Goal: Task Accomplishment & Management: Manage account settings

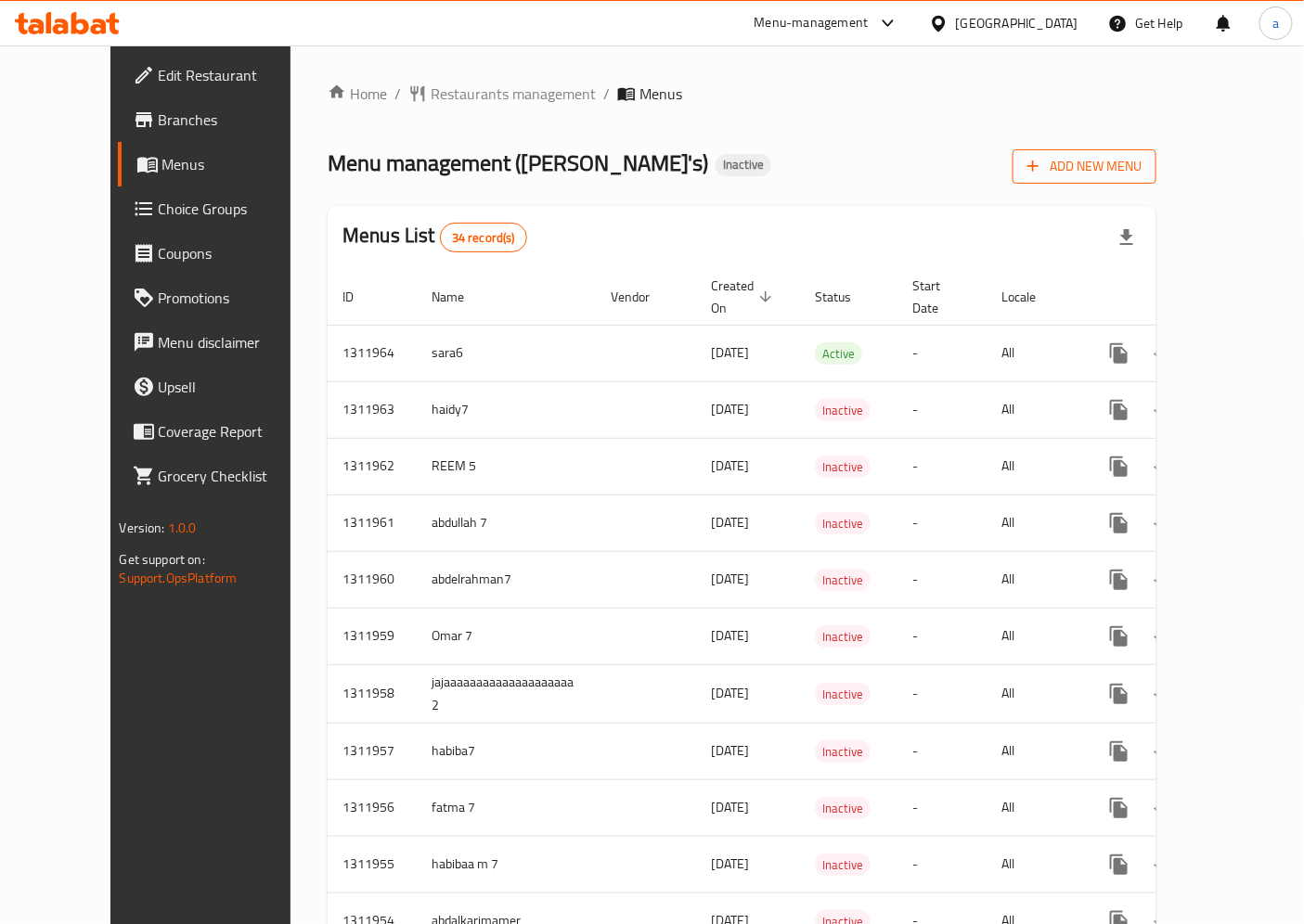
click at [1141, 170] on span "Add New Menu" at bounding box center [1084, 166] width 115 height 23
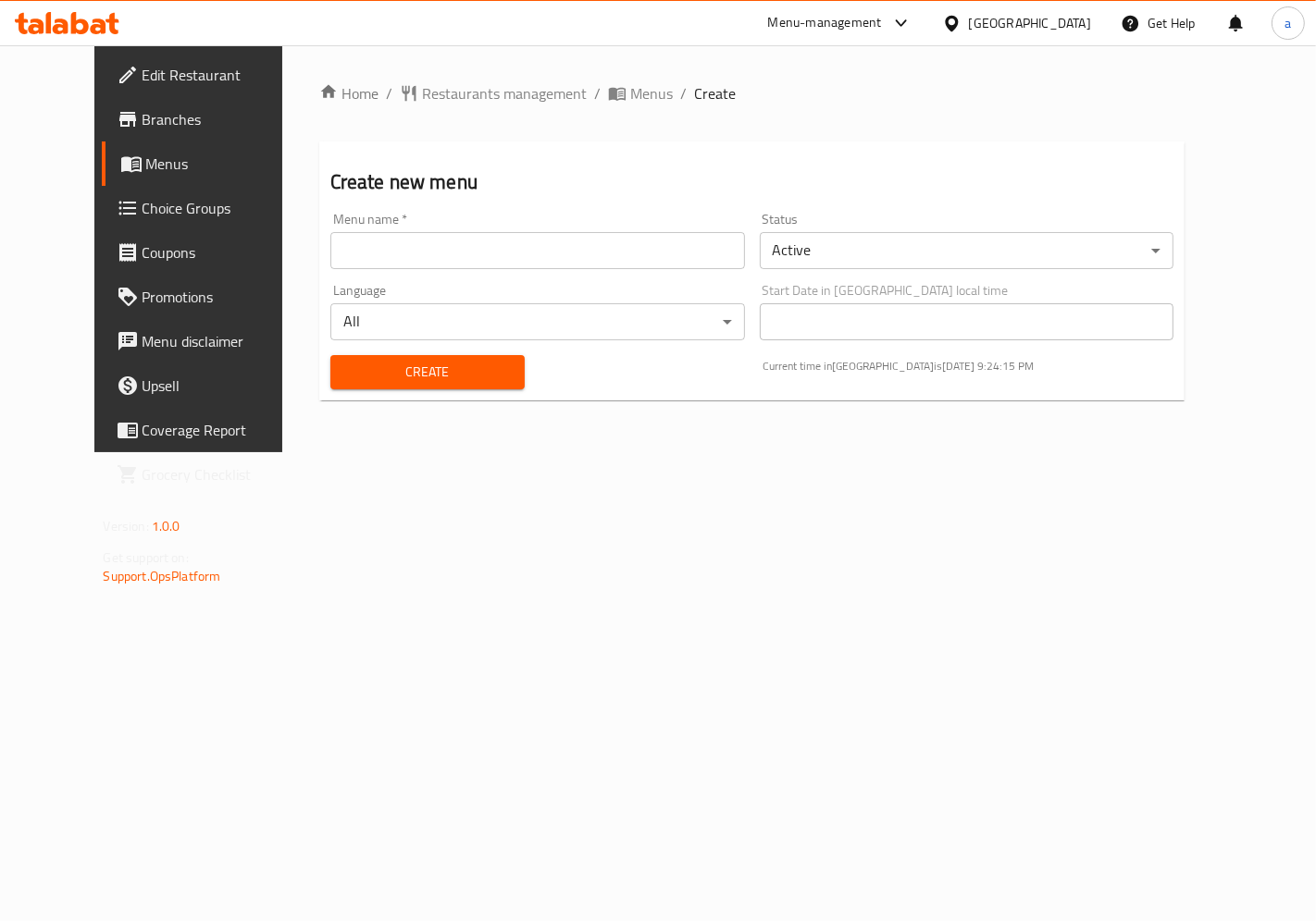
click at [331, 232] on input "text" at bounding box center [538, 251] width 414 height 37
type input "Amir XXI"
click at [345, 362] on span "Create" at bounding box center [427, 372] width 164 height 23
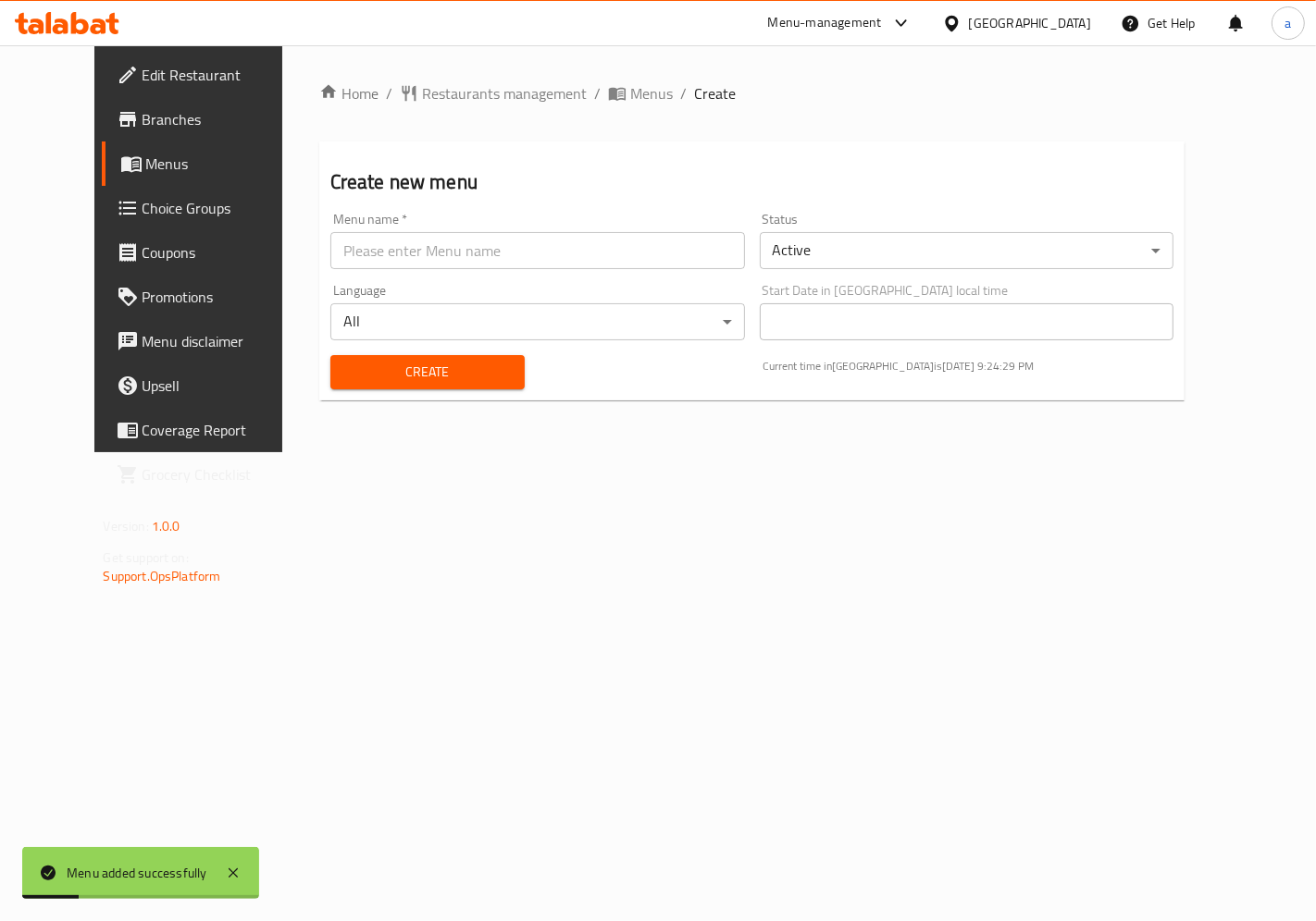
click at [146, 161] on span "Menus" at bounding box center [222, 163] width 152 height 22
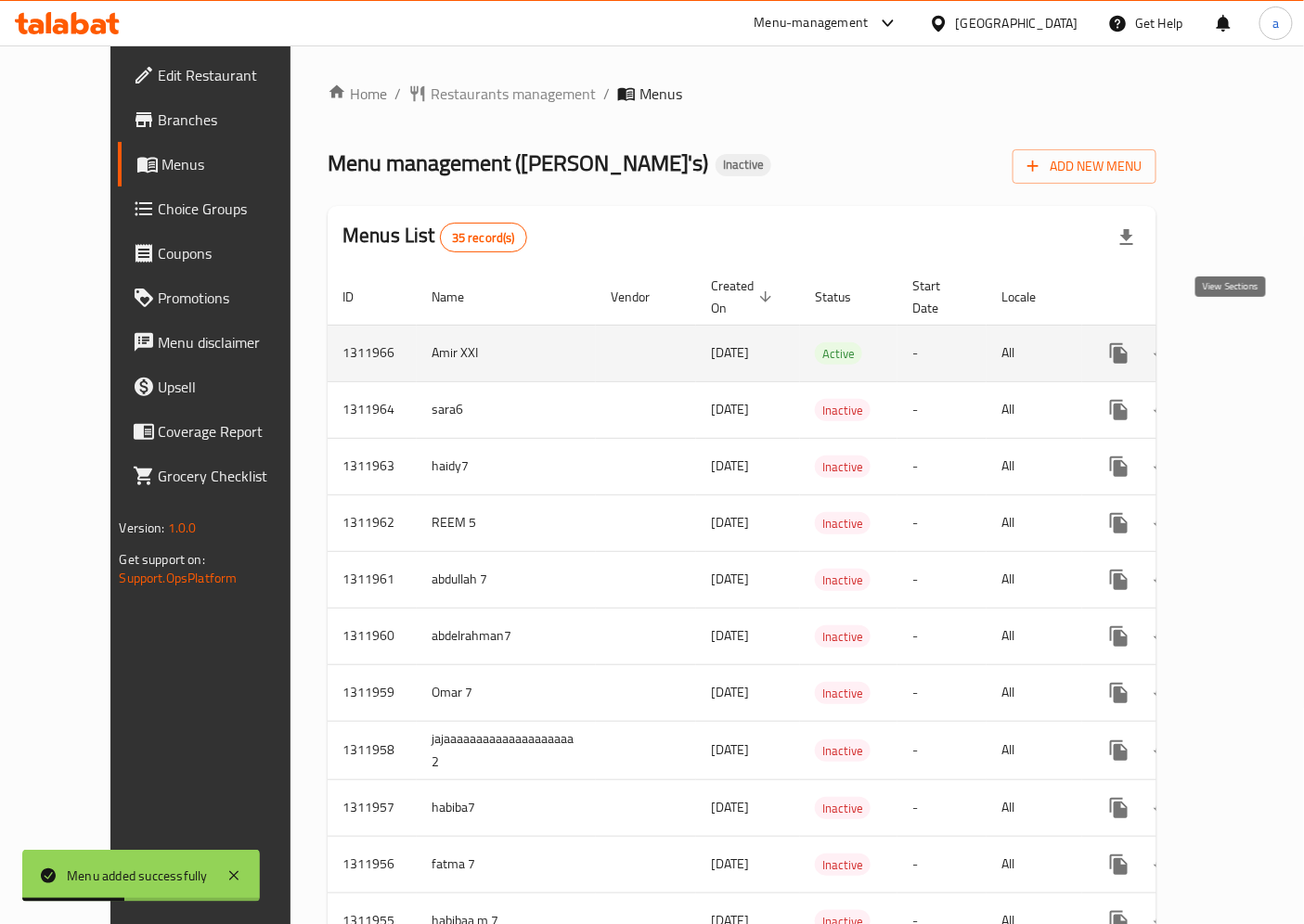
click at [1242, 343] on icon "enhanced table" at bounding box center [1253, 354] width 22 height 22
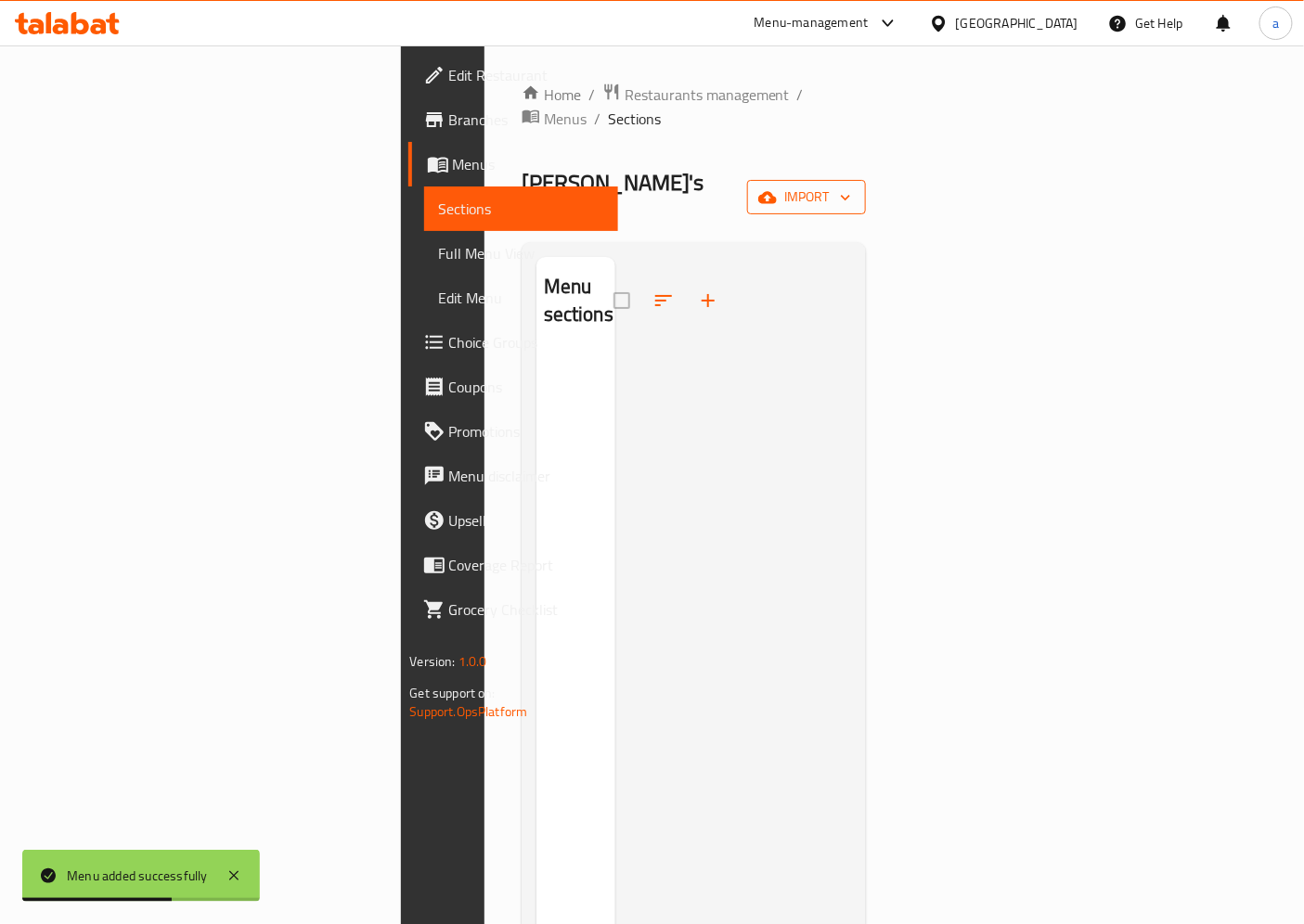
click at [851, 185] on span "import" at bounding box center [807, 197] width 89 height 23
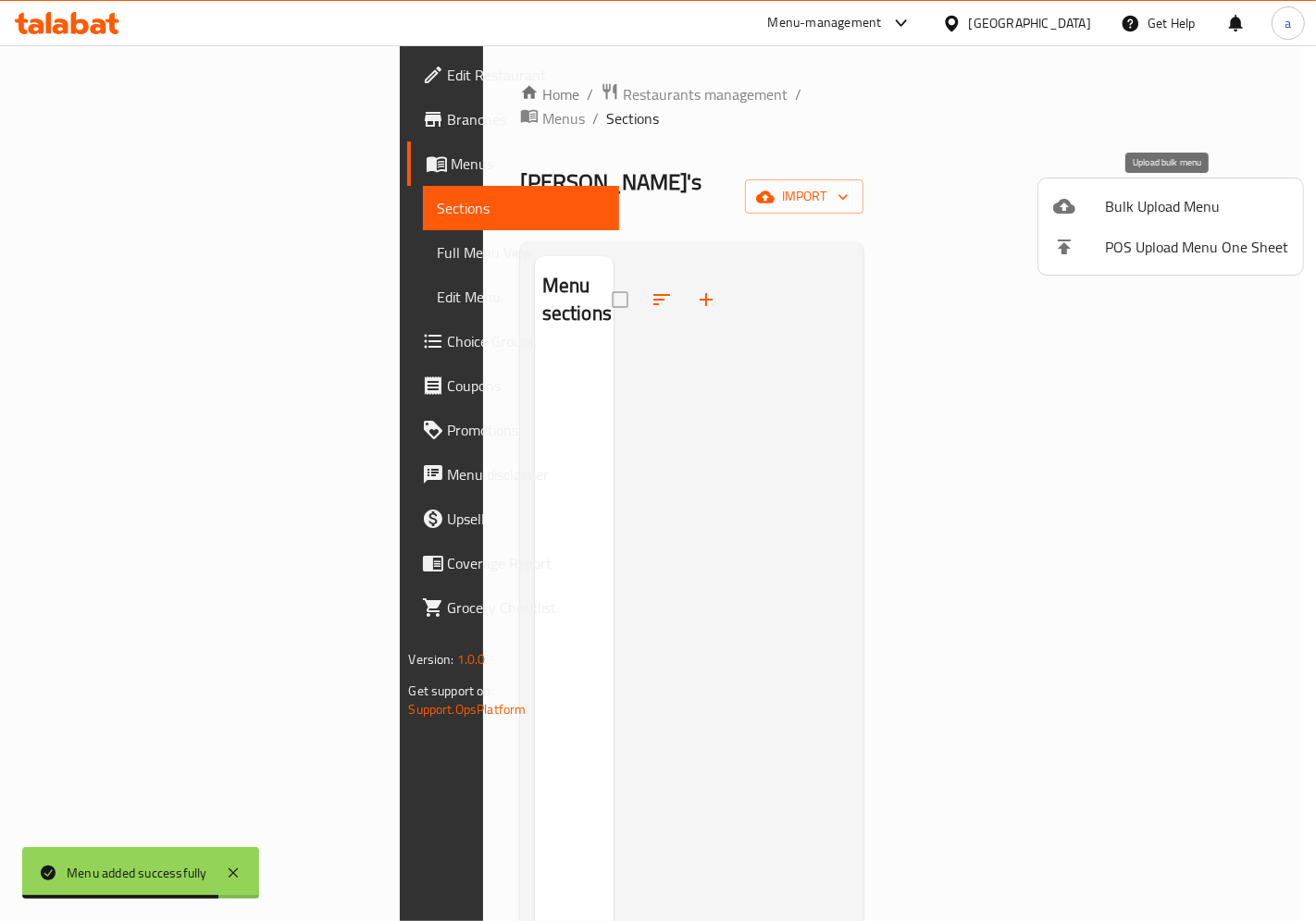
click at [1117, 210] on span "Bulk Upload Menu" at bounding box center [1196, 206] width 183 height 22
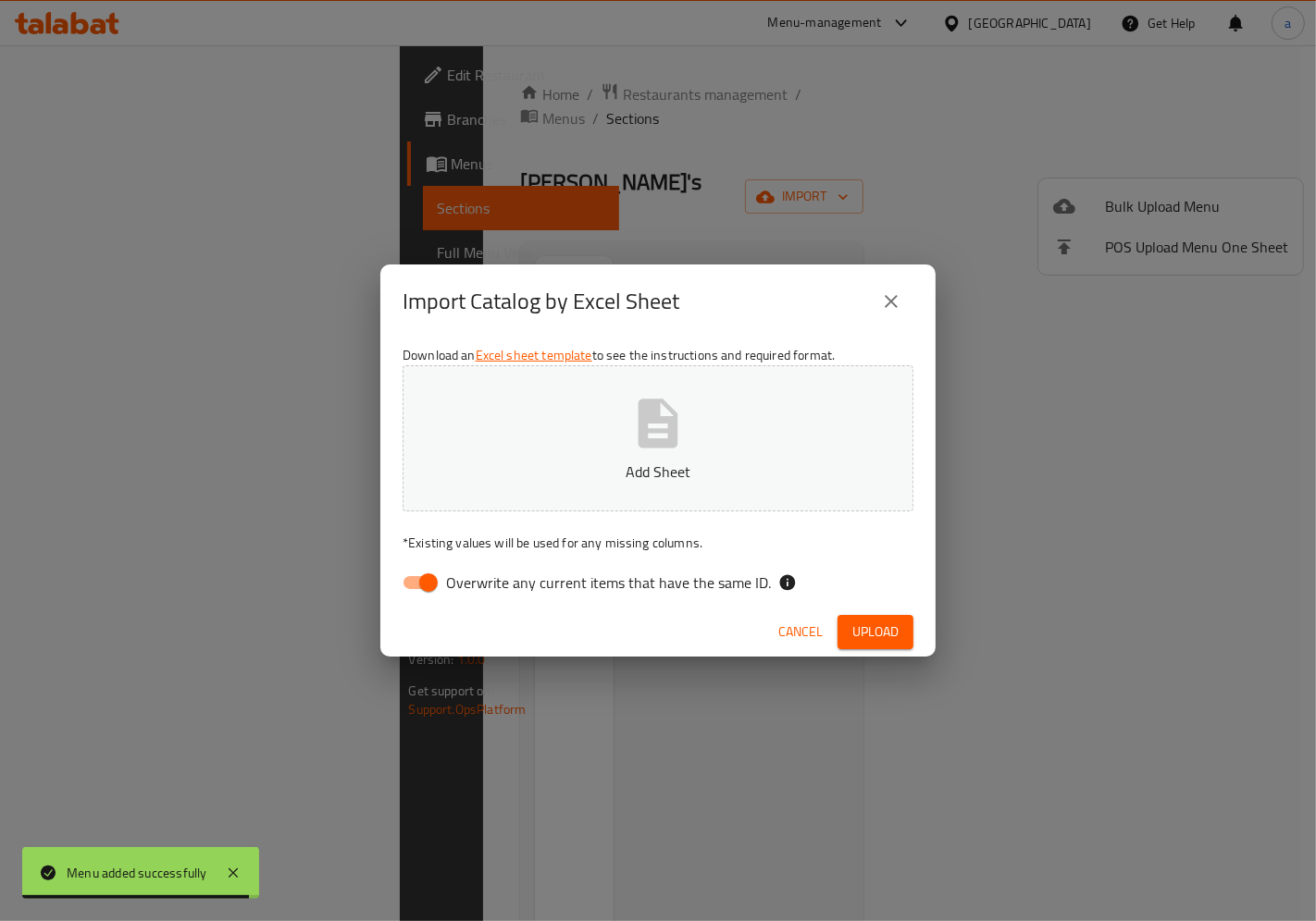
click at [423, 570] on input "Overwrite any current items that have the same ID." at bounding box center [428, 583] width 106 height 35
checkbox input "false"
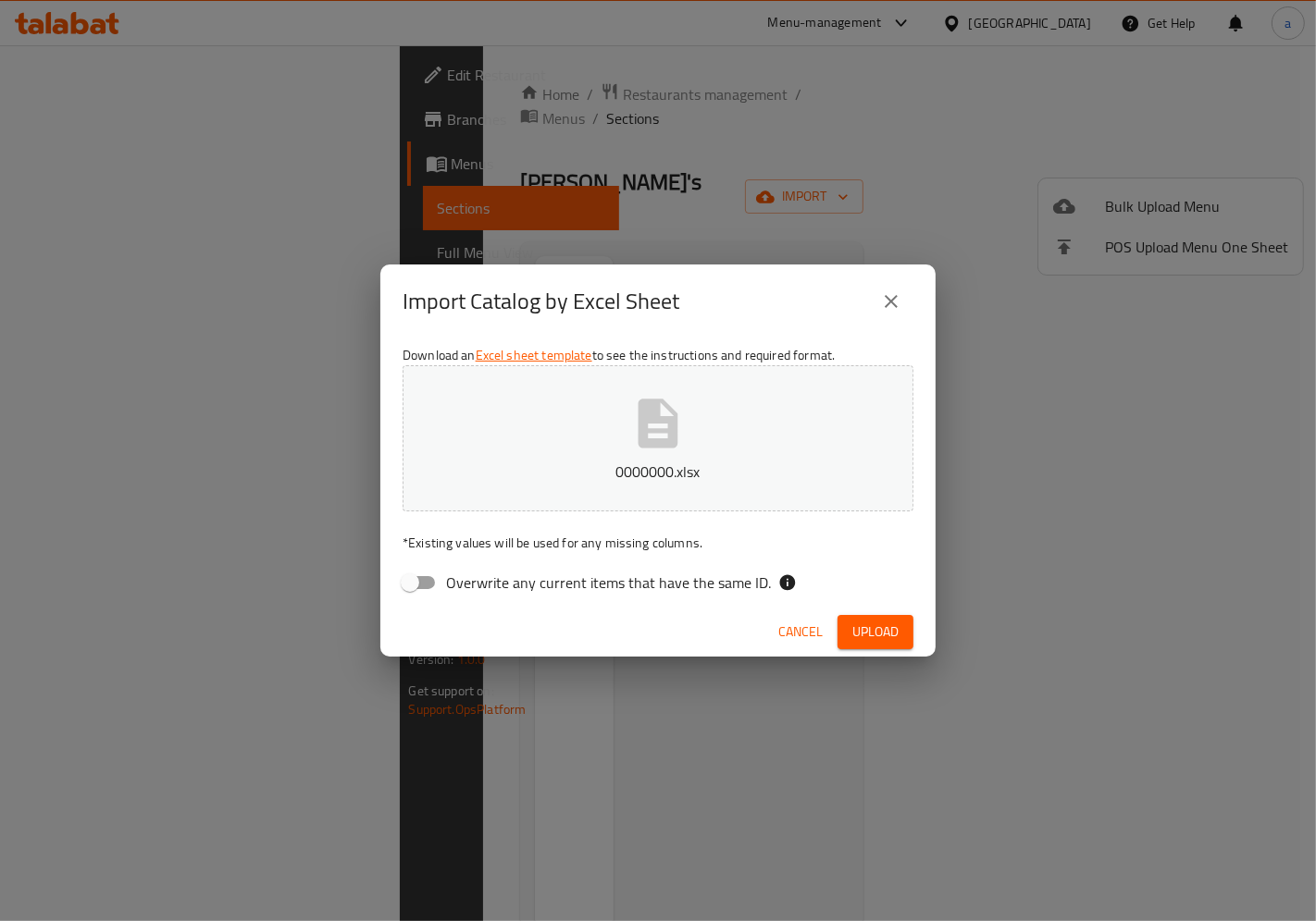
click at [889, 639] on span "Upload" at bounding box center [876, 631] width 46 height 23
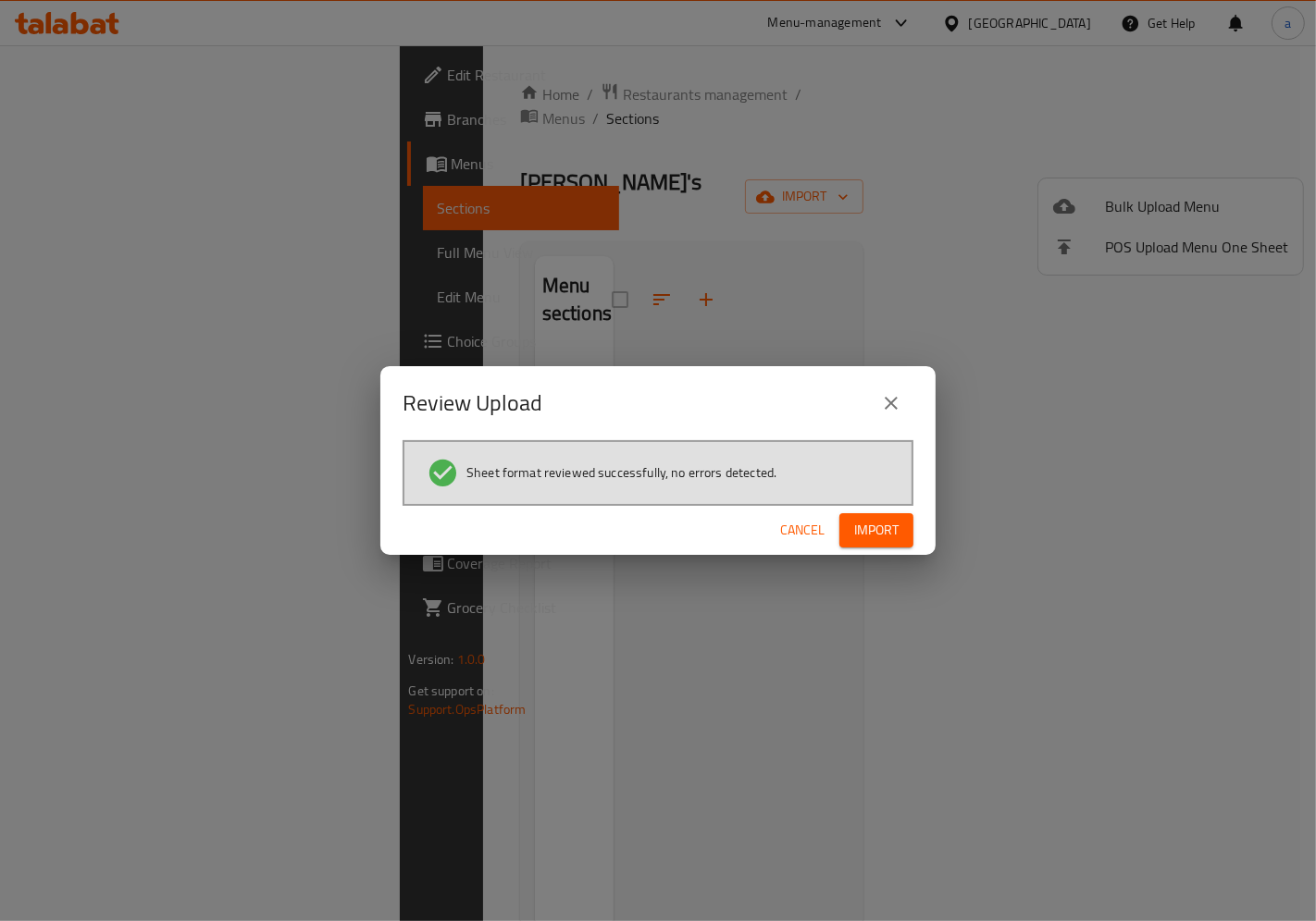
click at [907, 523] on button "Import" at bounding box center [877, 530] width 74 height 34
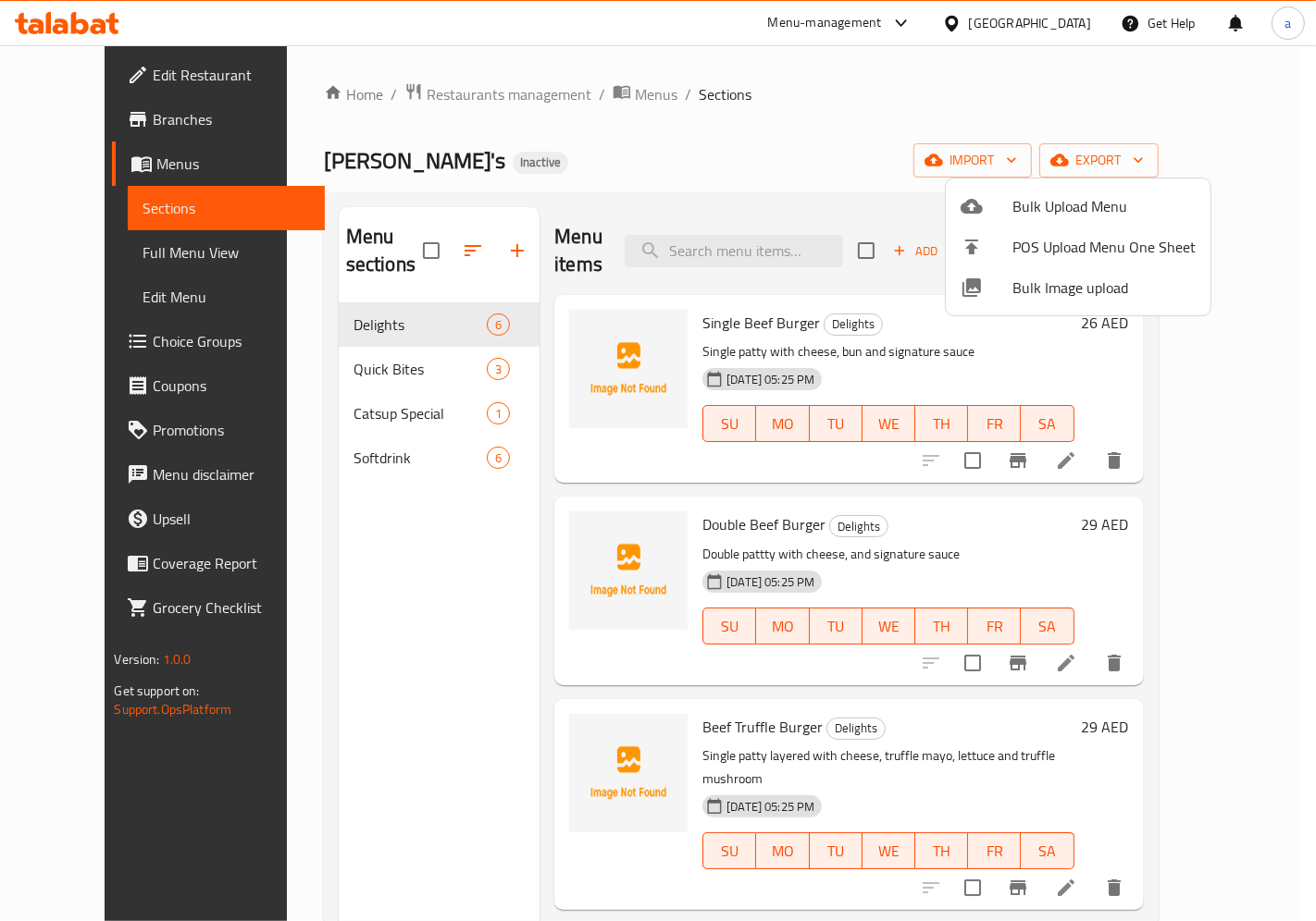
click at [1162, 425] on div at bounding box center [658, 460] width 1316 height 921
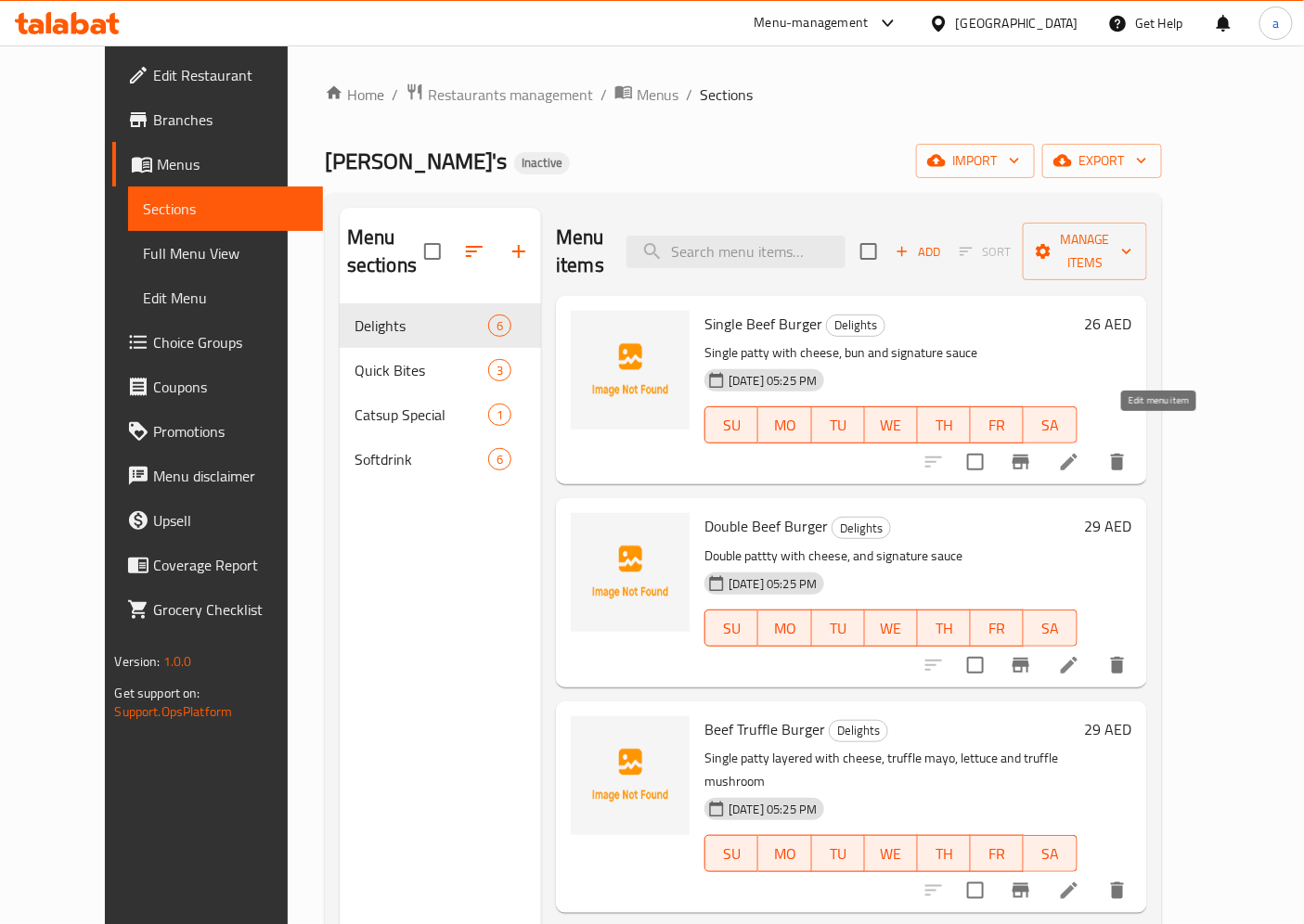
click at [1080, 451] on icon at bounding box center [1069, 462] width 22 height 22
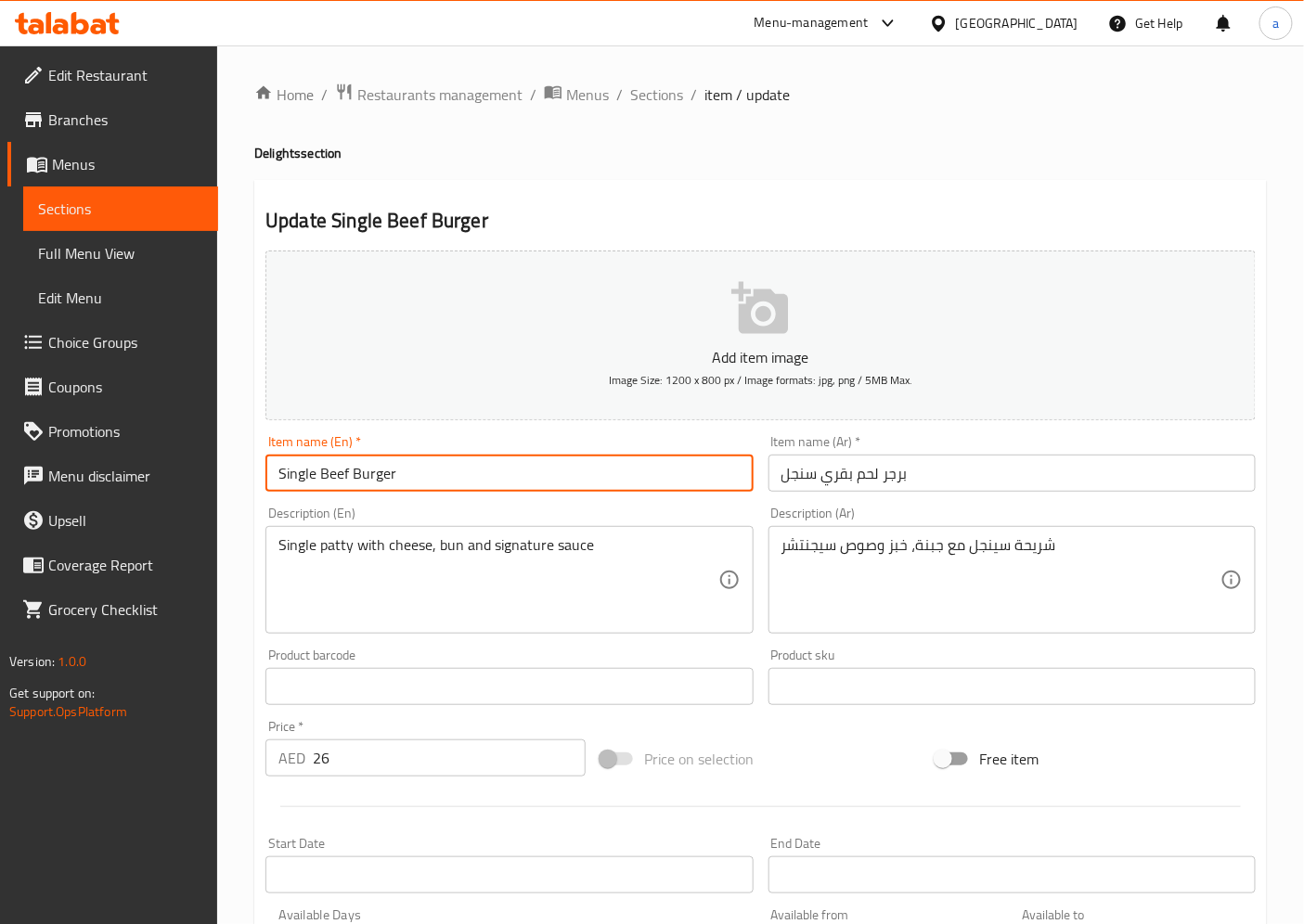
click at [307, 473] on input "Single Beef Burger" at bounding box center [509, 473] width 487 height 37
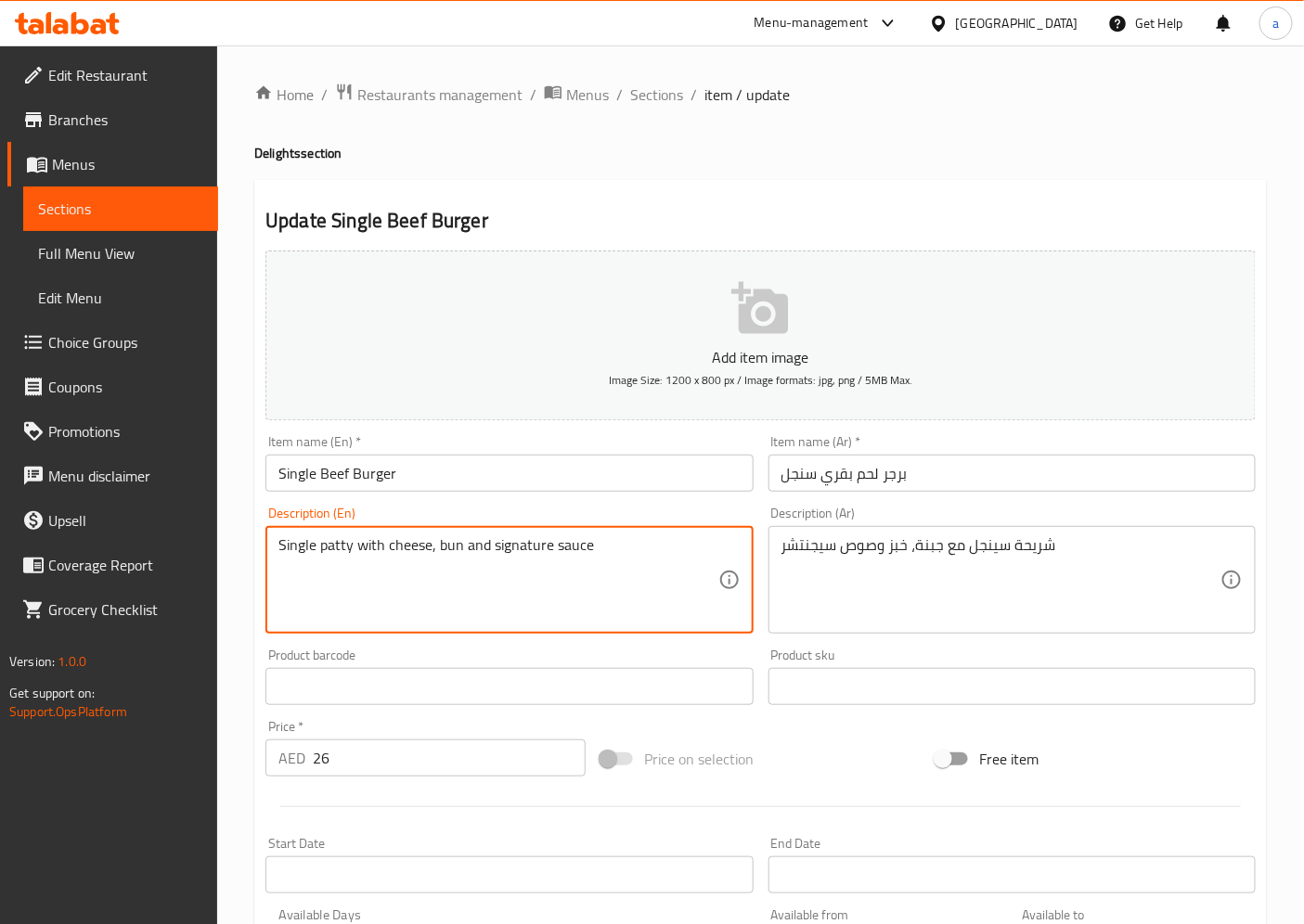
click at [332, 550] on textarea "Single patty with cheese, bun and signature sauce" at bounding box center [497, 580] width 439 height 88
click at [360, 607] on textarea "Single patty with cheese, bun and signature sauce" at bounding box center [497, 580] width 439 height 88
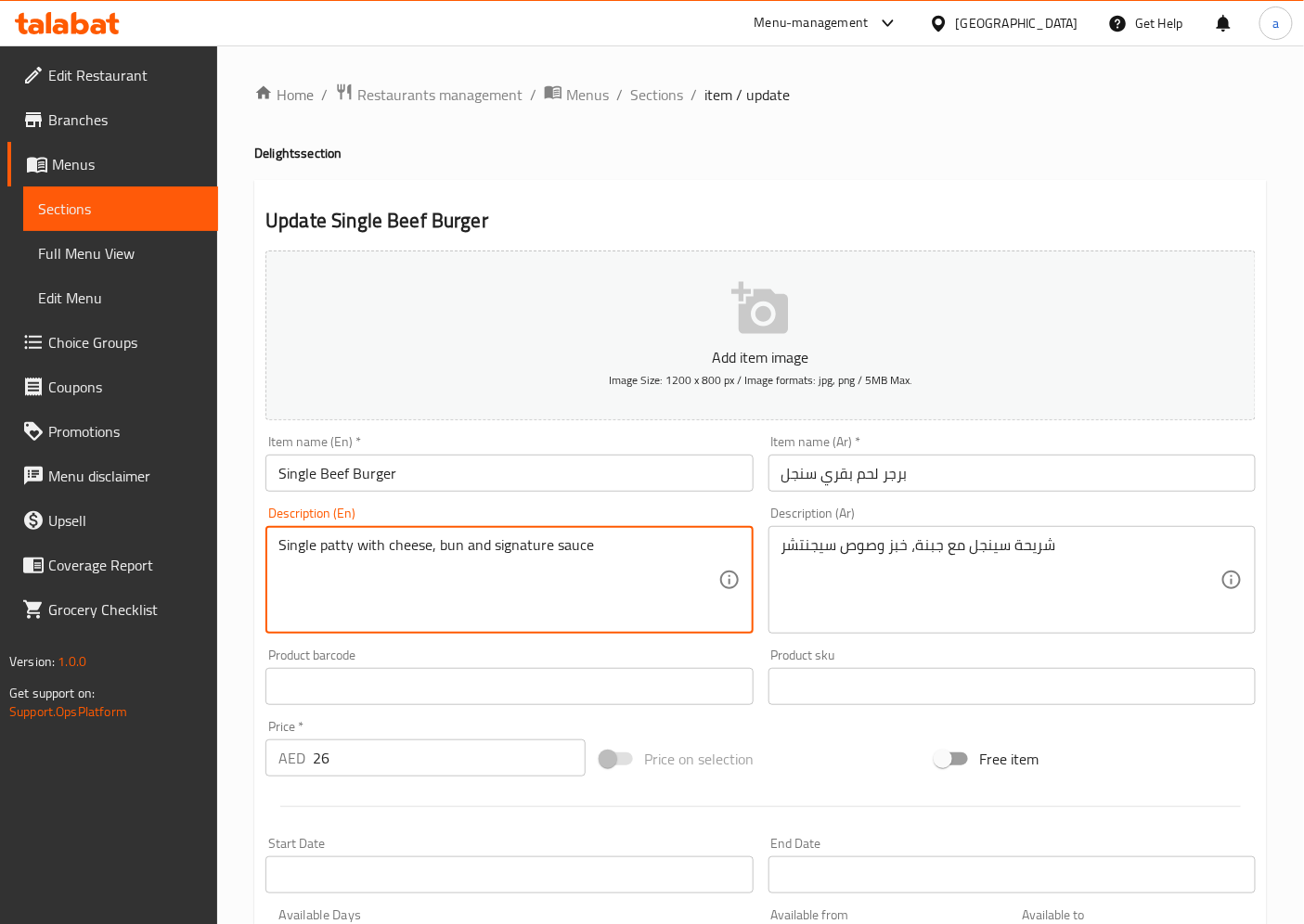
click at [334, 550] on textarea "Single patty with cheese, bun and signature sauce" at bounding box center [497, 580] width 439 height 88
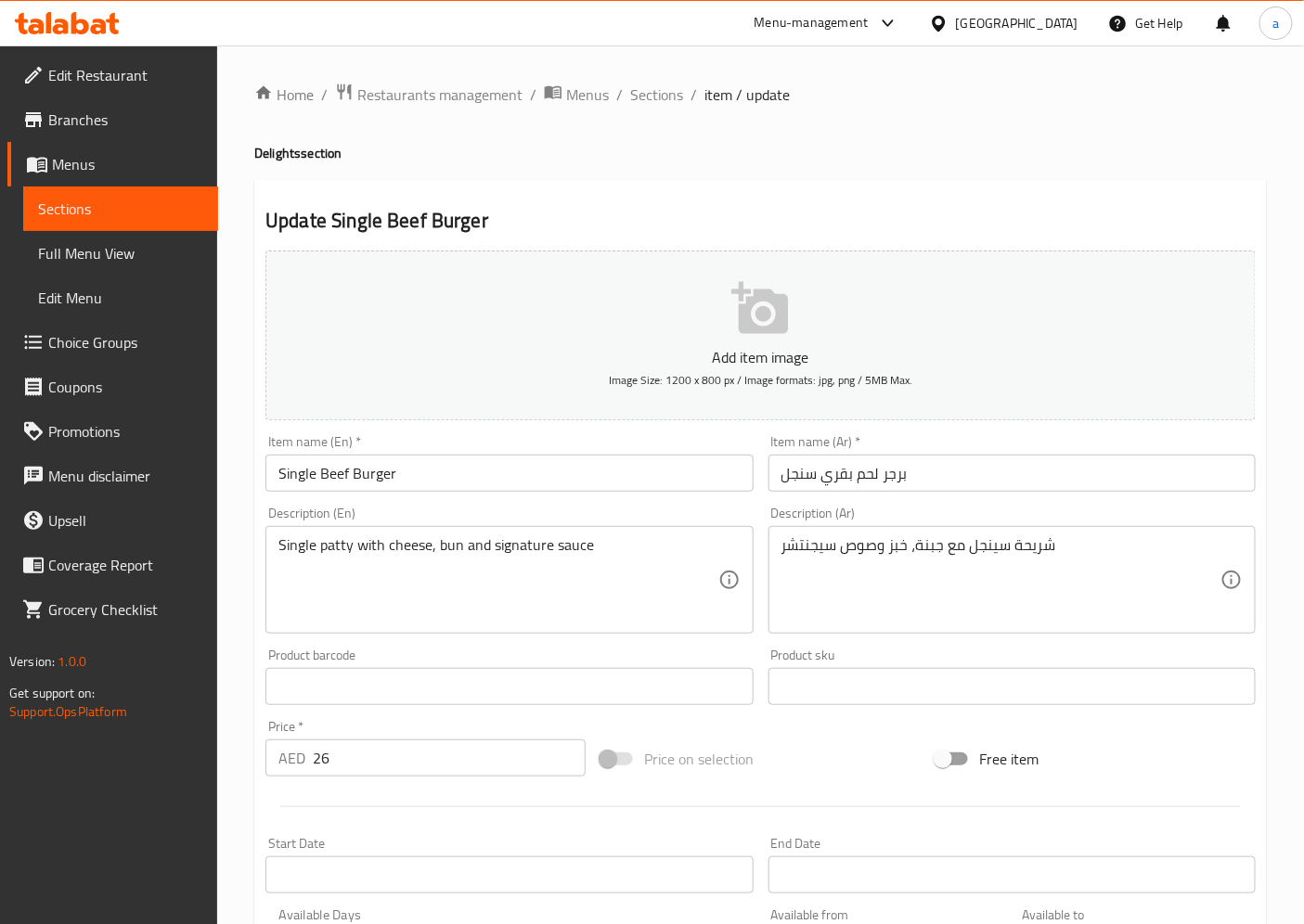
click at [448, 550] on textarea "Single patty with cheese, bun and signature sauce" at bounding box center [497, 580] width 439 height 88
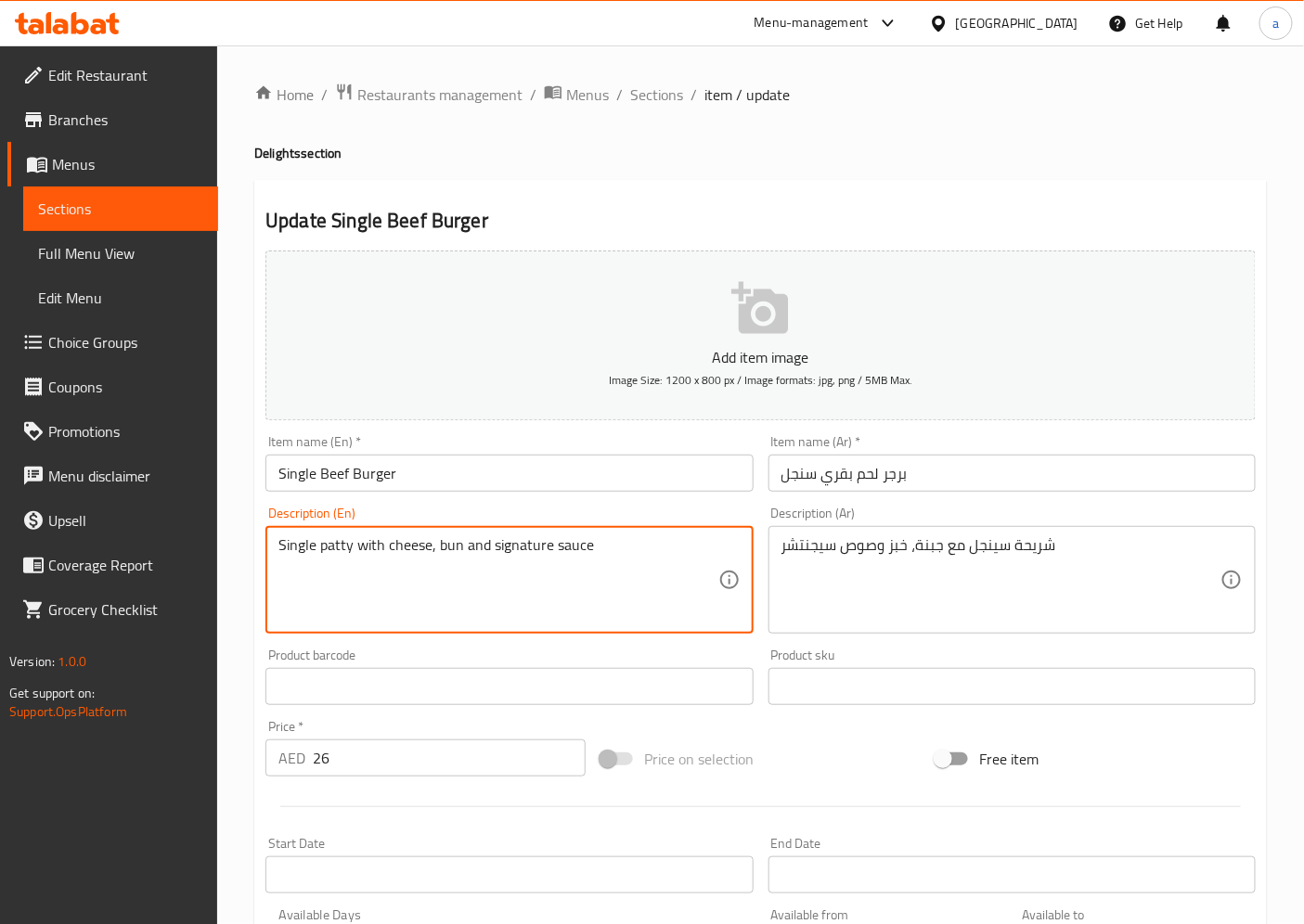
click at [448, 550] on textarea "Single patty with cheese, bun and signature sauce" at bounding box center [497, 580] width 439 height 88
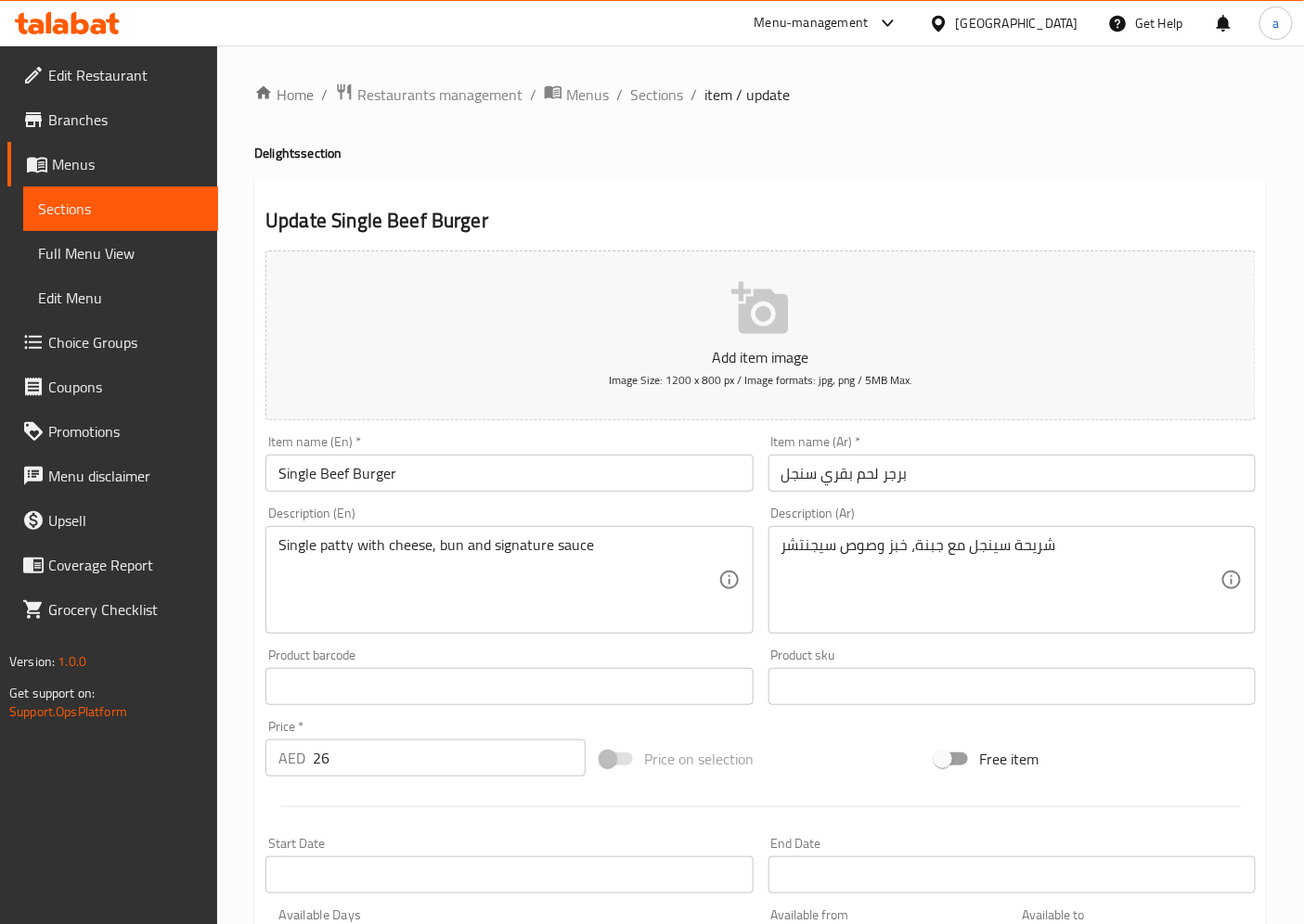
click at [475, 545] on textarea "Single patty with cheese, bun and signature sauce" at bounding box center [497, 580] width 439 height 88
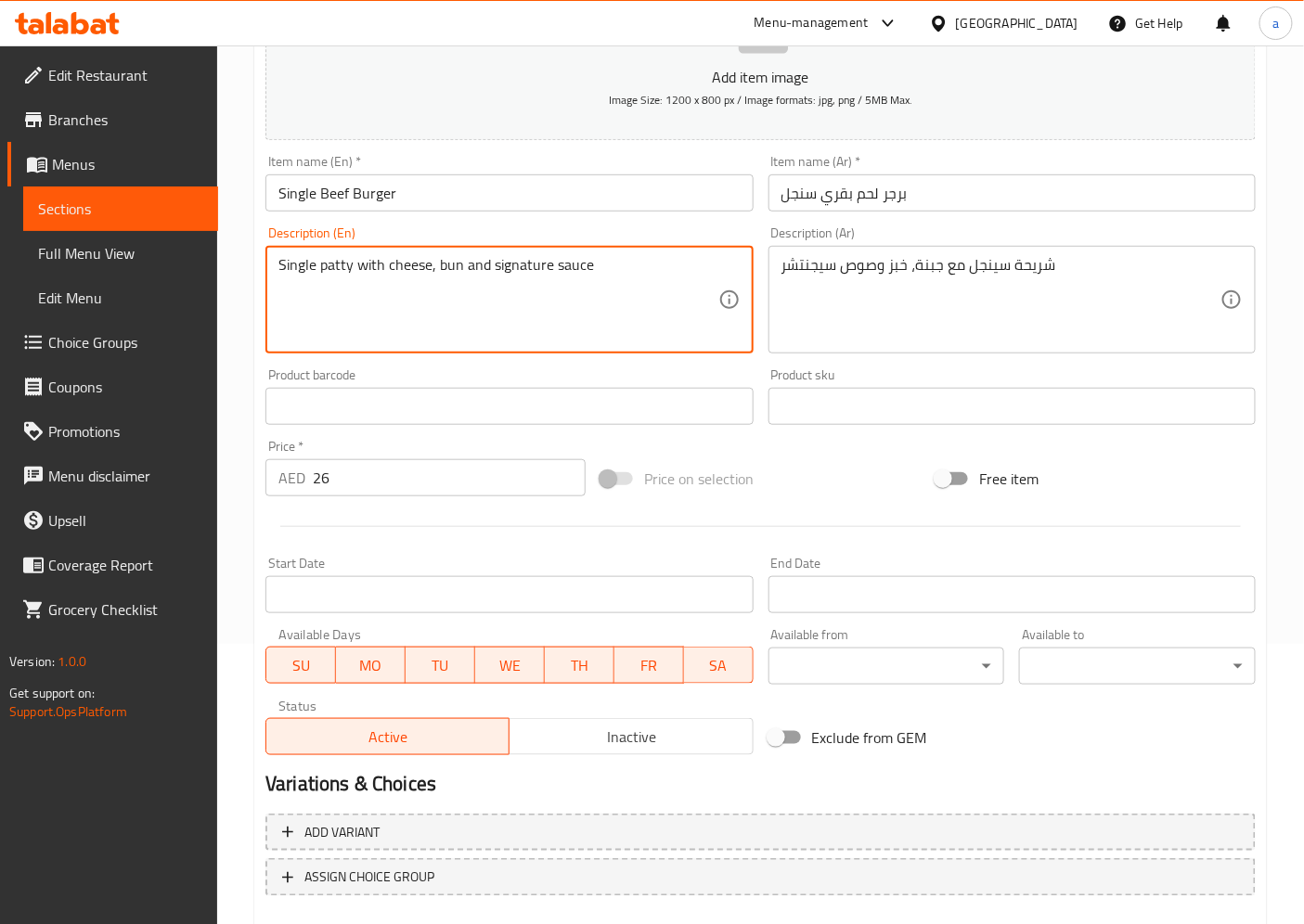
scroll to position [383, 0]
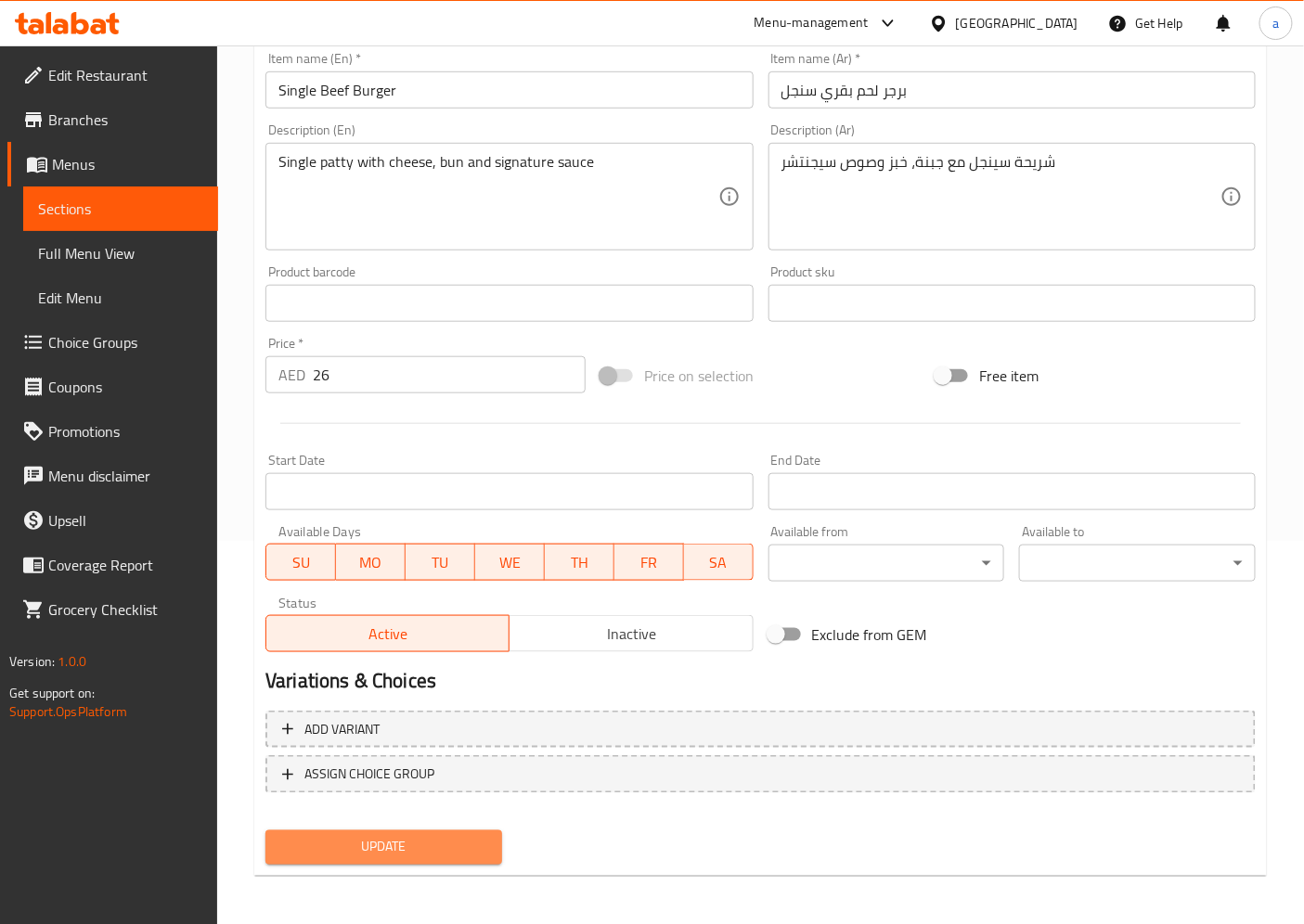
click at [425, 843] on span "Update" at bounding box center [384, 848] width 207 height 23
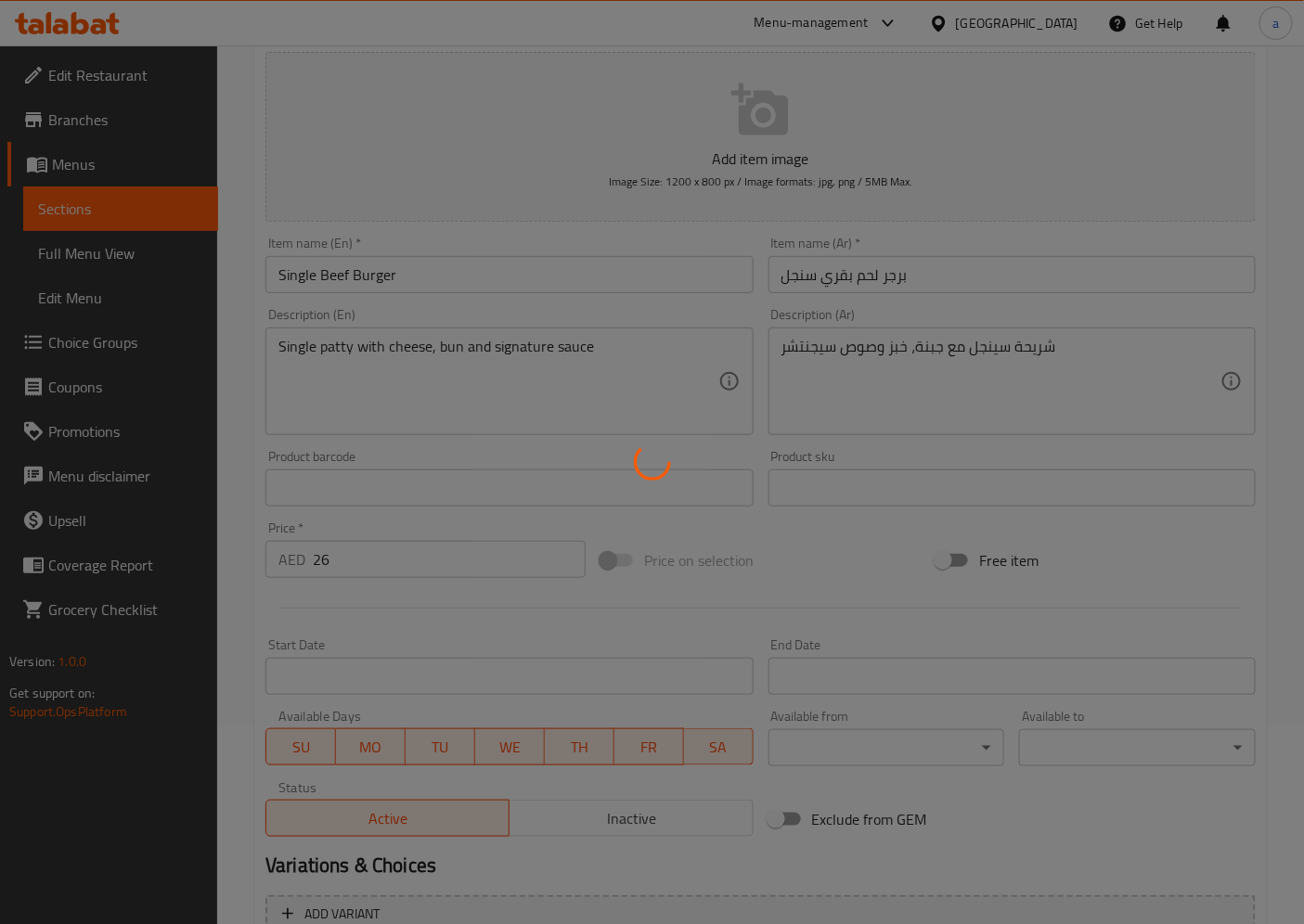
scroll to position [0, 0]
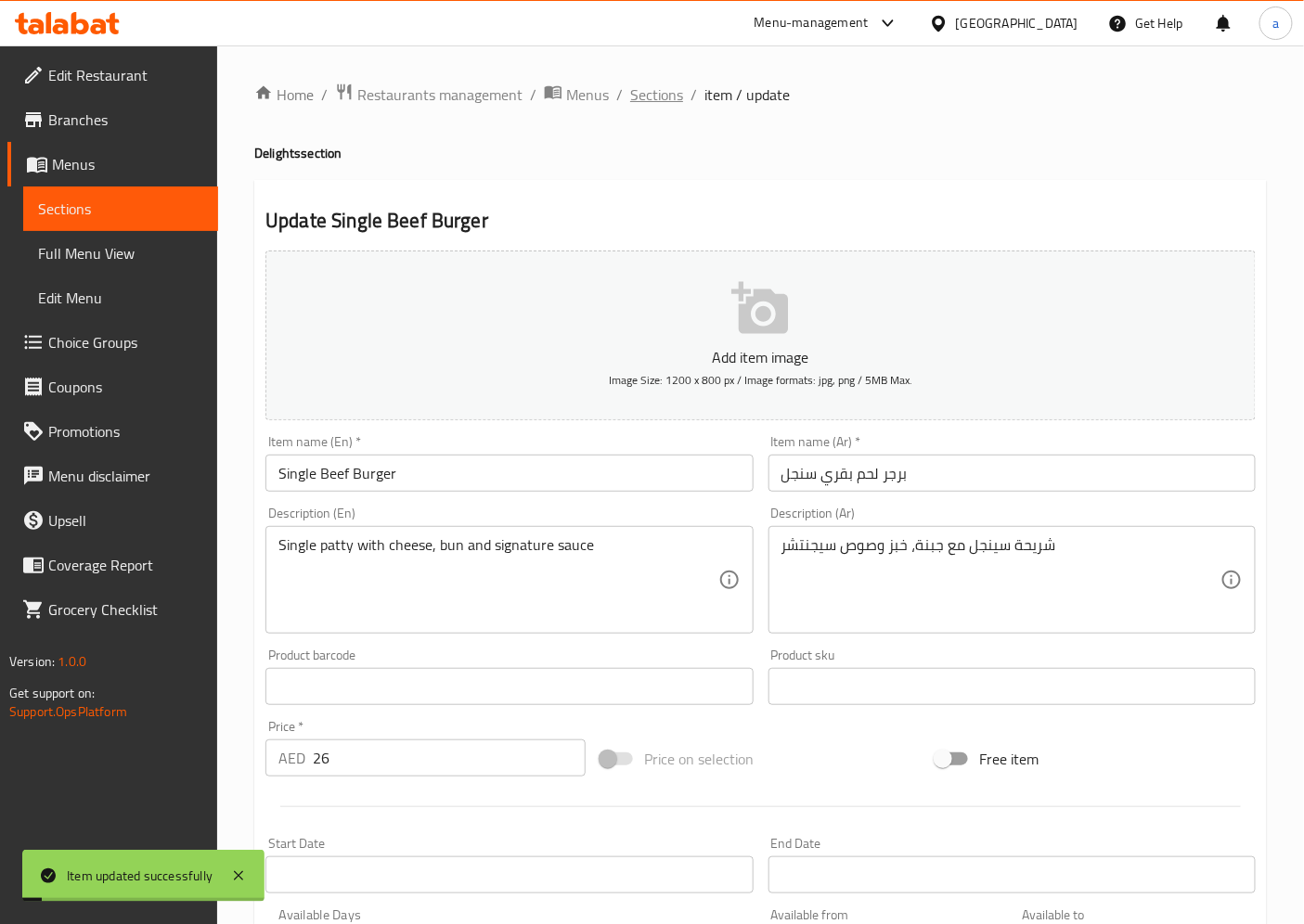
click at [664, 96] on span "Sections" at bounding box center [656, 95] width 53 height 22
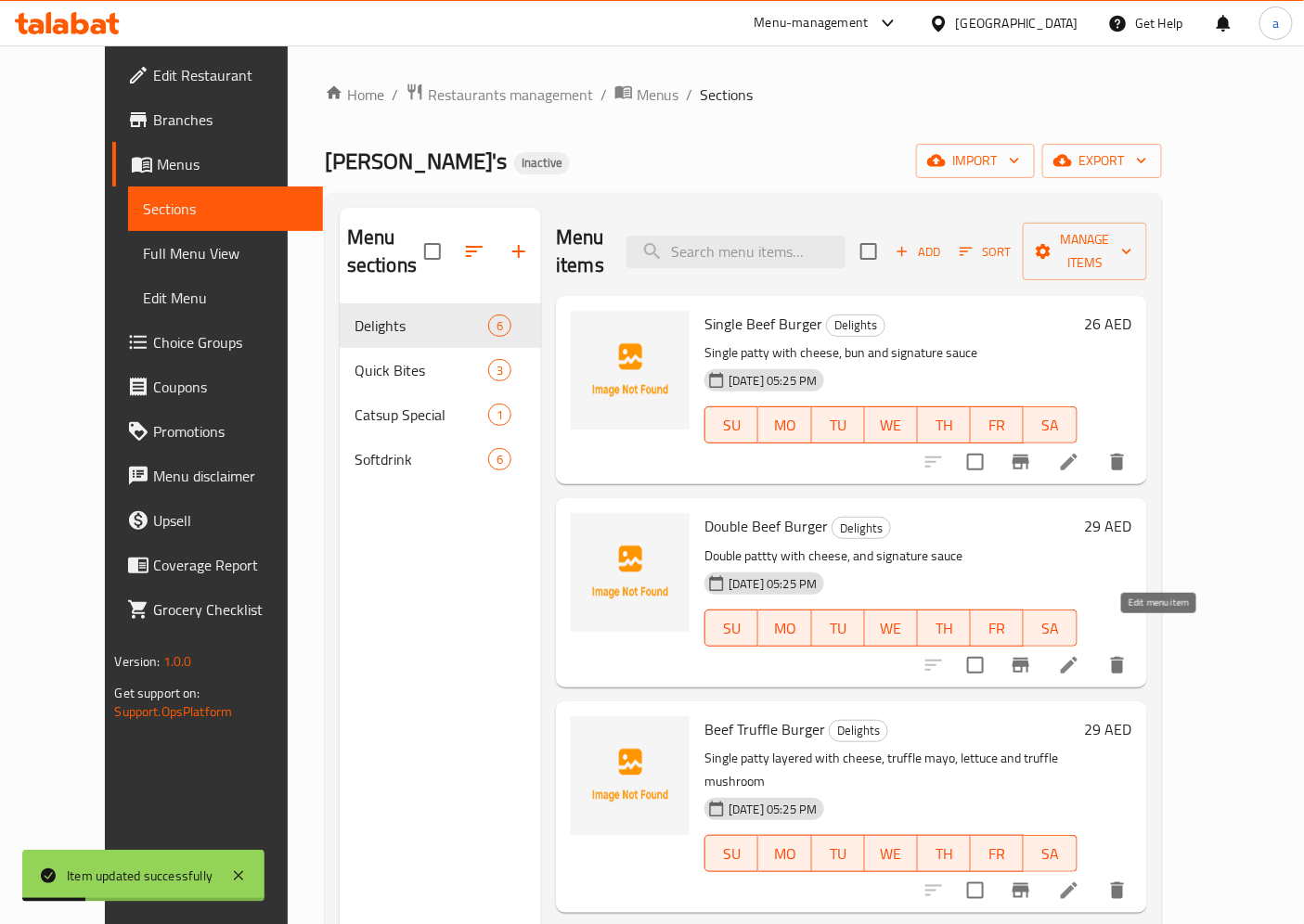
click at [1080, 654] on icon at bounding box center [1069, 665] width 22 height 22
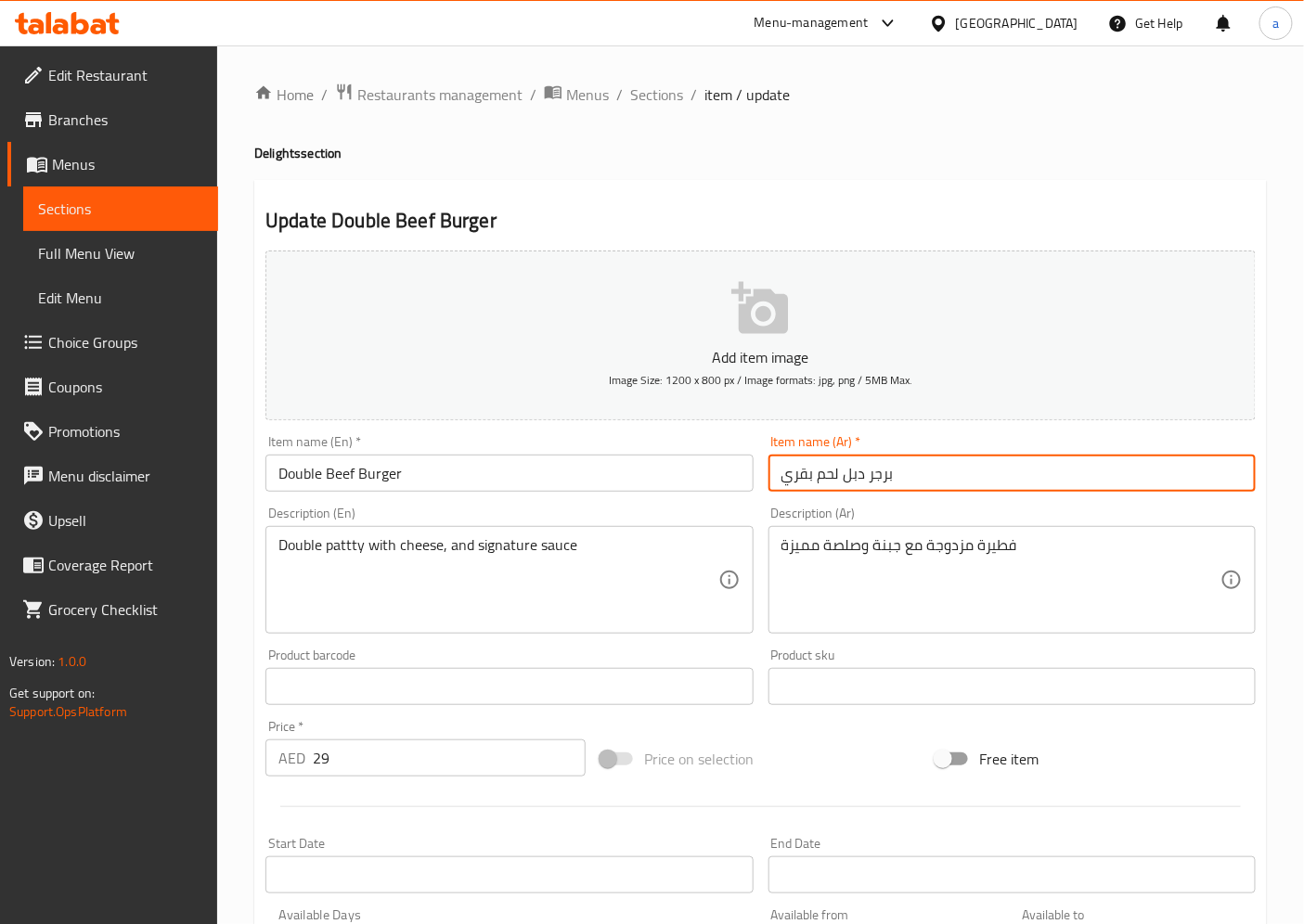
drag, startPoint x: 847, startPoint y: 474, endPoint x: 868, endPoint y: 480, distance: 21.8
click at [868, 480] on input "برجر دبل لحم بقري" at bounding box center [1012, 473] width 487 height 37
click at [775, 481] on input "برجر لحم بقري" at bounding box center [1012, 473] width 487 height 37
paste input "دبل"
click at [892, 486] on input "برجر لحم بقري" at bounding box center [1012, 473] width 487 height 37
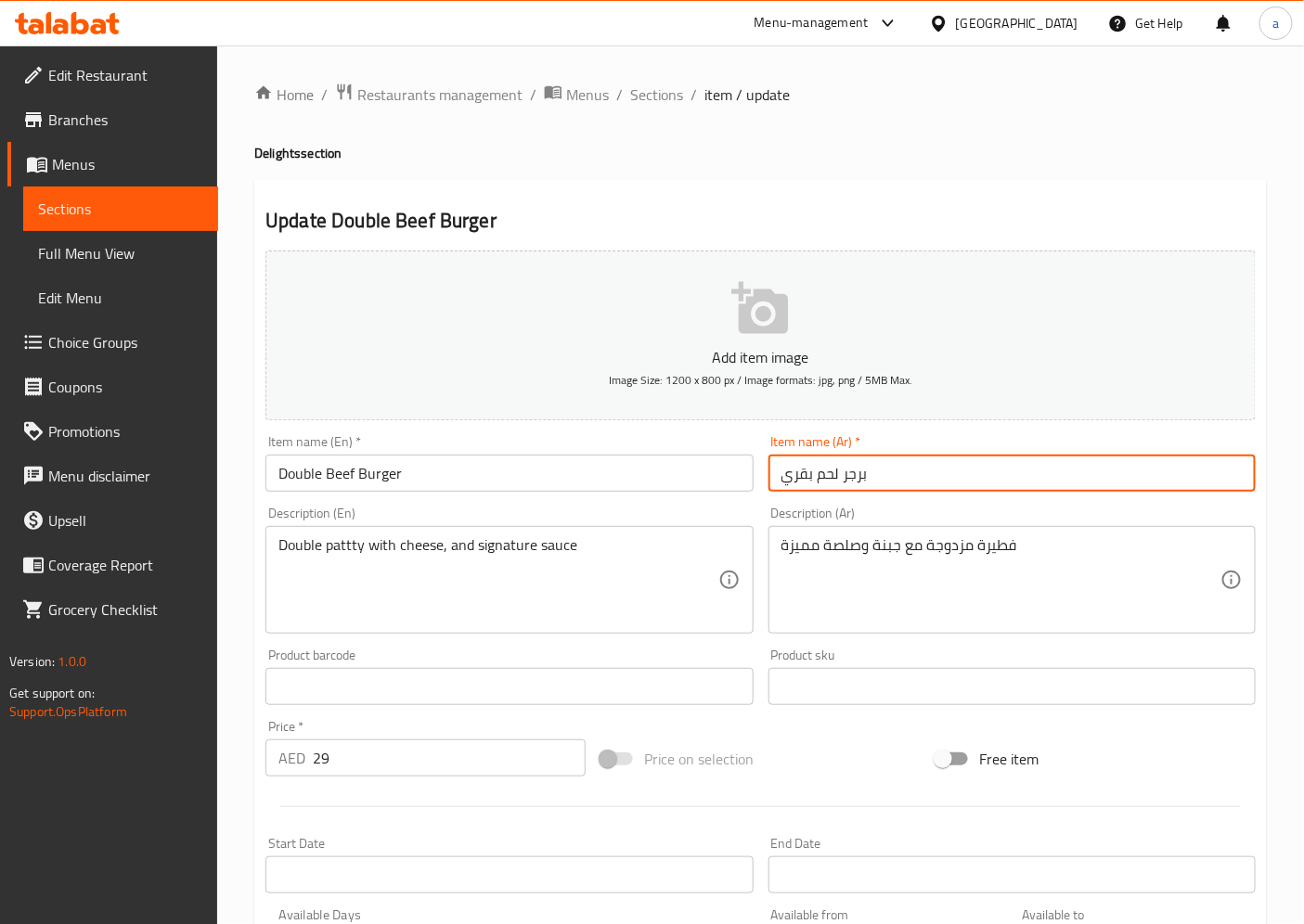
paste input "دبل"
type input "برجر لحم بقري دبل"
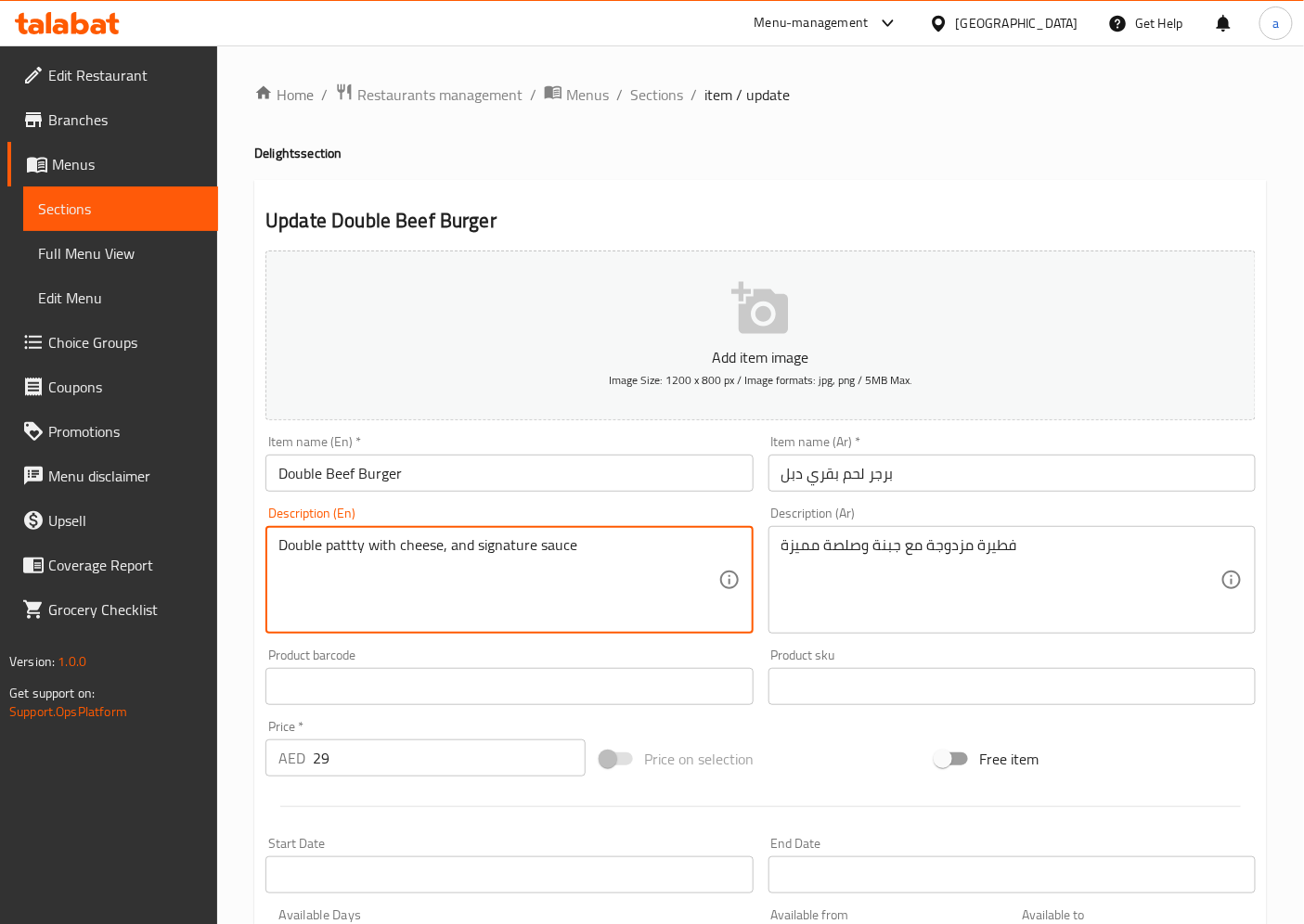
click at [344, 544] on textarea "Double pattty with cheese, and signature sauce" at bounding box center [497, 580] width 439 height 88
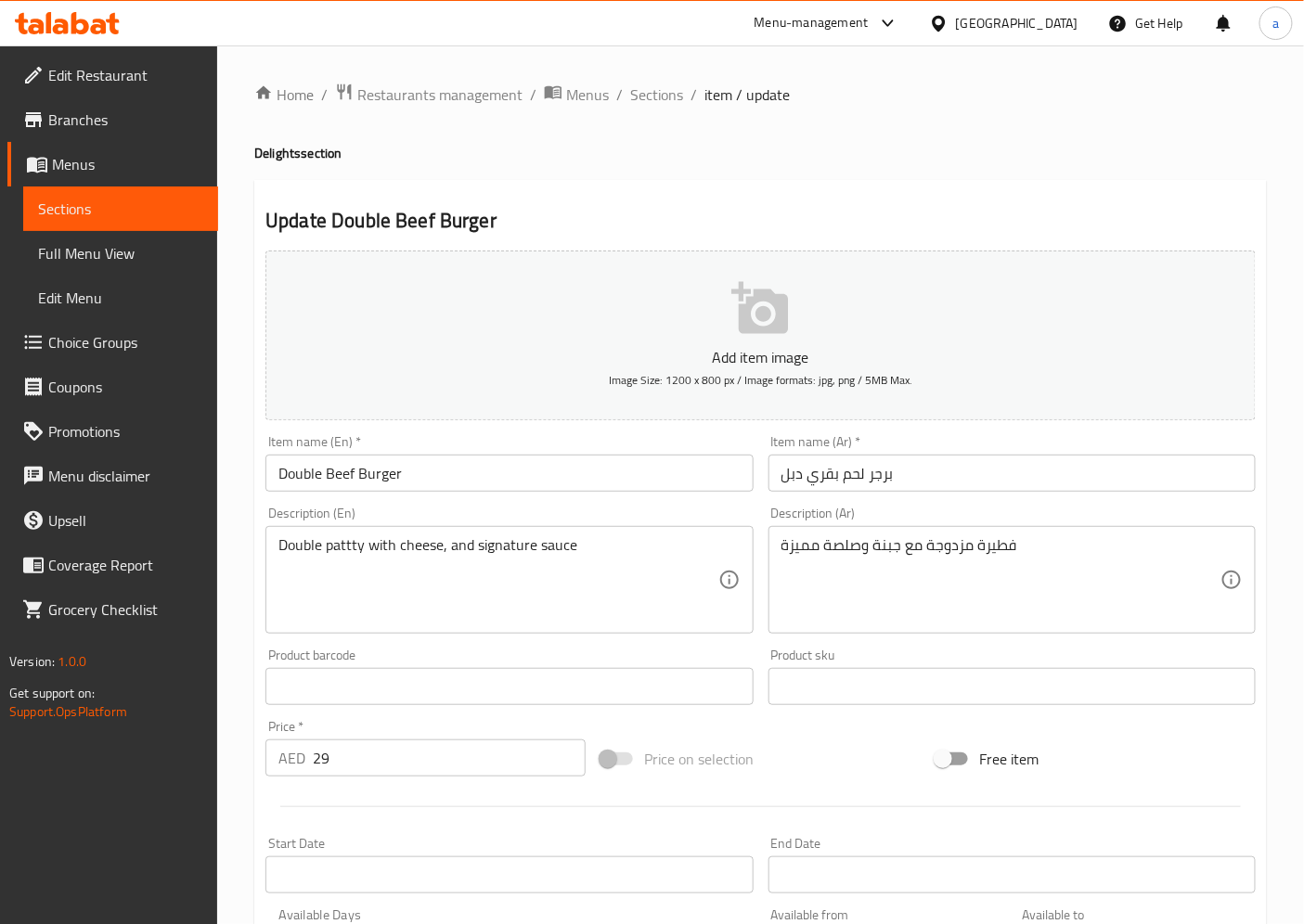
click at [354, 542] on textarea "Double pattty with cheese, and signature sauce" at bounding box center [497, 580] width 439 height 88
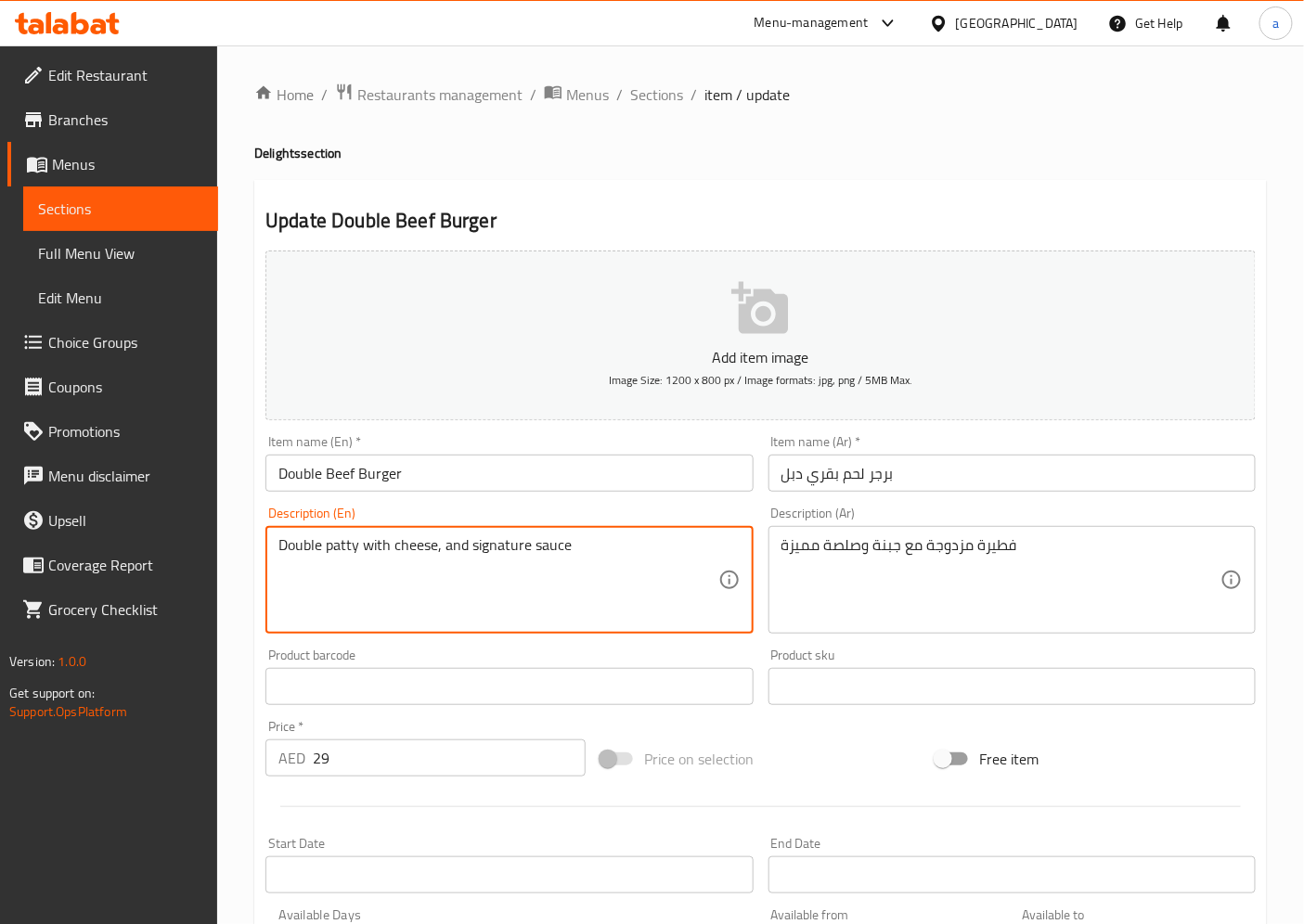
type textarea "Double patty with cheese, and signature sauce"
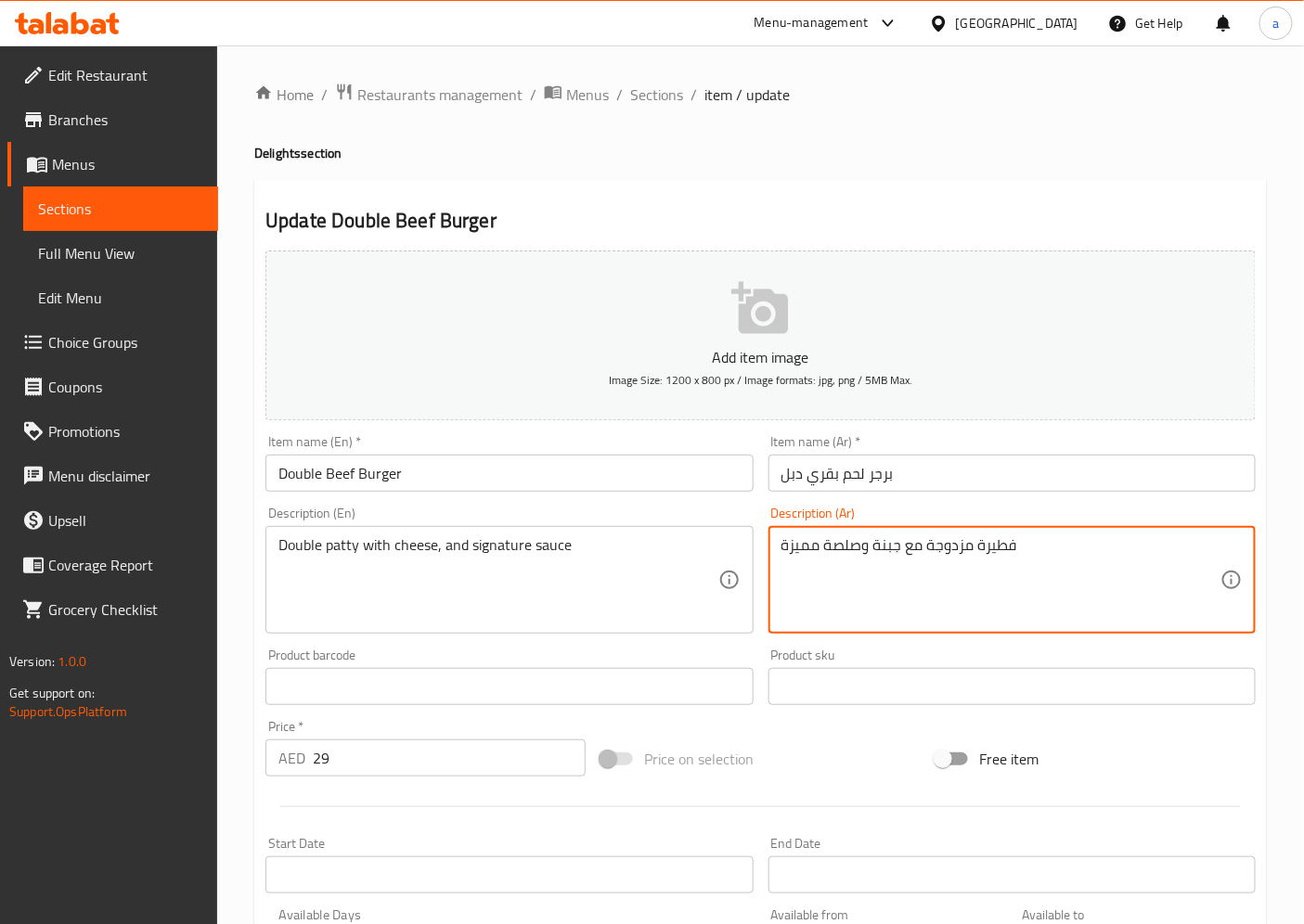
click at [789, 544] on textarea "فطيرة مزدوجة مع جبنة وصلصة مميزة" at bounding box center [1000, 580] width 439 height 88
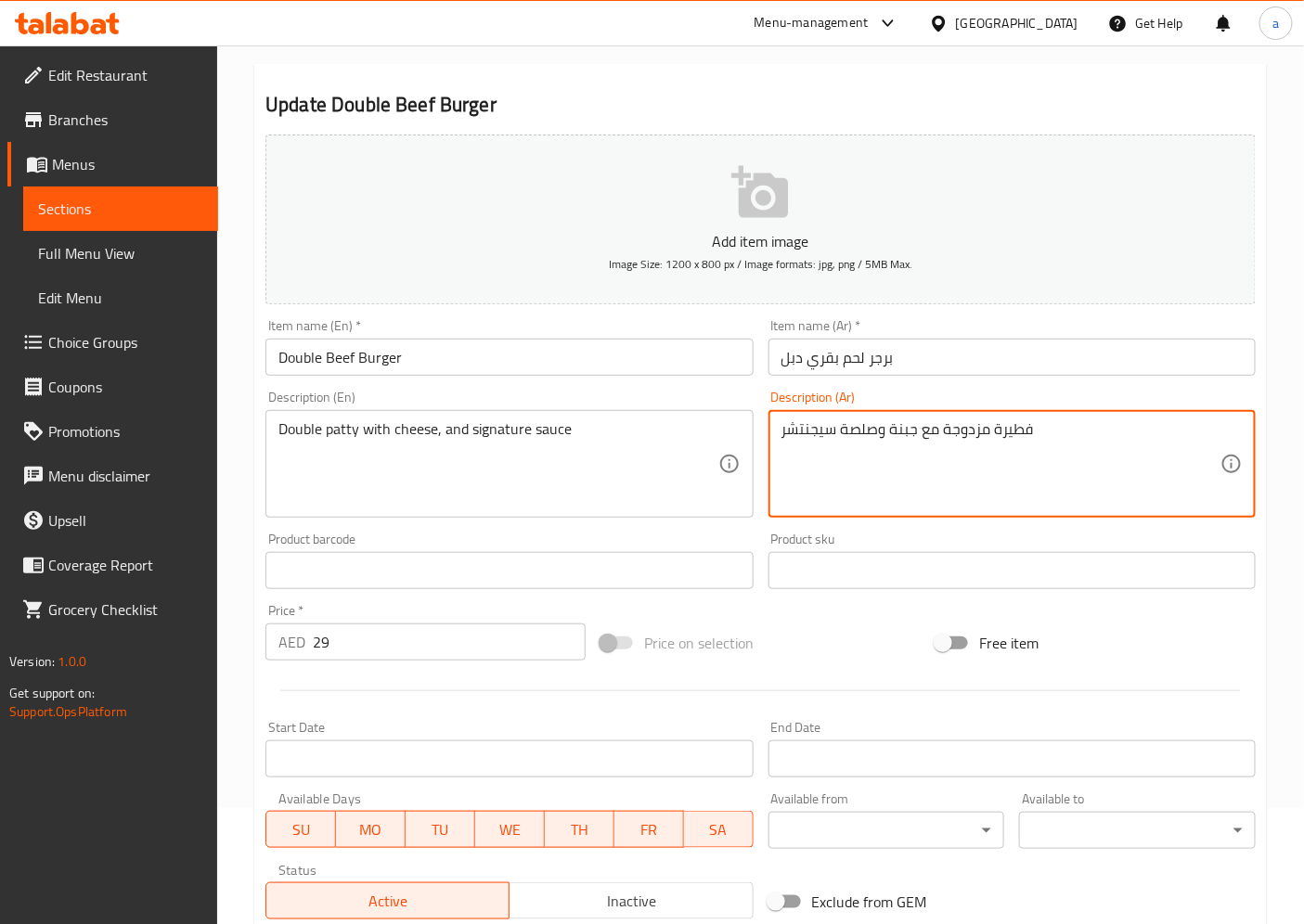
scroll to position [383, 0]
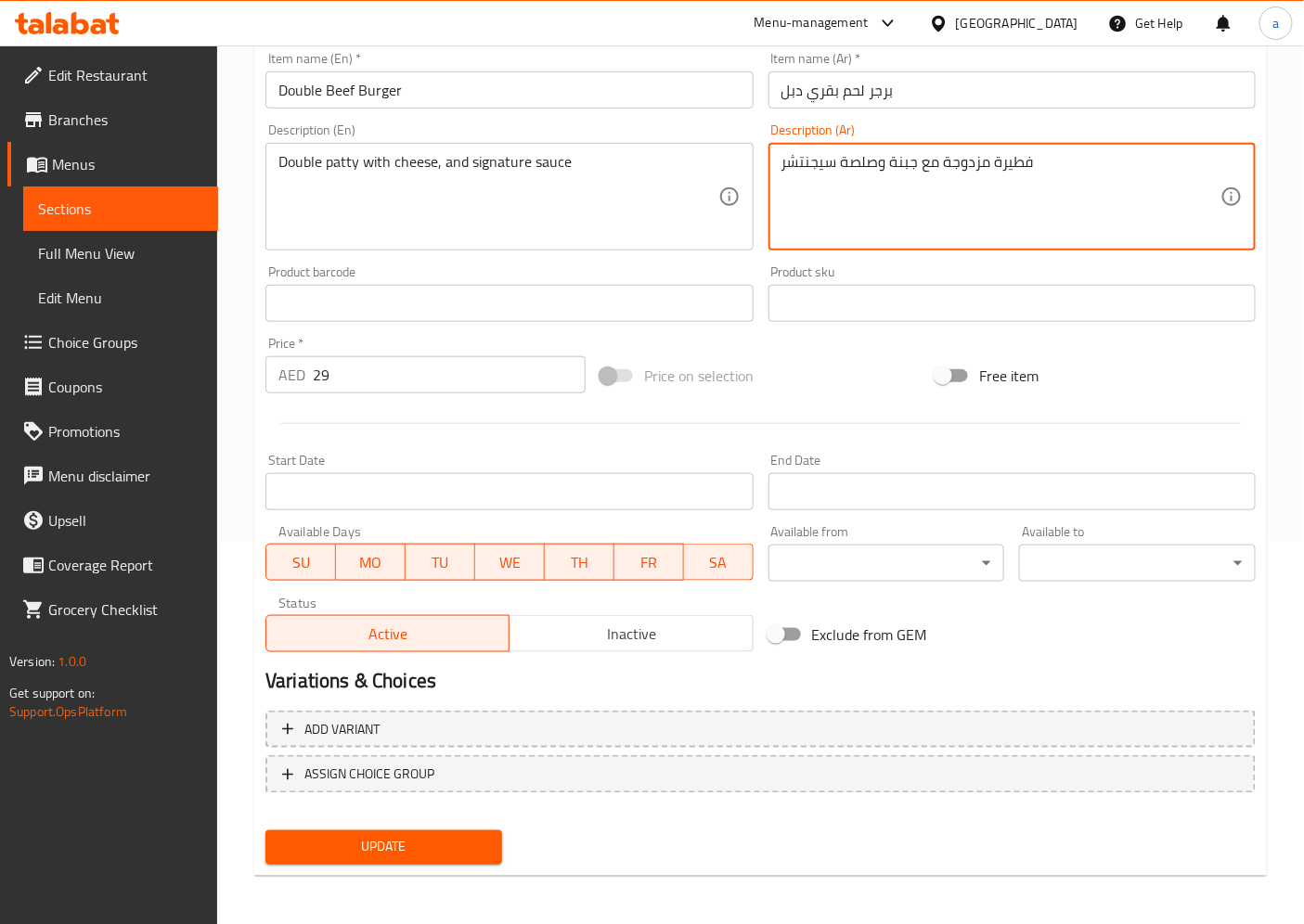
type textarea "فطيرة مزدوجة مع جبنة وصلصة سيجنتشر"
click at [428, 836] on span "Update" at bounding box center [384, 848] width 207 height 23
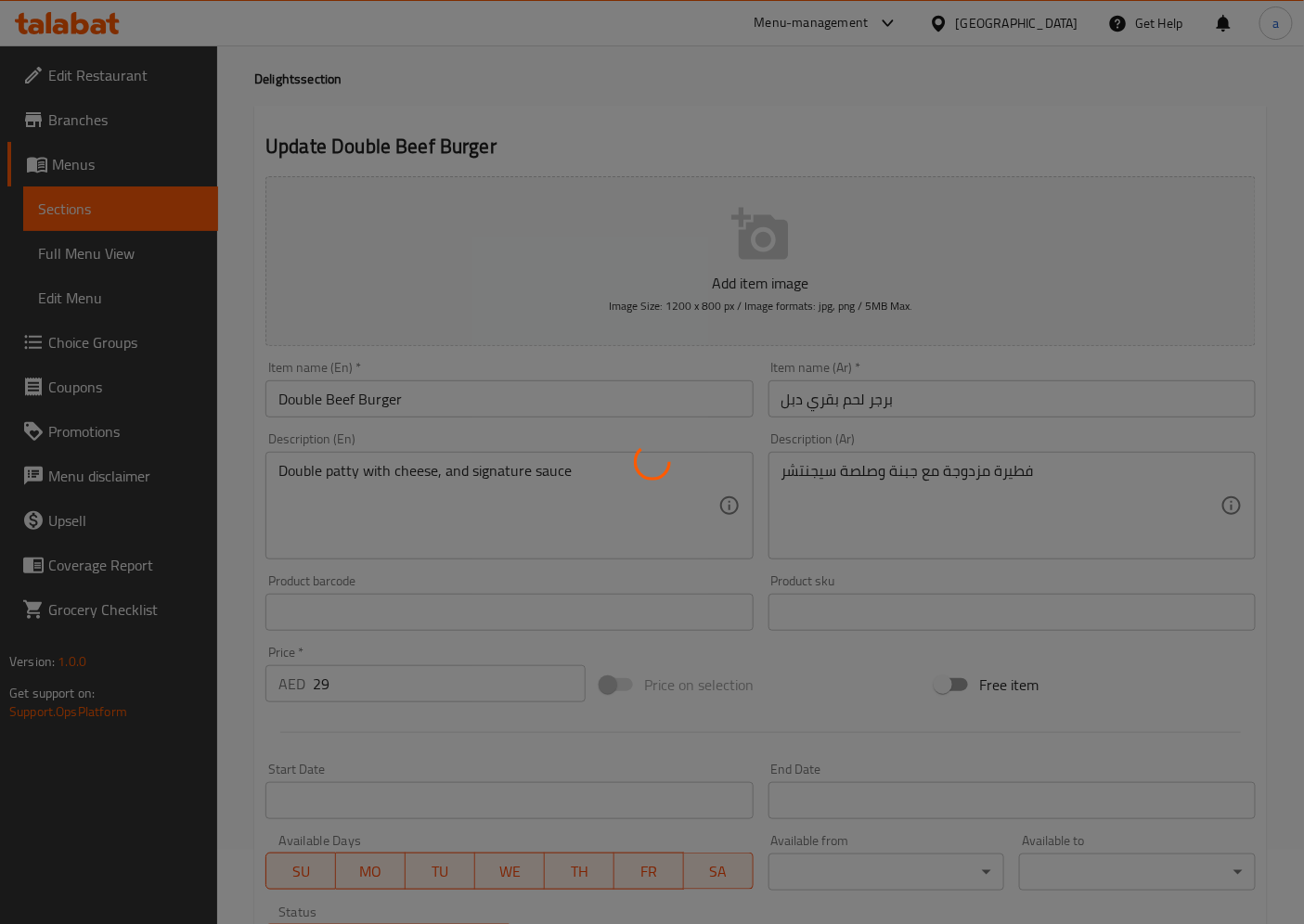
scroll to position [0, 0]
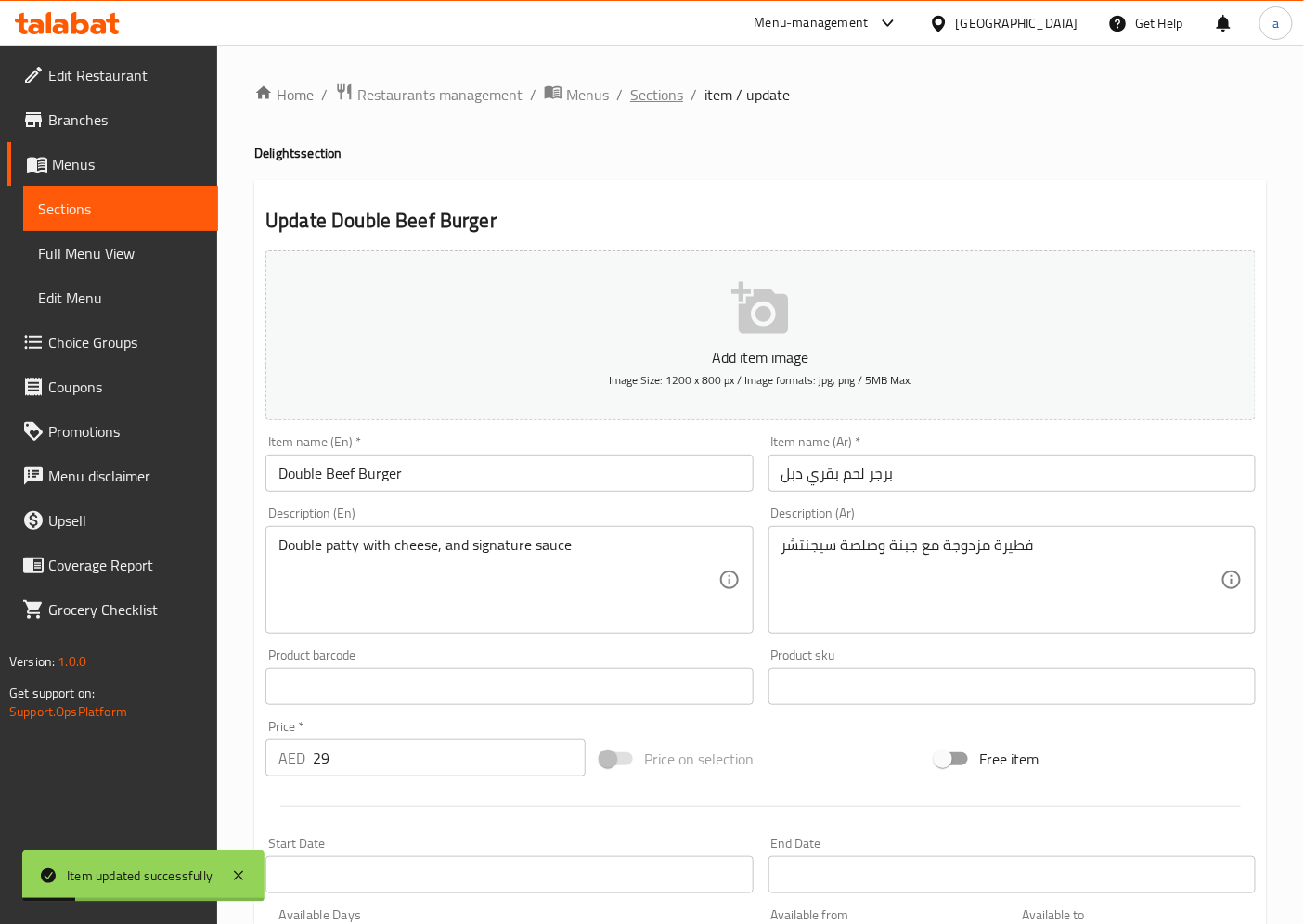
click at [635, 100] on span "Sections" at bounding box center [656, 95] width 53 height 22
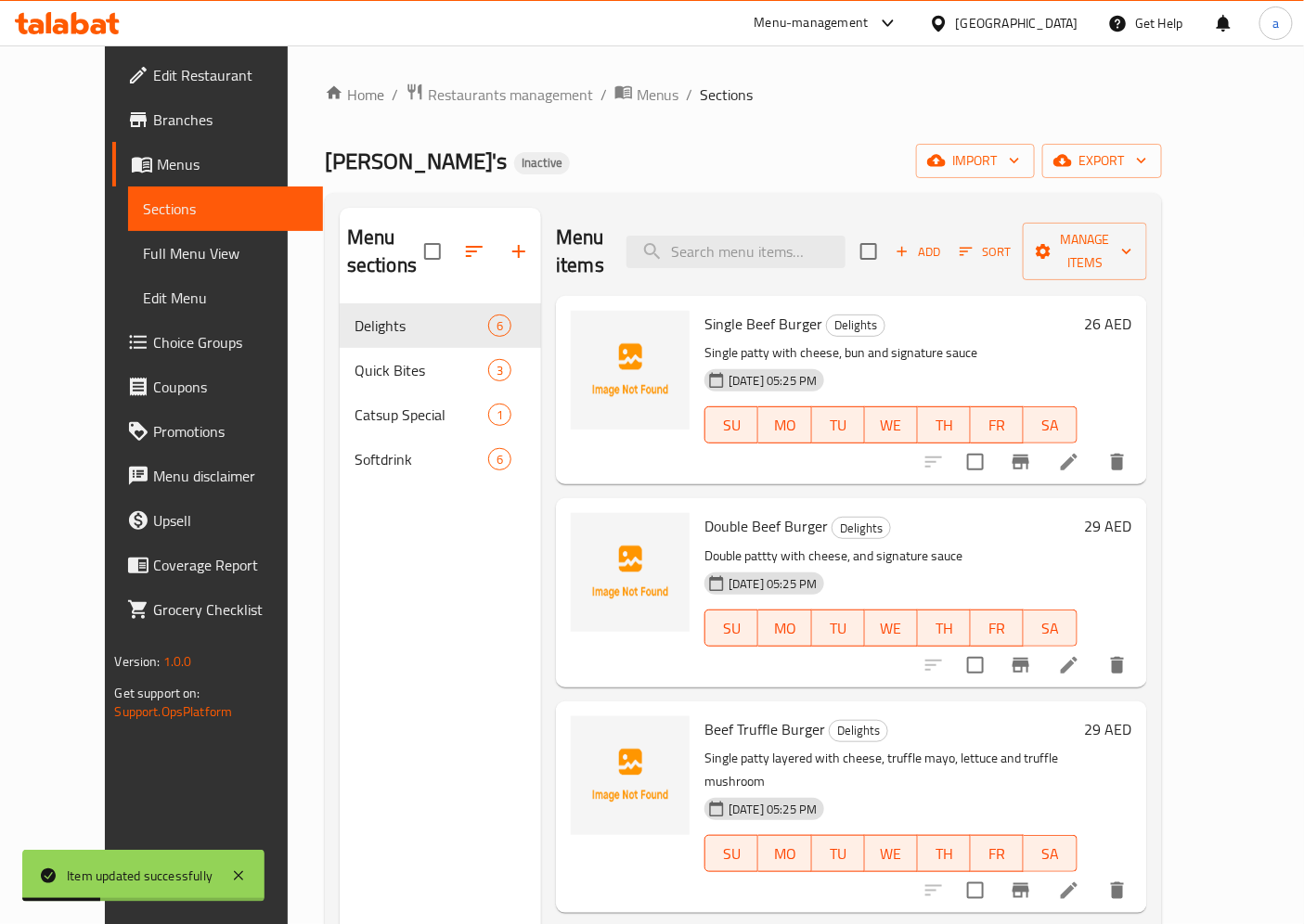
click at [1080, 451] on icon at bounding box center [1069, 462] width 22 height 22
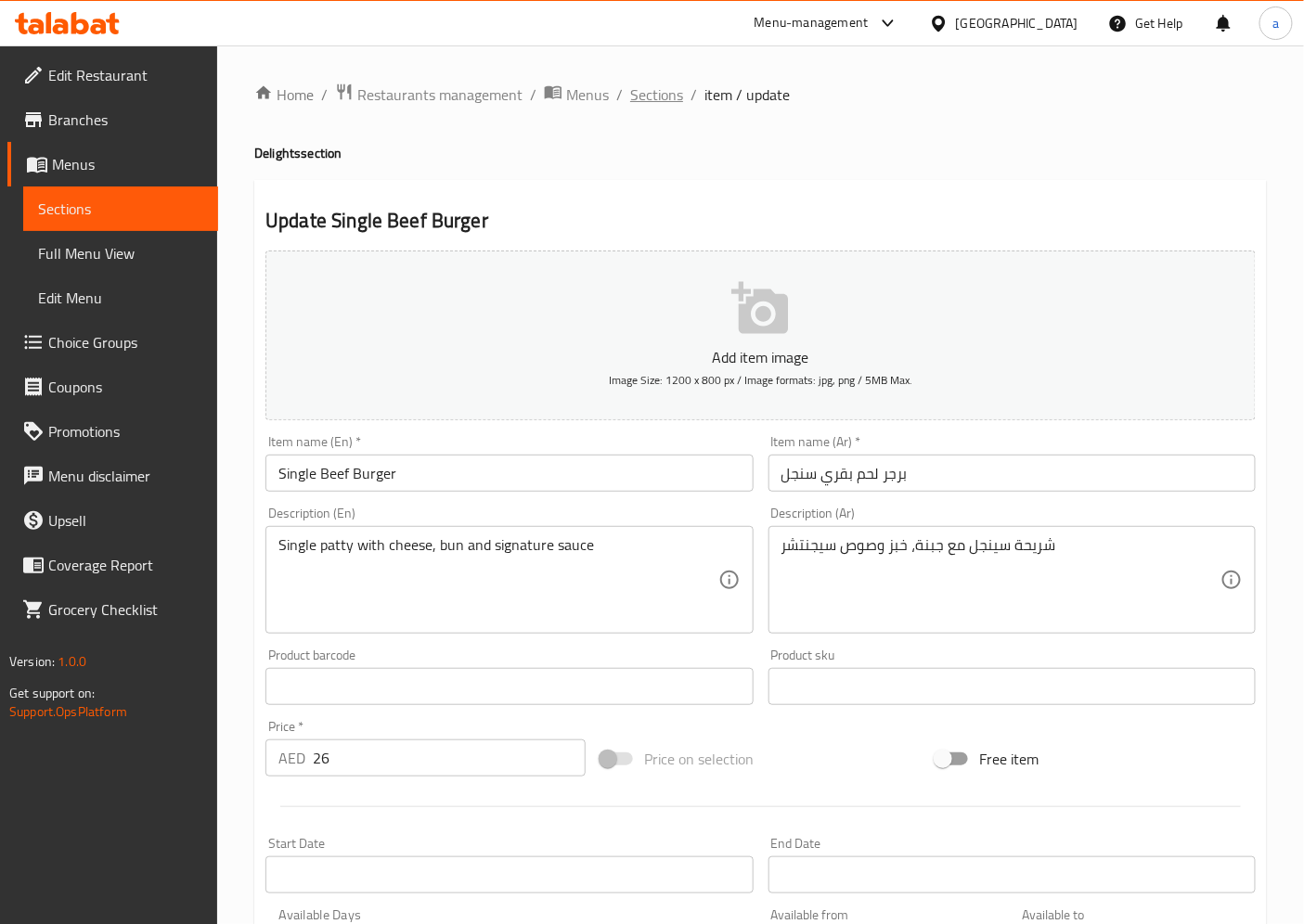
click at [662, 86] on span "Sections" at bounding box center [656, 95] width 53 height 22
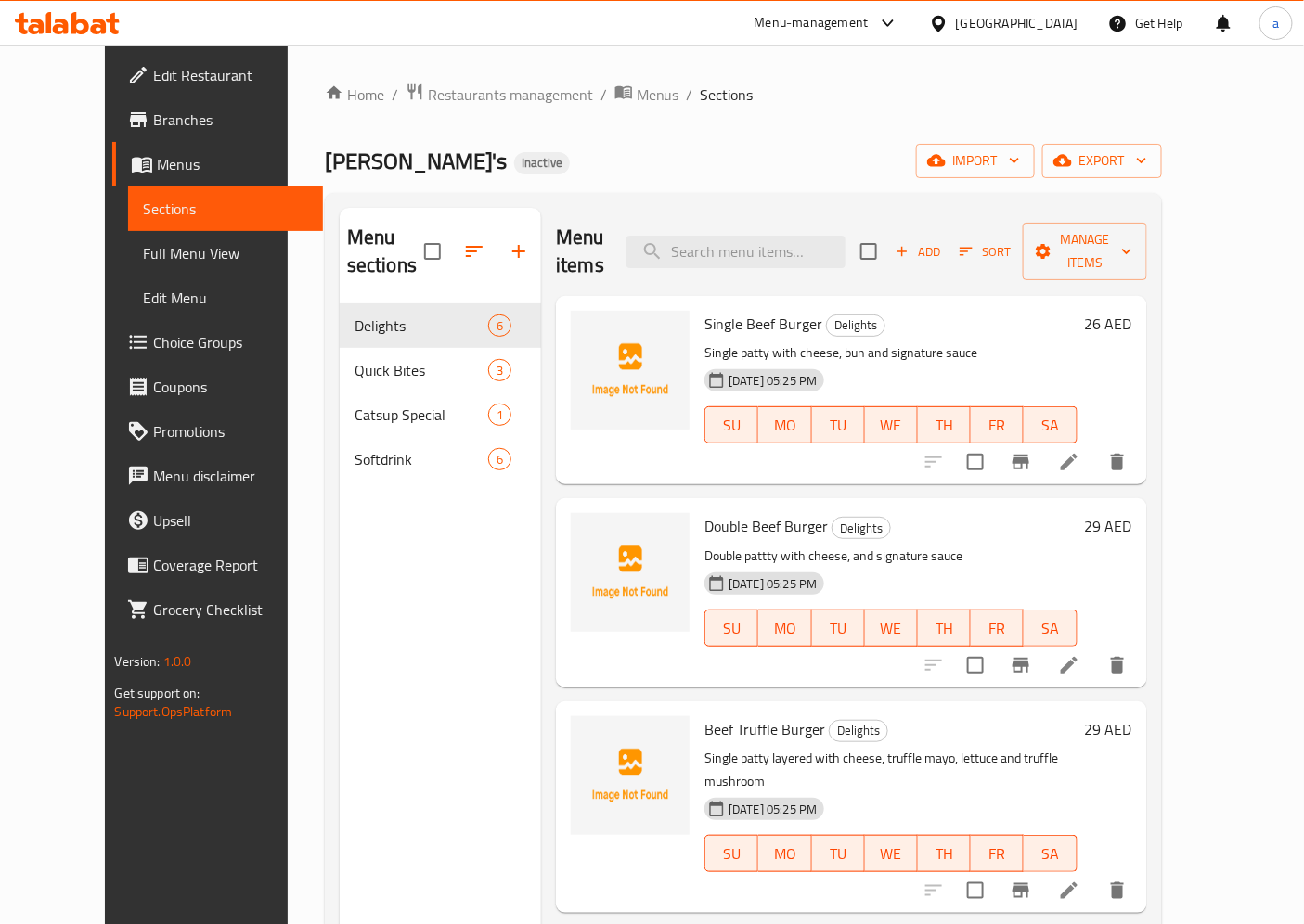
click at [1095, 648] on li at bounding box center [1069, 665] width 52 height 34
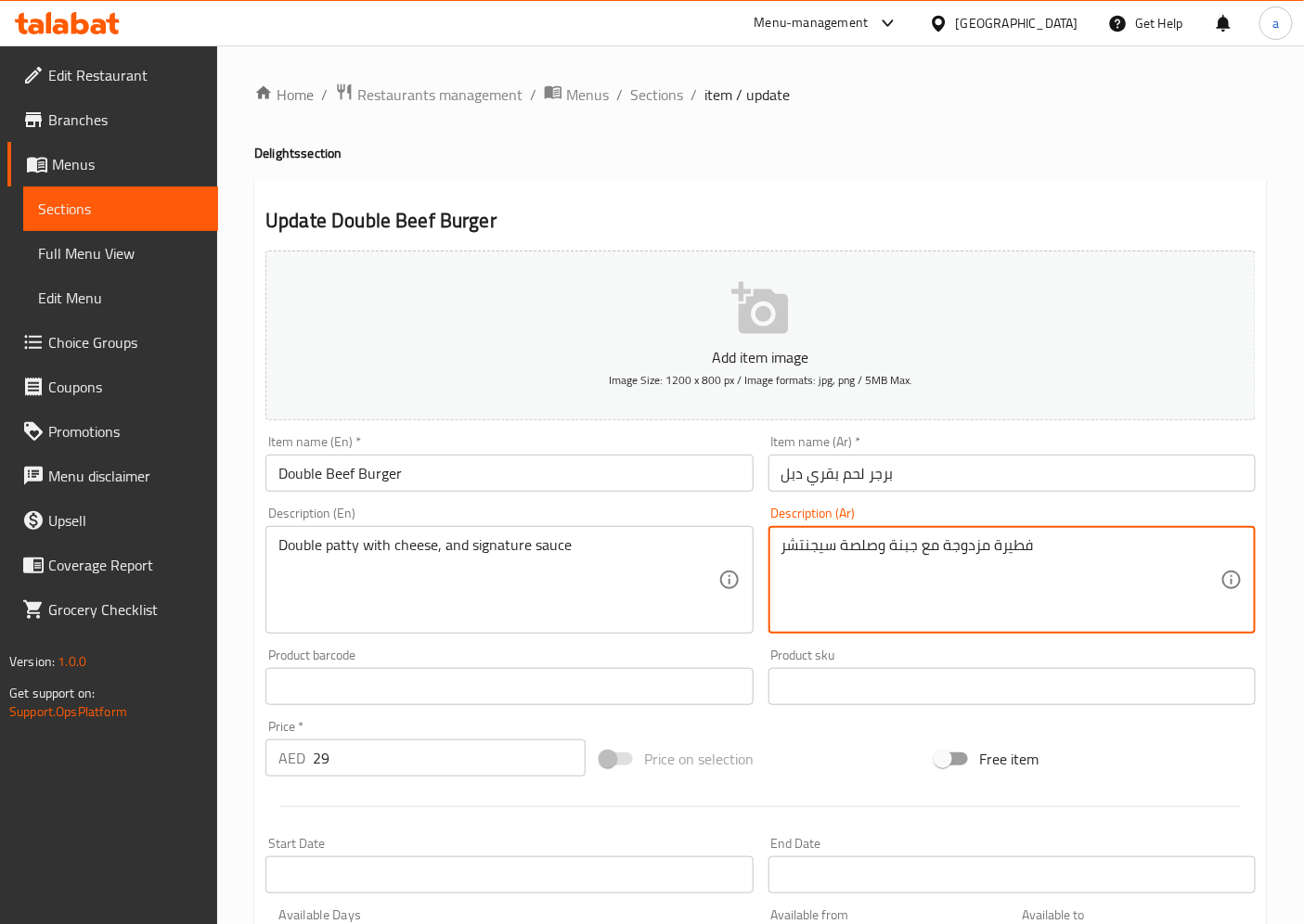
drag, startPoint x: 851, startPoint y: 549, endPoint x: 875, endPoint y: 569, distance: 31.2
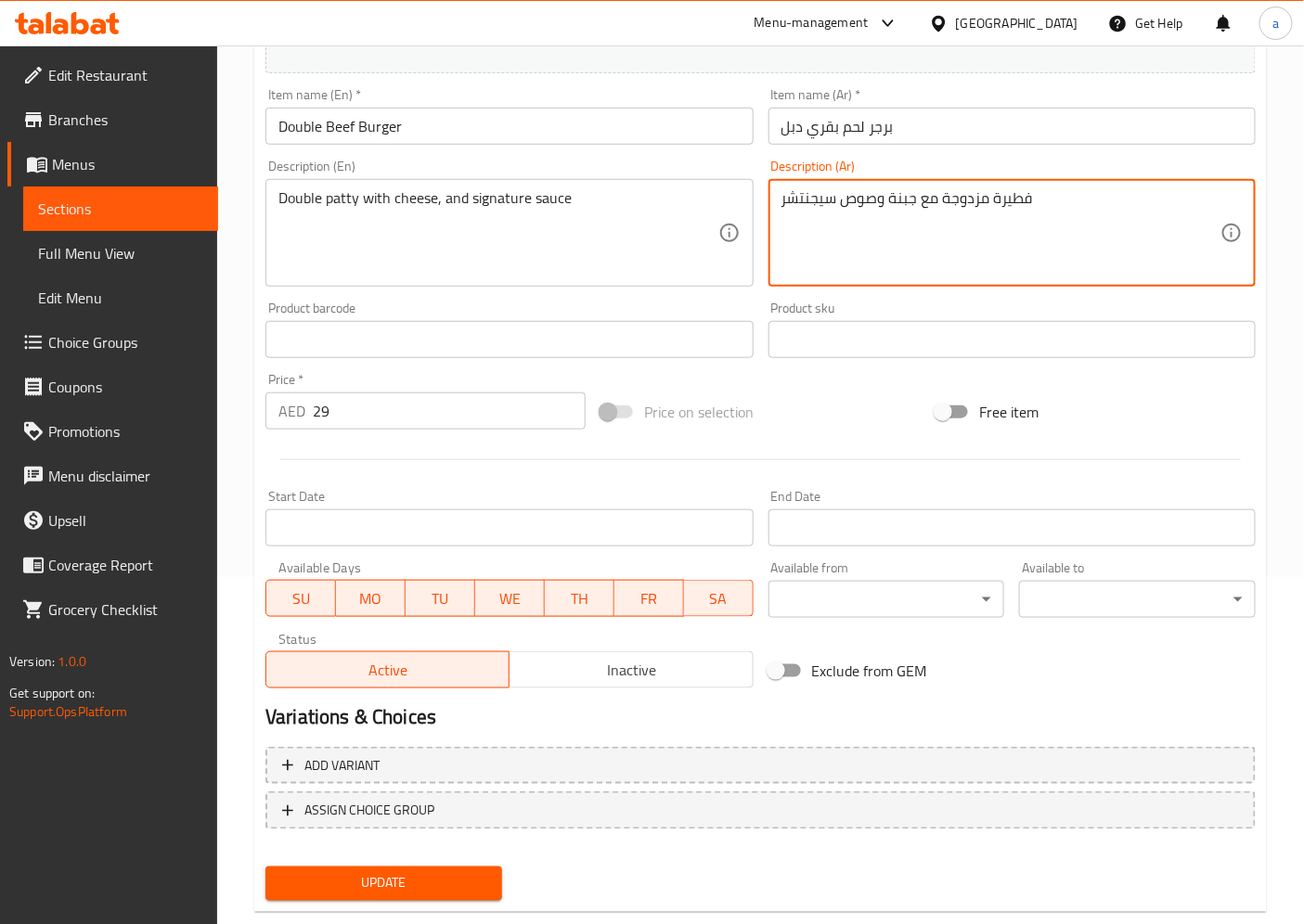
scroll to position [383, 0]
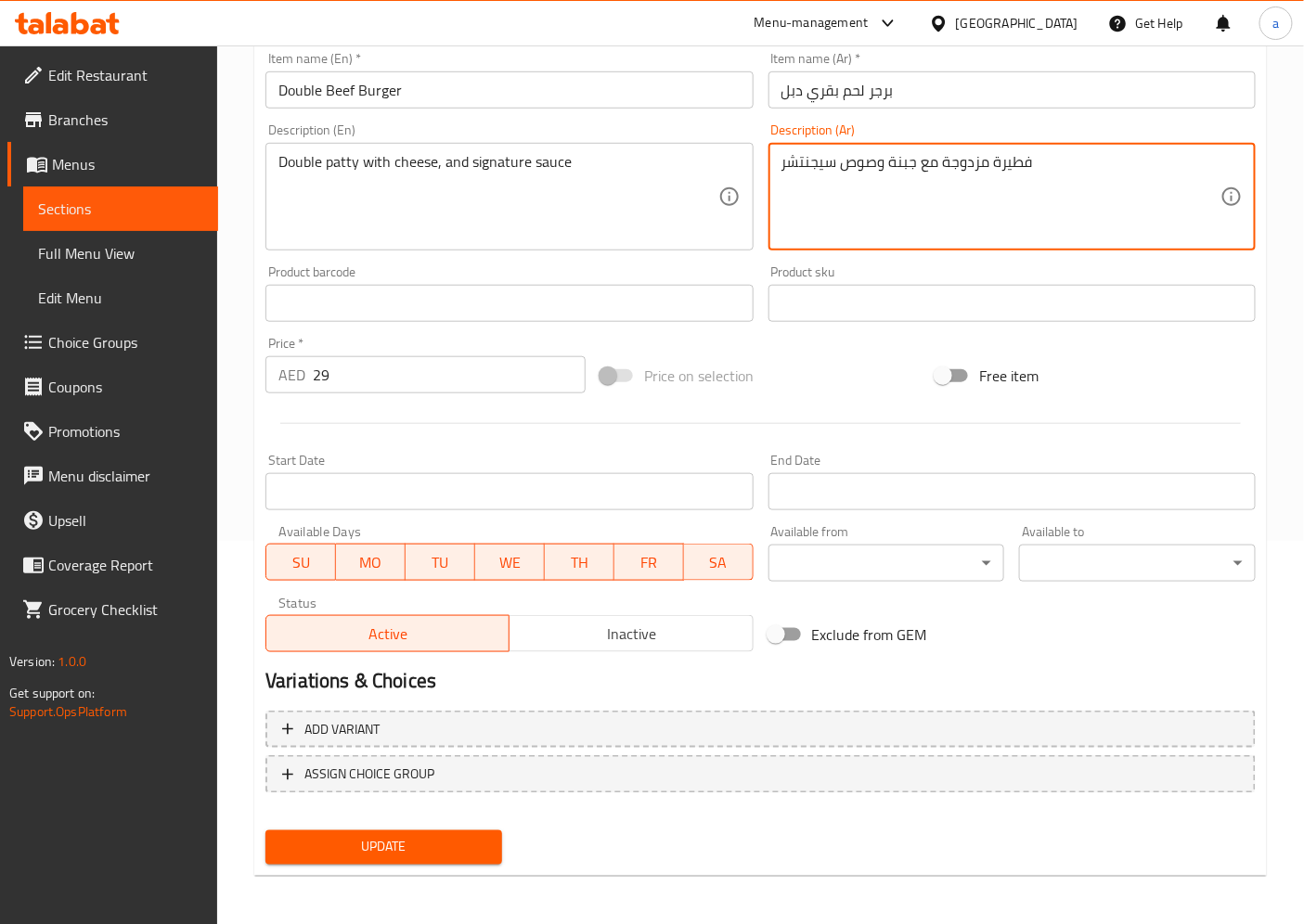
type textarea "فطيرة مزدوجة مع جبنة وصوص سيجنتشر"
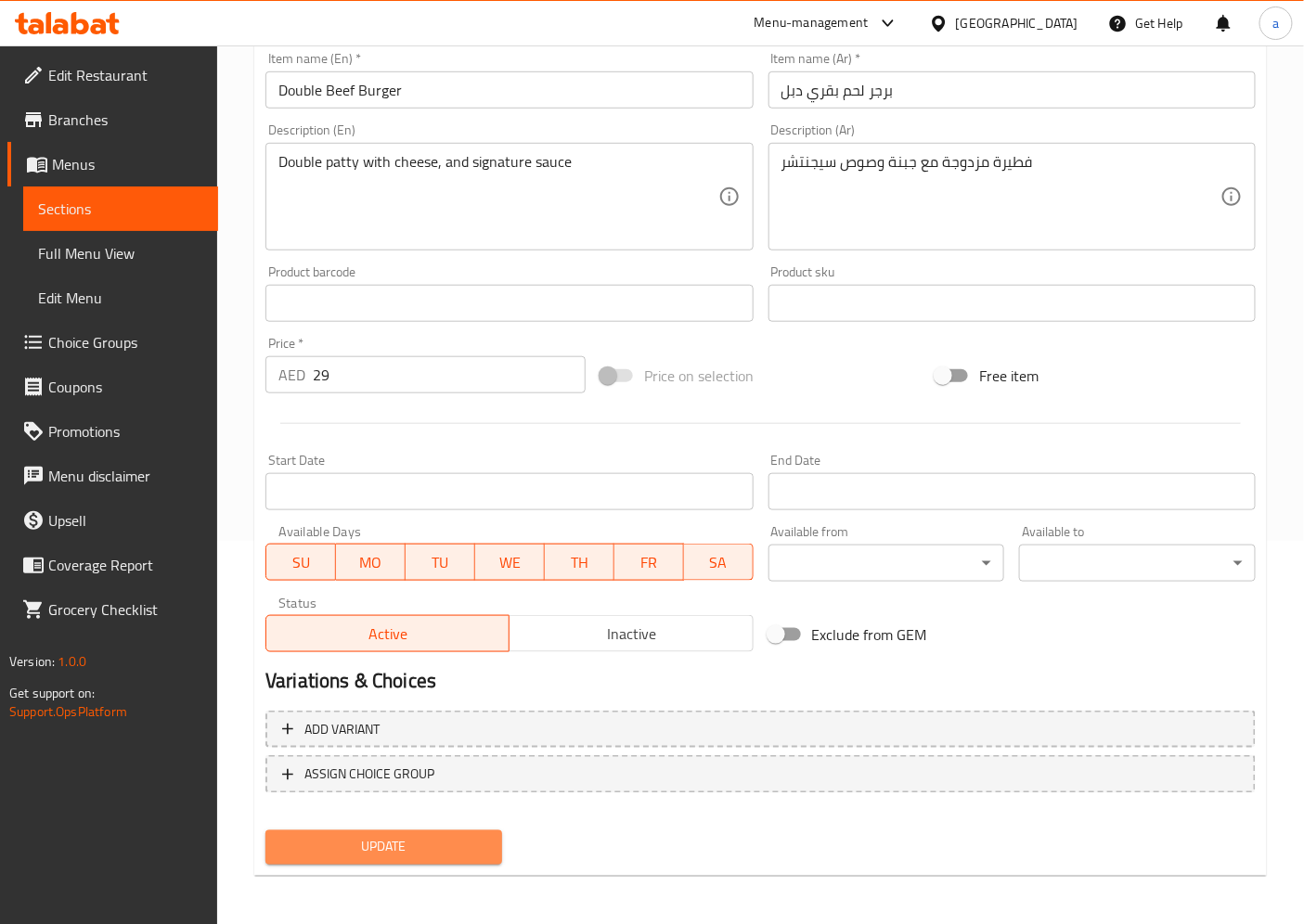
click at [385, 847] on span "Update" at bounding box center [384, 848] width 207 height 23
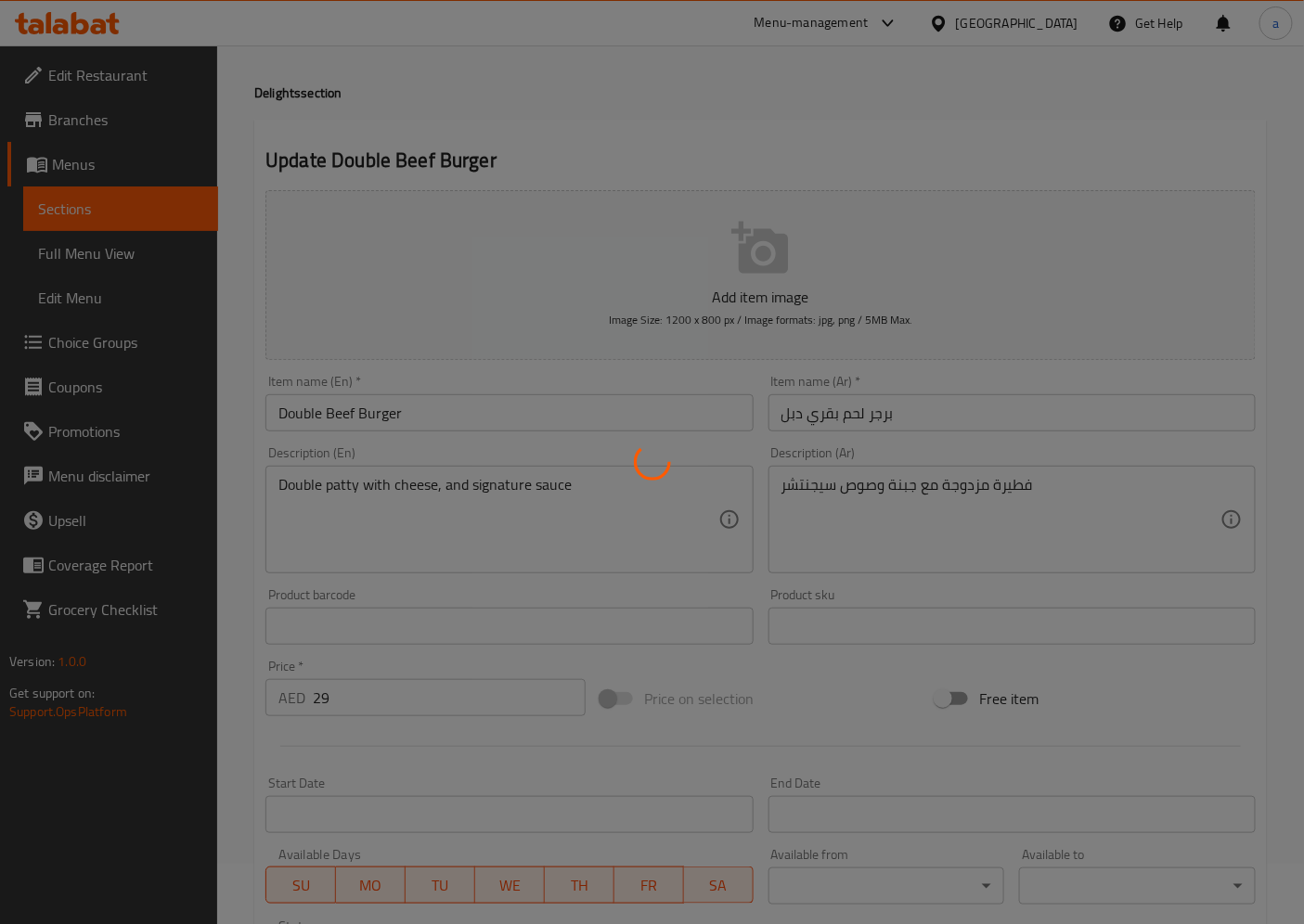
scroll to position [0, 0]
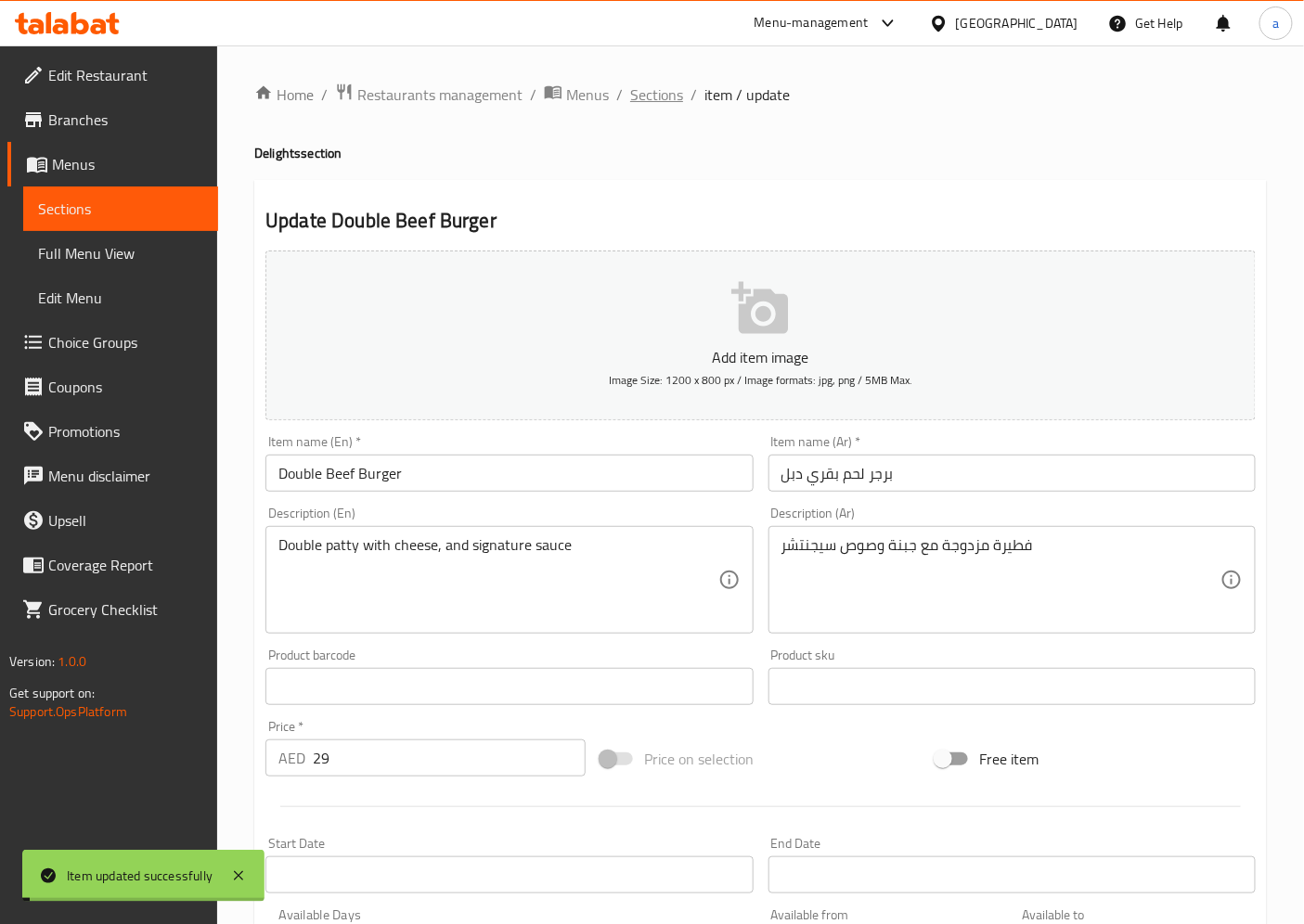
click at [655, 103] on span "Sections" at bounding box center [656, 95] width 53 height 22
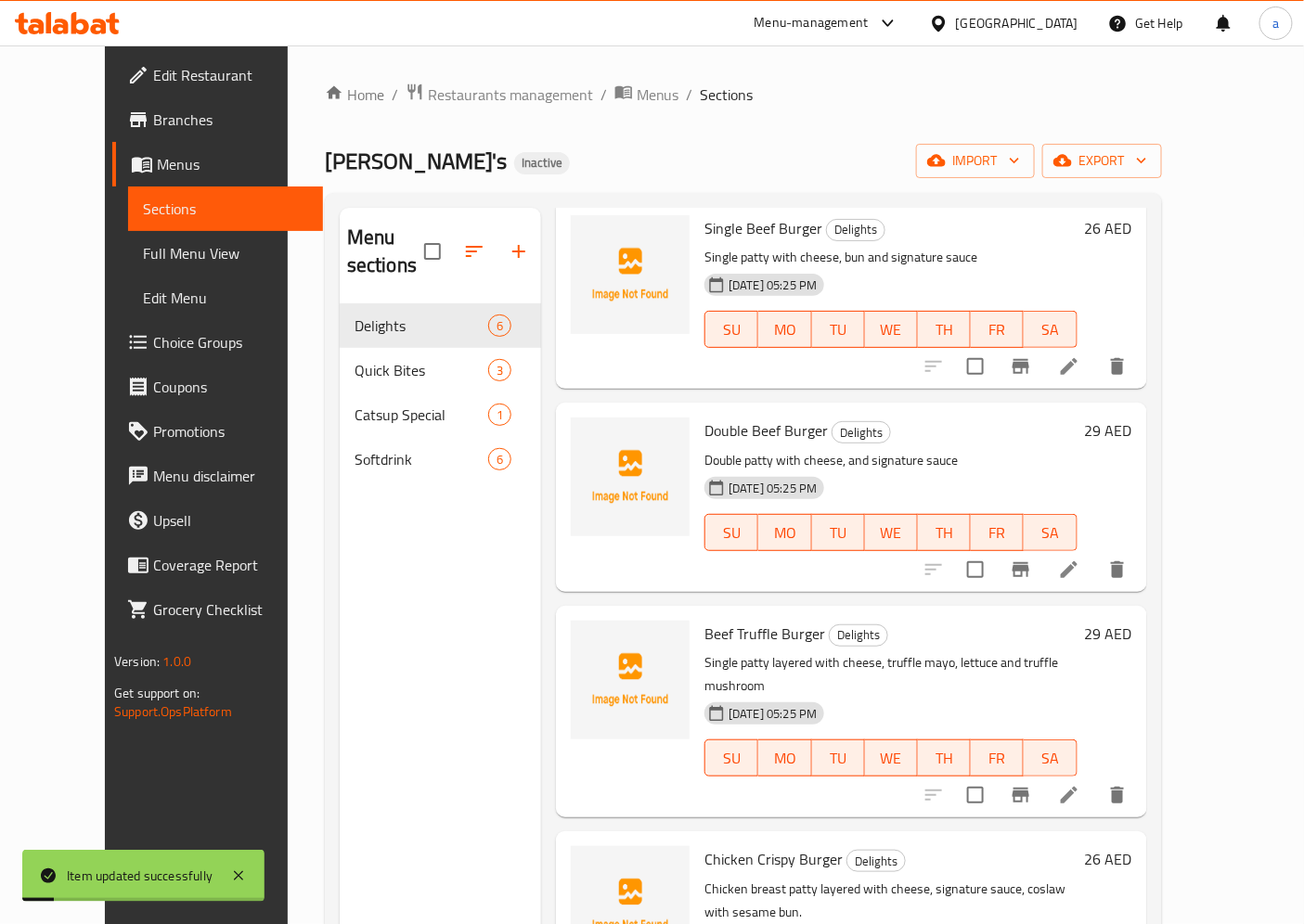
scroll to position [206, 0]
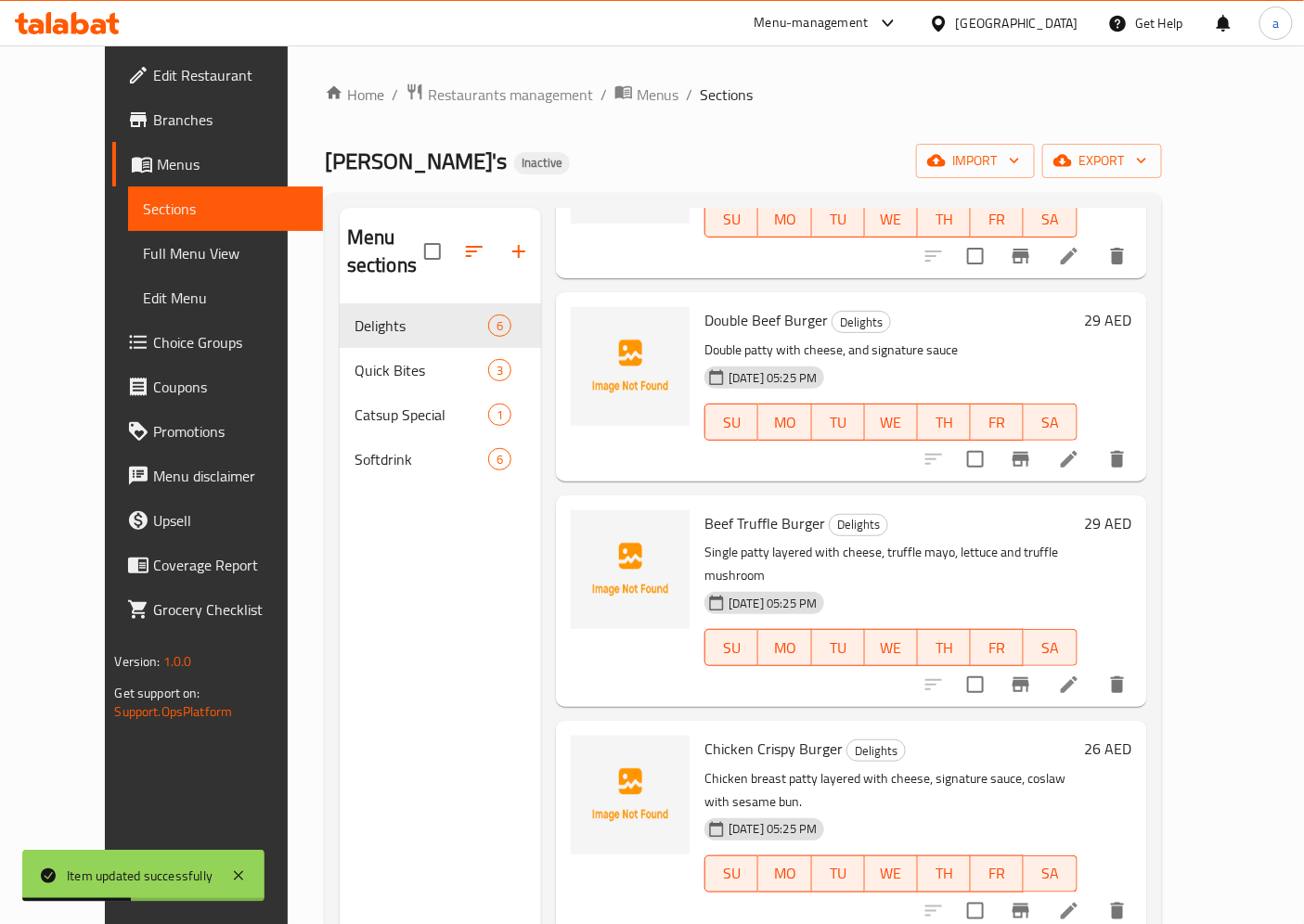
click at [1095, 668] on li at bounding box center [1069, 685] width 52 height 34
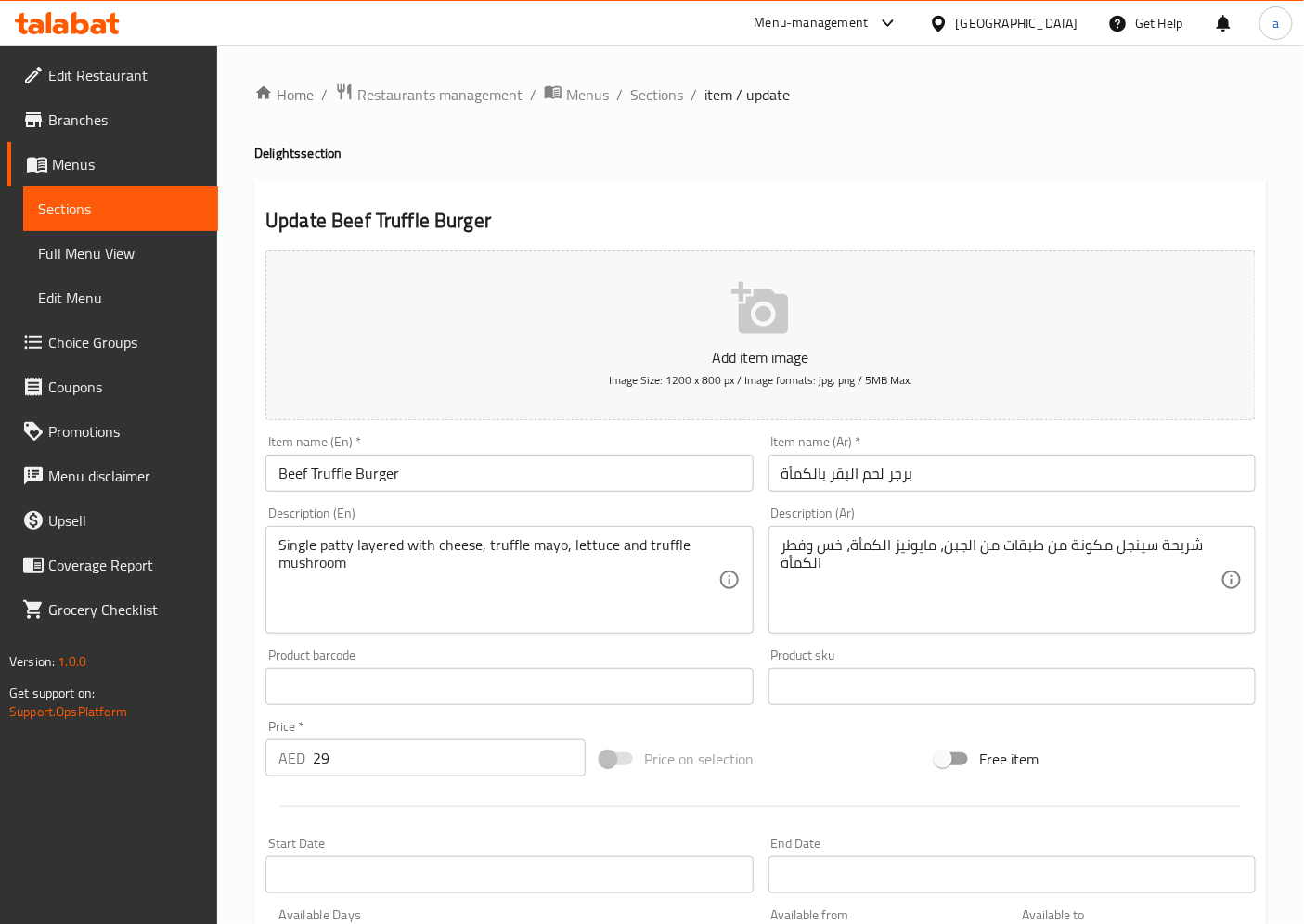
click at [330, 464] on input "Beef Truffle Burger" at bounding box center [509, 473] width 487 height 37
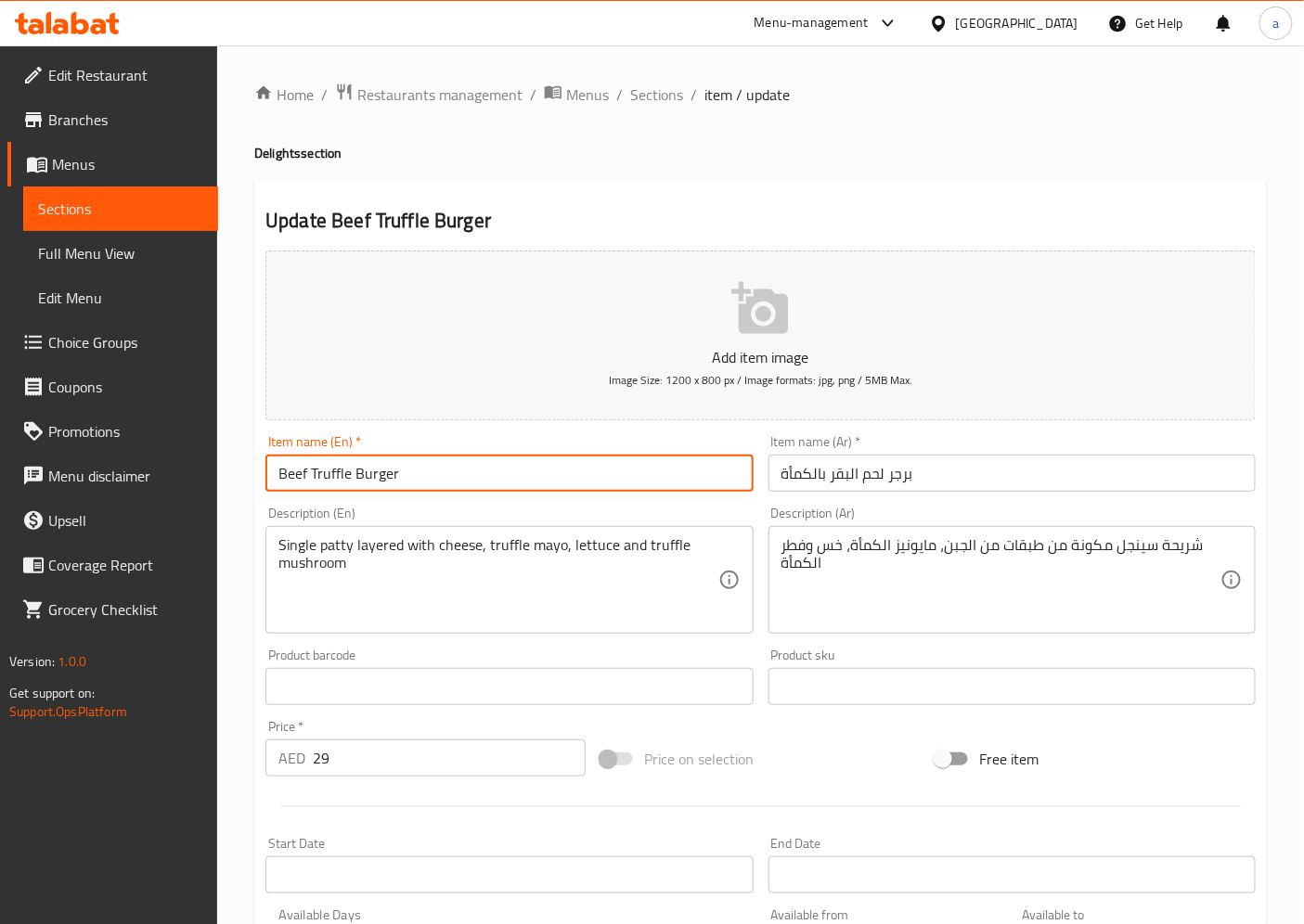
drag, startPoint x: 308, startPoint y: 469, endPoint x: 319, endPoint y: 467, distance: 11.2
click at [319, 467] on input "Beef Truffle Burger" at bounding box center [509, 473] width 487 height 37
drag, startPoint x: 312, startPoint y: 468, endPoint x: 350, endPoint y: 498, distance: 48.4
click at [350, 498] on div "Item name (En)   * Beef Truffle Burger Item name (En) *" at bounding box center [509, 463] width 502 height 72
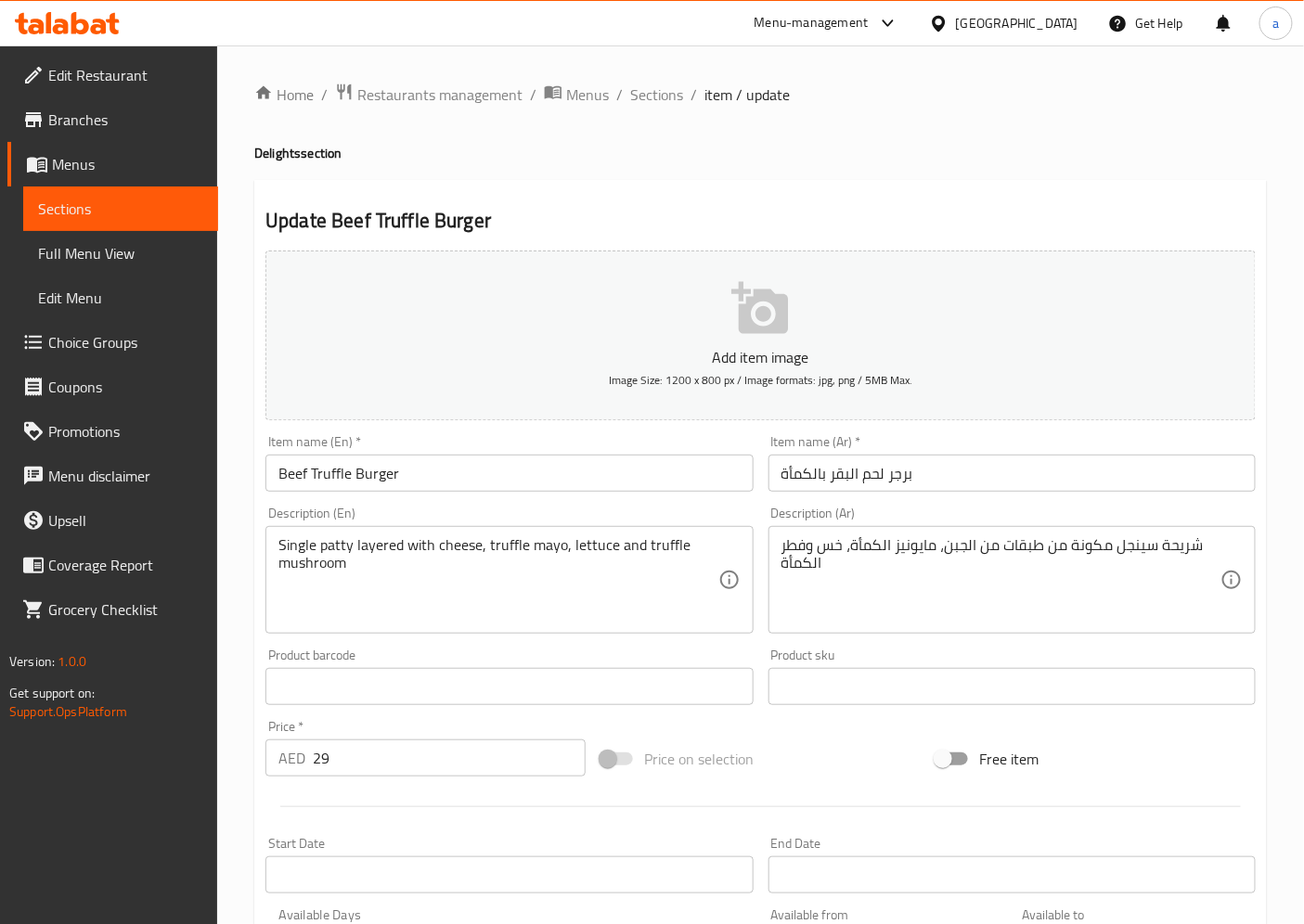
click at [803, 471] on input "برجر لحم البقر بالكمأة" at bounding box center [1012, 473] width 487 height 37
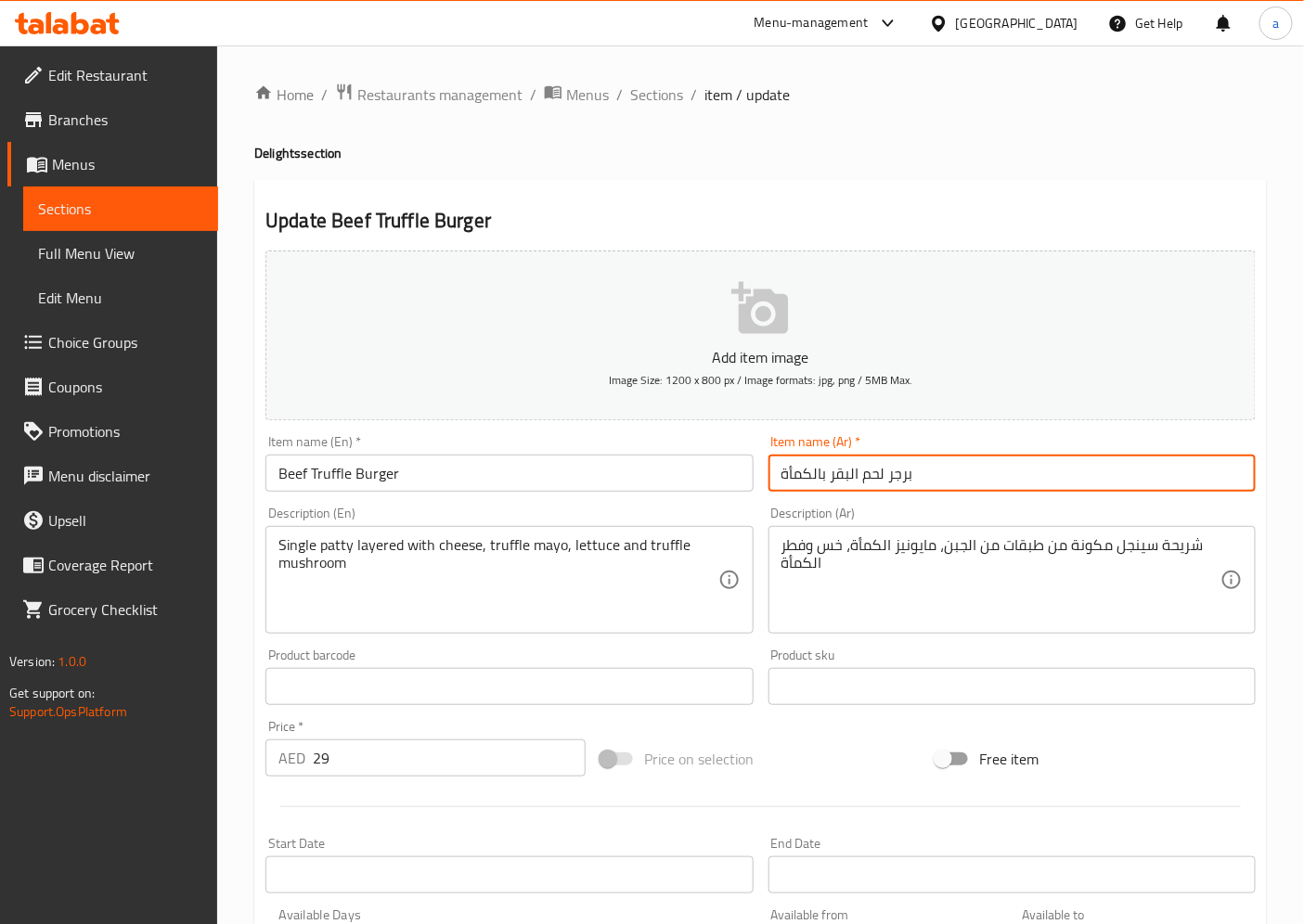
click at [803, 471] on input "برجر لحم البقر بالكمأة" at bounding box center [1012, 473] width 487 height 37
paste input "روفل"
type input "برجر لحم البقر تروفل"
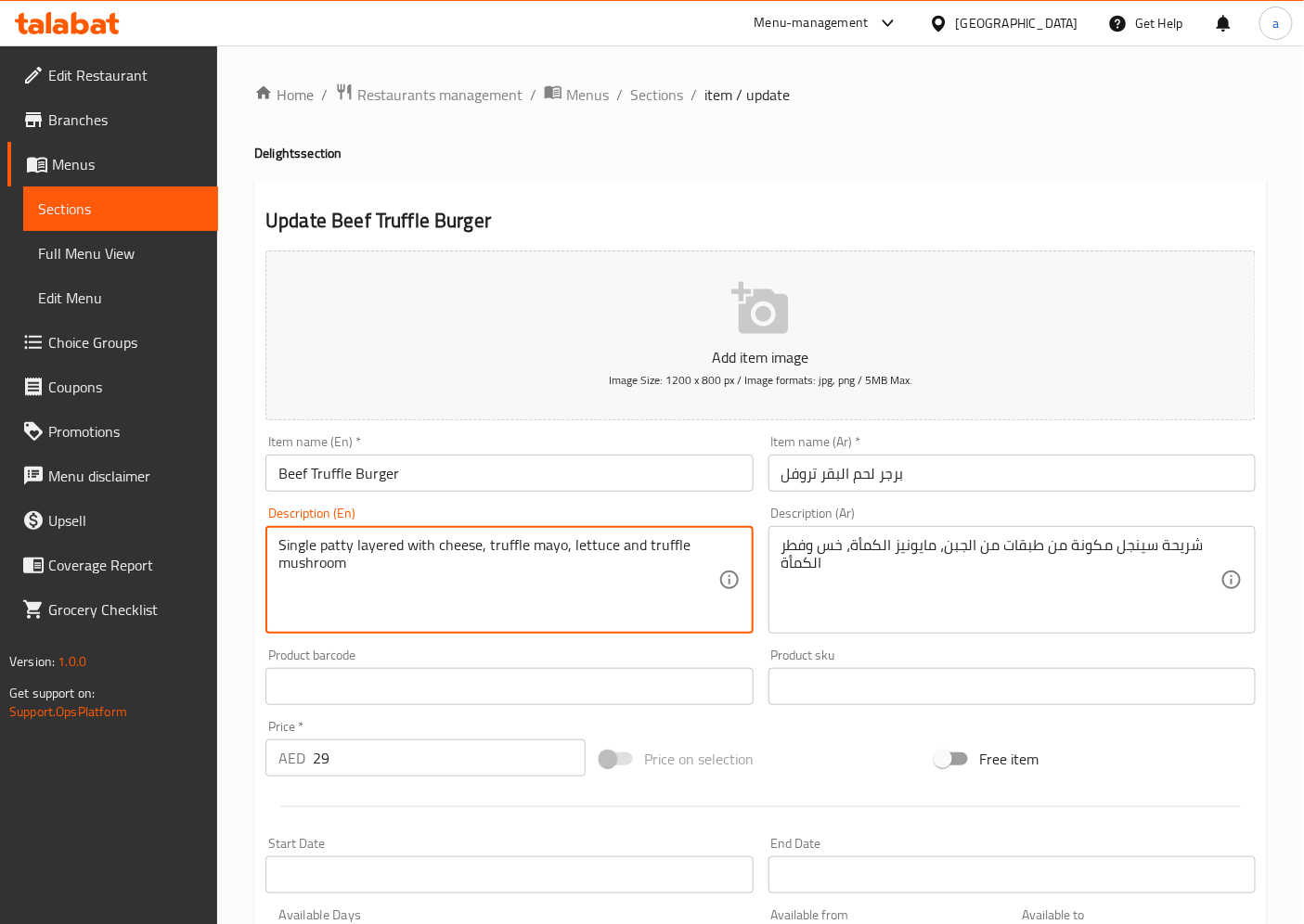
click at [368, 542] on textarea "Single patty layered with cheese, truffle mayo, lettuce and truffle mushroom" at bounding box center [497, 580] width 439 height 88
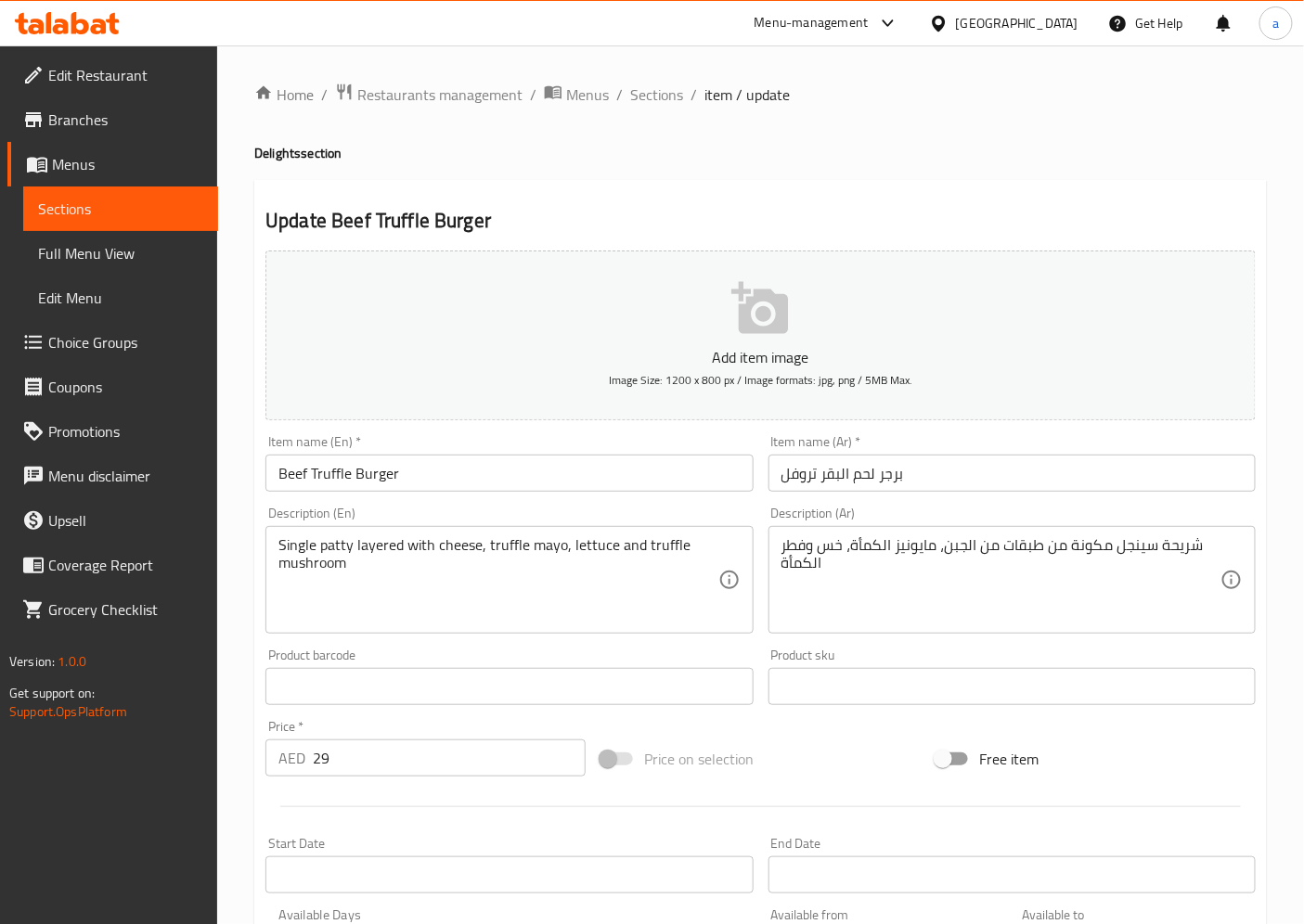
click at [566, 574] on textarea "Single patty layered with cheese, truffle mayo, lettuce and truffle mushroom" at bounding box center [497, 580] width 439 height 88
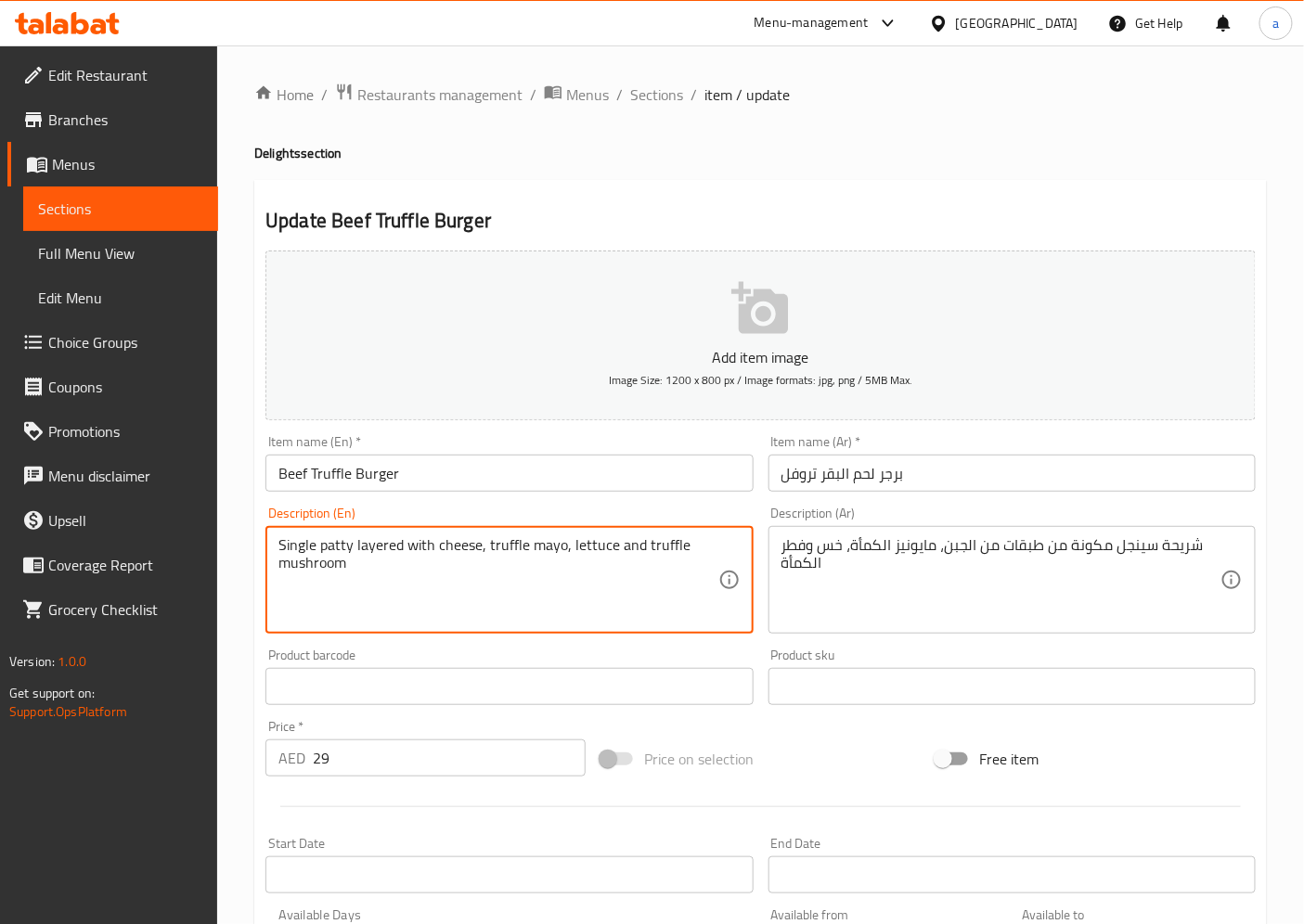
click at [512, 550] on textarea "Single patty layered with cheese, truffle mayo, lettuce and truffle mushroom" at bounding box center [497, 580] width 439 height 88
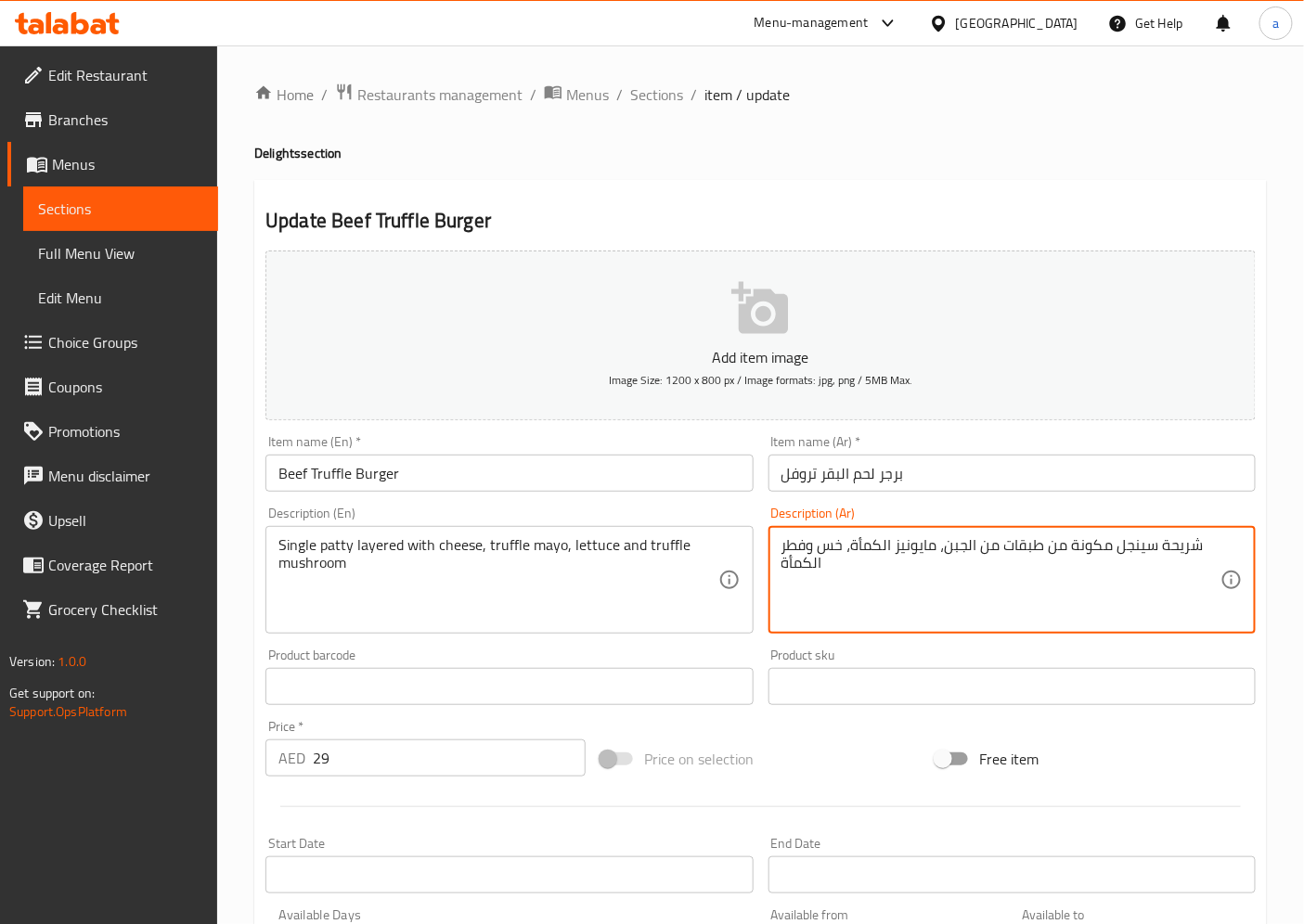
click at [868, 554] on textarea "شريحة سينجل مكونة من طبقات من الجبن، مايونيز الكمأة، خس وفطر الكمأة" at bounding box center [1000, 580] width 439 height 88
paste textarea "truffle"
click at [808, 468] on input "برجر لحم البقر تروفل" at bounding box center [1012, 473] width 487 height 37
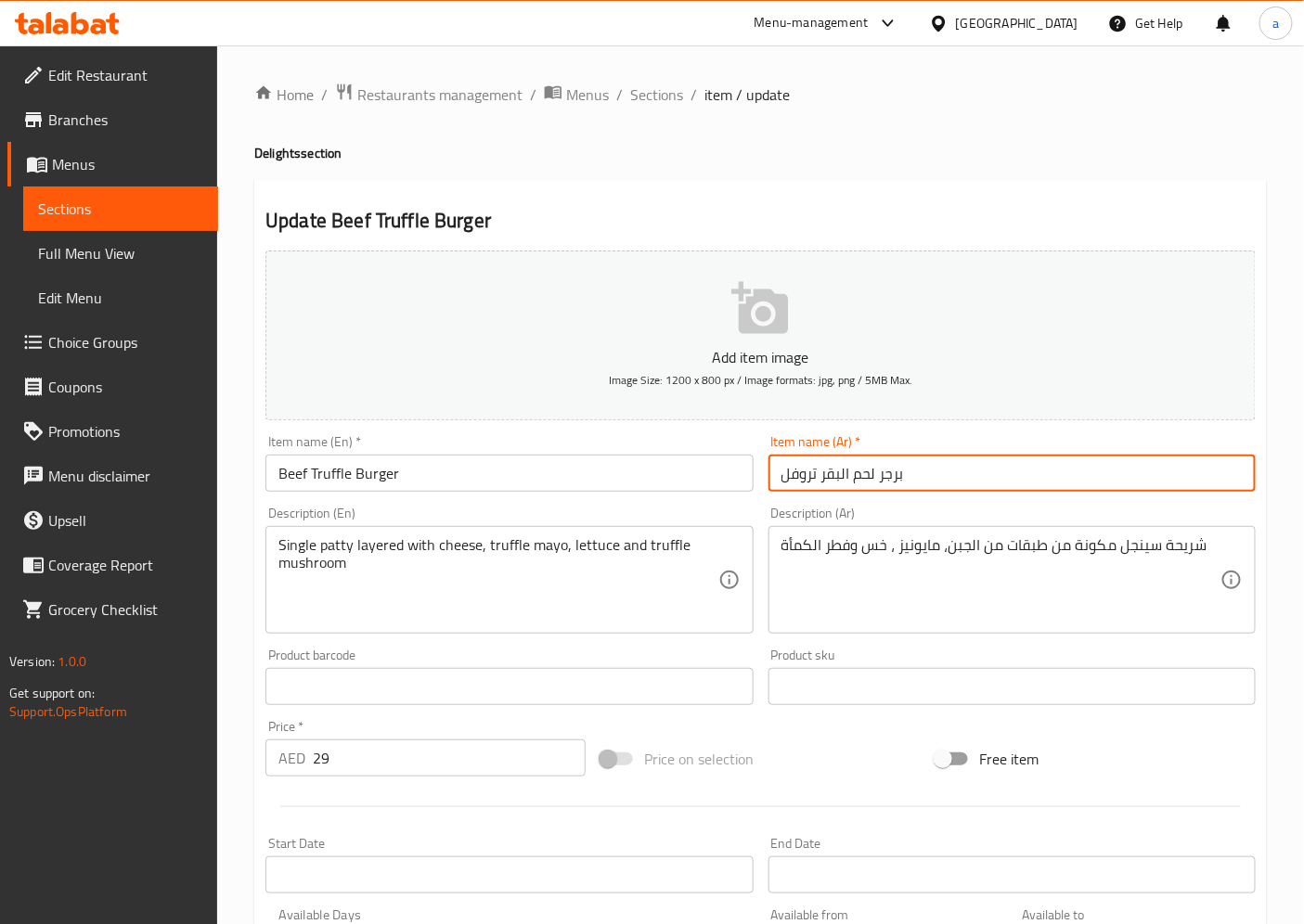
click at [808, 468] on input "برجر لحم البقر تروفل" at bounding box center [1012, 473] width 487 height 37
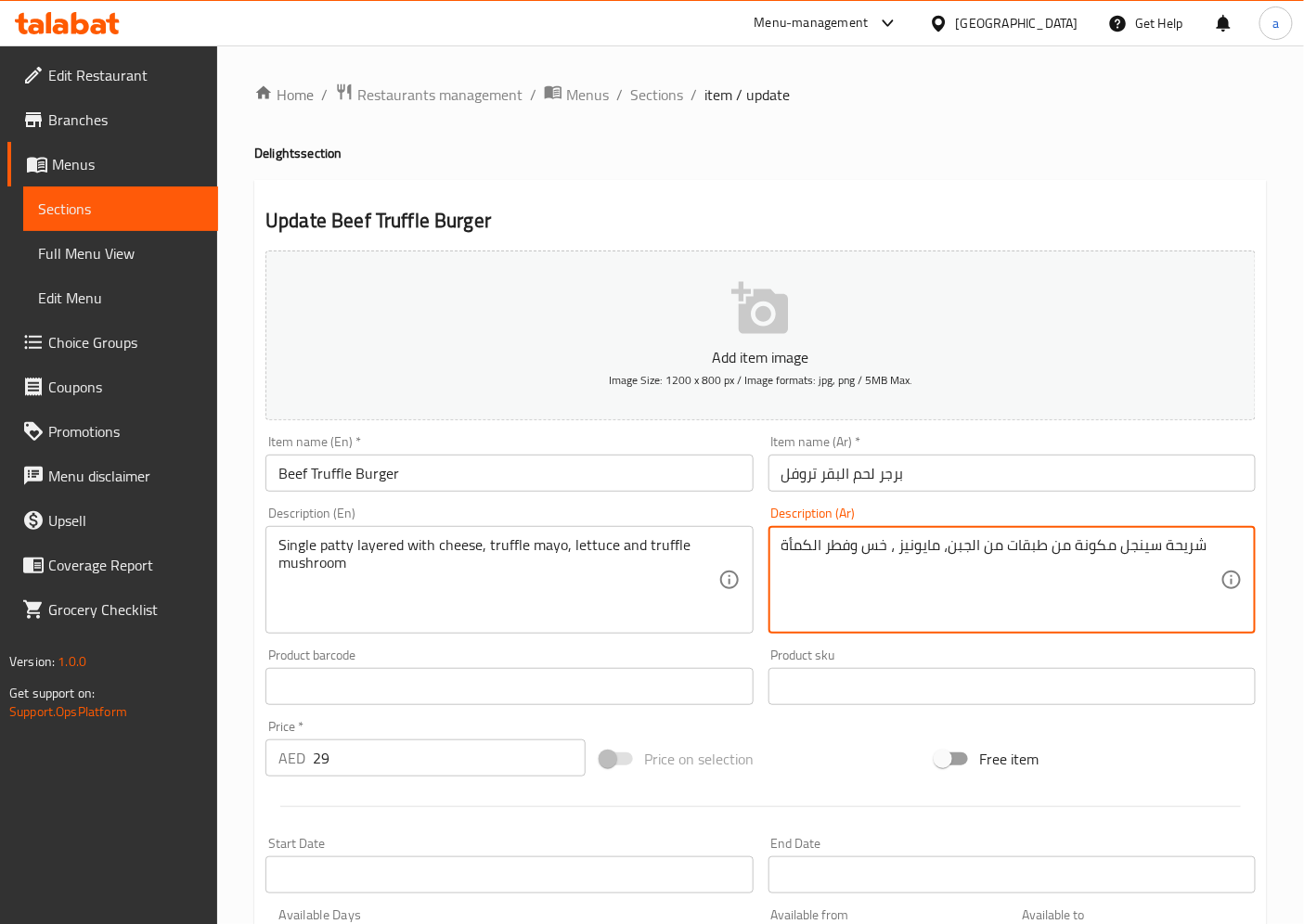
paste textarea "تروفل"
click at [894, 553] on textarea "شريحة سينجل مكونة من طبقات من الجبن، مايونيزتروفل ، خس وفطر الكمأة" at bounding box center [1000, 580] width 439 height 88
click at [898, 555] on textarea "شريحة سينجل مكونة من طبقات من الجبن، مايونيزتروفل ، خس وفطر الكمأة" at bounding box center [1000, 580] width 439 height 88
click at [887, 551] on textarea "شريحة سينجل مكونة من طبقات من الجبن، مايونيزتروفل ، خس وفطر الكمأة" at bounding box center [1000, 580] width 439 height 88
click at [887, 549] on textarea "شريحة سينجل مكونة من طبقات من الجبن، مايونيزتروفل ، خس وفطر الكمأة" at bounding box center [1000, 580] width 439 height 88
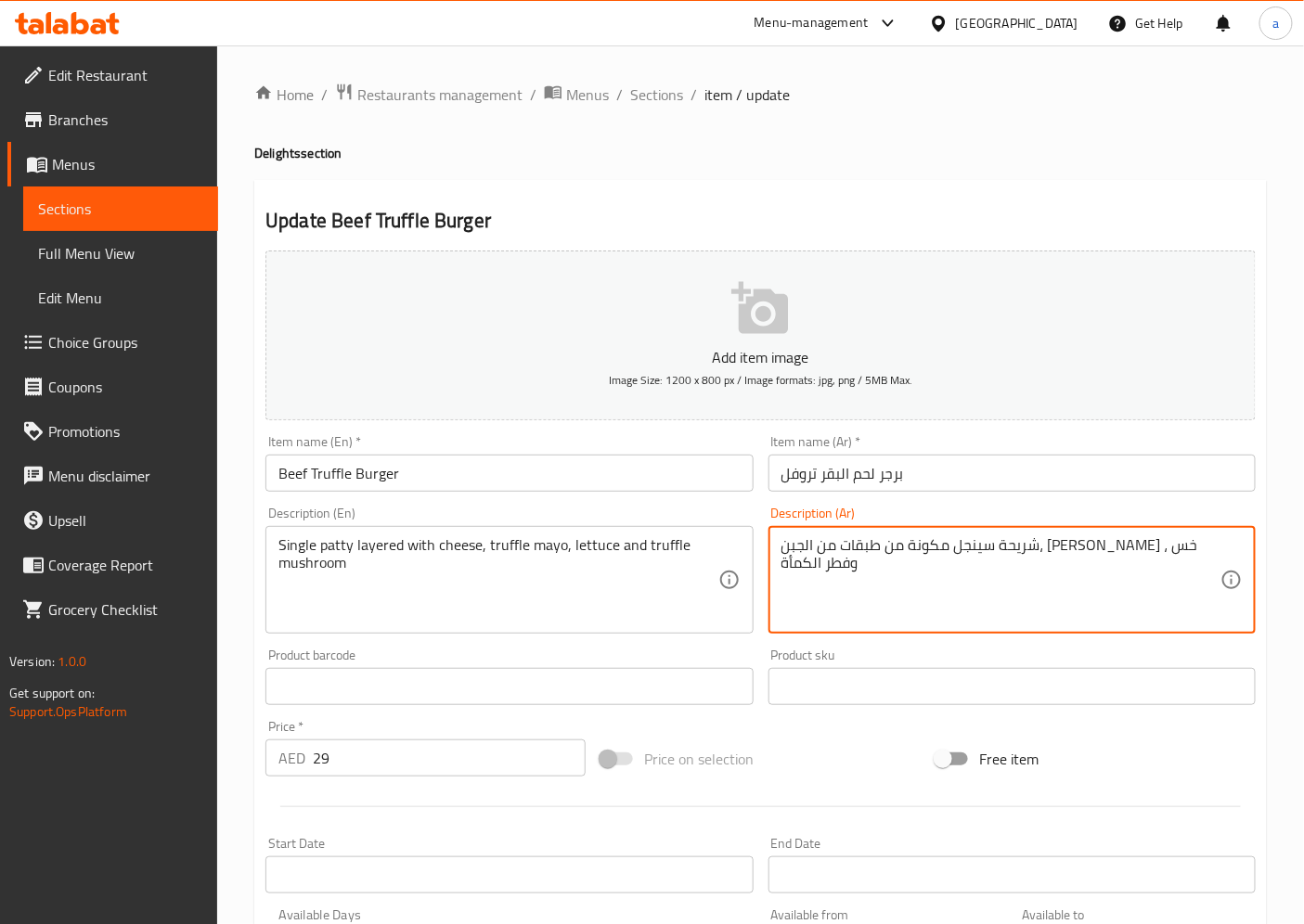
click at [799, 566] on textarea "شريحة سينجل مكونة من طبقات من الجبن، [PERSON_NAME] ، خس وفطر الكمأة" at bounding box center [1000, 580] width 439 height 88
paste textarea "روفل"
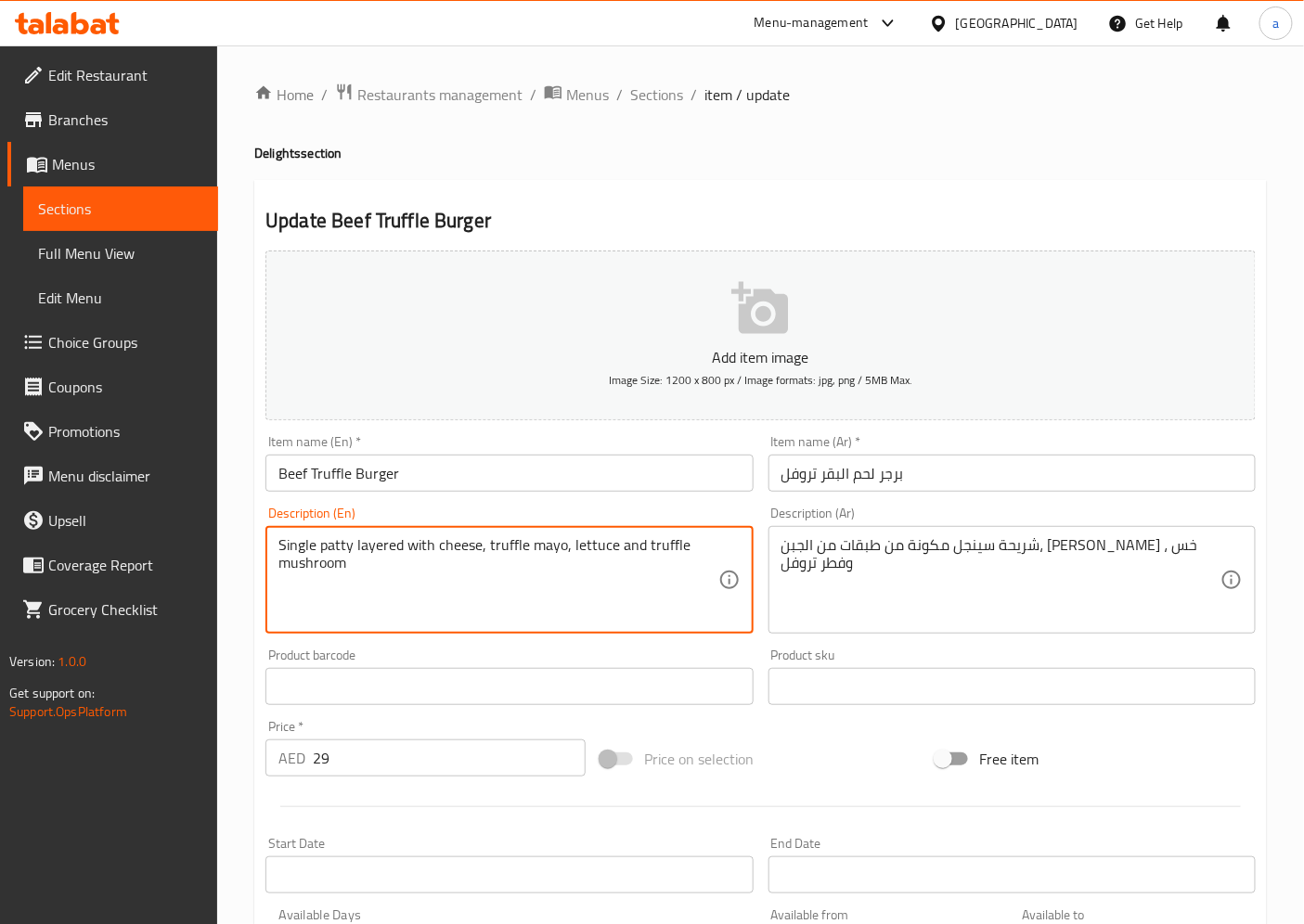
click at [328, 570] on textarea "Single patty layered with cheese, truffle mayo, lettuce and truffle mushroom" at bounding box center [497, 580] width 439 height 88
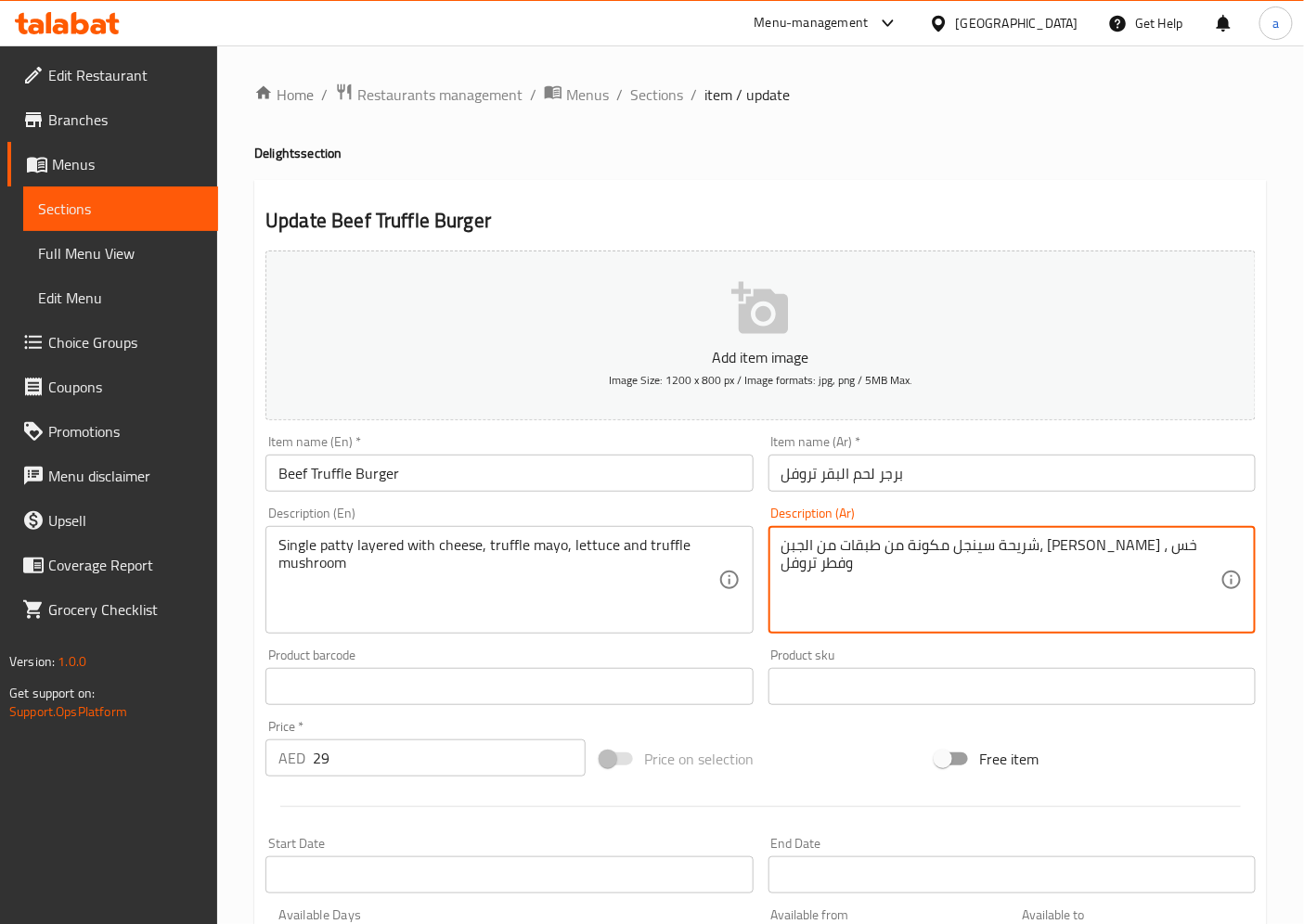
drag, startPoint x: 791, startPoint y: 550, endPoint x: 805, endPoint y: 544, distance: 15.2
click at [790, 550] on textarea "شريحة سينجل مكونة من طبقات من الجبن، [PERSON_NAME] ، خس وفطر تروفل" at bounding box center [1000, 580] width 439 height 88
click at [801, 543] on textarea "شريحة سينجل مكونة من طبقات من الجبن، [PERSON_NAME] ، خس وفطر تروفل" at bounding box center [1000, 580] width 439 height 88
click at [783, 541] on textarea "شريحة سينجل مكونة من طبقات من الجبن، [PERSON_NAME] ، خس وفطر تروفل" at bounding box center [1000, 580] width 439 height 88
click at [781, 549] on textarea "شريحة سينجل مكونة من طبقات من الجبن، [PERSON_NAME] ، خس وفطر تروفل" at bounding box center [1000, 580] width 439 height 88
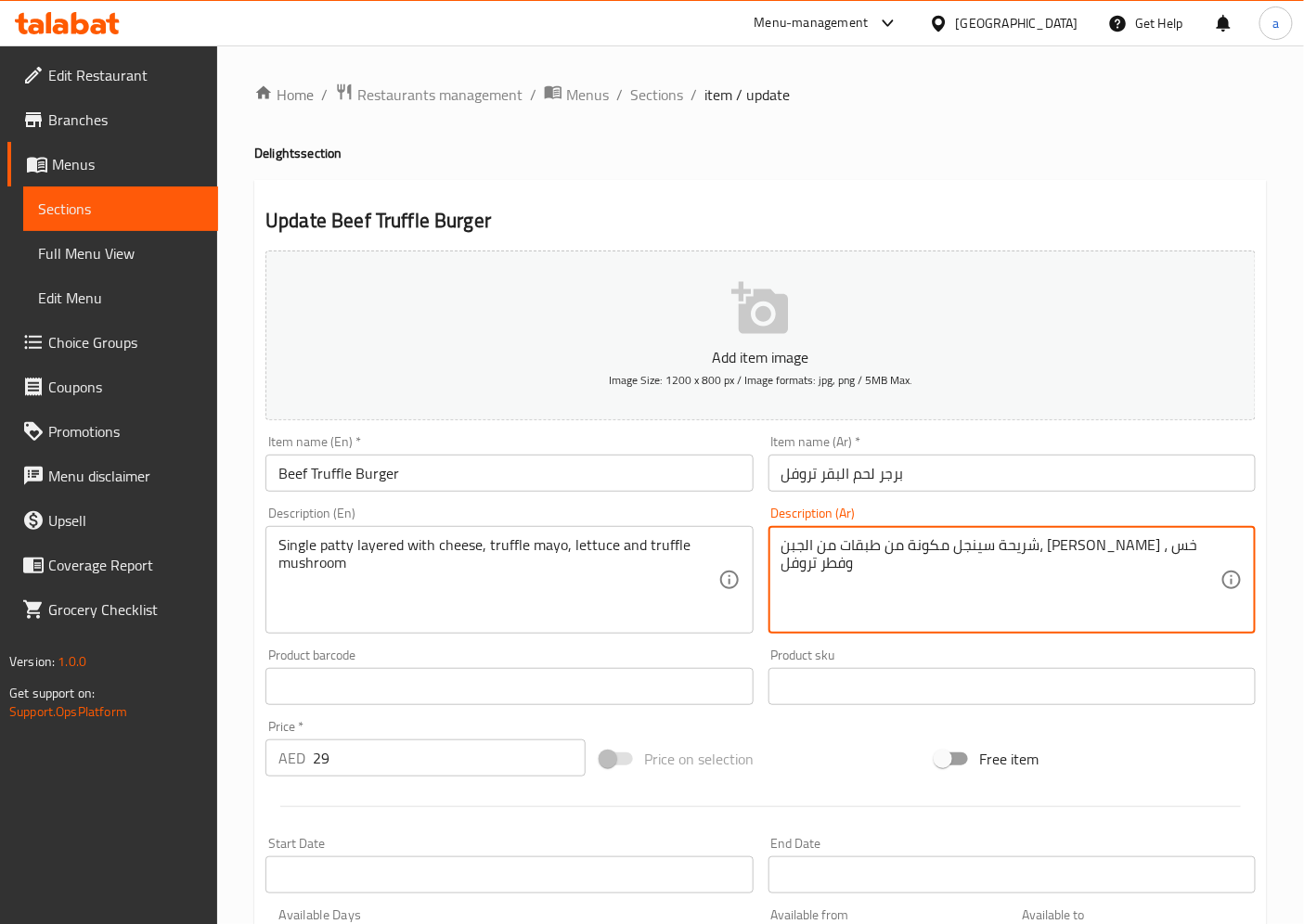
drag, startPoint x: 781, startPoint y: 550, endPoint x: 837, endPoint y: 583, distance: 65.0
click at [811, 553] on textarea "شريحة سينجل مكونة من طبقات من الجبن، [PERSON_NAME] ، خس وفطر تروفل" at bounding box center [1000, 580] width 439 height 88
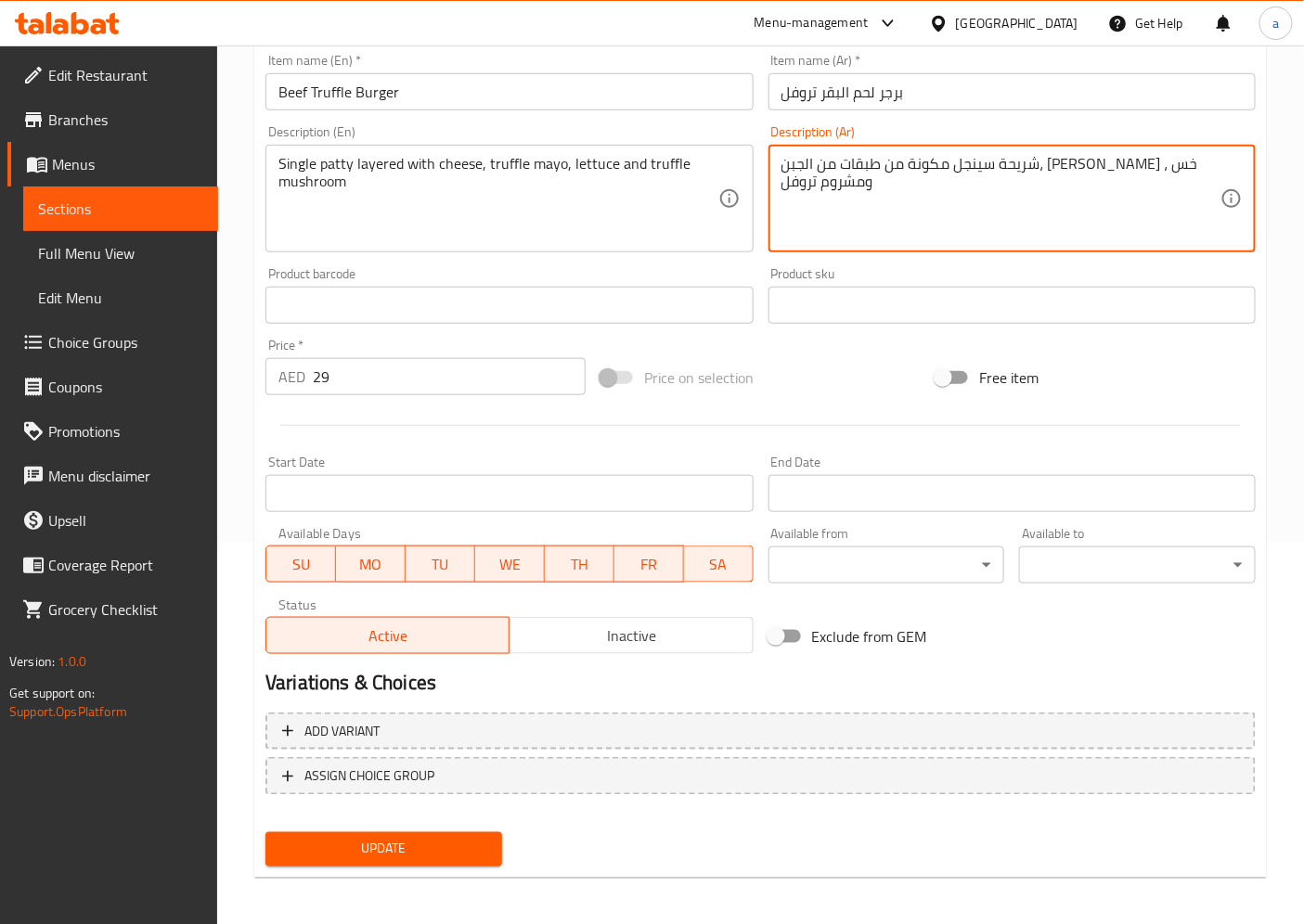
scroll to position [383, 0]
type textarea "شريحة سينجل مكونة من طبقات من الجبن، [PERSON_NAME] ، خس ومشروم تروفل"
click at [356, 849] on span "Update" at bounding box center [384, 848] width 207 height 23
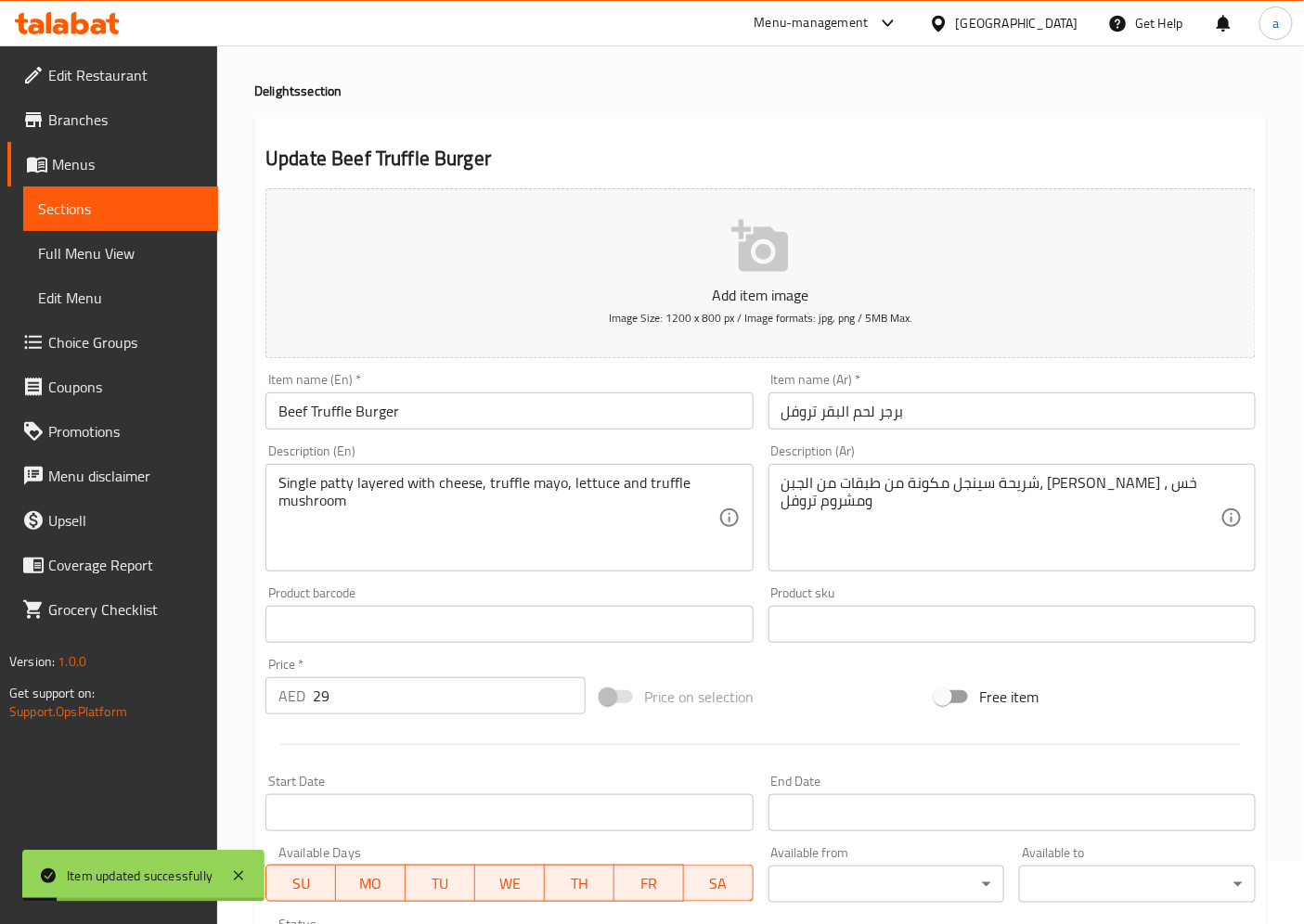
scroll to position [0, 0]
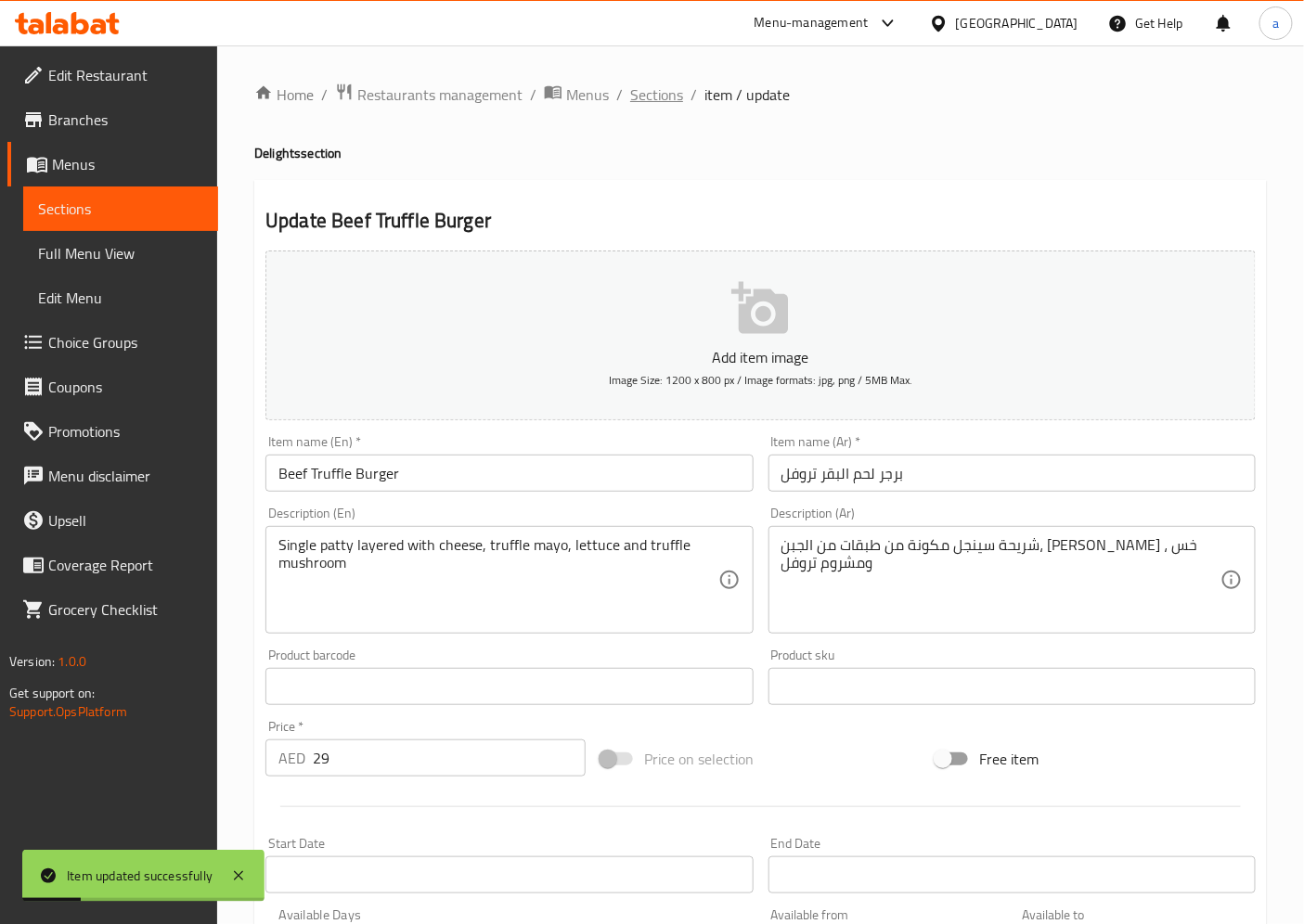
click at [669, 86] on span "Sections" at bounding box center [656, 95] width 53 height 22
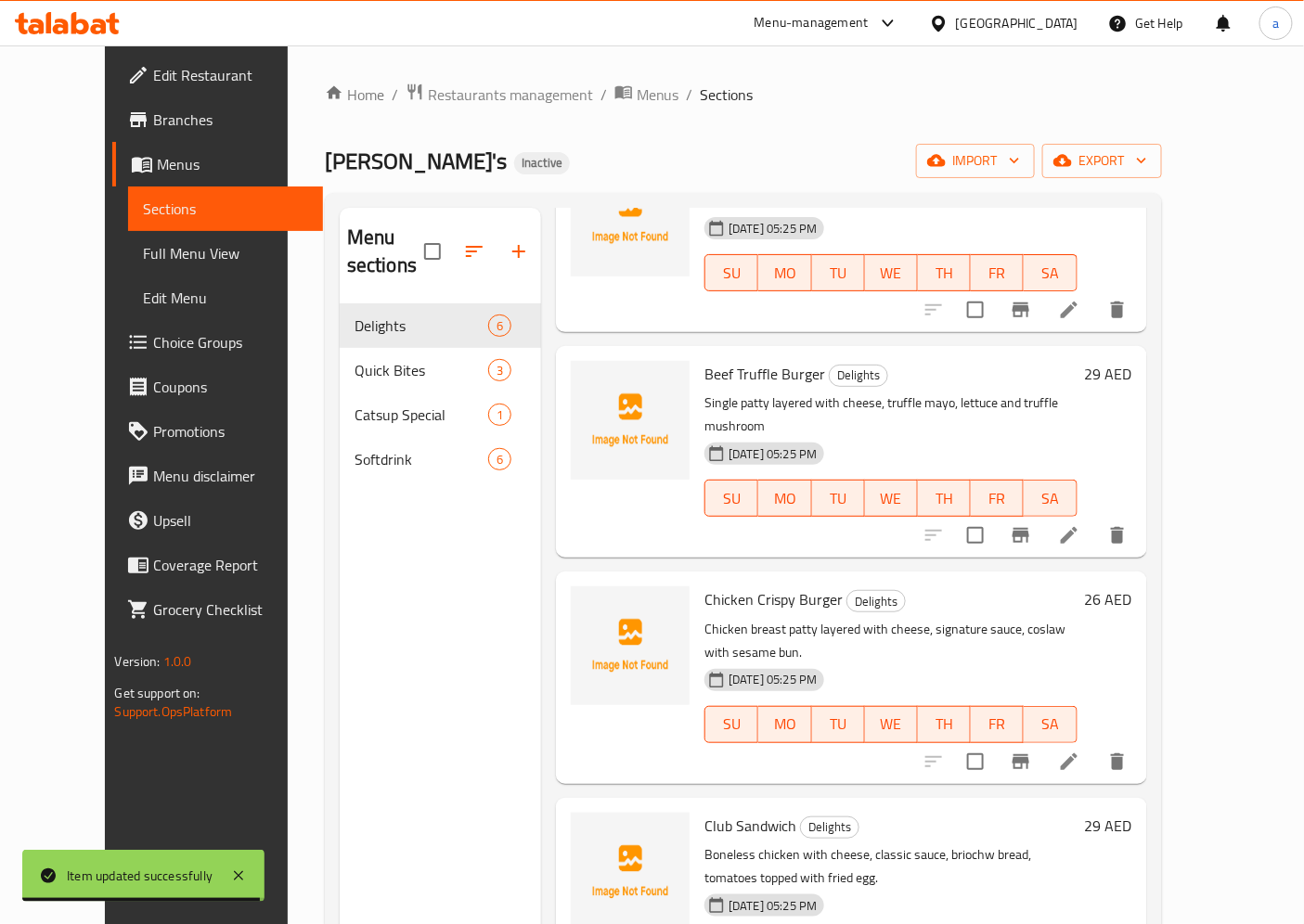
scroll to position [360, 0]
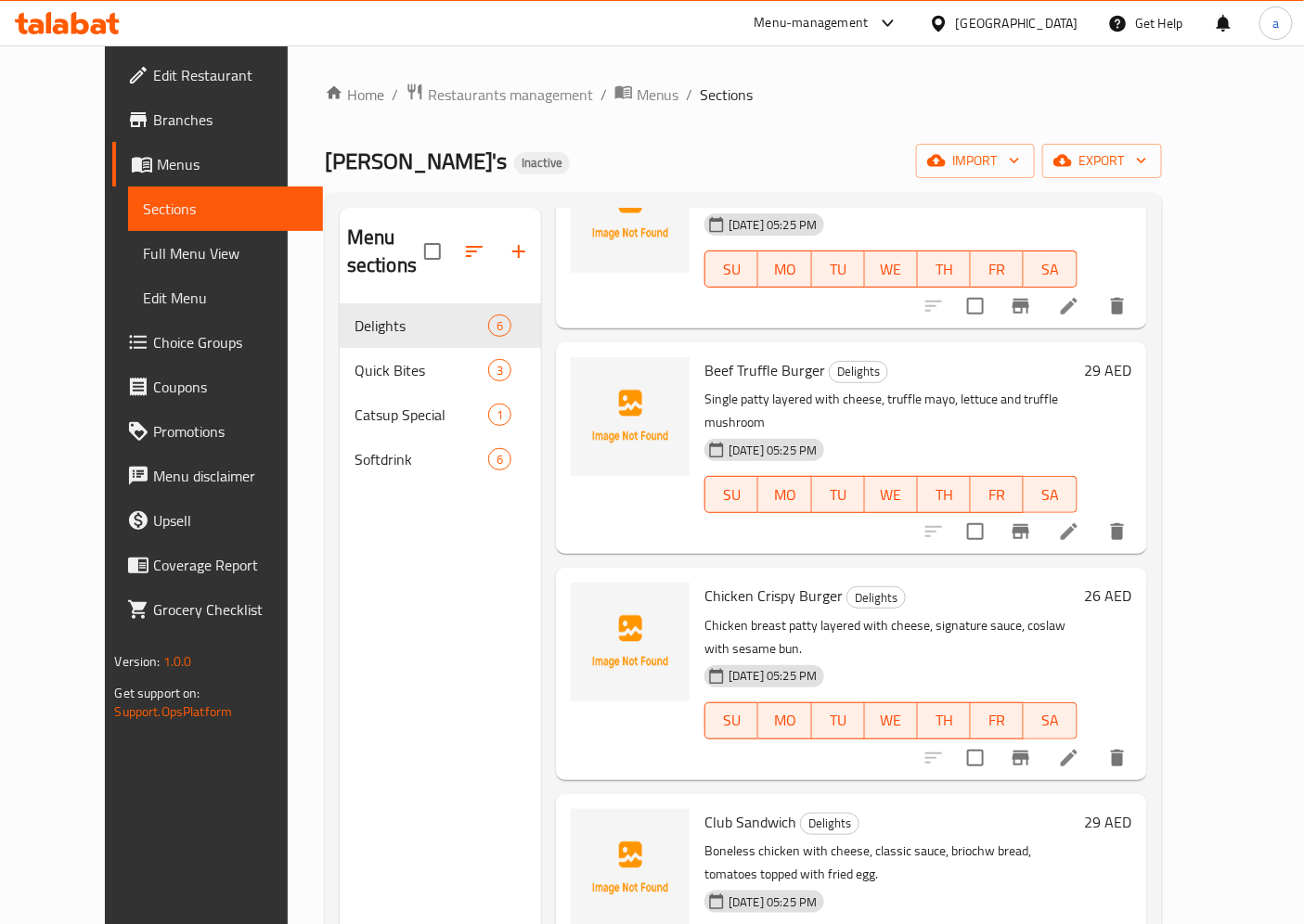
click at [1095, 741] on li at bounding box center [1069, 758] width 52 height 34
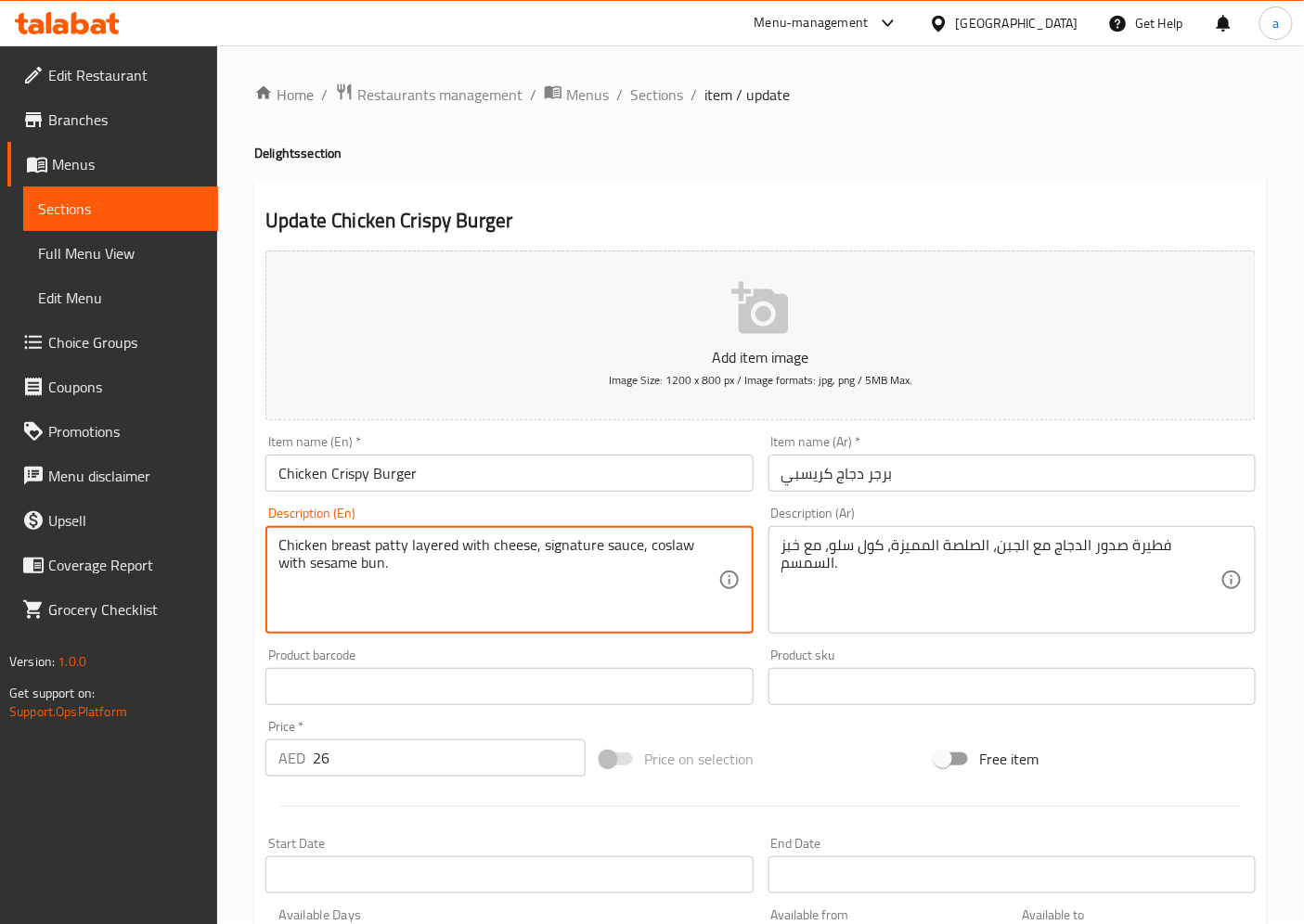
click at [386, 546] on textarea "Chicken breast patty layered with cheese, signature sauce, coslaw with sesame b…" at bounding box center [497, 580] width 439 height 88
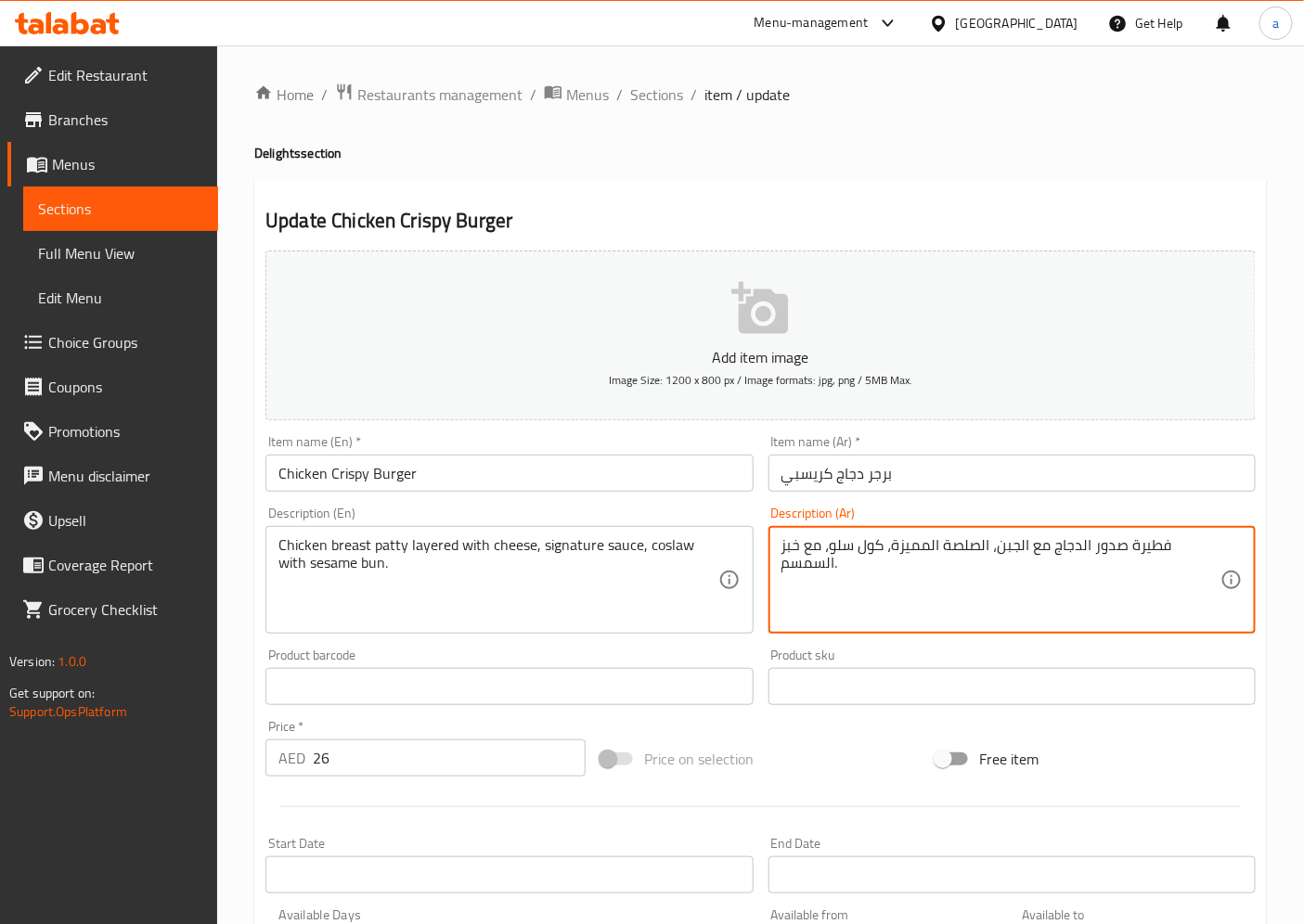
drag, startPoint x: 1128, startPoint y: 549, endPoint x: 1167, endPoint y: 558, distance: 40.0
drag, startPoint x: 891, startPoint y: 544, endPoint x: 989, endPoint y: 539, distance: 98.1
click at [989, 539] on textarea "شريحة صدور الدجاج مع الجبن، الصلصة المميزة، كول سلو، مع خبز السمسم." at bounding box center [1000, 580] width 439 height 88
type textarea "شريحة صدور الدجاج مع الجبن، صوص سيجنتشر، كول سلو، مع خبز السمسم."
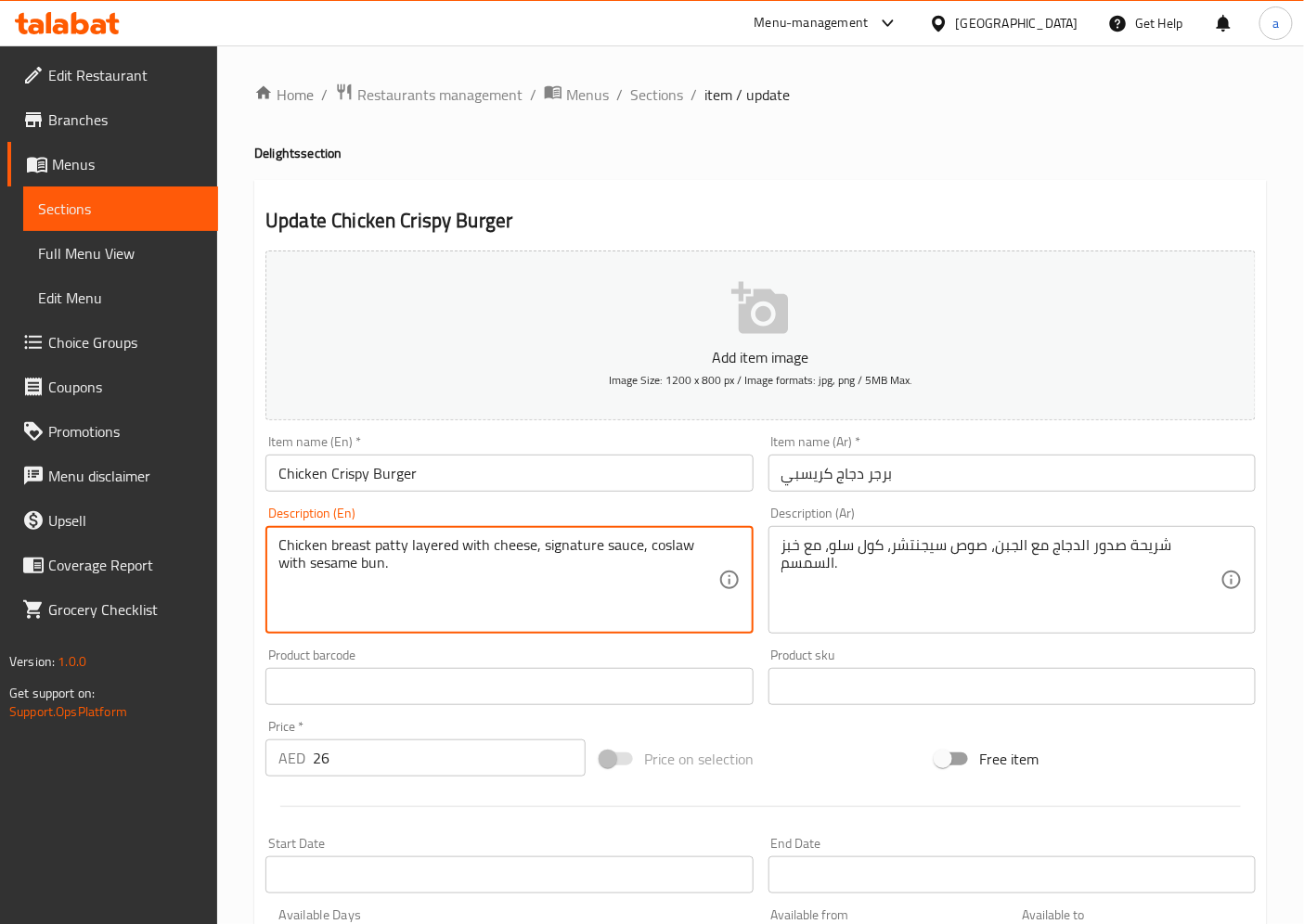
click at [673, 552] on textarea "Chicken breast patty layered with cheese, signature sauce, coslaw with sesame b…" at bounding box center [497, 580] width 439 height 88
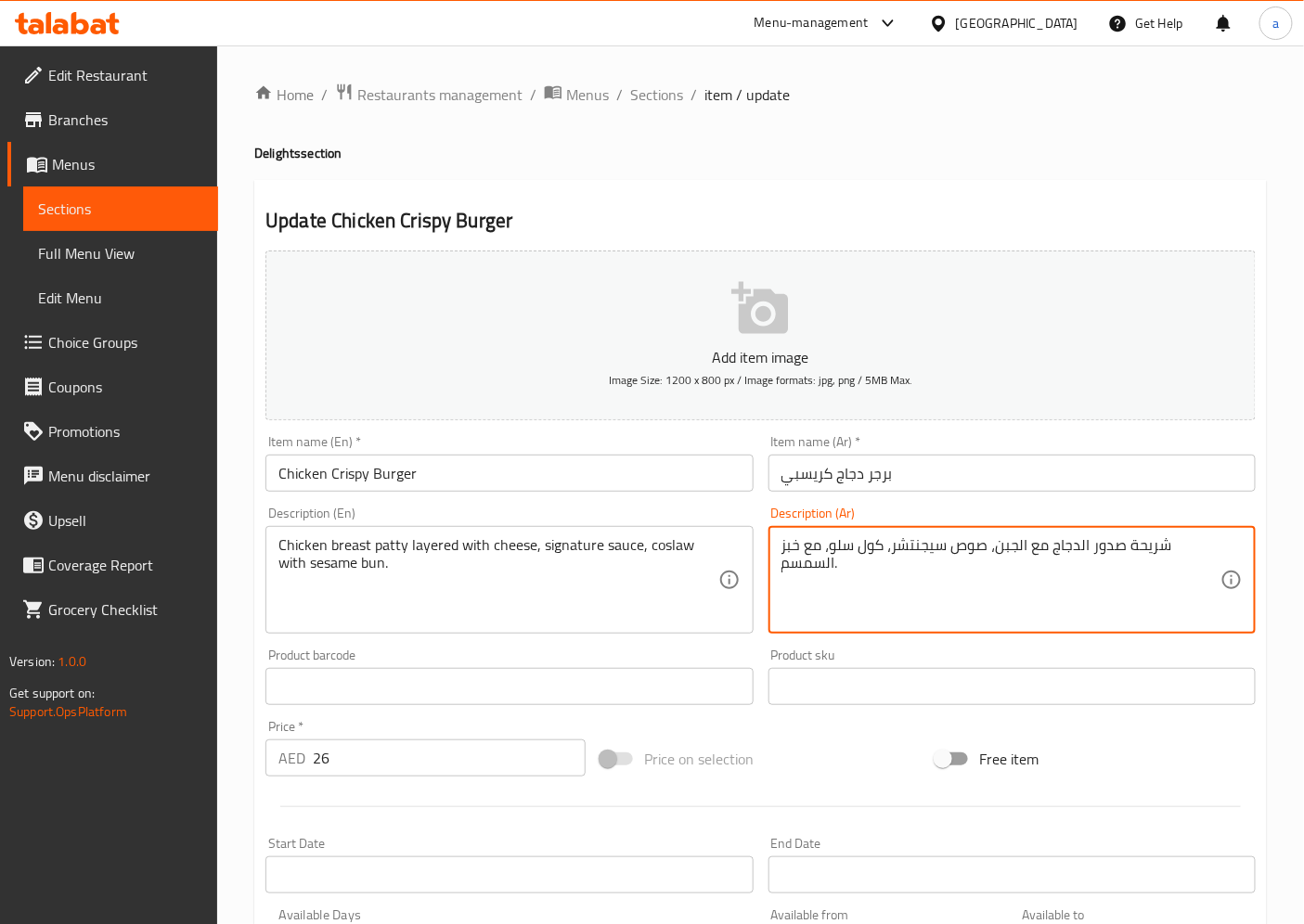
click at [876, 548] on textarea "شريحة صدور الدجاج مع الجبن، صوص سيجنتشر، كول سلو، مع خبز السمسم." at bounding box center [1000, 580] width 439 height 88
click at [879, 545] on textarea "شريحة صدور الدجاج مع الجبن، صوص سيجنتشر، كول سلو، مع خبز السمسم." at bounding box center [1000, 580] width 439 height 88
drag, startPoint x: 878, startPoint y: 545, endPoint x: 851, endPoint y: 551, distance: 27.7
click at [851, 551] on textarea "شريحة صدور الدجاج مع الجبن، صوص سيجنتشر، كول سلو، مع خبز السمسم." at bounding box center [1000, 580] width 439 height 88
drag, startPoint x: 831, startPoint y: 544, endPoint x: 881, endPoint y: 555, distance: 51.2
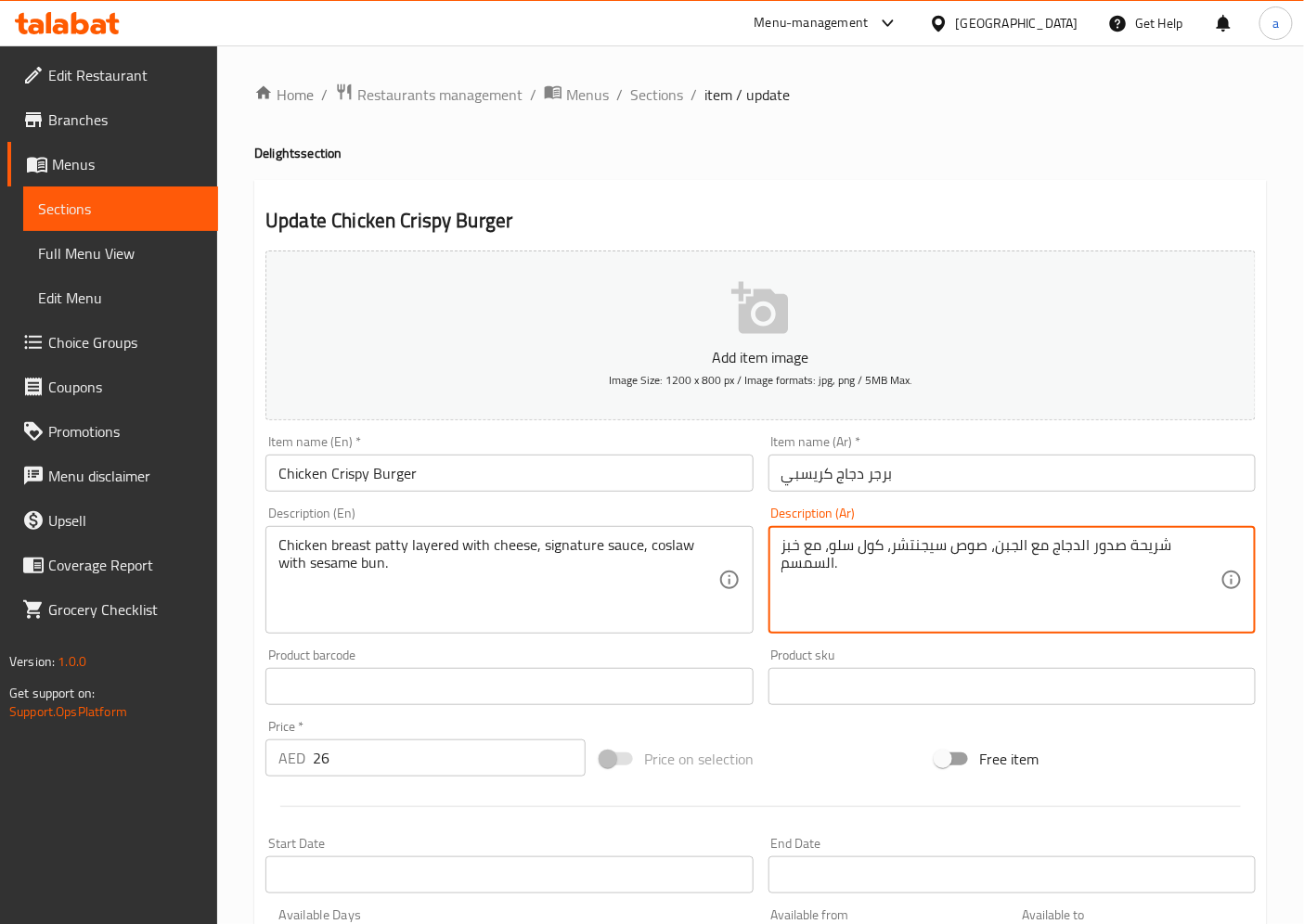
click at [881, 555] on textarea "شريحة صدور الدجاج مع الجبن، صوص سيجنتشر، كول سلو، مع خبز السمسم." at bounding box center [1000, 580] width 439 height 88
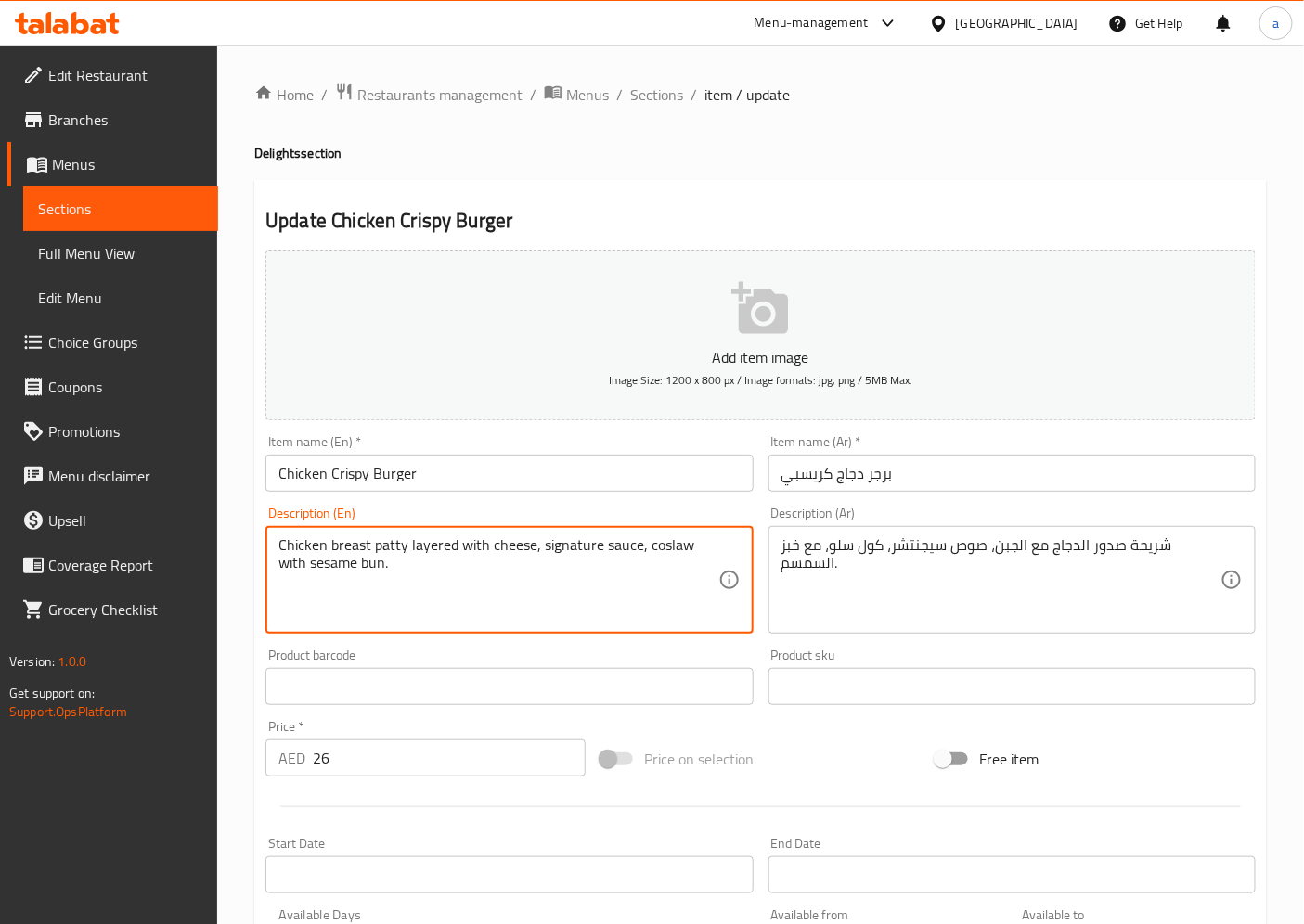
click at [677, 544] on textarea "Chicken breast patty layered with cheese, signature sauce, coslaw with sesame b…" at bounding box center [497, 580] width 439 height 88
click at [674, 553] on textarea "Chicken breast patty layered with cheese, signature sauce, coslaw with sesame b…" at bounding box center [497, 580] width 439 height 88
drag, startPoint x: 684, startPoint y: 550, endPoint x: 645, endPoint y: 555, distance: 39.3
click at [645, 555] on textarea "Chicken breast patty layered with cheese, signature sauce, coslaw with sesame b…" at bounding box center [497, 580] width 439 height 88
paste textarea "Cole"
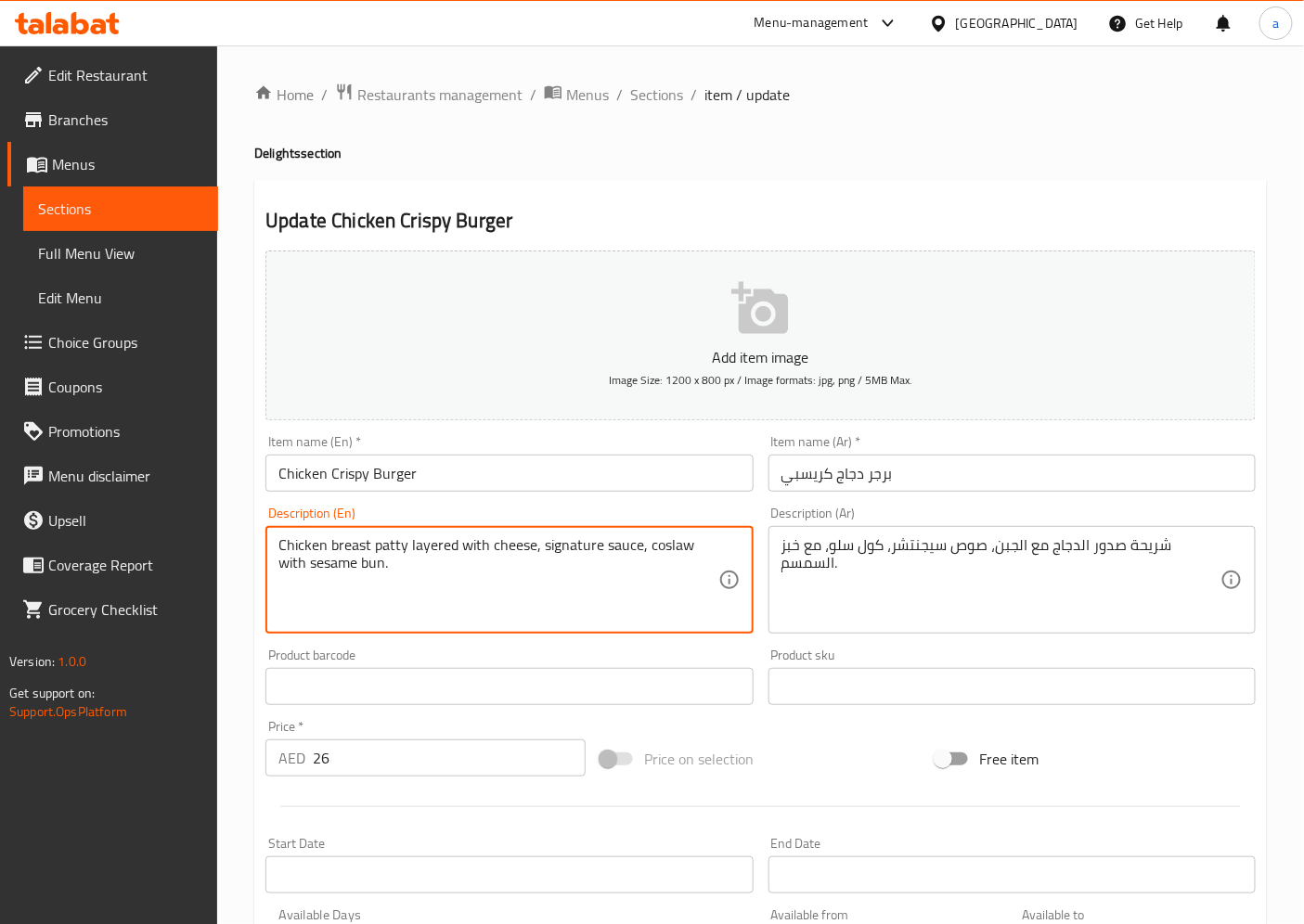
click at [647, 558] on textarea "Chicken breast patty layered with cheese, signature sauce, coslaw with sesame b…" at bounding box center [497, 580] width 439 height 88
drag, startPoint x: 687, startPoint y: 549, endPoint x: 643, endPoint y: 541, distance: 44.7
click at [643, 541] on textarea "Chicken breast patty layered with cheese, signature sauce, coslaw with sesame b…" at bounding box center [497, 580] width 439 height 88
type textarea "Chicken breast patty layered with cheese, signature sauce, coleslaw with sesame…"
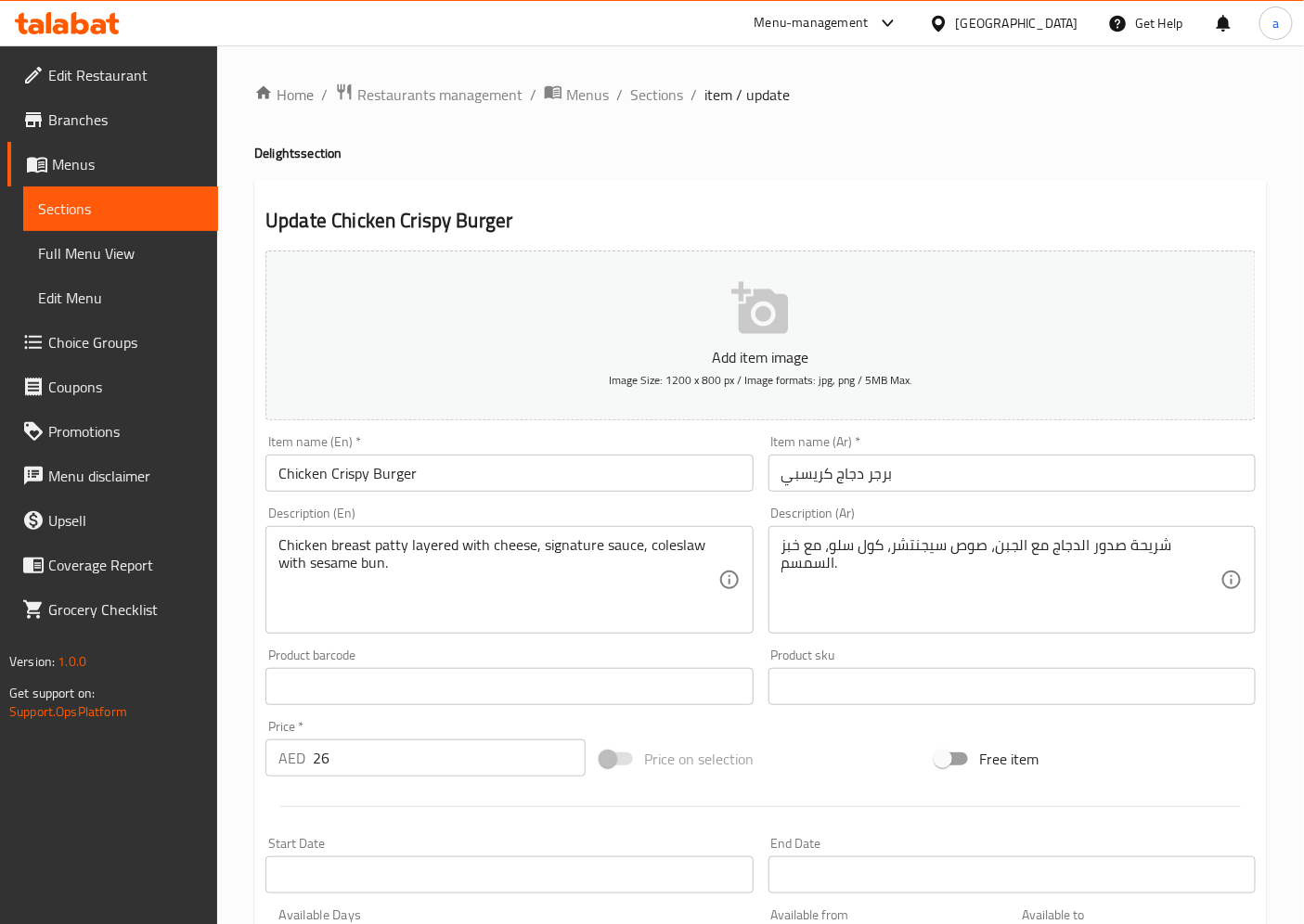
click at [532, 477] on input "Chicken Crispy Burger" at bounding box center [509, 473] width 487 height 37
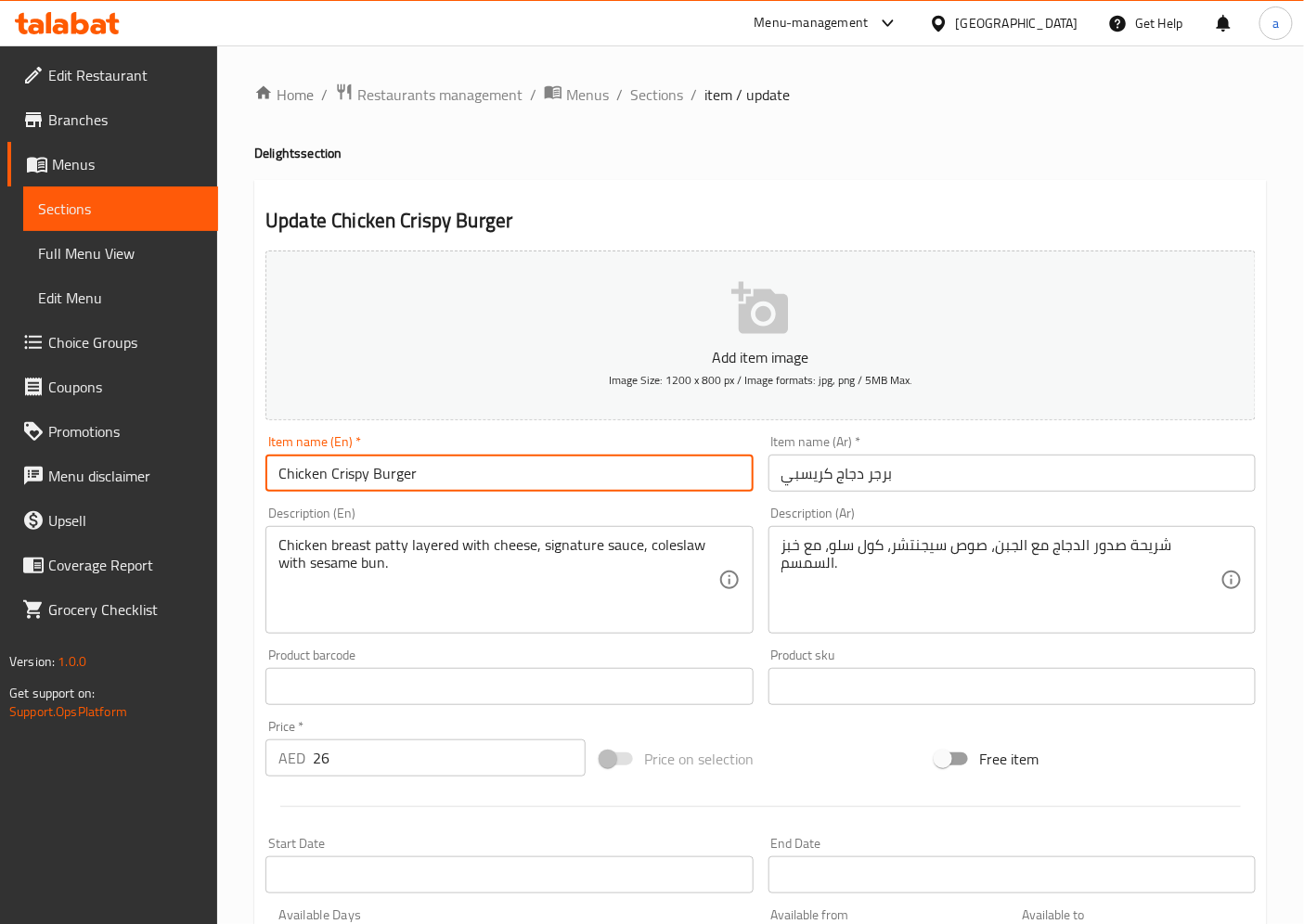
click at [532, 477] on input "Chicken Crispy Burger" at bounding box center [509, 473] width 487 height 37
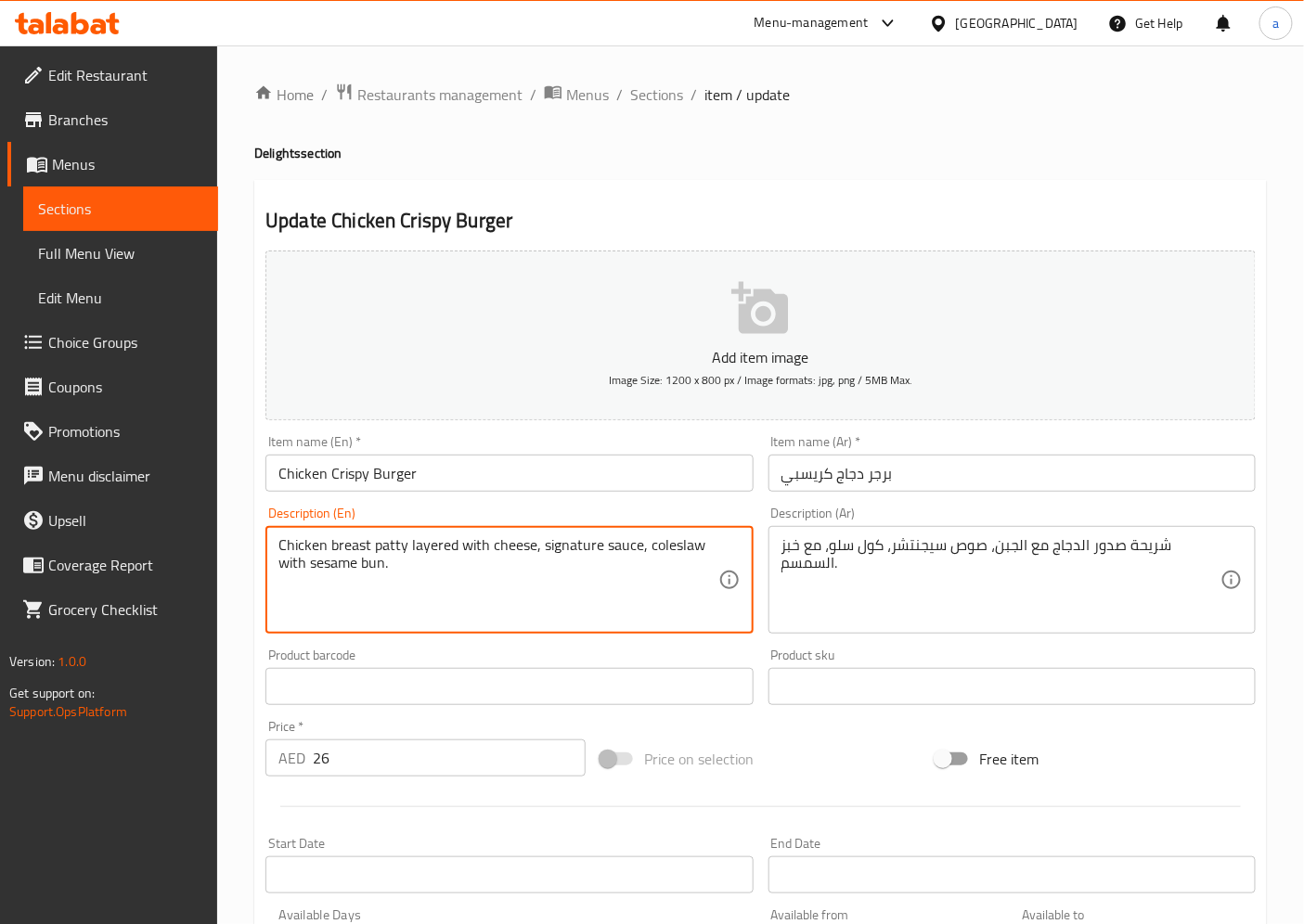
click at [687, 558] on textarea "Chicken breast patty layered with cheese, signature sauce, coleslaw with sesame…" at bounding box center [497, 580] width 439 height 88
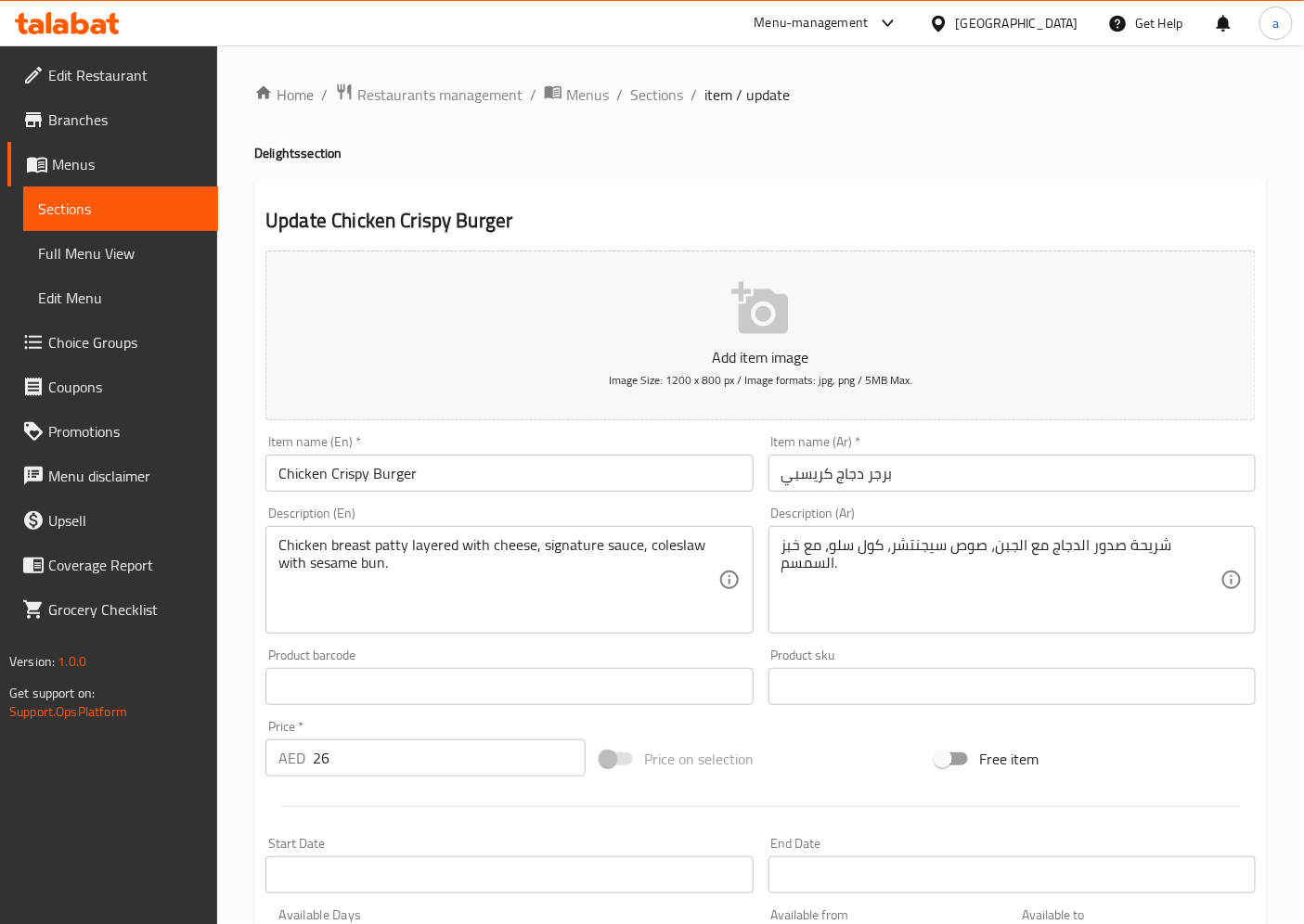
drag, startPoint x: 780, startPoint y: 213, endPoint x: 776, endPoint y: 346, distance: 133.1
click at [780, 213] on h2 "Update Chicken Crispy Burger" at bounding box center [760, 221] width 990 height 28
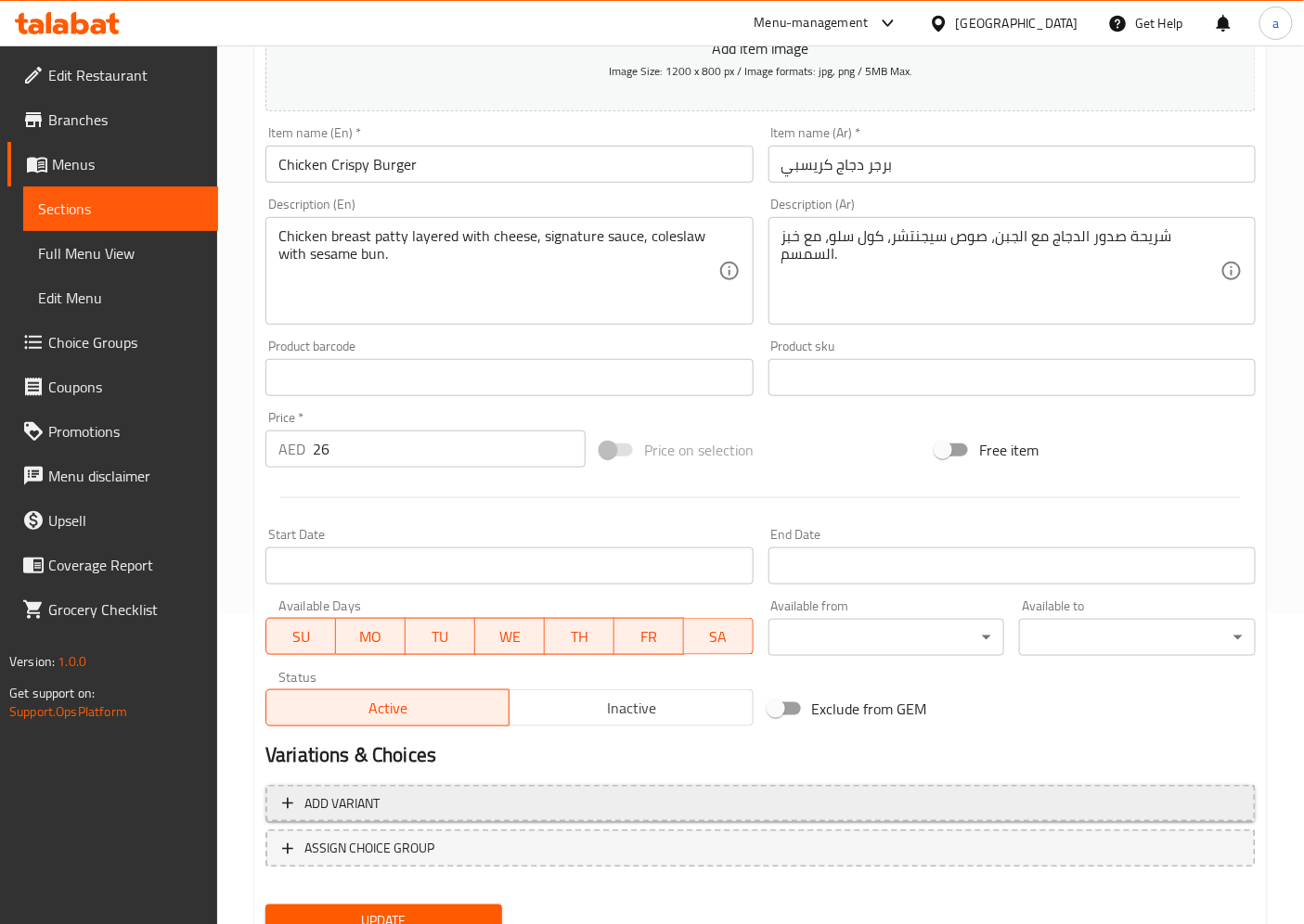
scroll to position [383, 0]
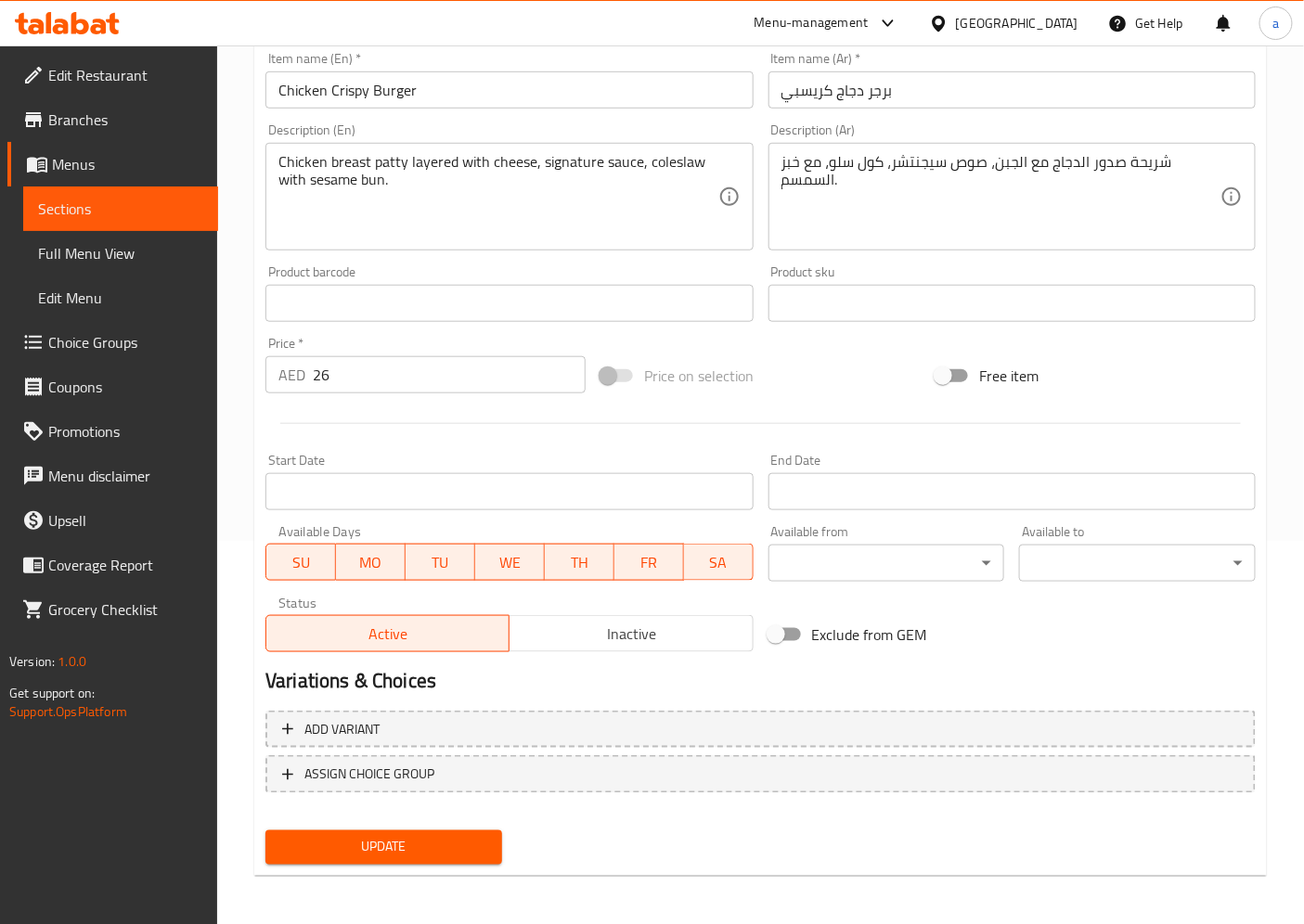
click at [372, 857] on button "Update" at bounding box center [384, 848] width 237 height 34
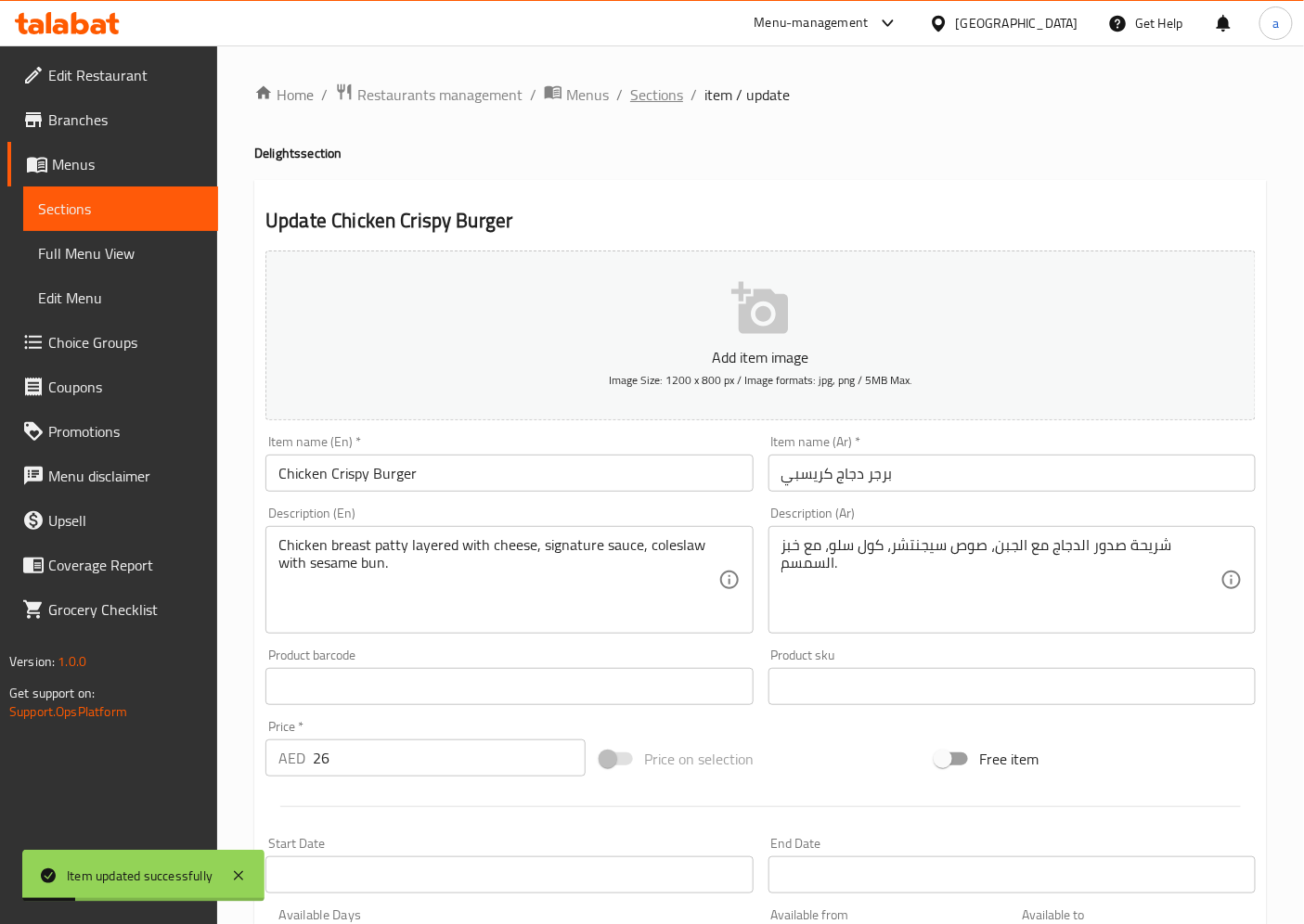
click at [672, 88] on span "Sections" at bounding box center [656, 95] width 53 height 22
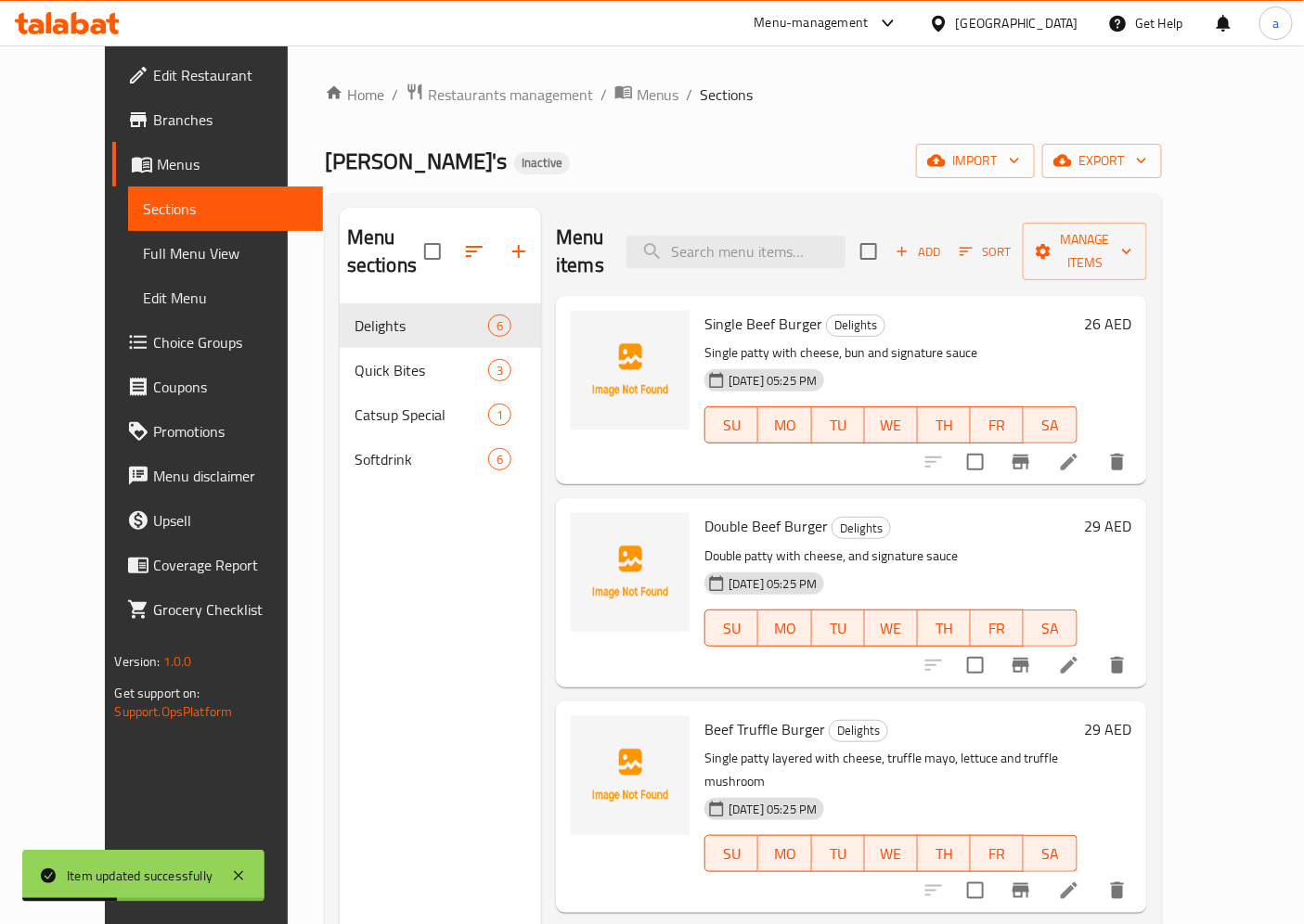
click at [1095, 449] on li at bounding box center [1069, 462] width 52 height 34
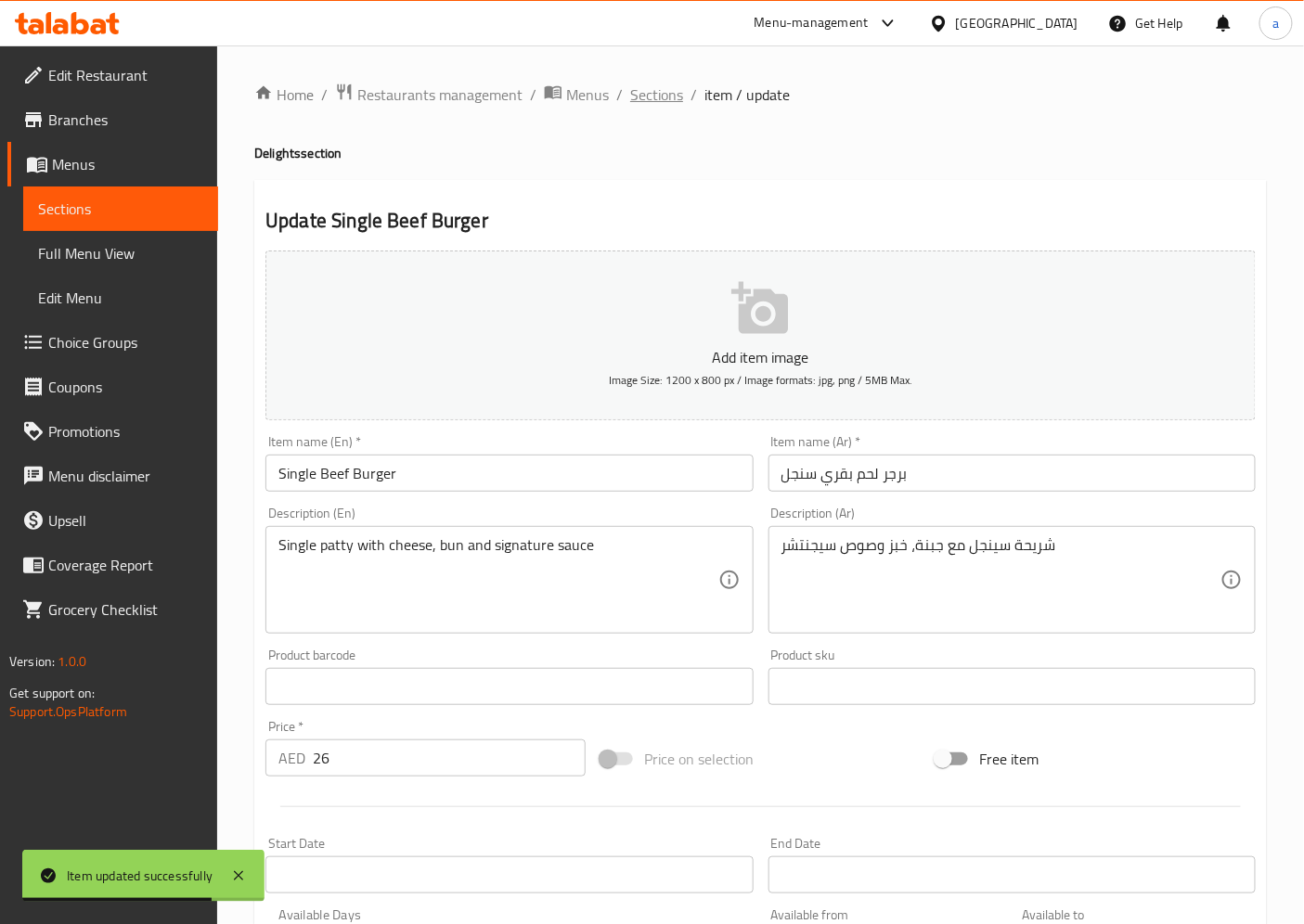
click at [665, 103] on span "Sections" at bounding box center [656, 95] width 53 height 22
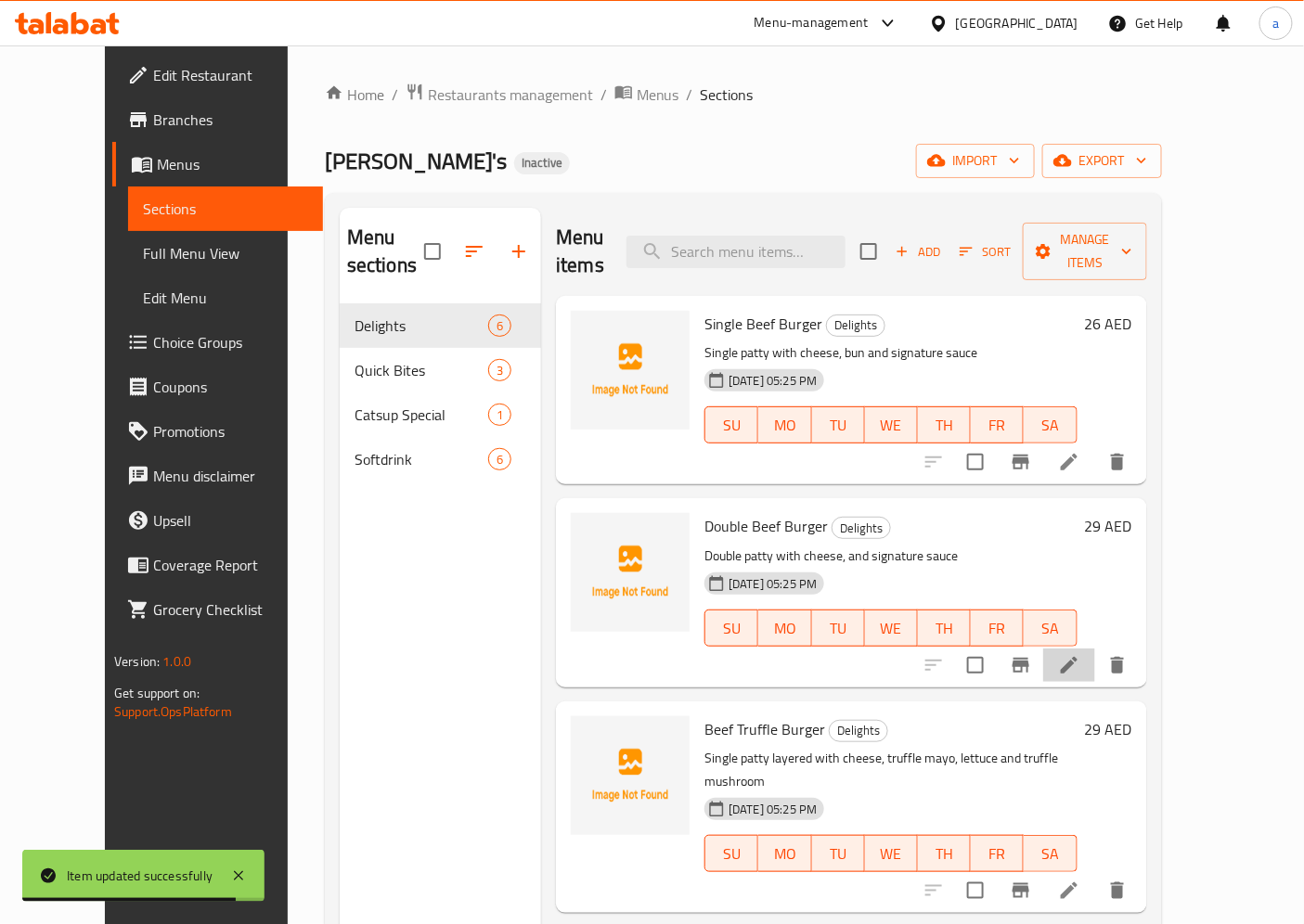
click at [1095, 648] on li at bounding box center [1069, 665] width 52 height 34
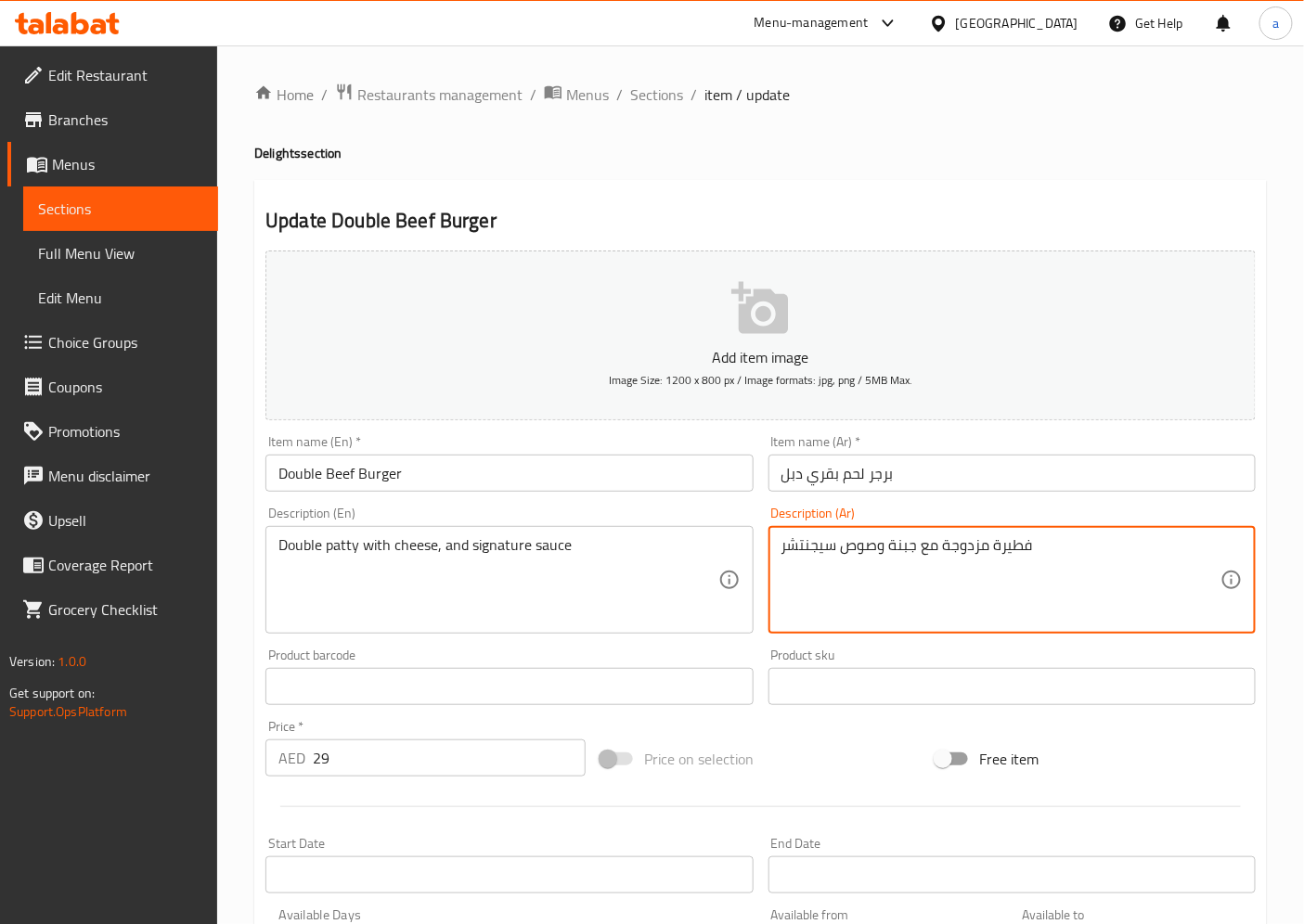
click at [1021, 552] on textarea "فطيرة مزدوجة مع جبنة وصوص سيجنتشر" at bounding box center [1000, 580] width 439 height 88
click at [1019, 552] on textarea "فطيرة مزدوجة مع جبنة وصوص سيجنتشر" at bounding box center [1000, 580] width 439 height 88
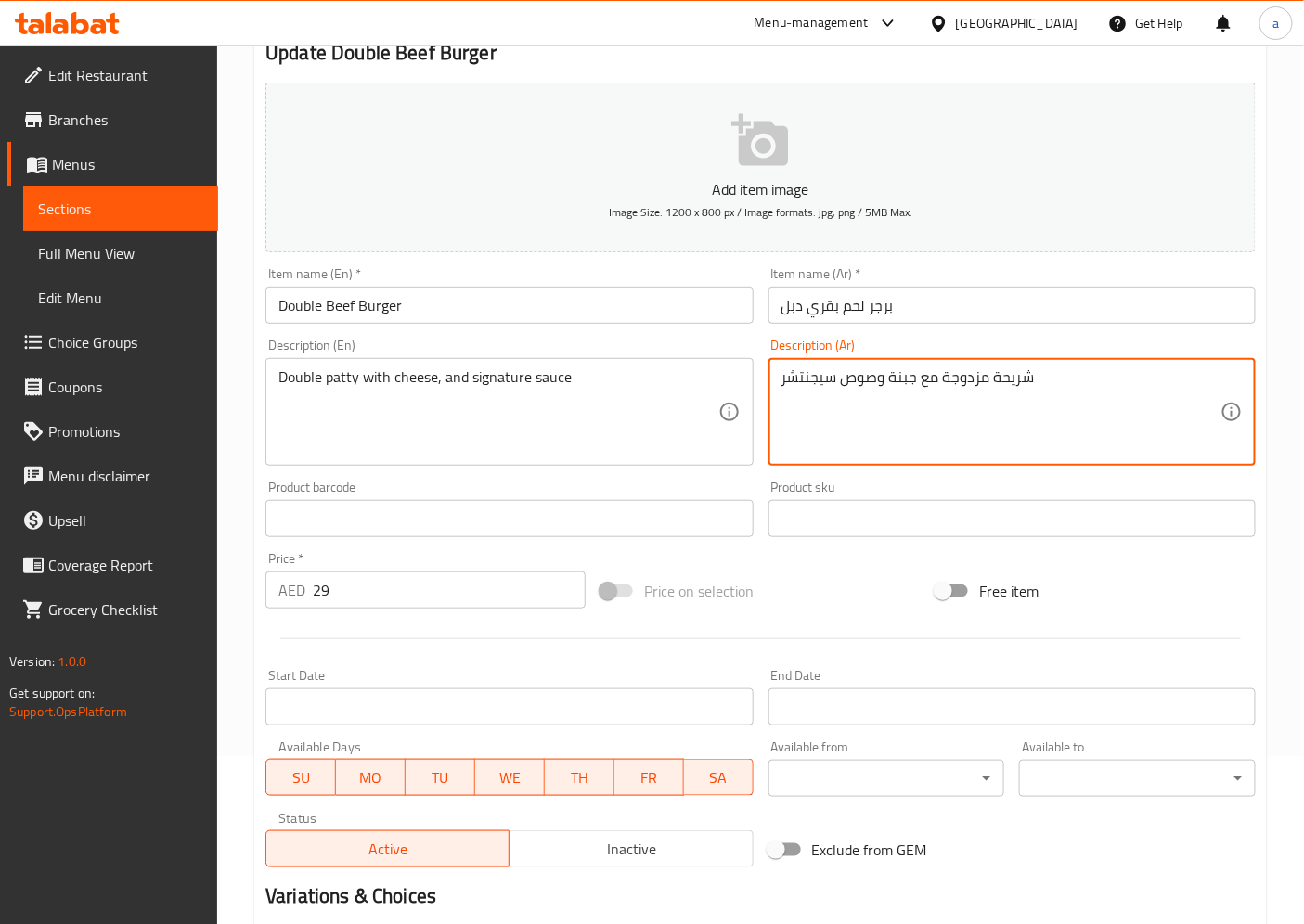
scroll to position [383, 0]
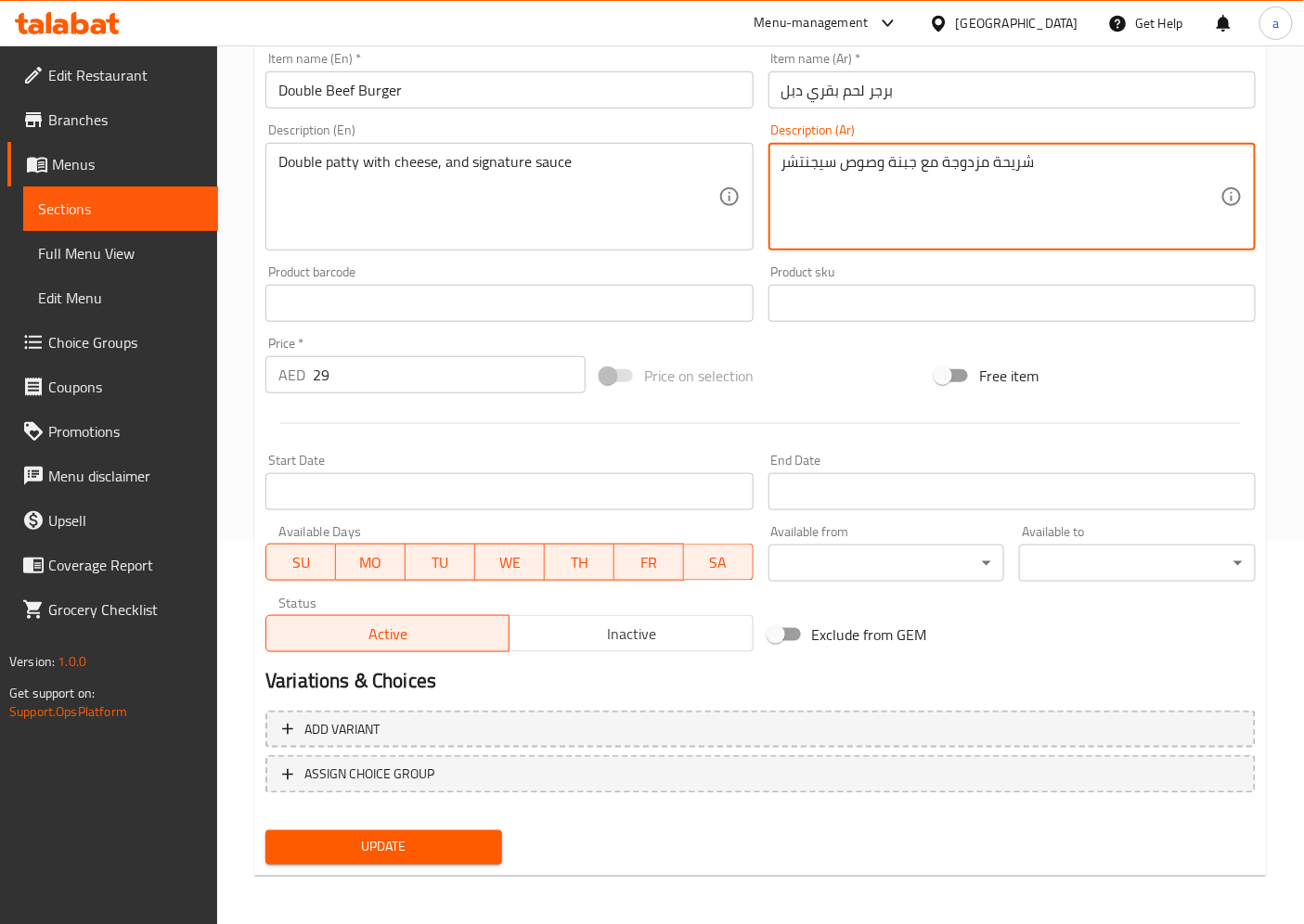
type textarea "شريحة مزدوجة مع جبنة وصوص سيجنتشر"
click at [490, 833] on button "Update" at bounding box center [384, 848] width 237 height 34
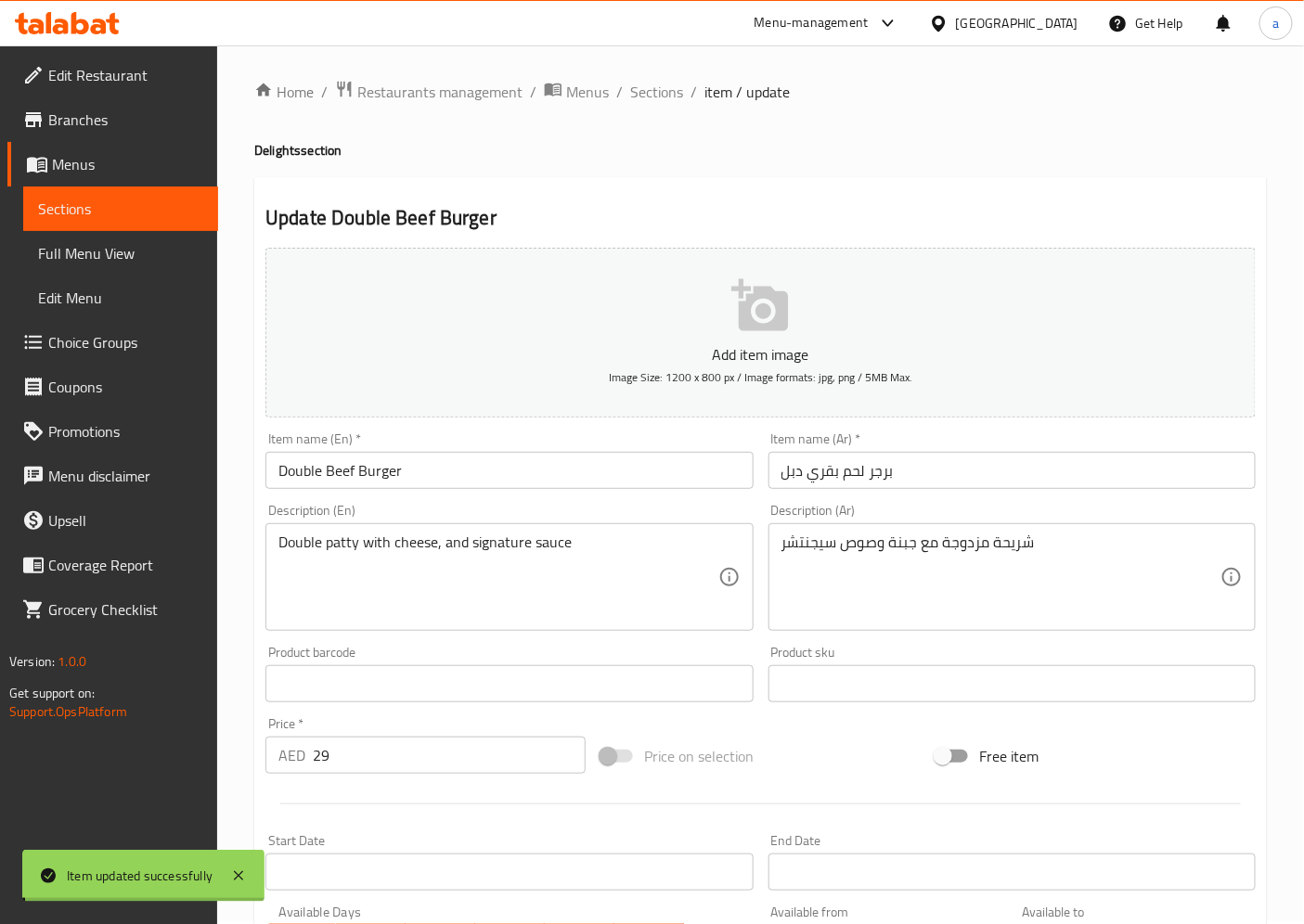
scroll to position [0, 0]
click at [638, 100] on span "Sections" at bounding box center [656, 95] width 53 height 22
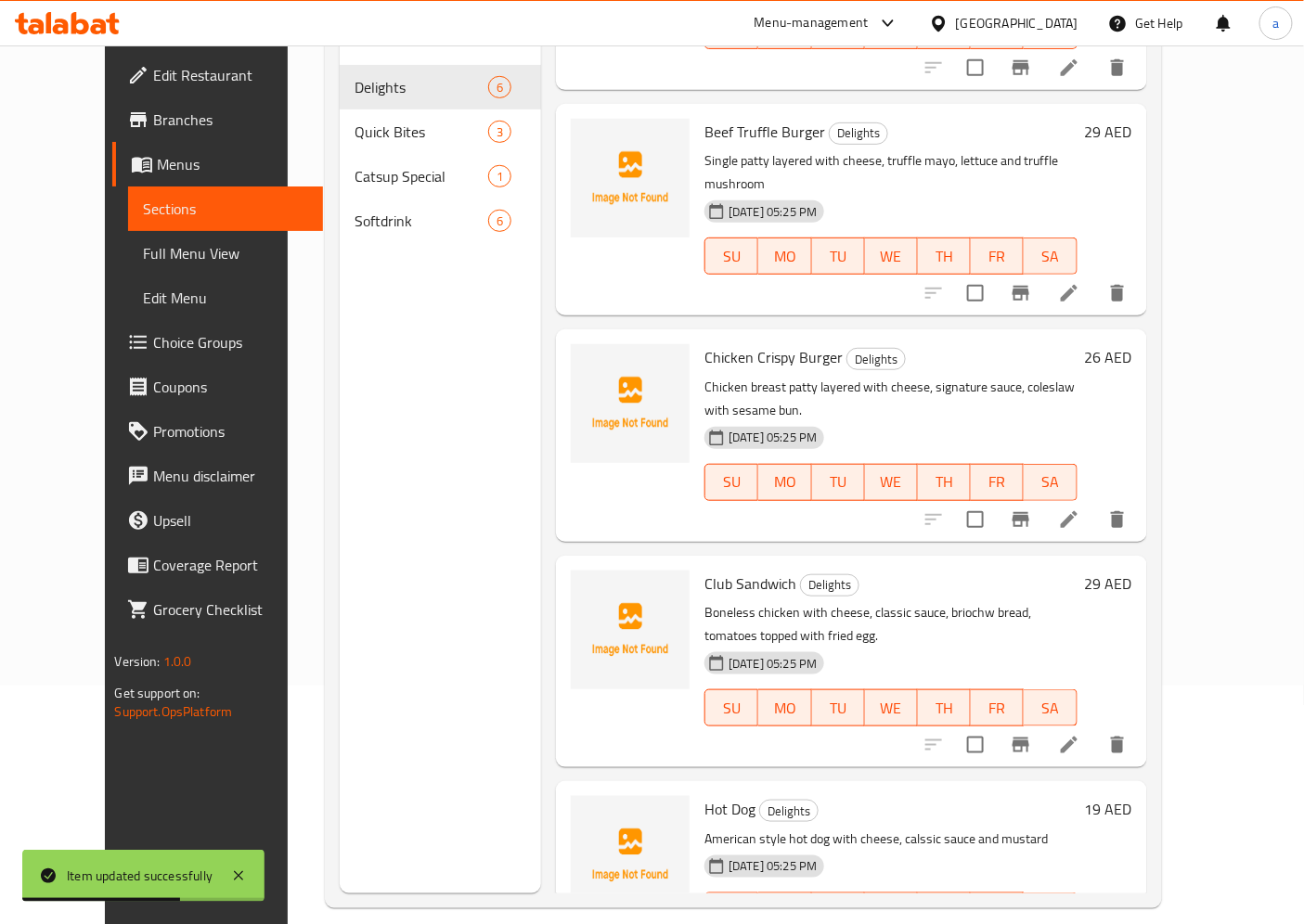
scroll to position [260, 0]
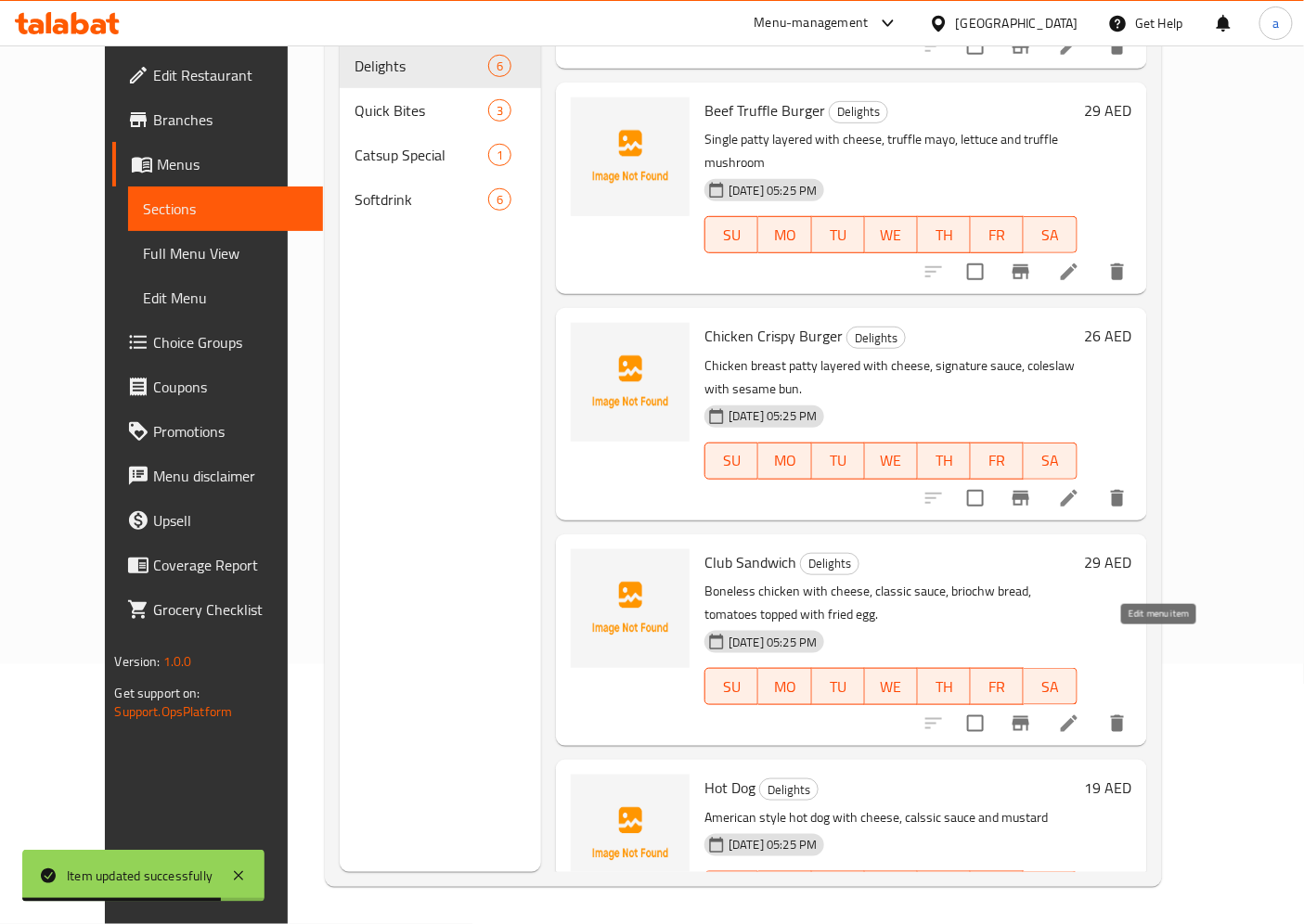
click at [1080, 713] on icon at bounding box center [1069, 724] width 22 height 22
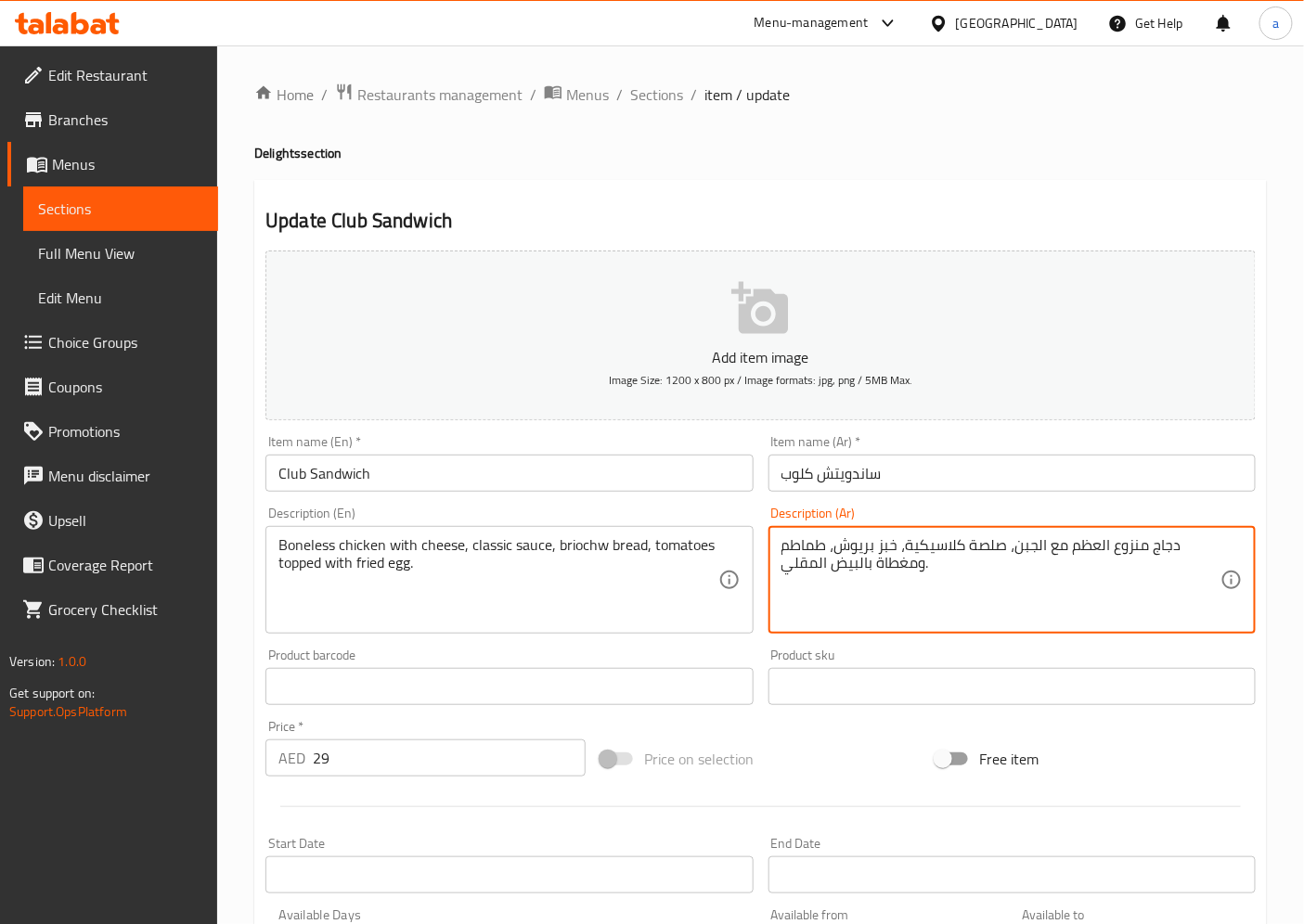
drag, startPoint x: 928, startPoint y: 562, endPoint x: 854, endPoint y: 574, distance: 75.0
click at [785, 541] on textarea "دجاج منزوع العظم مع الجبن، صلصة كلاسيكية، خبز بريوش، طماطم ومغطاة بالبيض المقلي." at bounding box center [1000, 580] width 439 height 88
drag, startPoint x: 826, startPoint y: 550, endPoint x: 791, endPoint y: 578, distance: 44.8
click at [791, 578] on textarea "دجاج منزوع العظم مع الجبن، صلصة كلاسيكية، خبز بريوش، طماطم ومغطاة بالبيض المقلي." at bounding box center [1000, 580] width 439 height 88
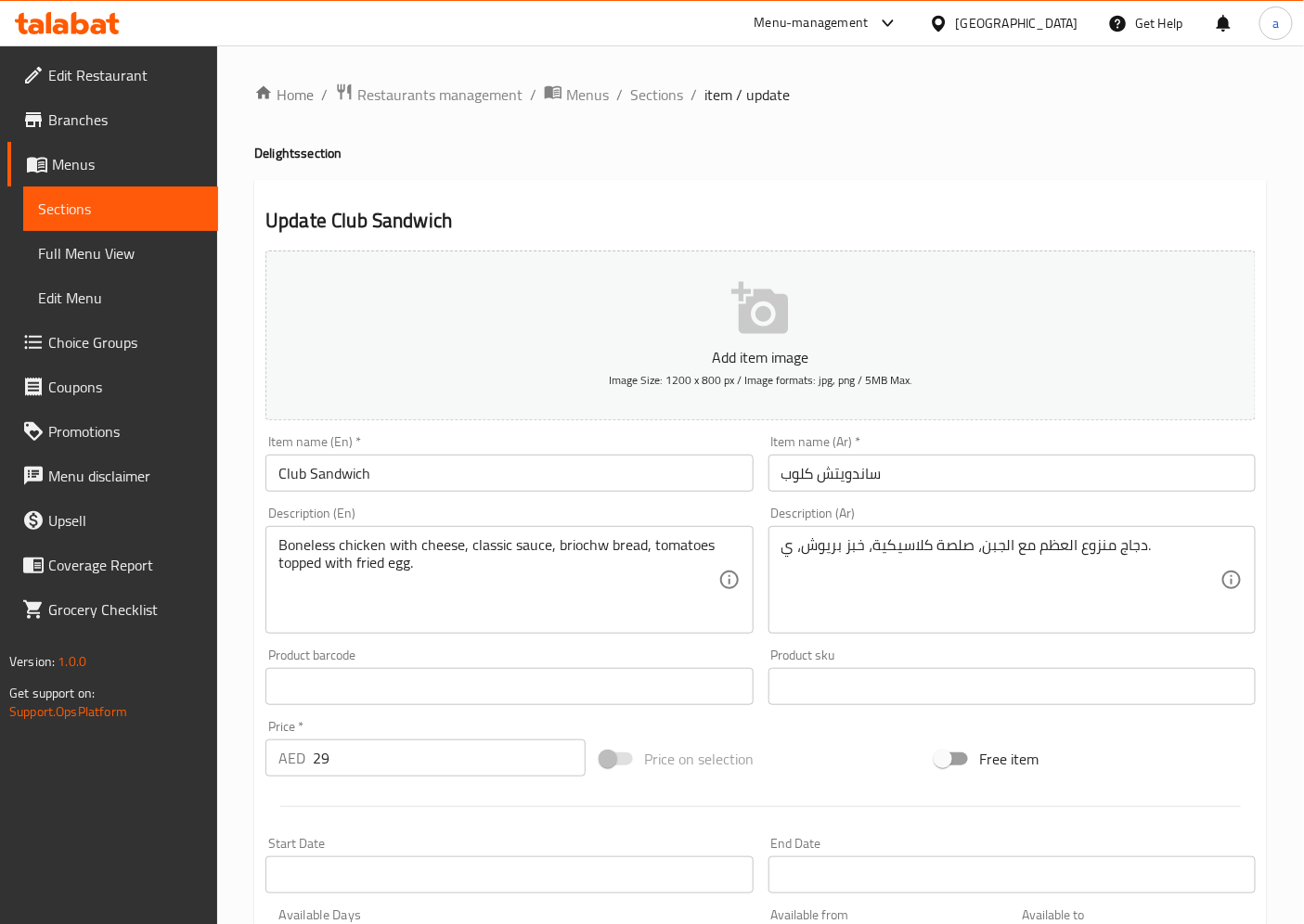
click at [777, 543] on div "دجاج منزوع العظم مع الجبن، صلصة كلاسيكية، خبز بريوش، ي. Description (Ar)" at bounding box center [1012, 580] width 487 height 108
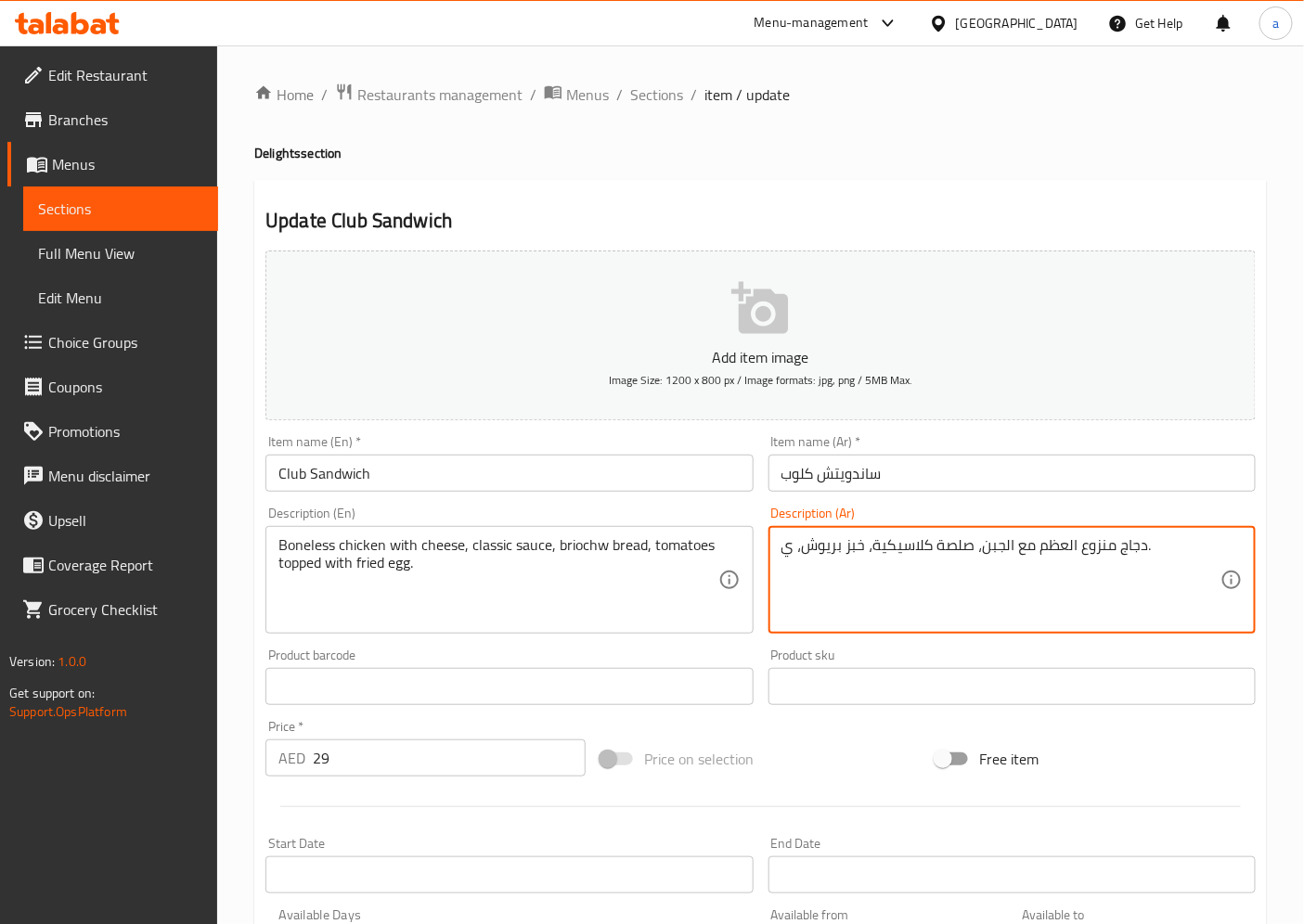
click at [785, 555] on textarea "دجاج منزوع العظم مع الجبن، صلصة كلاسيكية، خبز بريوش، ي." at bounding box center [1000, 580] width 439 height 88
click at [787, 550] on textarea "دجاج منزوع العظم مع الجبن، صلصة كلاسيكية، خبز بريوش، ي." at bounding box center [1000, 580] width 439 height 88
drag, startPoint x: 822, startPoint y: 570, endPoint x: 811, endPoint y: 573, distance: 11.4
click at [811, 573] on textarea "دجاج منزوع العظم مع الجبن، صلصة كلاسيكية، خبز بريوش، طماطم مغطاة ." at bounding box center [1000, 580] width 439 height 88
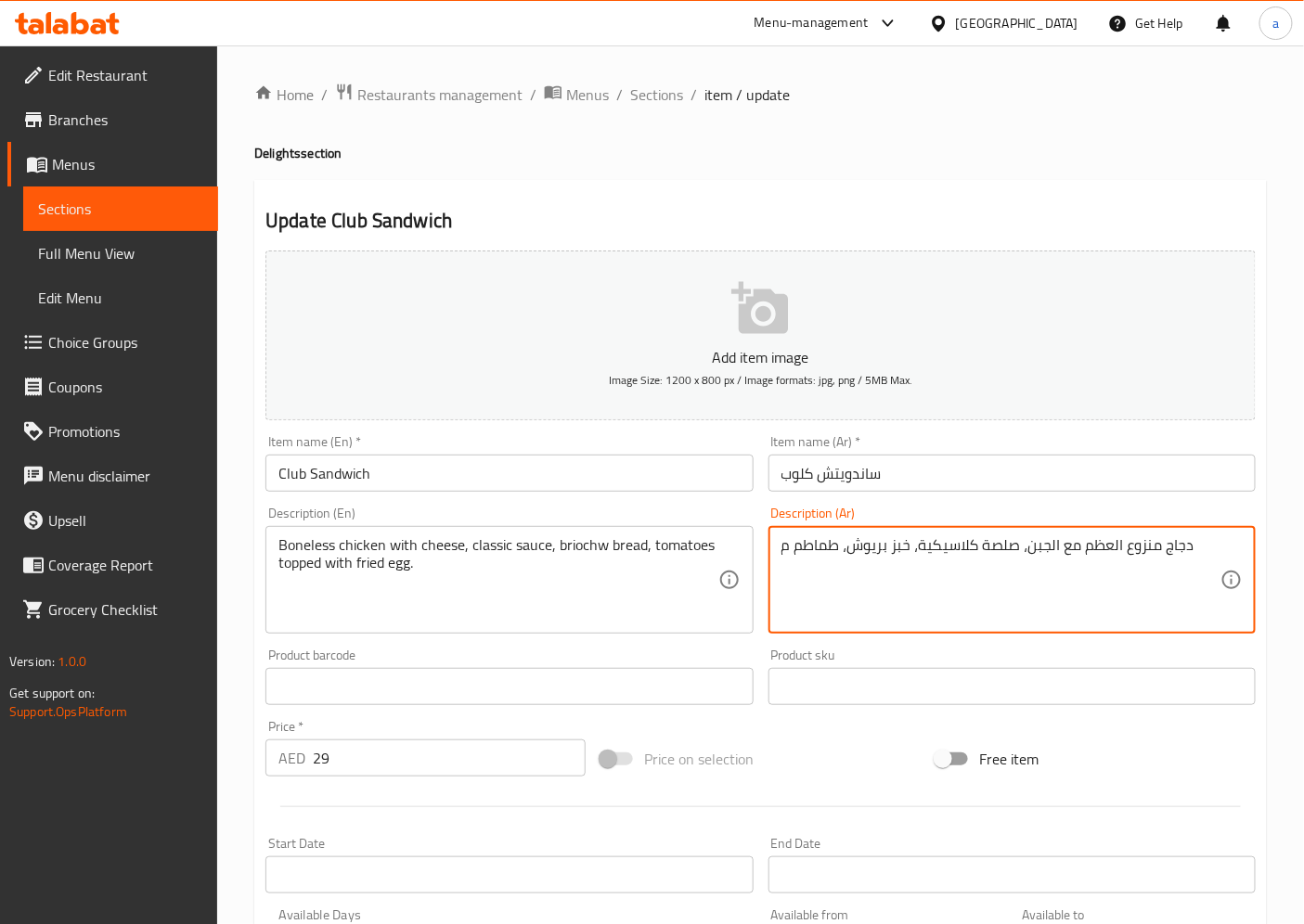
click at [782, 548] on textarea "دجاج منزوع العظم مع الجبن، صلصة كلاسيكية، خبز بريوش، طماطم م" at bounding box center [1000, 580] width 439 height 88
click at [1191, 532] on div "دجاج منزوع العظم مع الجبن، صلصة كلاسيكية، خبز بريوش، طماطم م Description (Ar)" at bounding box center [1012, 580] width 487 height 108
click at [1202, 552] on textarea "دجاج منزوع العظم مع الجبن، صلصة كلاسيكية، خبز بريوش، طماطم م" at bounding box center [1000, 580] width 439 height 88
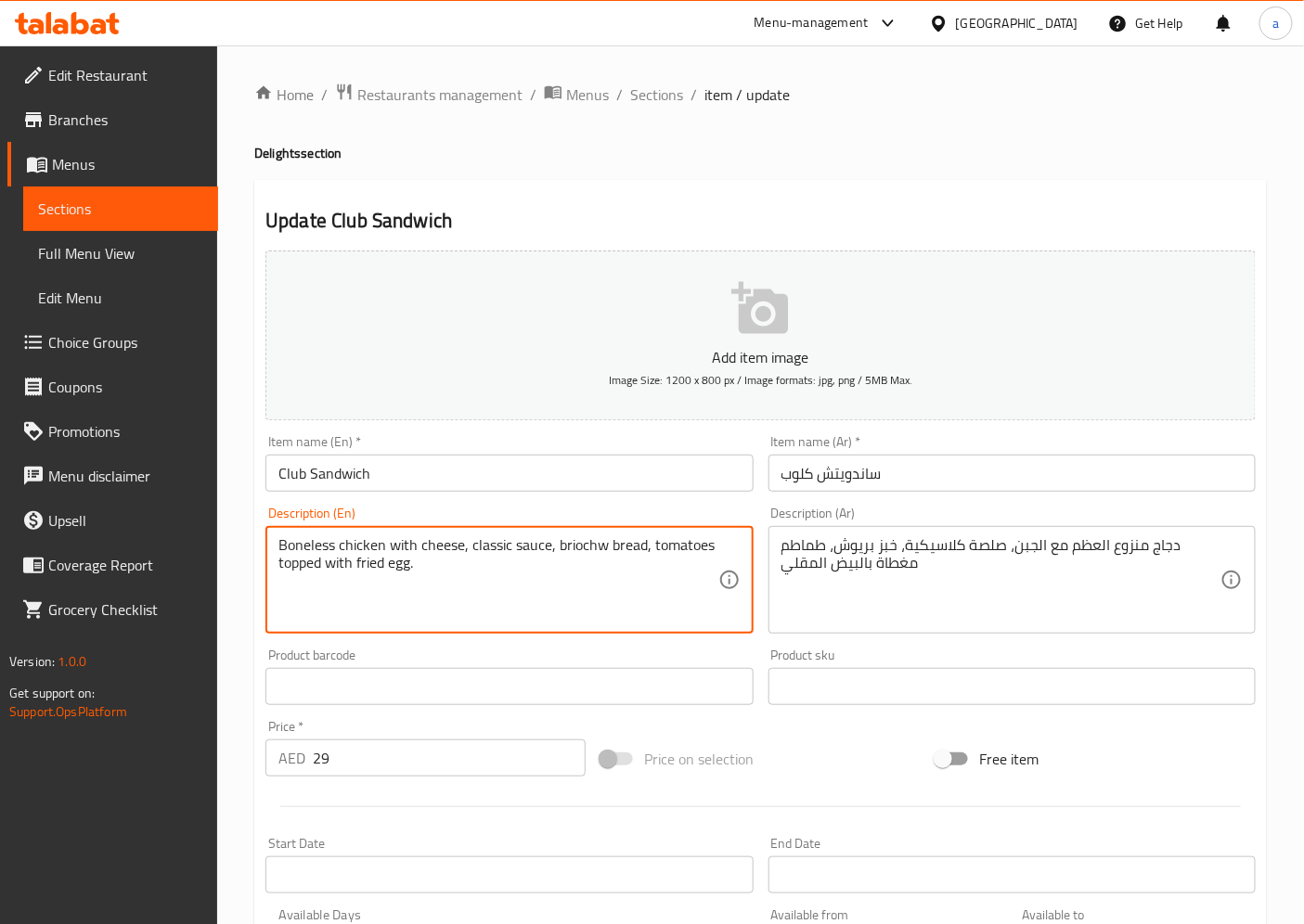
click at [283, 564] on textarea "Boneless chicken with cheese, classic sauce, briochw bread, tomatoes topped wit…" at bounding box center [497, 580] width 439 height 88
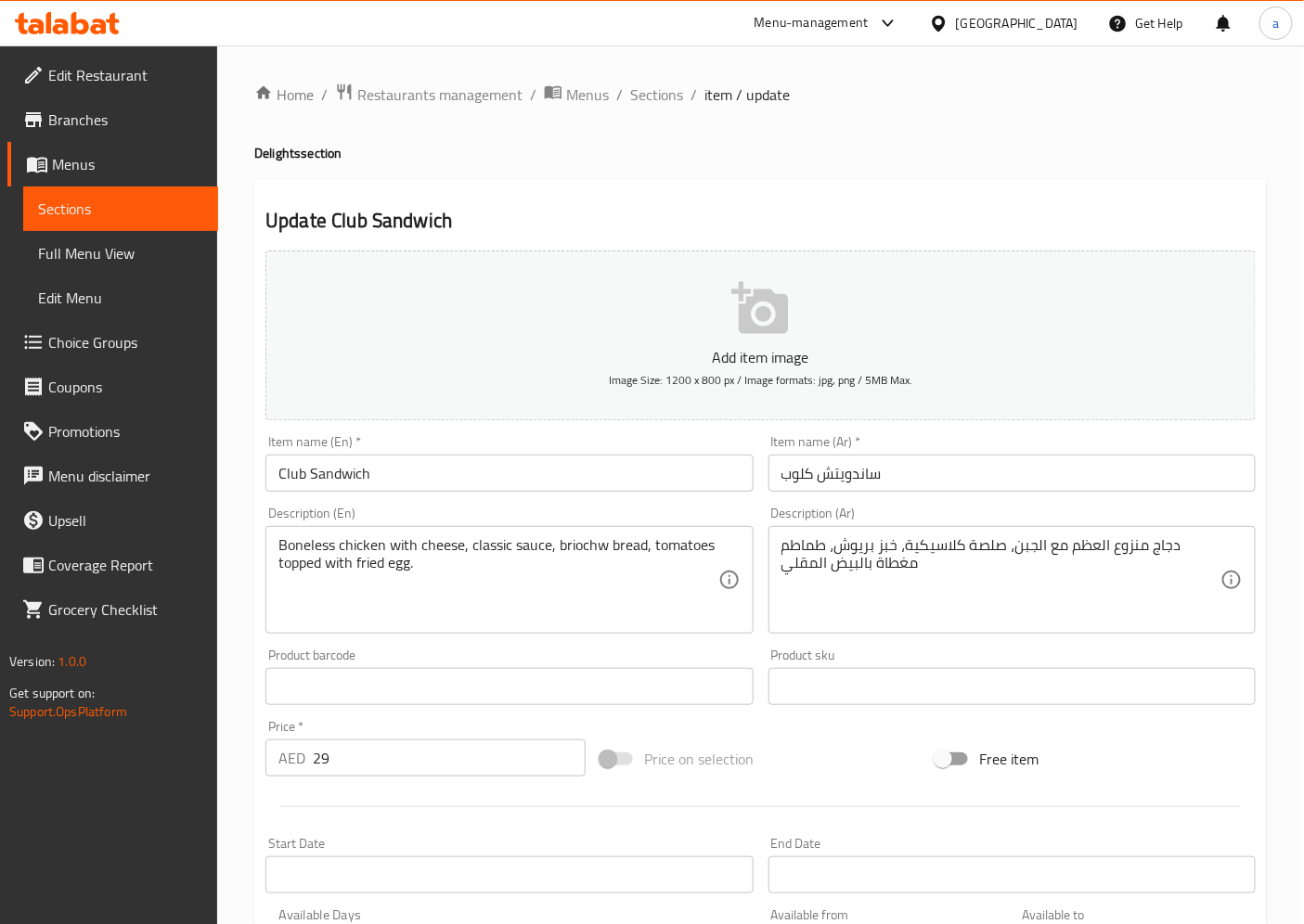
click at [291, 586] on textarea "Boneless chicken with cheese, classic sauce, briochw bread, tomatoes topped wit…" at bounding box center [497, 580] width 439 height 88
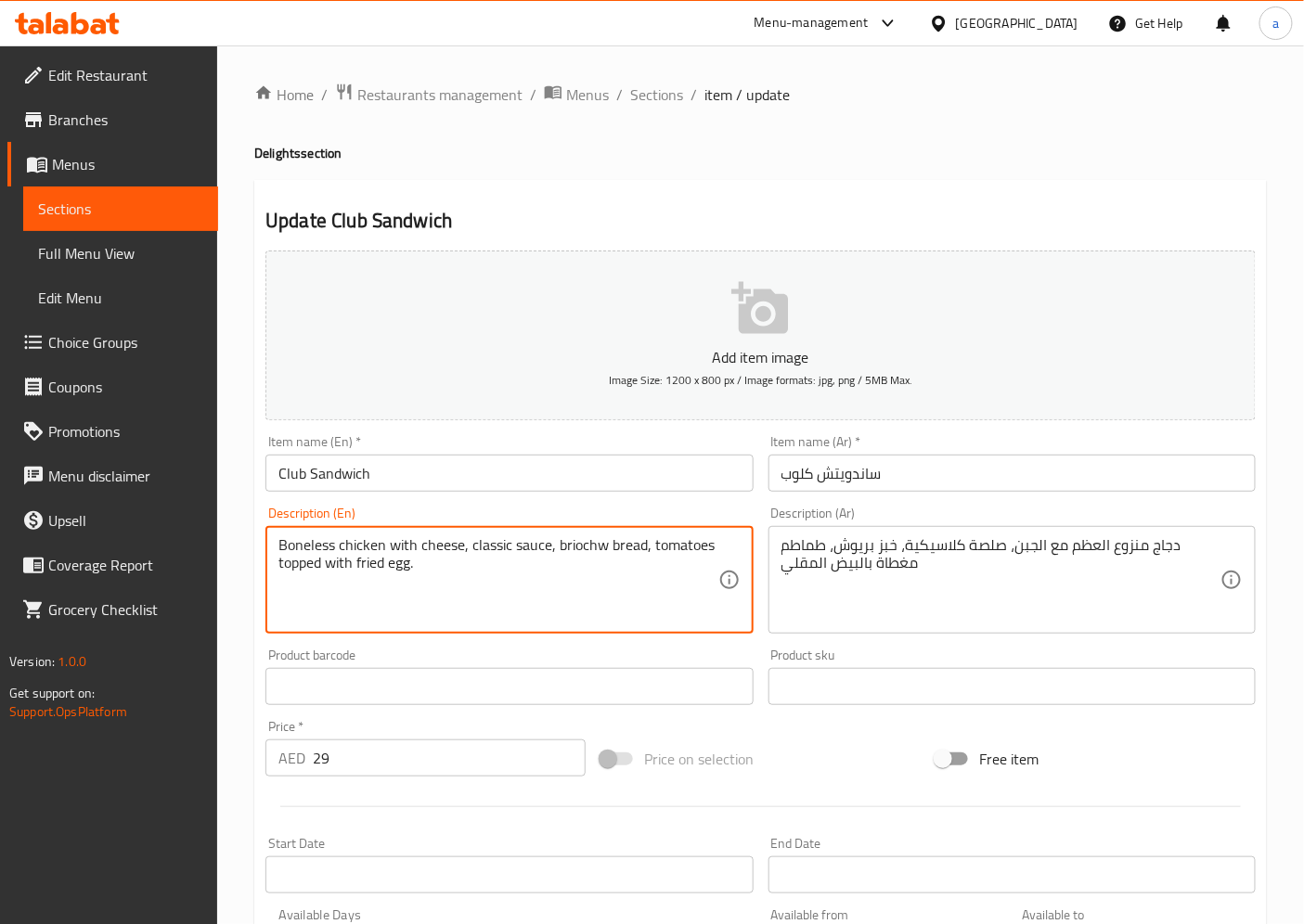
click at [356, 572] on textarea "Boneless chicken with cheese, classic sauce, briochw bread, tomatoes topped wit…" at bounding box center [497, 580] width 439 height 88
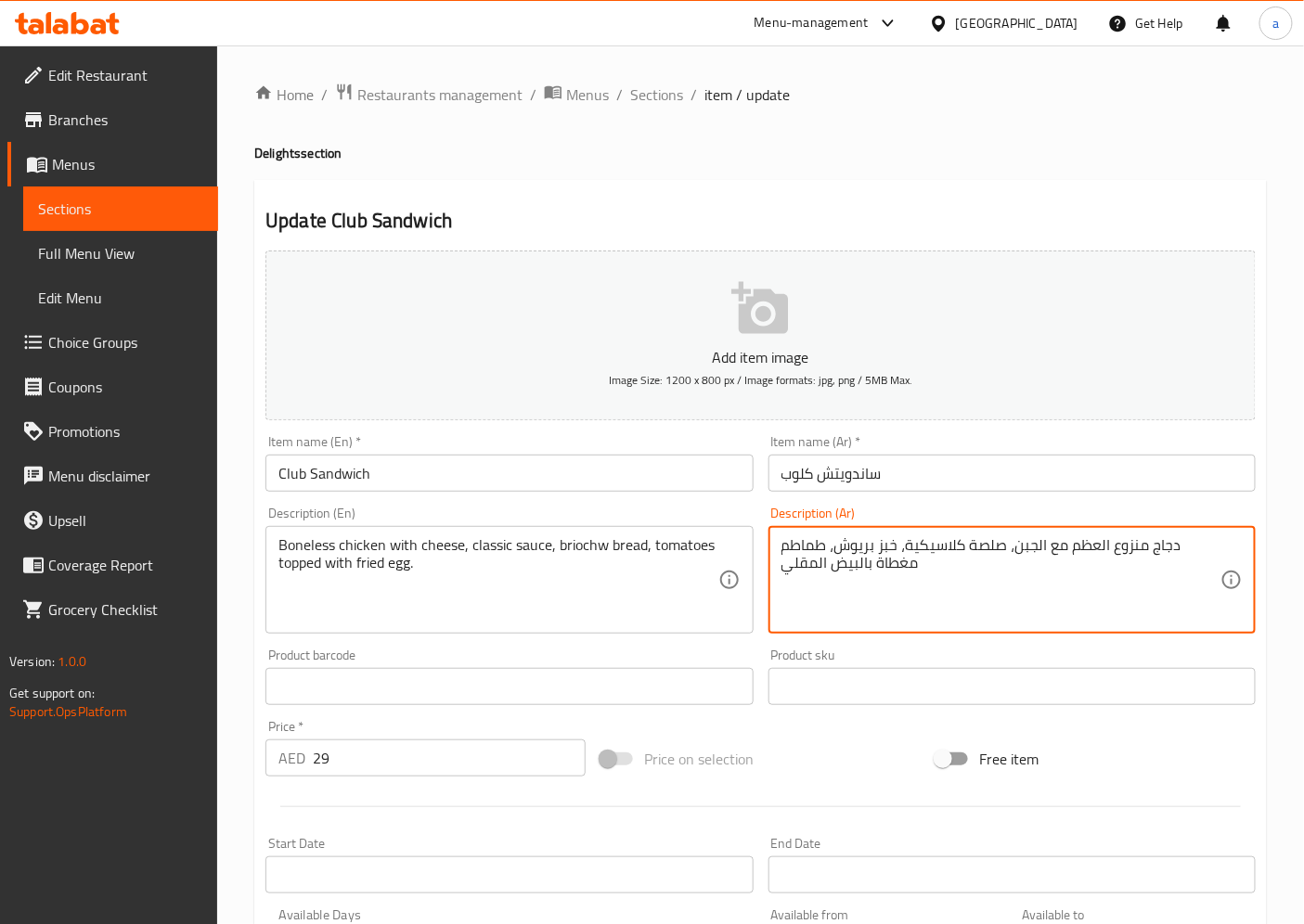
click at [1194, 552] on textarea "دجاج منزوع العظم مع الجبن، صلصة كلاسيكية، خبز بريوش، طماطم مغطاة بالبيض المقلي" at bounding box center [1000, 580] width 439 height 88
click at [1175, 550] on textarea "دجاج منزوع العظم مع الجبن، صلصة كلاسيكية، خبز بريوش، طماطم مغطاة بالبيض المقلي" at bounding box center [1000, 580] width 439 height 88
click at [828, 550] on textarea "دجاج منزوع العظم مع الجبن، صلصة كلاسيكية، خبز بريوش، طماطم مغطاة بالبيض المقلي" at bounding box center [1000, 580] width 439 height 88
click at [828, 561] on textarea "دجاج منزوع العظم مع الجبن، صلصة كلاسيكية، خبز بريوش، طماطم مغطاة بالبيض المقلي" at bounding box center [1000, 580] width 439 height 88
drag, startPoint x: 823, startPoint y: 567, endPoint x: 801, endPoint y: 574, distance: 23.1
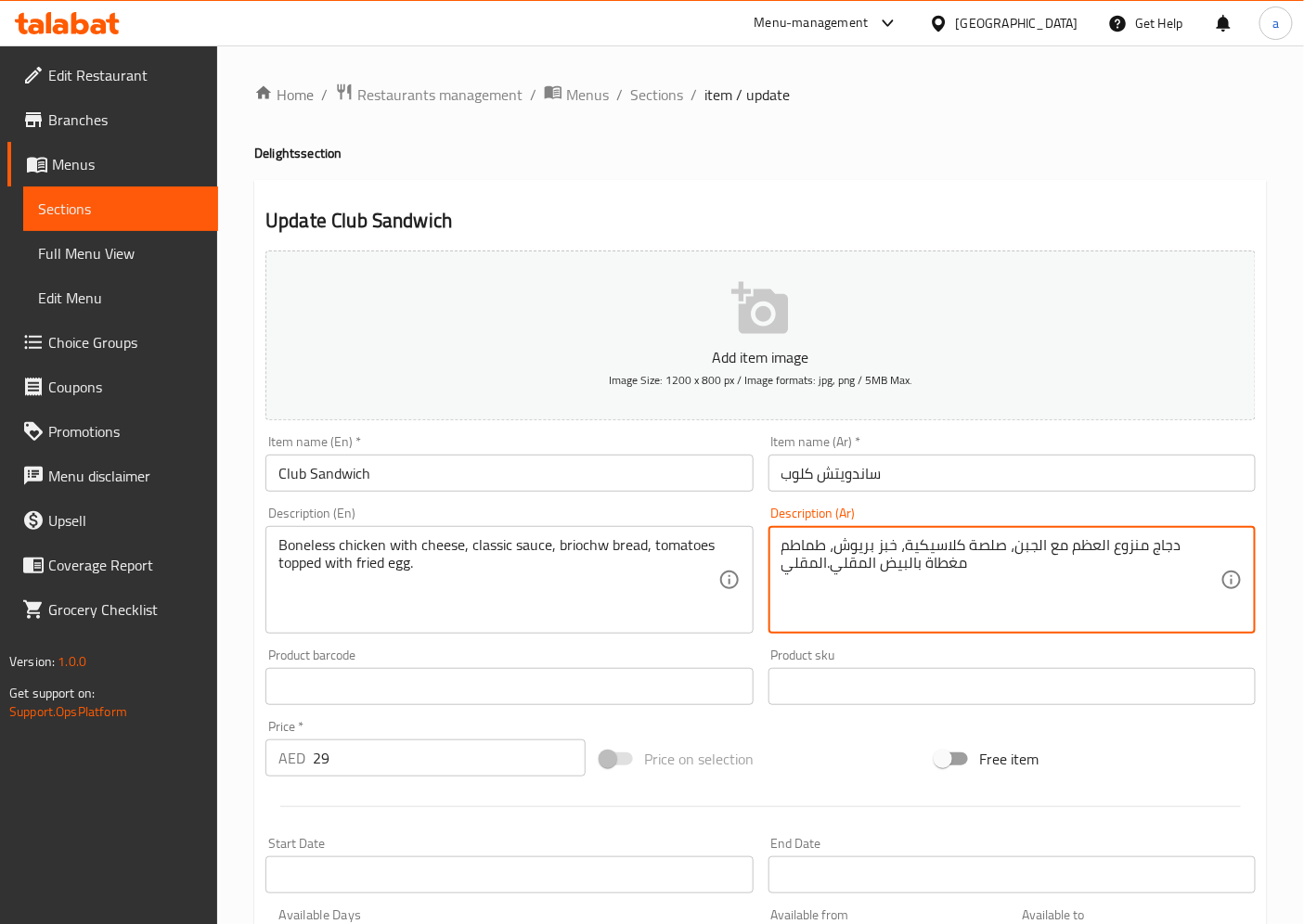
click at [801, 574] on textarea "دجاج منزوع العظم مع الجبن، صلصة كلاسيكية، خبز بريوش، طماطم مغطاة بالبيض المقلي.…" at bounding box center [1000, 580] width 439 height 88
drag, startPoint x: 826, startPoint y: 568, endPoint x: 785, endPoint y: 582, distance: 43.3
click at [785, 582] on textarea "دجاج منزوع العظم مع الجبن، صلصة كلاسيكية، خبز بريوش، طماطم مغطاة بالبيض المقلي.…" at bounding box center [1000, 580] width 439 height 88
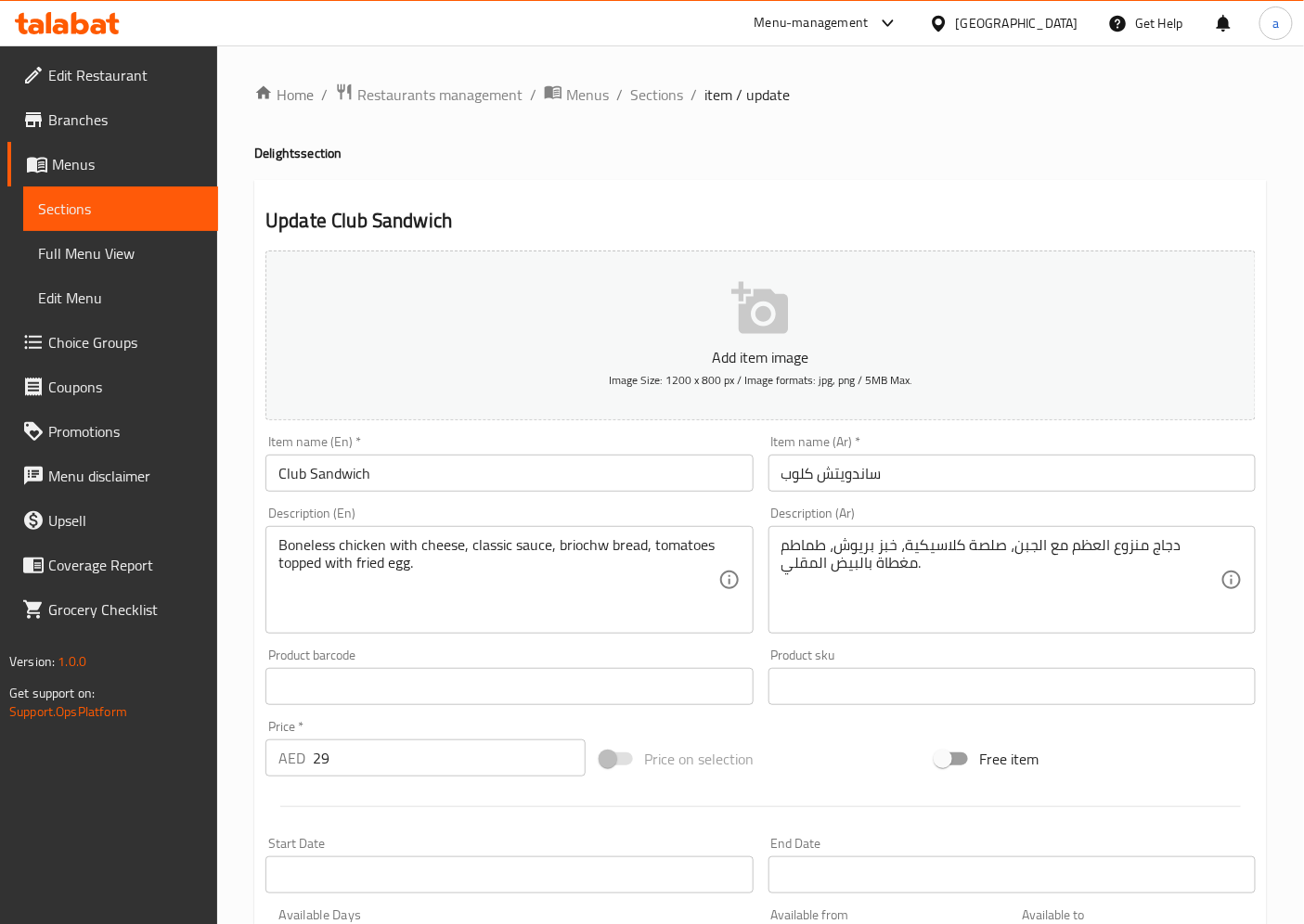
click at [898, 567] on textarea "دجاج منزوع العظم مع الجبن، صلصة كلاسيكية، خبز بريوش، طماطم مغطاة بالبيض المقلي." at bounding box center [1000, 580] width 439 height 88
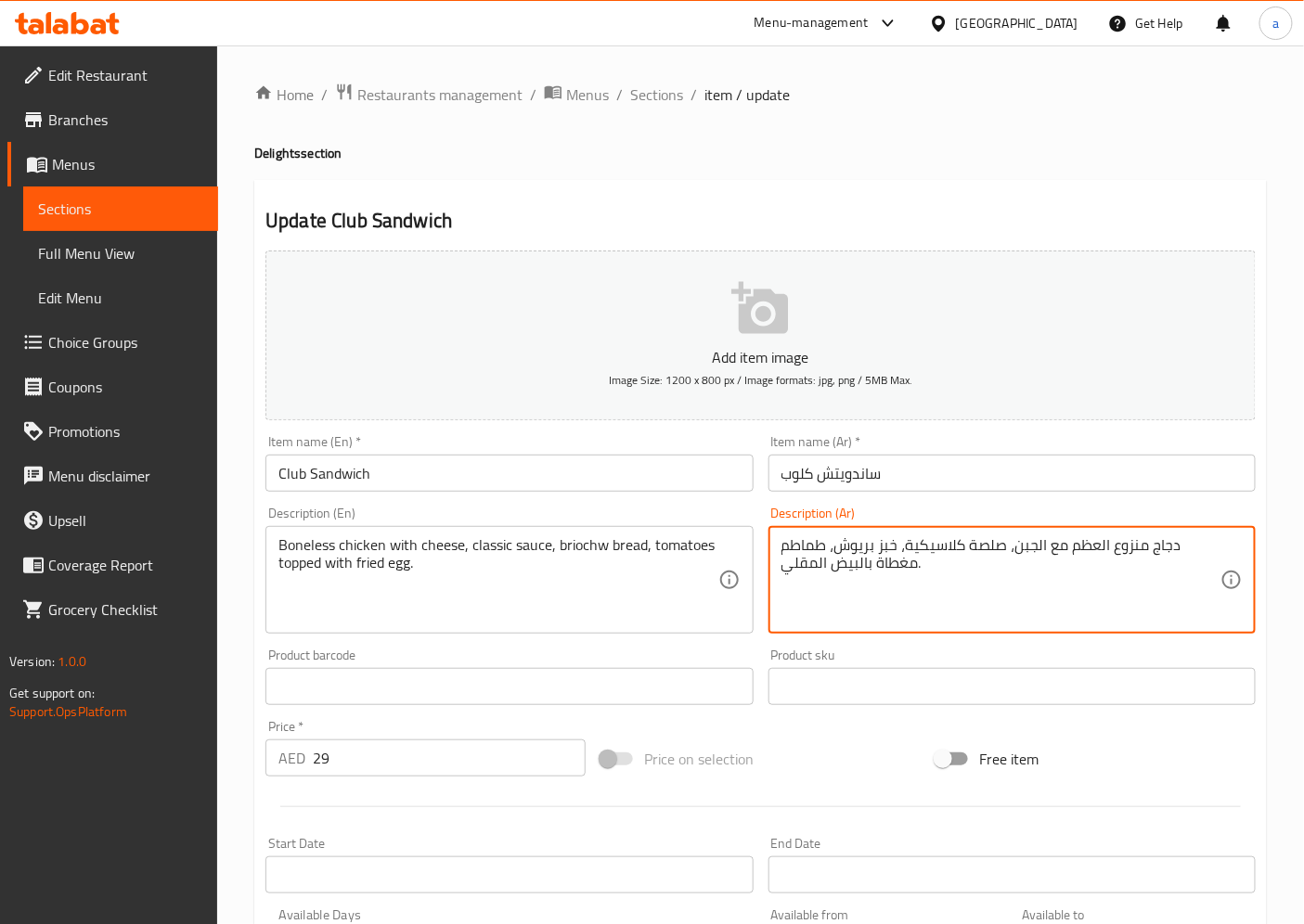
click at [898, 567] on textarea "دجاج منزوع العظم مع الجبن، صلصة كلاسيكية، خبز بريوش، طماطم مغطاة بالبيض المقلي." at bounding box center [1000, 580] width 439 height 88
click at [877, 576] on textarea "دجاج منزوع العظم مع الجبن، صلصة كلاسيكية، خبز بريوش، طماطم مغطاة بالبيض المقلي." at bounding box center [1000, 580] width 439 height 88
click at [877, 574] on textarea "دجاج منزوع العظم مع الجبن، صلصة كلاسيكية، خبز بريوش، طماطم مغطاة بالبيض المقلي." at bounding box center [1000, 580] width 439 height 88
click at [905, 568] on textarea "دجاج منزوع العظم مع الجبن، صلصة كلاسيكية، خبز بريوش، طماطم مغطاة بالبيض المقلي." at bounding box center [1000, 580] width 439 height 88
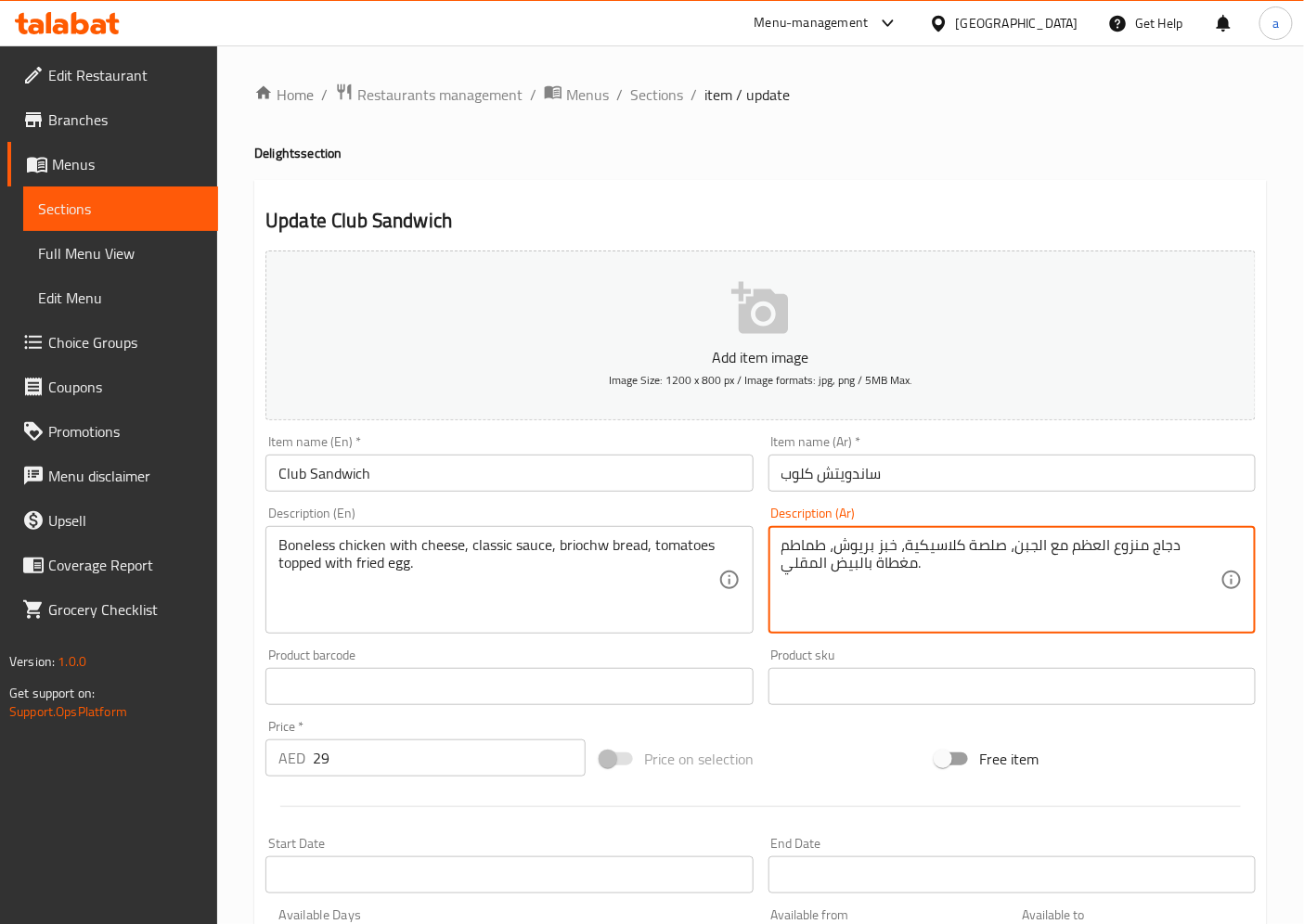
drag, startPoint x: 914, startPoint y: 564, endPoint x: 876, endPoint y: 574, distance: 39.3
click at [876, 574] on textarea "دجاج منزوع العظم مع الجبن، صلصة كلاسيكية، خبز بريوش، طماطم مغطاة بالبيض المقلي." at bounding box center [1000, 580] width 439 height 88
paste textarea "ى"
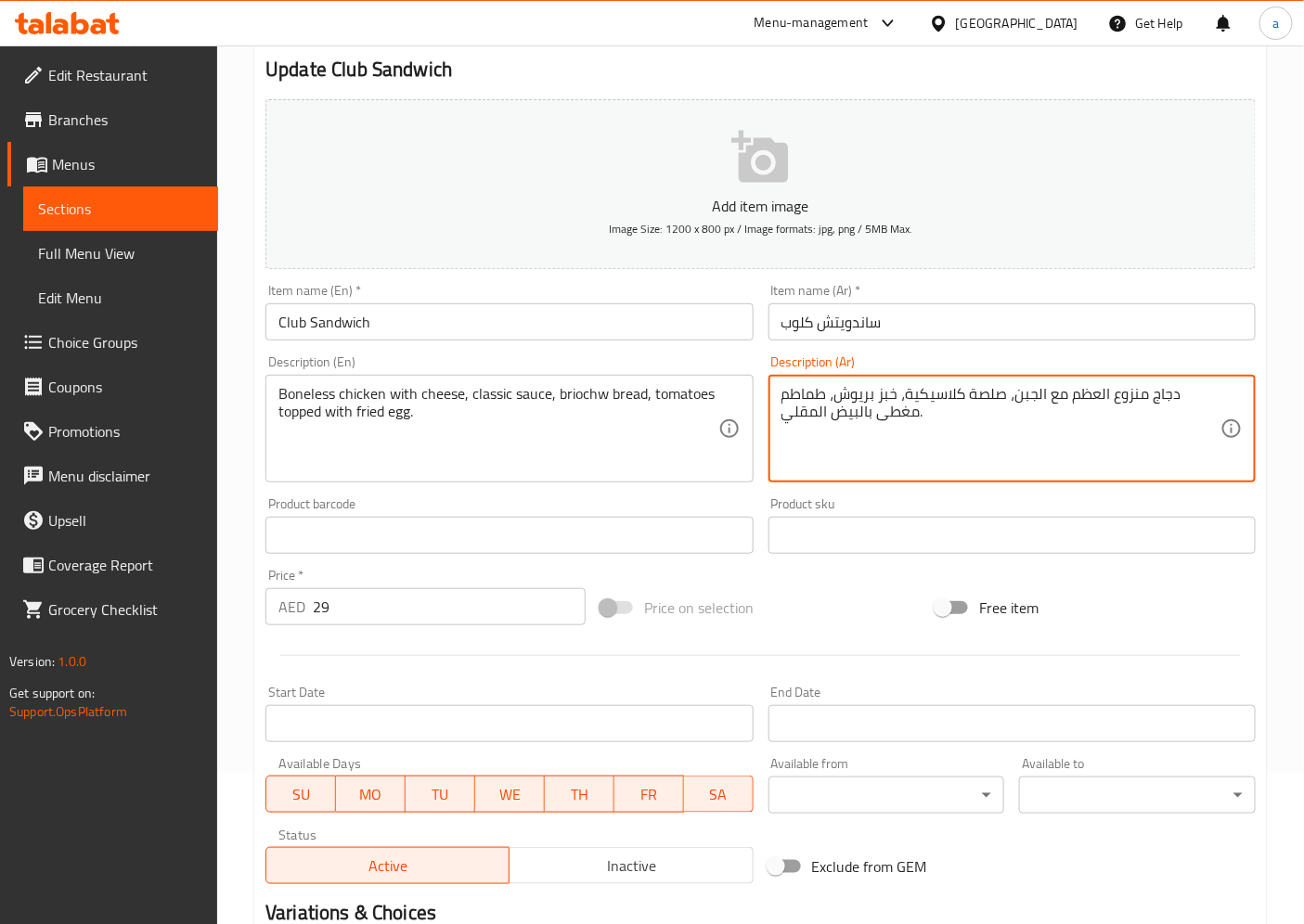
scroll to position [383, 0]
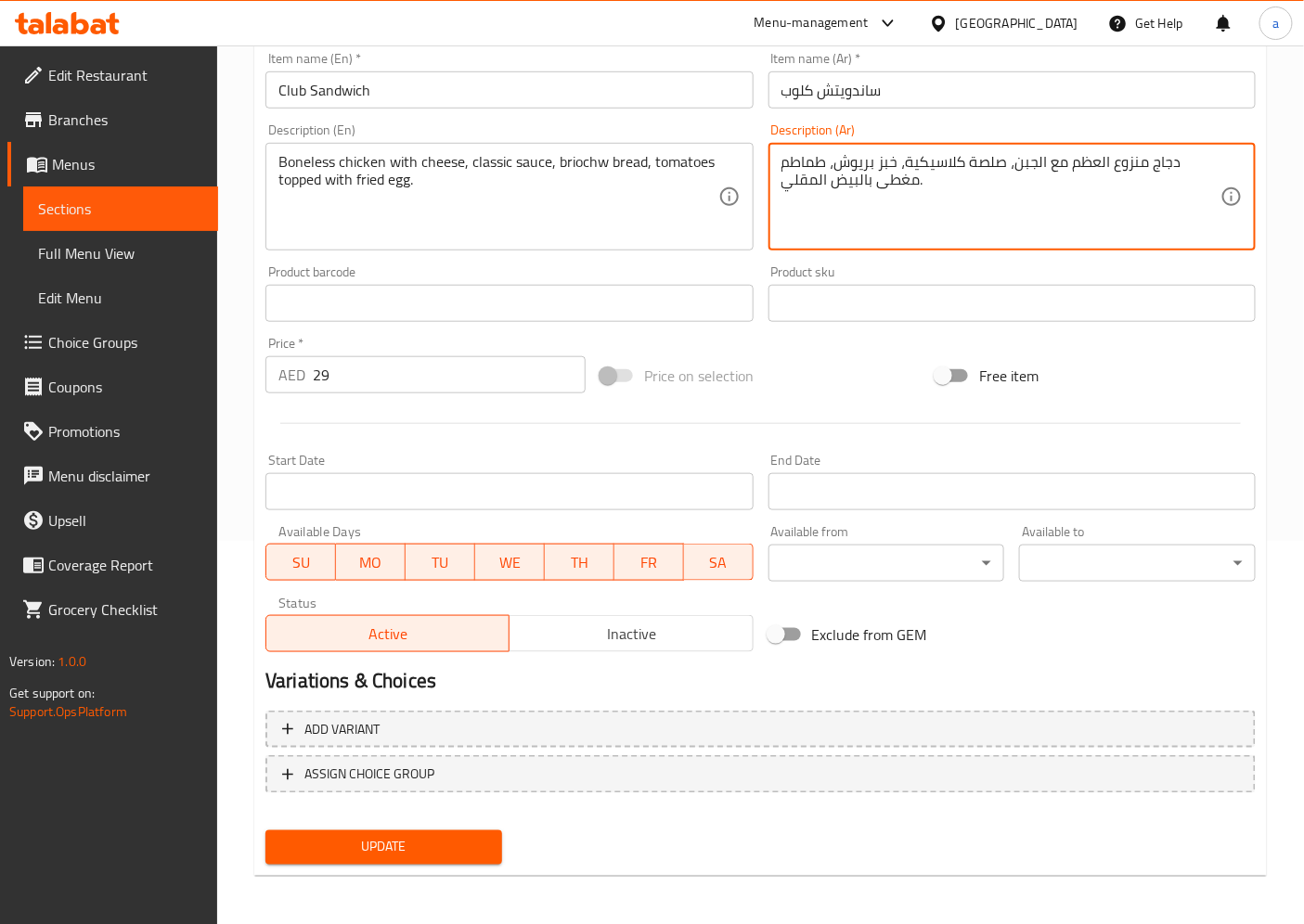
type textarea "دجاج منزوع العظم مع الجبن، صلصة كلاسيكية، خبز بريوش، طماطم مغطى بالبيض المقلي."
click at [340, 849] on span "Update" at bounding box center [384, 848] width 207 height 23
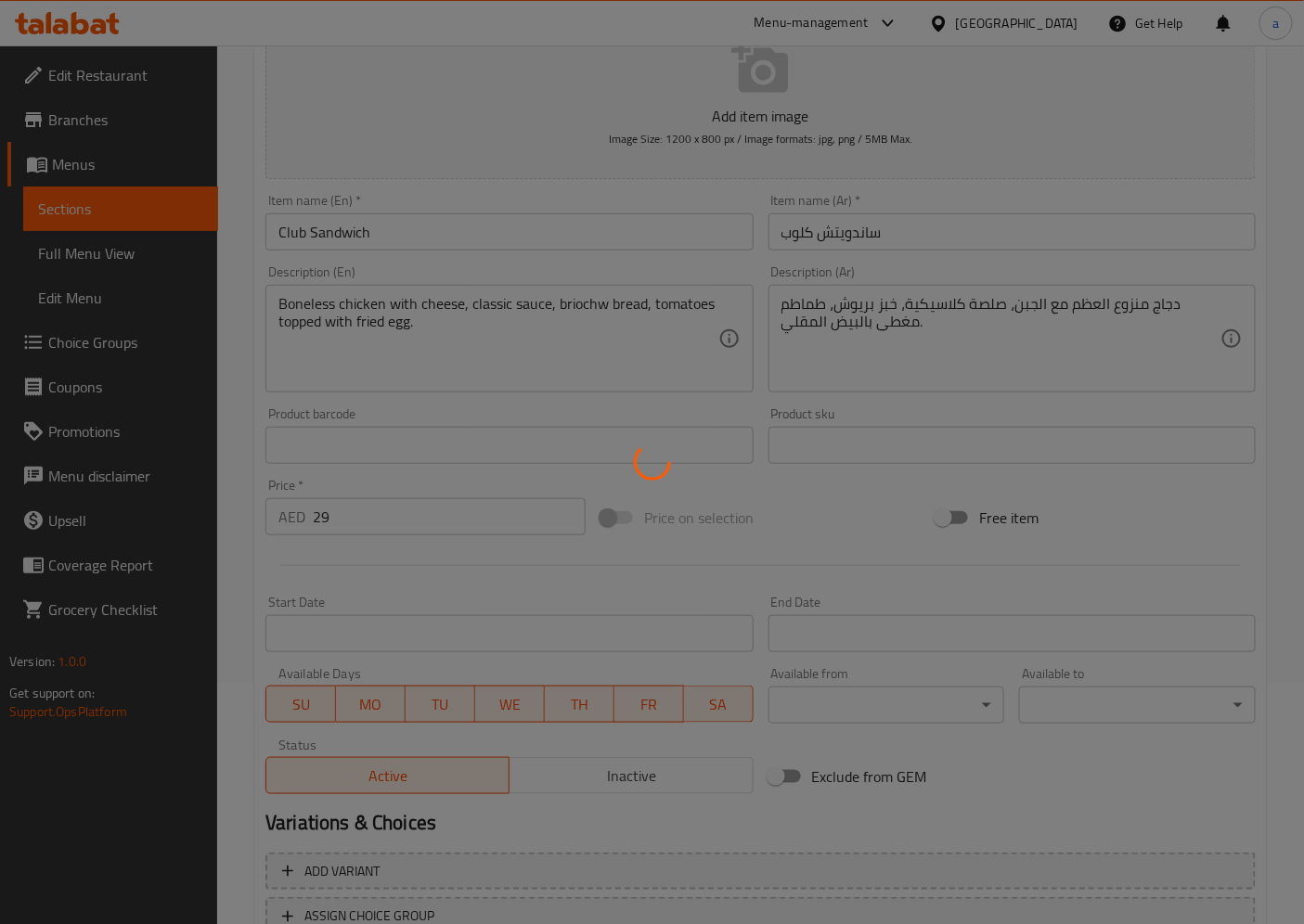
scroll to position [0, 0]
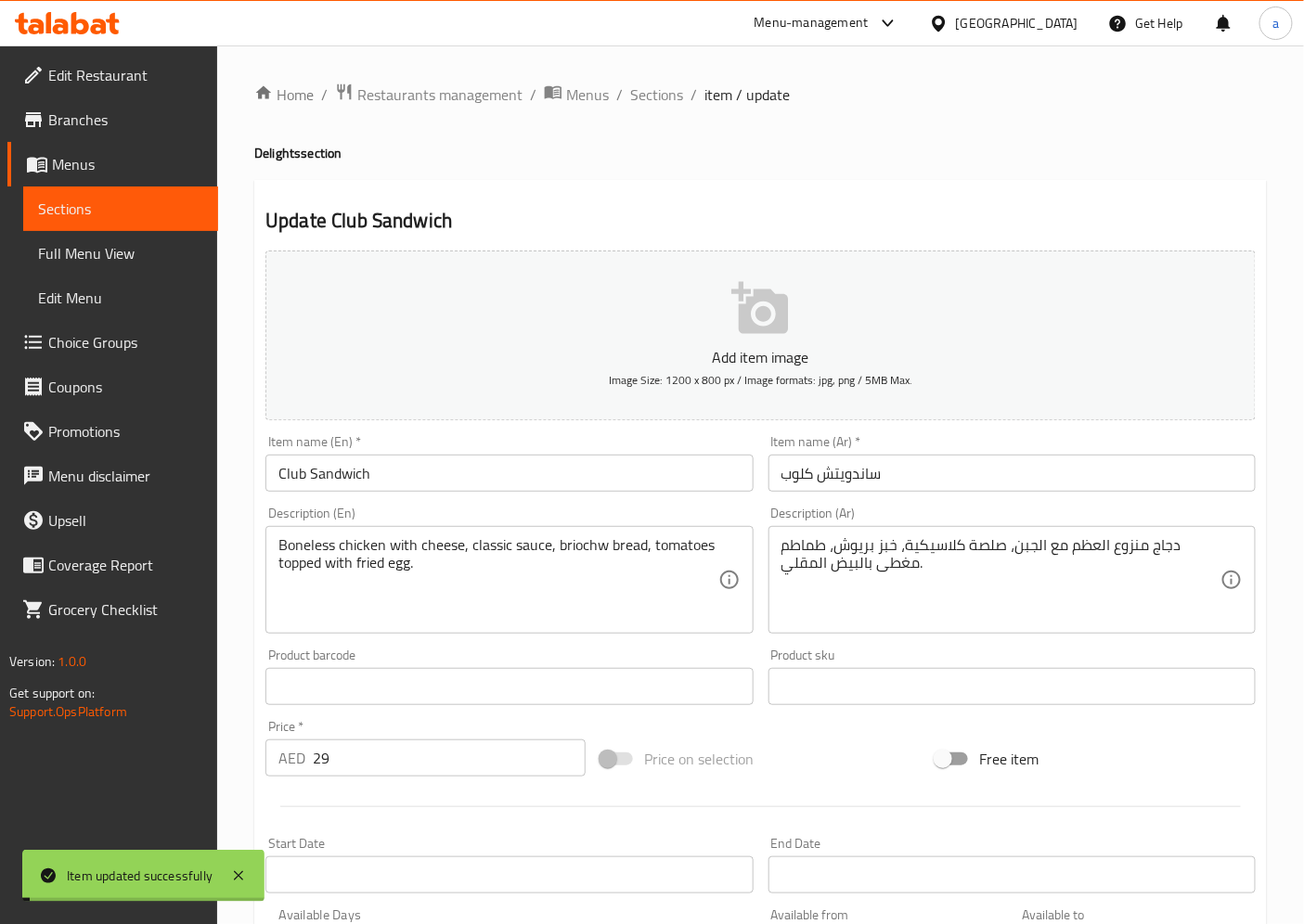
click at [652, 95] on span "Sections" at bounding box center [656, 95] width 53 height 22
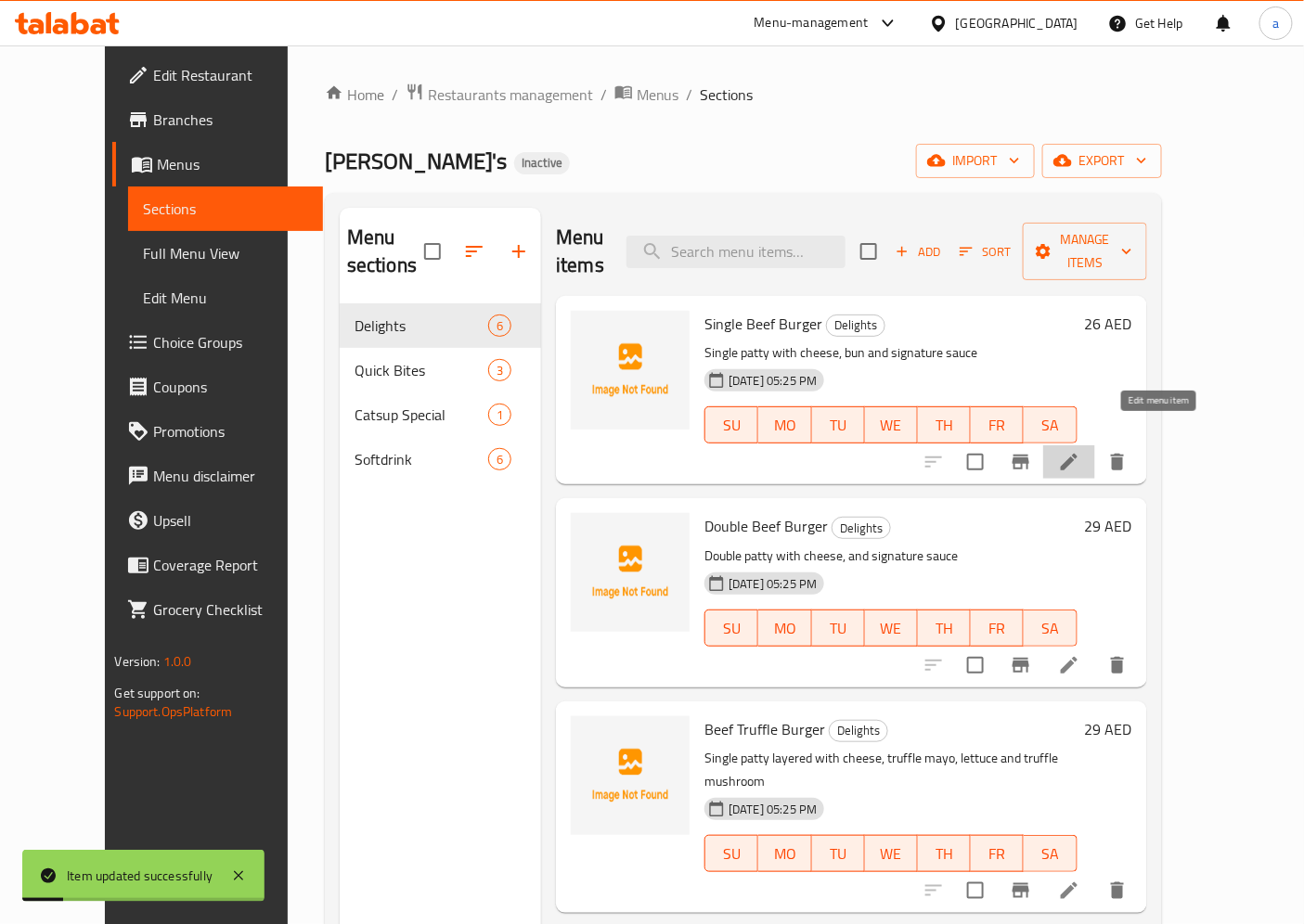
click at [1080, 451] on icon at bounding box center [1069, 462] width 22 height 22
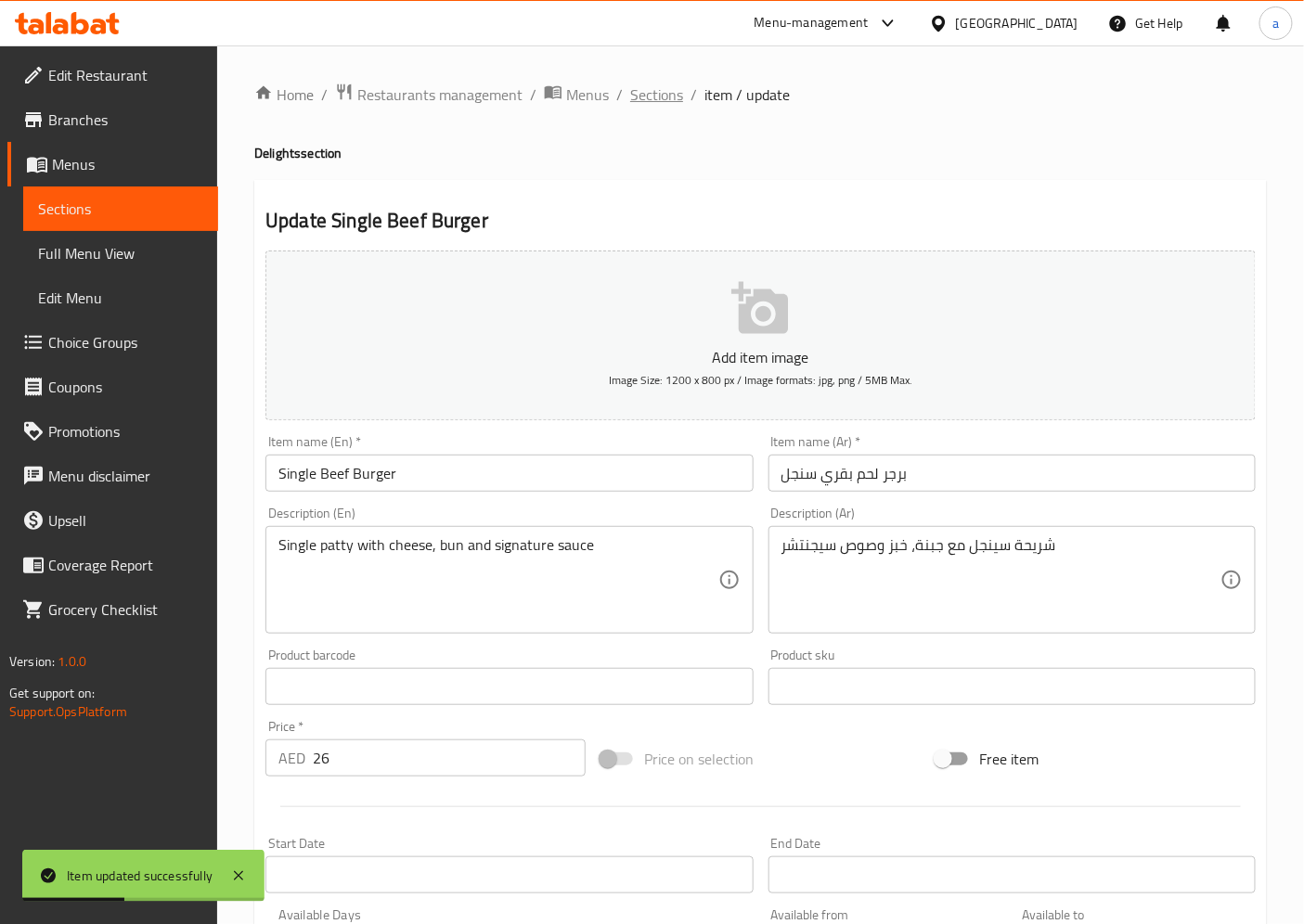
click at [660, 95] on span "Sections" at bounding box center [656, 95] width 53 height 22
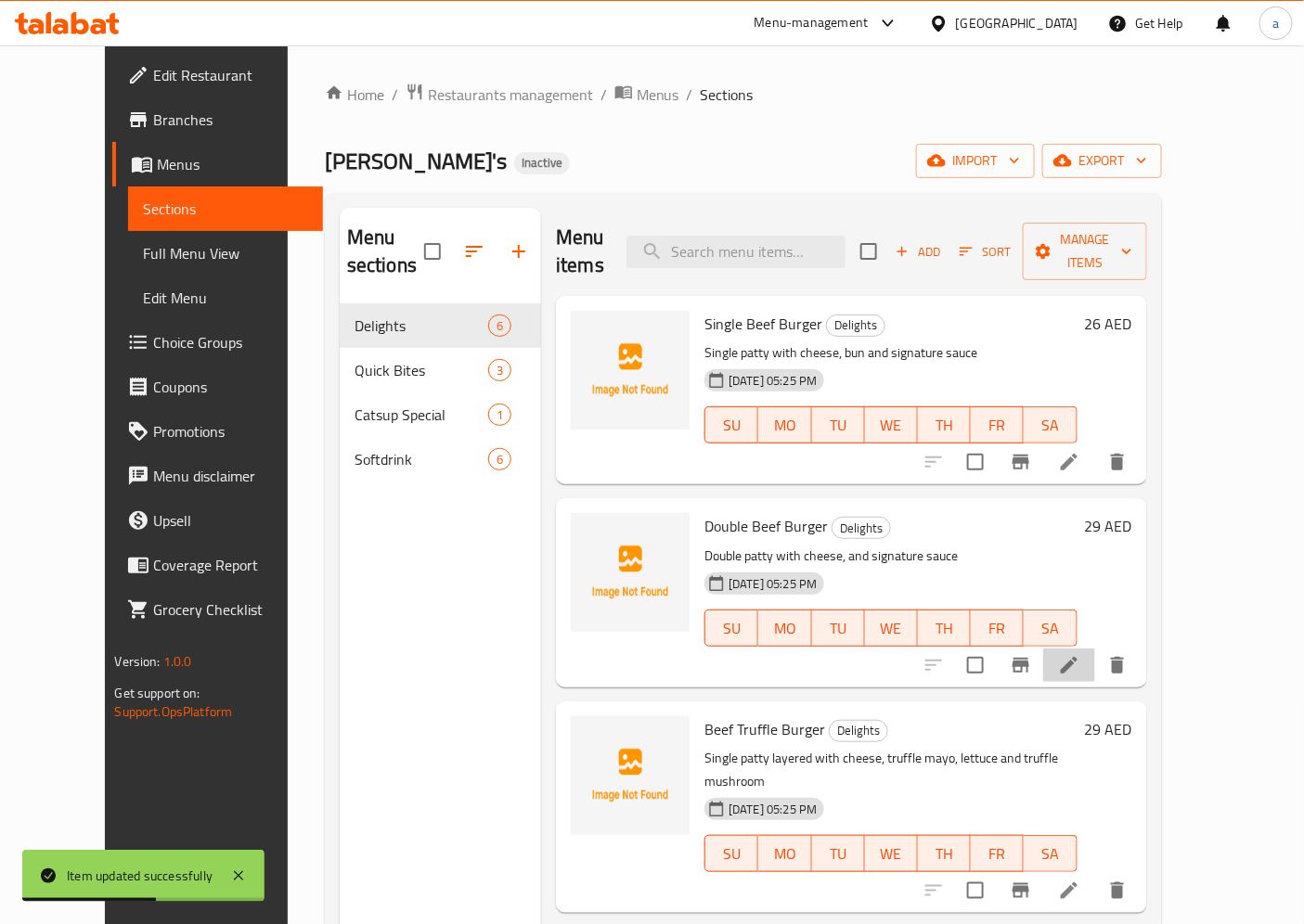
click at [1095, 648] on li at bounding box center [1069, 665] width 52 height 34
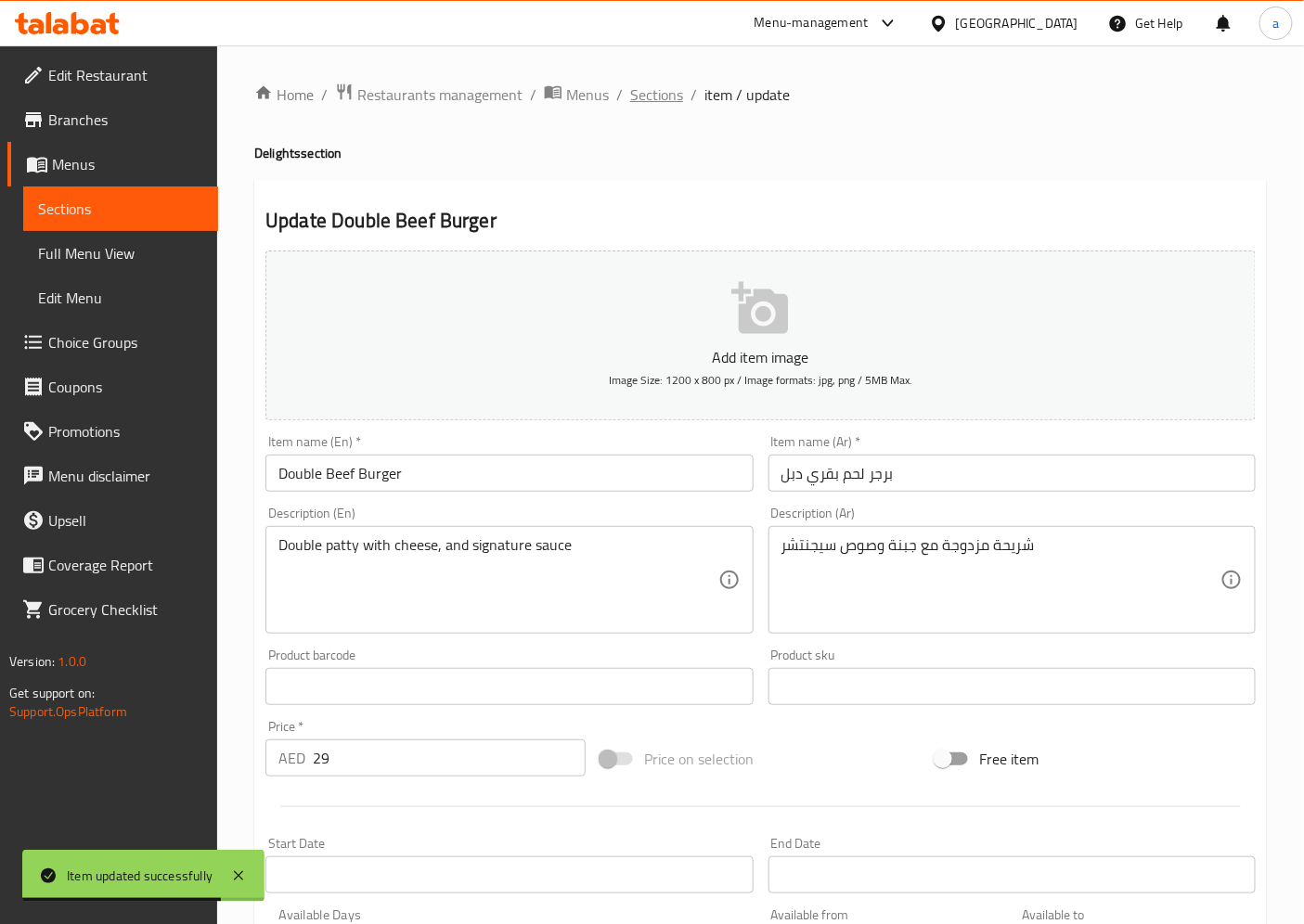
click at [655, 88] on span "Sections" at bounding box center [656, 95] width 53 height 22
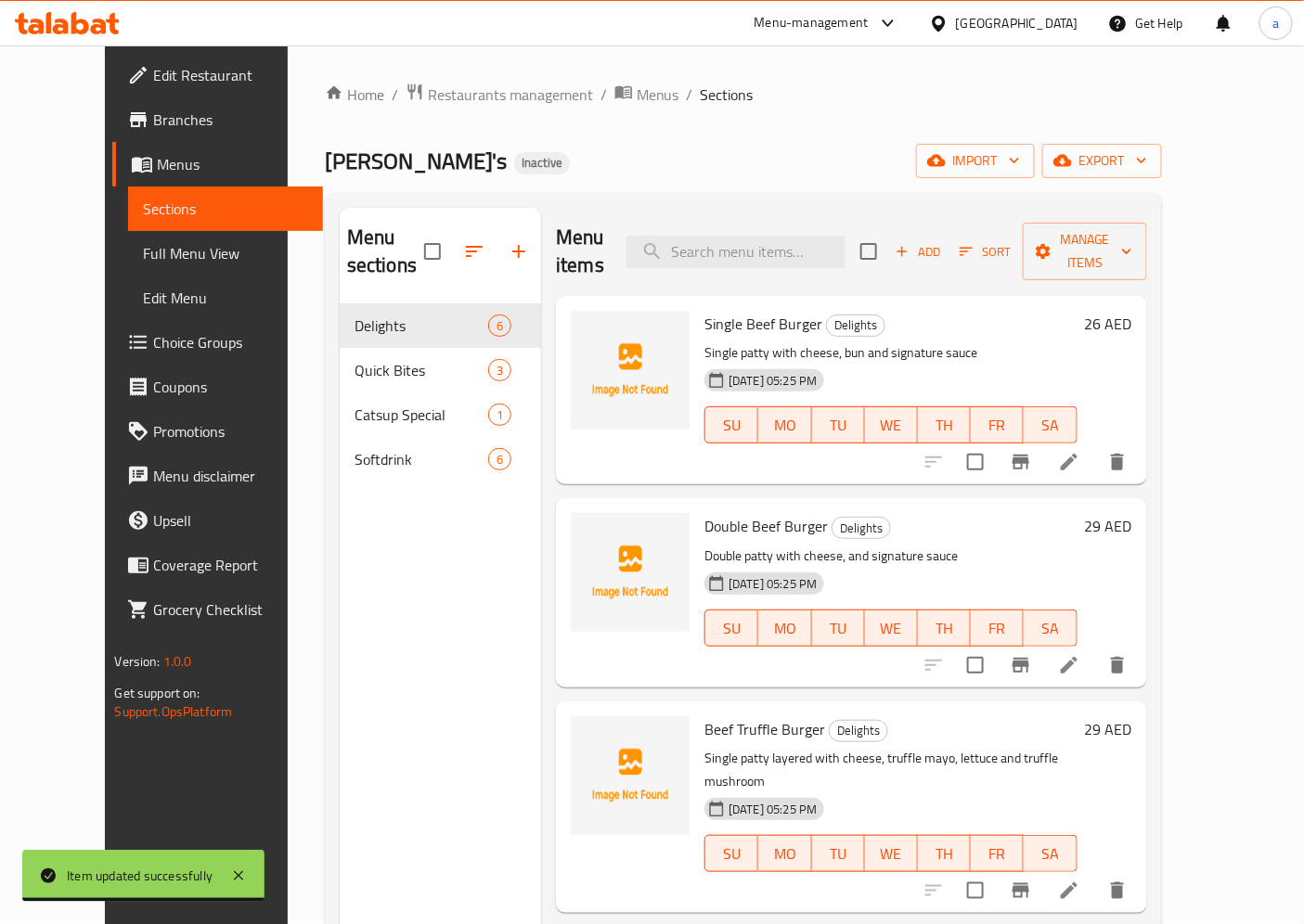
click at [1078, 882] on icon at bounding box center [1069, 890] width 17 height 17
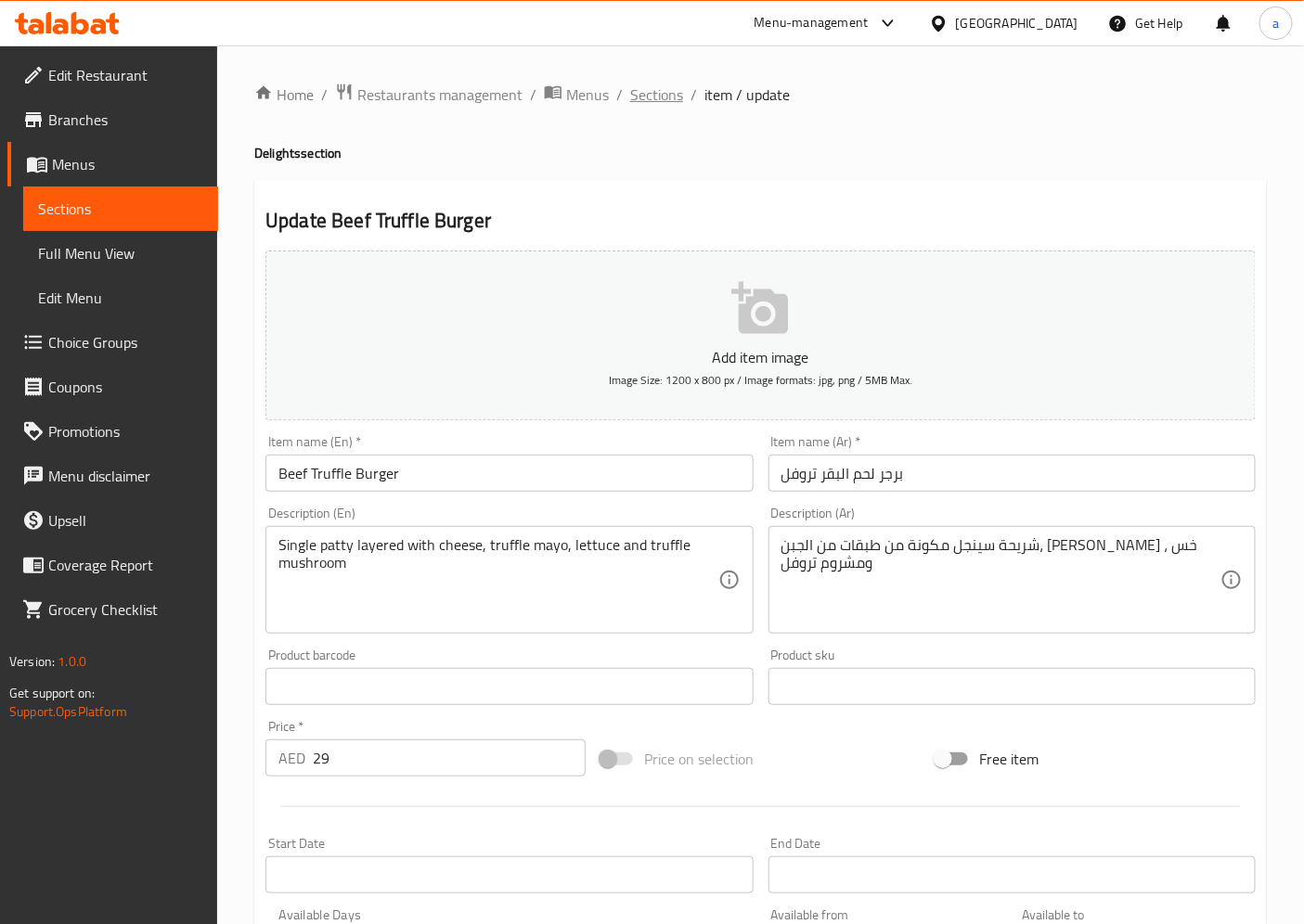
click at [644, 97] on span "Sections" at bounding box center [656, 95] width 53 height 22
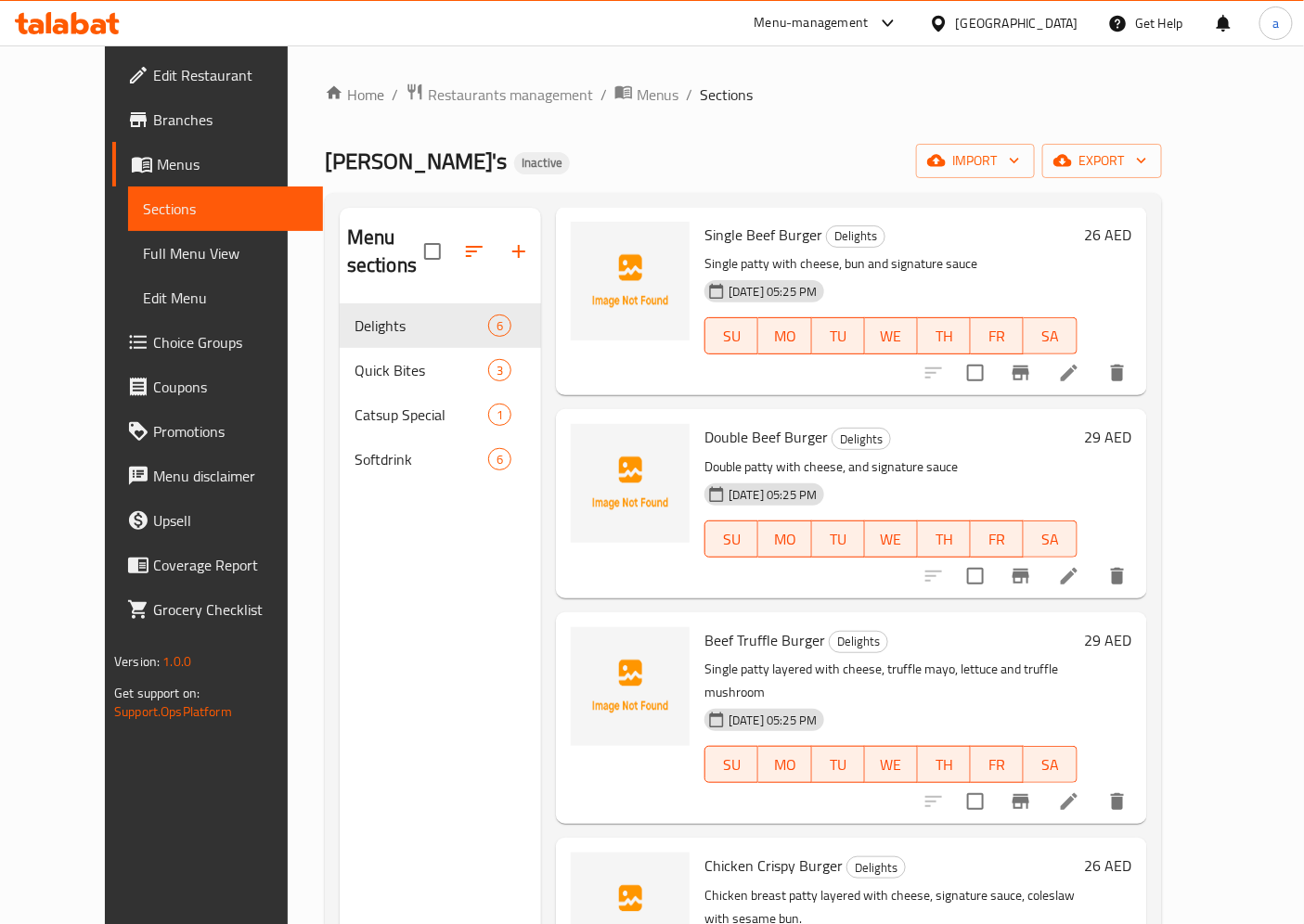
scroll to position [206, 0]
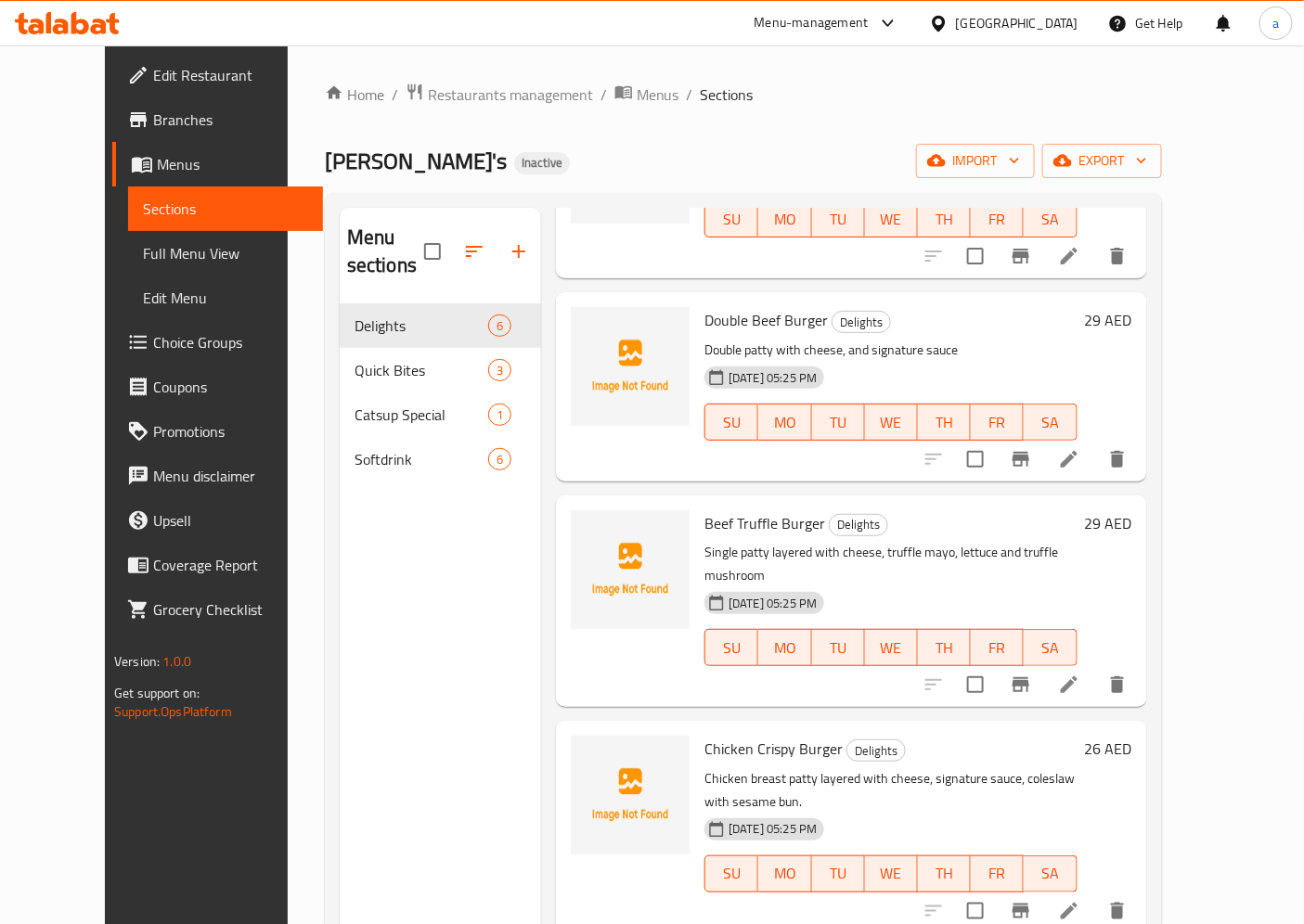
click at [1095, 668] on li at bounding box center [1069, 685] width 52 height 34
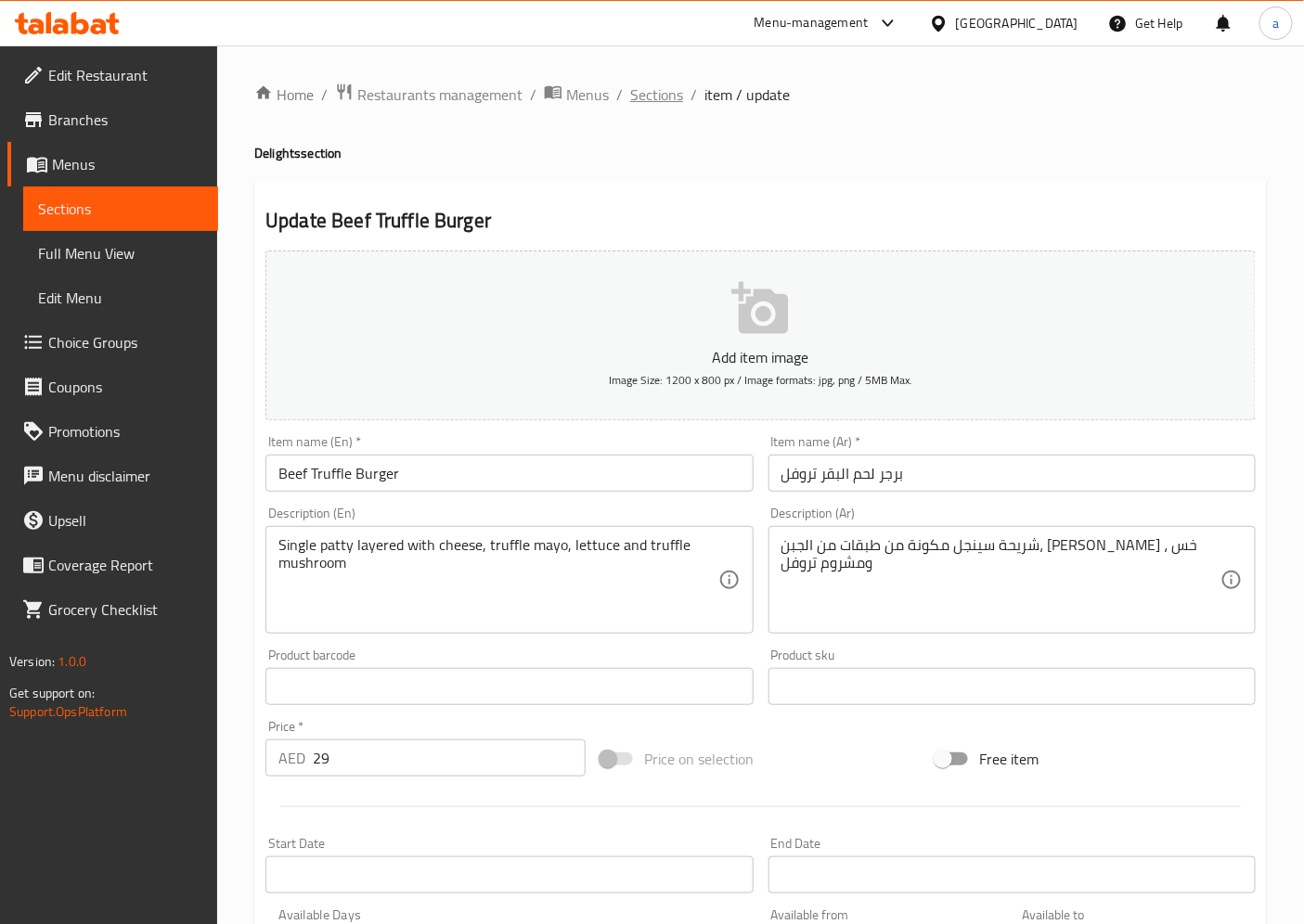
click at [663, 101] on span "Sections" at bounding box center [656, 95] width 53 height 22
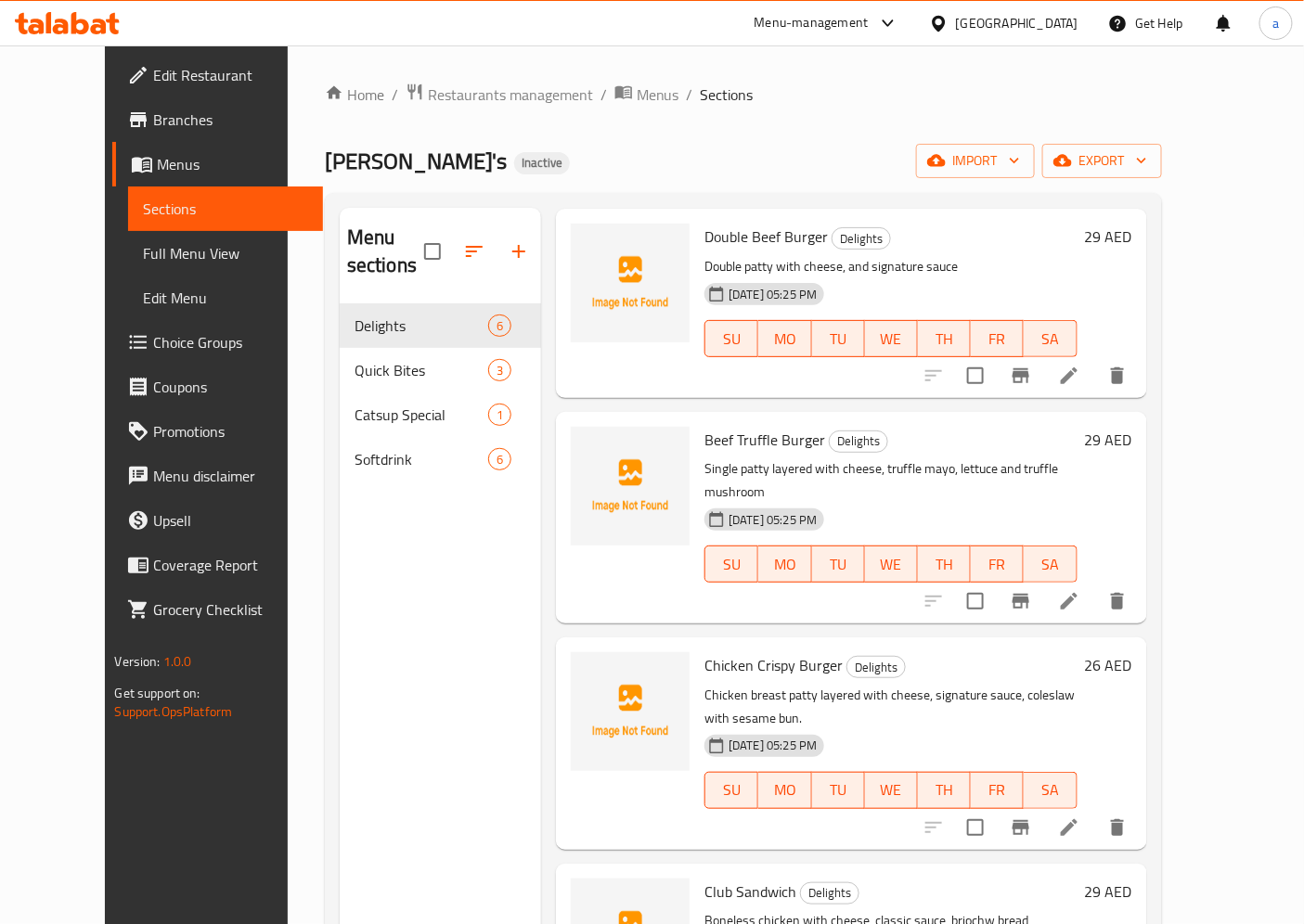
scroll to position [309, 0]
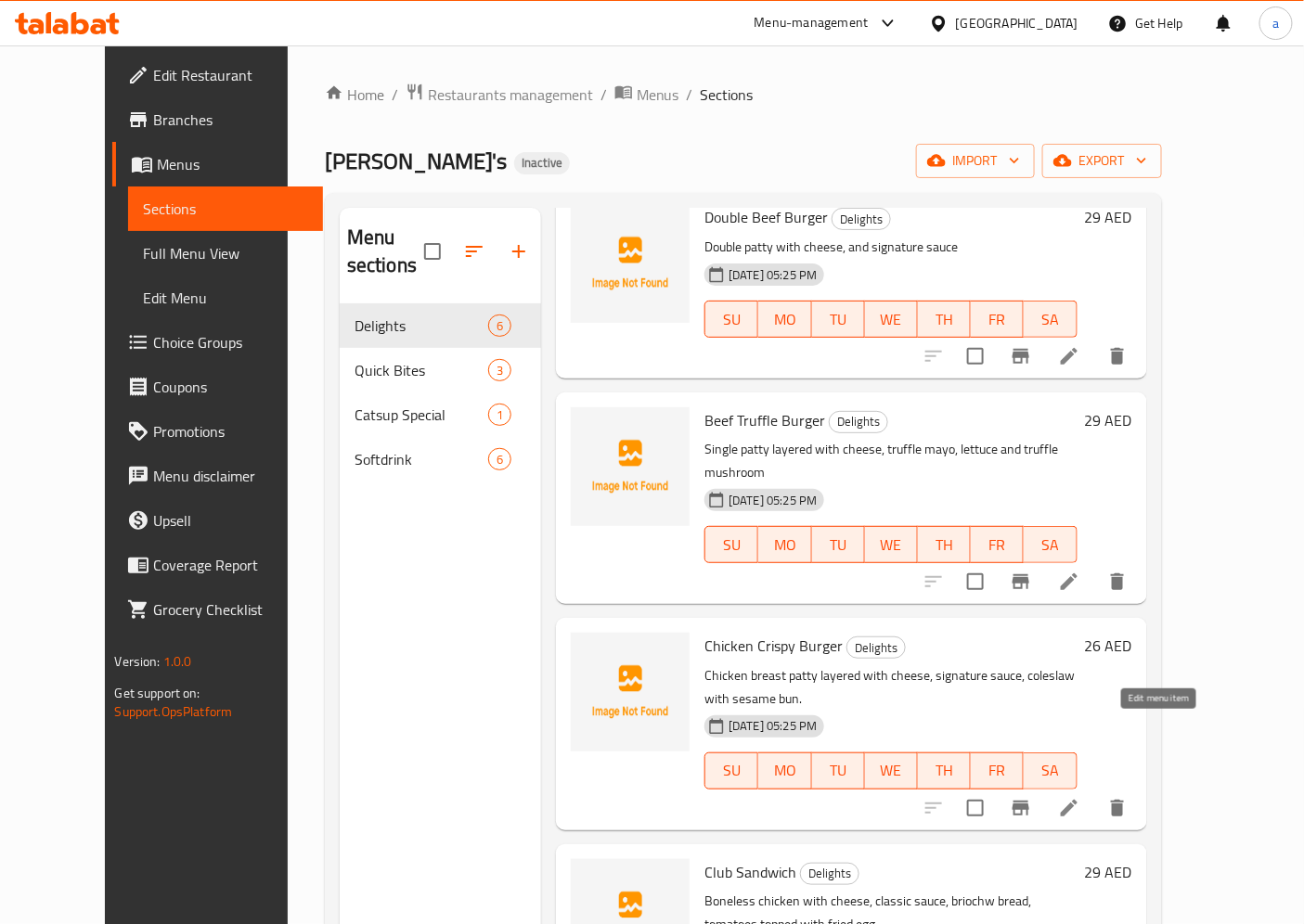
click at [1080, 797] on icon at bounding box center [1069, 808] width 22 height 22
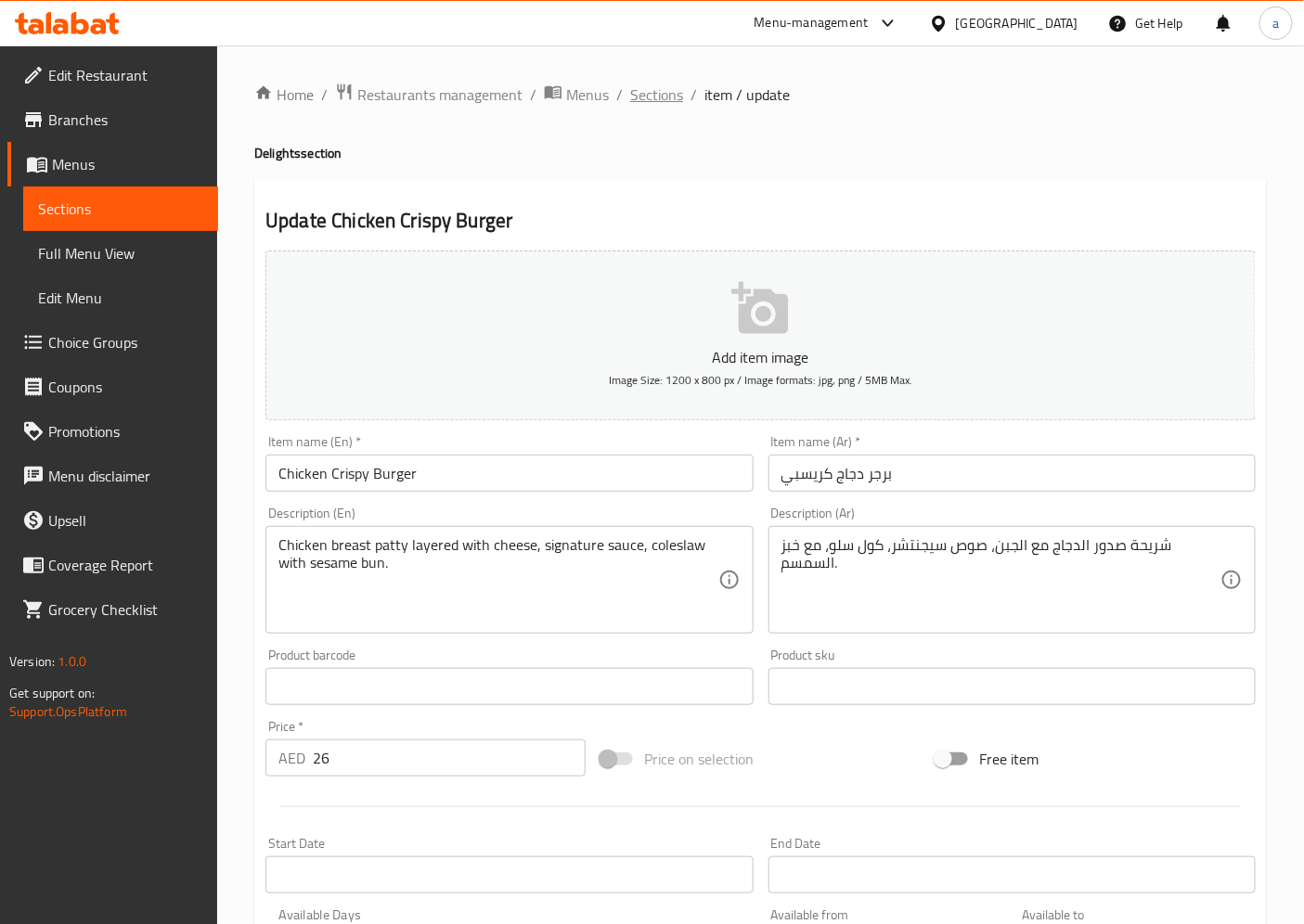
click at [673, 100] on span "Sections" at bounding box center [656, 95] width 53 height 22
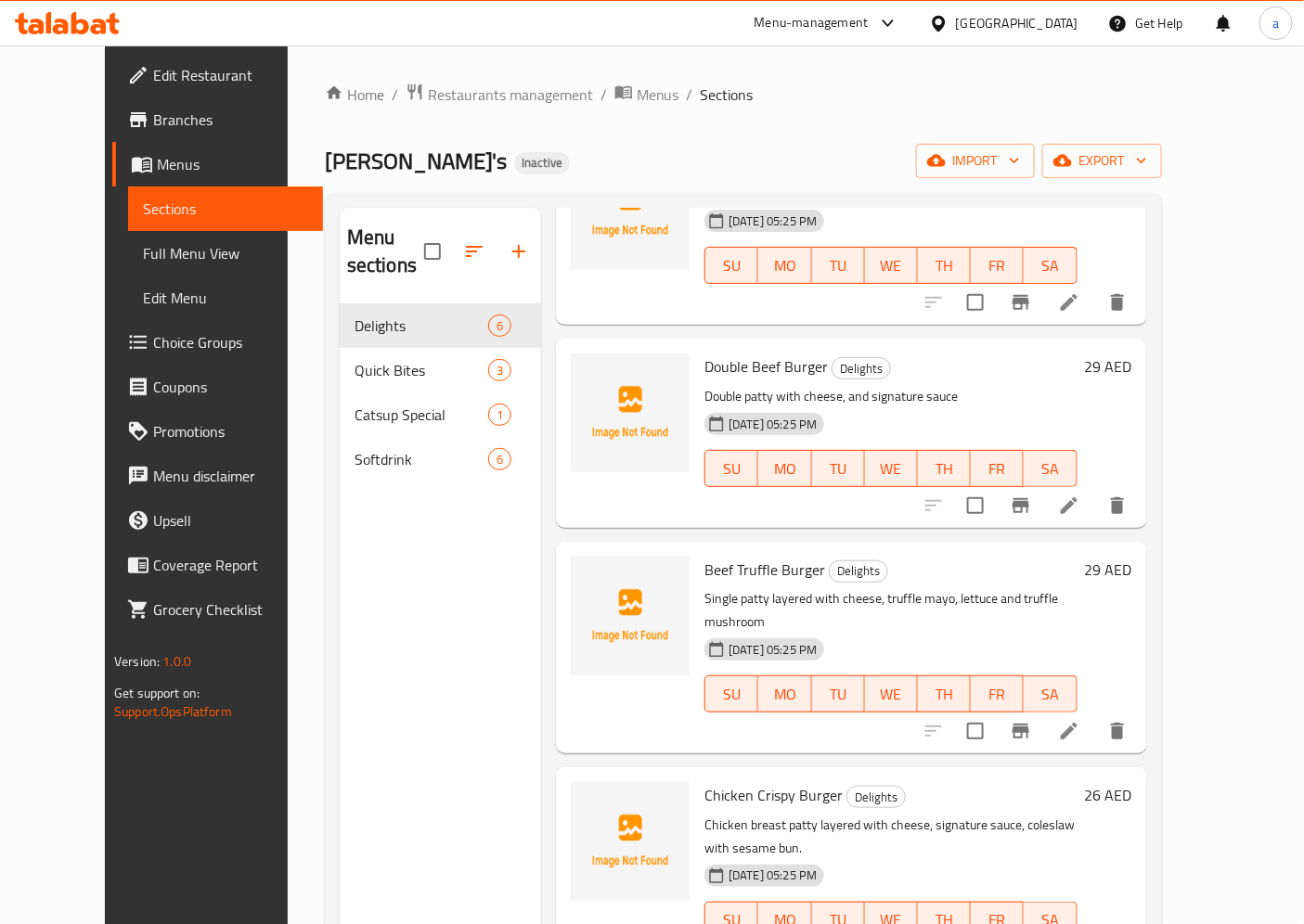
scroll to position [360, 0]
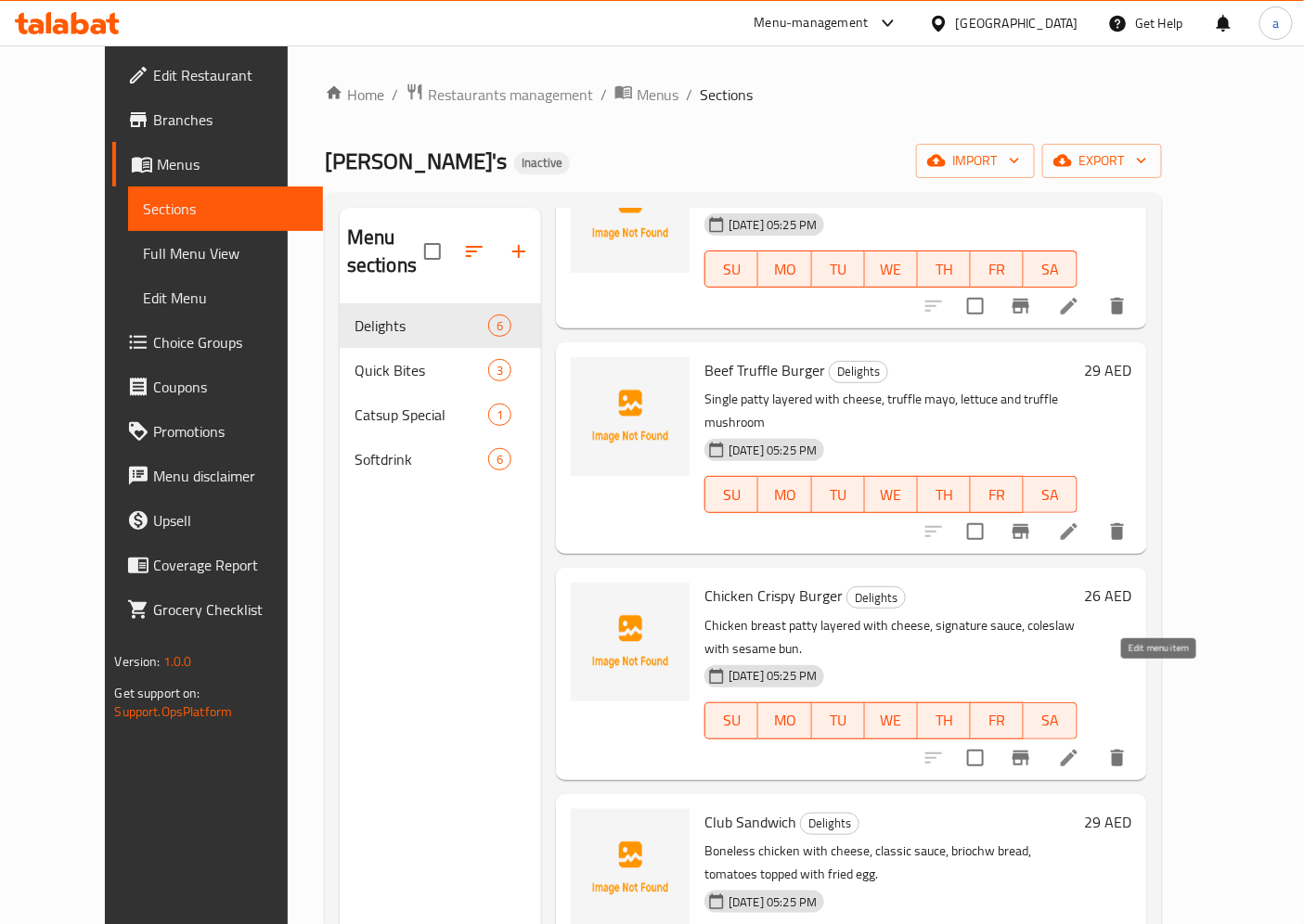
click at [1080, 747] on icon at bounding box center [1069, 758] width 22 height 22
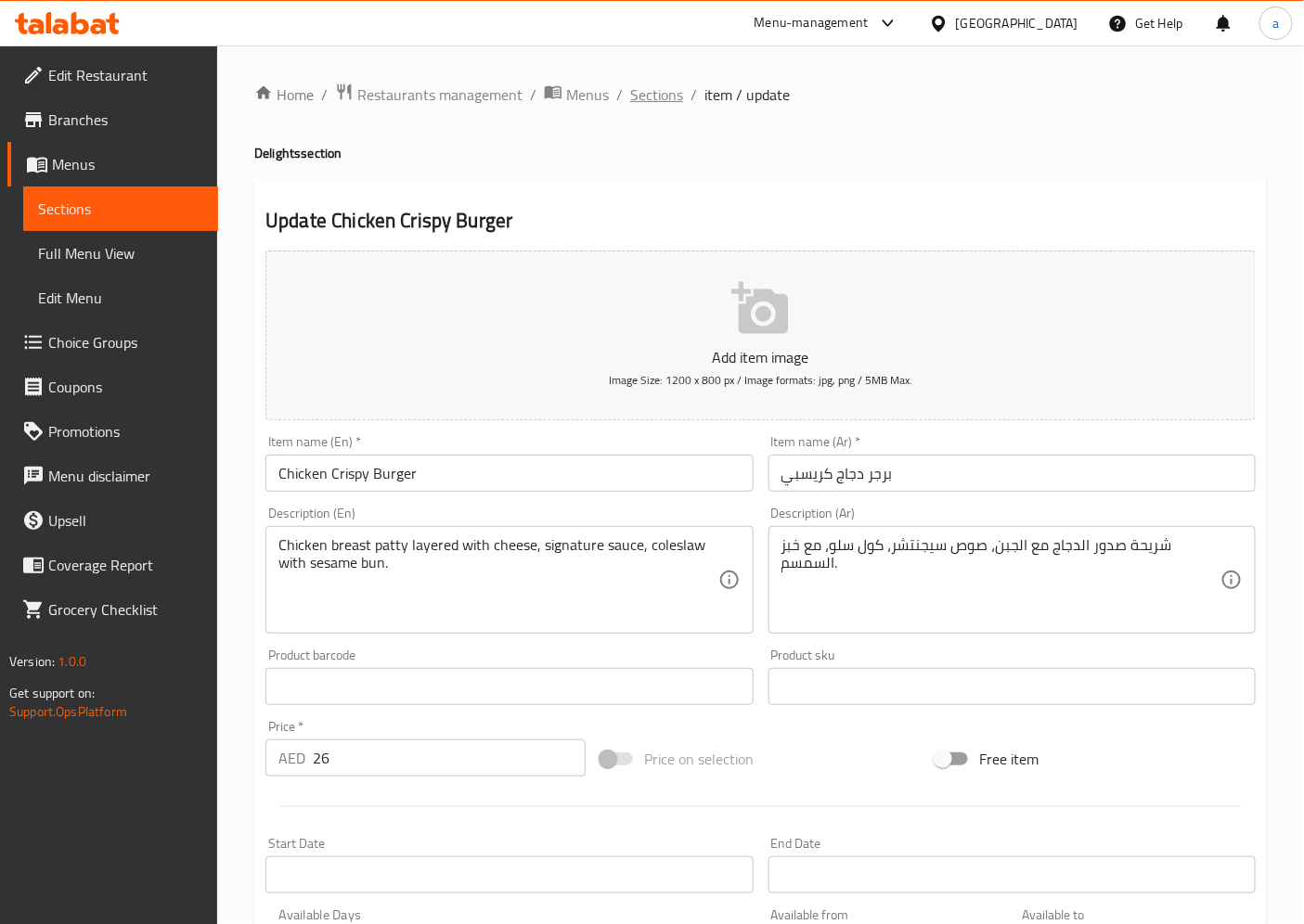
click at [632, 106] on span "Sections" at bounding box center [656, 95] width 53 height 22
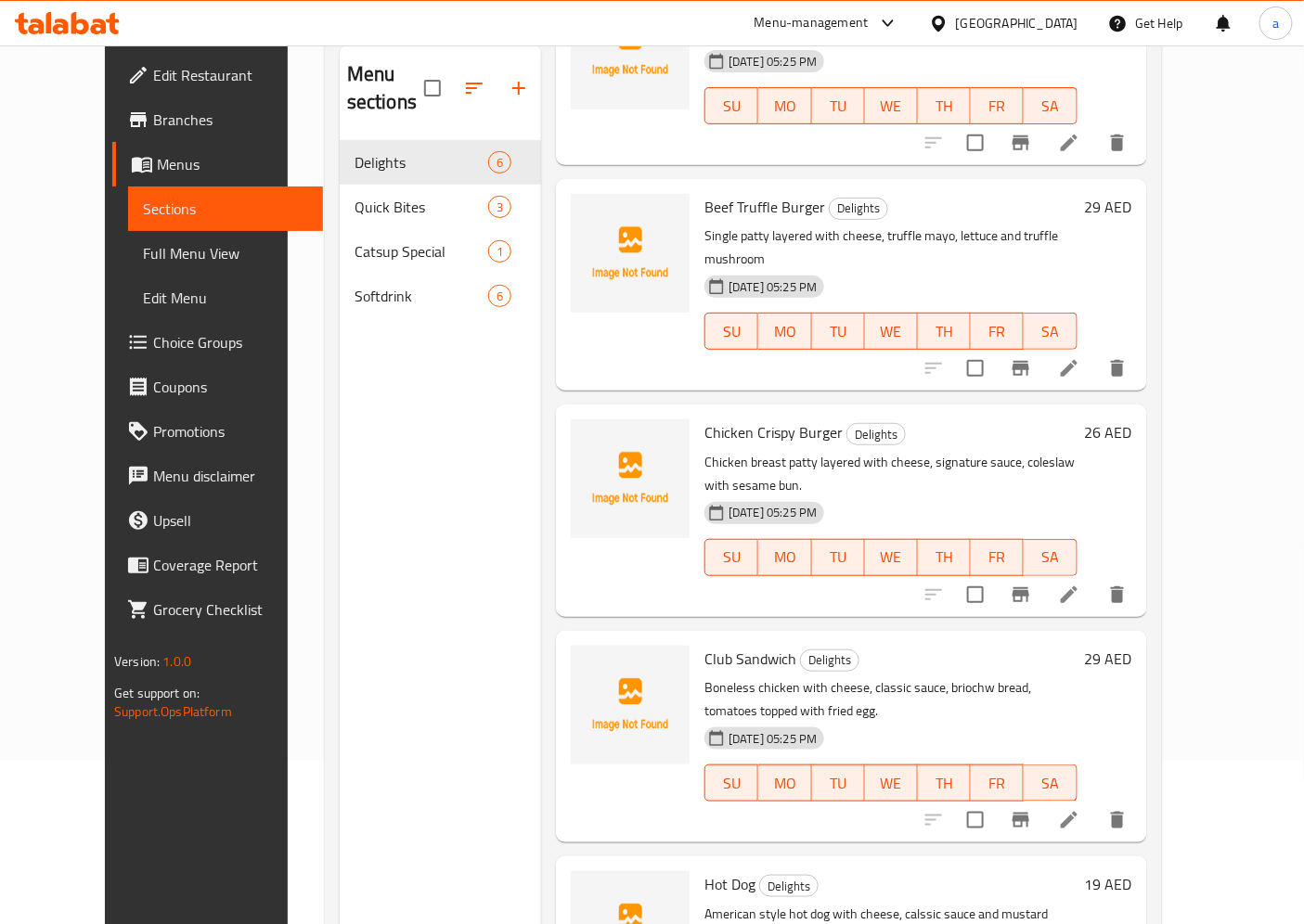
scroll to position [260, 0]
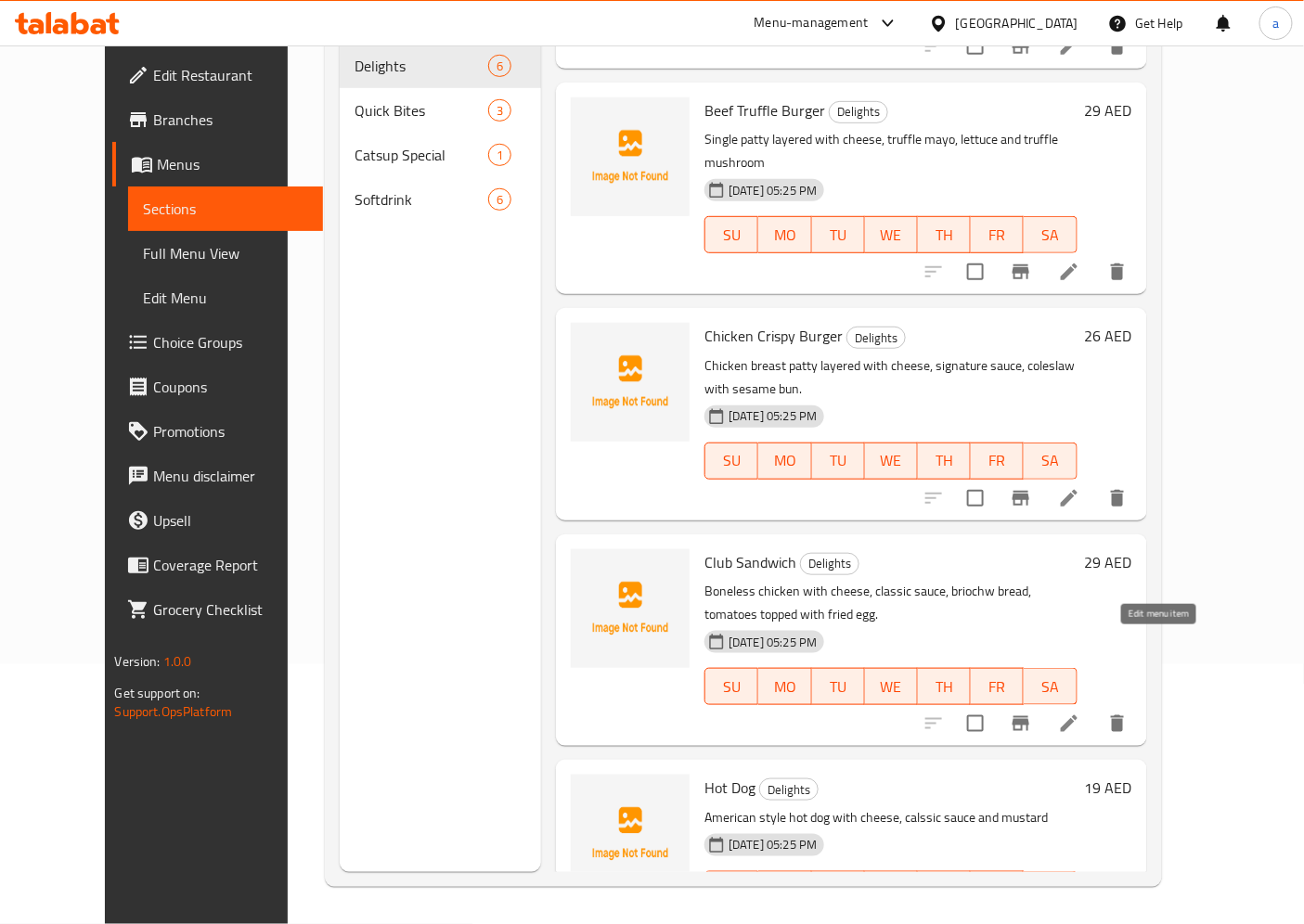
click at [1080, 713] on icon at bounding box center [1069, 724] width 22 height 22
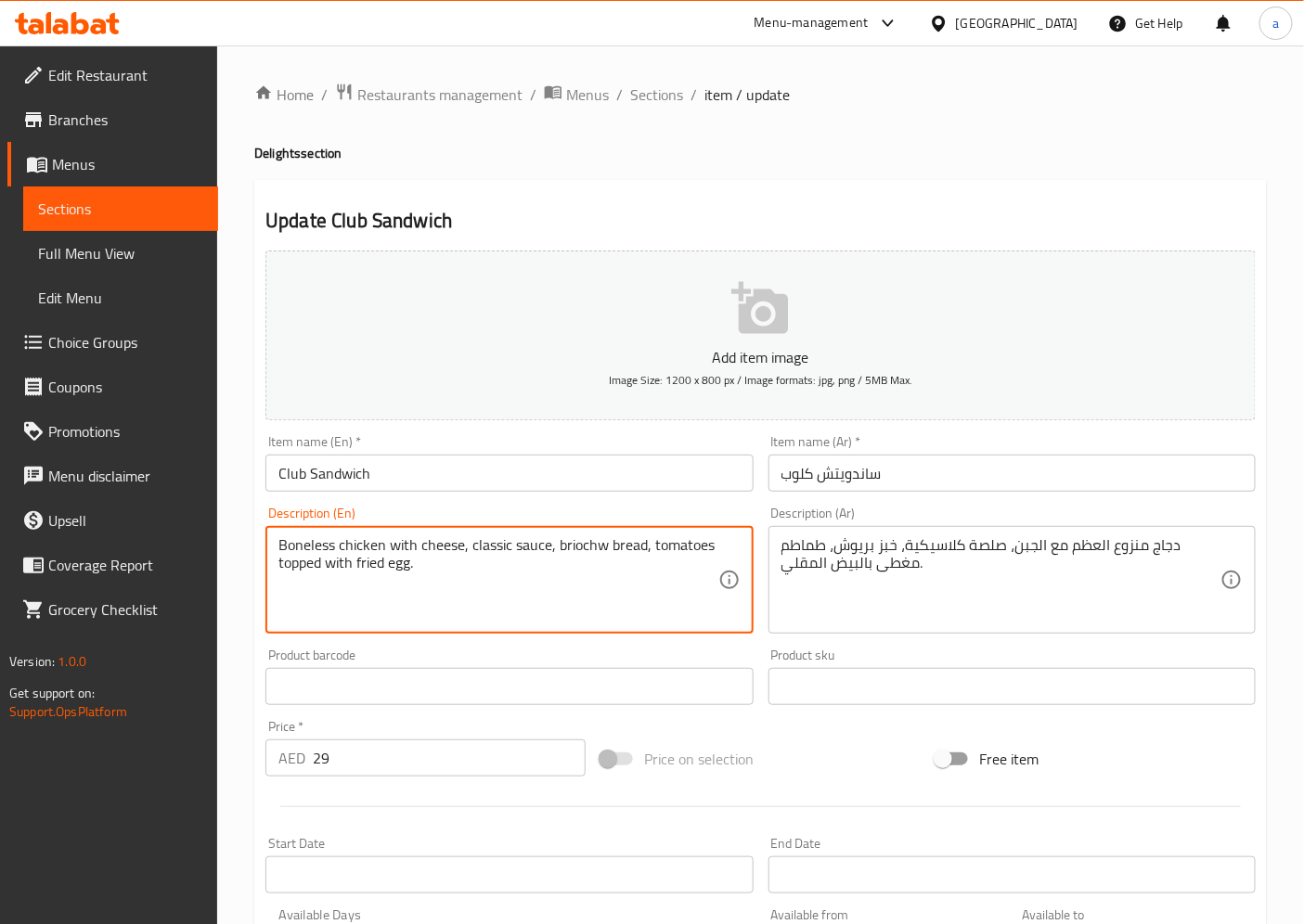
drag, startPoint x: 320, startPoint y: 564, endPoint x: 277, endPoint y: 576, distance: 44.6
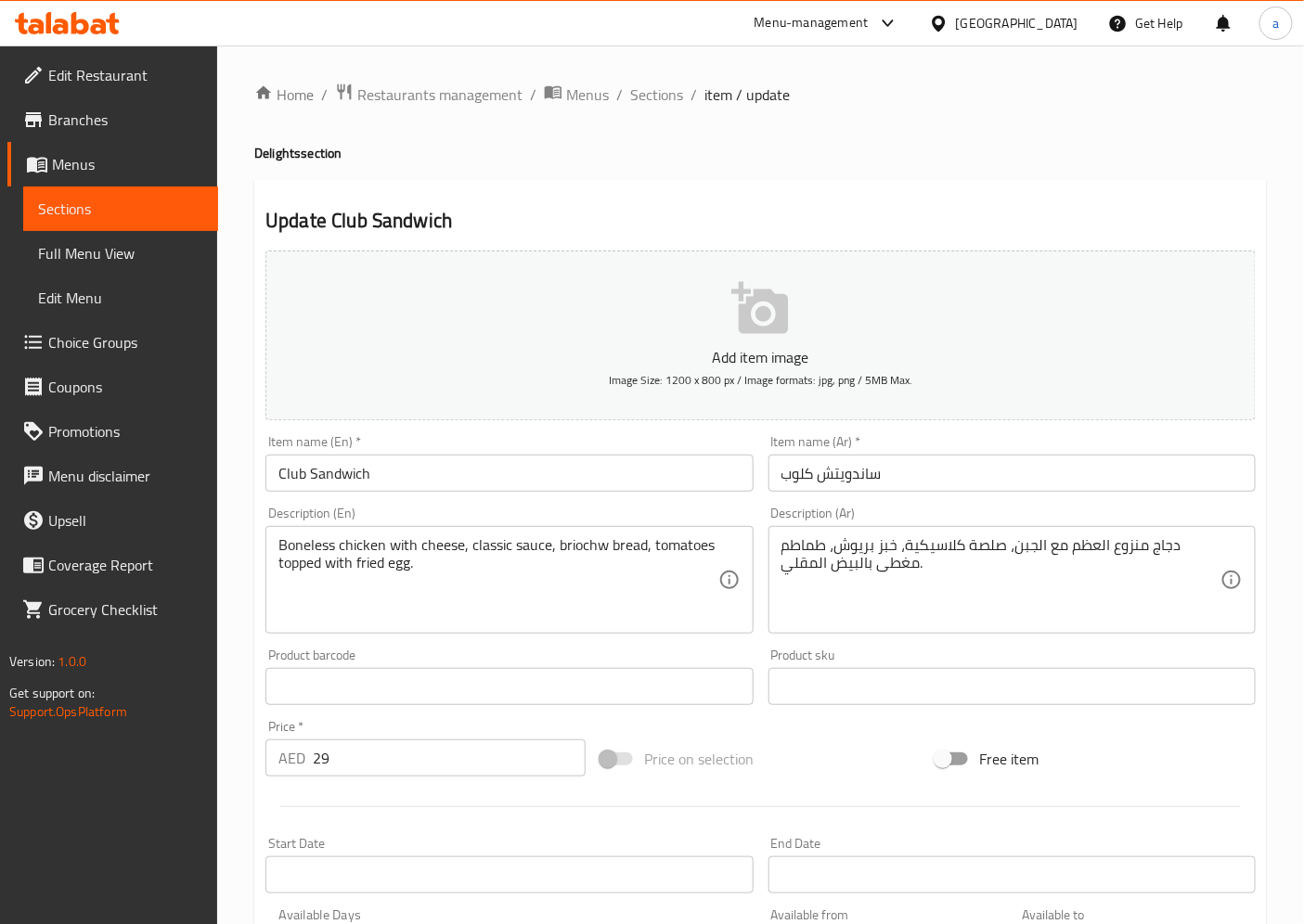
click at [840, 653] on div "Product sku Product sku" at bounding box center [1012, 676] width 487 height 57
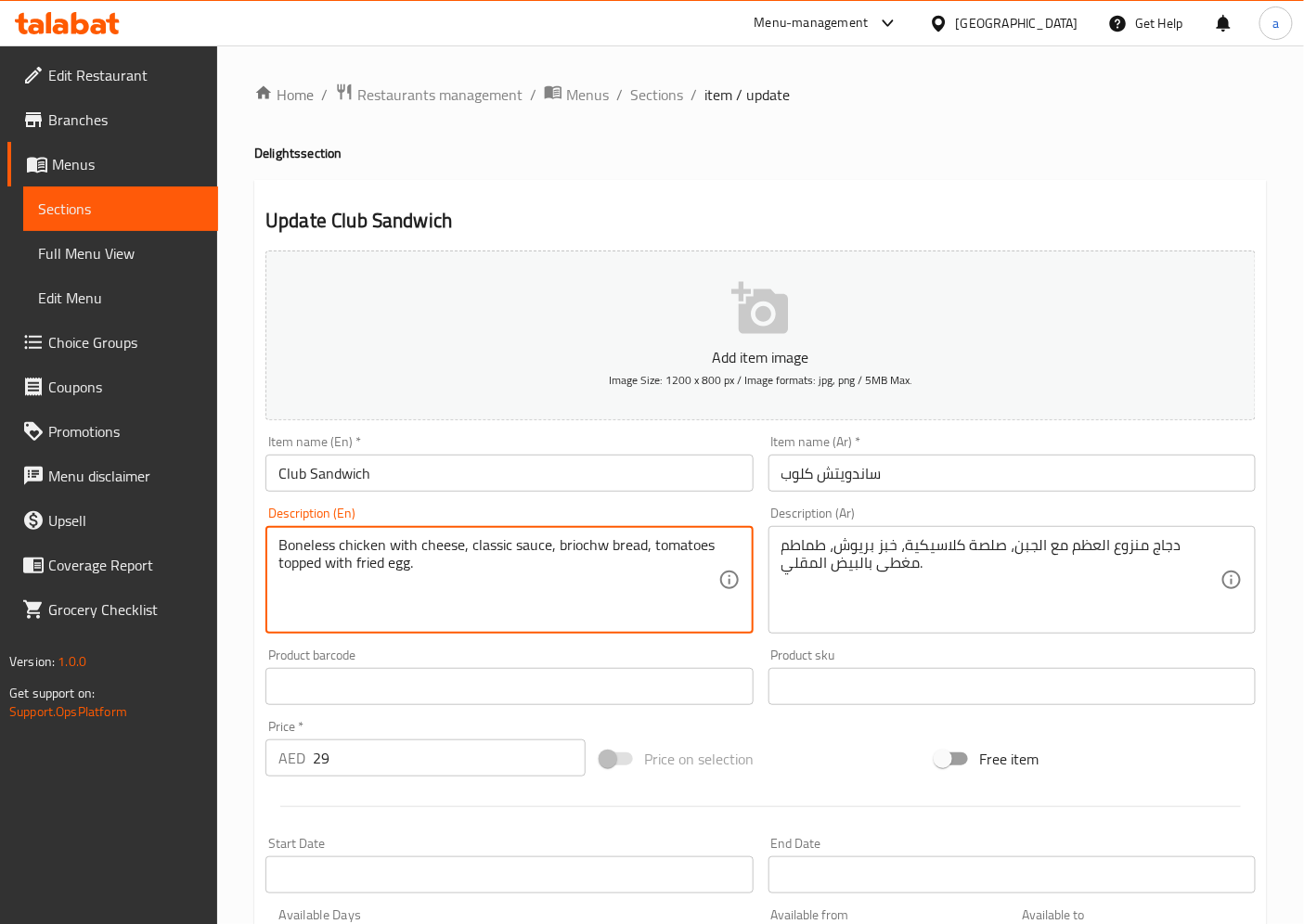
drag, startPoint x: 602, startPoint y: 545, endPoint x: 557, endPoint y: 558, distance: 46.8
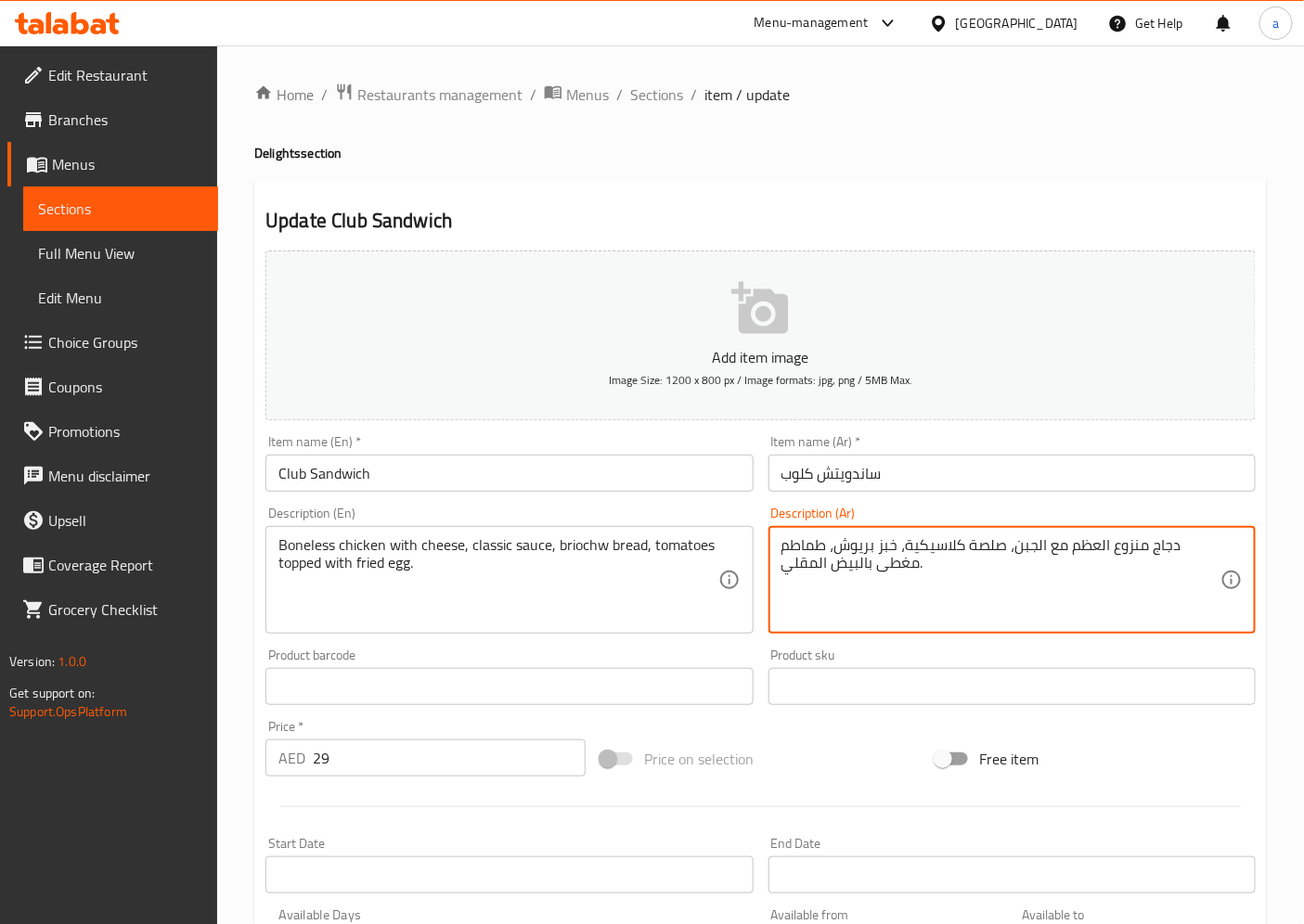
drag, startPoint x: 872, startPoint y: 551, endPoint x: 846, endPoint y: 560, distance: 27.5
click at [830, 555] on textarea "دجاج منزوع العظم مع الجبن، صلصة كلاسيكية، خبز بريوش، طماطم مغطى بالبيض المقلي." at bounding box center [1000, 580] width 439 height 88
drag, startPoint x: 835, startPoint y: 549, endPoint x: 873, endPoint y: 552, distance: 38.1
click at [873, 552] on textarea "دجاج منزوع العظم مع الجبن، صلصة كلاسيكية، خبز بريوش، طماطم مغطى بالبيض المقلي." at bounding box center [1000, 580] width 439 height 88
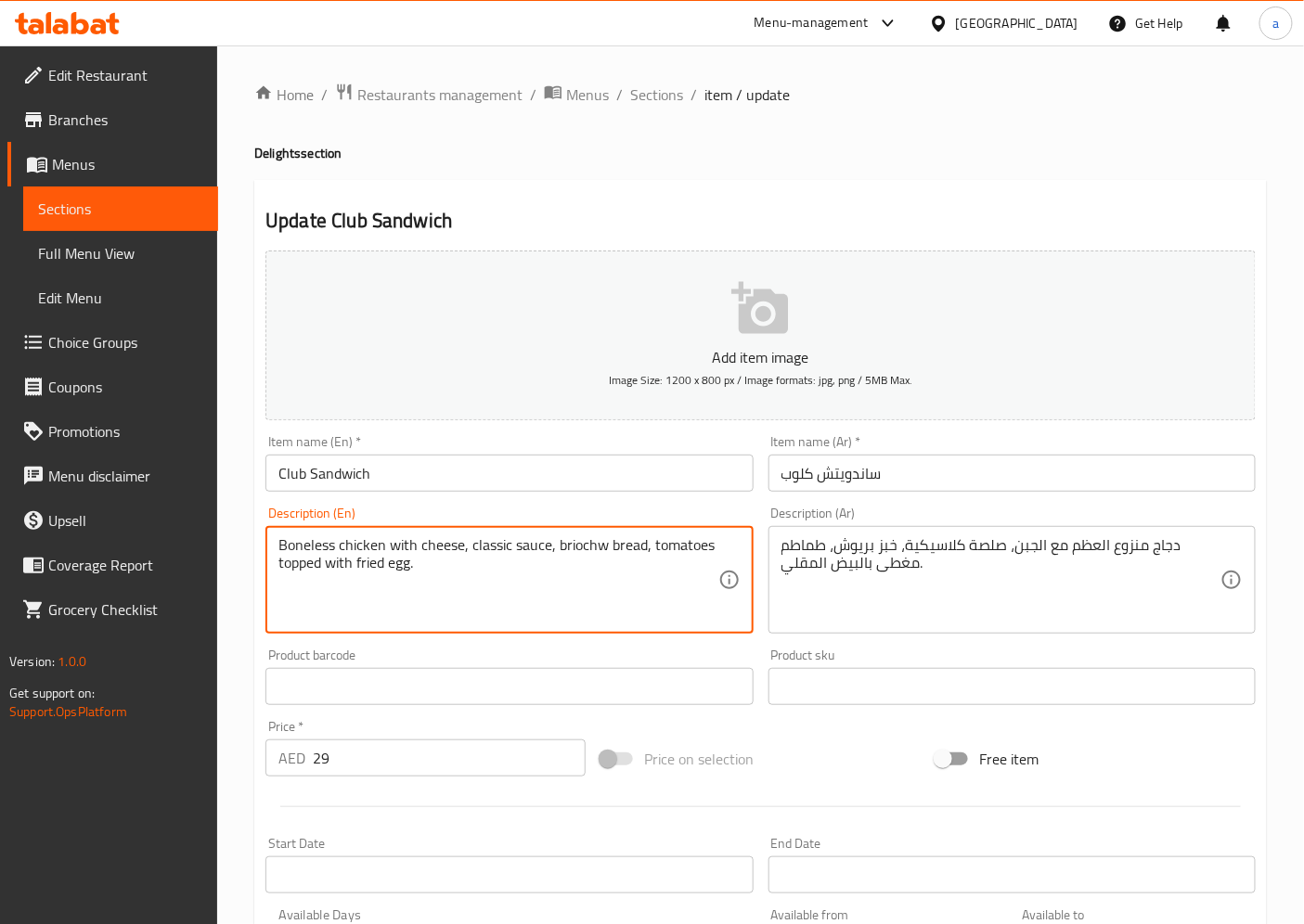
drag, startPoint x: 605, startPoint y: 550, endPoint x: 559, endPoint y: 552, distance: 46.0
paste textarea "e"
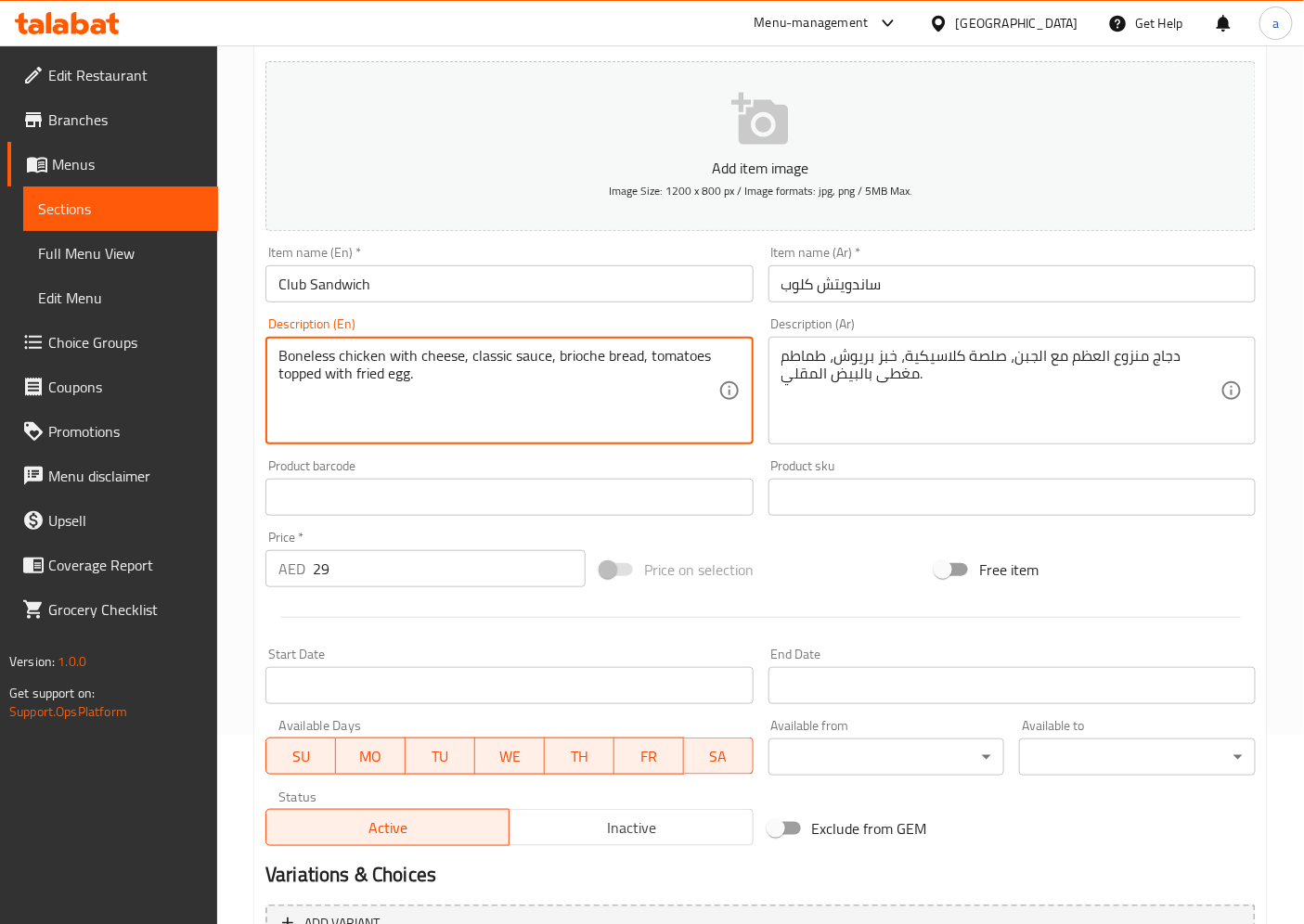
scroll to position [206, 0]
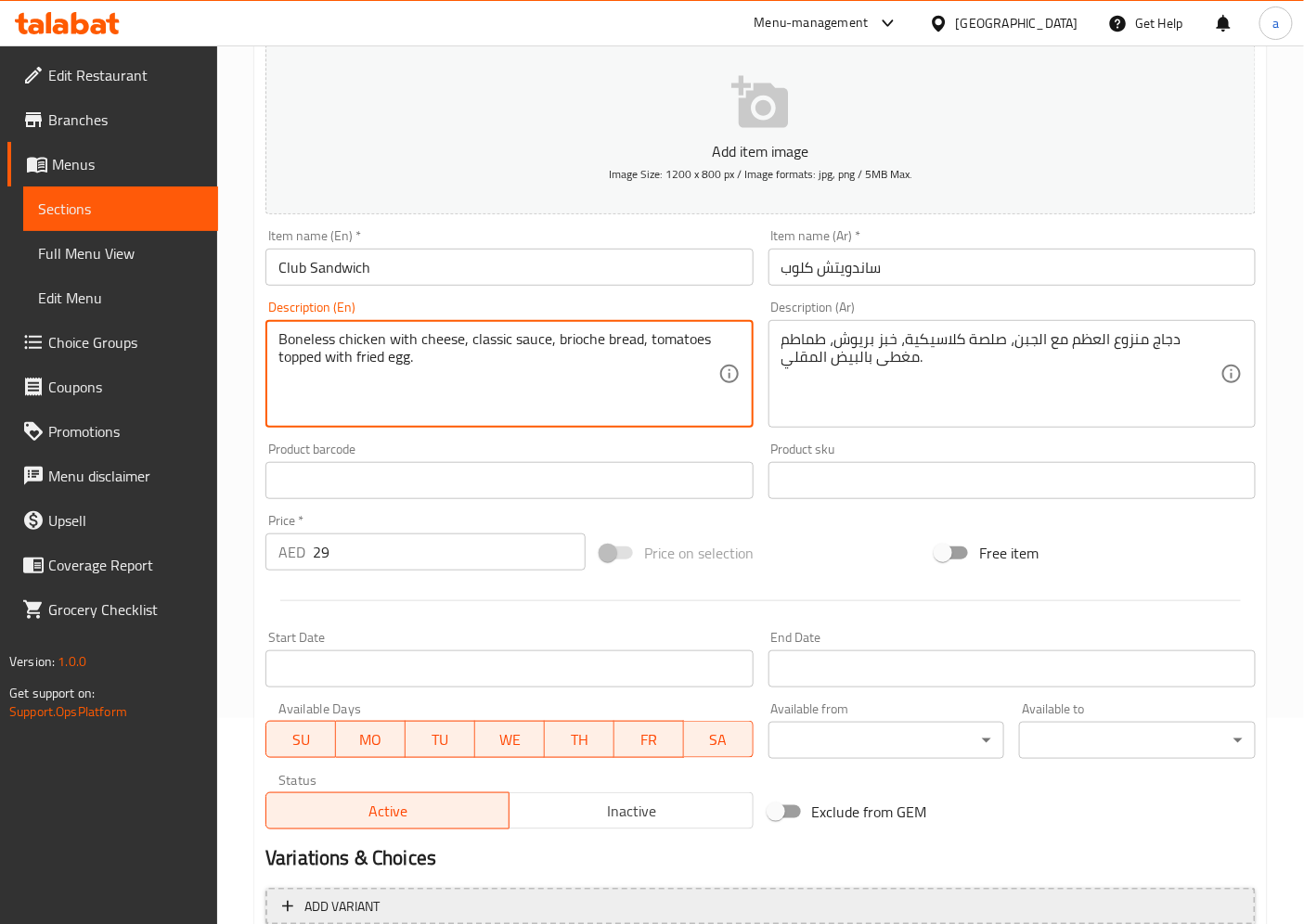
type textarea "Boneless chicken with cheese, classic sauce, brioche bread, tomatoes topped wit…"
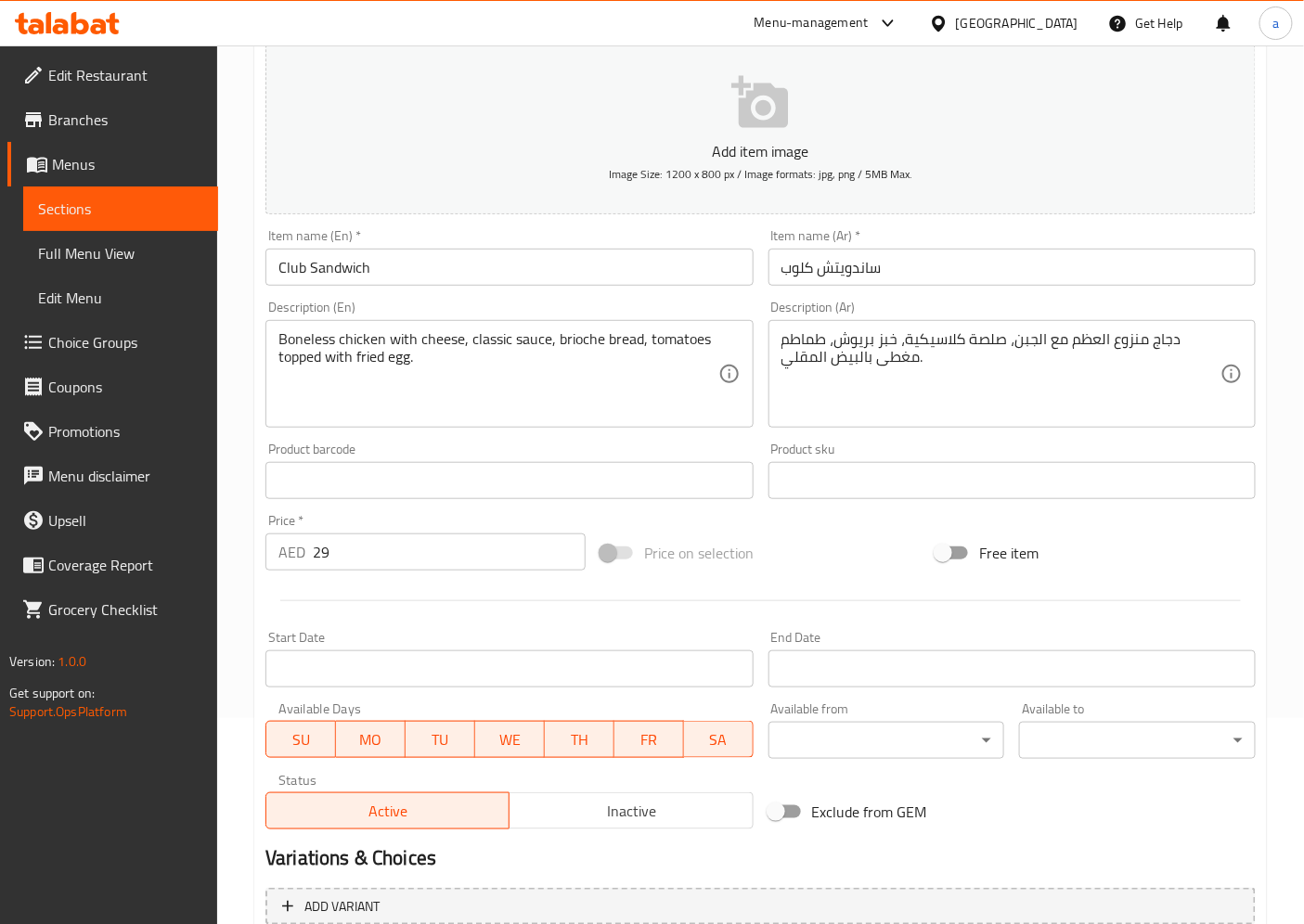
click at [1278, 113] on div "Home / Restaurants management / Menus / Sections / item / update Delights secti…" at bounding box center [760, 472] width 1087 height 1266
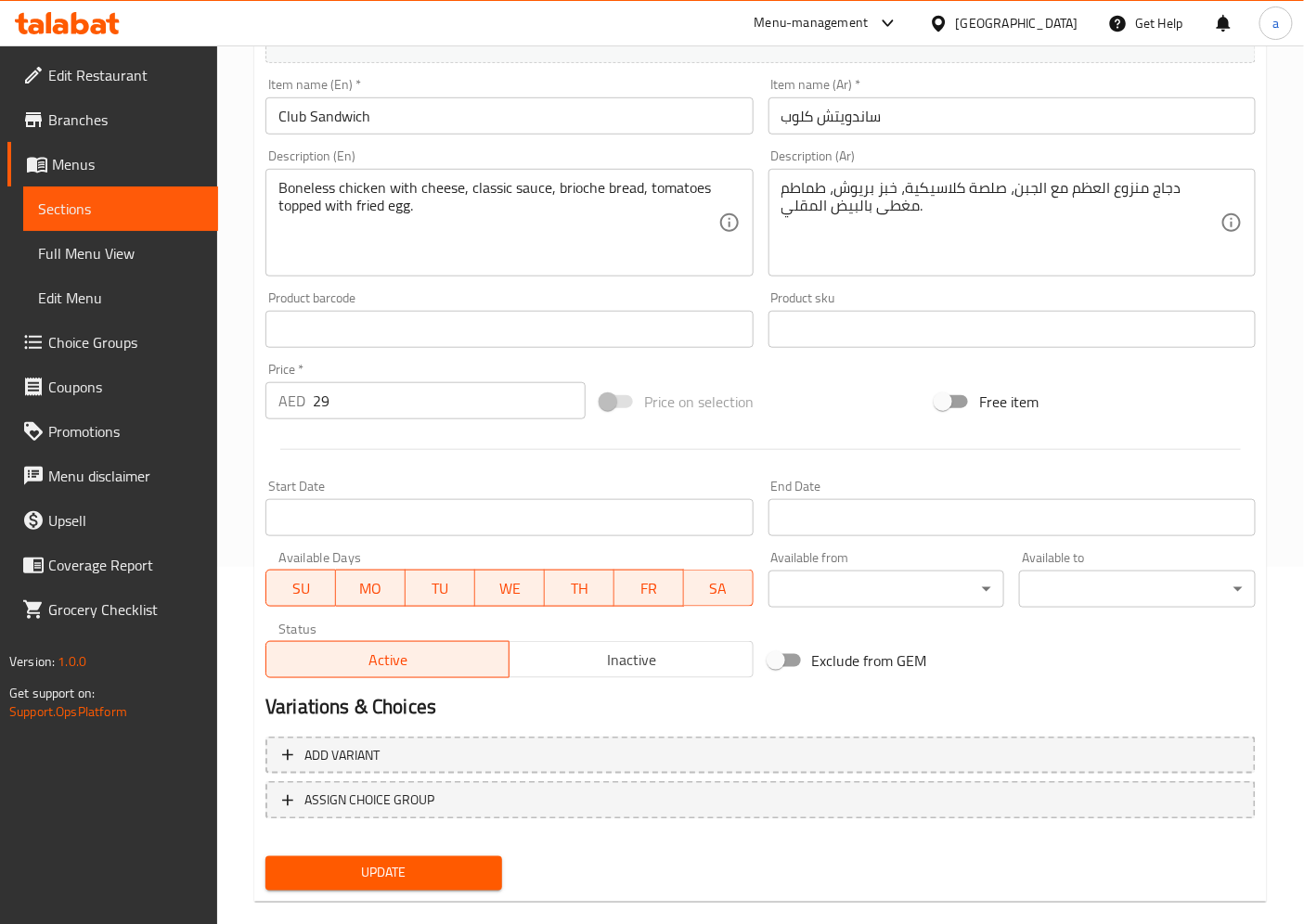
scroll to position [383, 0]
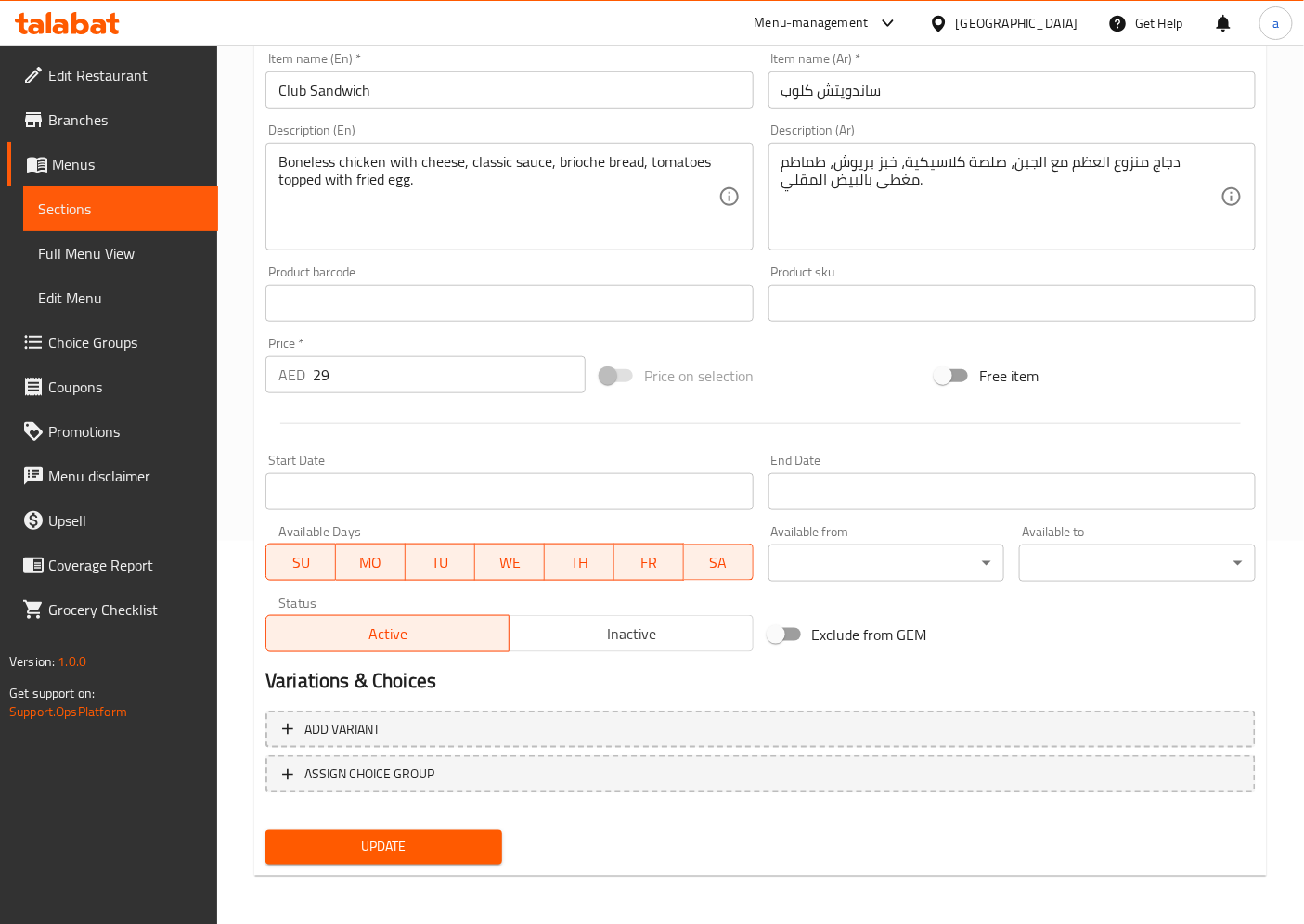
click at [447, 831] on button "Update" at bounding box center [384, 848] width 237 height 34
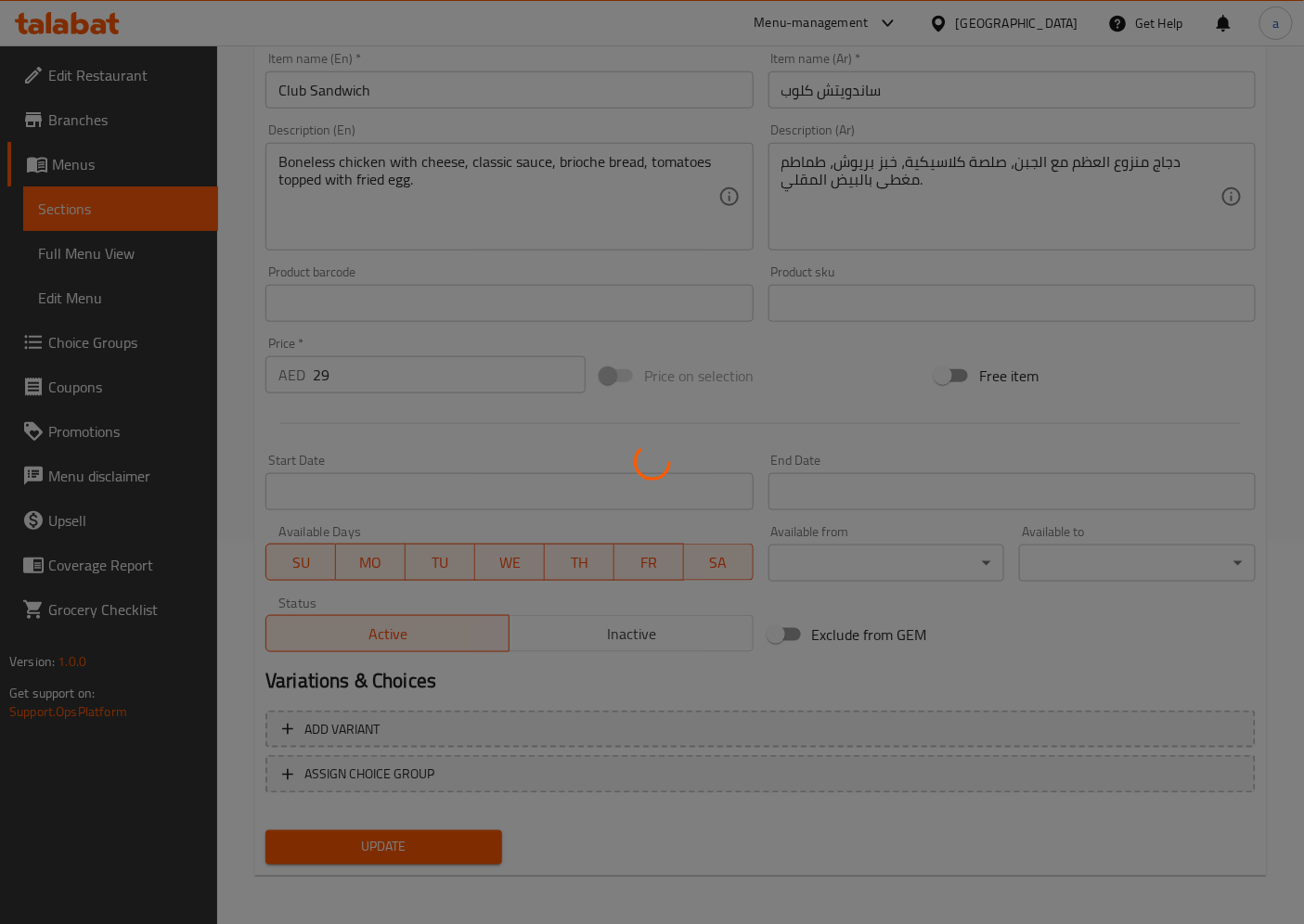
scroll to position [0, 0]
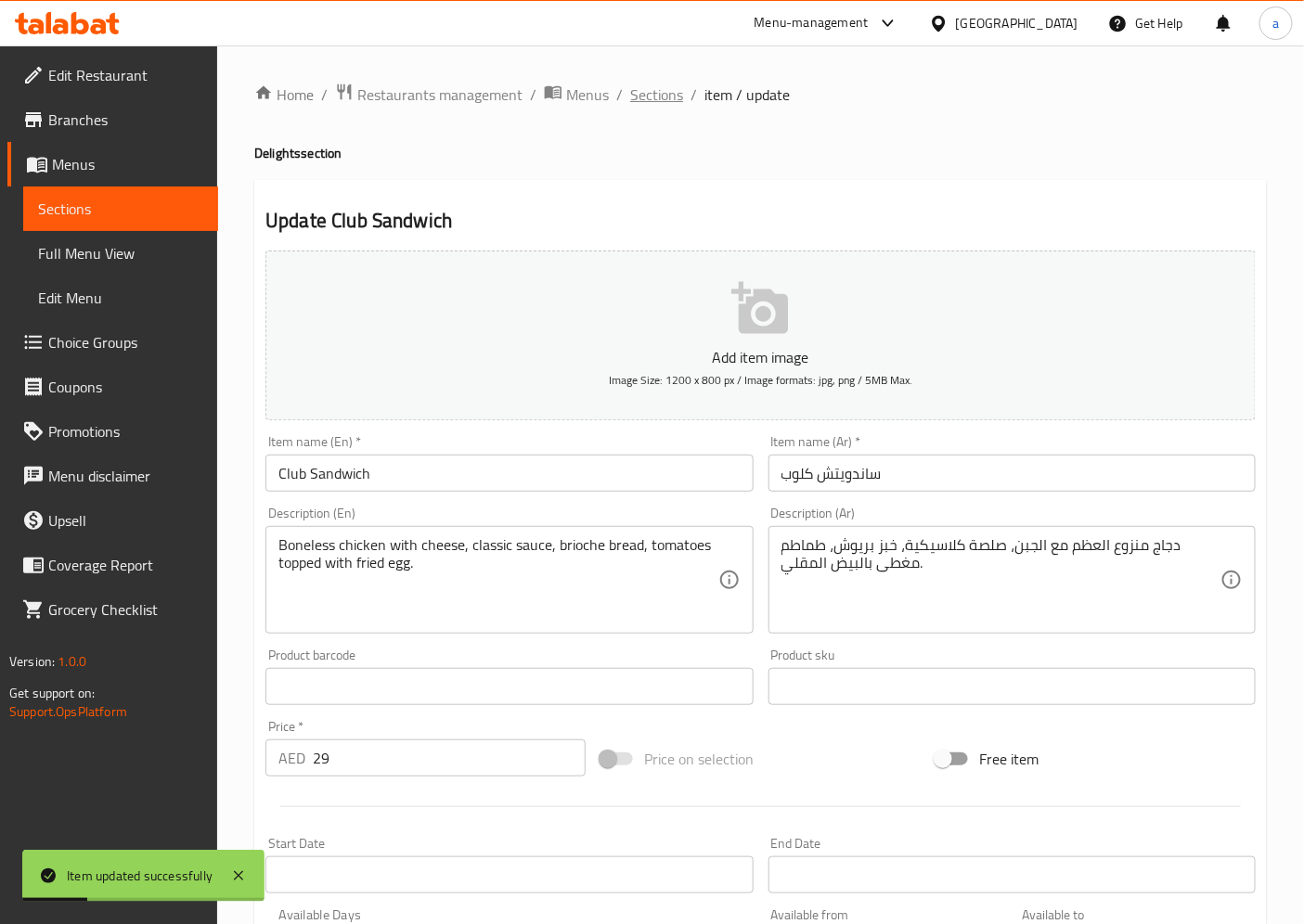
click at [647, 86] on span "Sections" at bounding box center [656, 95] width 53 height 22
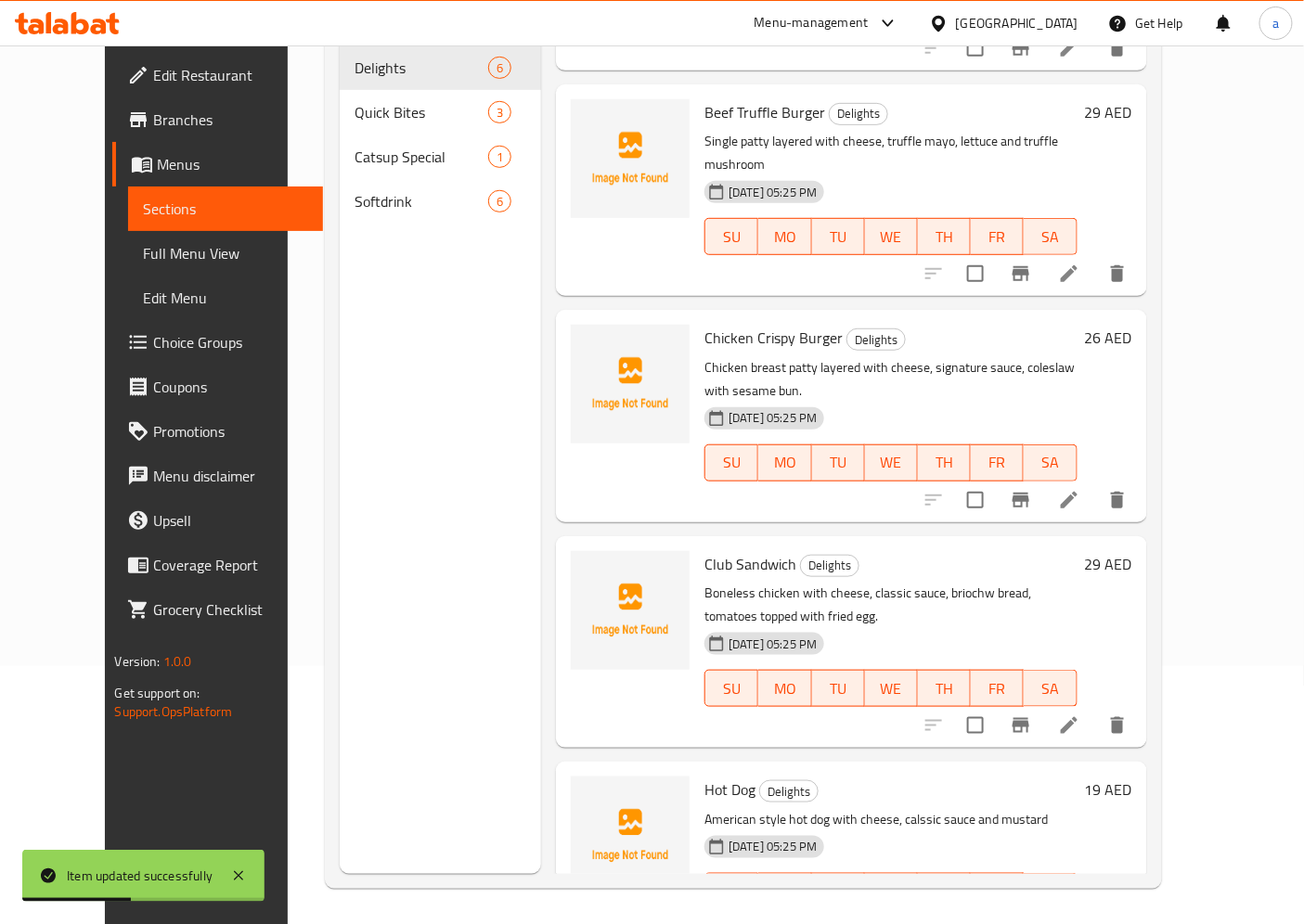
scroll to position [260, 0]
click at [1095, 910] on li at bounding box center [1069, 927] width 52 height 34
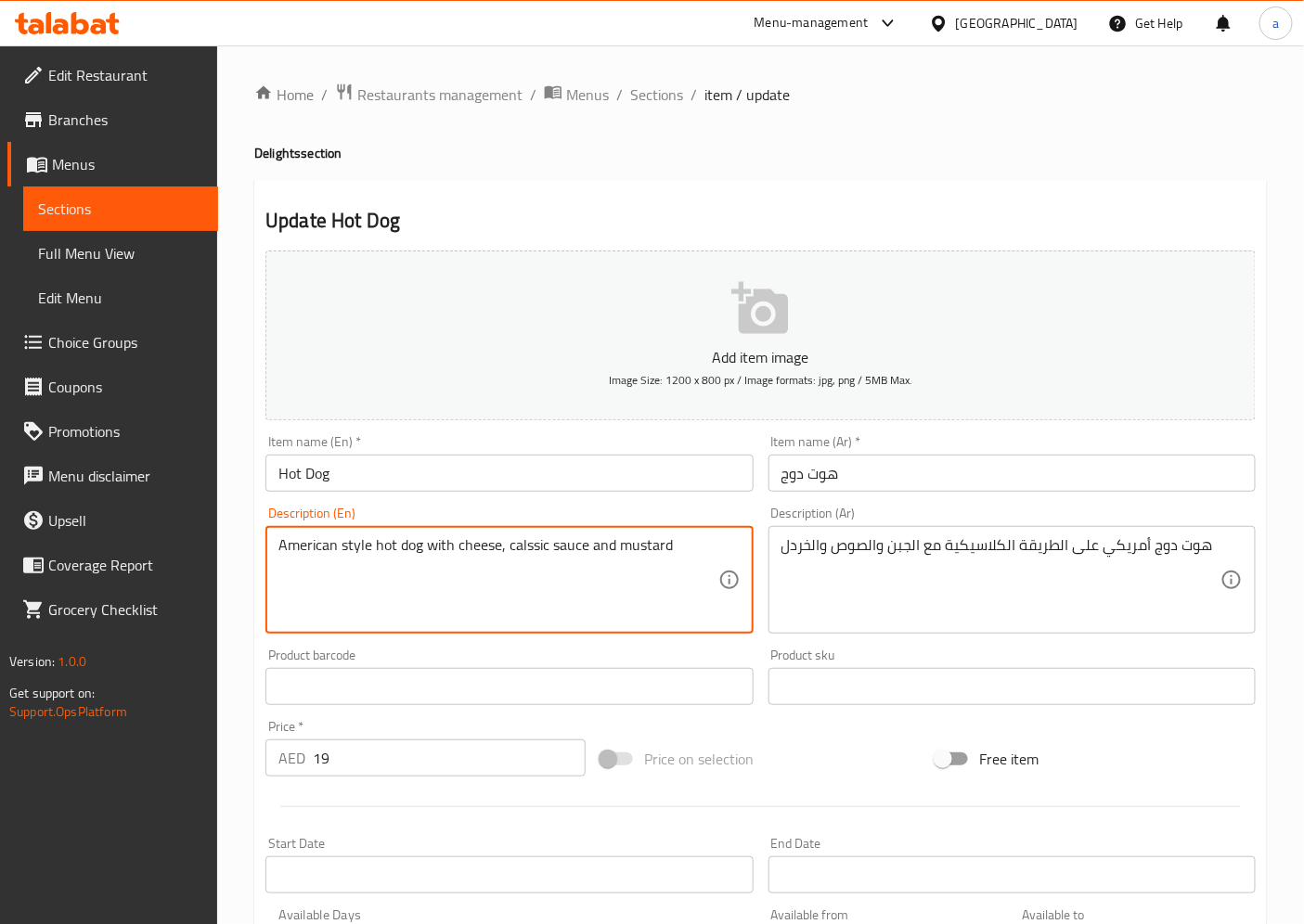
click at [384, 558] on textarea "American style hot dog with cheese, calssic sauce and mustard" at bounding box center [497, 580] width 439 height 88
click at [397, 557] on textarea "American style hot dog with cheese, calssic sauce and mustard" at bounding box center [497, 580] width 439 height 88
click at [332, 544] on textarea "American style hot dog with cheese, calssic sauce and mustard" at bounding box center [497, 580] width 439 height 88
click at [351, 542] on textarea "American style hot dog with cheese, calssic sauce and mustard" at bounding box center [497, 580] width 439 height 88
click at [659, 546] on textarea "American style hot dog with cheese, calssic sauce and mustard" at bounding box center [497, 580] width 439 height 88
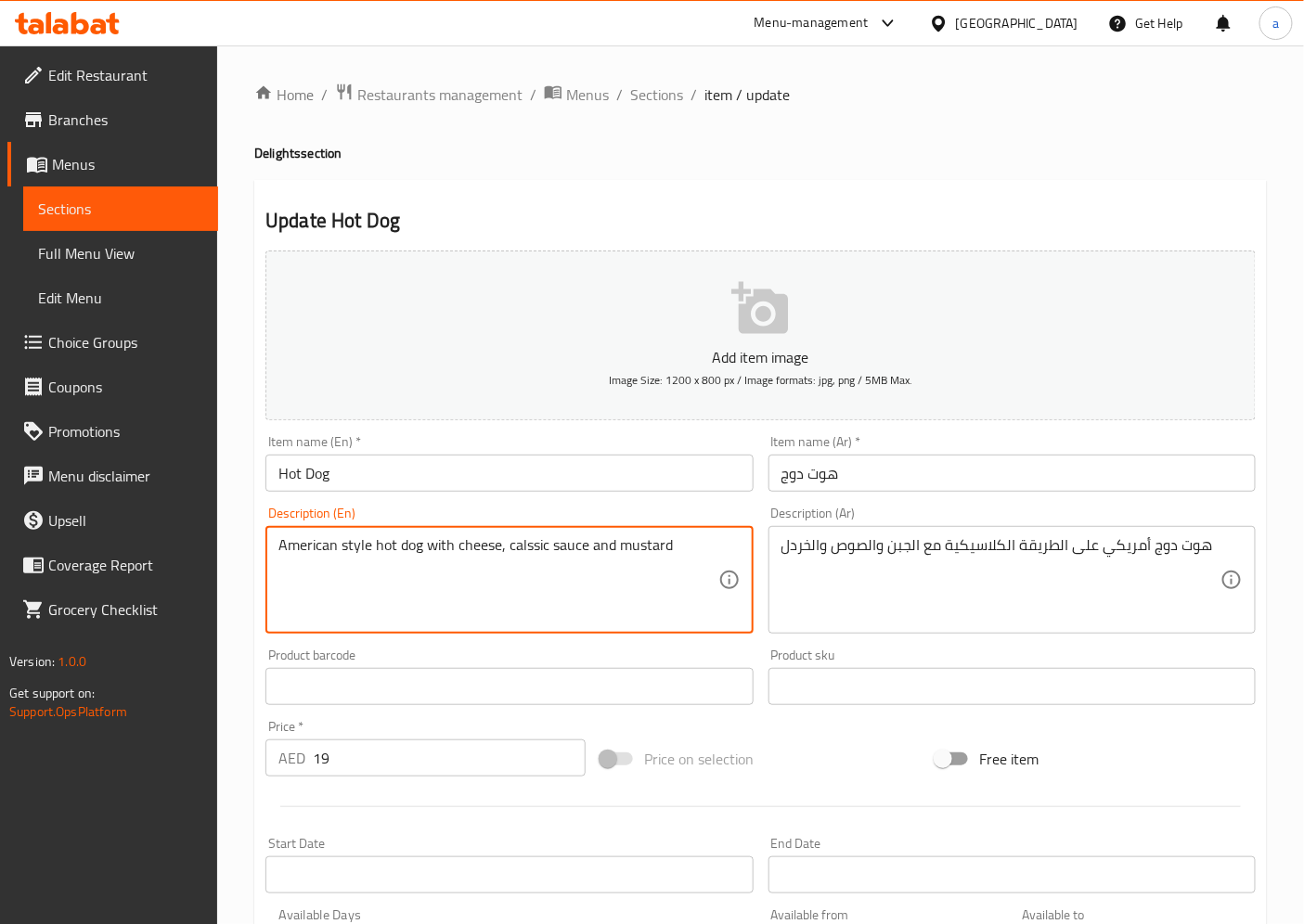
click at [659, 546] on textarea "American style hot dog with cheese, calssic sauce and mustard" at bounding box center [497, 580] width 439 height 88
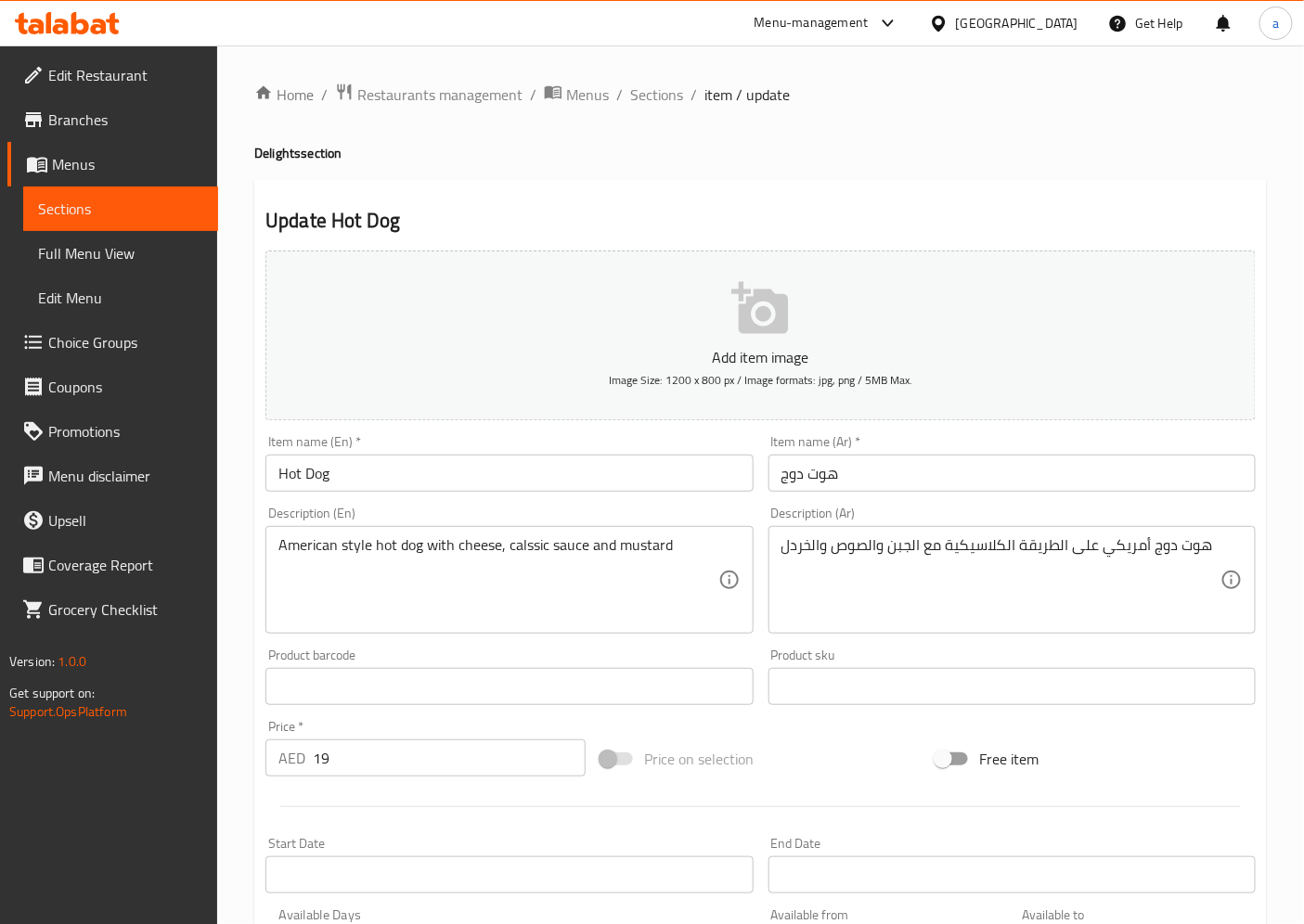
click at [758, 626] on div "Description (En) American style hot dog with cheese, calssic sauce and mustard …" at bounding box center [509, 570] width 502 height 142
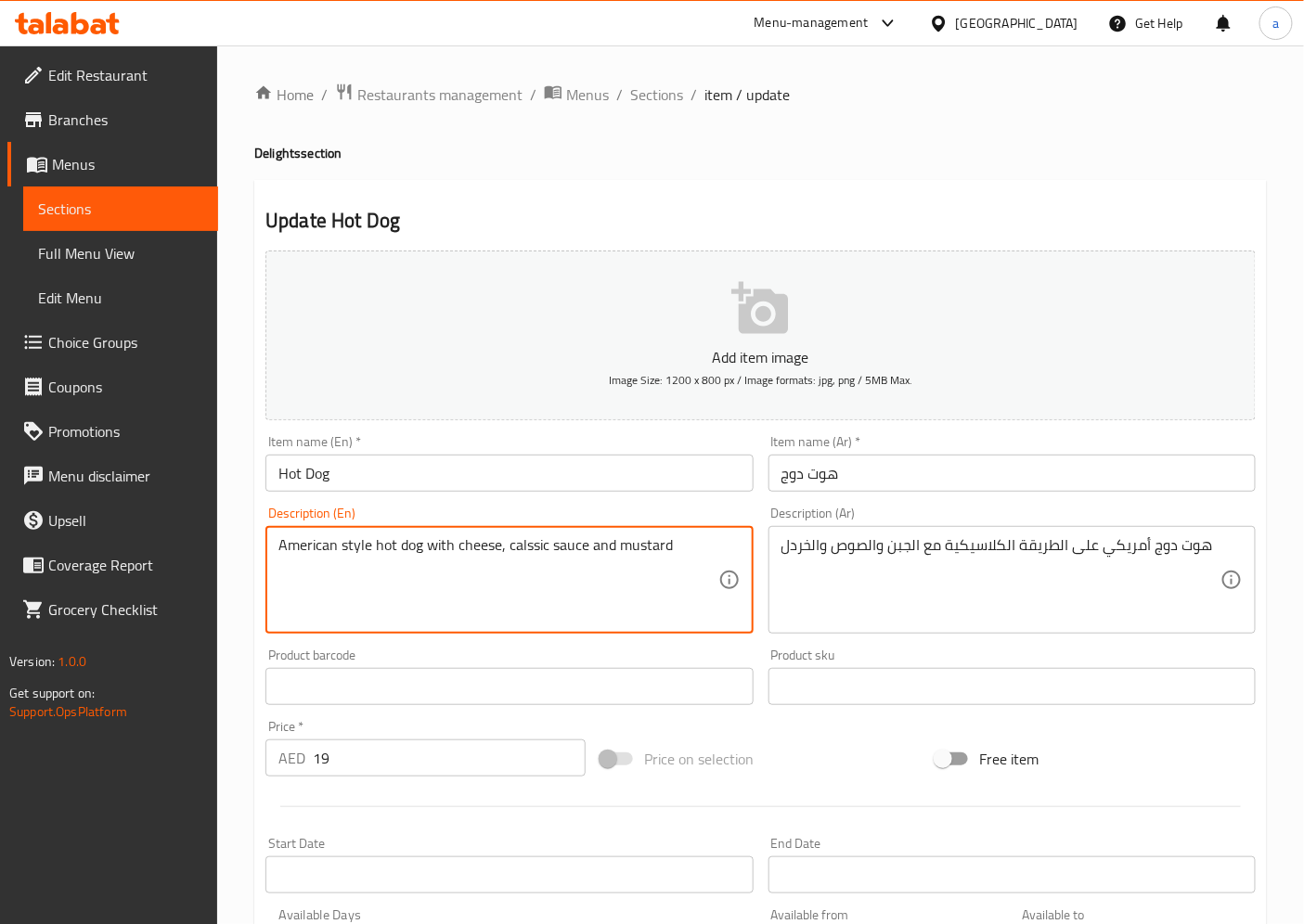
drag, startPoint x: 498, startPoint y: 552, endPoint x: 279, endPoint y: 552, distance: 219.0
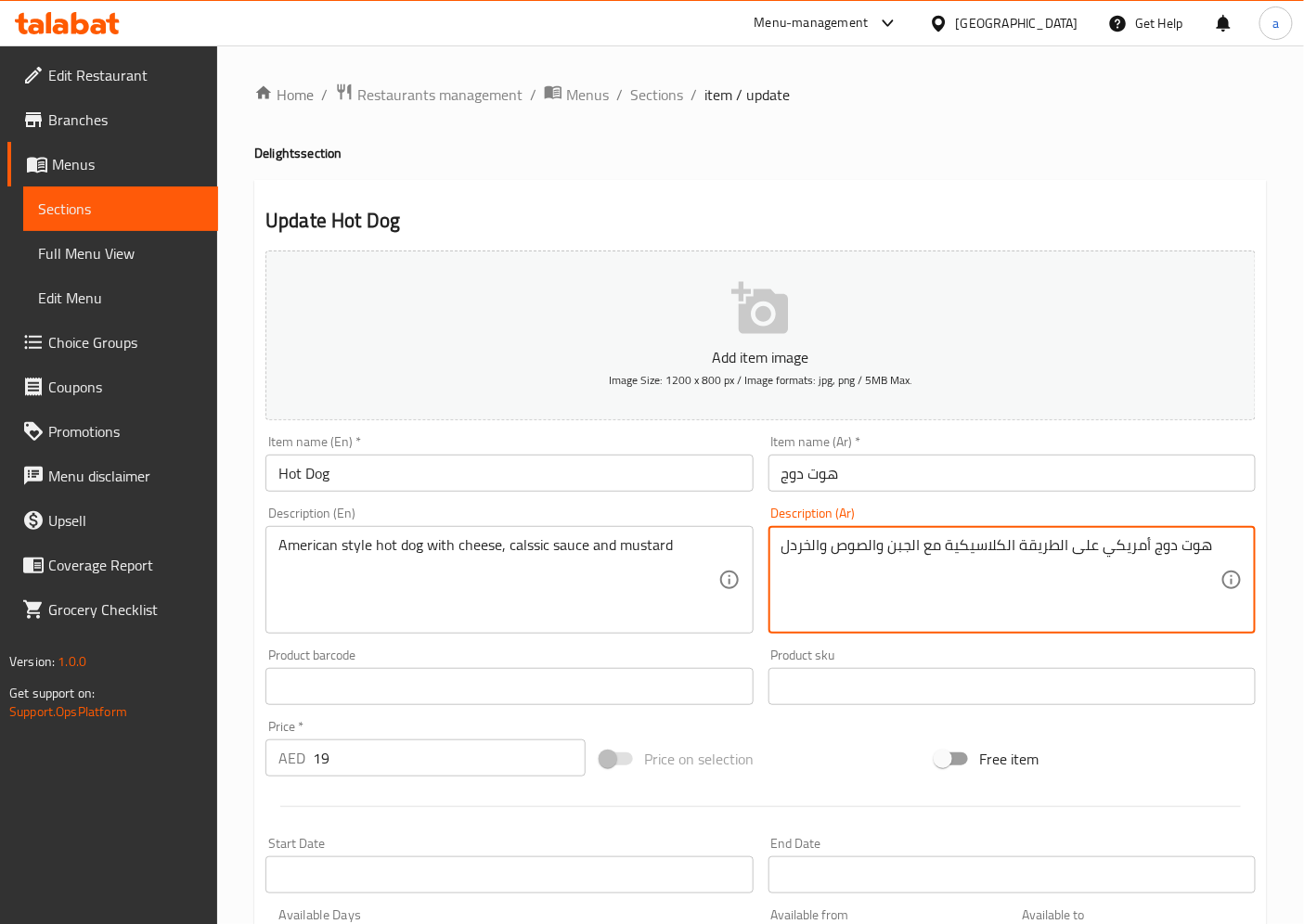
click at [885, 550] on textarea "هوت دوج أمريكي على الطريقة الكلاسيكية مع الجبن والصوص والخردل" at bounding box center [1000, 580] width 439 height 88
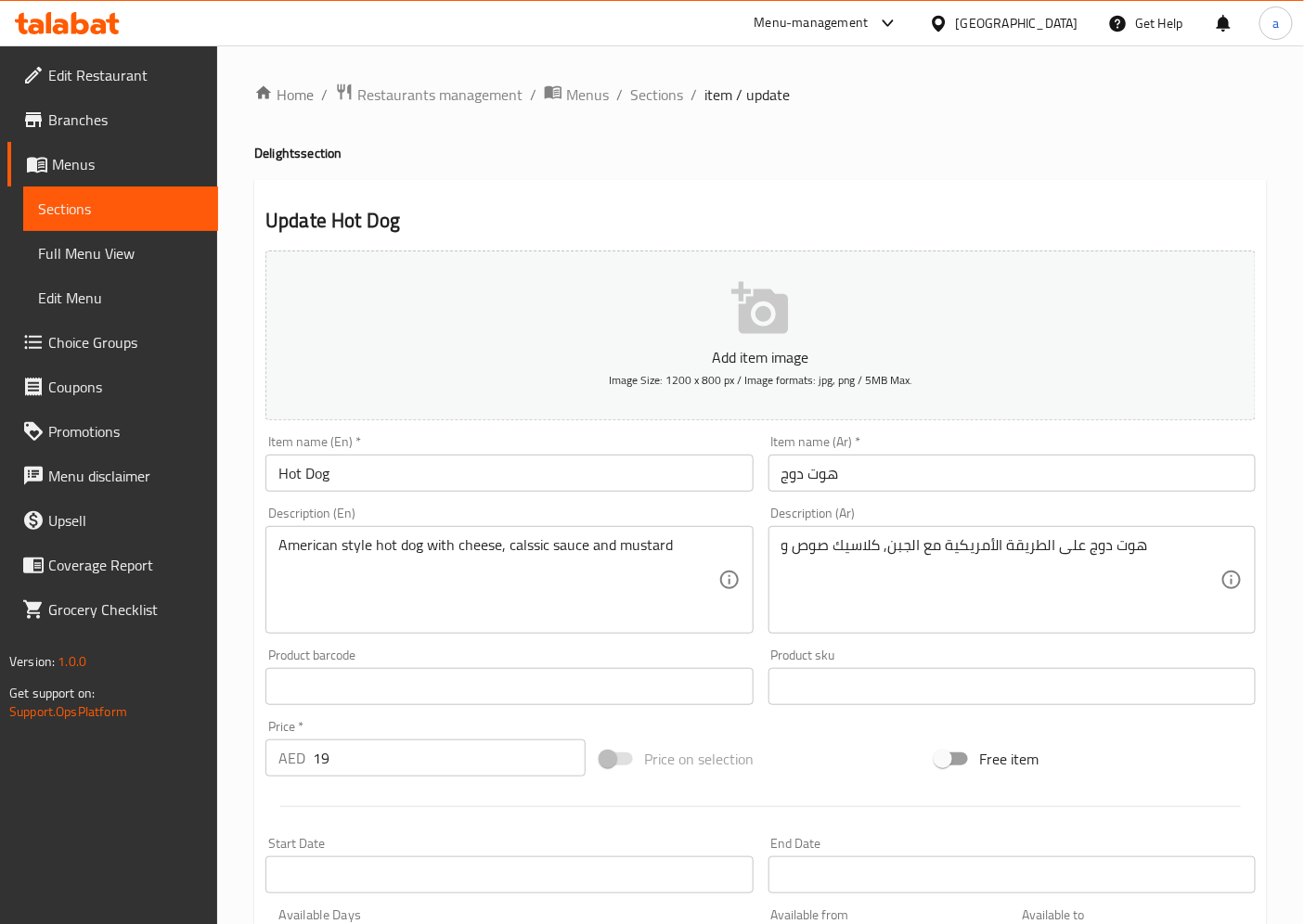
click at [785, 548] on textarea "هوت دوج على الطريقة الأمريكية مع الجبن, كلاسيك صوص و" at bounding box center [1000, 580] width 439 height 88
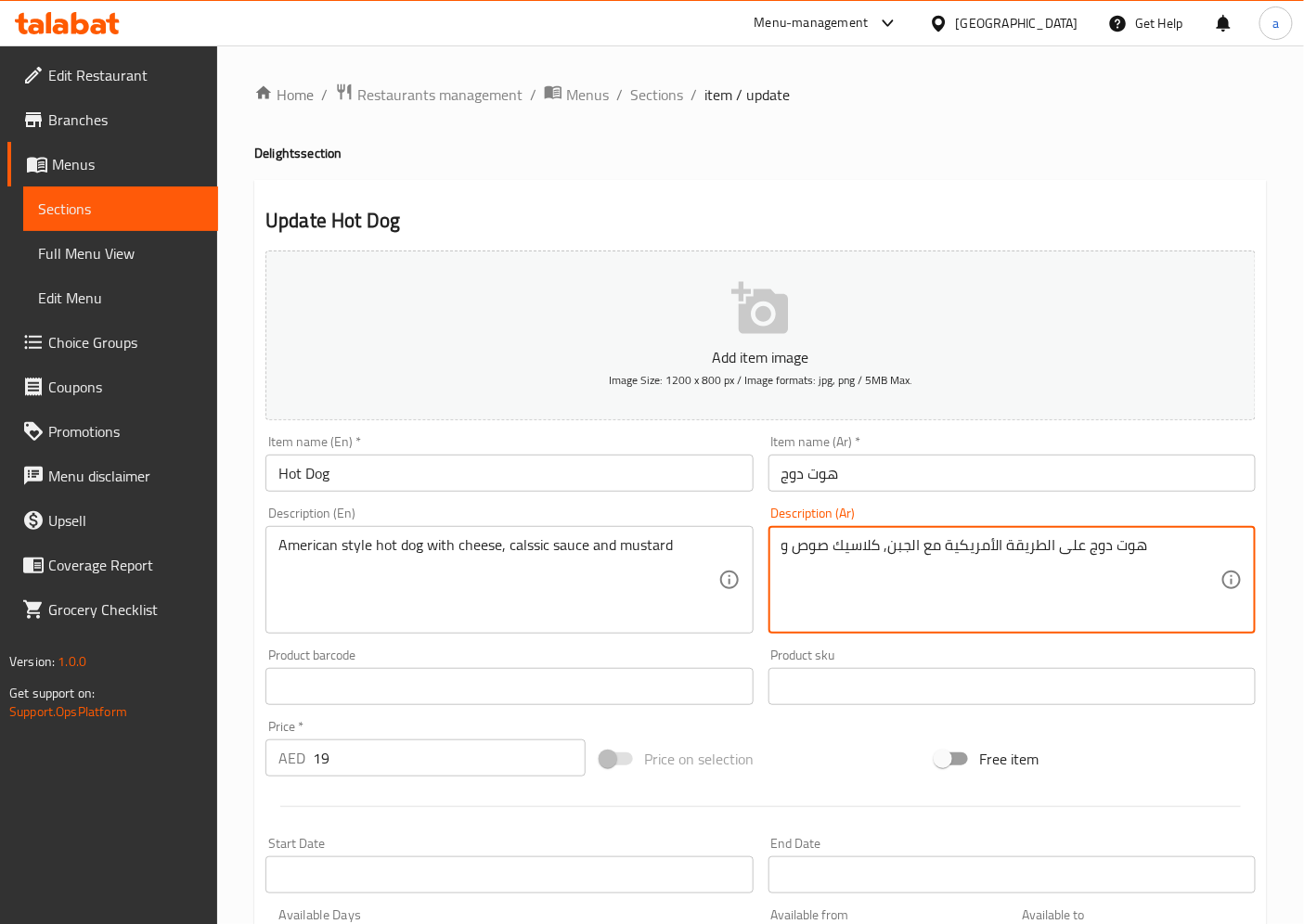
click at [781, 548] on textarea "هوت دوج على الطريقة الأمريكية مع الجبن, كلاسيك صوص و" at bounding box center [1000, 580] width 439 height 88
paste textarea "مستردة"
click at [1155, 555] on textarea "هوت دوج على الطريقة الأمريكية مع الجبن, كلاسيك صوص و" at bounding box center [1000, 580] width 439 height 88
paste textarea "مستردة"
click at [831, 545] on textarea "هوت دوج على الطريقة الأمريكية مع الجبن, كلاسيك صوص و مستردة" at bounding box center [1000, 580] width 439 height 88
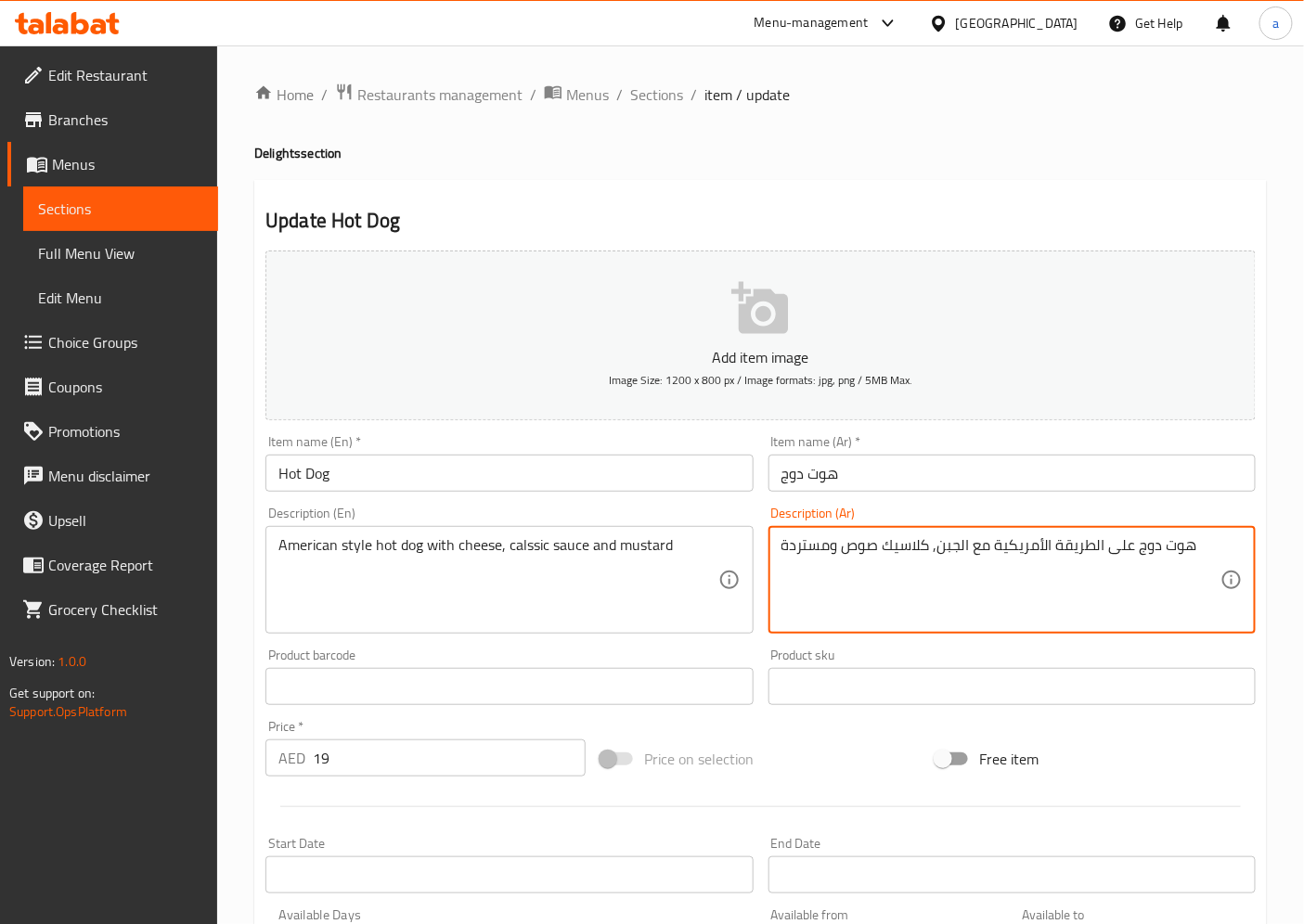
click at [784, 554] on textarea "هوت دوج على الطريقة الأمريكية مع الجبن, كلاسيك صوص ومستردة" at bounding box center [1000, 580] width 439 height 88
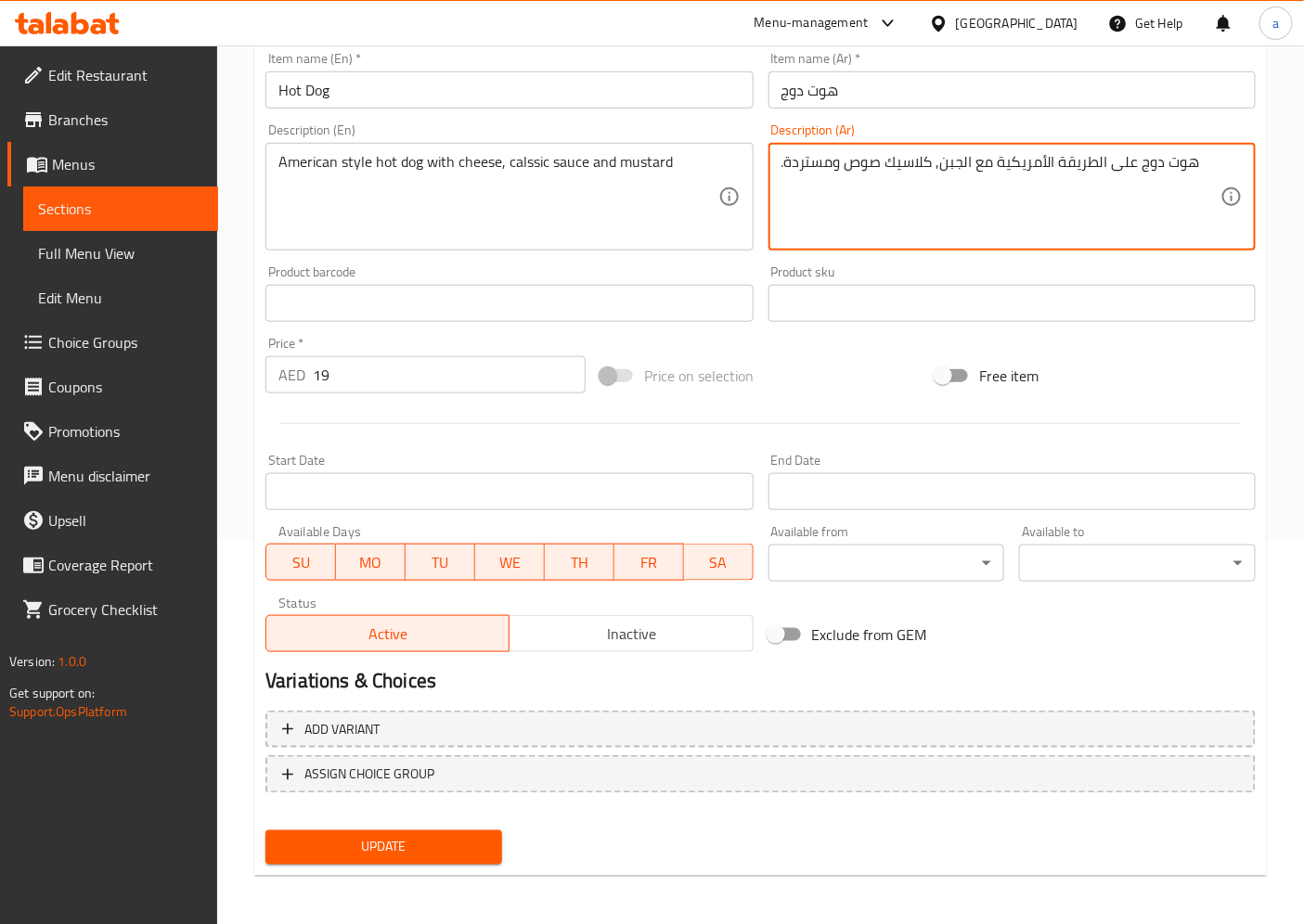
type textarea ".هوت دوج على الطريقة الأمريكية مع الجبن, كلاسيك صوص ومستردة"
click at [414, 852] on span "Update" at bounding box center [384, 848] width 207 height 23
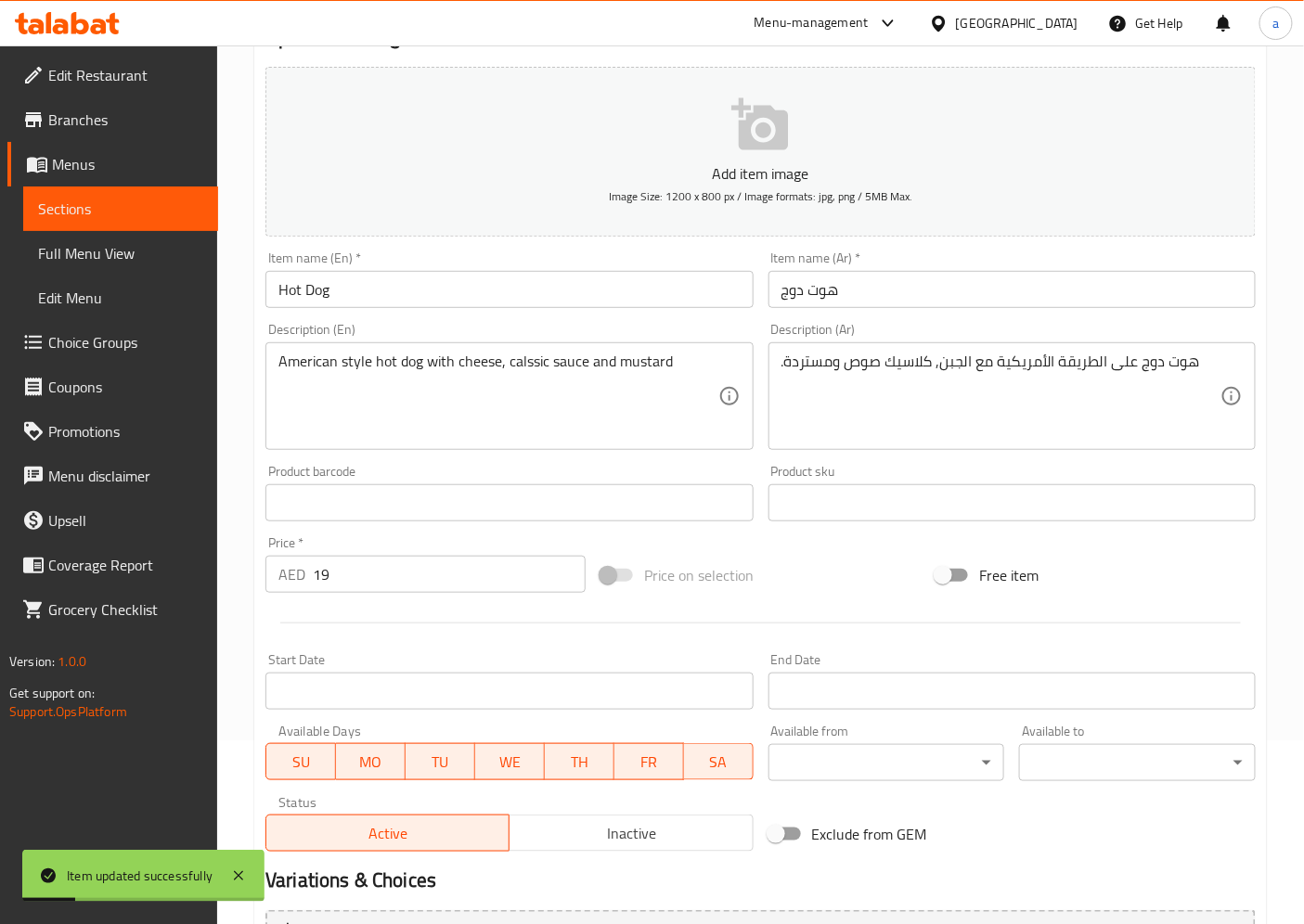
scroll to position [0, 0]
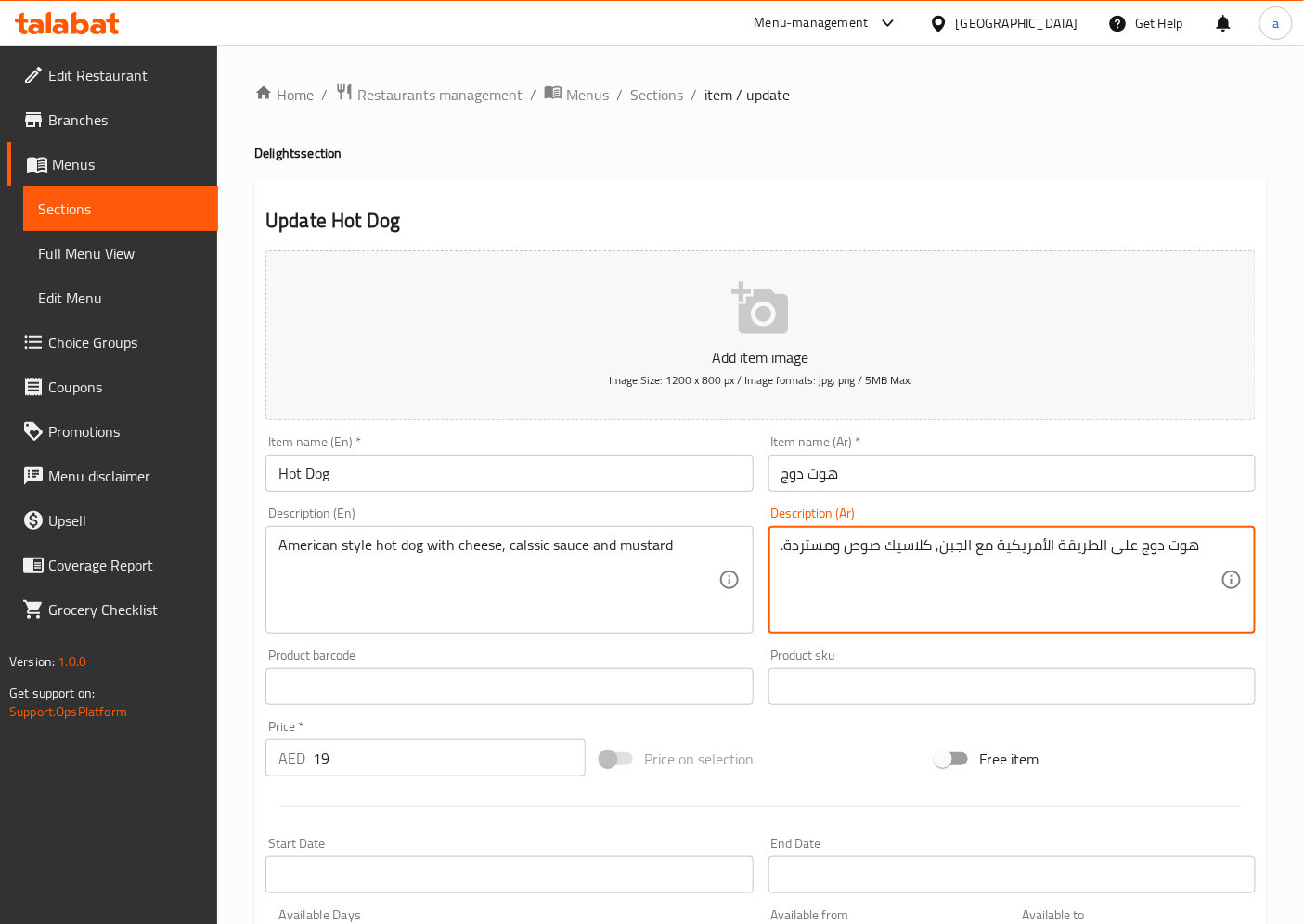
click at [906, 553] on textarea ".هوت دوج على الطريقة الأمريكية مع الجبن, كلاسيك صوص ومستردة" at bounding box center [1000, 580] width 439 height 88
click at [882, 520] on div "Description (Ar) .هوت دوج على الطريقة الأمريكية مع الجبن, كلاسيك صوص ومستردة De…" at bounding box center [1012, 570] width 487 height 127
drag, startPoint x: 883, startPoint y: 550, endPoint x: 929, endPoint y: 540, distance: 47.1
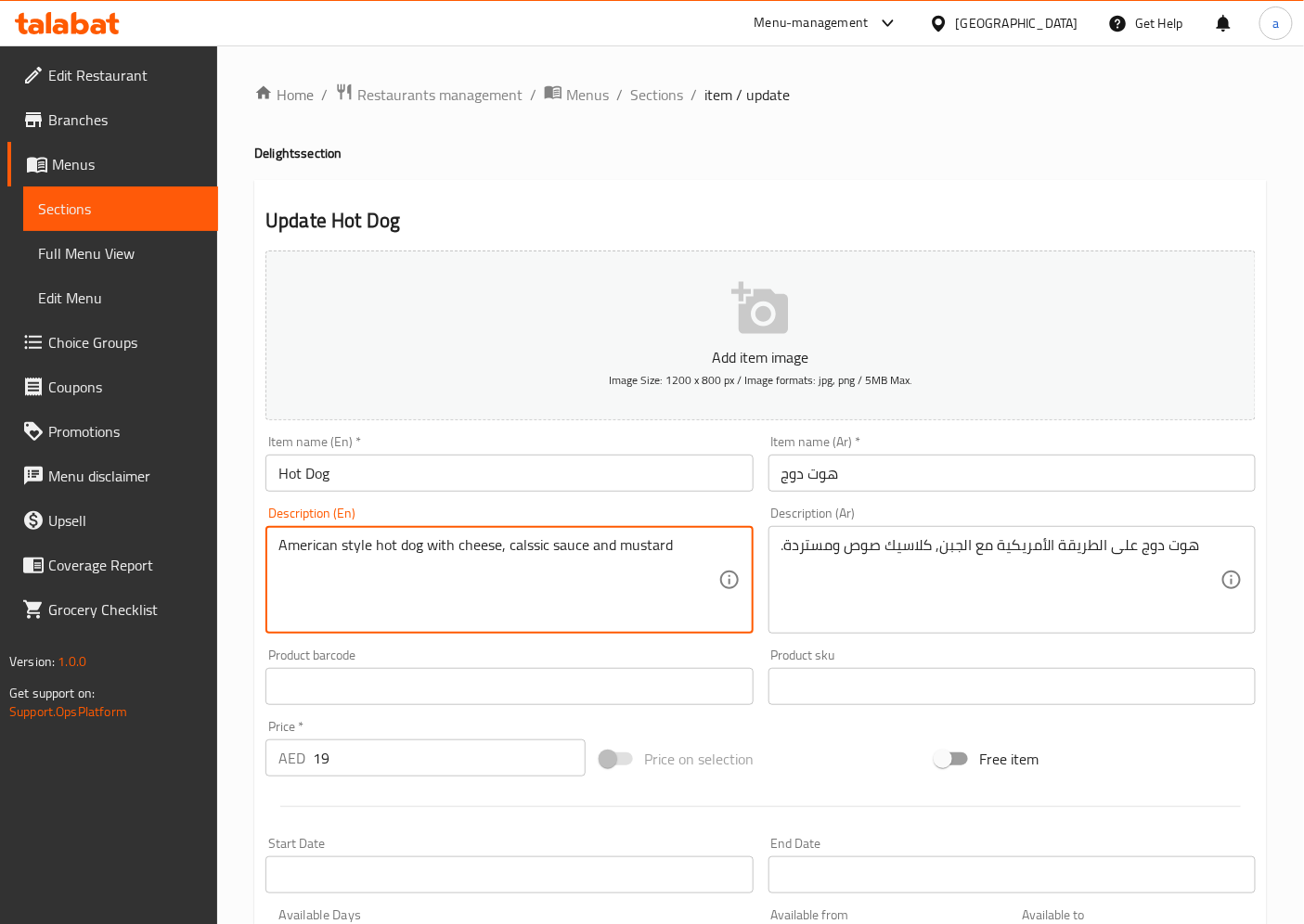
drag, startPoint x: 545, startPoint y: 546, endPoint x: 509, endPoint y: 558, distance: 37.9
click at [509, 558] on textarea "American style hot dog with cheese, calssic sauce and mustard" at bounding box center [497, 580] width 439 height 88
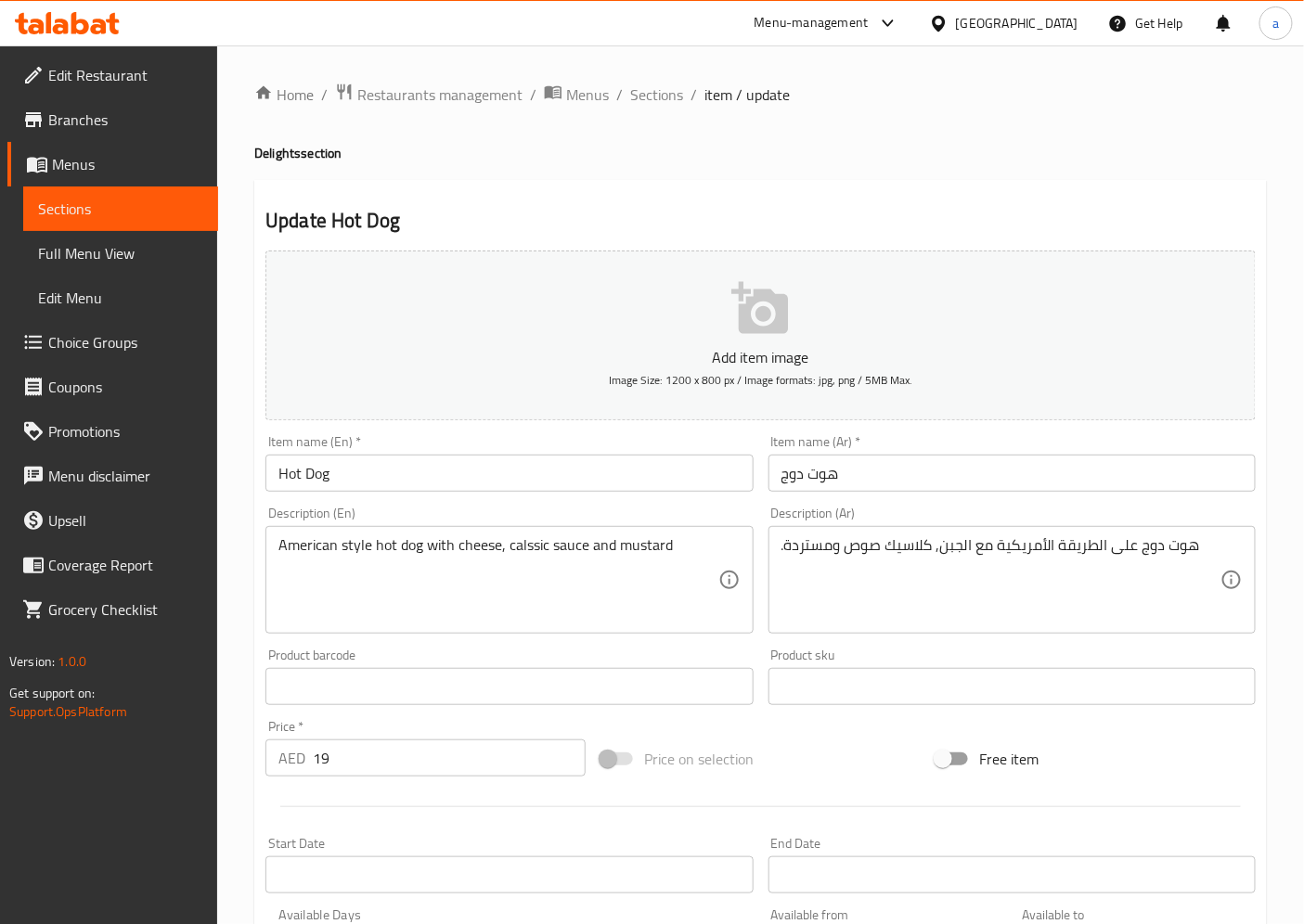
click at [869, 487] on input "هوت دوج" at bounding box center [1012, 473] width 487 height 37
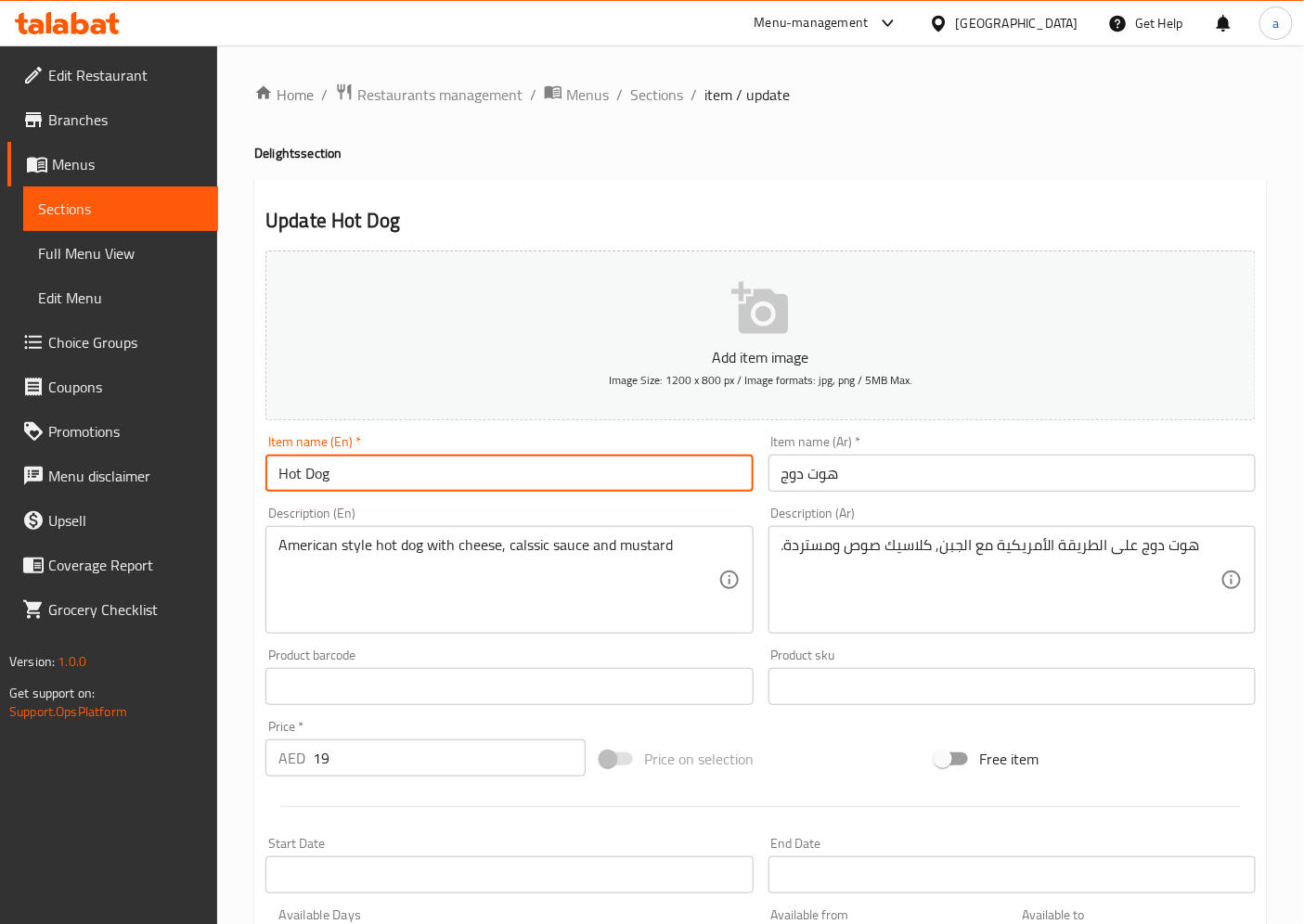
click at [331, 471] on input "Hot Dog" at bounding box center [509, 473] width 487 height 37
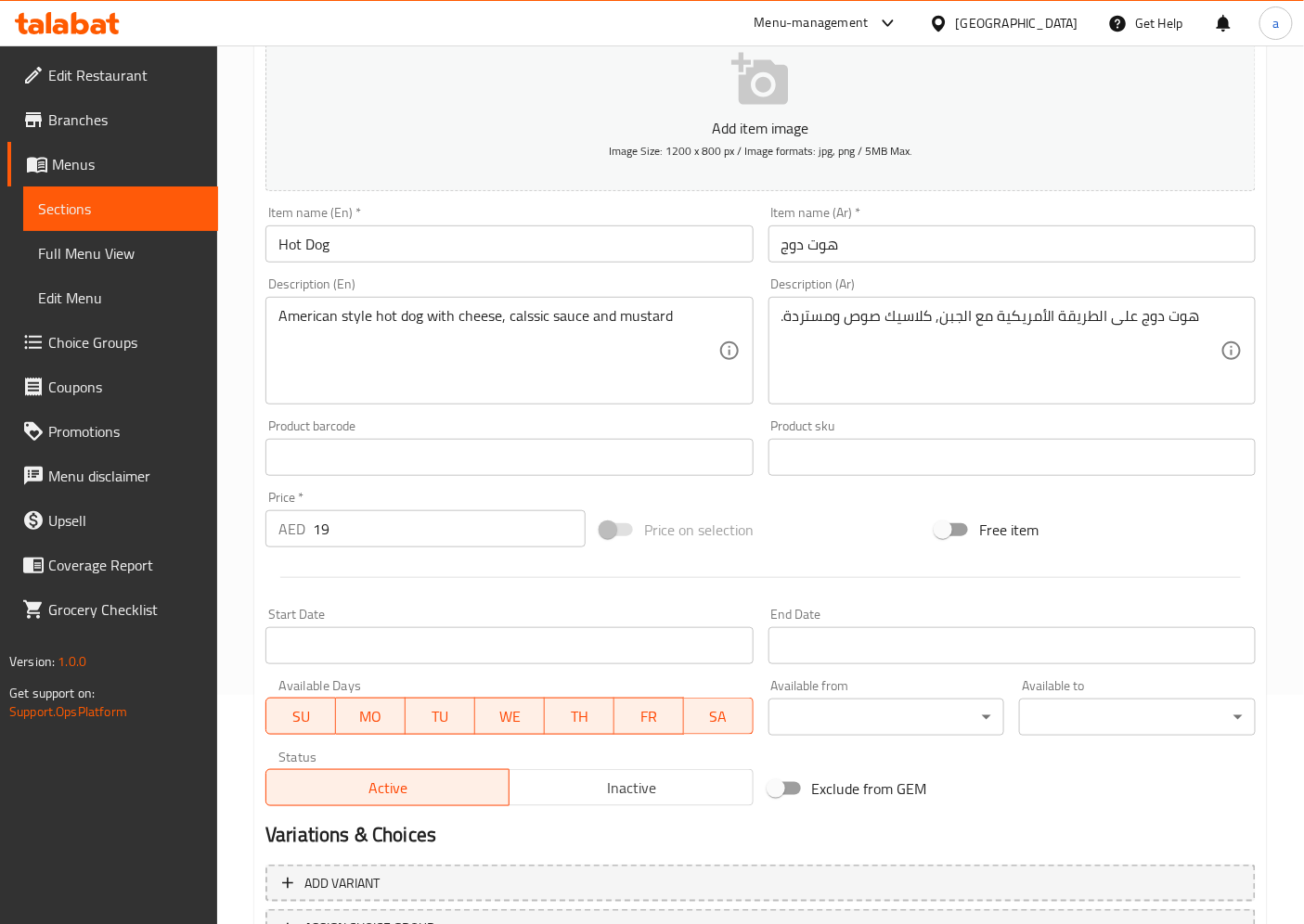
scroll to position [383, 0]
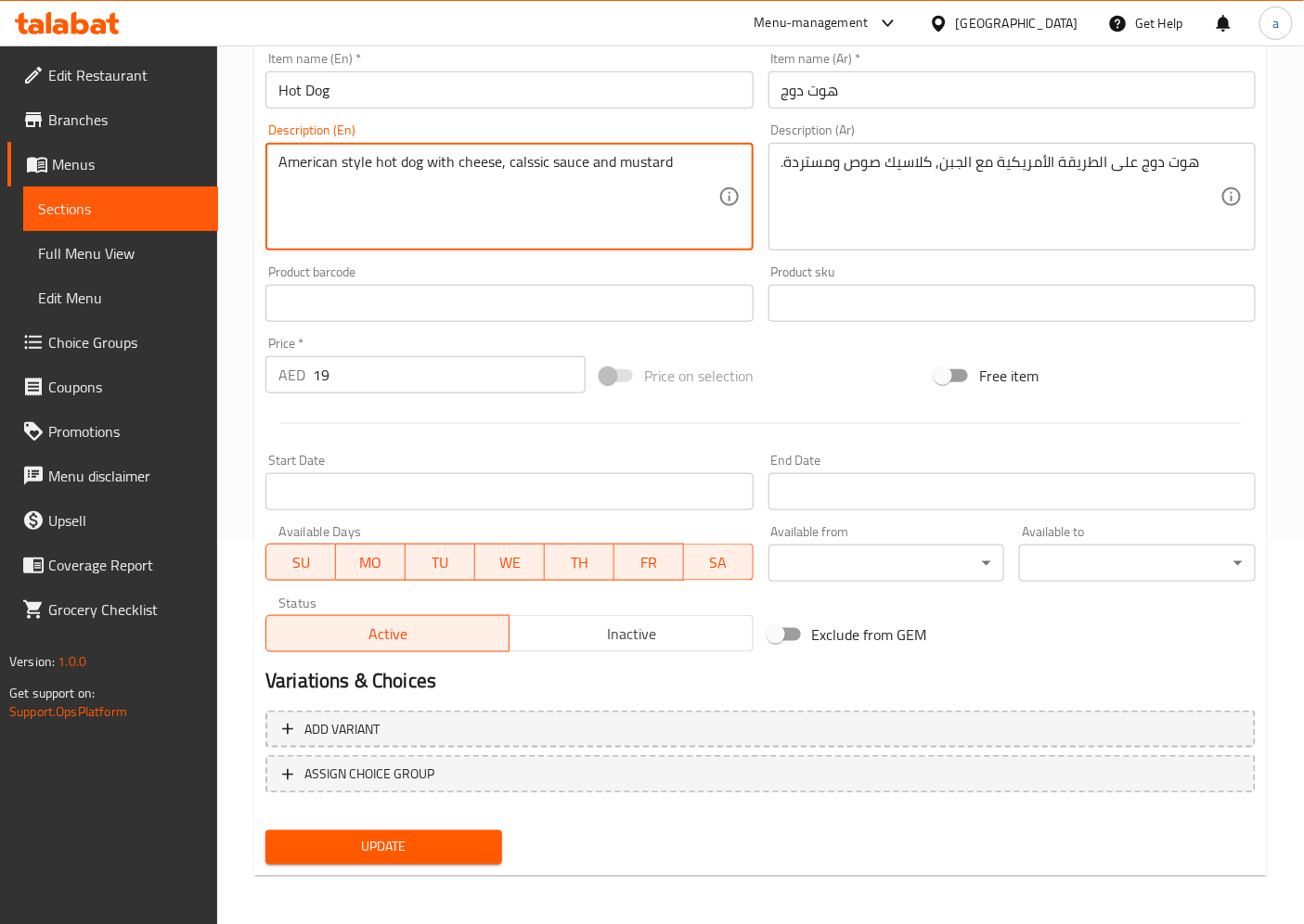
drag, startPoint x: 506, startPoint y: 163, endPoint x: 548, endPoint y: 173, distance: 43.2
paste textarea "la"
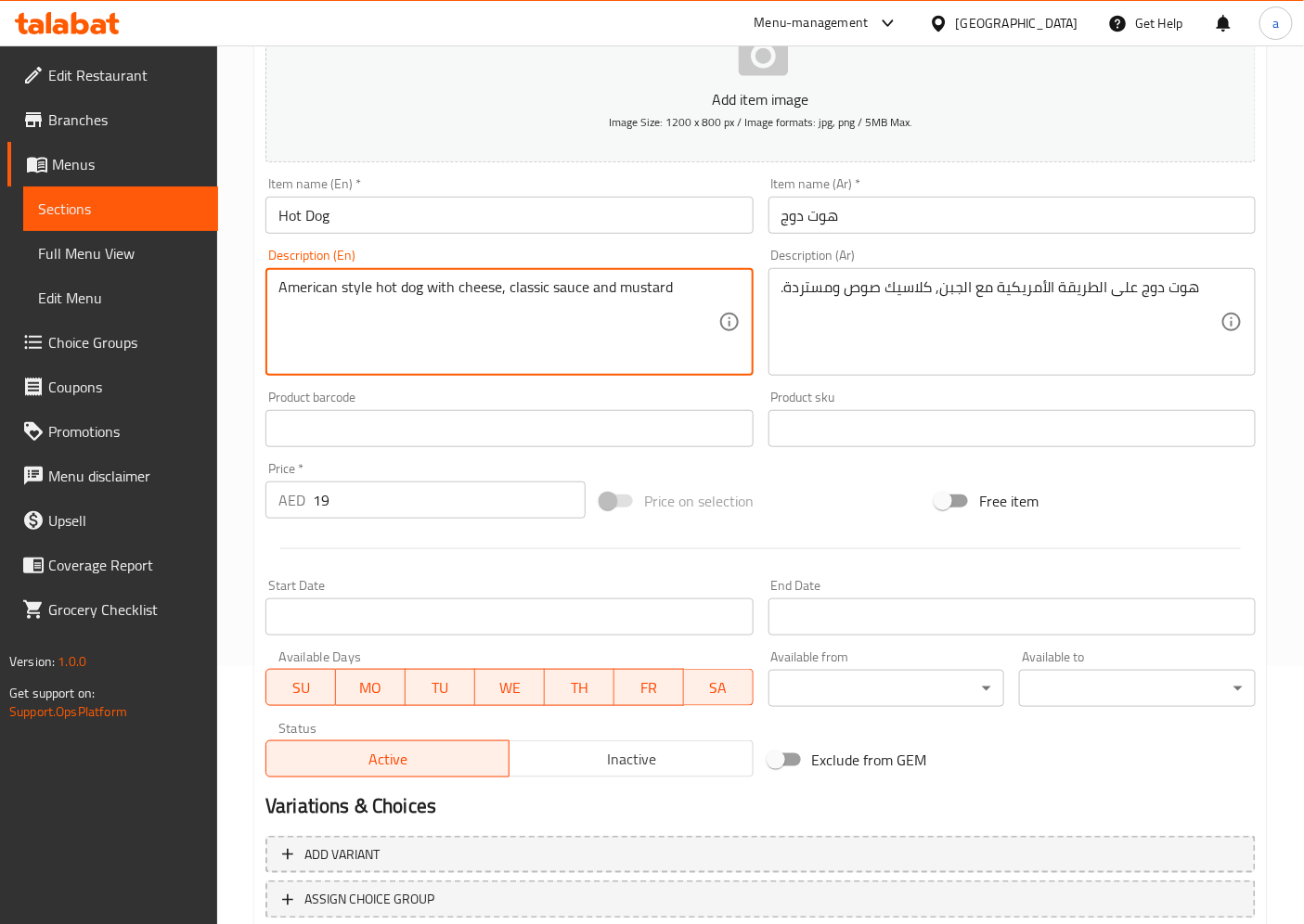
scroll to position [75, 0]
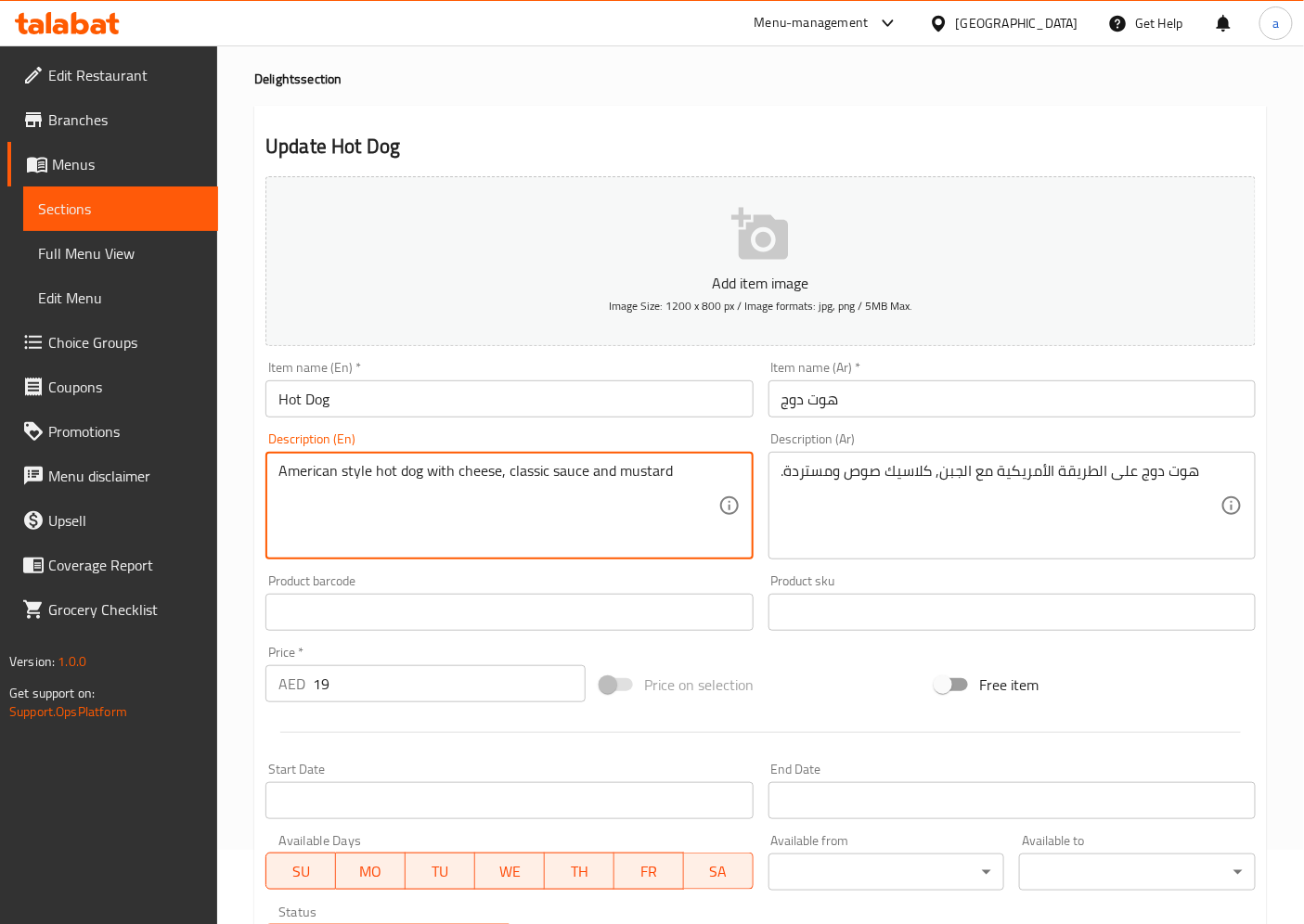
type textarea "American style hot dog with cheese, classic sauce and mustard"
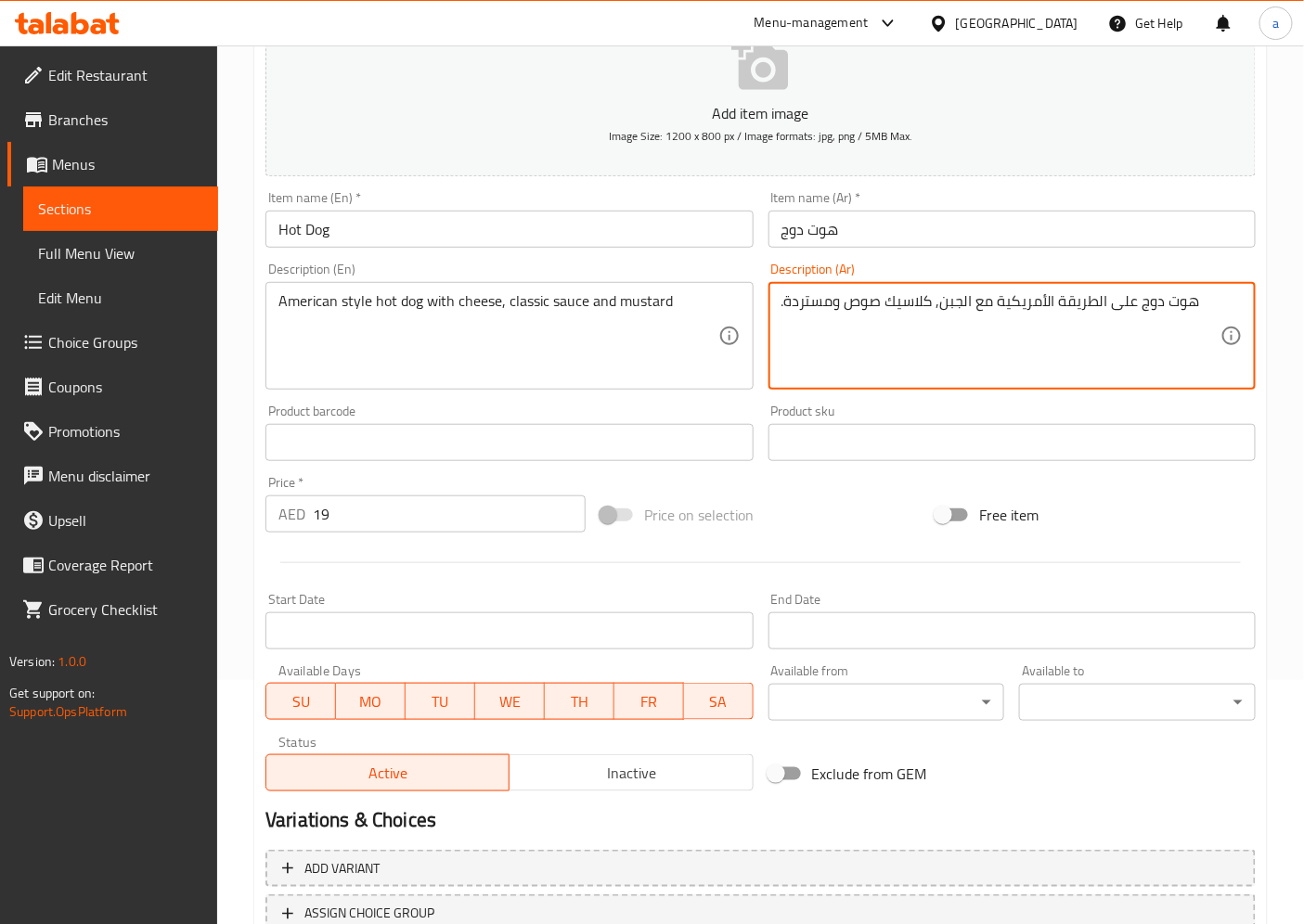
scroll to position [383, 0]
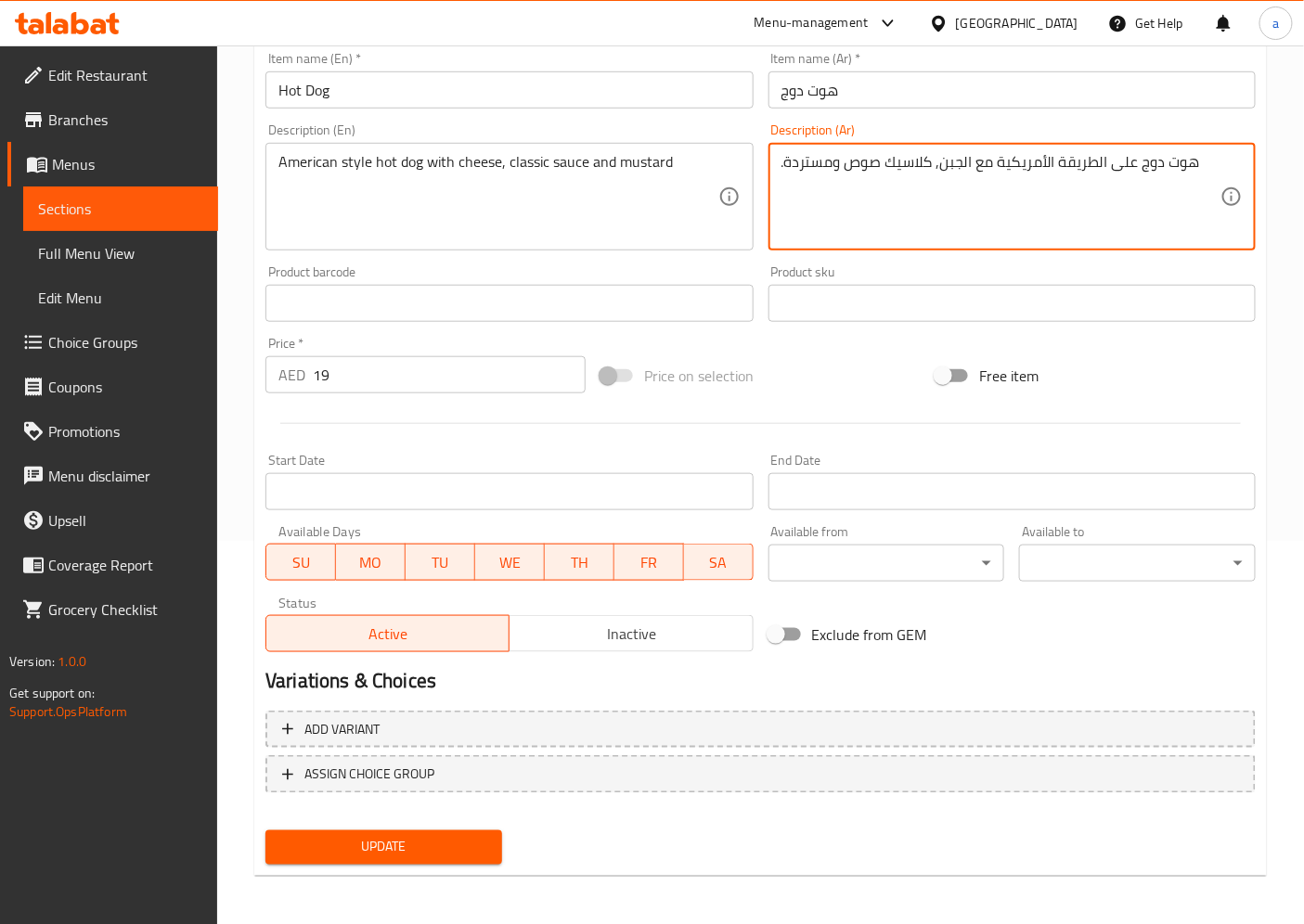
click at [449, 831] on button "Update" at bounding box center [384, 848] width 237 height 34
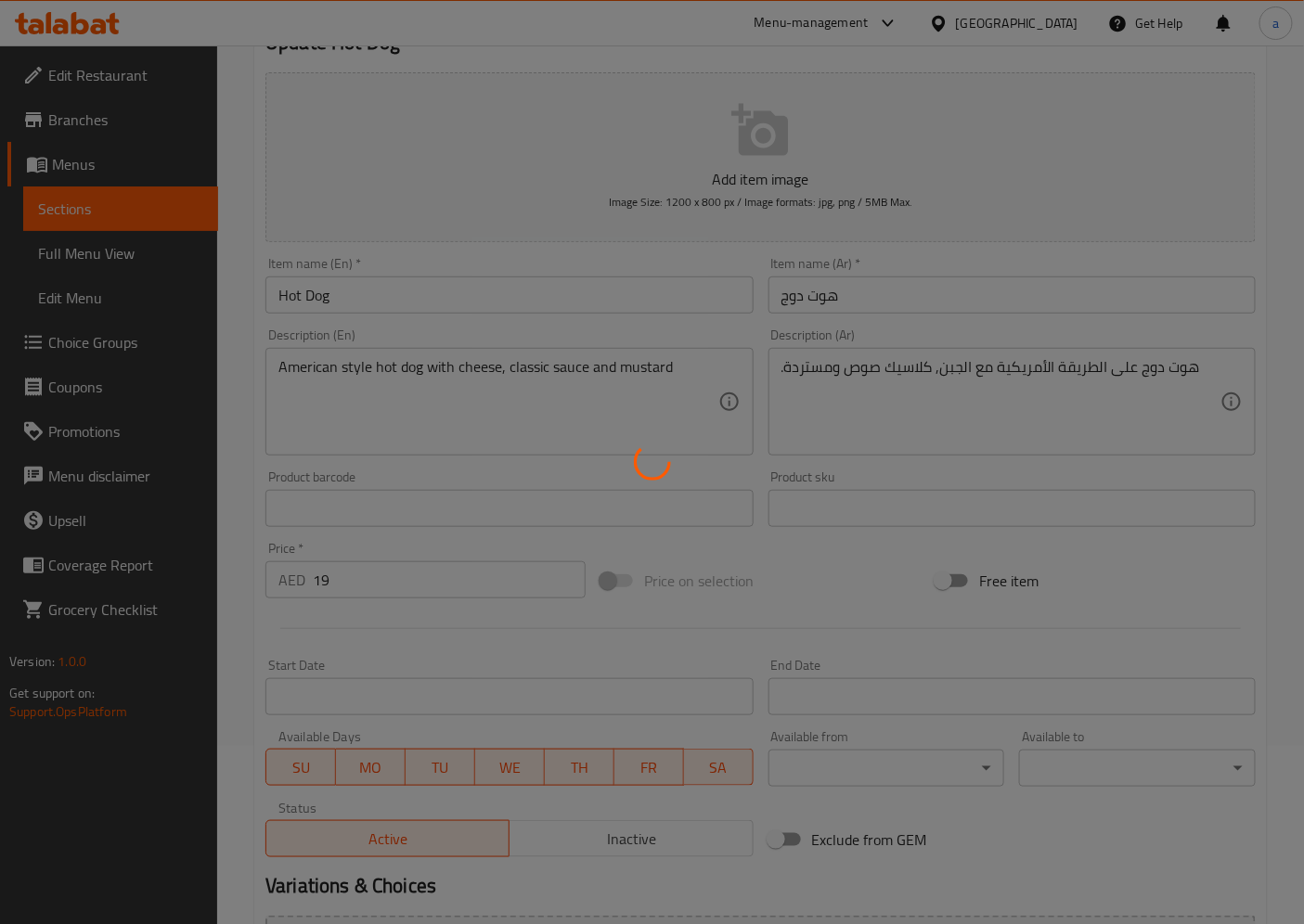
scroll to position [0, 0]
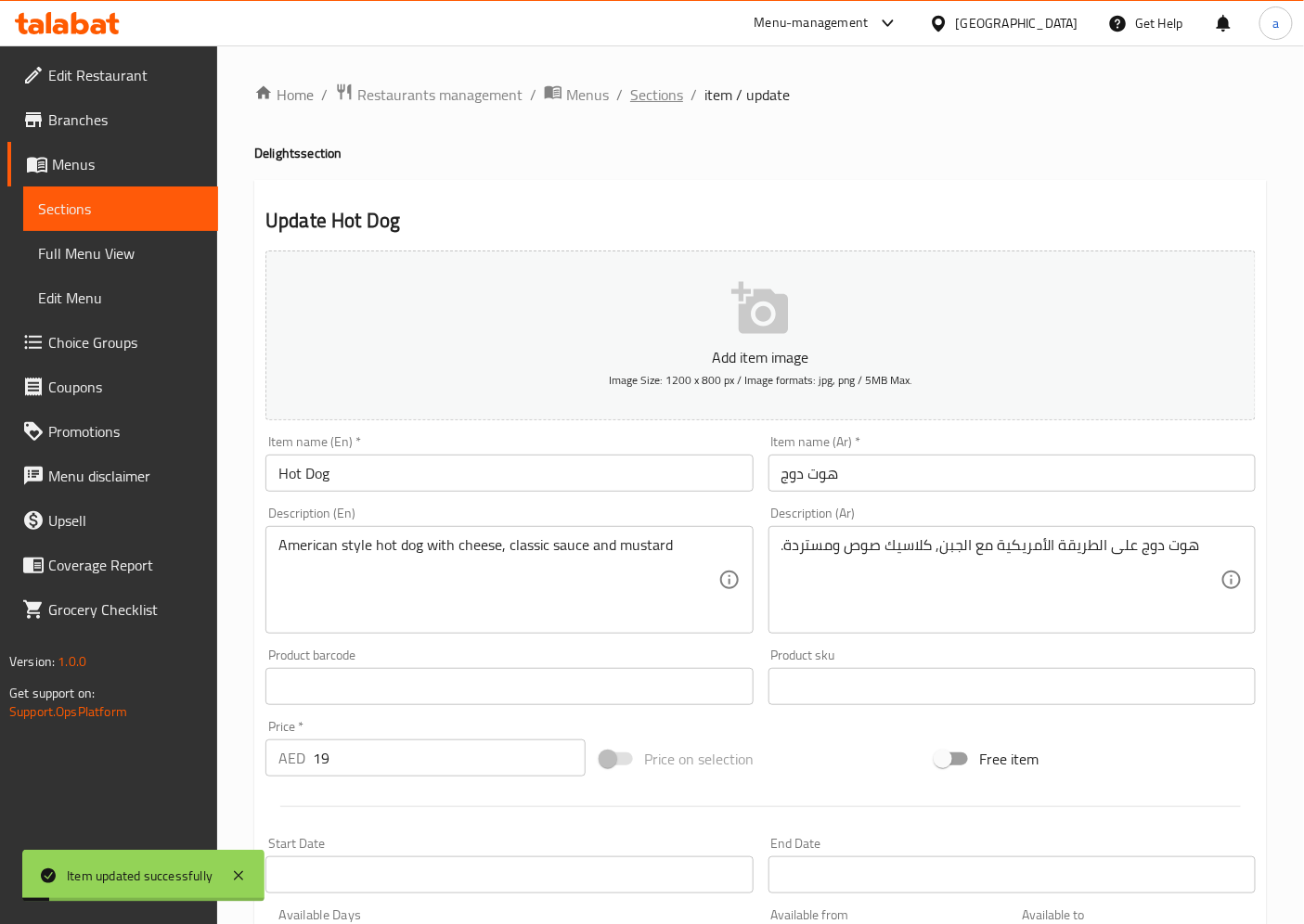
click at [642, 99] on span "Sections" at bounding box center [656, 95] width 53 height 22
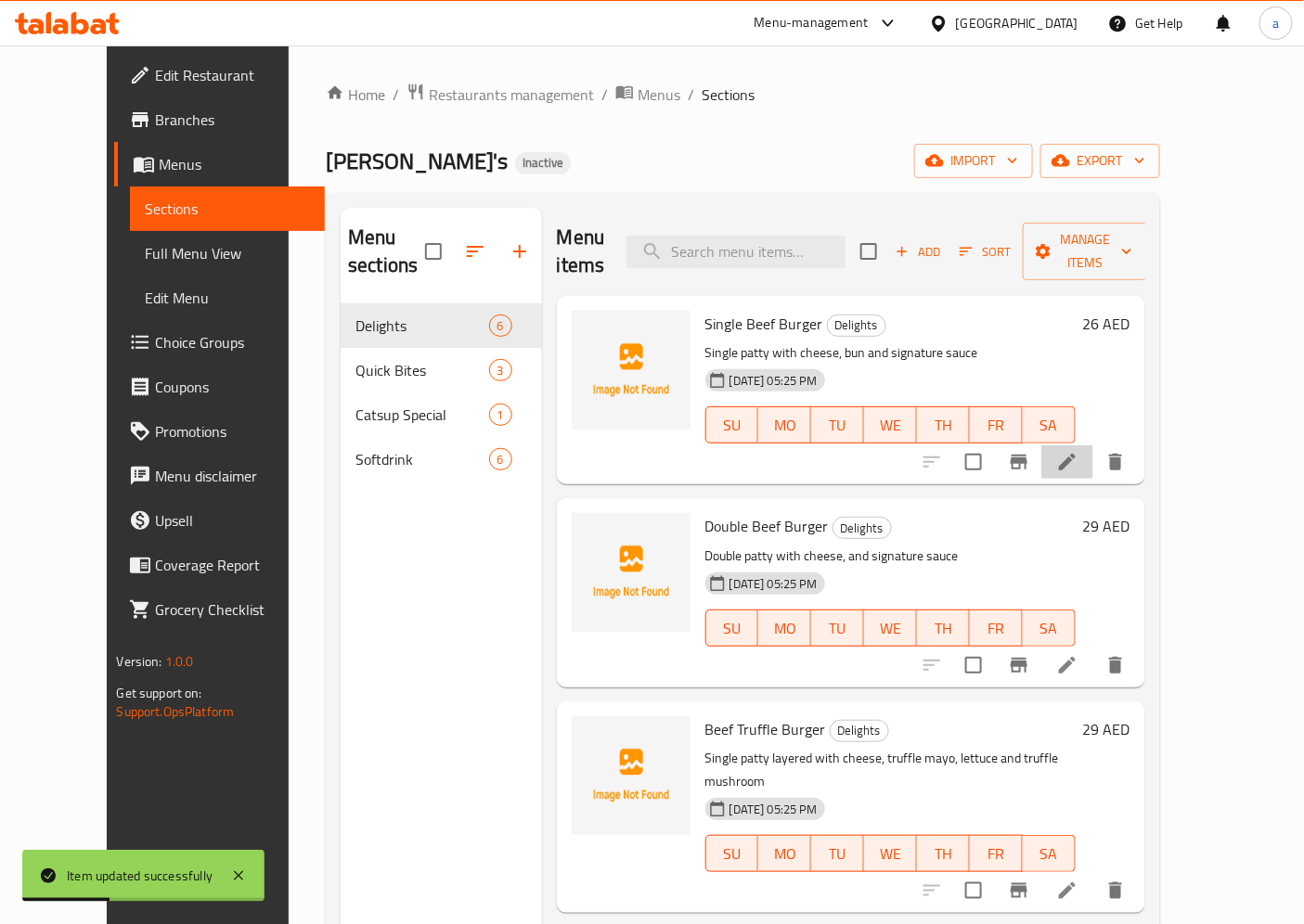
click at [1093, 445] on li at bounding box center [1067, 462] width 52 height 34
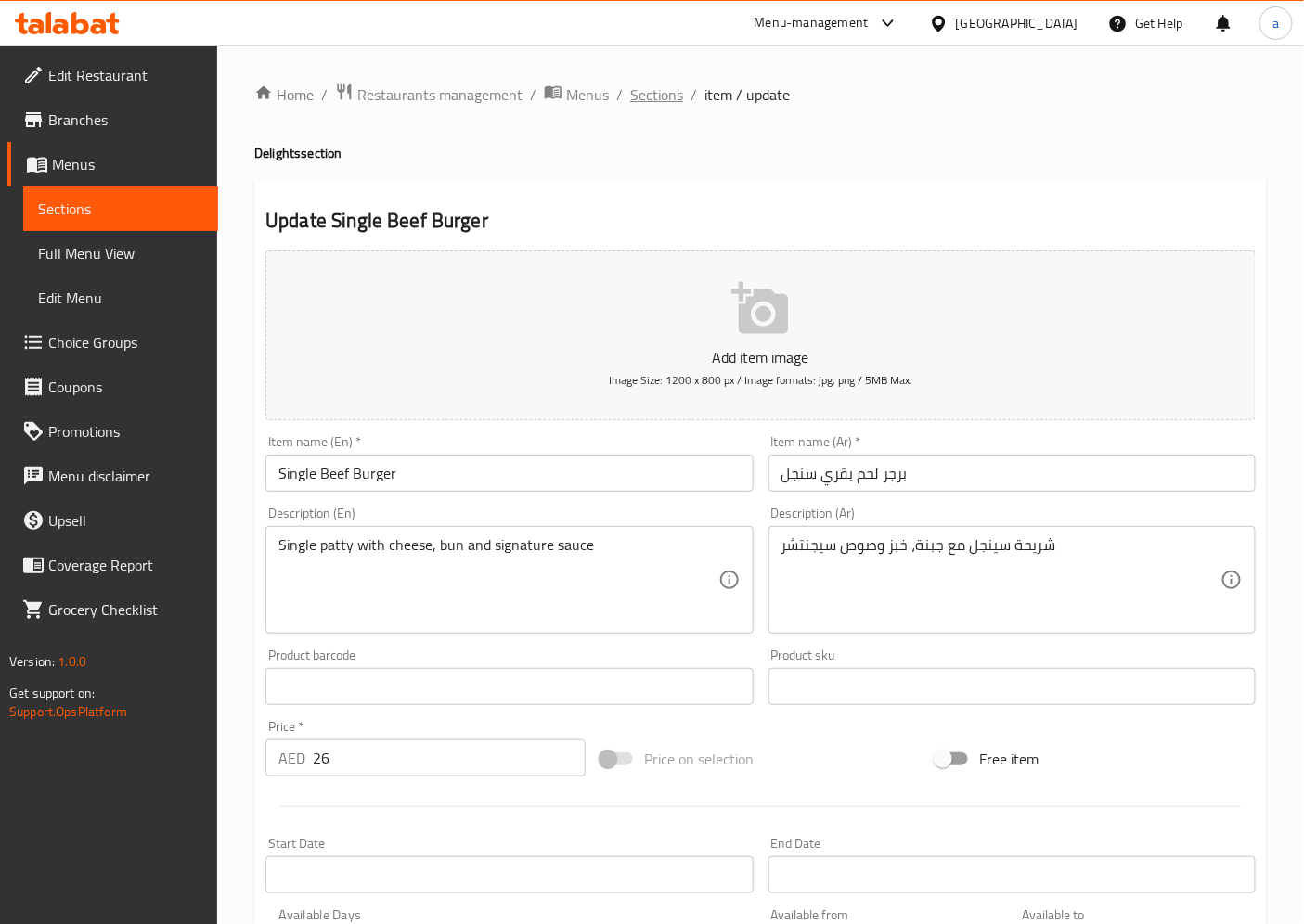
click at [646, 93] on span "Sections" at bounding box center [656, 95] width 53 height 22
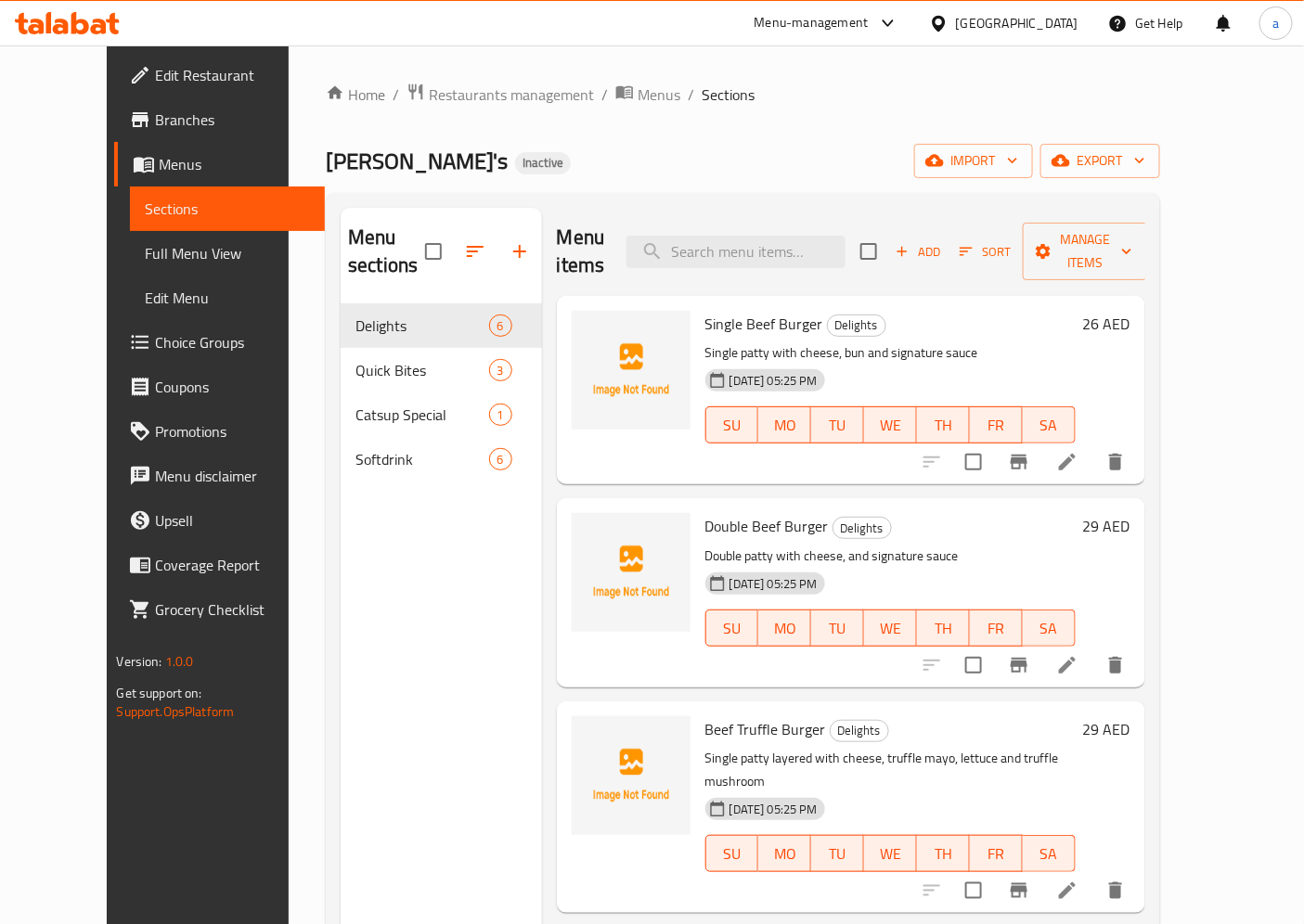
click at [1093, 648] on li at bounding box center [1067, 665] width 52 height 34
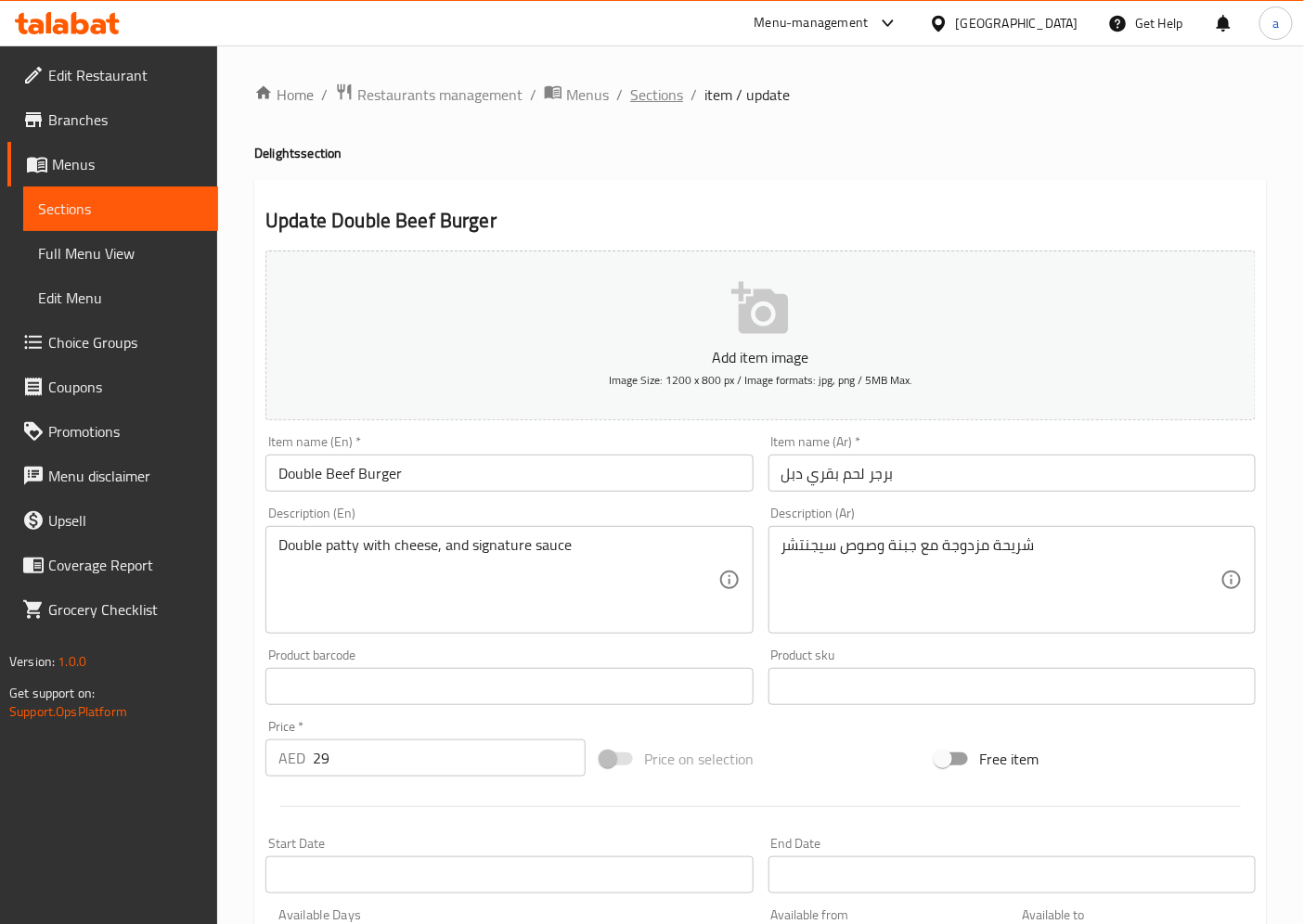
click at [661, 88] on span "Sections" at bounding box center [656, 95] width 53 height 22
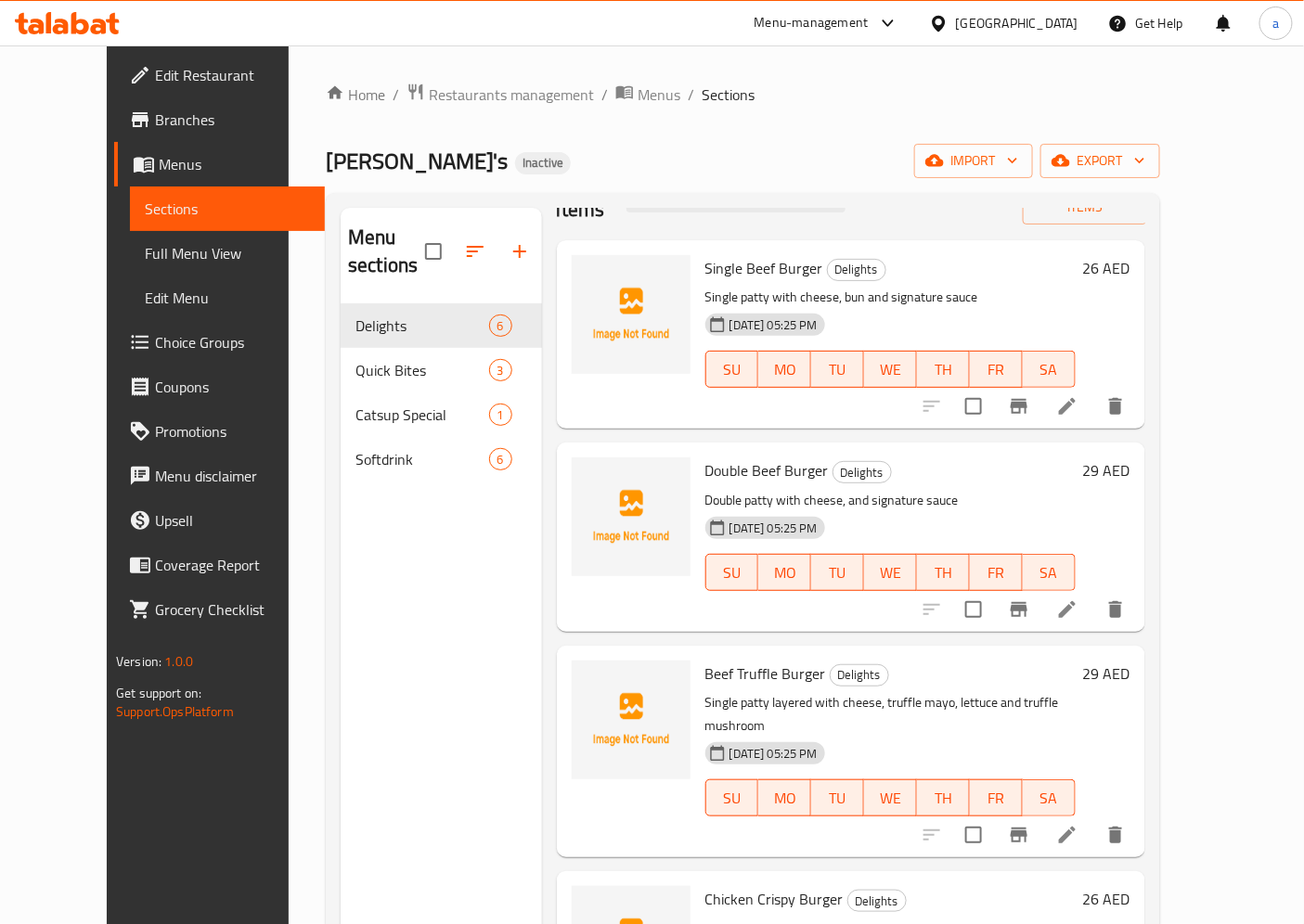
scroll to position [103, 0]
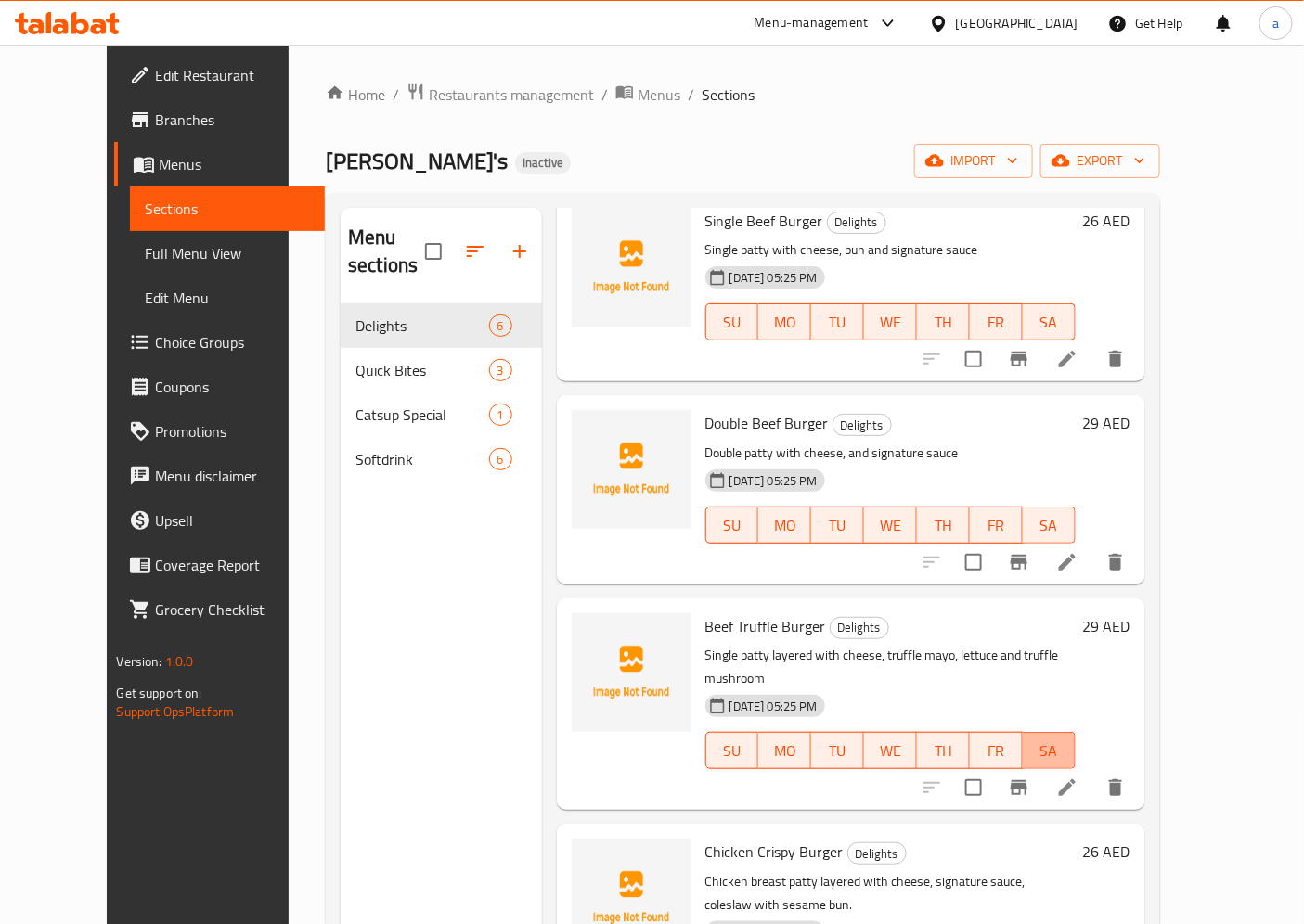
click at [1076, 732] on button "SA" at bounding box center [1049, 751] width 53 height 37
click at [1093, 771] on li at bounding box center [1067, 788] width 52 height 34
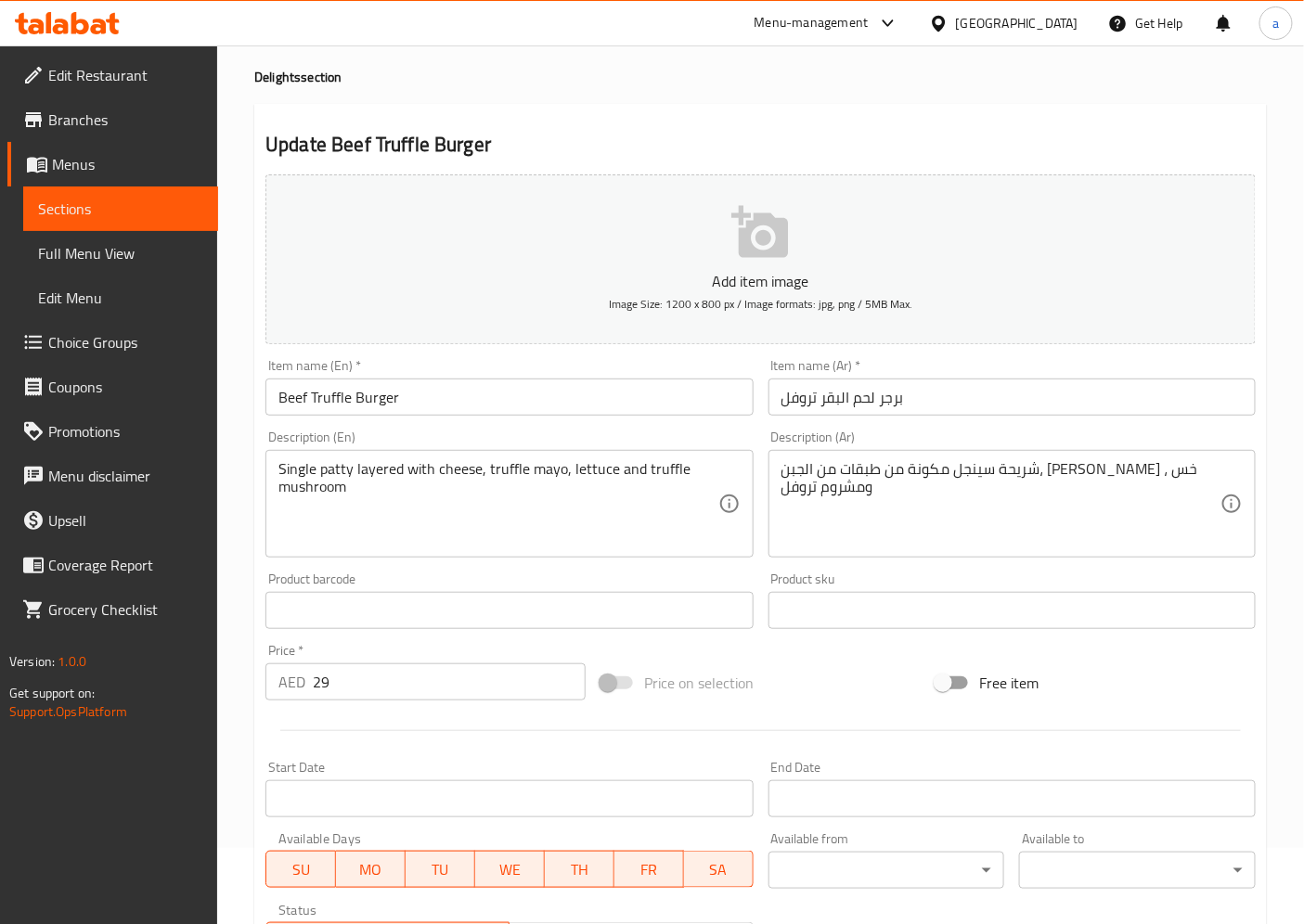
scroll to position [75, 0]
click at [1172, 119] on div "Update Beef Truffle Burger Add item image Image Size: 1200 x 800 px / Image for…" at bounding box center [760, 646] width 1012 height 1080
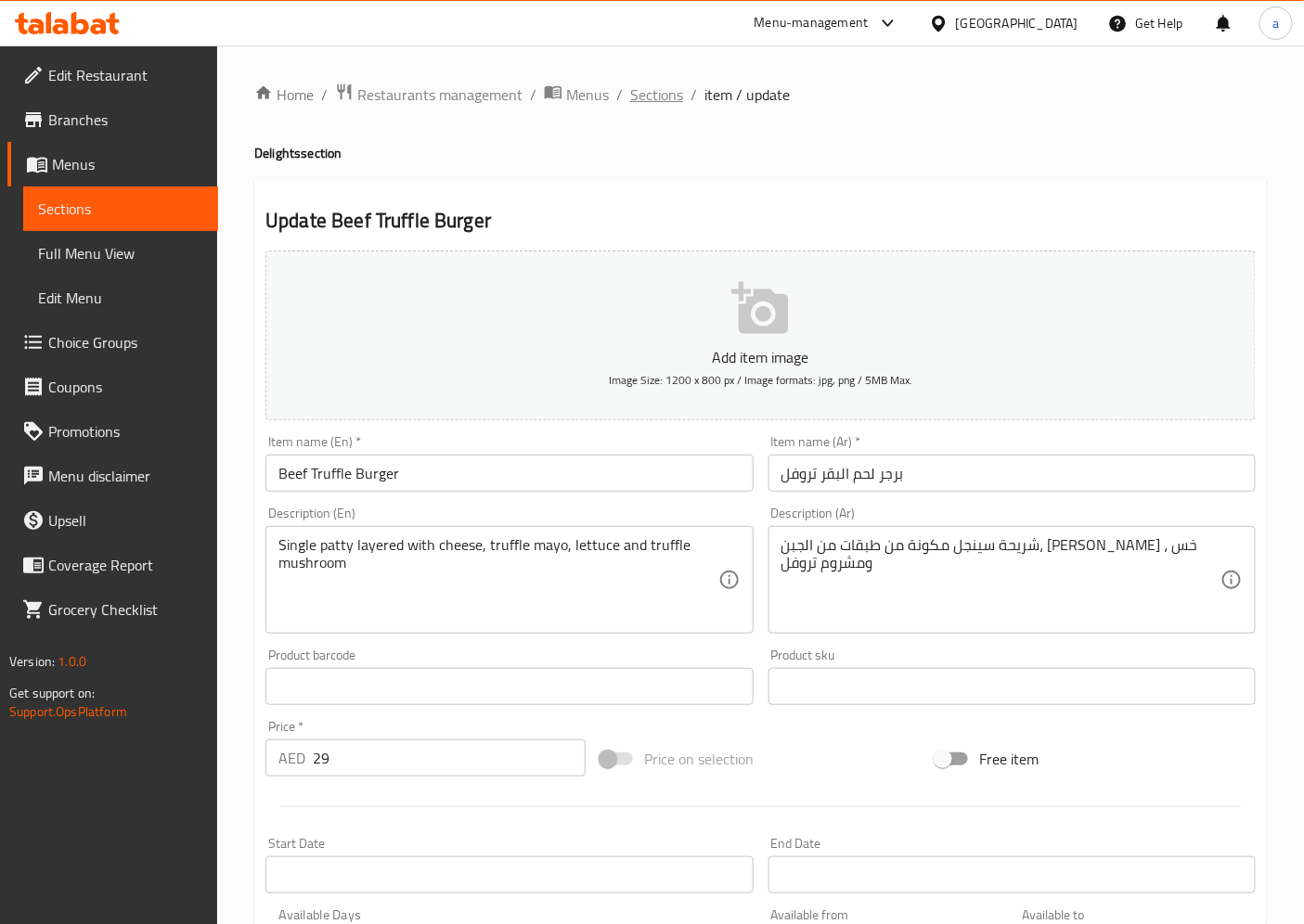
click at [659, 104] on span "Sections" at bounding box center [656, 95] width 53 height 22
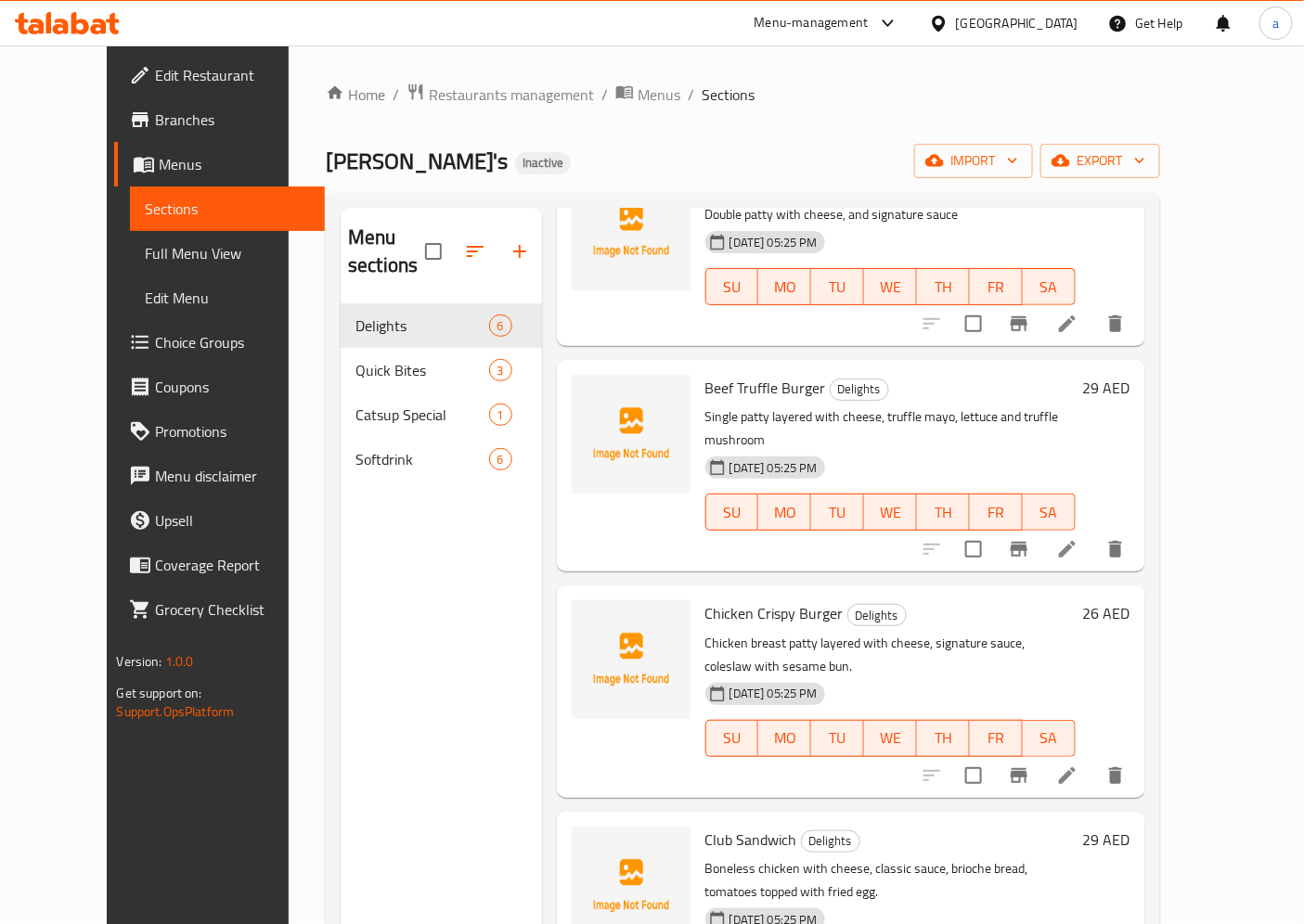
scroll to position [360, 0]
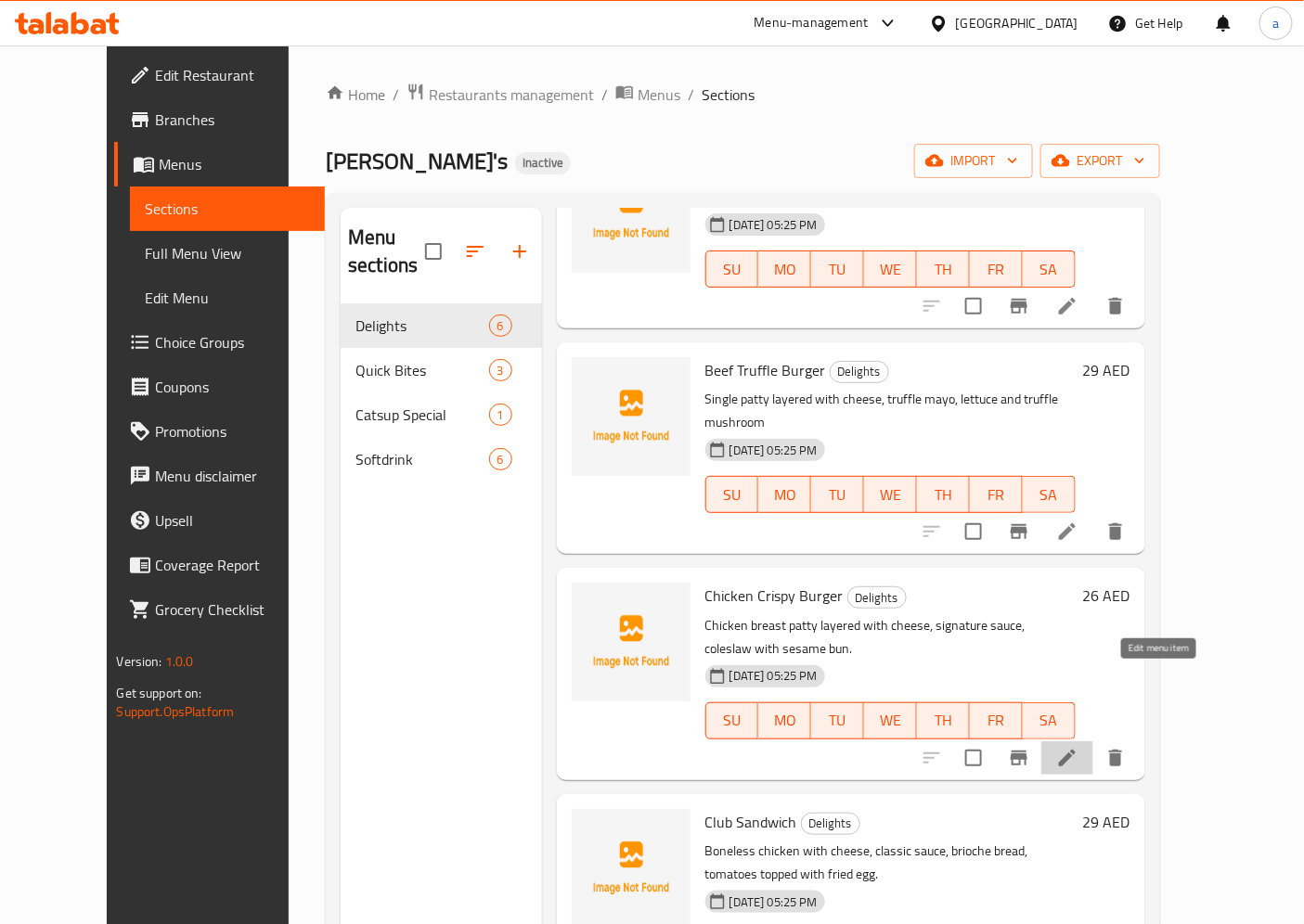
click at [1076, 750] on icon at bounding box center [1067, 758] width 17 height 17
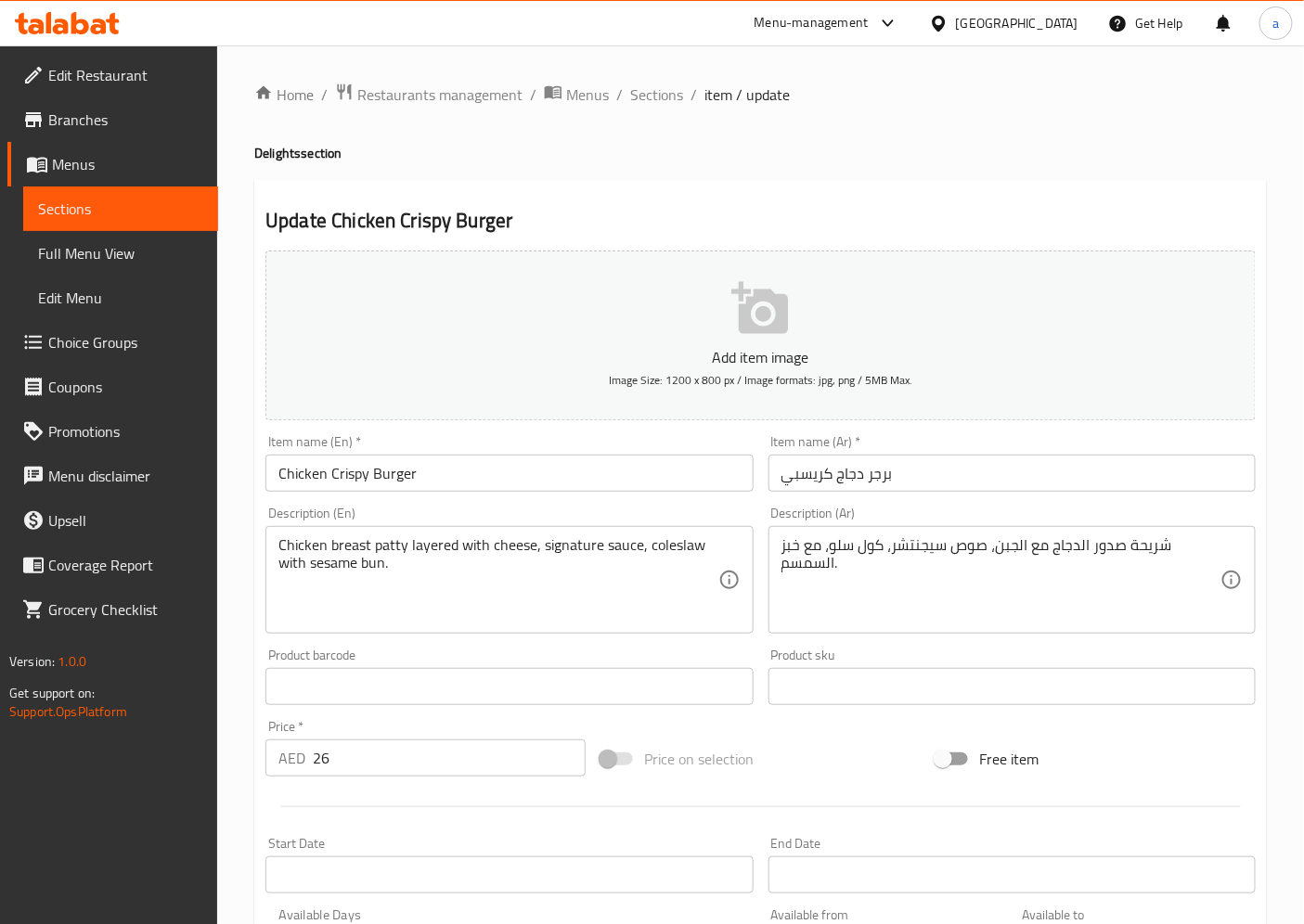
click at [525, 486] on input "Chicken Crispy Burger" at bounding box center [509, 473] width 487 height 37
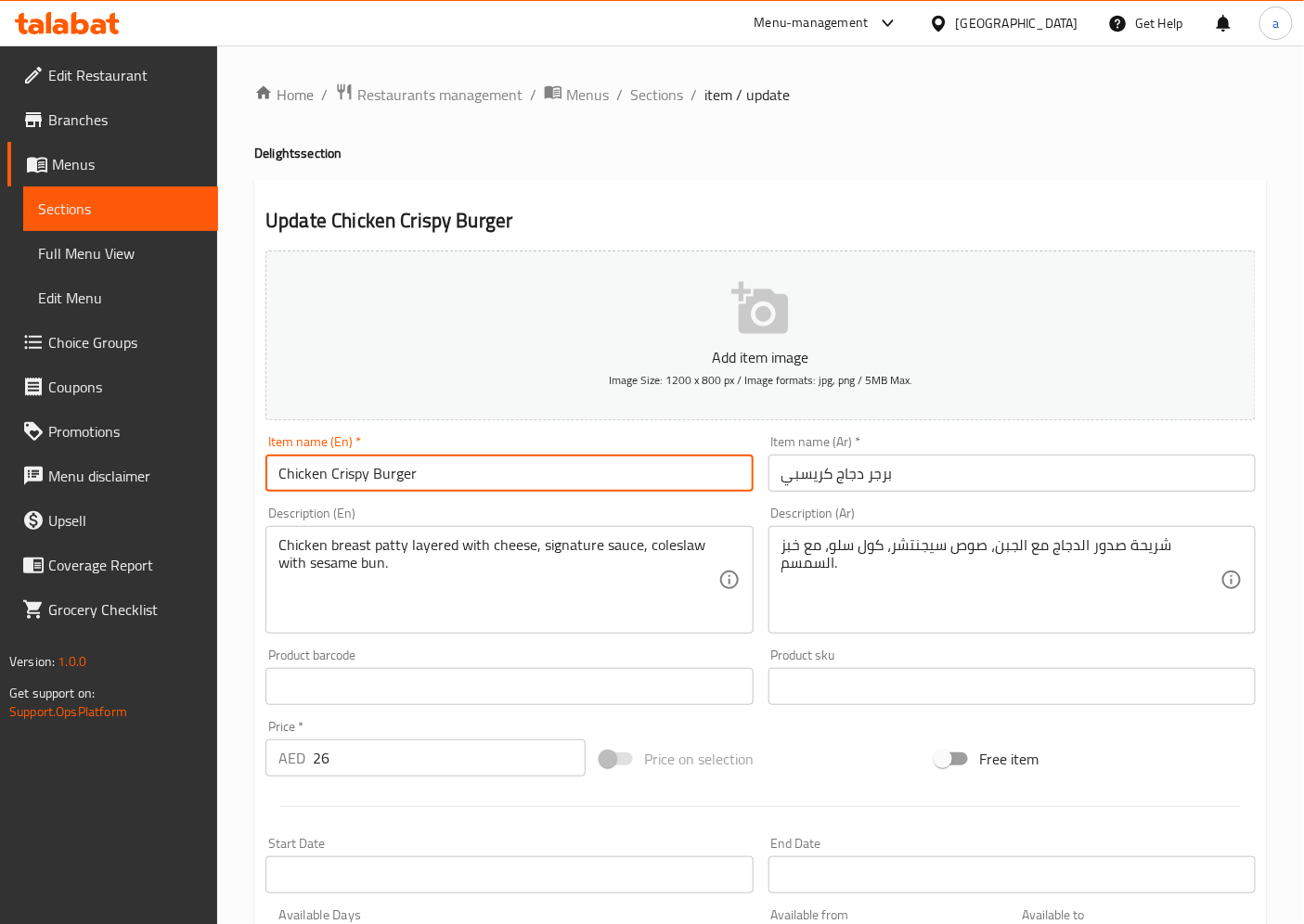
click at [525, 486] on input "Chicken Crispy Burger" at bounding box center [509, 473] width 487 height 37
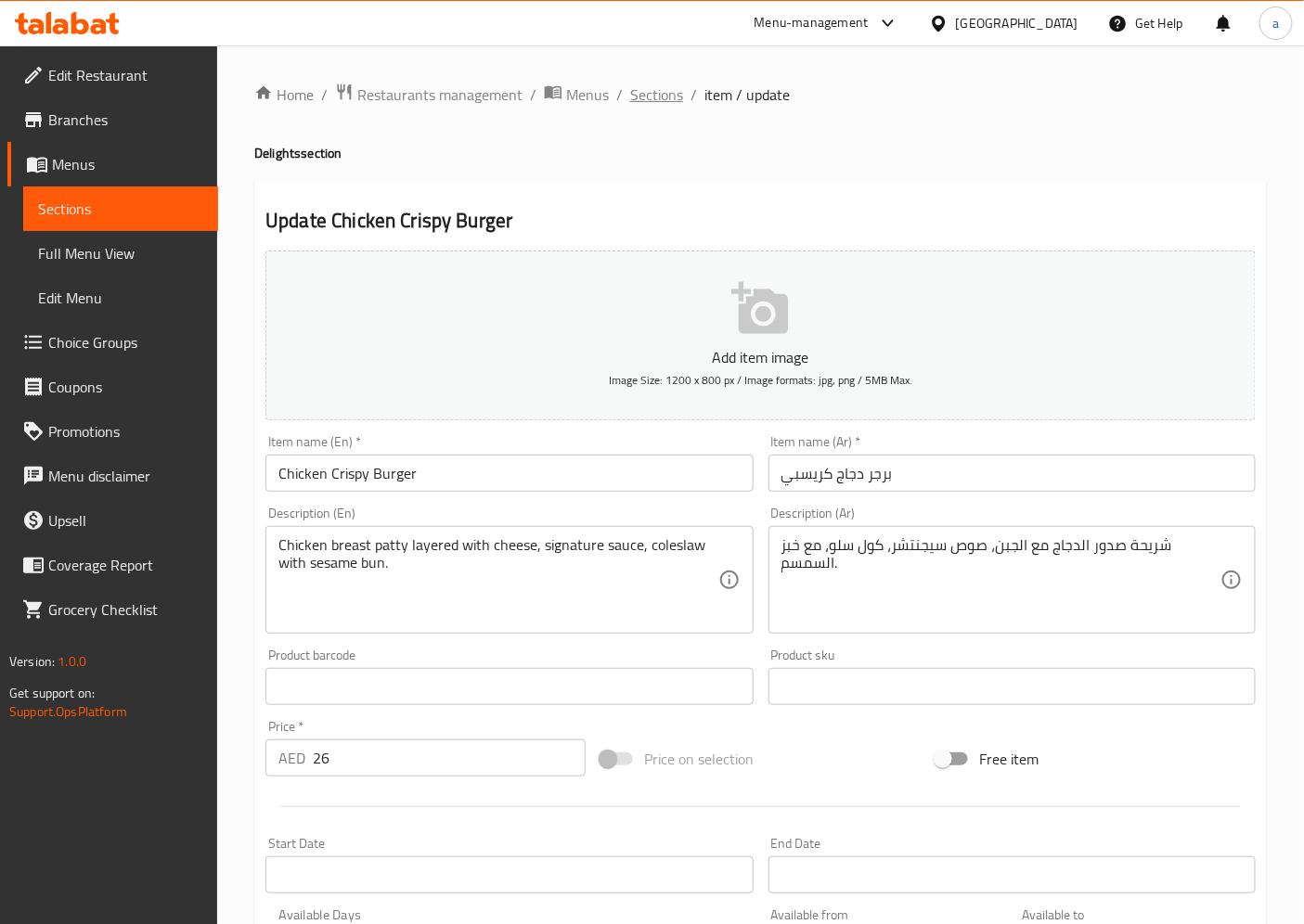
click at [638, 104] on span "Sections" at bounding box center [656, 95] width 53 height 22
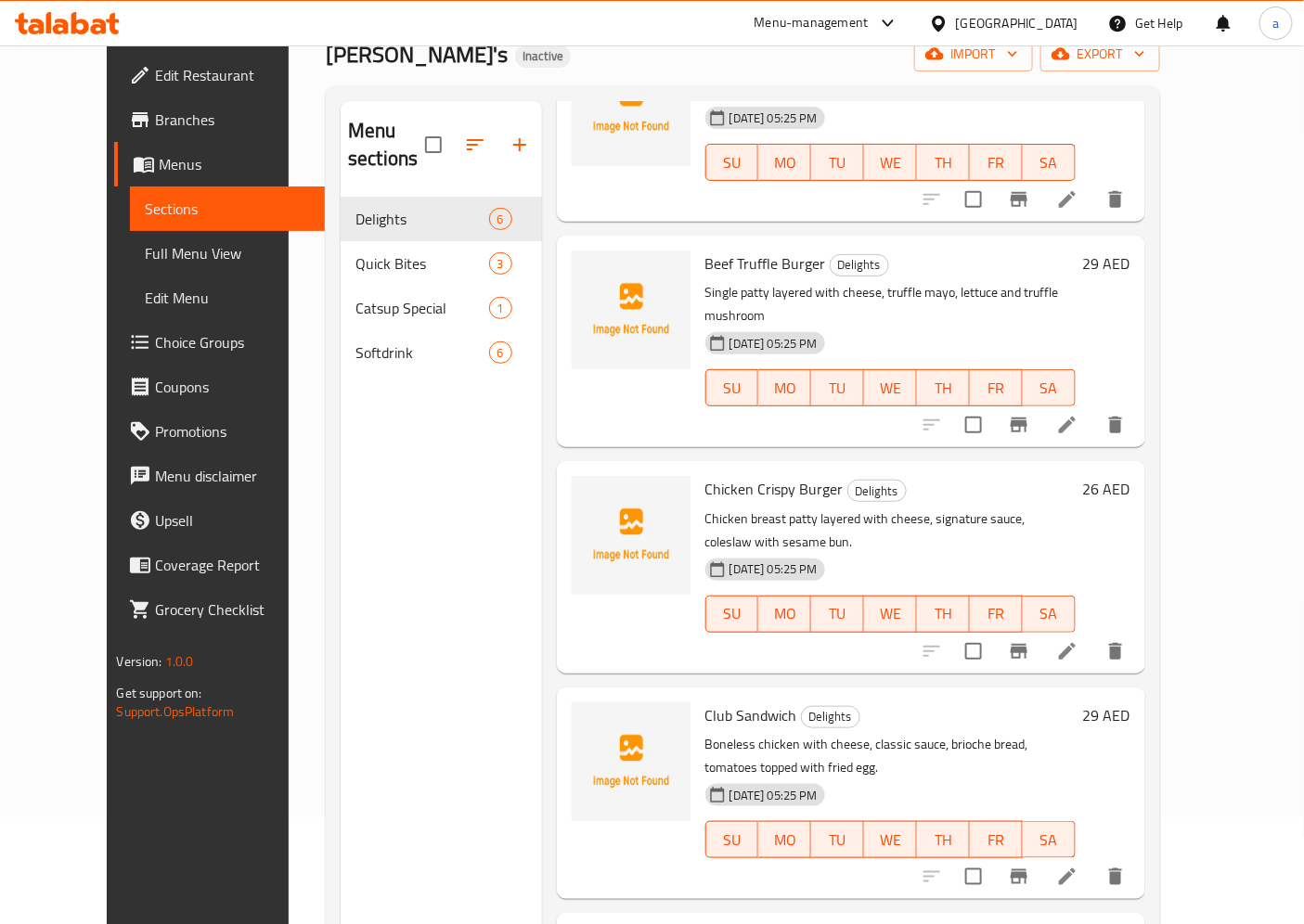
scroll to position [260, 0]
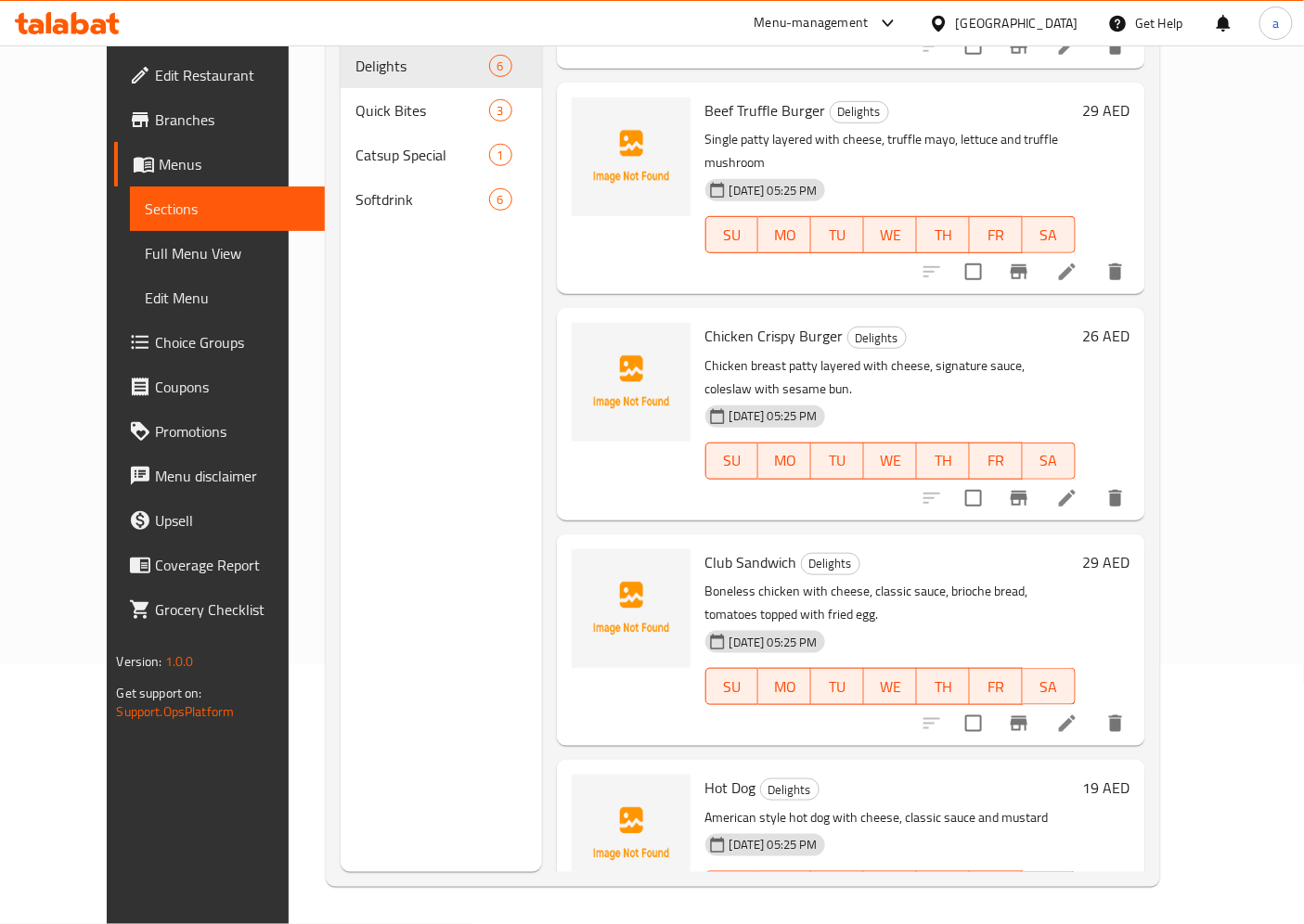
click at [1093, 707] on li at bounding box center [1067, 724] width 52 height 34
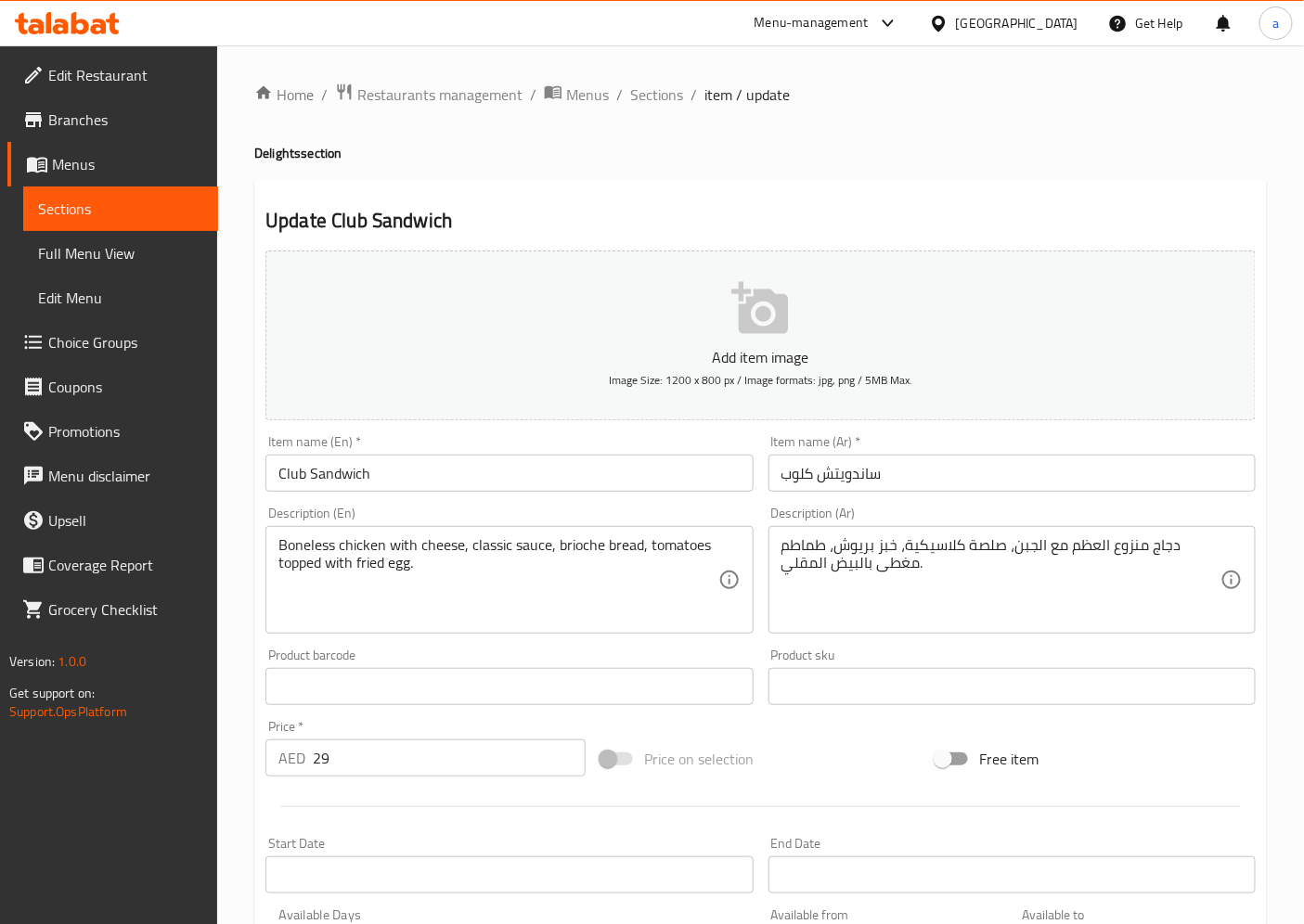
click at [492, 471] on input "Club Sandwich" at bounding box center [509, 473] width 487 height 37
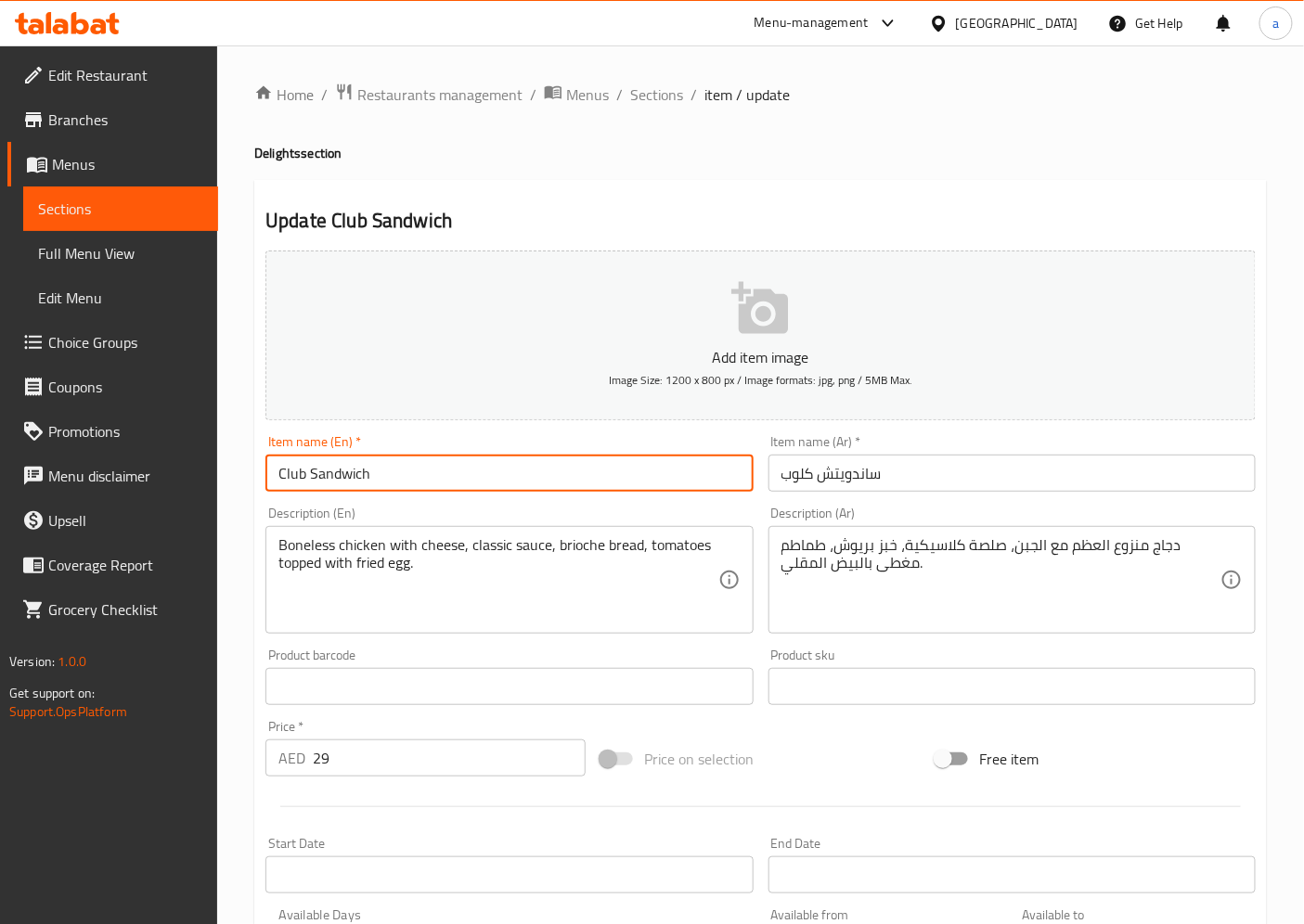
click at [492, 471] on input "Club Sandwich" at bounding box center [509, 473] width 487 height 37
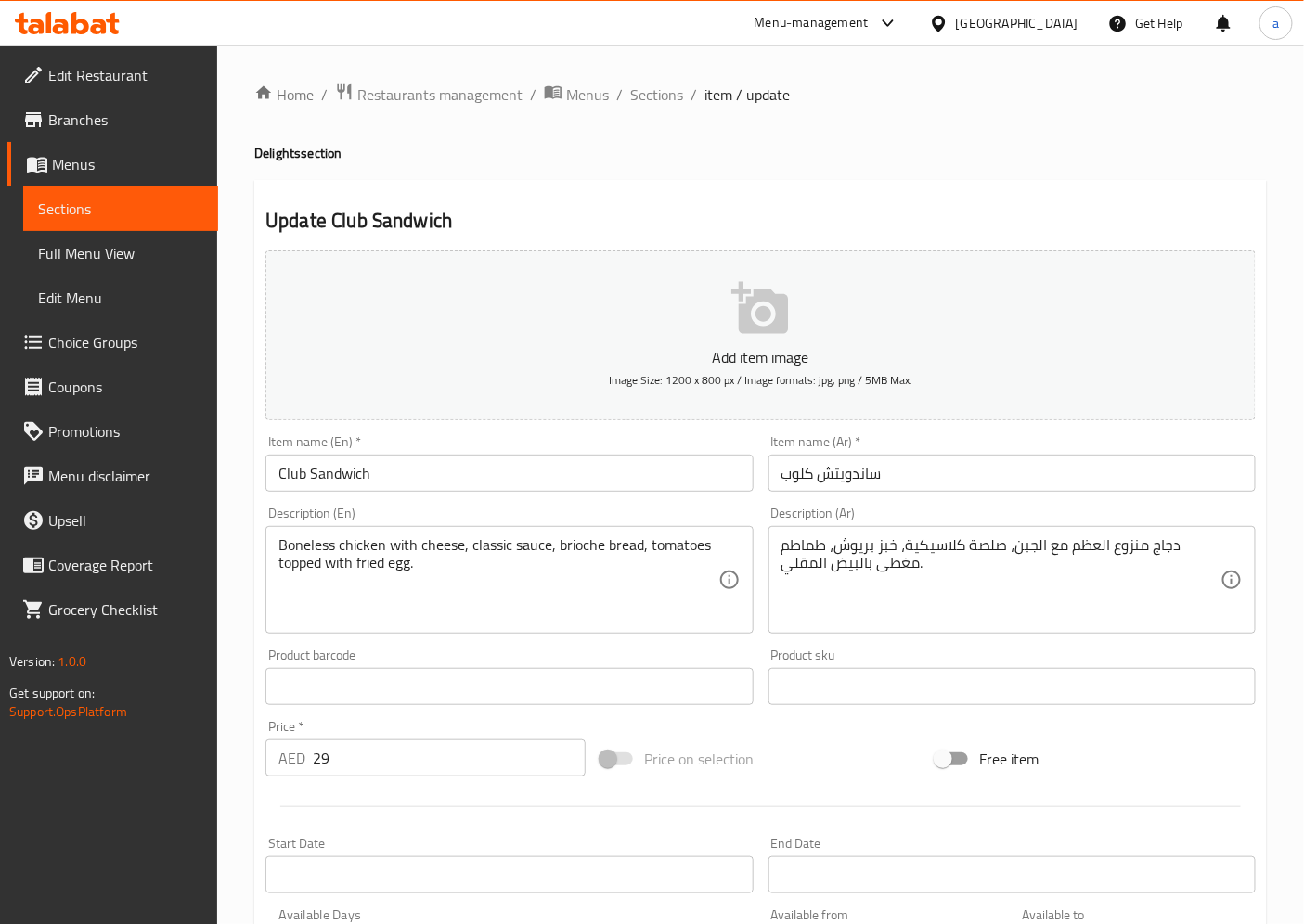
click at [1230, 101] on ol "Home / Restaurants management / Menus / Sections / item / update" at bounding box center [760, 95] width 1012 height 24
click at [659, 102] on span "Sections" at bounding box center [656, 95] width 53 height 22
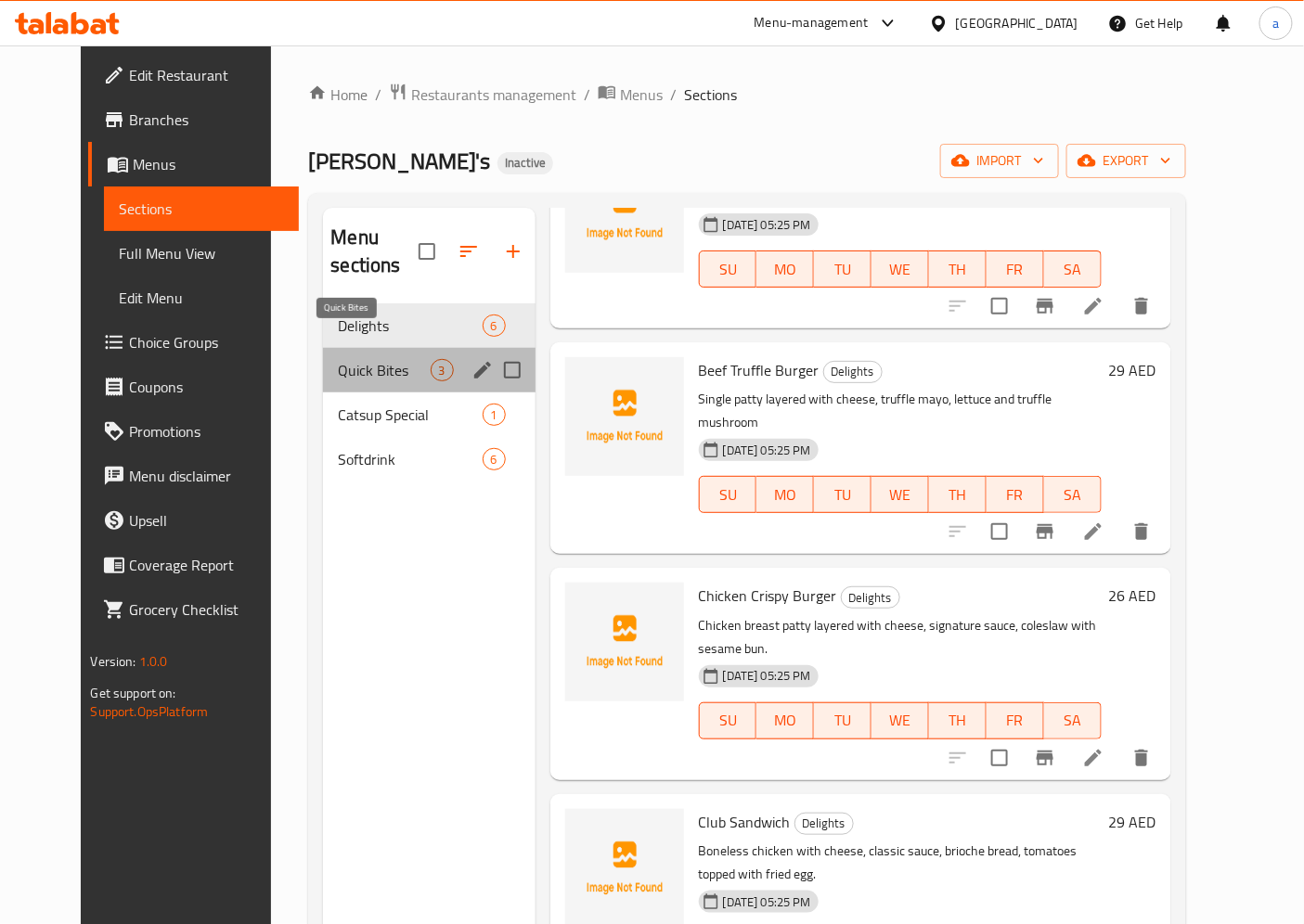
click at [356, 360] on span "Quick Bites" at bounding box center [384, 371] width 92 height 22
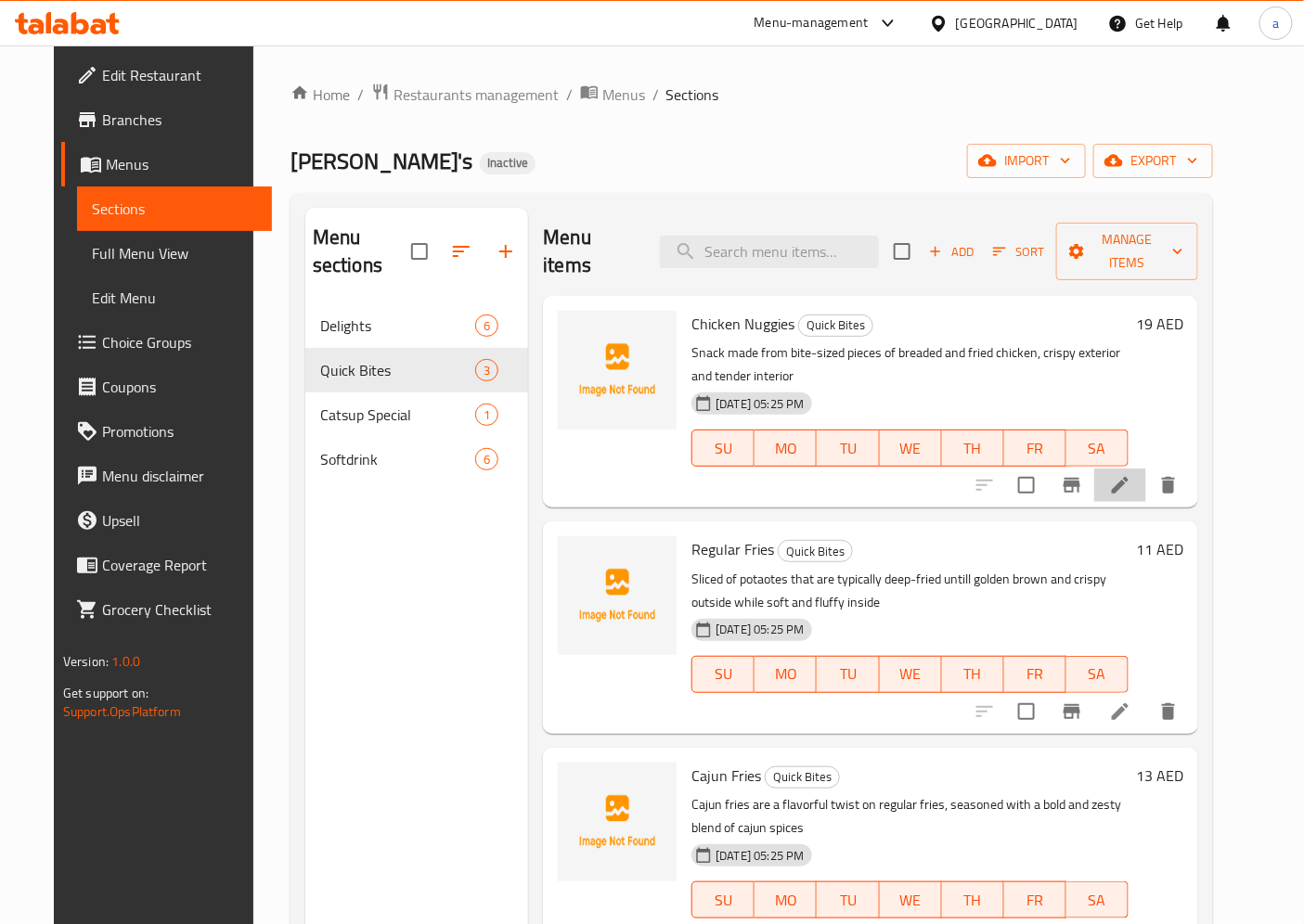
click at [1146, 469] on li at bounding box center [1121, 485] width 52 height 34
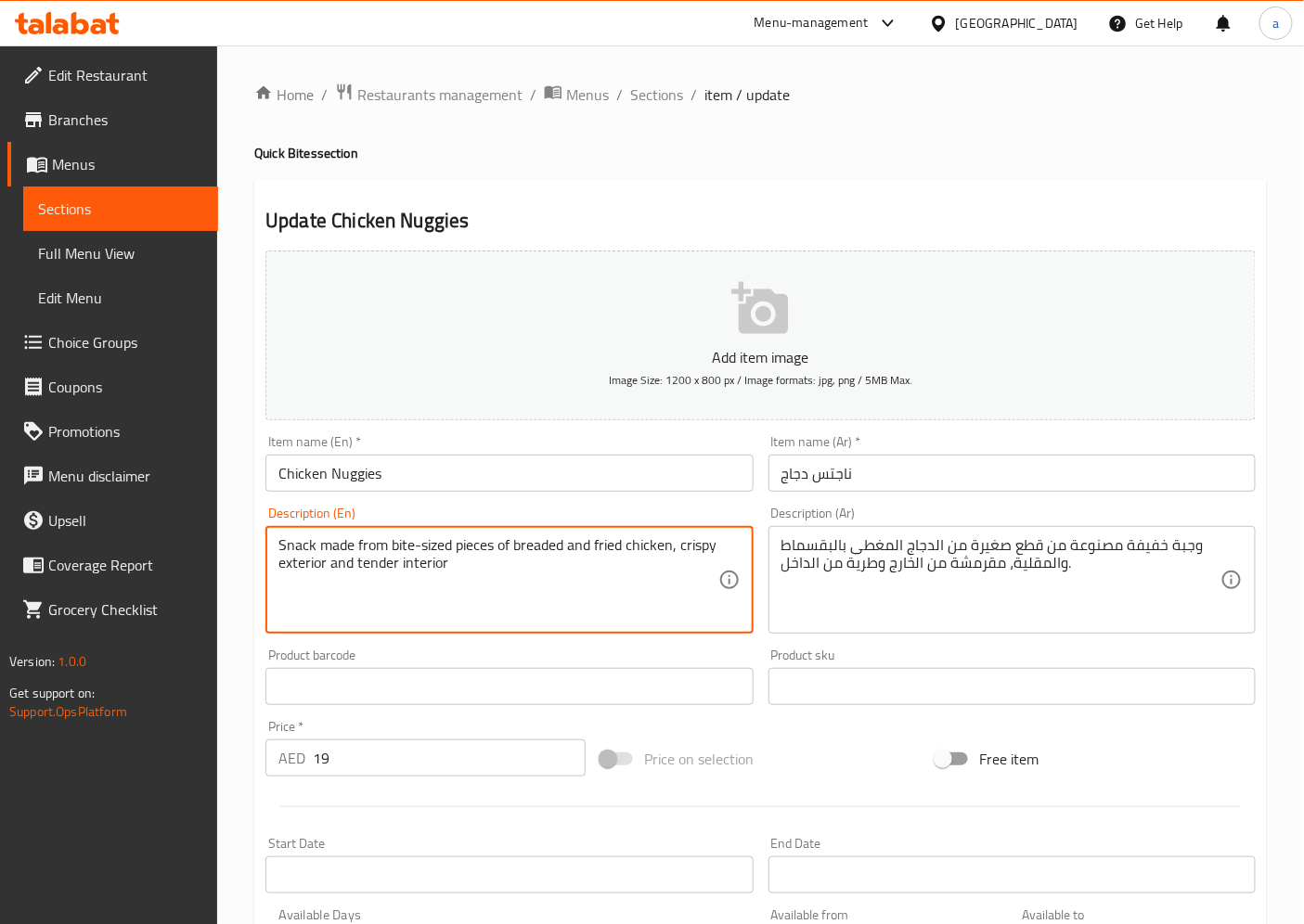
drag, startPoint x: 493, startPoint y: 549, endPoint x: 414, endPoint y: 592, distance: 89.9
click at [441, 557] on textarea "Snack made from bite-sized pieces of breaded and fried chicken, crispy exterior…" at bounding box center [497, 580] width 439 height 88
drag, startPoint x: 450, startPoint y: 552, endPoint x: 408, endPoint y: 549, distance: 42.1
click at [390, 552] on textarea "Snack made from bite-sized pieces of breaded and fried chicken, crispy exterior…" at bounding box center [497, 580] width 439 height 88
click at [483, 564] on textarea "Snack made from bite-sized pieces of breaded and fried chicken, crispy exterior…" at bounding box center [497, 580] width 439 height 88
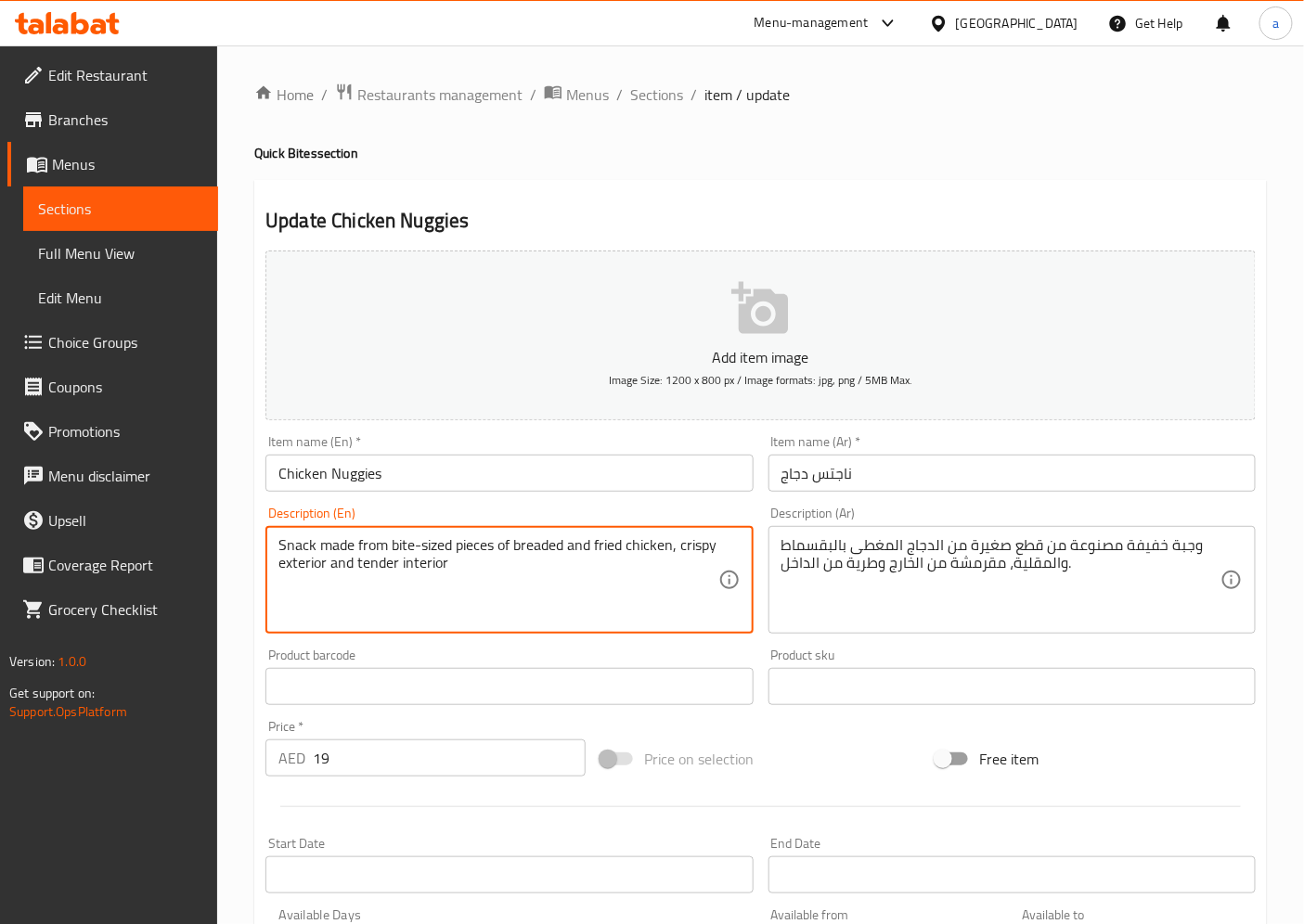
click at [286, 564] on textarea "Snack made from bite-sized pieces of breaded and fried chicken, crispy exterior…" at bounding box center [497, 580] width 439 height 88
click at [386, 596] on textarea "Snack made from bite-sized pieces of breaded and fried chicken, crispy exterior…" at bounding box center [497, 580] width 439 height 88
drag, startPoint x: 496, startPoint y: 541, endPoint x: 275, endPoint y: 543, distance: 221.0
click at [275, 543] on div "Snack made from bite-sized pieces of breaded and fried chicken, crispy exterior…" at bounding box center [509, 580] width 487 height 108
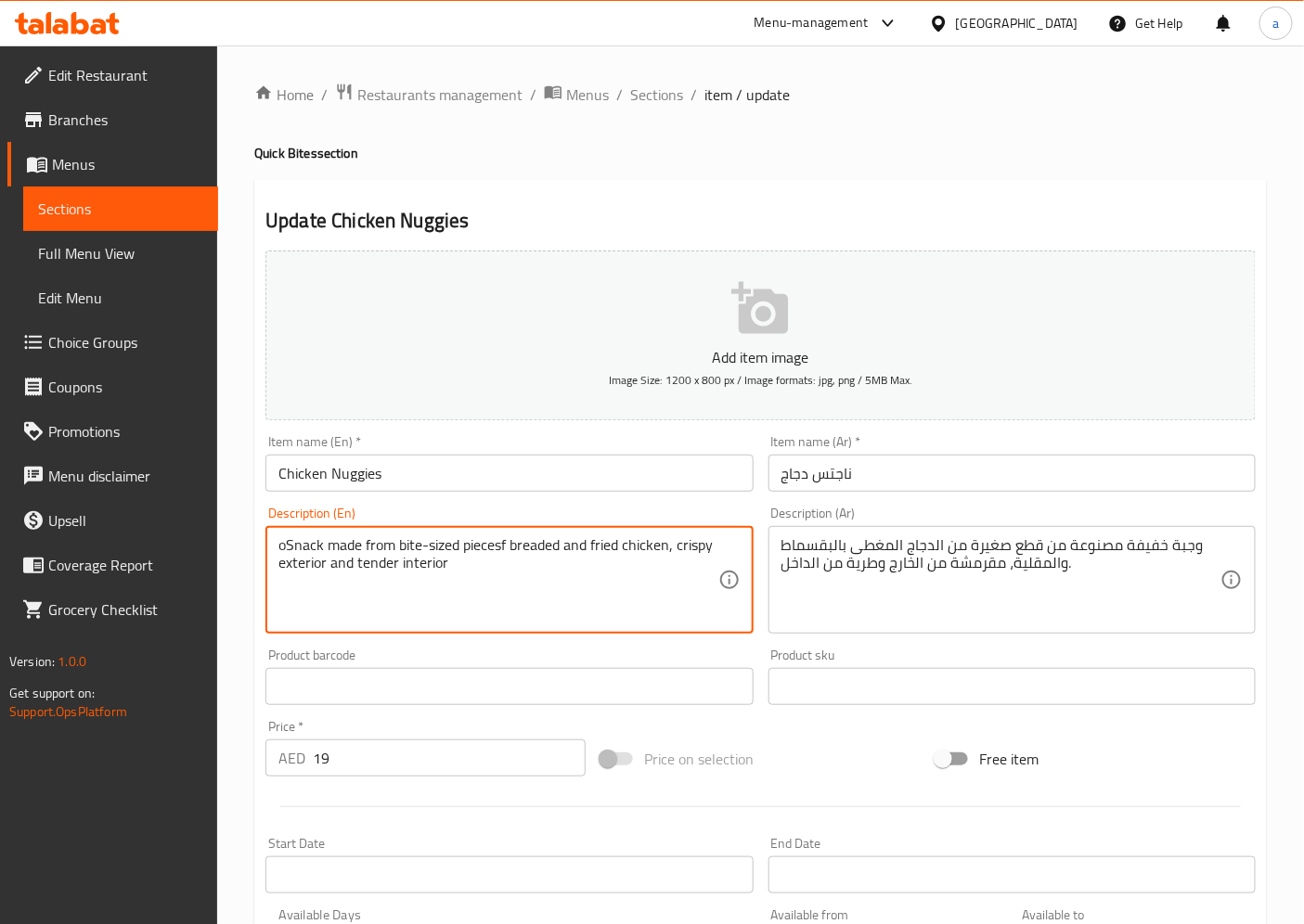
type textarea "Snack made from bite-sized pieces of breaded and fried chicken, crispy exterior…"
click at [506, 554] on textarea "Snack made from bite-sized pieces of breaded and fried chicken, crispy exterior…" at bounding box center [497, 580] width 439 height 88
drag, startPoint x: 495, startPoint y: 550, endPoint x: 673, endPoint y: 533, distance: 178.8
click at [673, 533] on div "Snack made from bite-sized pieces of breaded and fried chicken, crispy exterior…" at bounding box center [509, 580] width 487 height 108
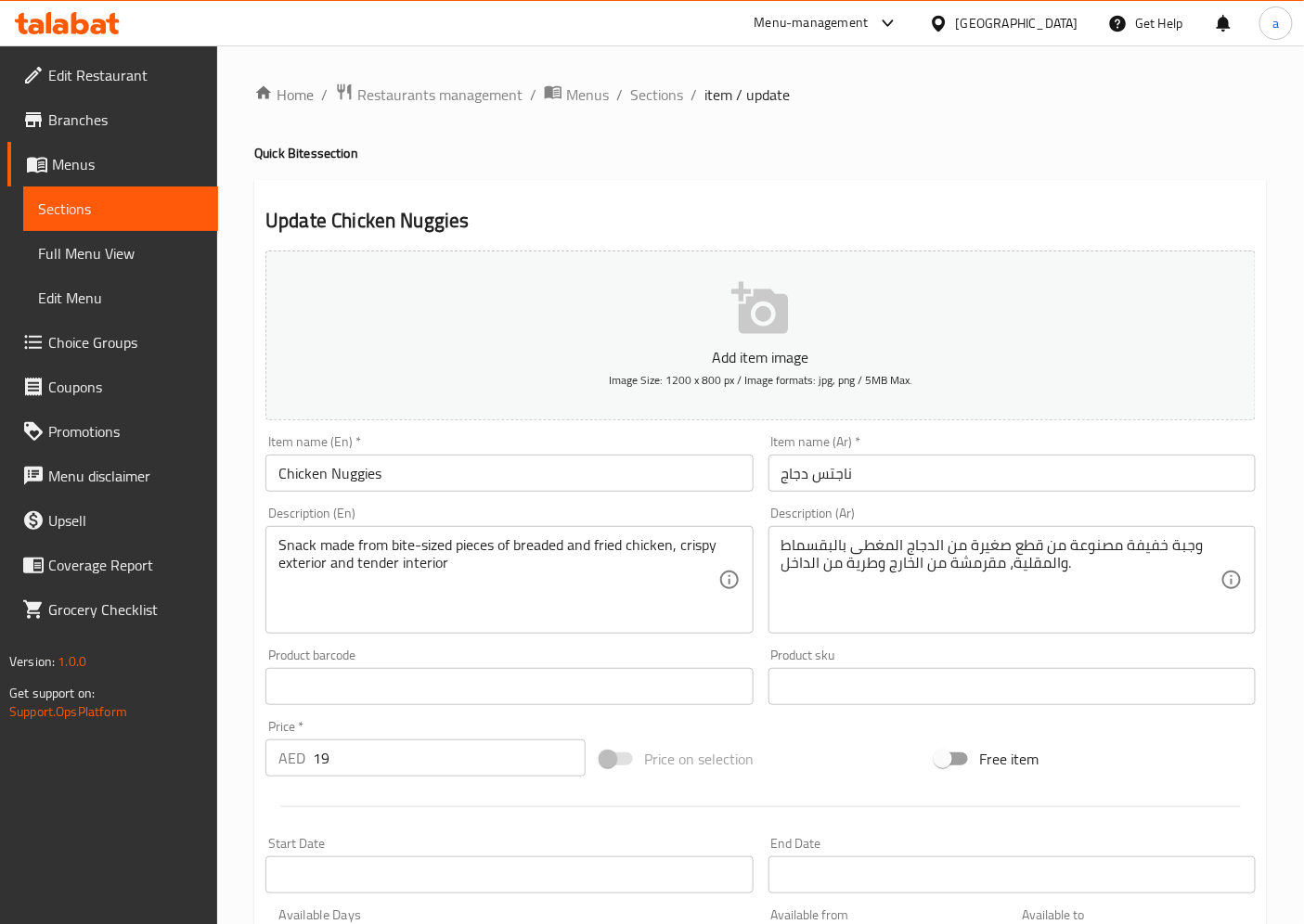
click at [681, 549] on textarea "Snack made from bite-sized pieces of breaded and fried chicken, crispy exterior…" at bounding box center [497, 580] width 439 height 88
click at [655, 96] on span "Sections" at bounding box center [656, 95] width 53 height 22
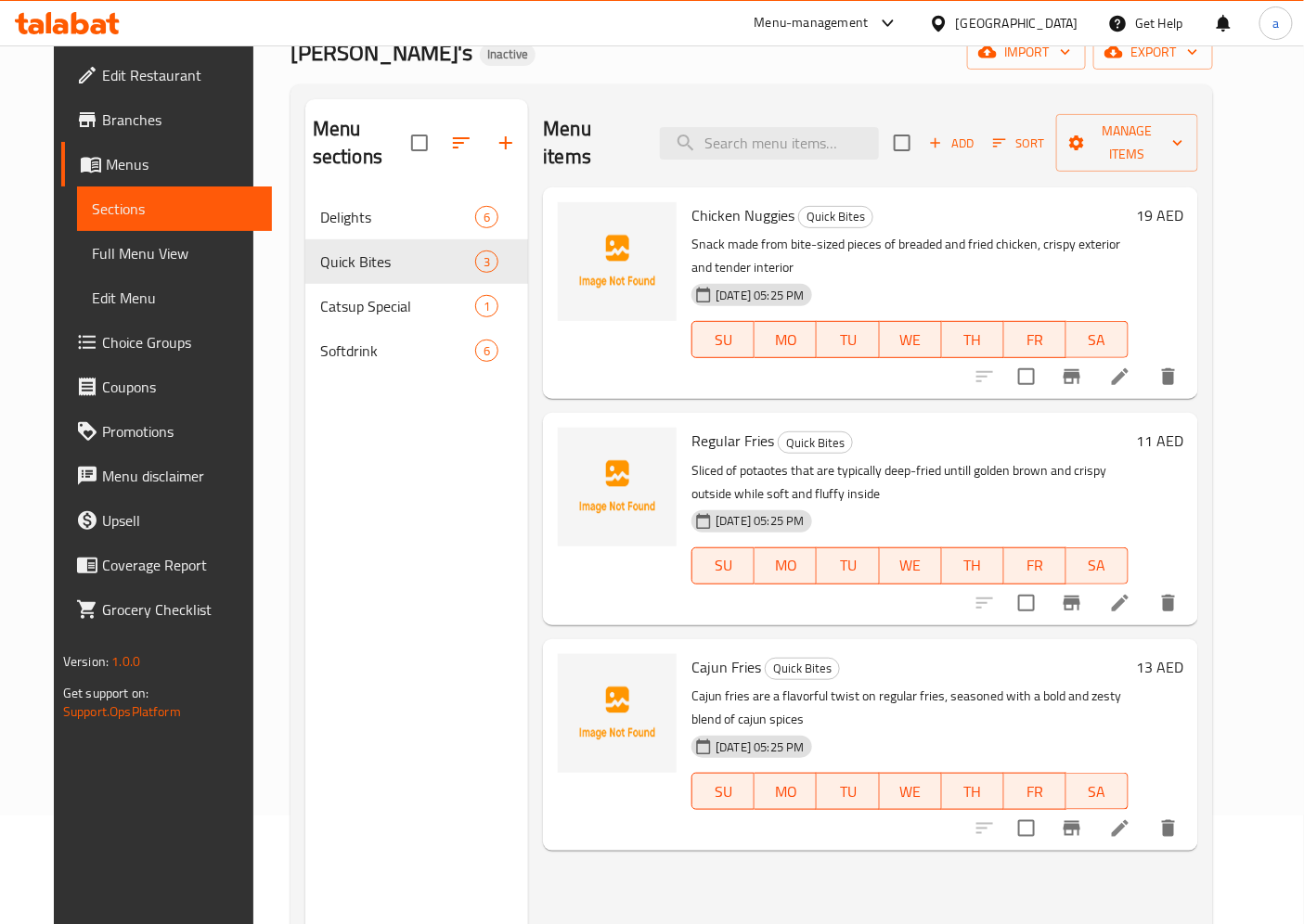
scroll to position [260, 0]
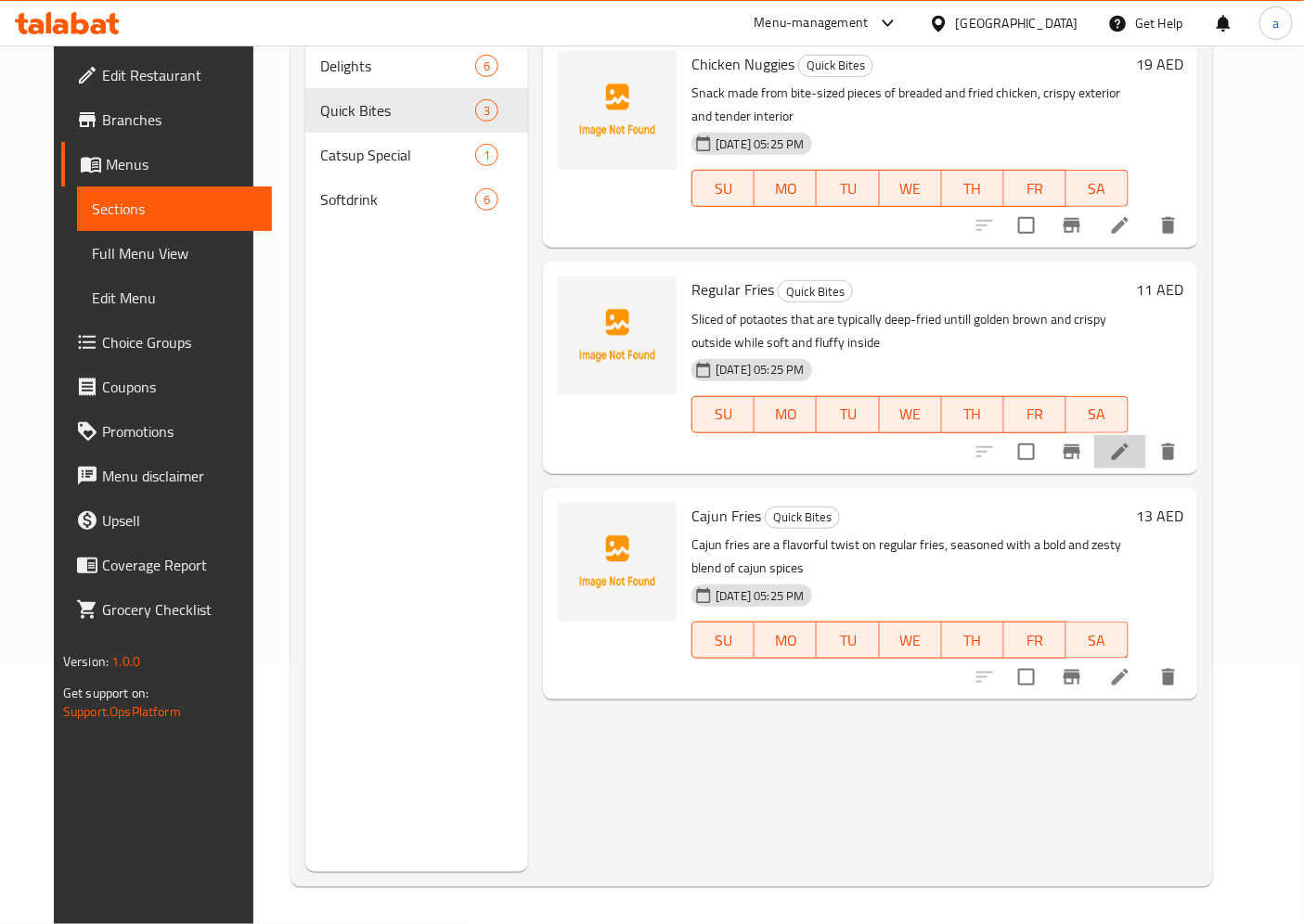
click at [1146, 435] on li at bounding box center [1121, 452] width 52 height 34
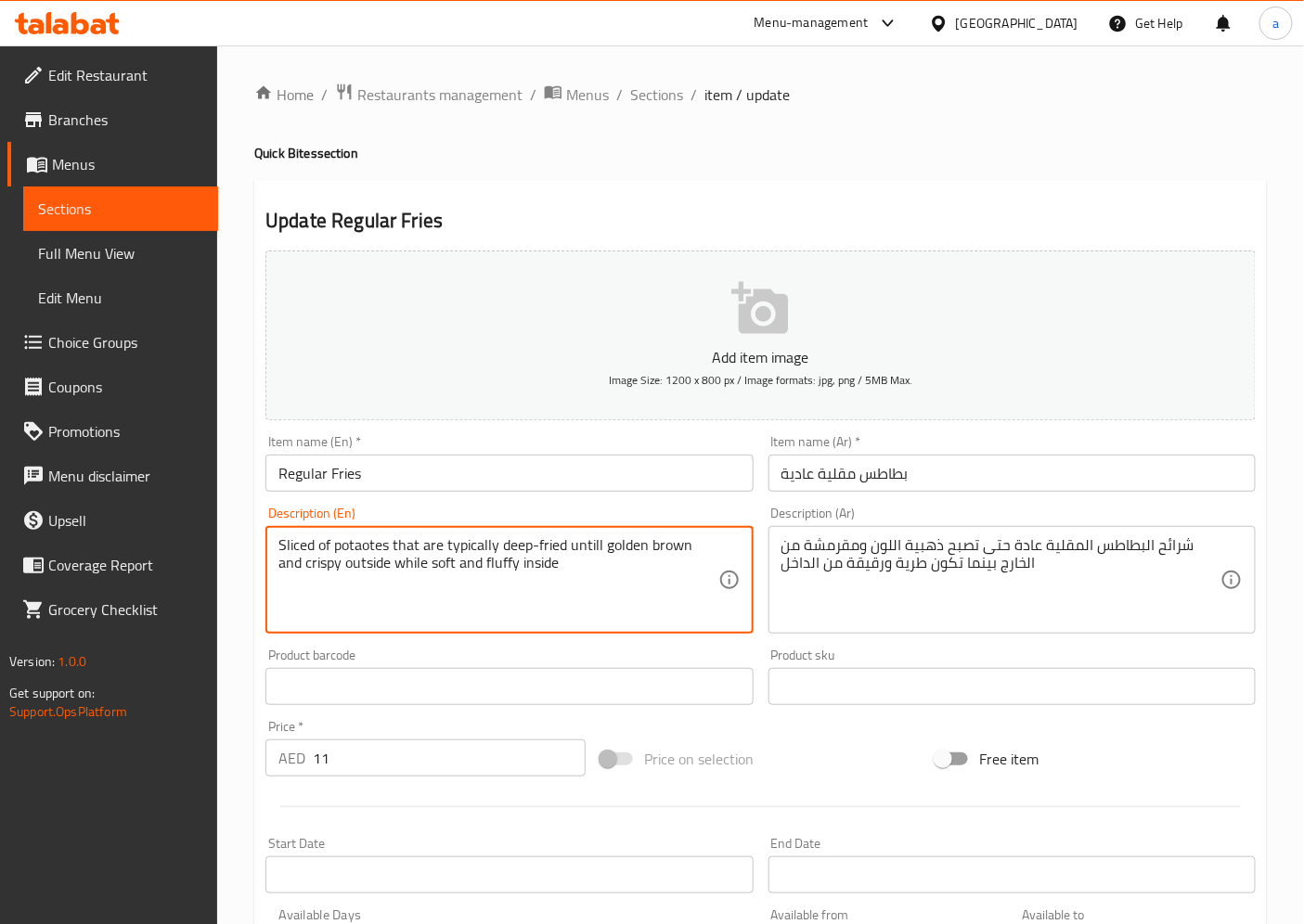
drag, startPoint x: 311, startPoint y: 542, endPoint x: 273, endPoint y: 553, distance: 39.6
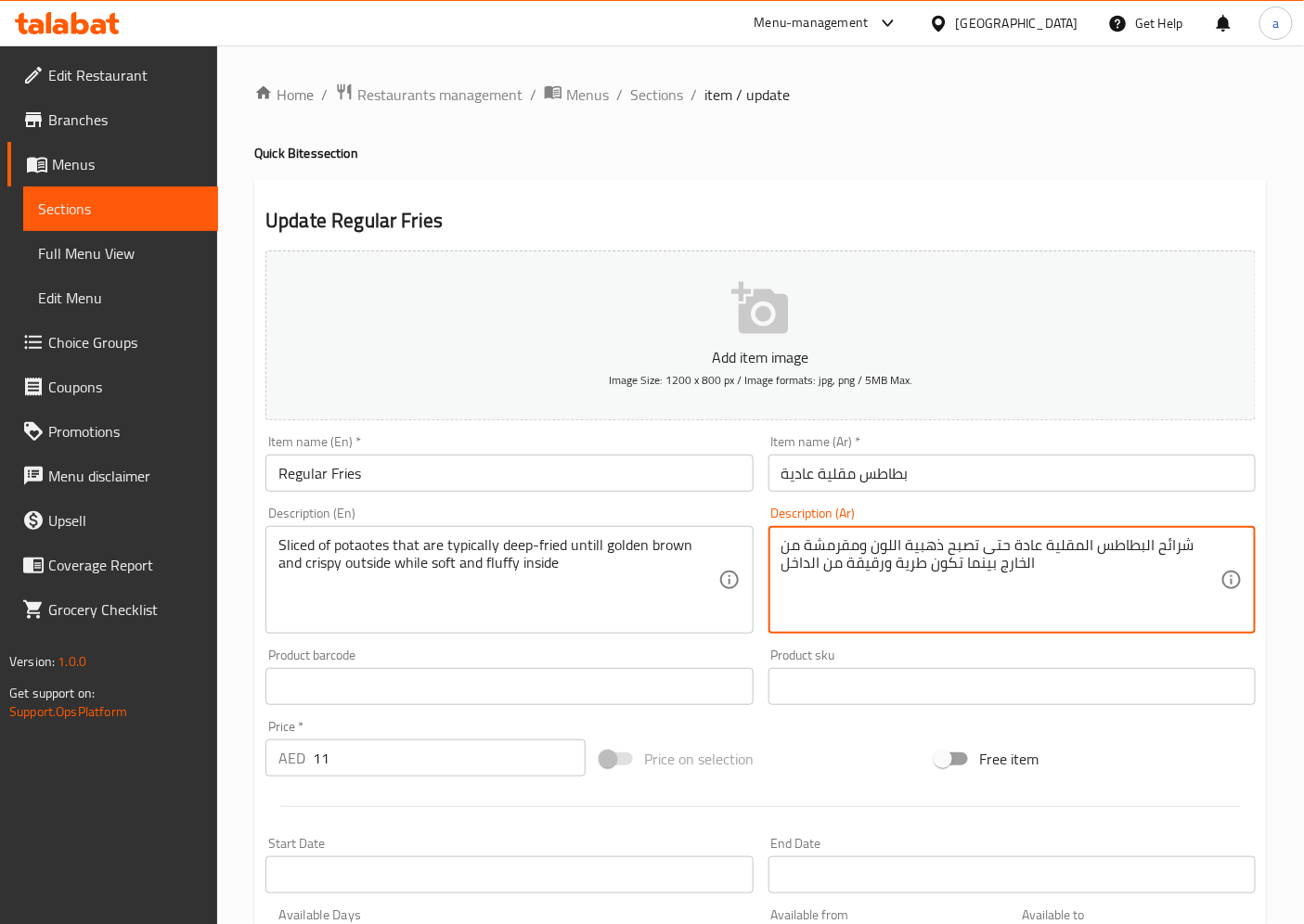
drag, startPoint x: 1157, startPoint y: 543, endPoint x: 1184, endPoint y: 541, distance: 27.1
type textarea "سلايزيد البطاطس المقلية عادة حتى تصبح ذهبية اللون ومقرمشة من الخارج بينما تكون …"
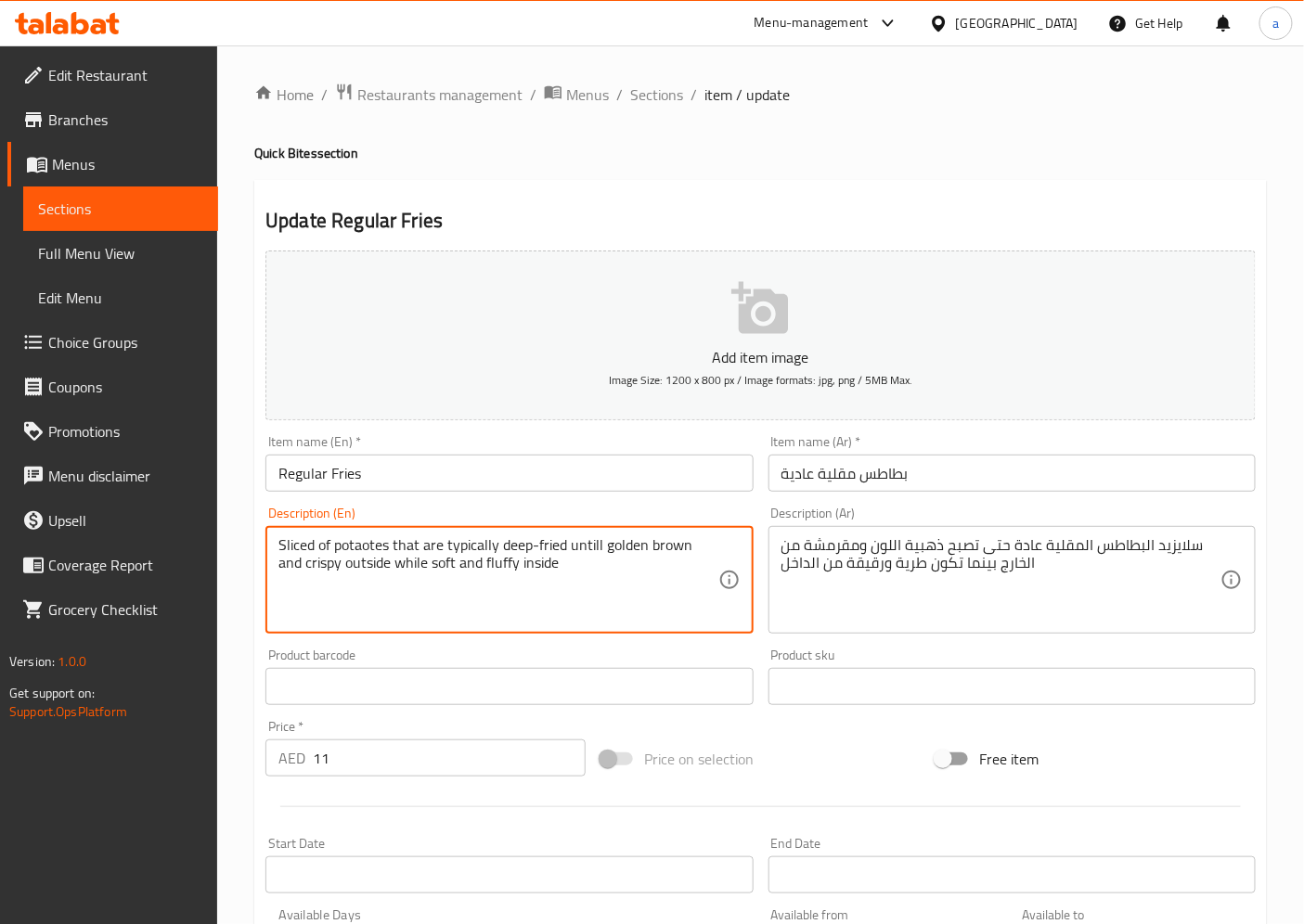
click at [457, 553] on textarea "Sliced of potaotes that are typically deep-fried untill golden brown and crispy…" at bounding box center [497, 580] width 439 height 88
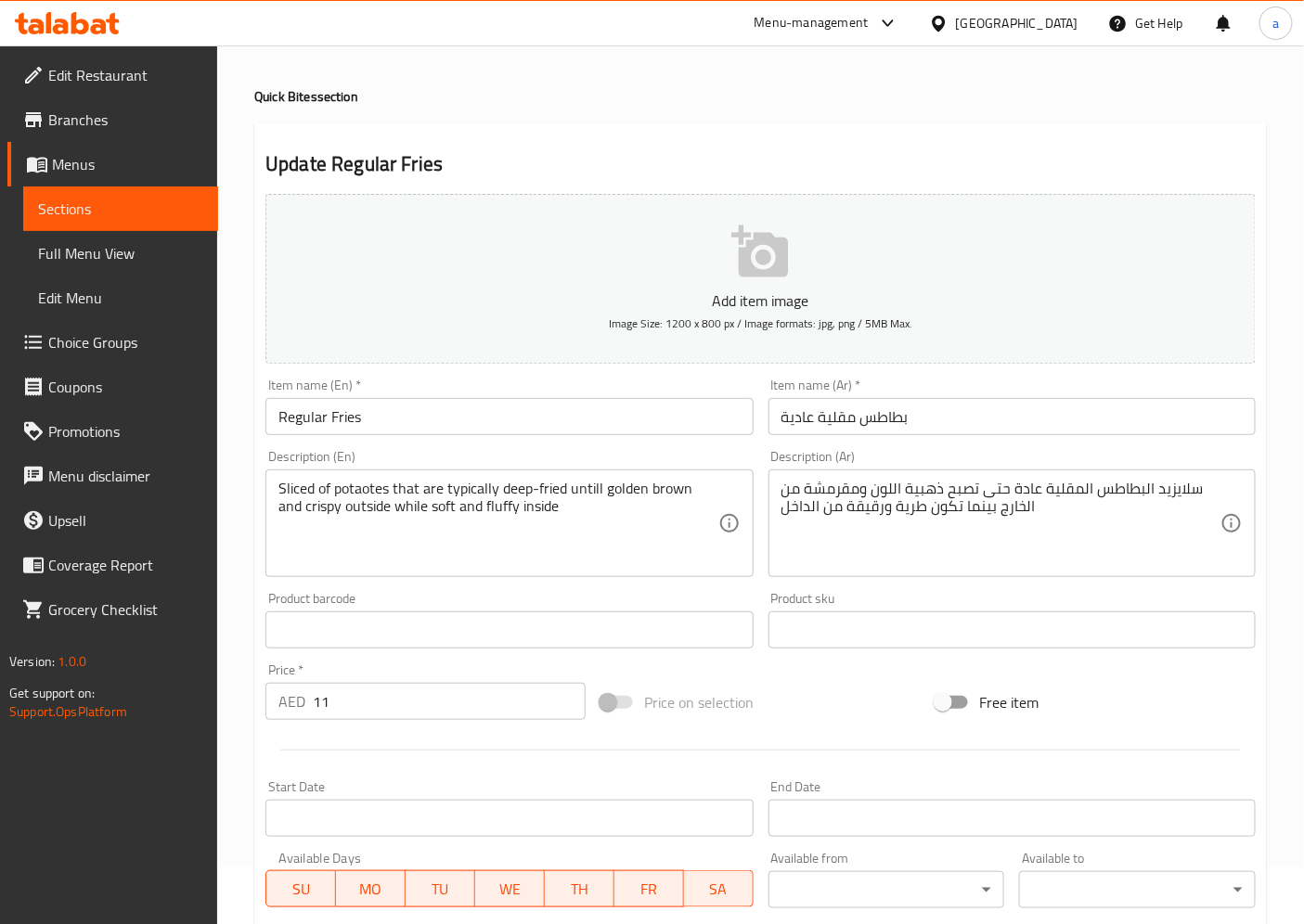
scroll to position [103, 0]
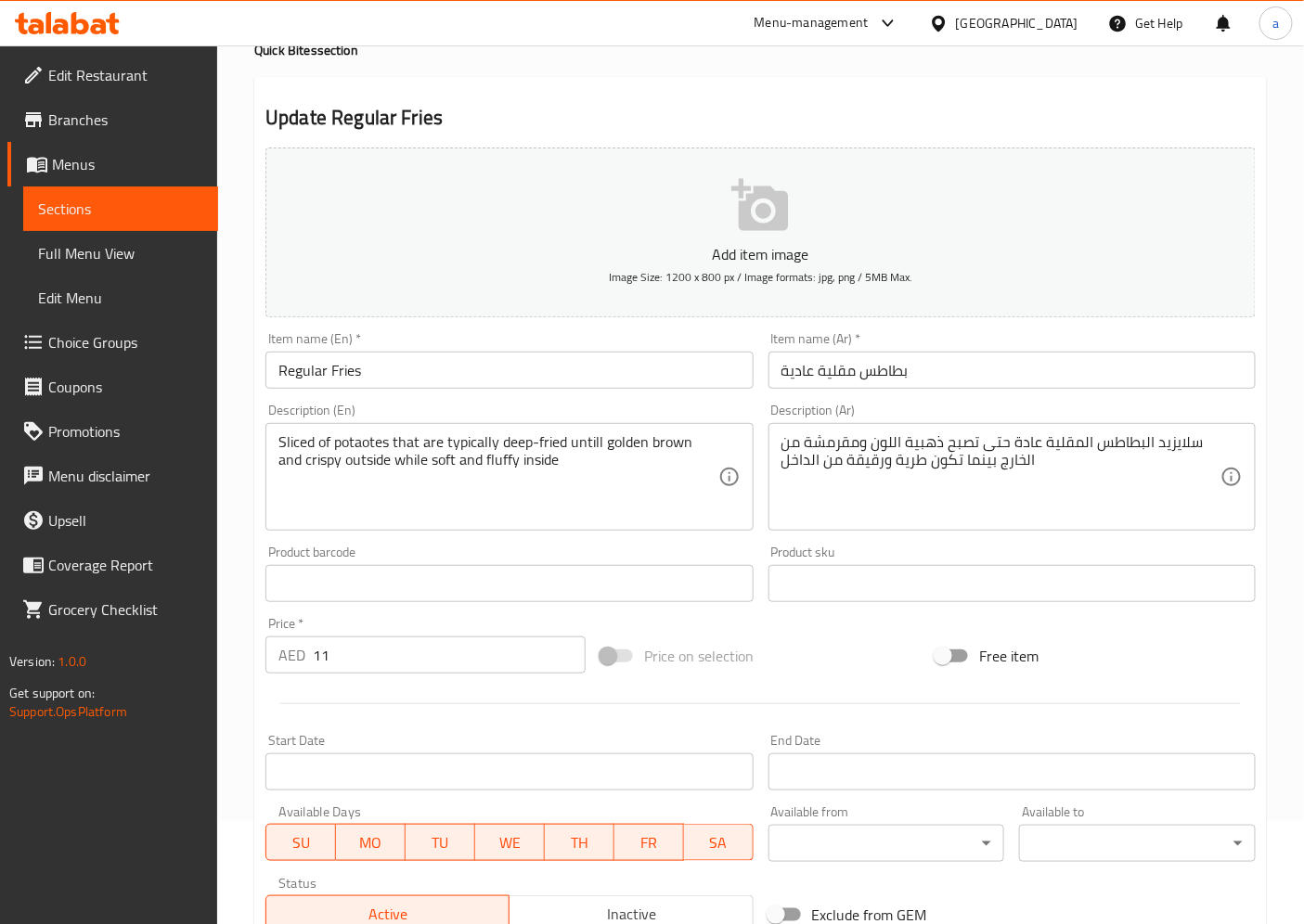
click at [1223, 403] on div "Description (Ar) سلايزيد البطاطس المقلية عادة حتى تصبح ذهبية اللون ومقرمشة من ا…" at bounding box center [1012, 467] width 487 height 127
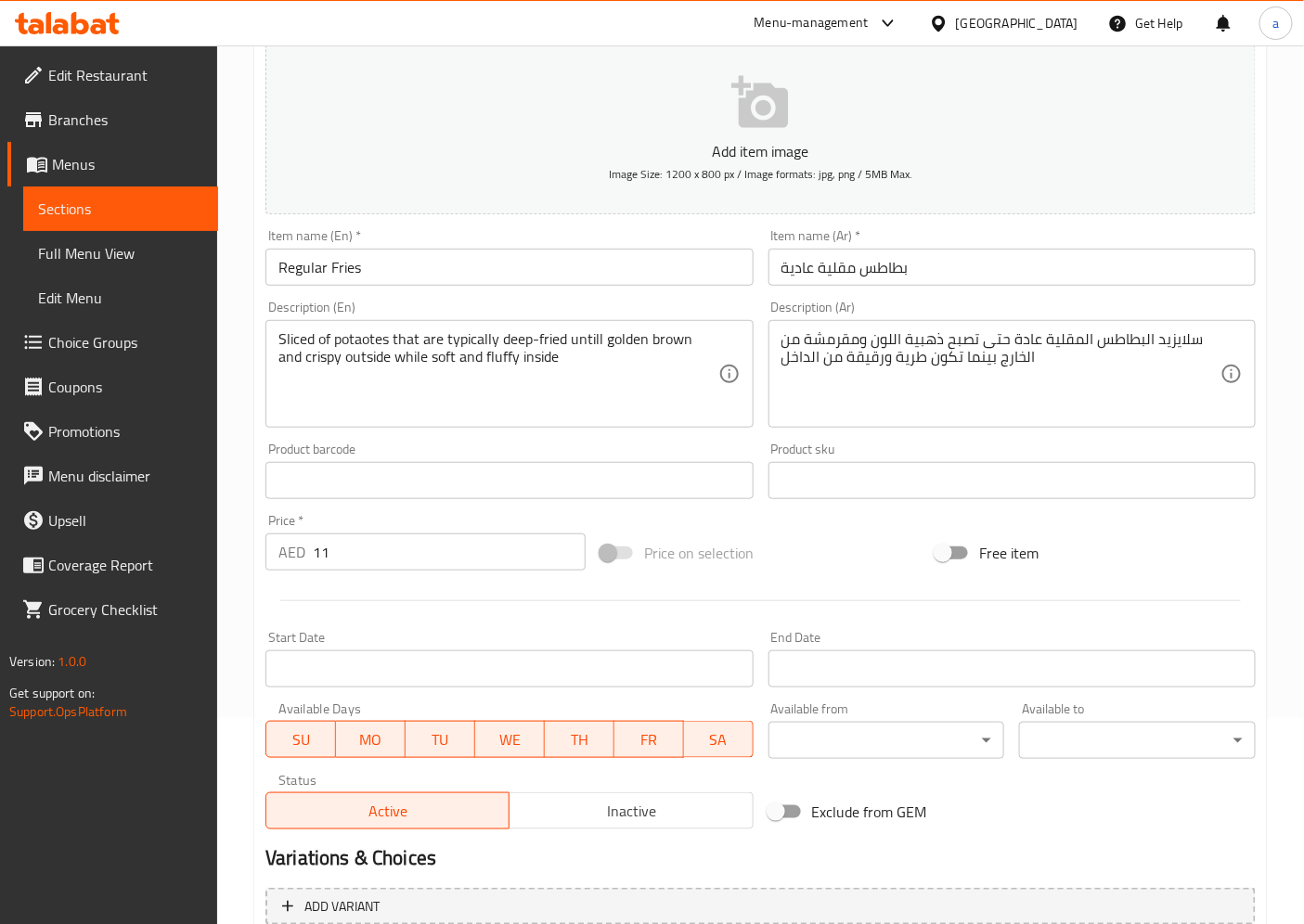
scroll to position [0, 0]
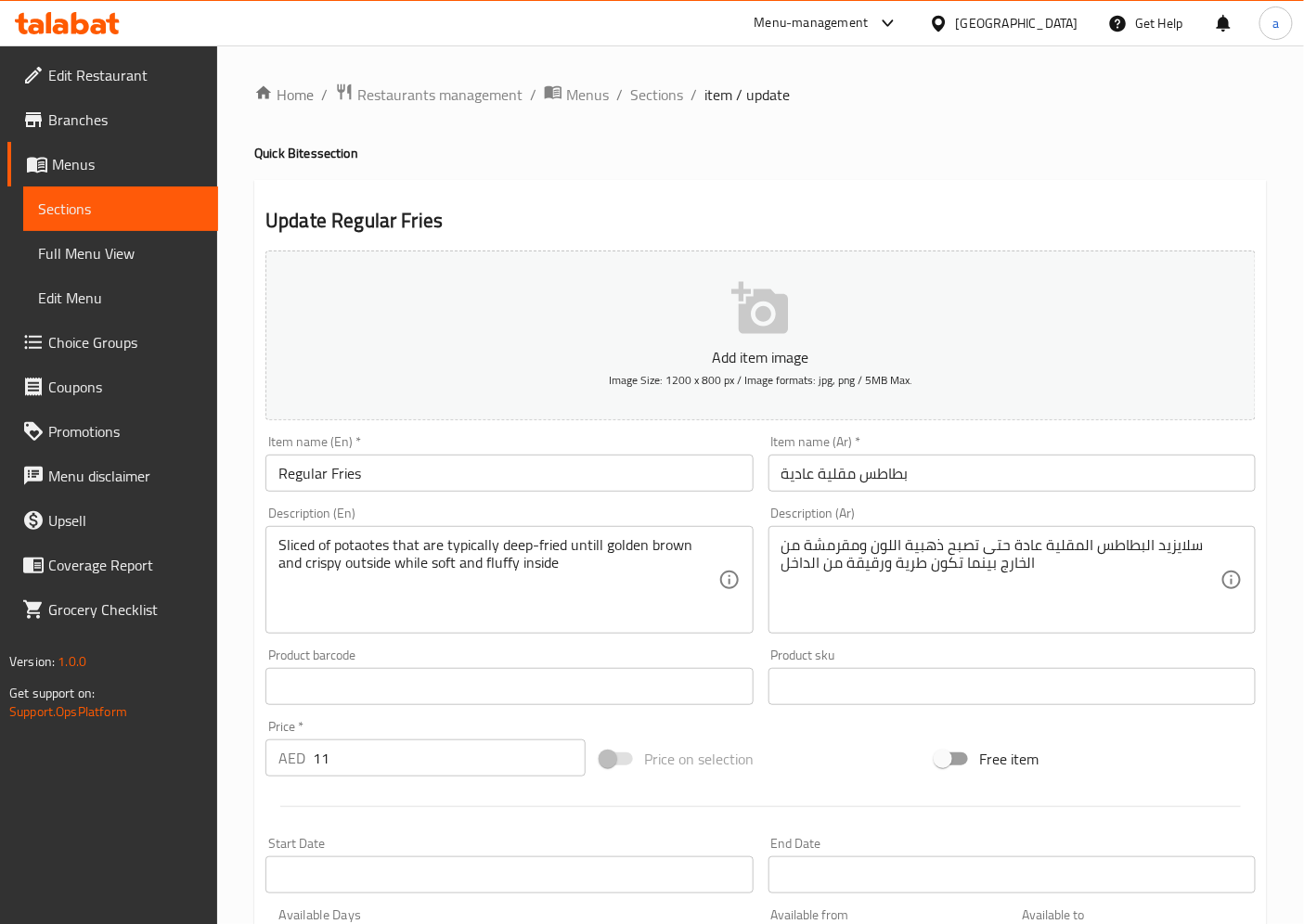
click at [365, 482] on input "Regular Fries" at bounding box center [509, 473] width 487 height 37
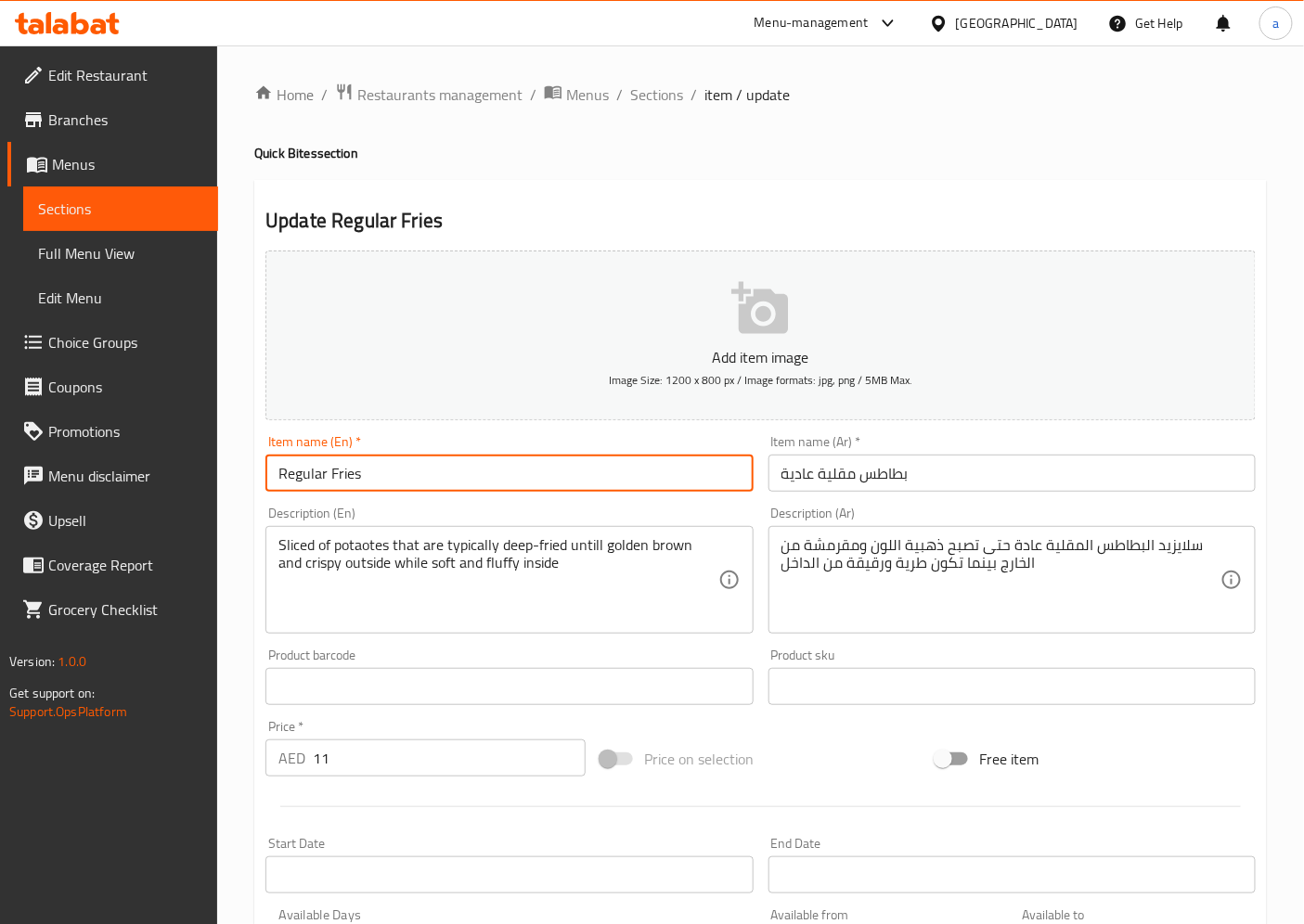
click at [365, 482] on input "Regular Fries" at bounding box center [509, 473] width 487 height 37
drag, startPoint x: 366, startPoint y: 479, endPoint x: 263, endPoint y: 485, distance: 103.2
click at [263, 485] on div "Item name (En)   * Regular Fries Item name (En) *" at bounding box center [509, 463] width 502 height 72
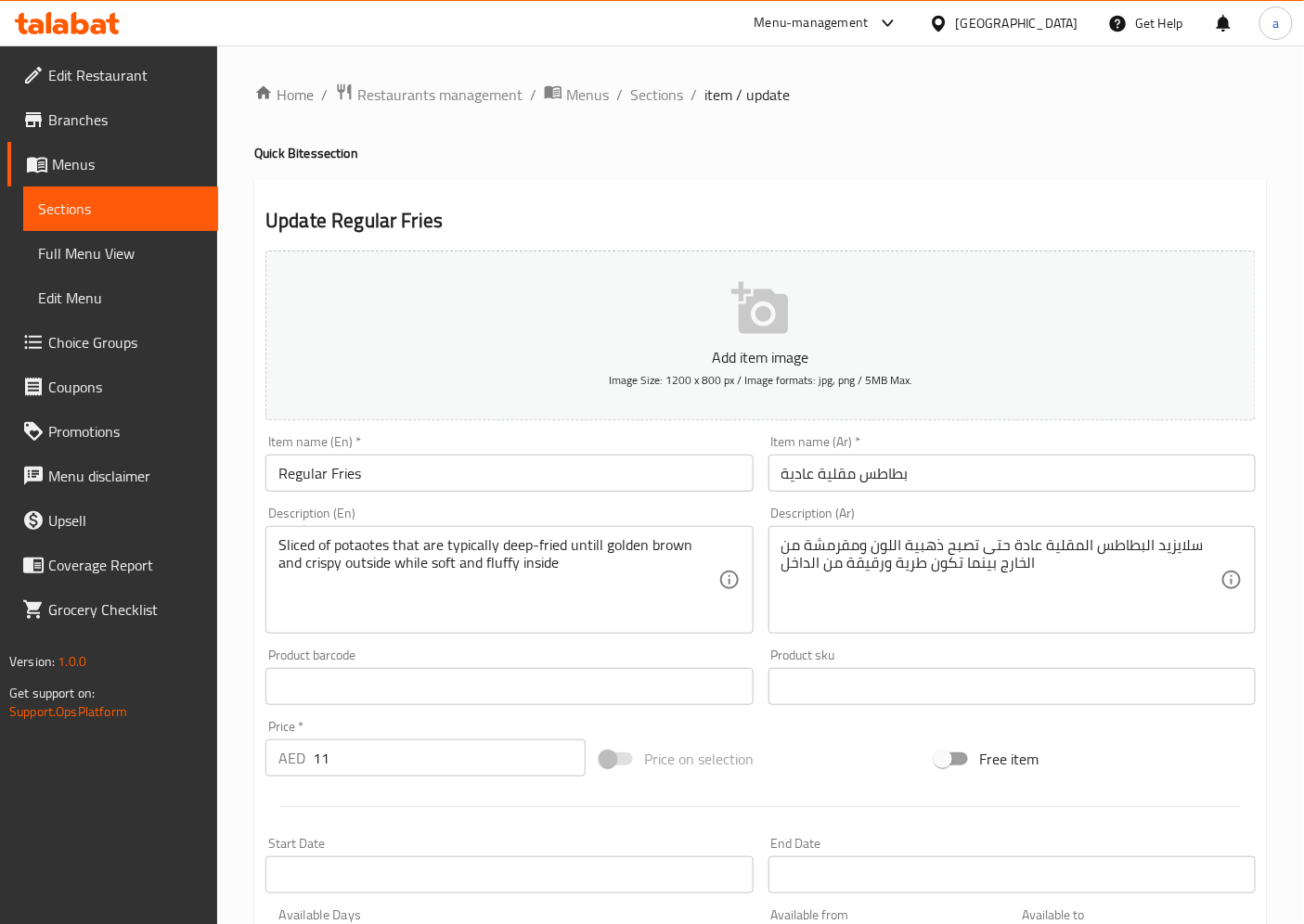
click at [823, 227] on h2 "Update Regular Fries" at bounding box center [760, 221] width 990 height 28
click at [659, 93] on span "Sections" at bounding box center [656, 95] width 53 height 22
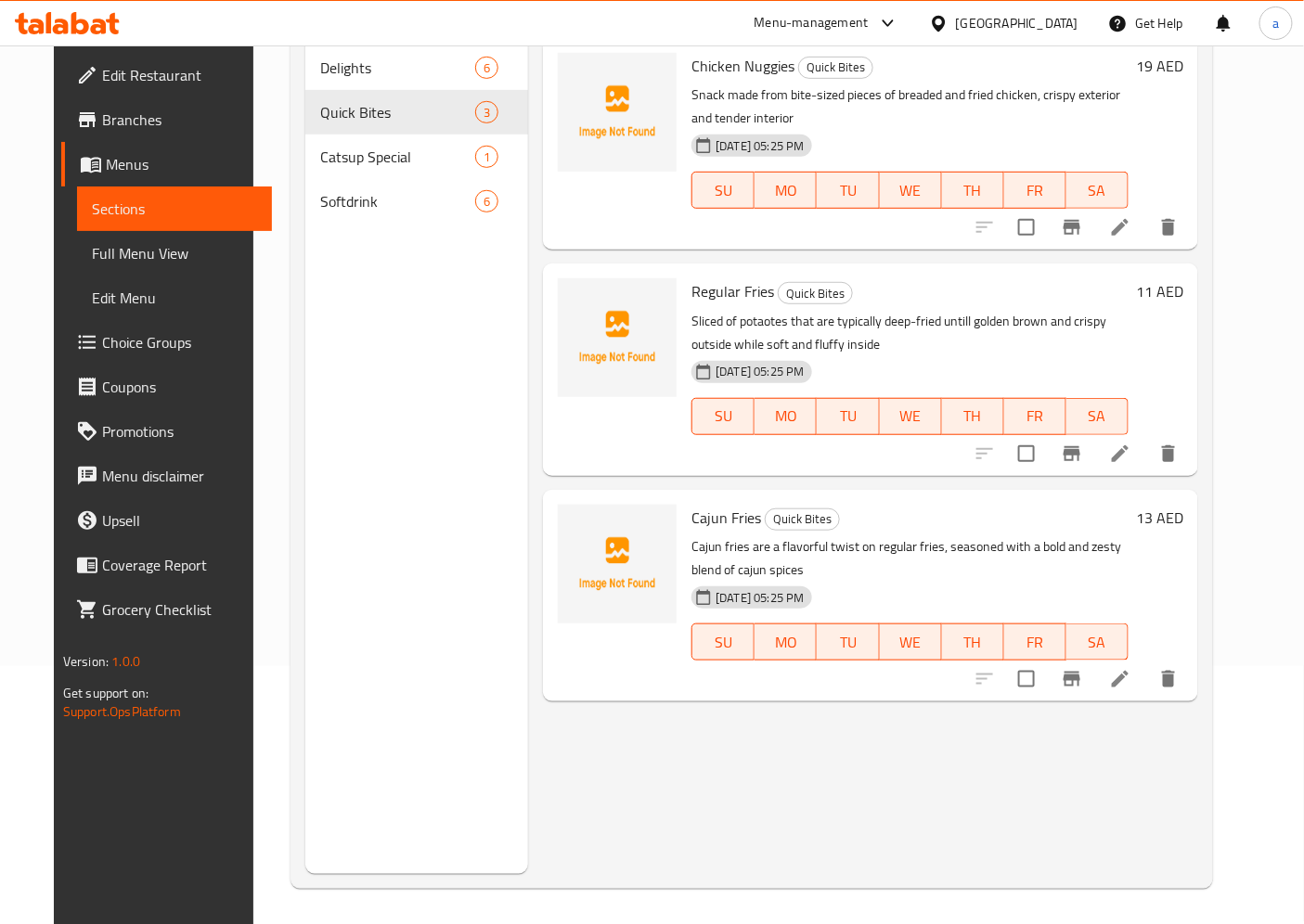
scroll to position [260, 0]
click at [1190, 429] on button "delete" at bounding box center [1168, 452] width 45 height 45
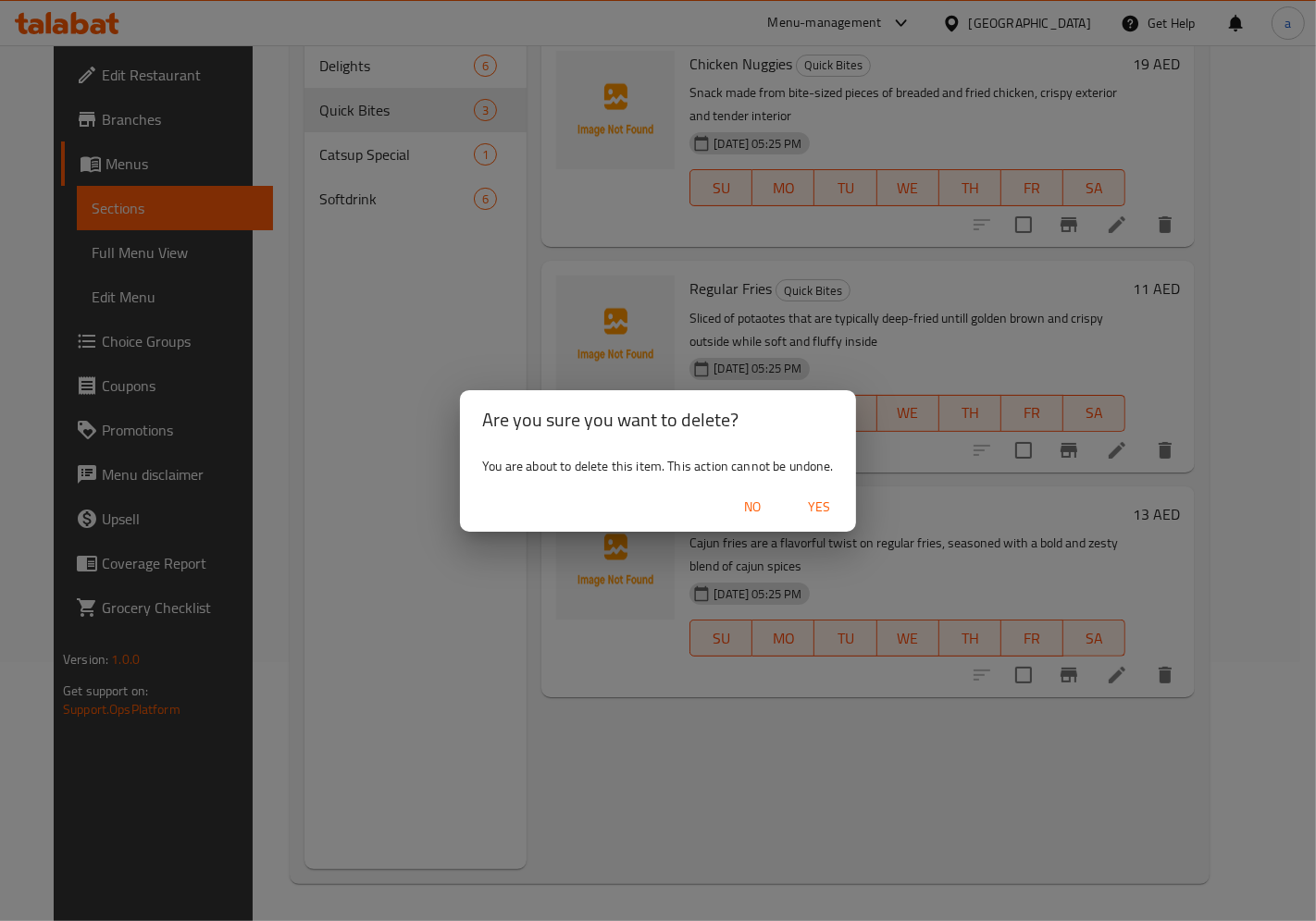
click at [828, 518] on span "Yes" at bounding box center [819, 507] width 45 height 23
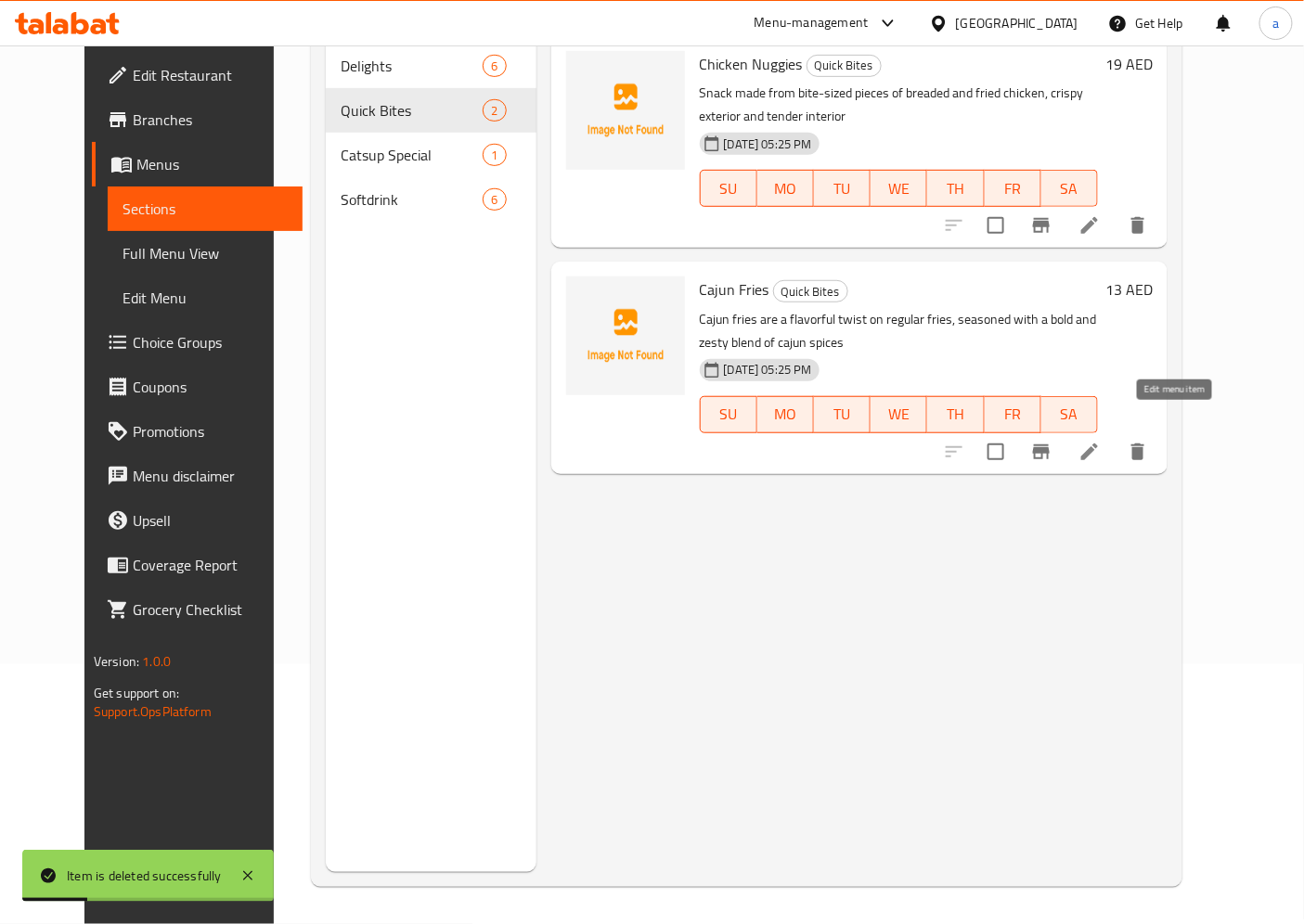
click at [1098, 443] on icon at bounding box center [1090, 452] width 17 height 17
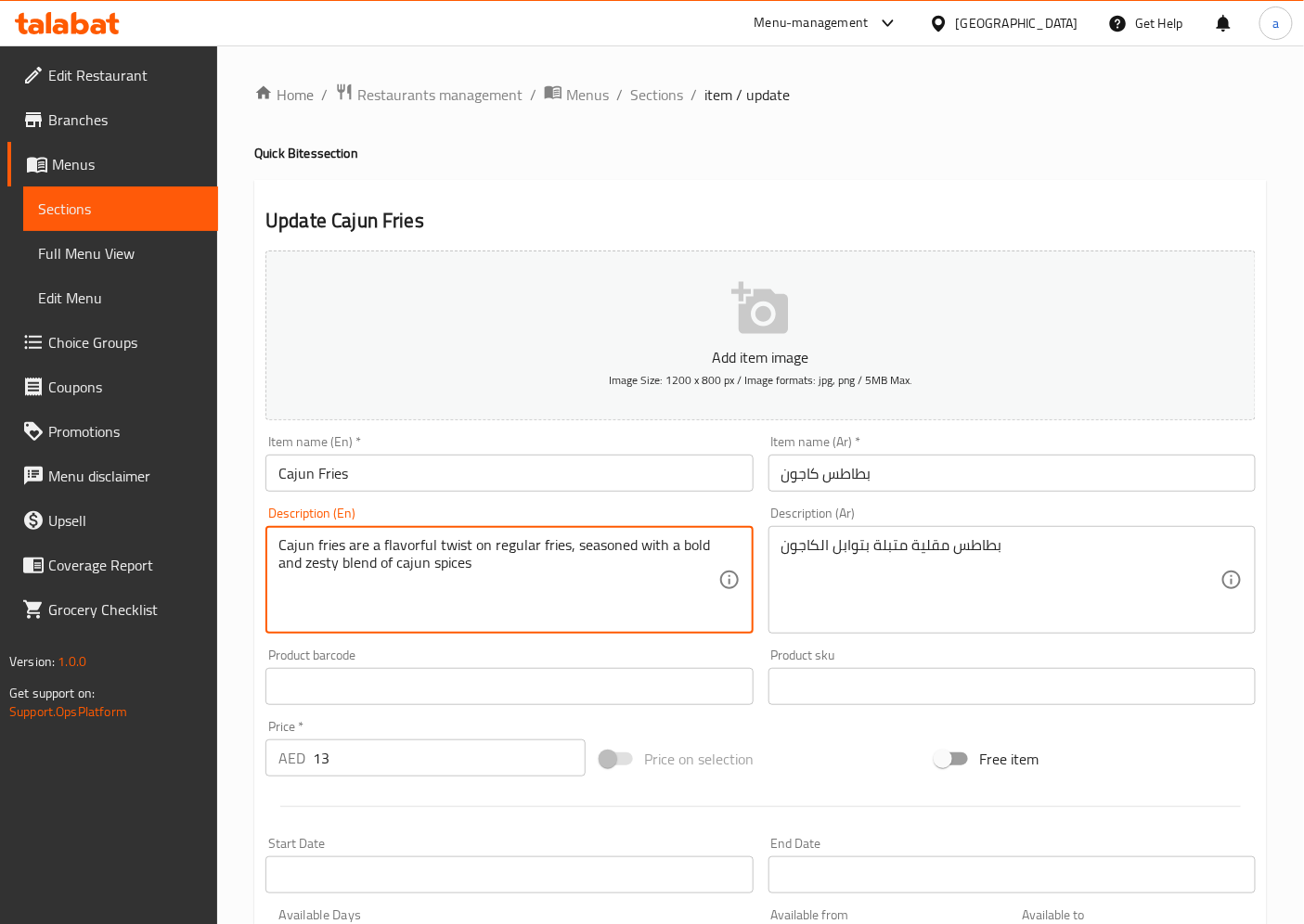
drag, startPoint x: 347, startPoint y: 549, endPoint x: 564, endPoint y: 546, distance: 217.0
drag, startPoint x: 279, startPoint y: 551, endPoint x: 567, endPoint y: 550, distance: 288.0
click at [567, 550] on textarea "Cajun fries are a flavorful twist on regular fries, seasoned with a bold and ze…" at bounding box center [497, 580] width 439 height 88
drag, startPoint x: 571, startPoint y: 542, endPoint x: 586, endPoint y: 578, distance: 39.0
click at [586, 578] on textarea "Cajun fries are a flavorful twist on regular fries, seasoned with a bold and ze…" at bounding box center [497, 580] width 439 height 88
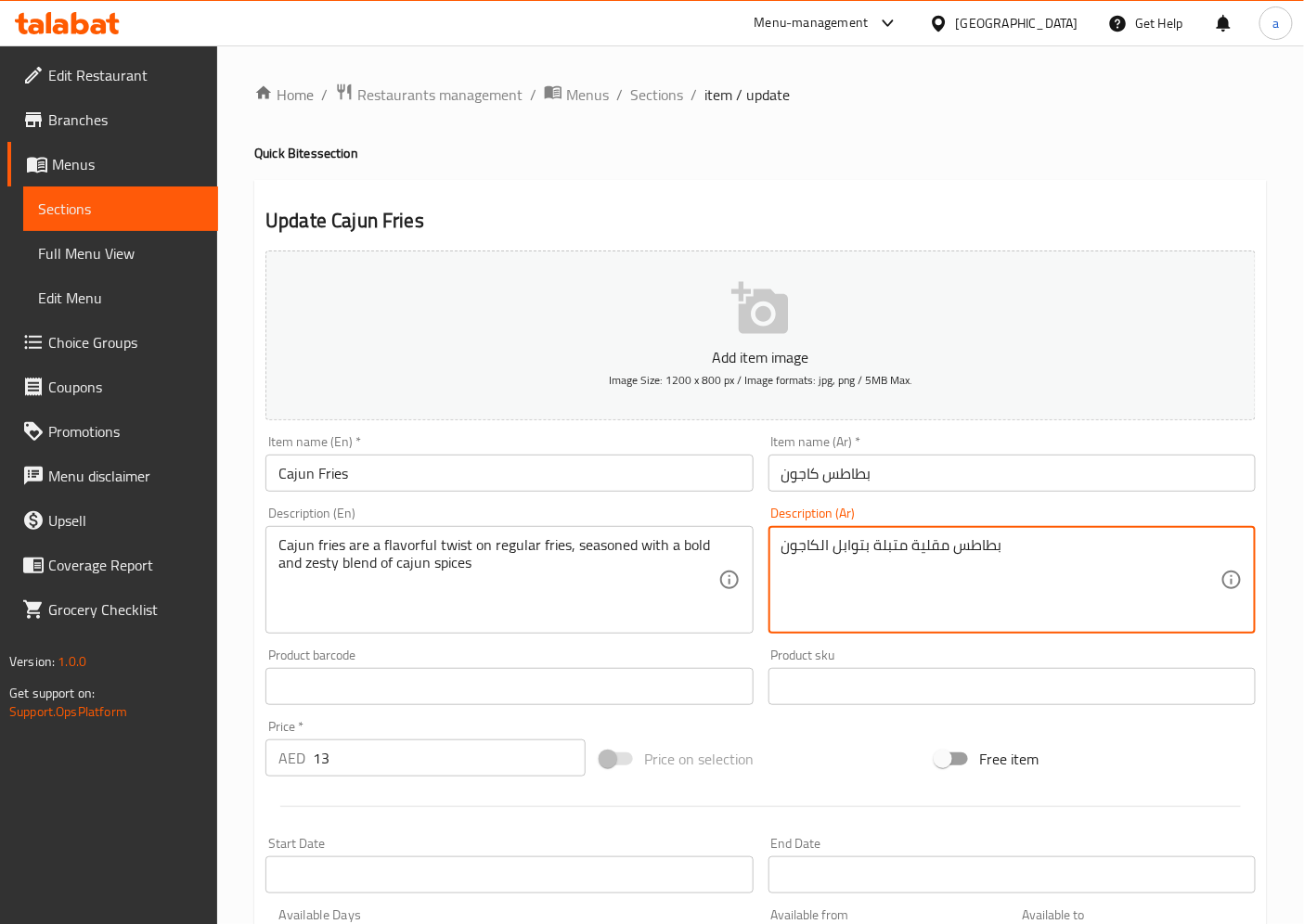
drag, startPoint x: 782, startPoint y: 551, endPoint x: 1043, endPoint y: 522, distance: 262.6
type textarea "f"
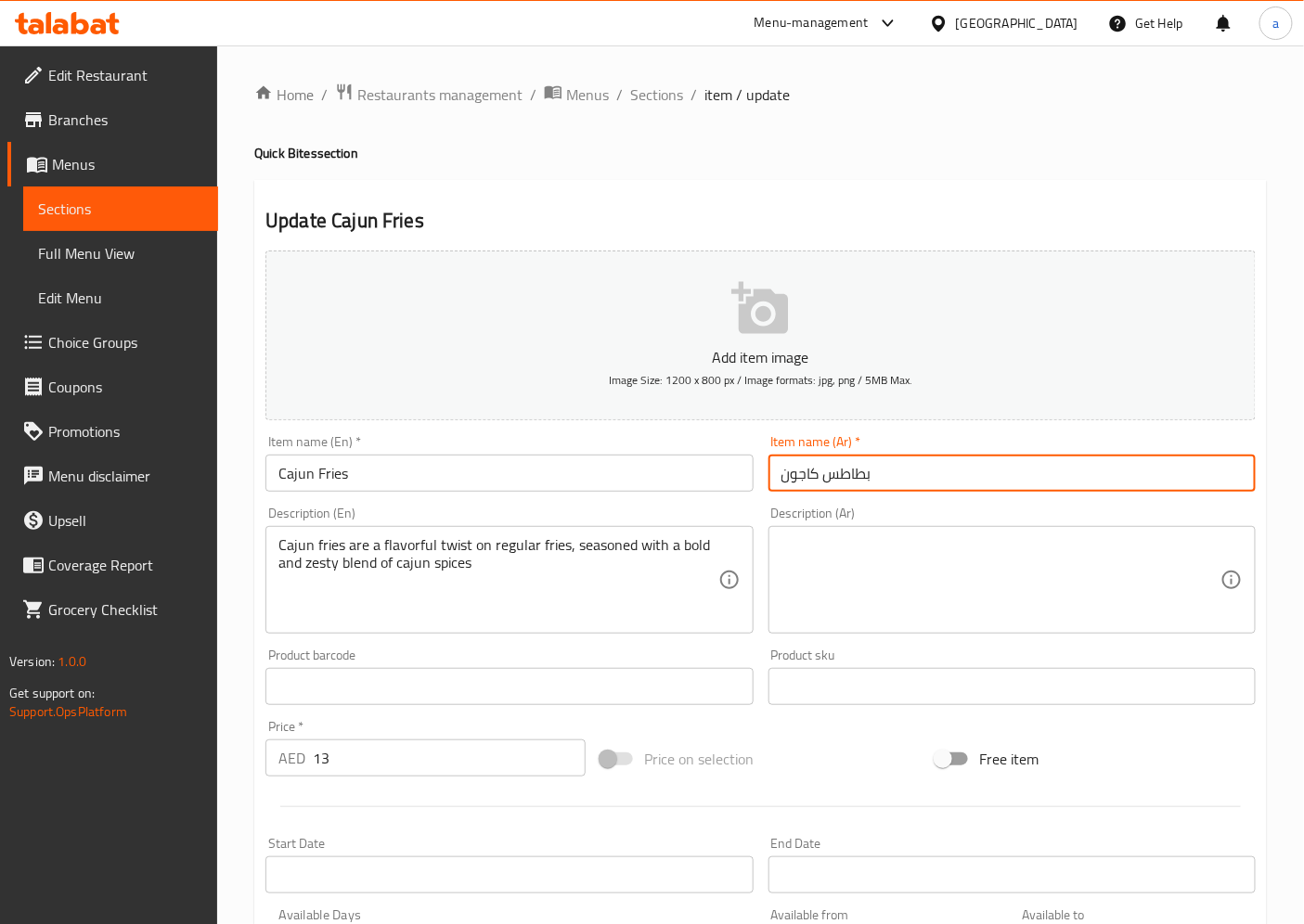
click at [948, 474] on input "بطاطس كاجون" at bounding box center [1012, 473] width 487 height 37
click at [943, 546] on textarea at bounding box center [1000, 580] width 439 height 88
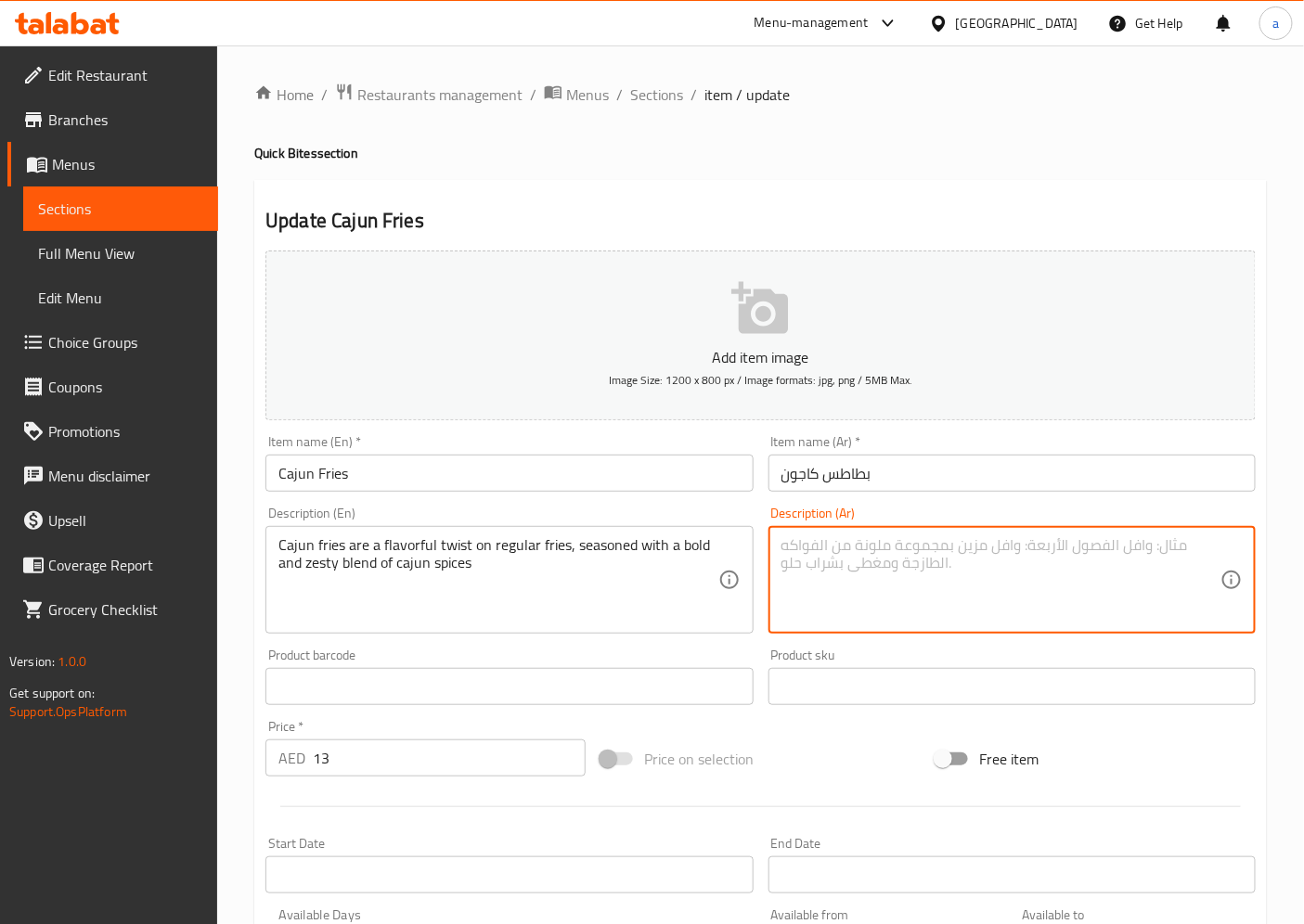
paste textarea "بطاطس كاجون"
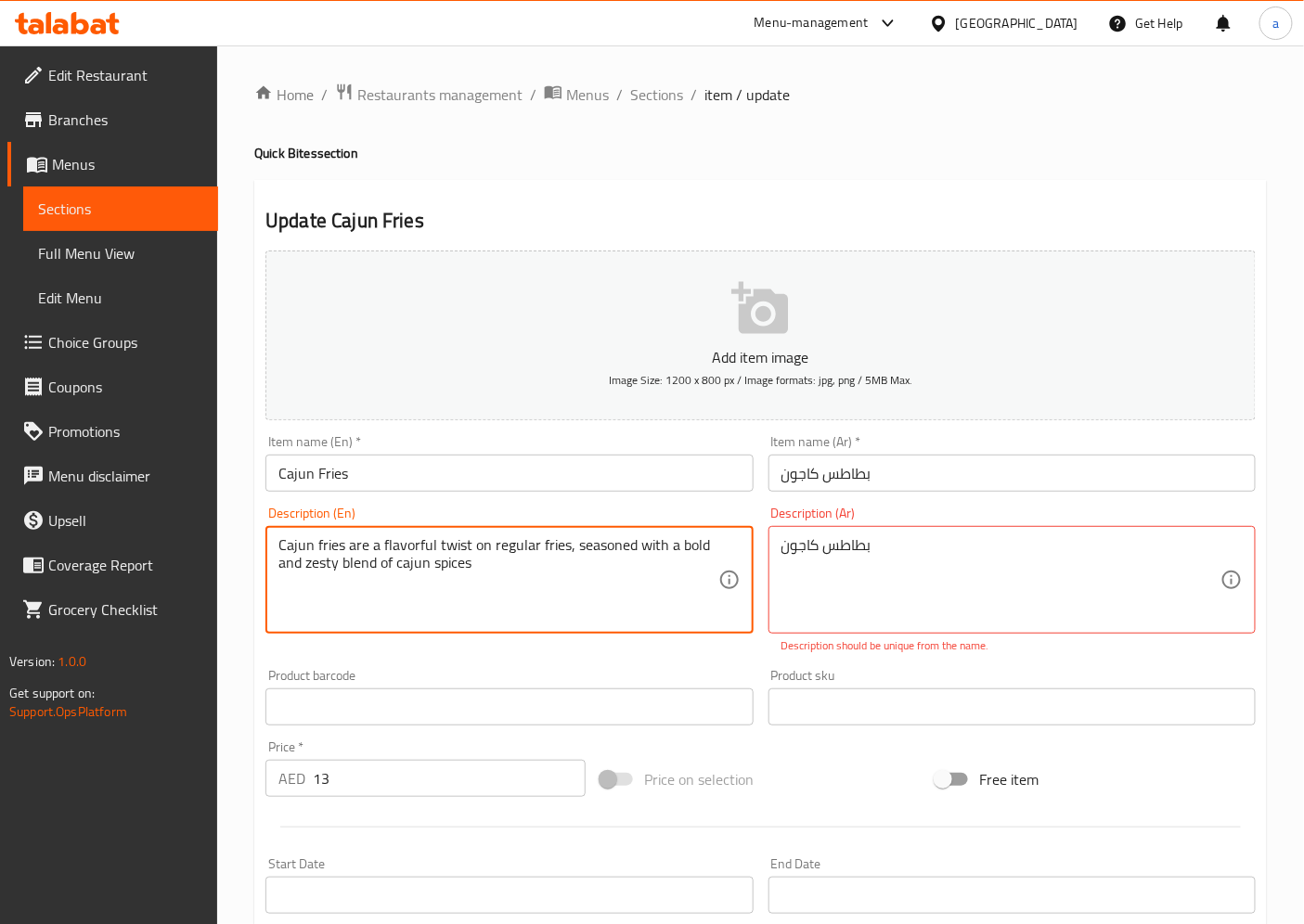
drag, startPoint x: 348, startPoint y: 541, endPoint x: 566, endPoint y: 524, distance: 218.7
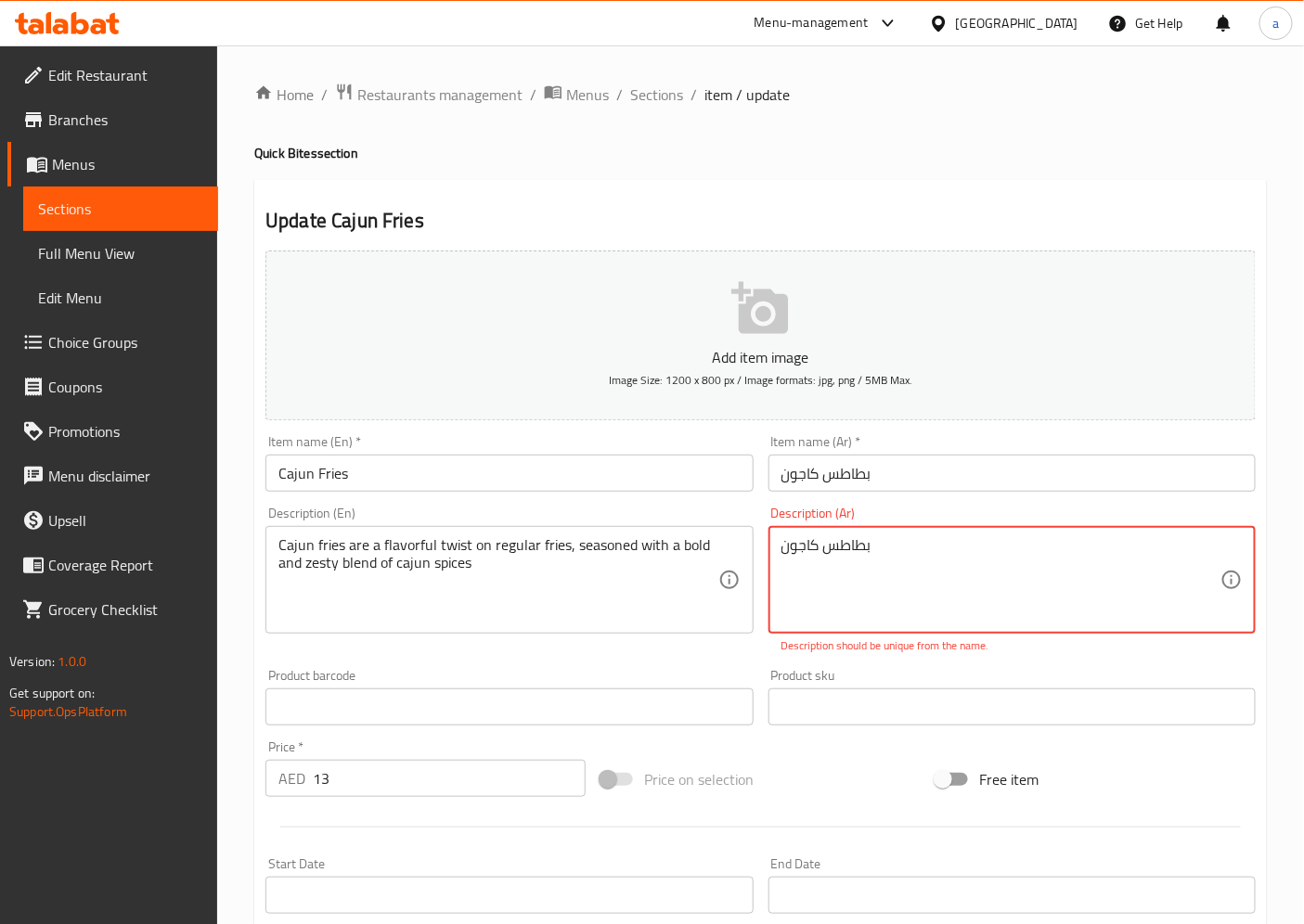
drag, startPoint x: 781, startPoint y: 557, endPoint x: 981, endPoint y: 665, distance: 227.3
click at [873, 545] on textarea "بطاطس كاجون" at bounding box center [1000, 580] width 439 height 88
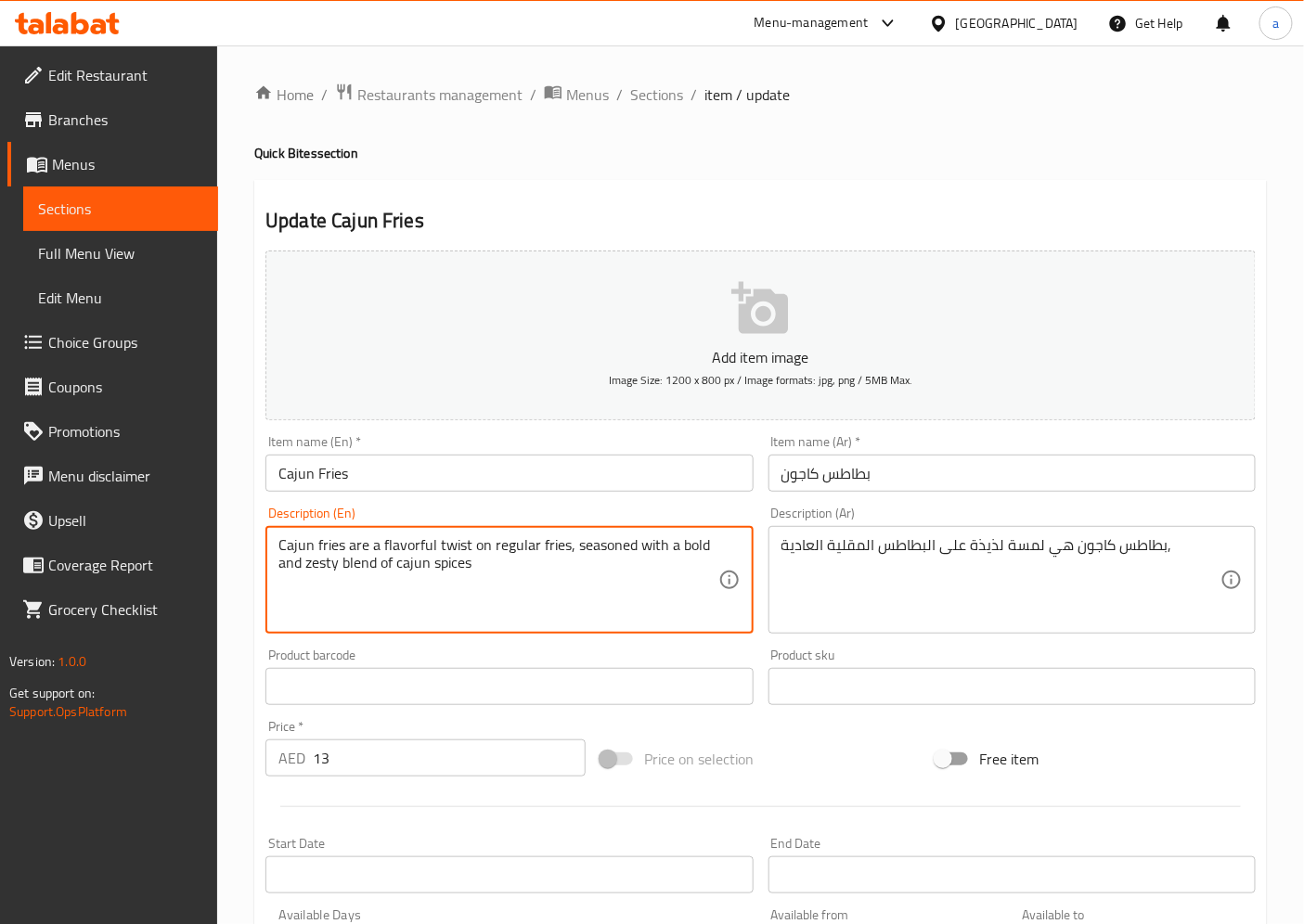
drag, startPoint x: 576, startPoint y: 542, endPoint x: 581, endPoint y: 600, distance: 58.2
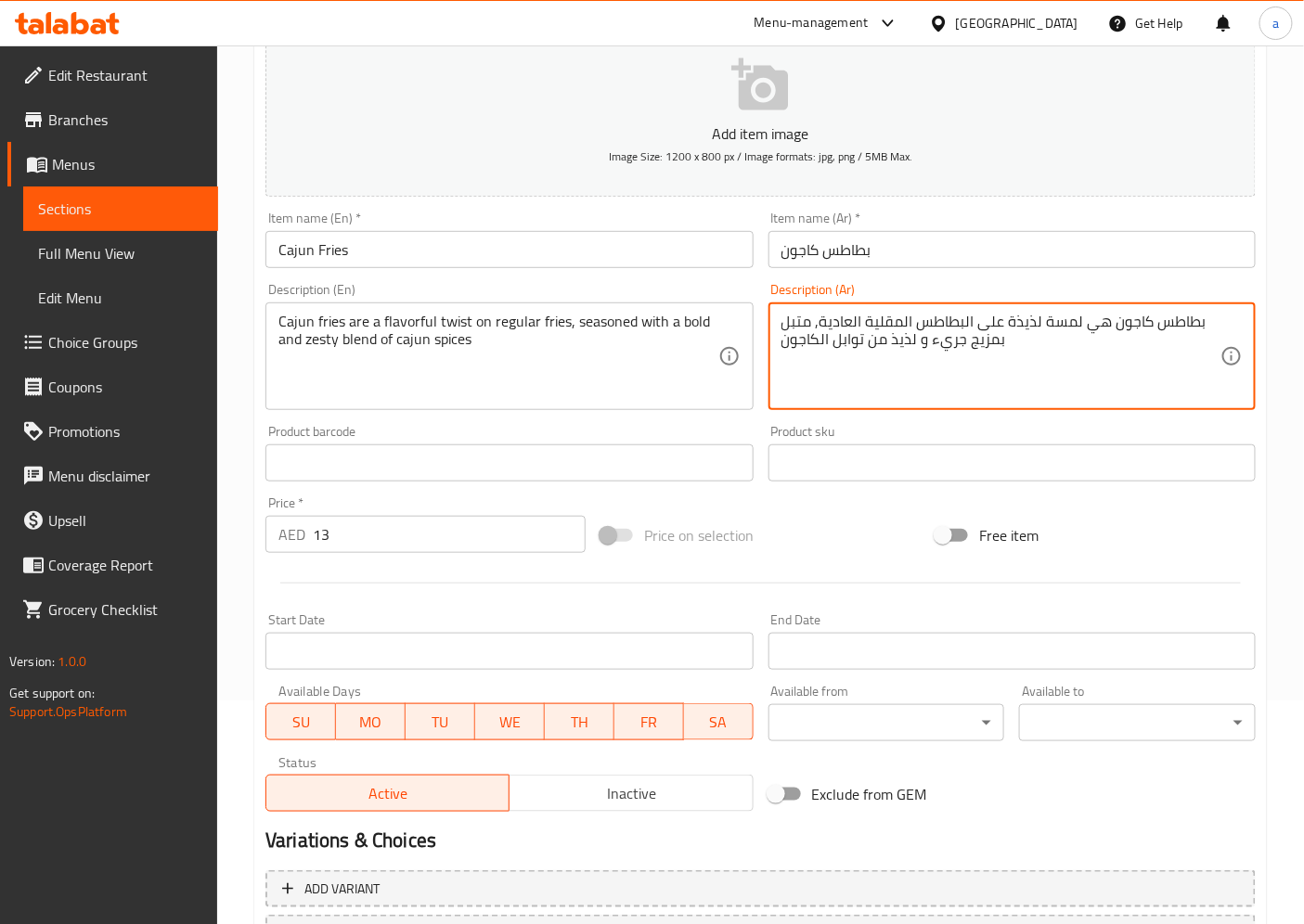
scroll to position [383, 0]
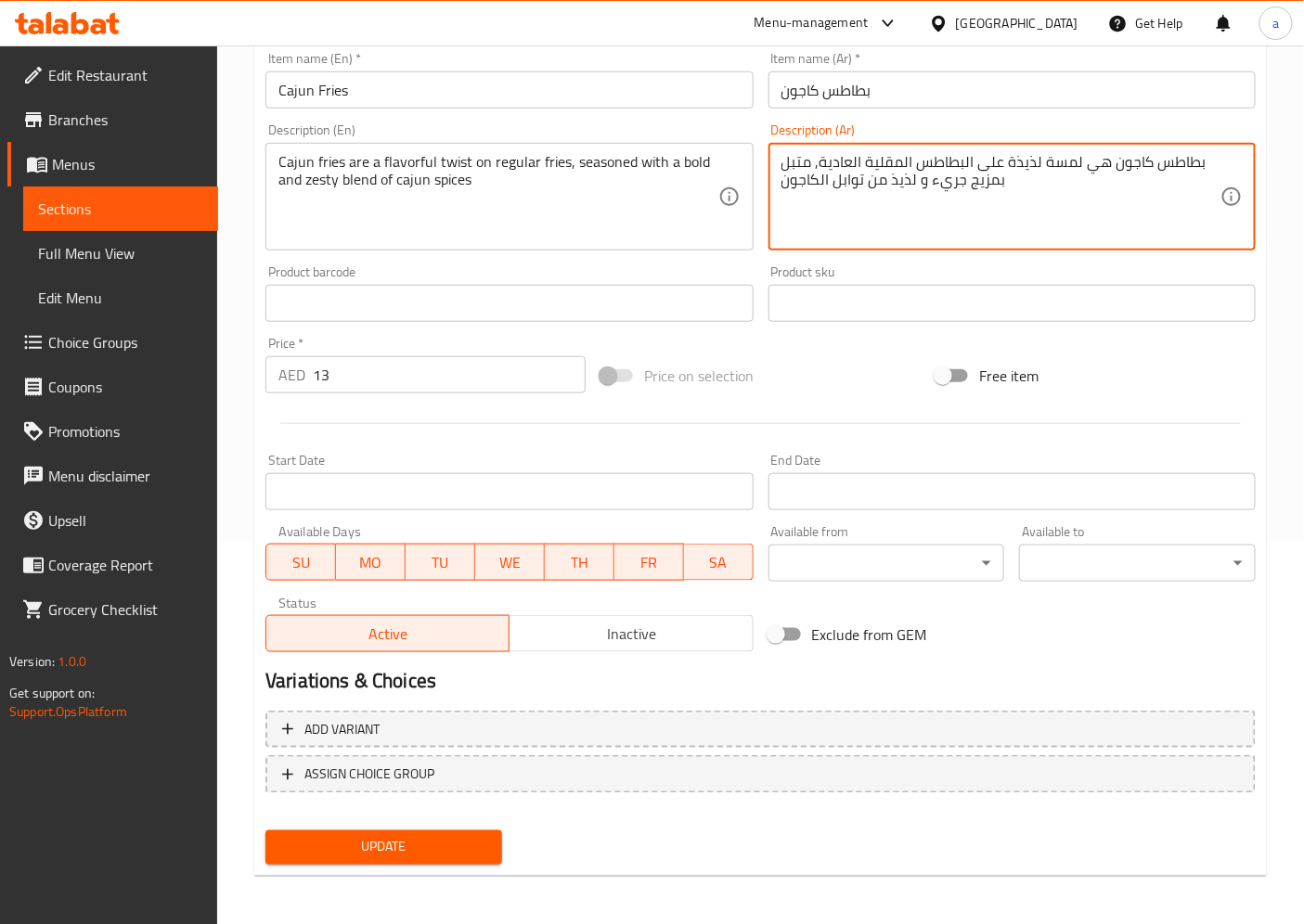
type textarea "بطاطس كاجون هي لمسة لذيذة على البطاطس المقلية العادية, متبل بمزيج جريء و لذيذ م…"
click at [366, 831] on button "Update" at bounding box center [384, 848] width 237 height 34
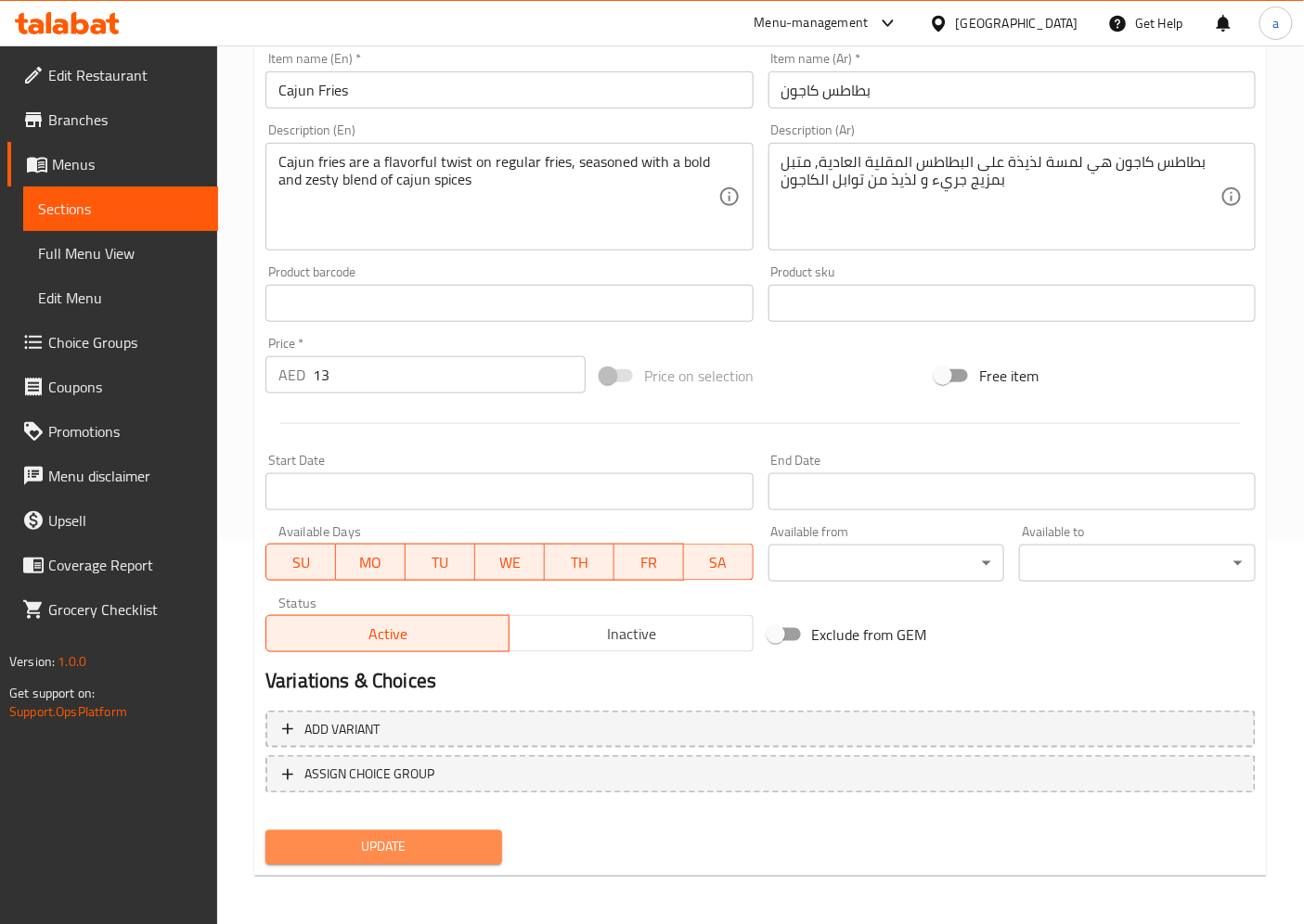
click at [350, 842] on span "Update" at bounding box center [384, 848] width 207 height 23
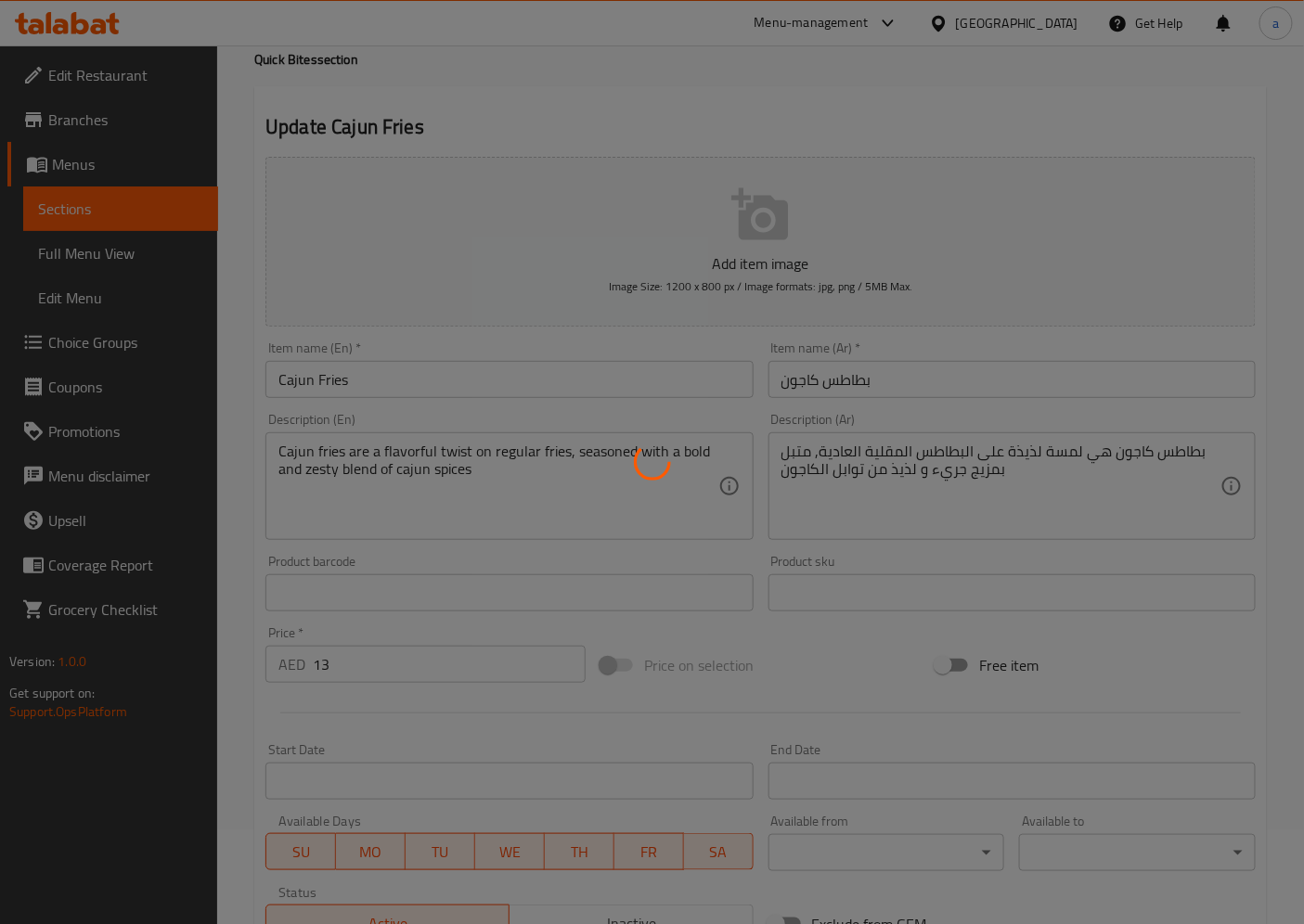
scroll to position [0, 0]
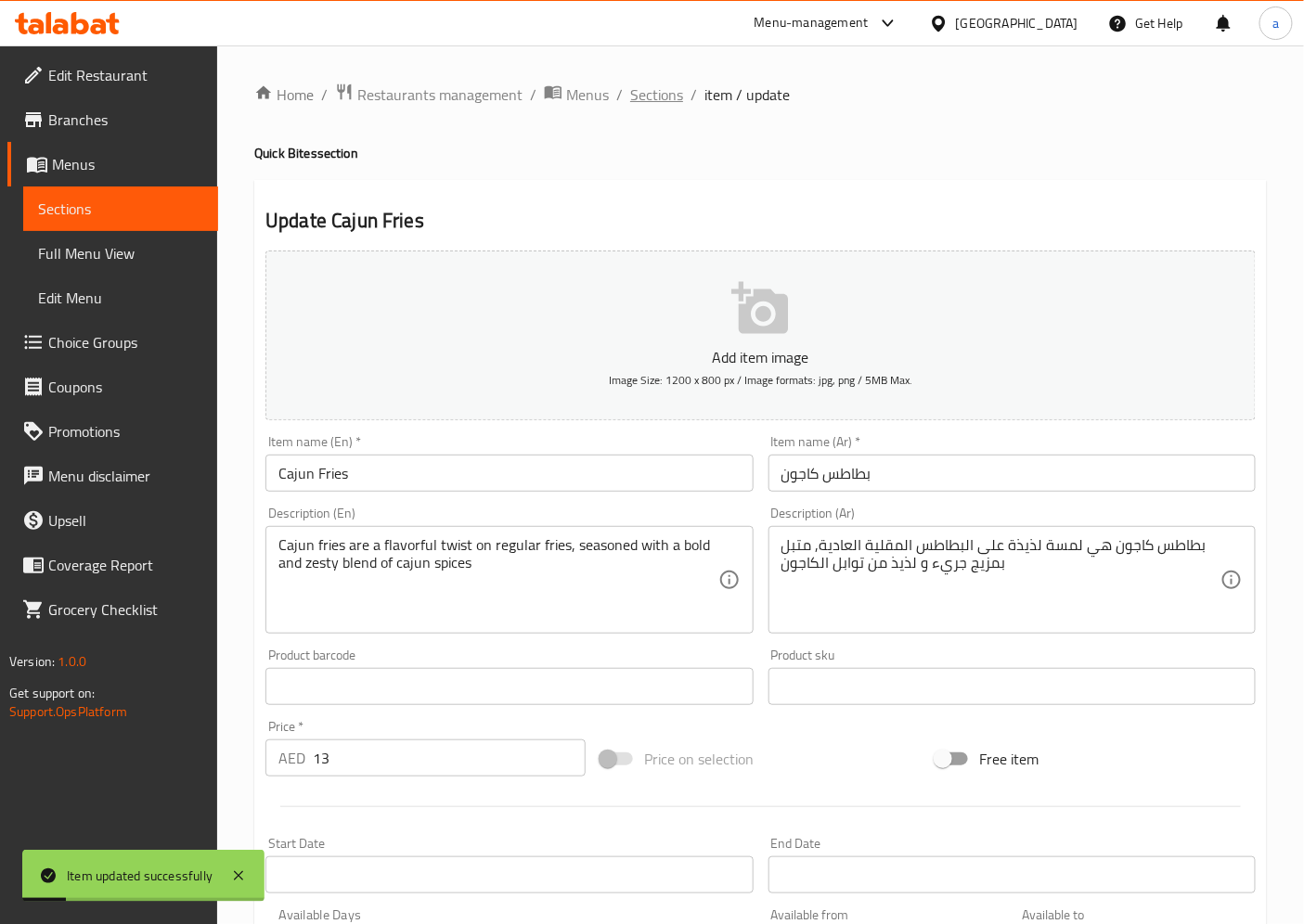
click at [653, 97] on span "Sections" at bounding box center [656, 95] width 53 height 22
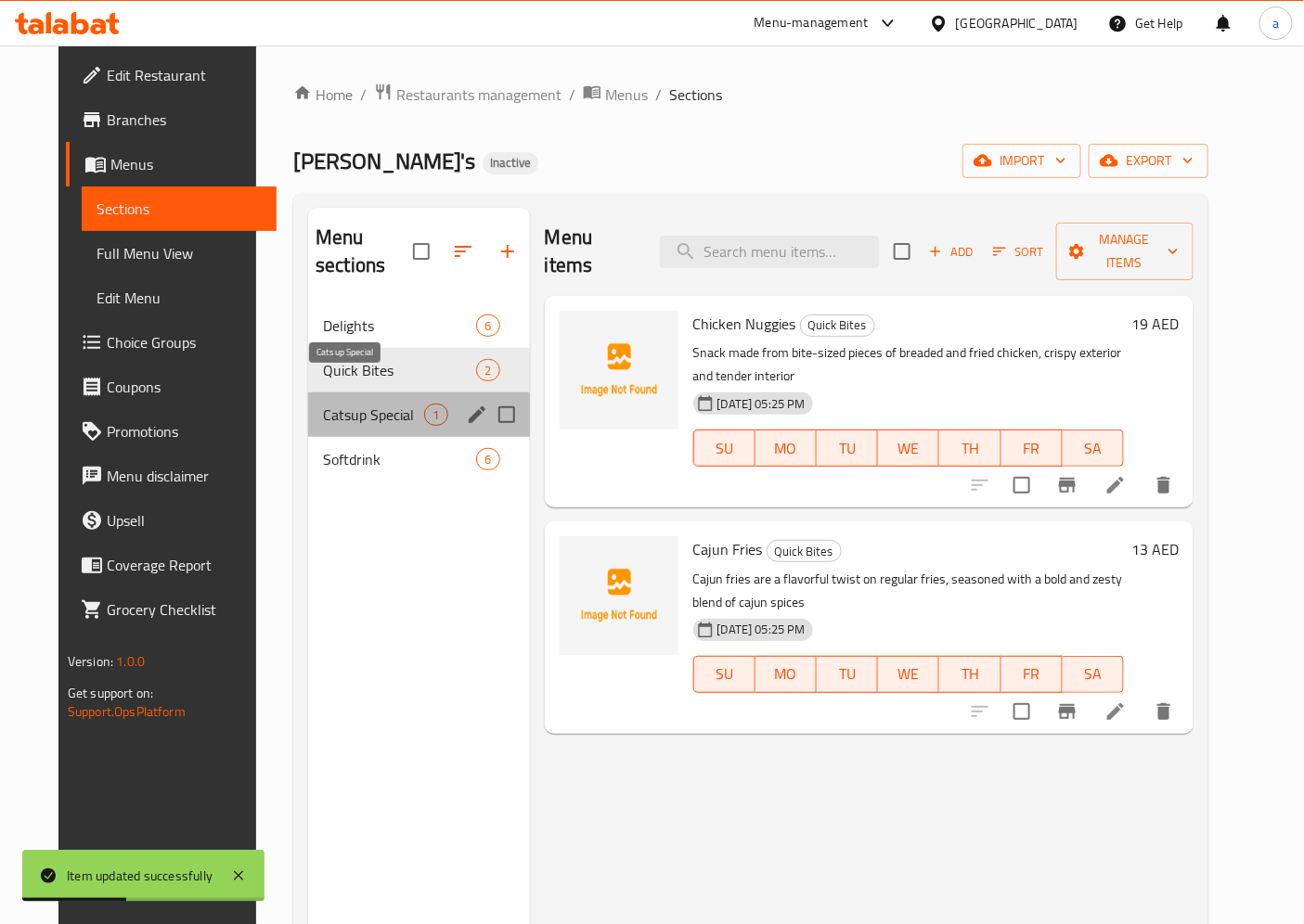
click at [356, 403] on span "Catsup Special" at bounding box center [374, 414] width 102 height 22
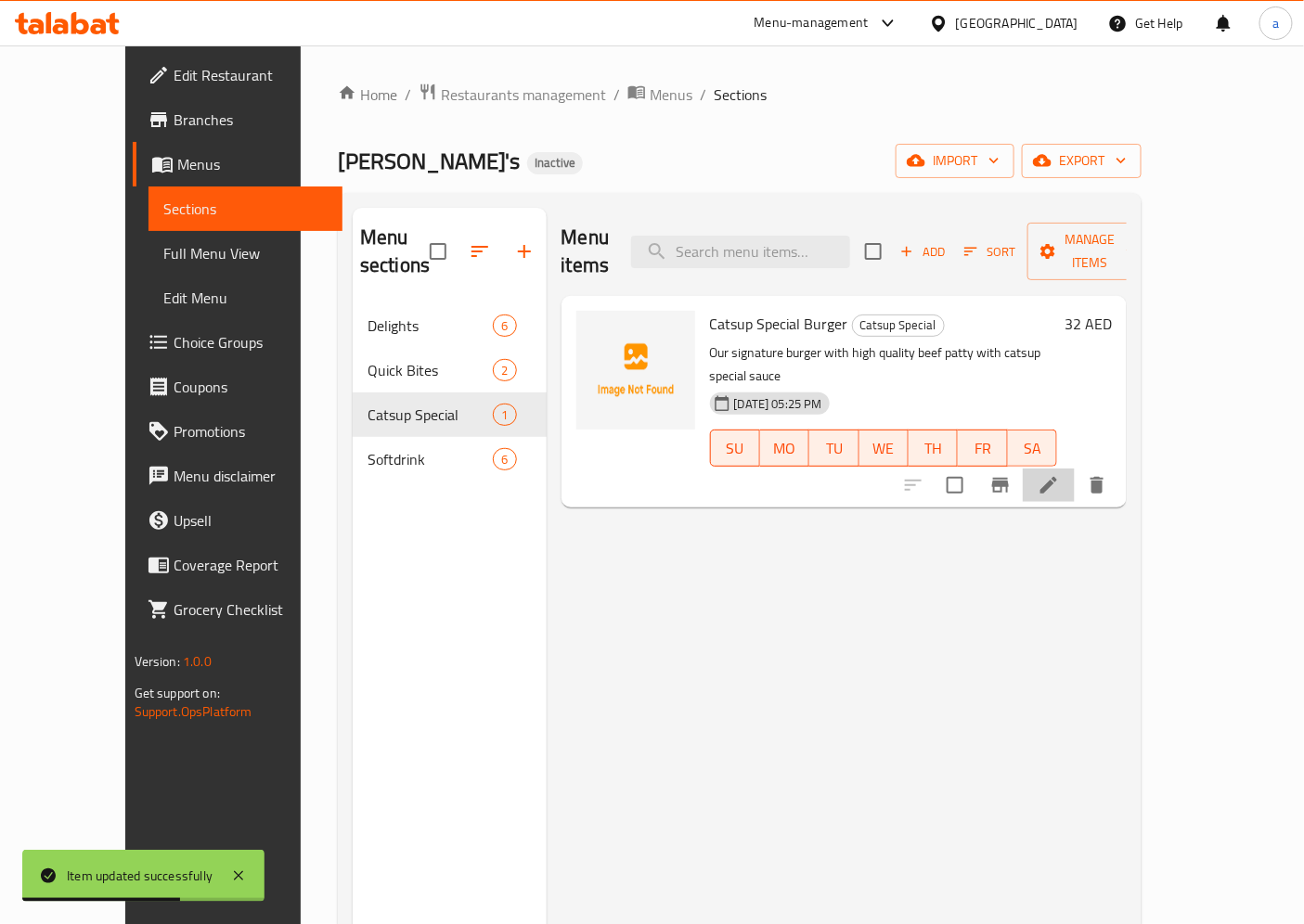
click at [1075, 469] on li at bounding box center [1049, 485] width 52 height 34
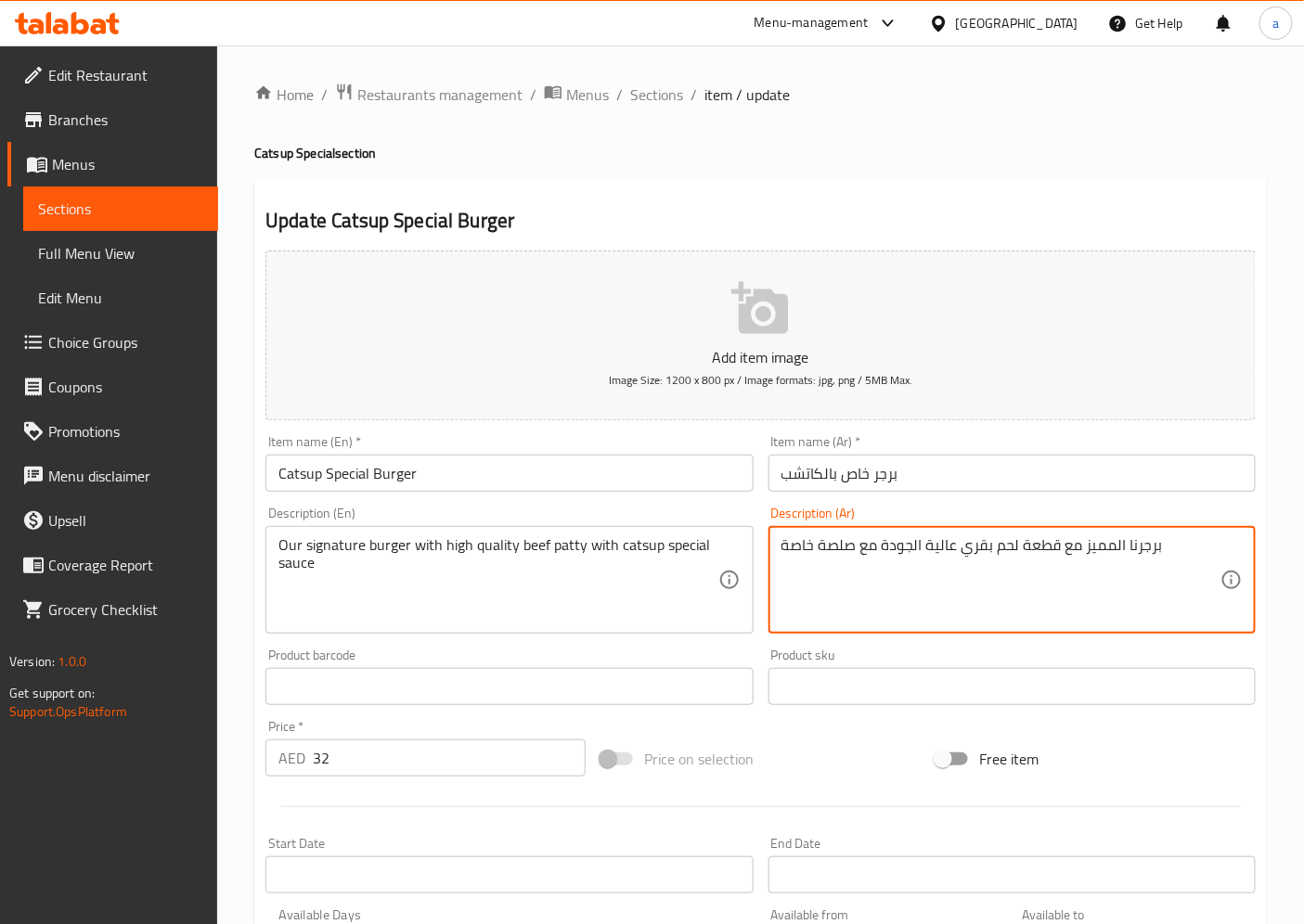
drag, startPoint x: 1084, startPoint y: 553, endPoint x: 1116, endPoint y: 557, distance: 32.2
drag, startPoint x: 1021, startPoint y: 548, endPoint x: 1059, endPoint y: 560, distance: 39.8
click at [1059, 560] on textarea "برجرنا السيجنتشر مع قطعة لحم بقري عالية الجودة مع صلصة خاصة" at bounding box center [1000, 580] width 439 height 88
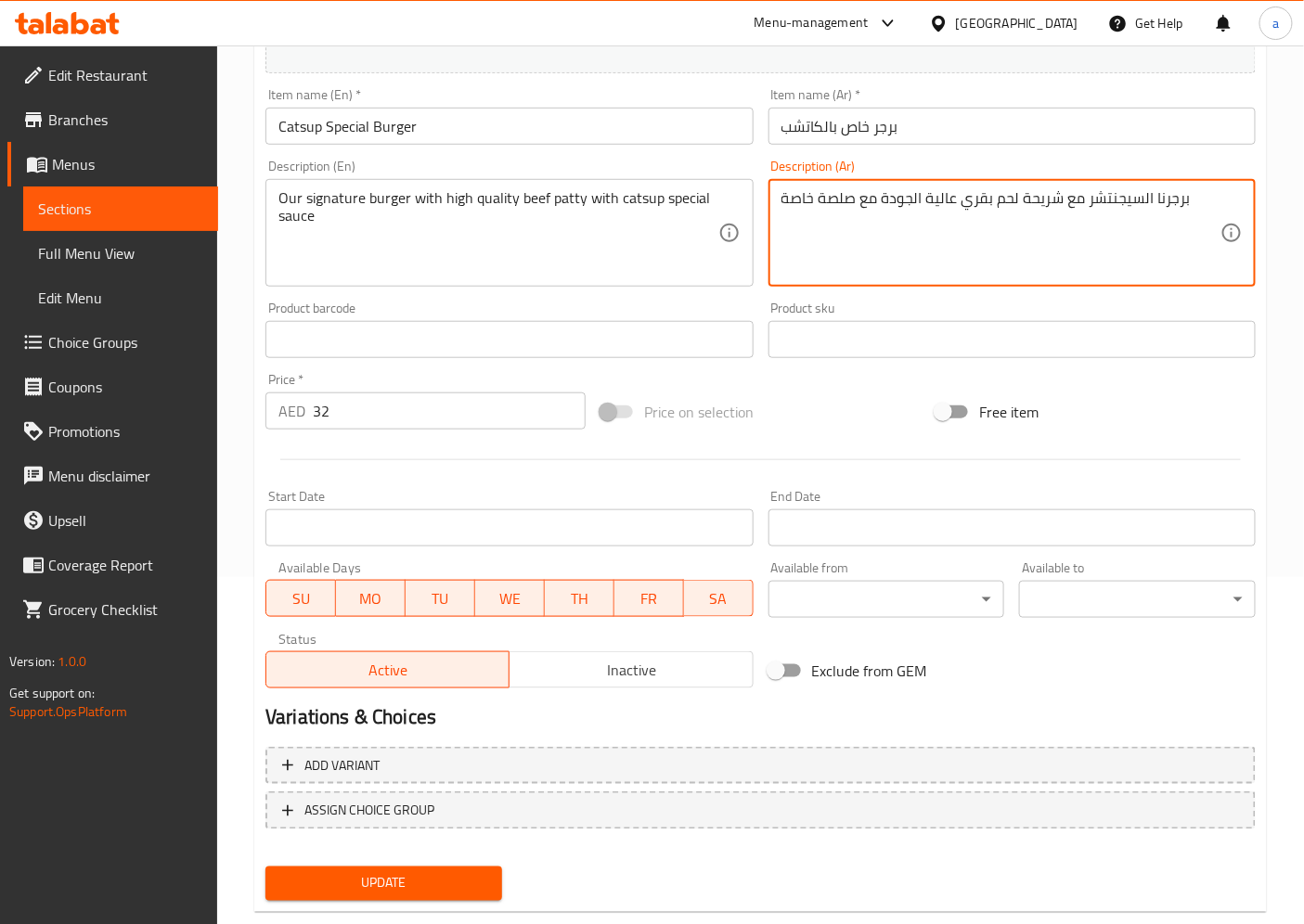
scroll to position [383, 0]
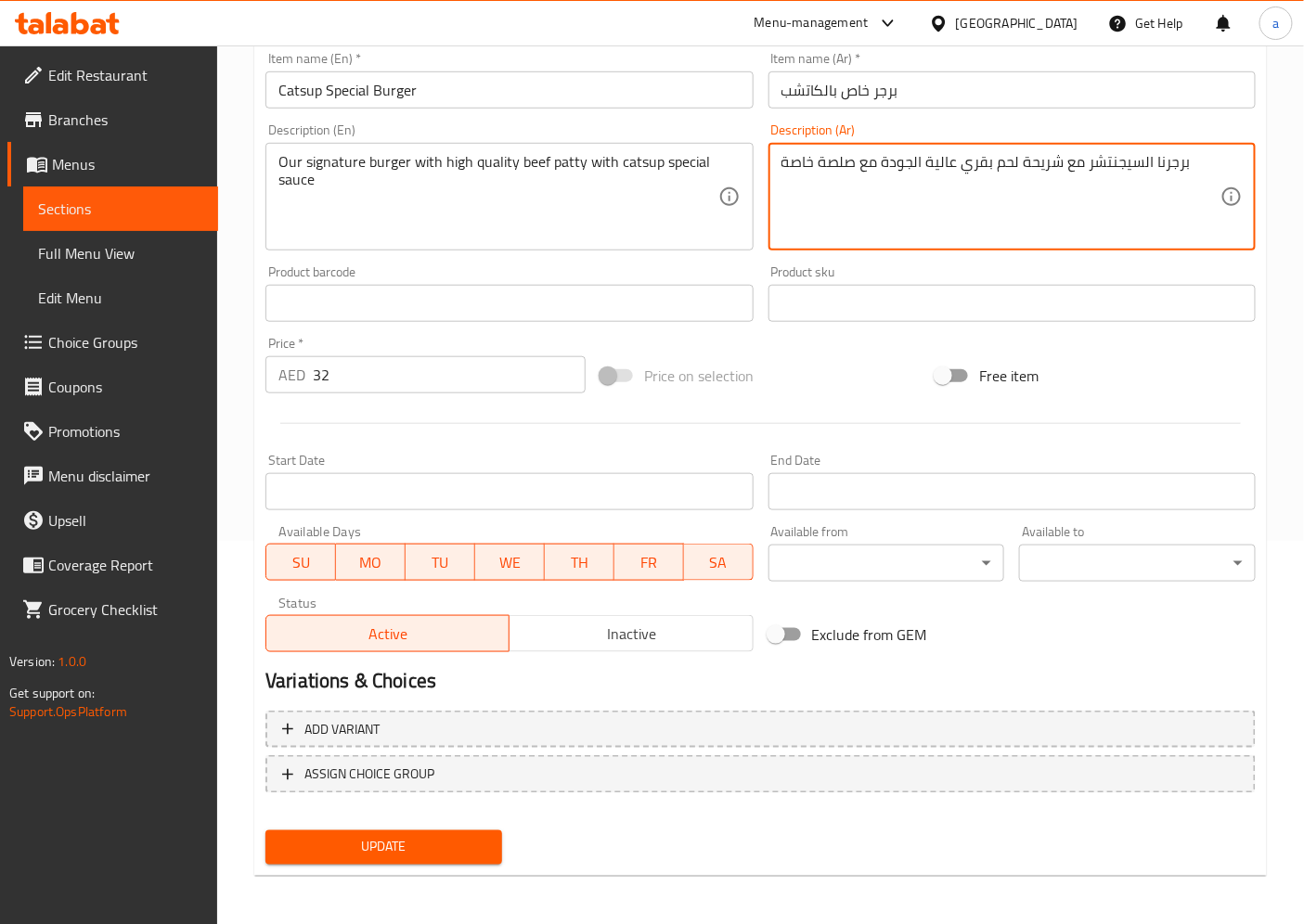
type textarea "برجرنا السيجنتشر مع شريحة لحم بقري عالية الجودة مع صلصة خاصة"
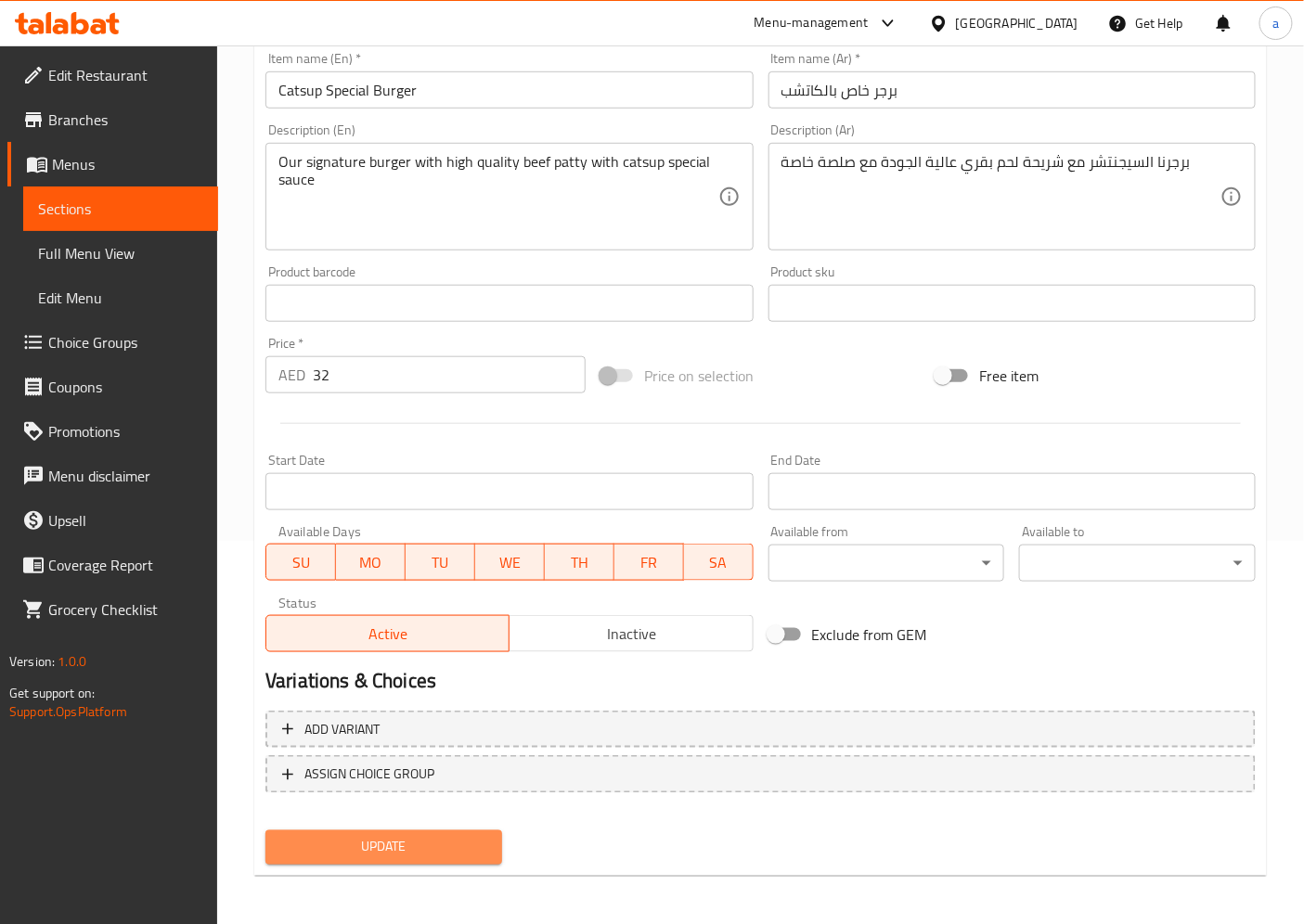
click at [288, 854] on span "Update" at bounding box center [384, 848] width 207 height 23
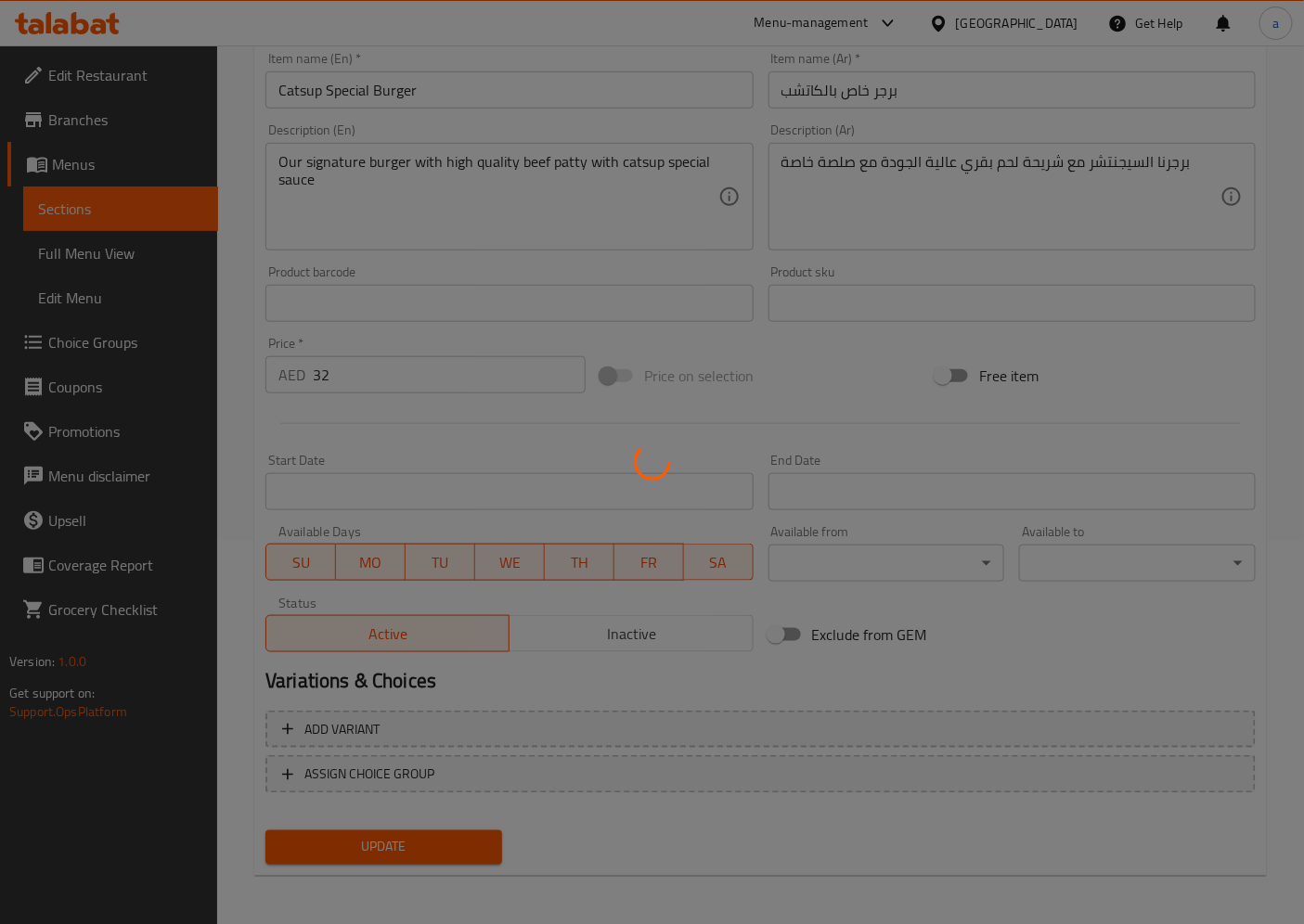
scroll to position [0, 0]
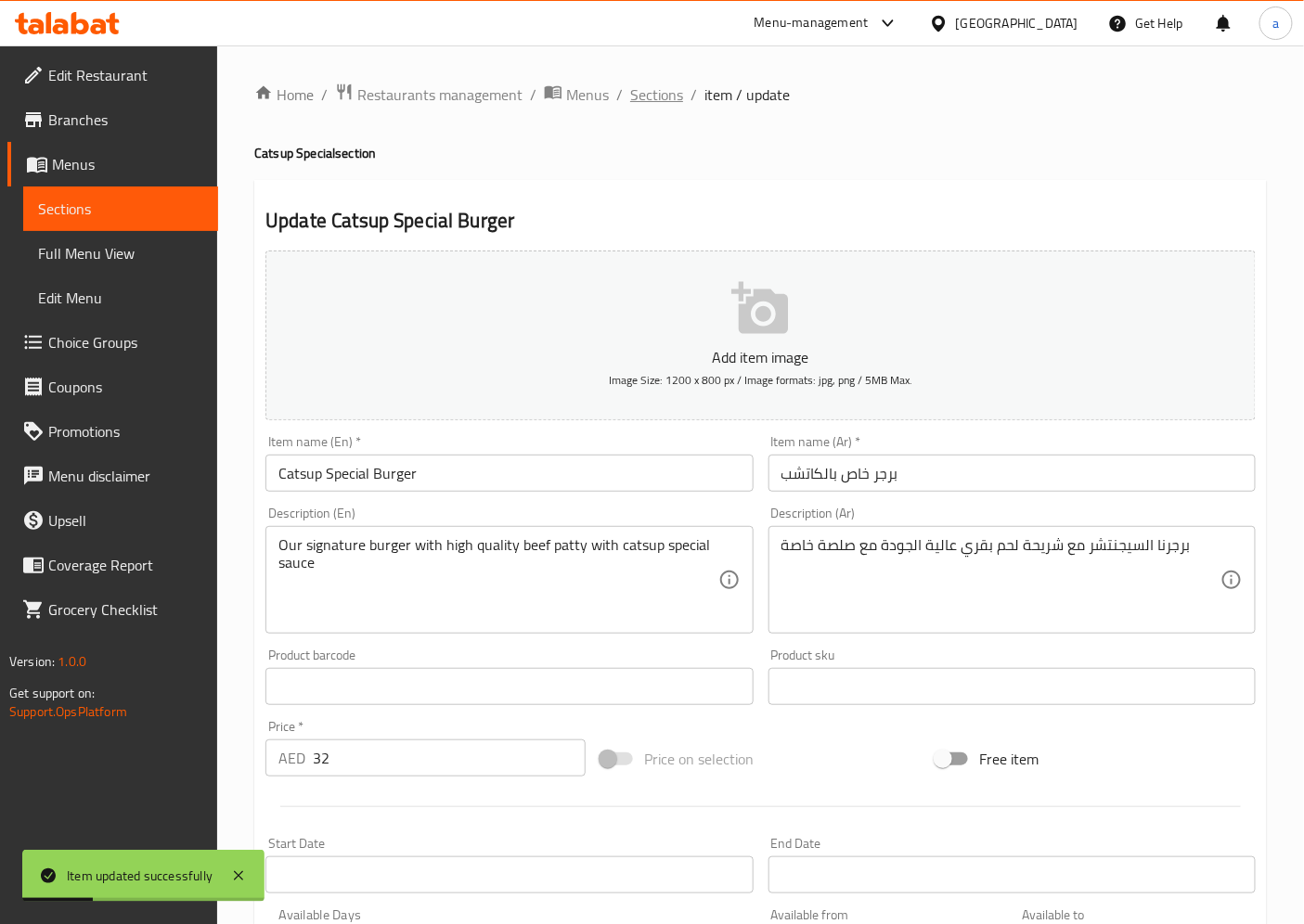
click at [653, 84] on span "Sections" at bounding box center [656, 95] width 53 height 22
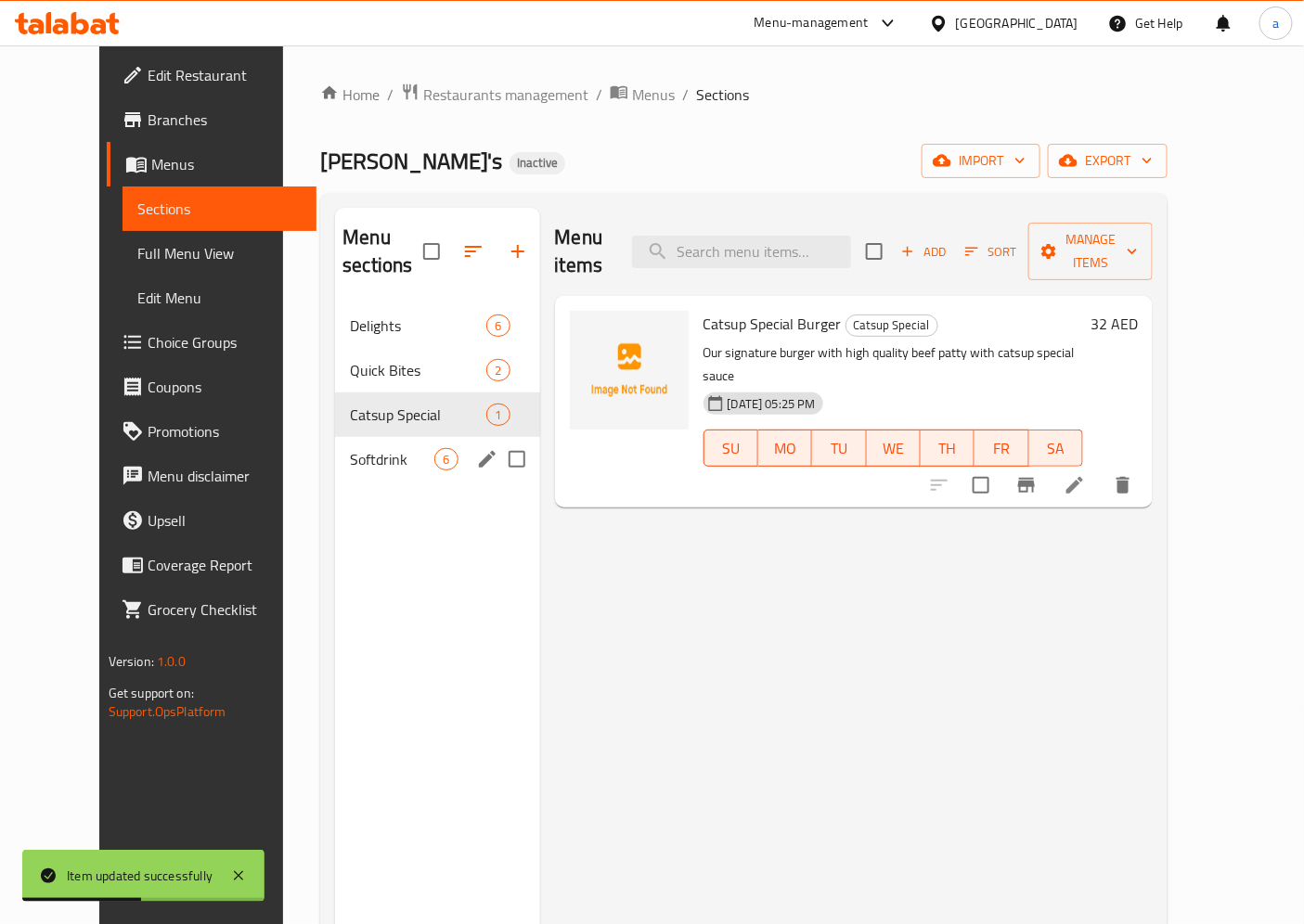
click at [350, 448] on span "Softdrink" at bounding box center [392, 459] width 85 height 22
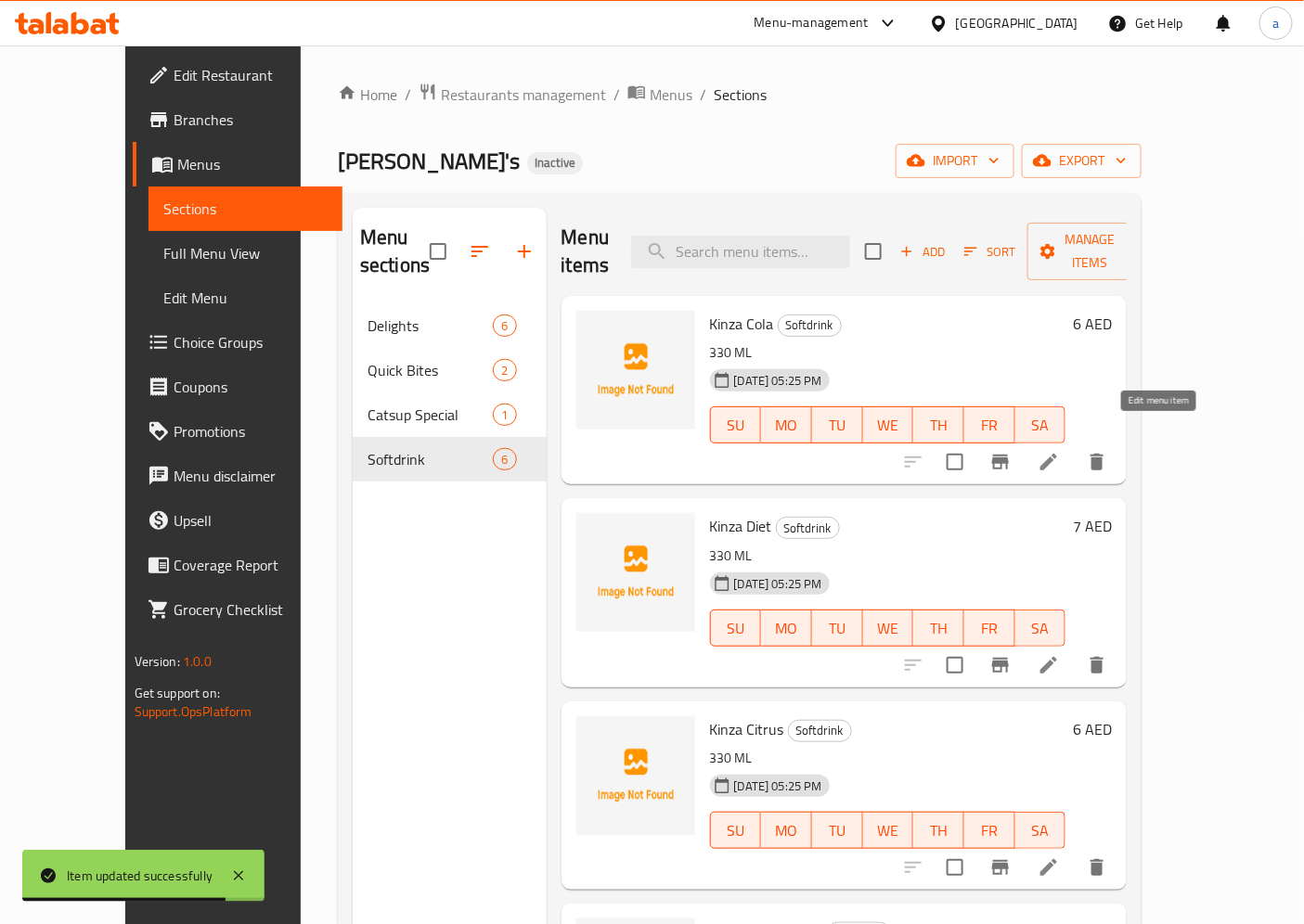
click at [1060, 451] on icon at bounding box center [1049, 462] width 22 height 22
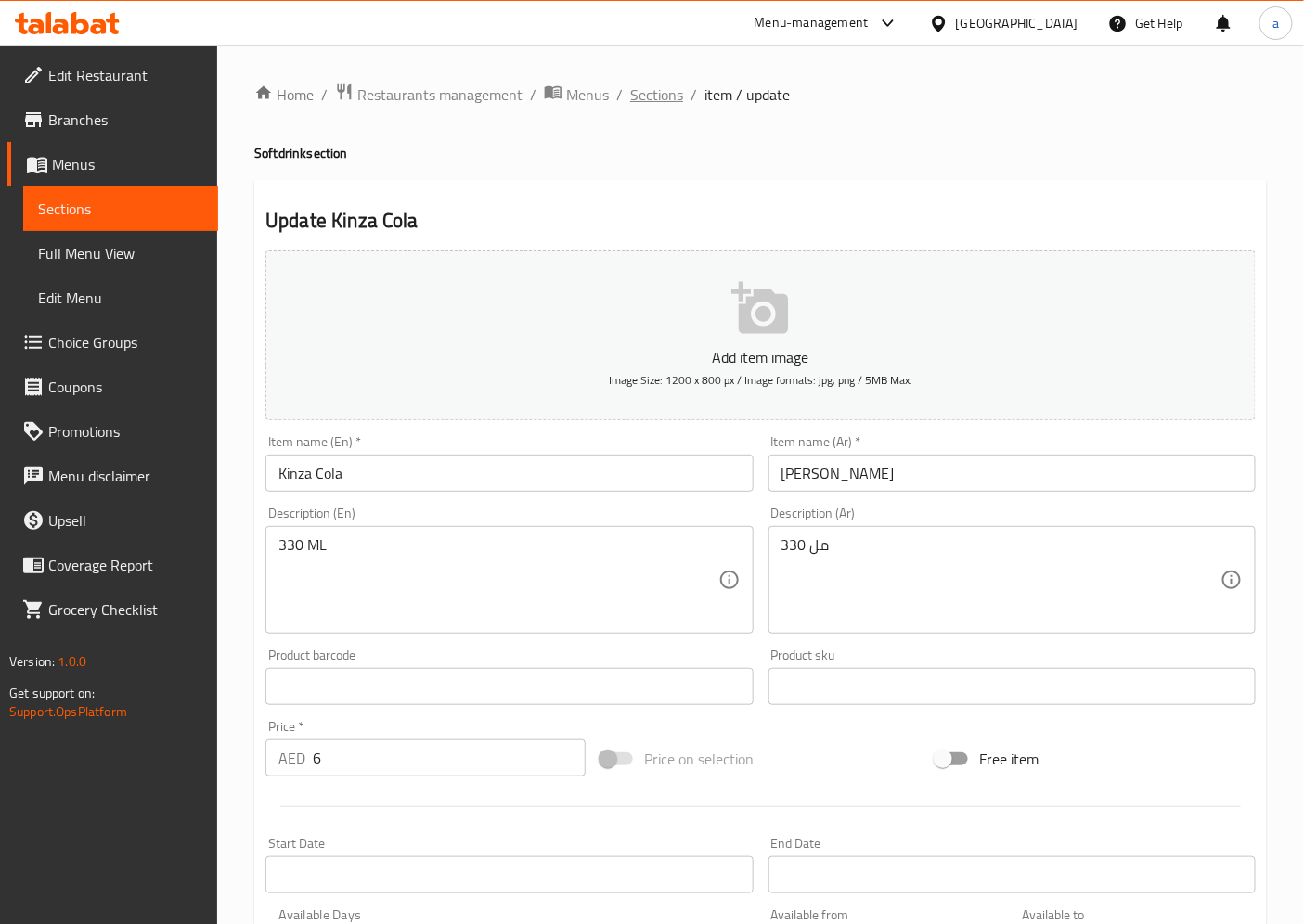
click at [665, 88] on span "Sections" at bounding box center [656, 95] width 53 height 22
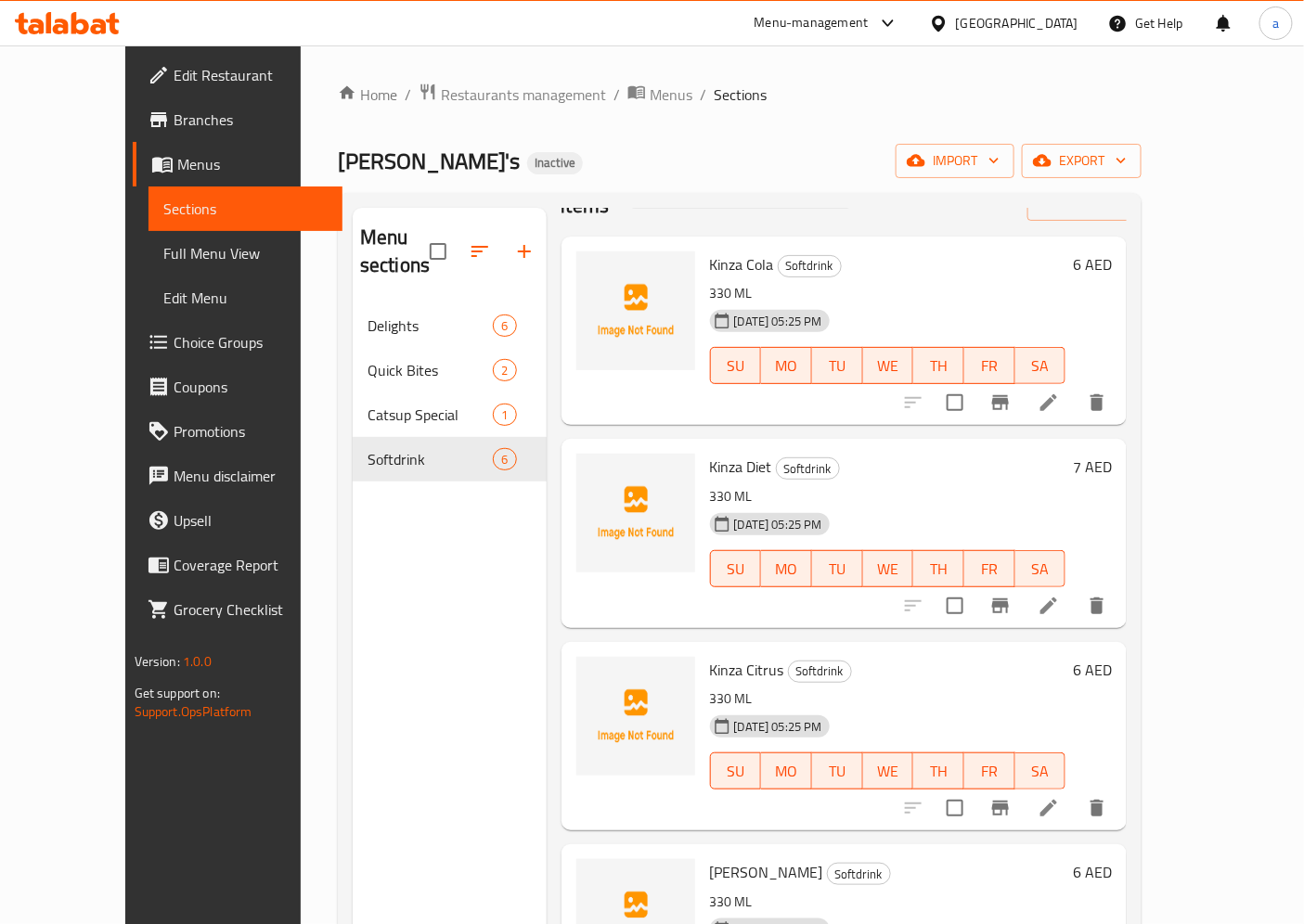
scroll to position [103, 0]
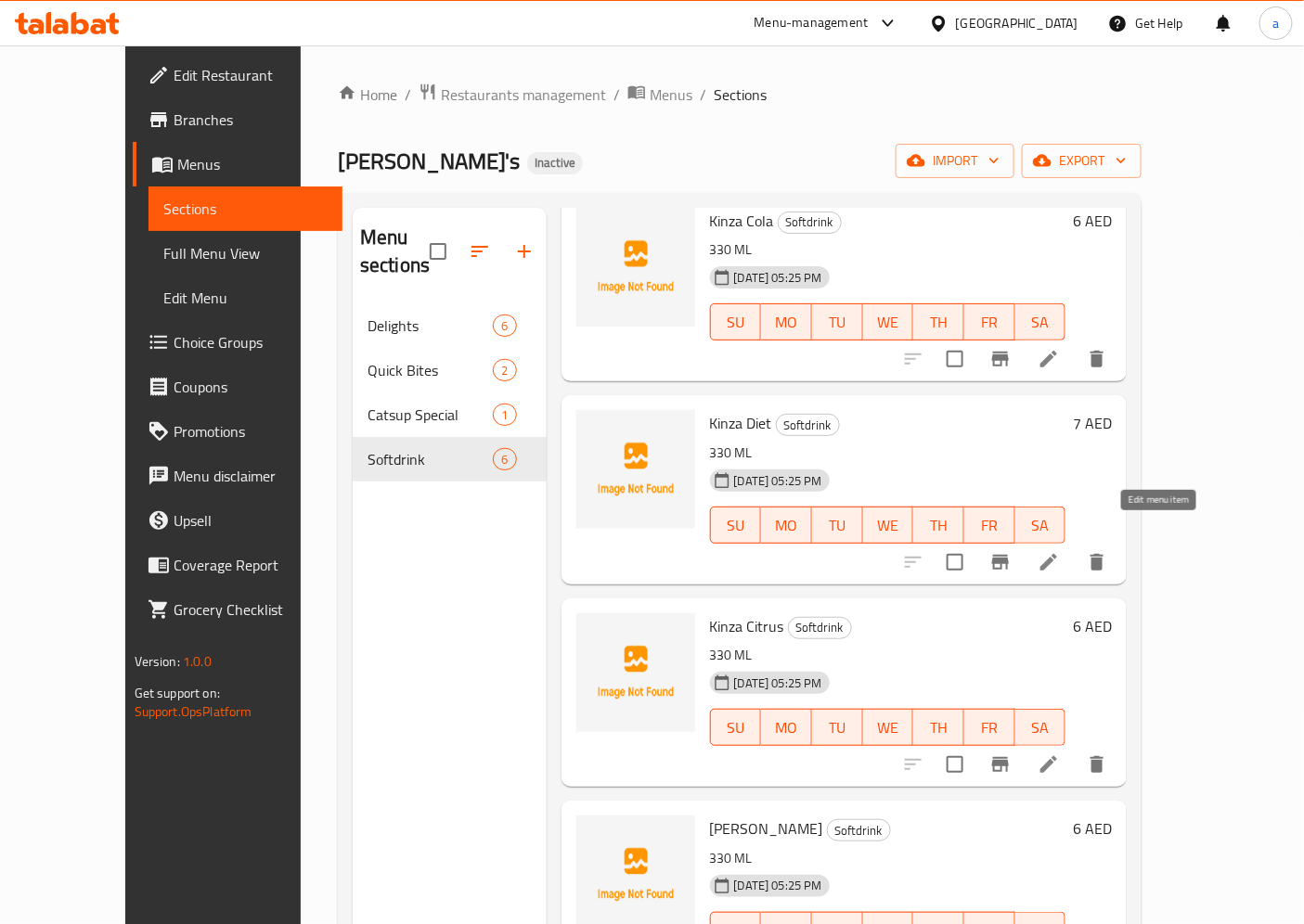
click at [1060, 551] on icon at bounding box center [1049, 563] width 22 height 22
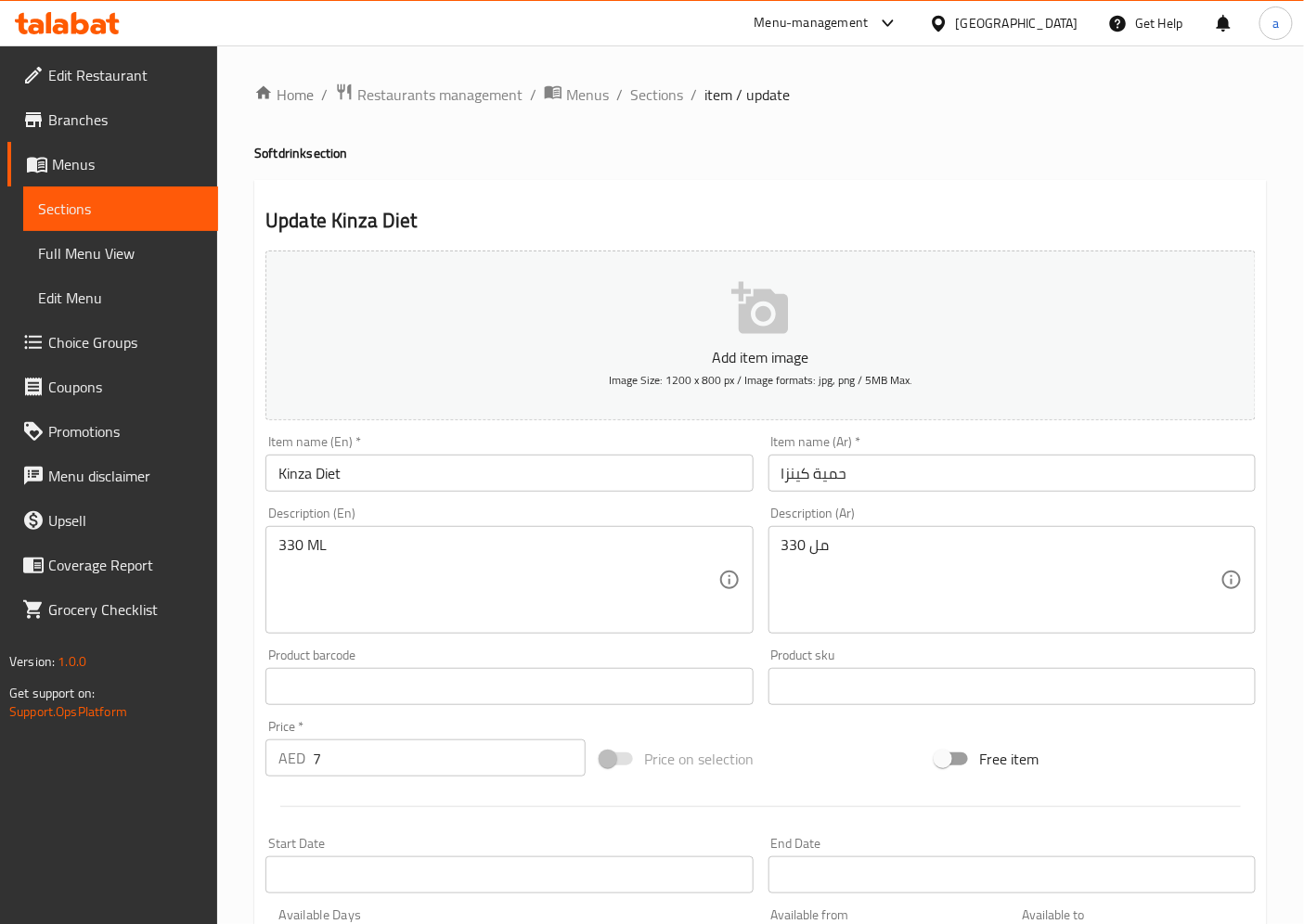
click at [364, 468] on input "Kinza Diet" at bounding box center [509, 473] width 487 height 37
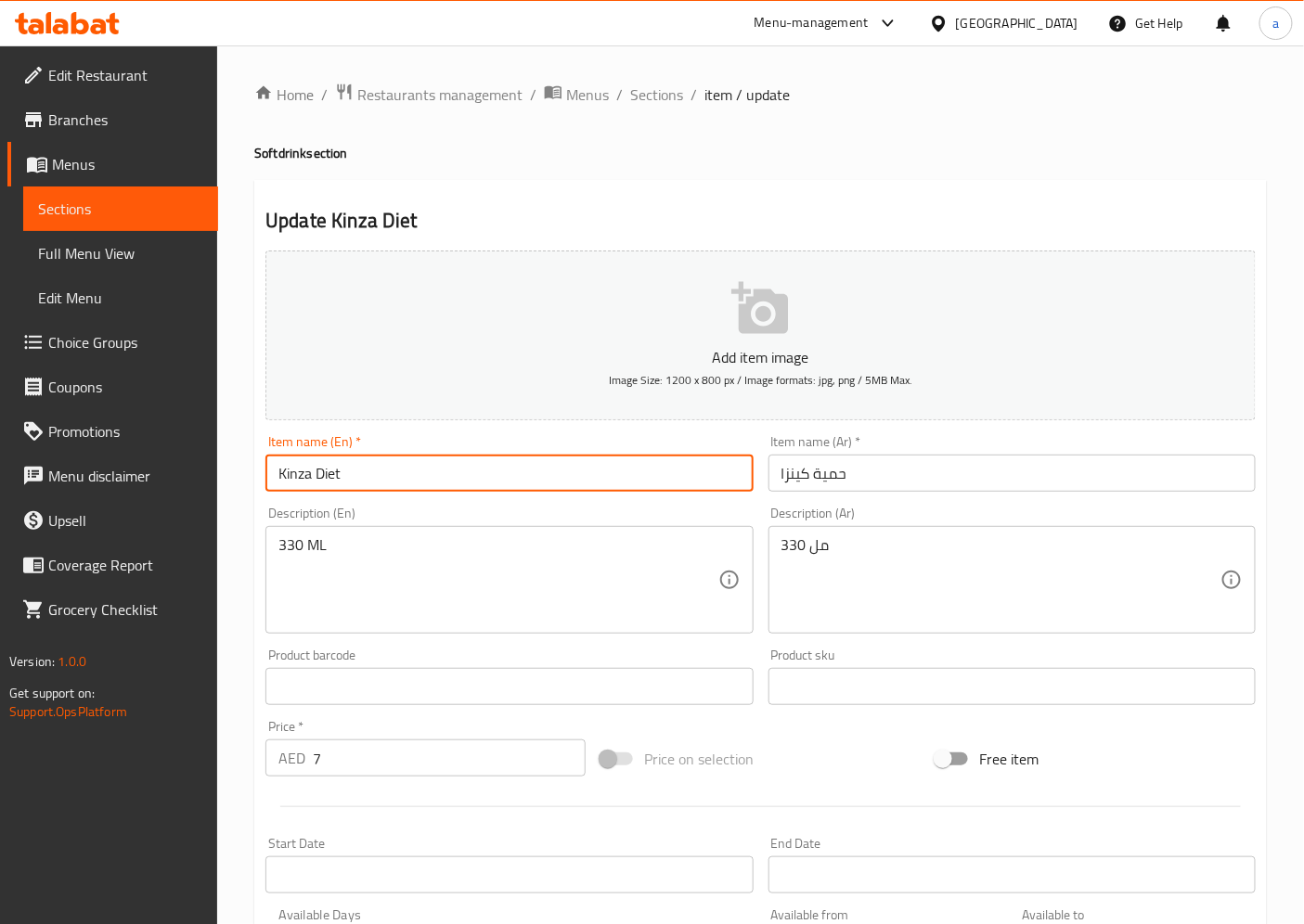
click at [363, 468] on input "Kinza Diet" at bounding box center [509, 473] width 487 height 37
click at [366, 486] on input "Kinza Diet" at bounding box center [509, 473] width 487 height 37
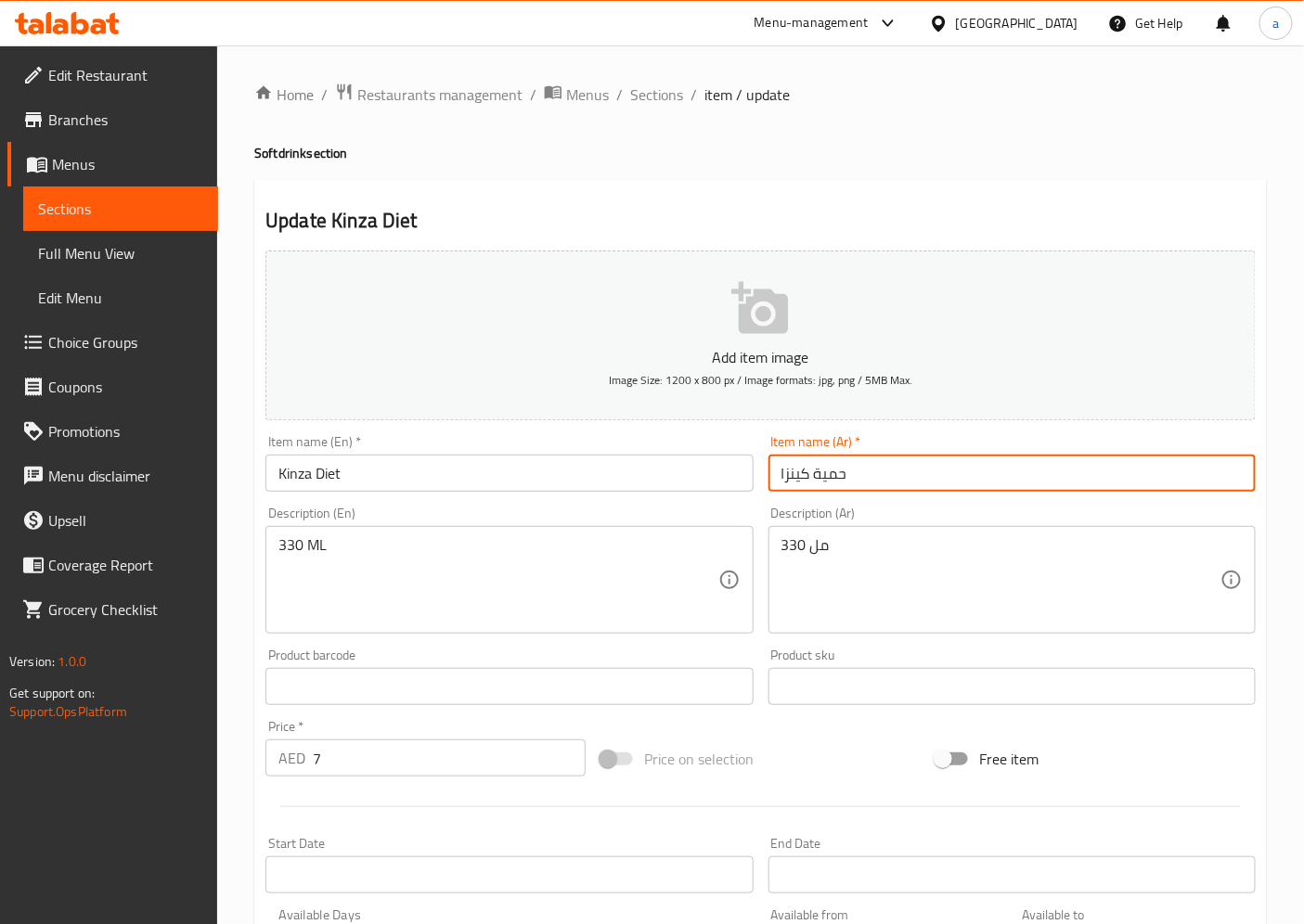
drag, startPoint x: 782, startPoint y: 476, endPoint x: 810, endPoint y: 469, distance: 28.9
click at [810, 469] on input "حمية كينزا" at bounding box center [1012, 473] width 487 height 37
drag, startPoint x: 813, startPoint y: 483, endPoint x: 857, endPoint y: 479, distance: 44.2
click at [857, 479] on input "حمية كينزا" at bounding box center [1012, 473] width 487 height 37
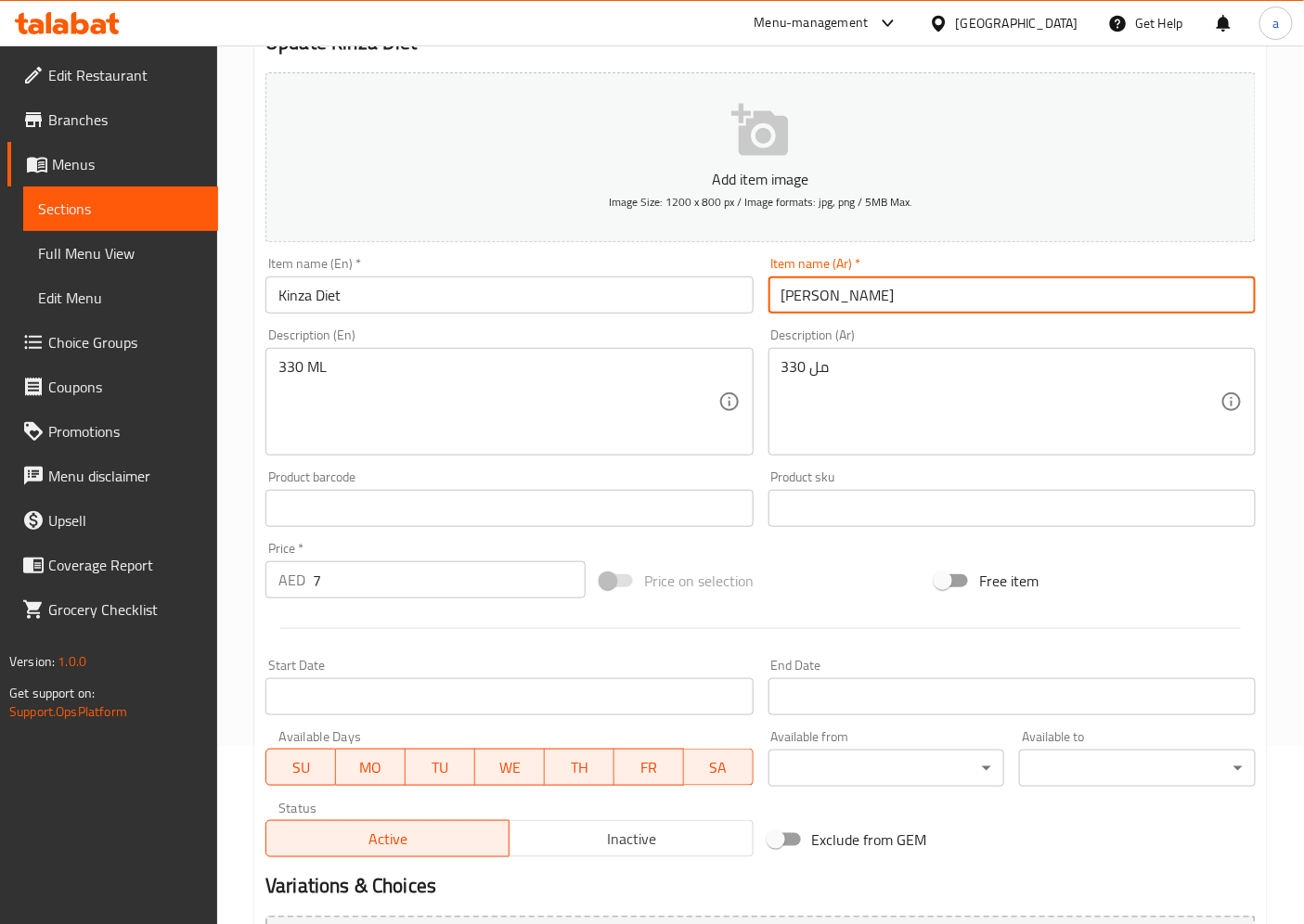
scroll to position [383, 0]
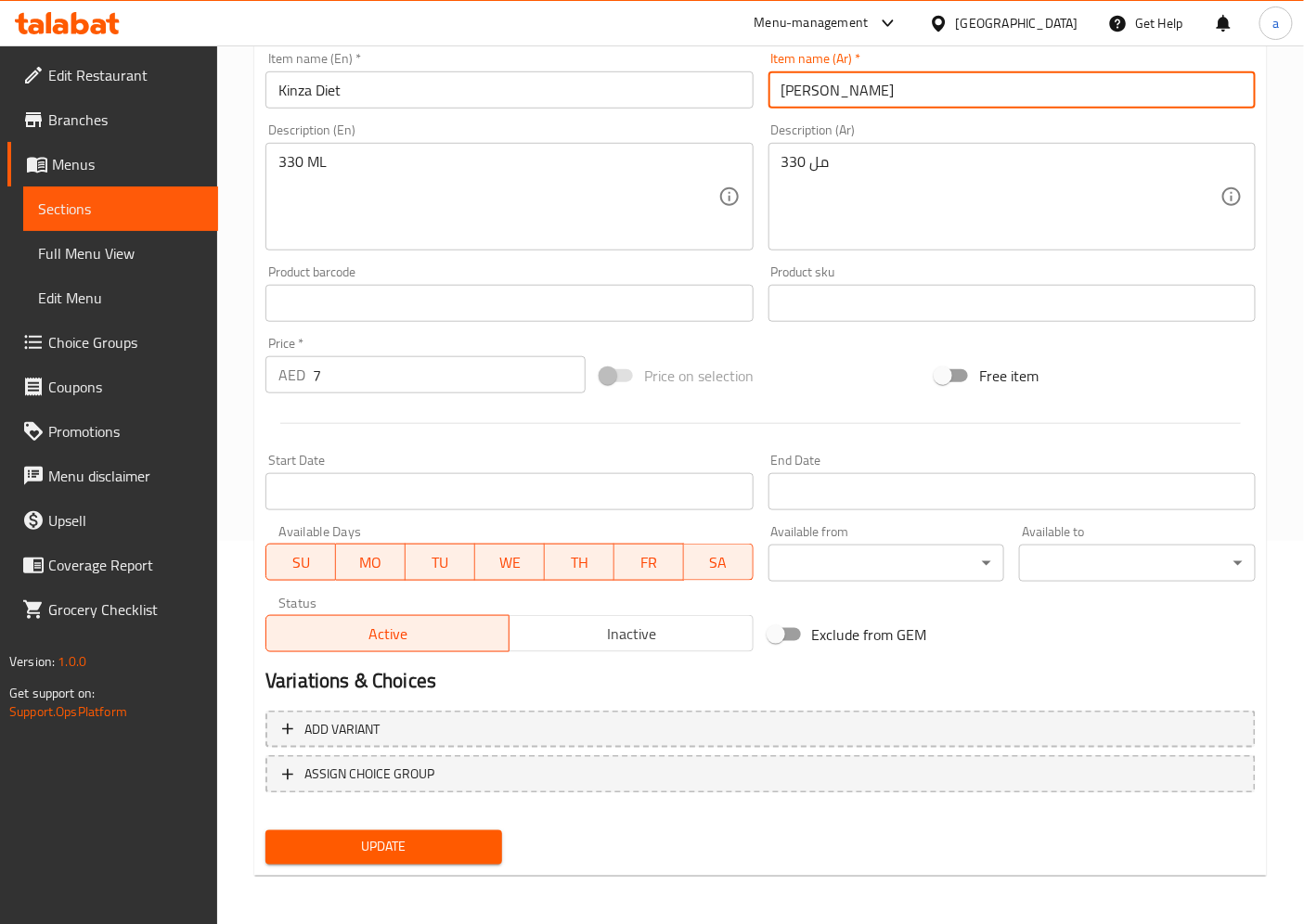
type input "[PERSON_NAME]"
click at [443, 841] on span "Update" at bounding box center [384, 848] width 207 height 23
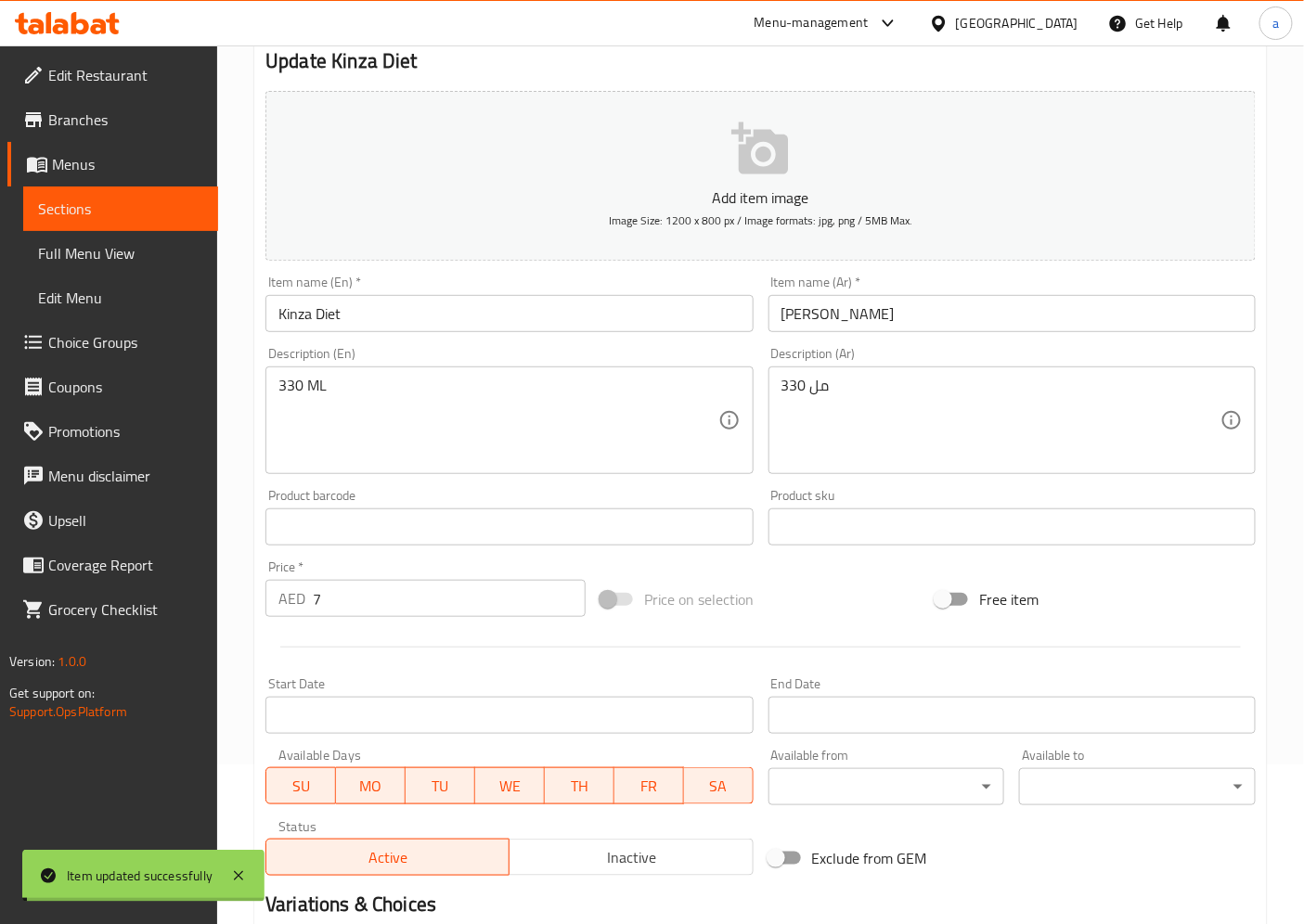
scroll to position [0, 0]
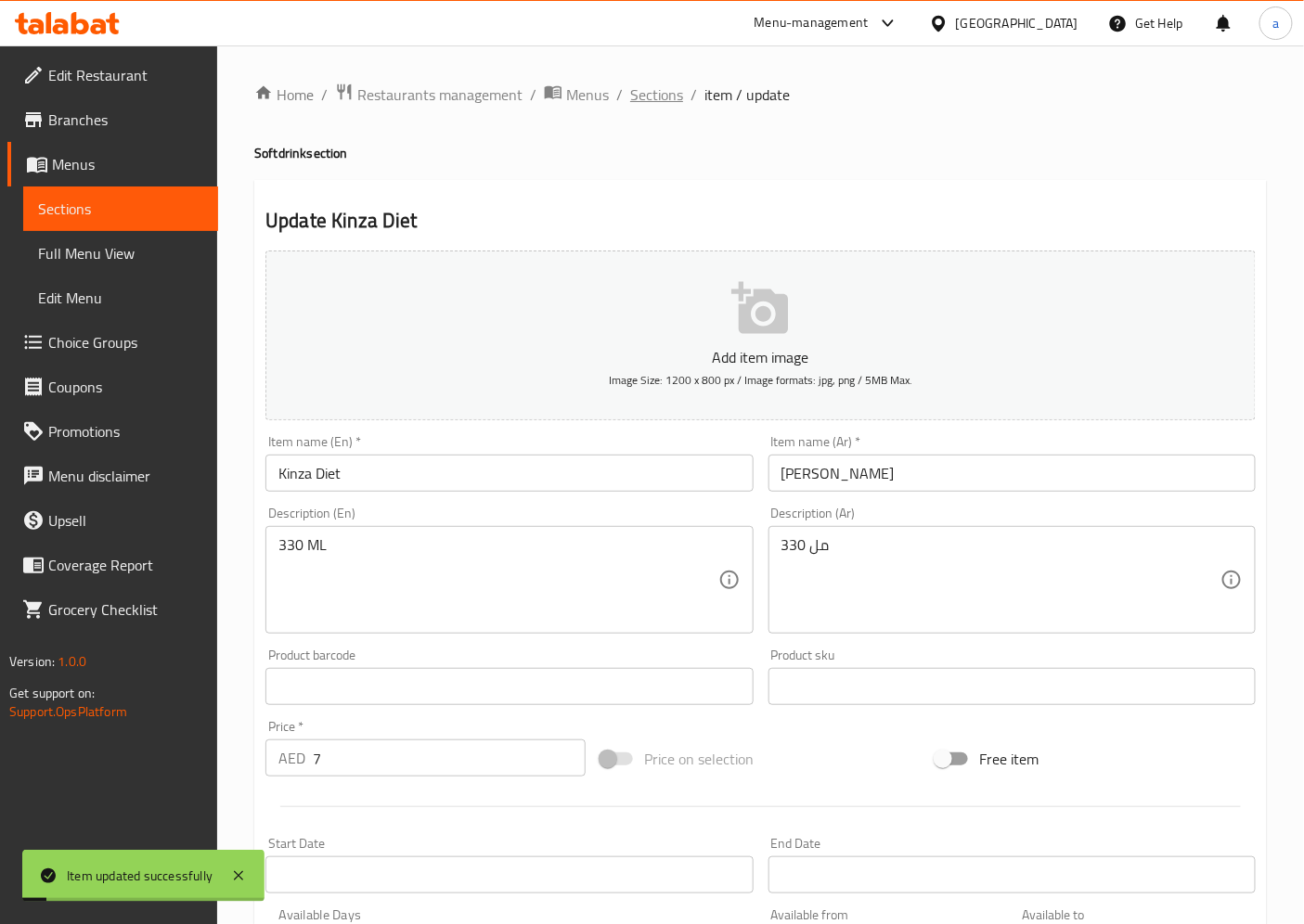
click at [631, 96] on span "Sections" at bounding box center [656, 95] width 53 height 22
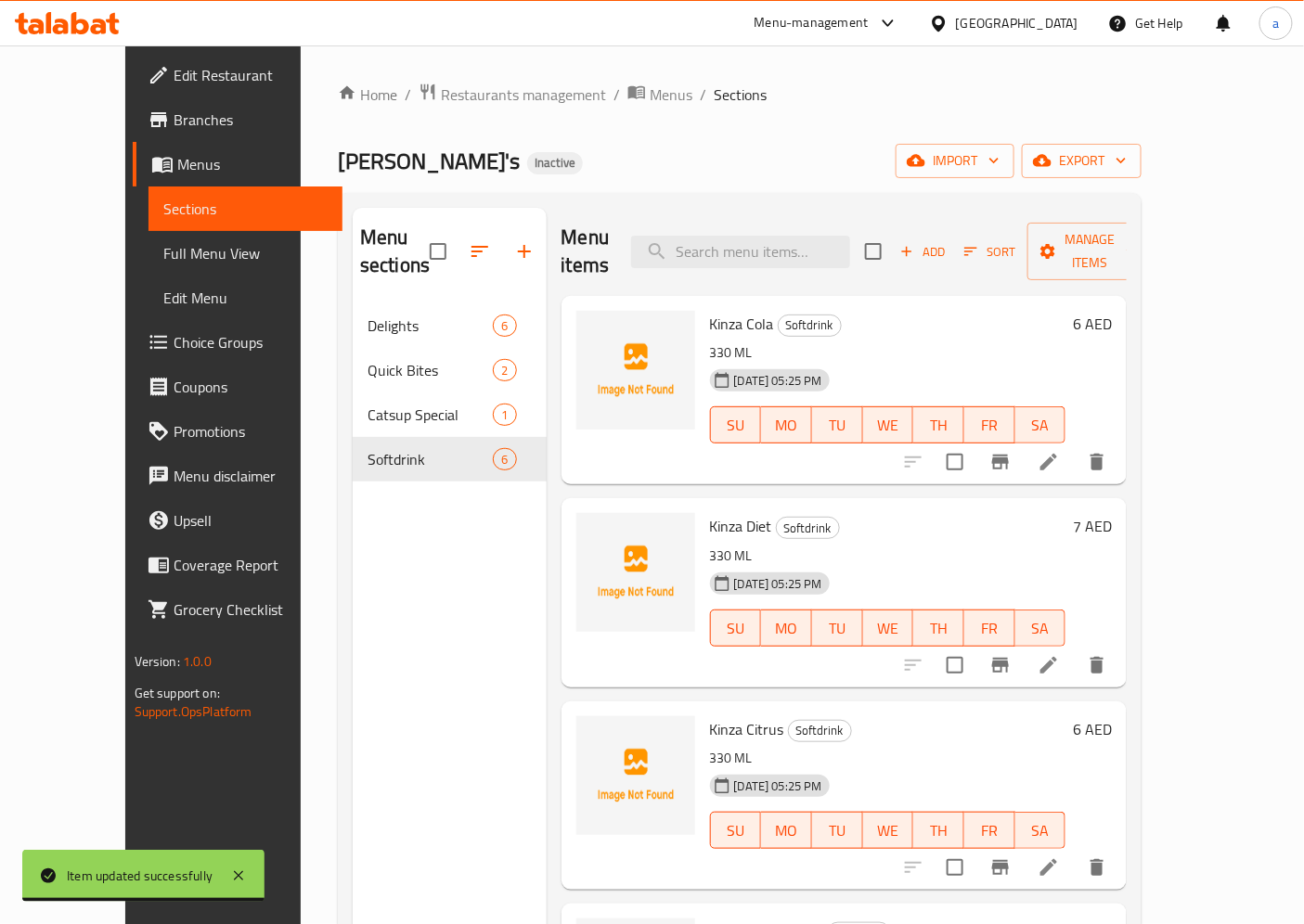
scroll to position [260, 0]
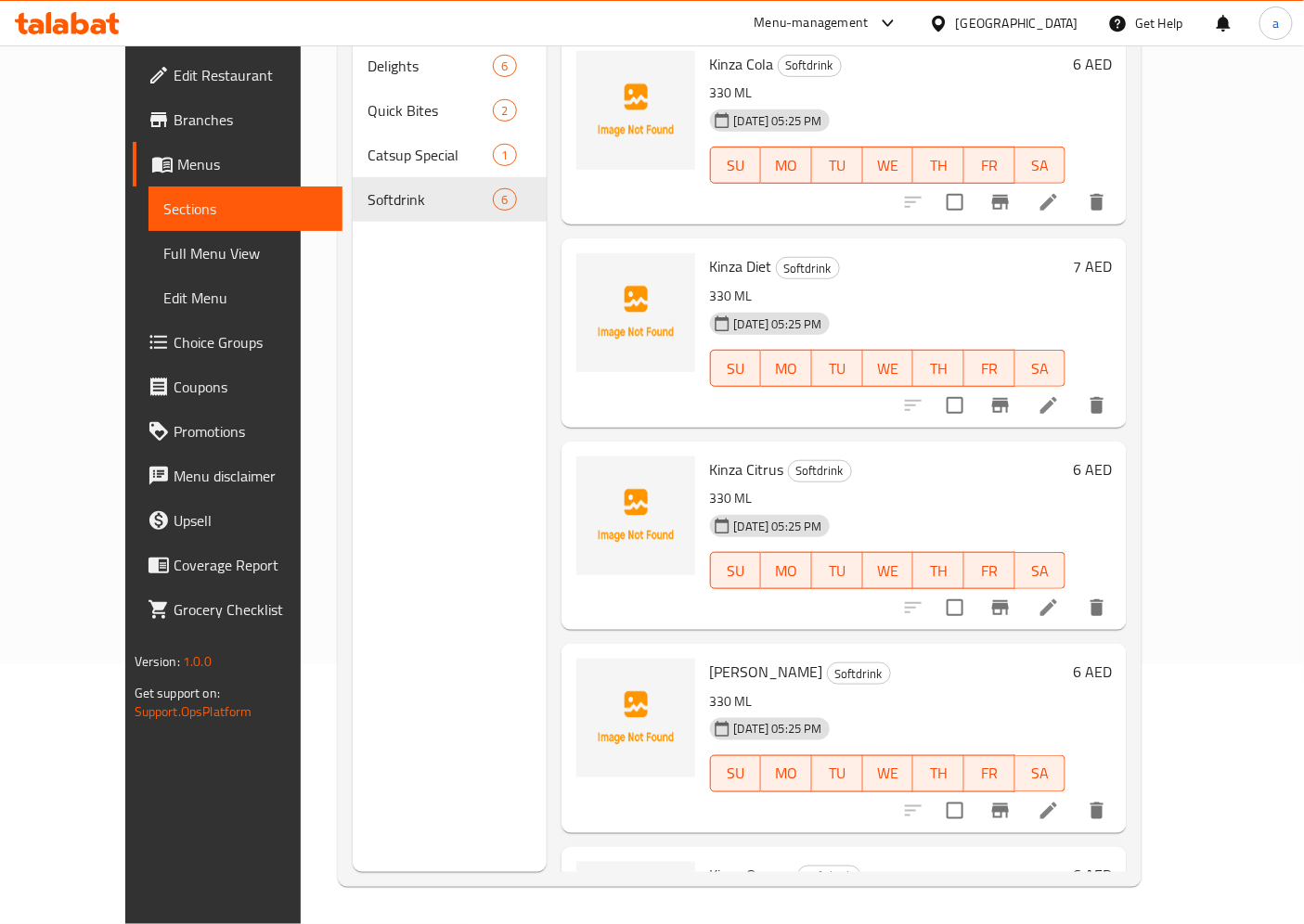
click at [1060, 597] on icon at bounding box center [1049, 608] width 22 height 22
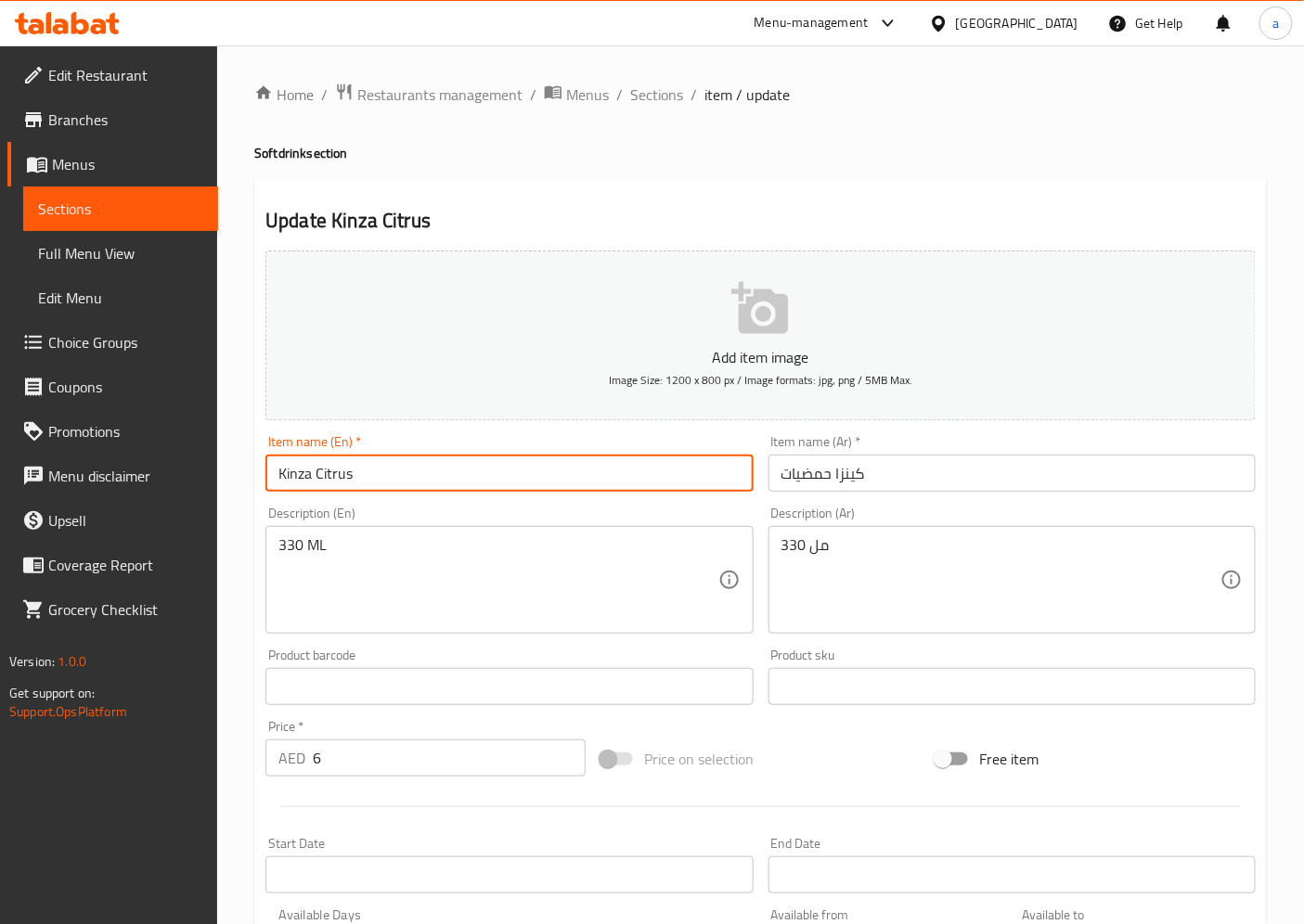
drag, startPoint x: 317, startPoint y: 473, endPoint x: 358, endPoint y: 489, distance: 44.0
click at [358, 489] on input "Kinza Citrus" at bounding box center [509, 473] width 487 height 37
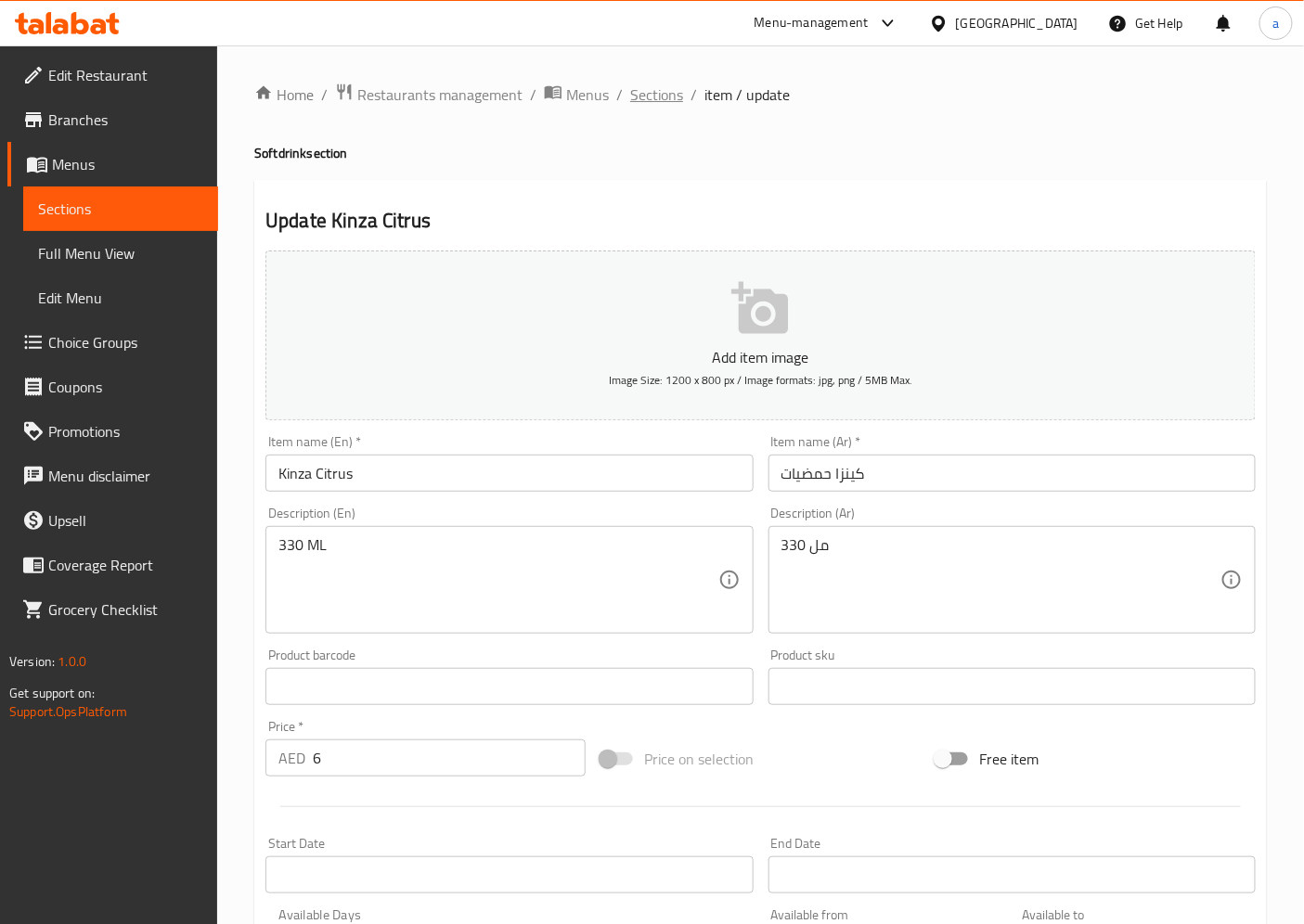
click at [651, 84] on span "Sections" at bounding box center [656, 95] width 53 height 22
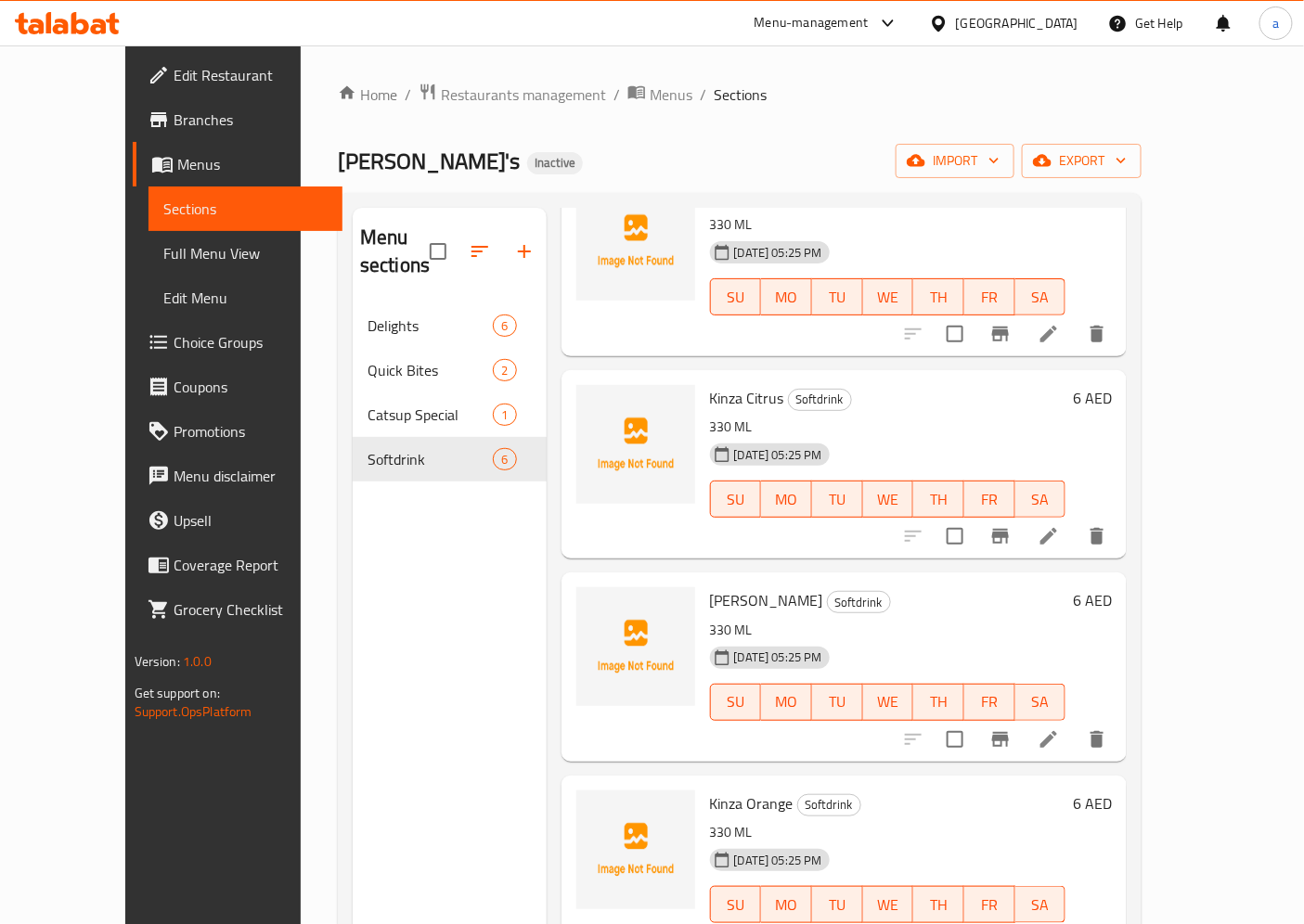
scroll to position [337, 0]
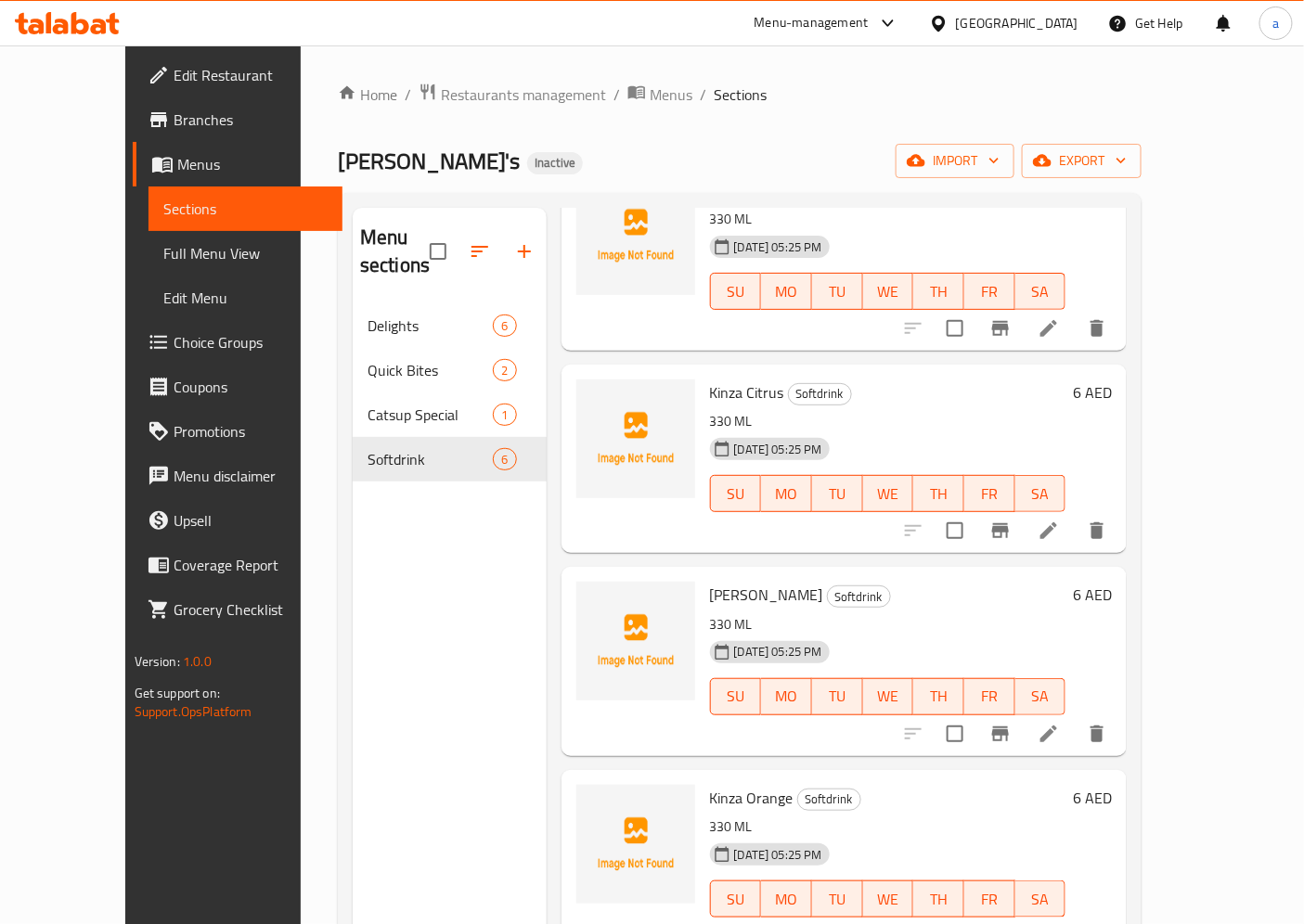
click at [1060, 723] on icon at bounding box center [1049, 734] width 22 height 22
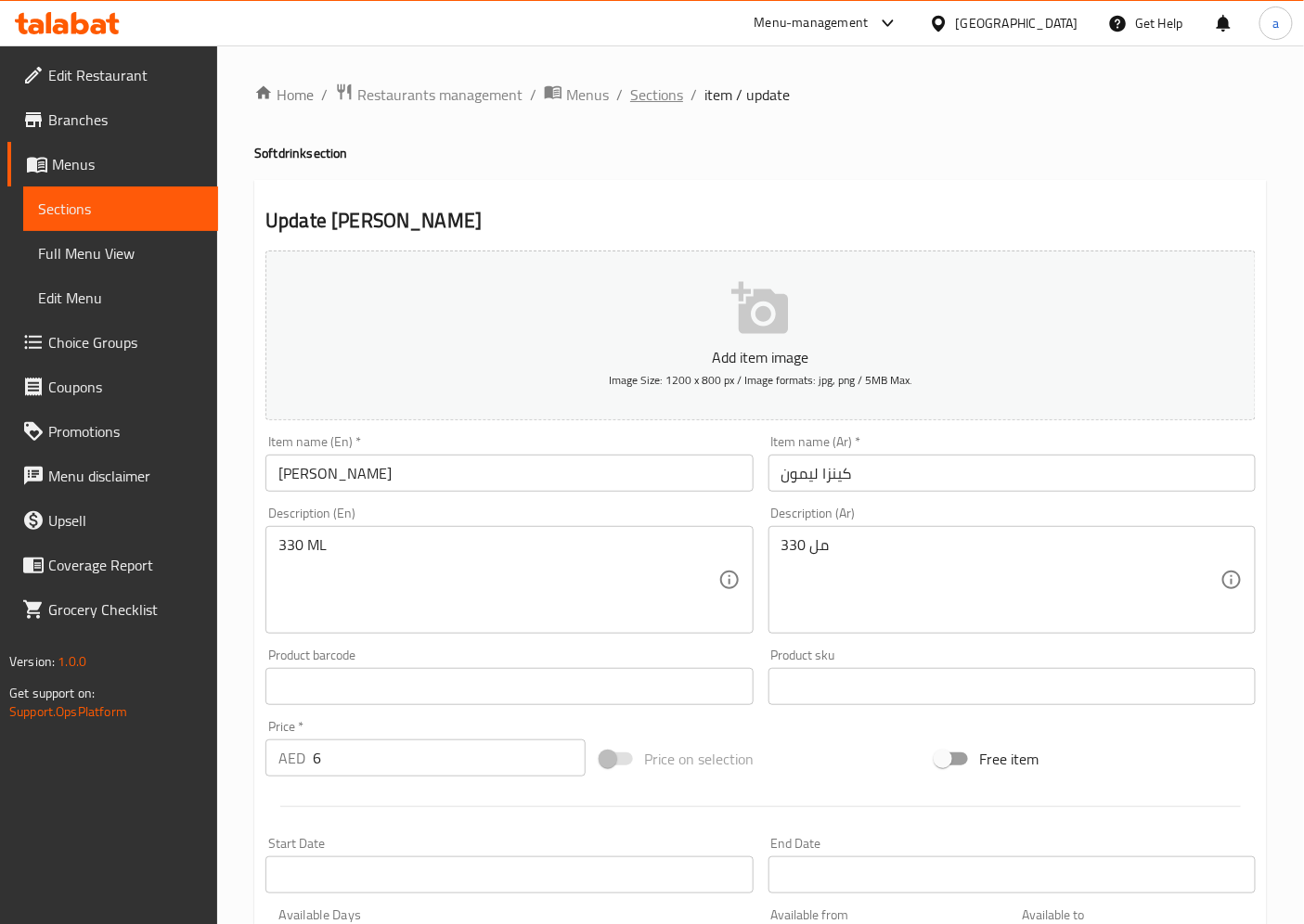
click at [670, 96] on span "Sections" at bounding box center [656, 95] width 53 height 22
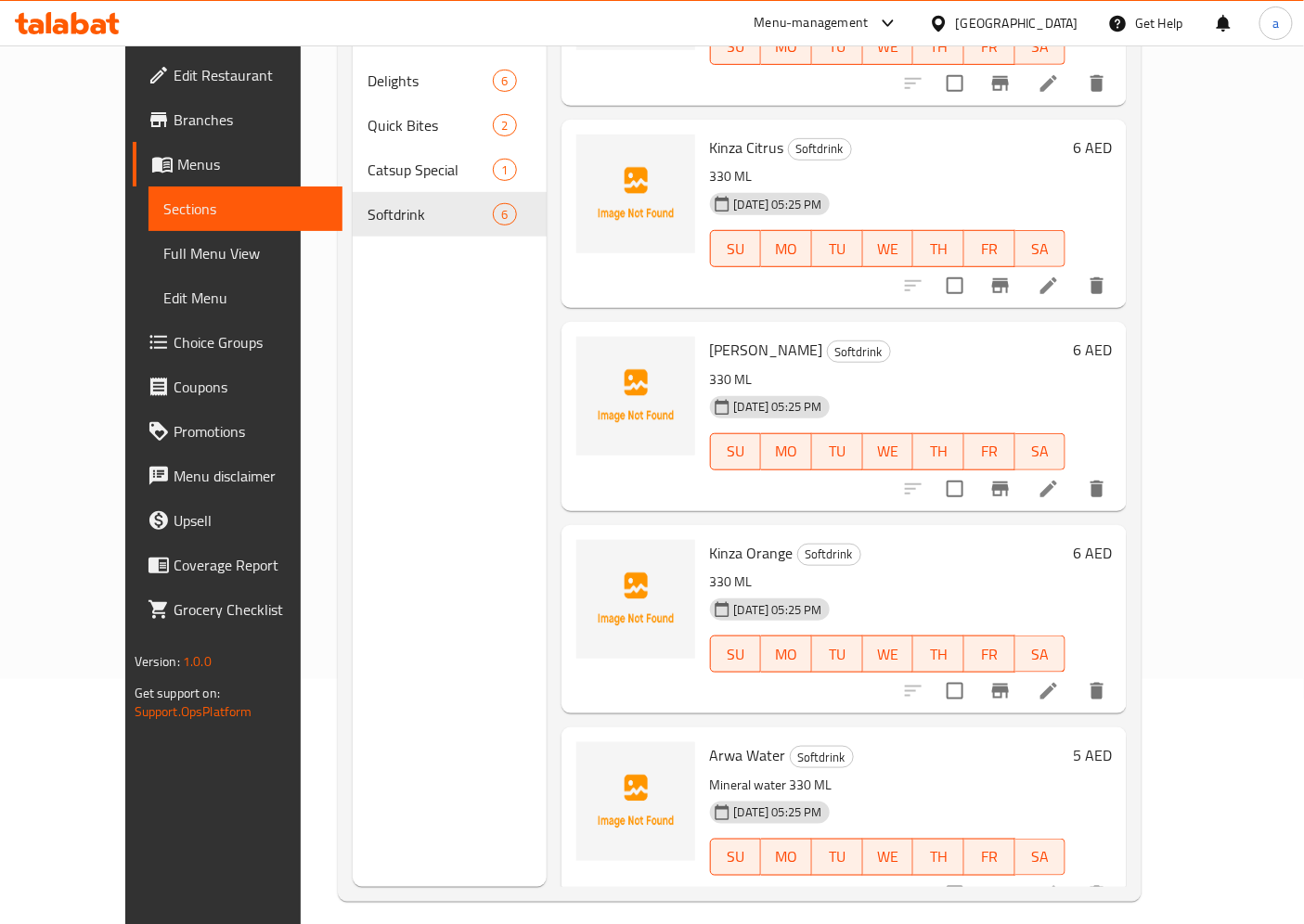
scroll to position [260, 0]
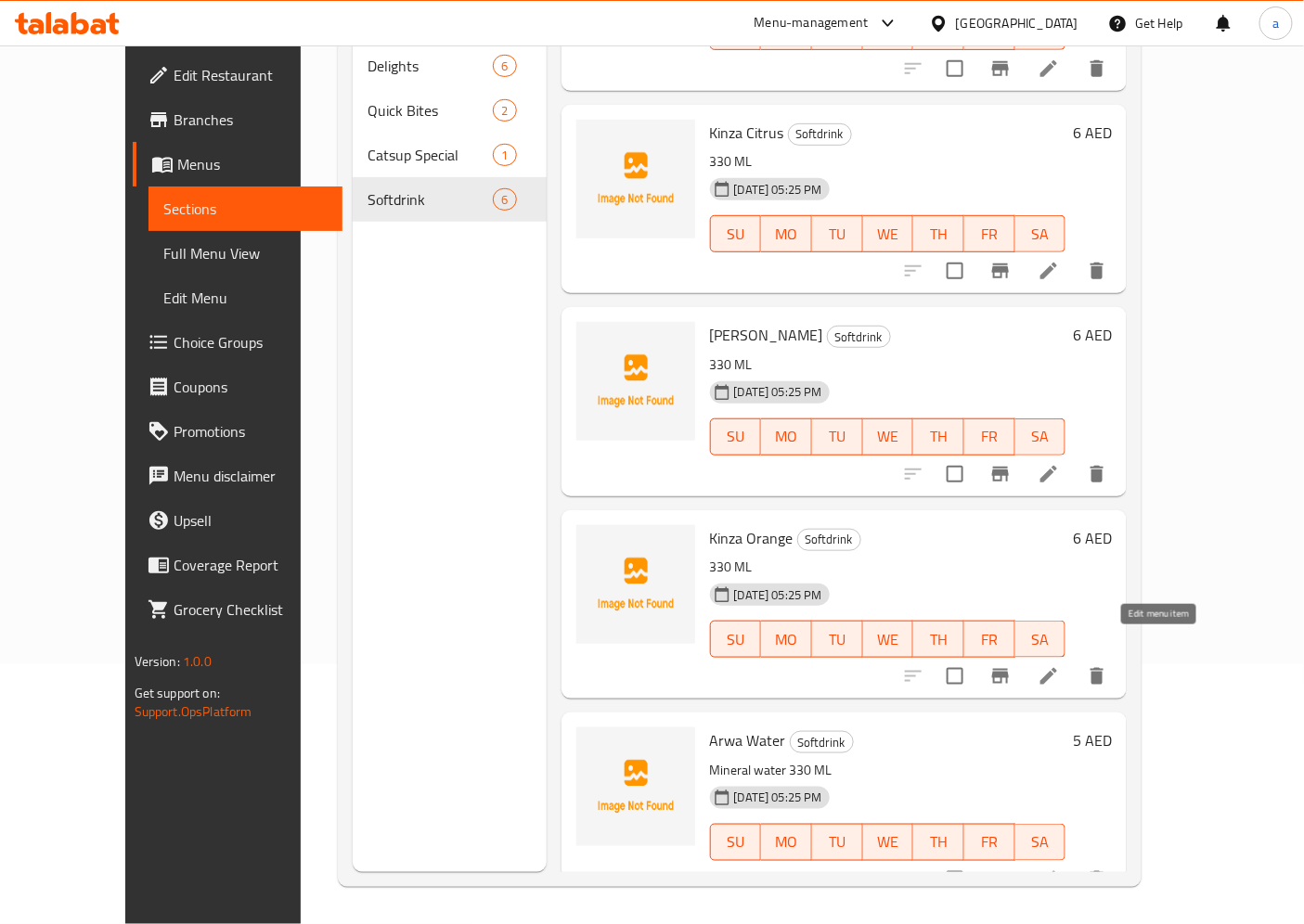
click at [1060, 665] on icon at bounding box center [1049, 676] width 22 height 22
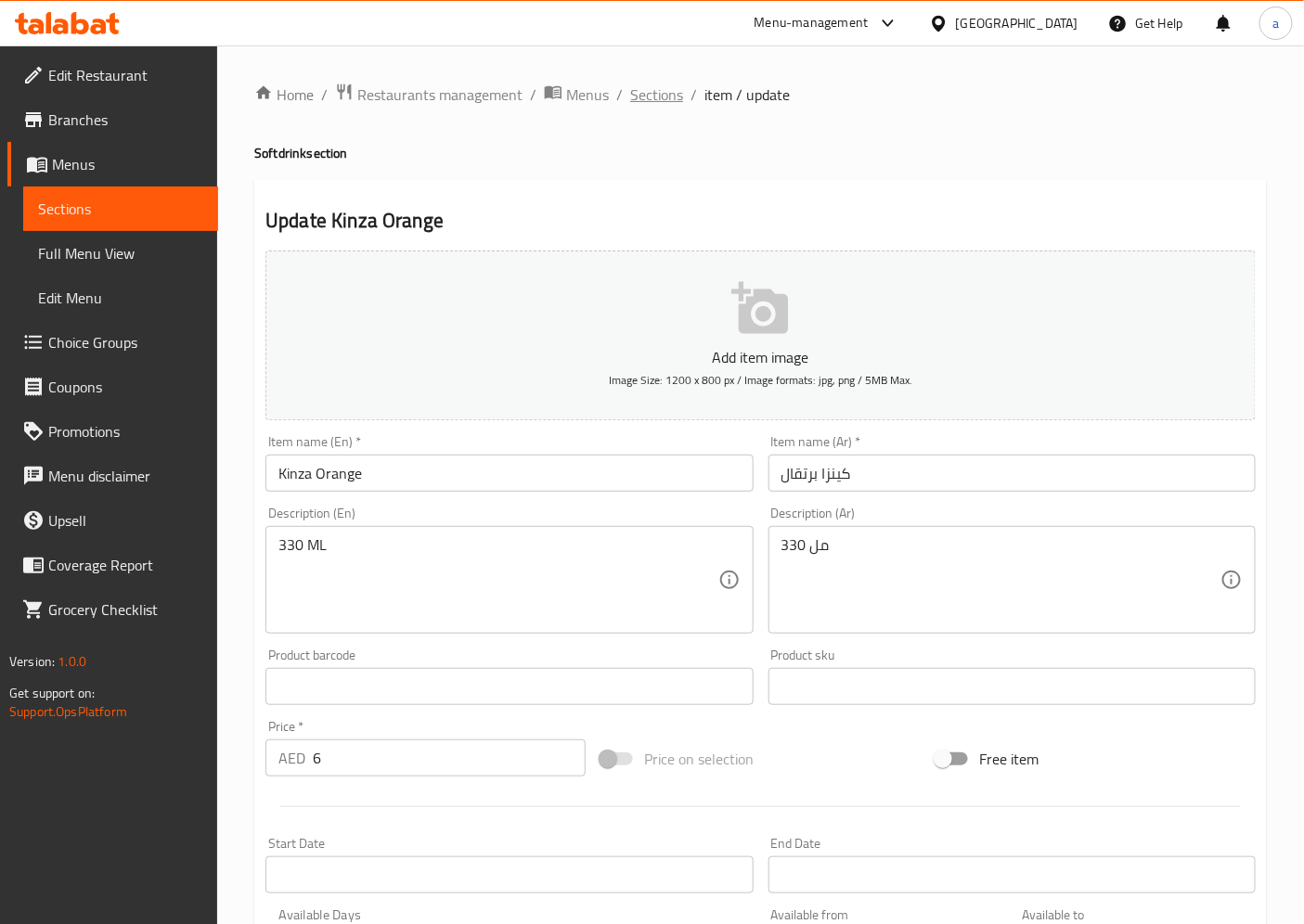
click at [679, 93] on span "Sections" at bounding box center [656, 95] width 53 height 22
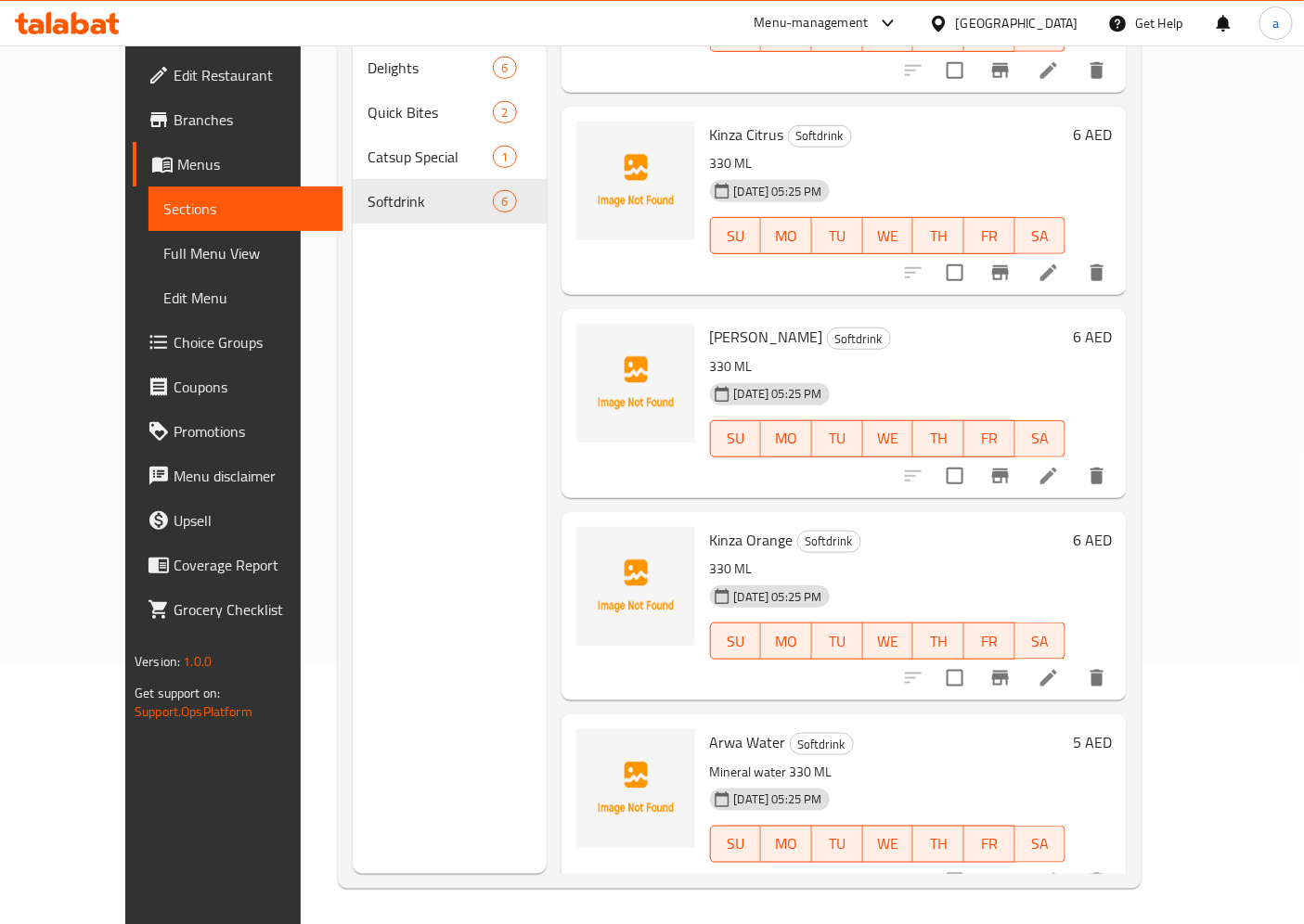
scroll to position [260, 0]
click at [1075, 863] on li at bounding box center [1049, 880] width 52 height 34
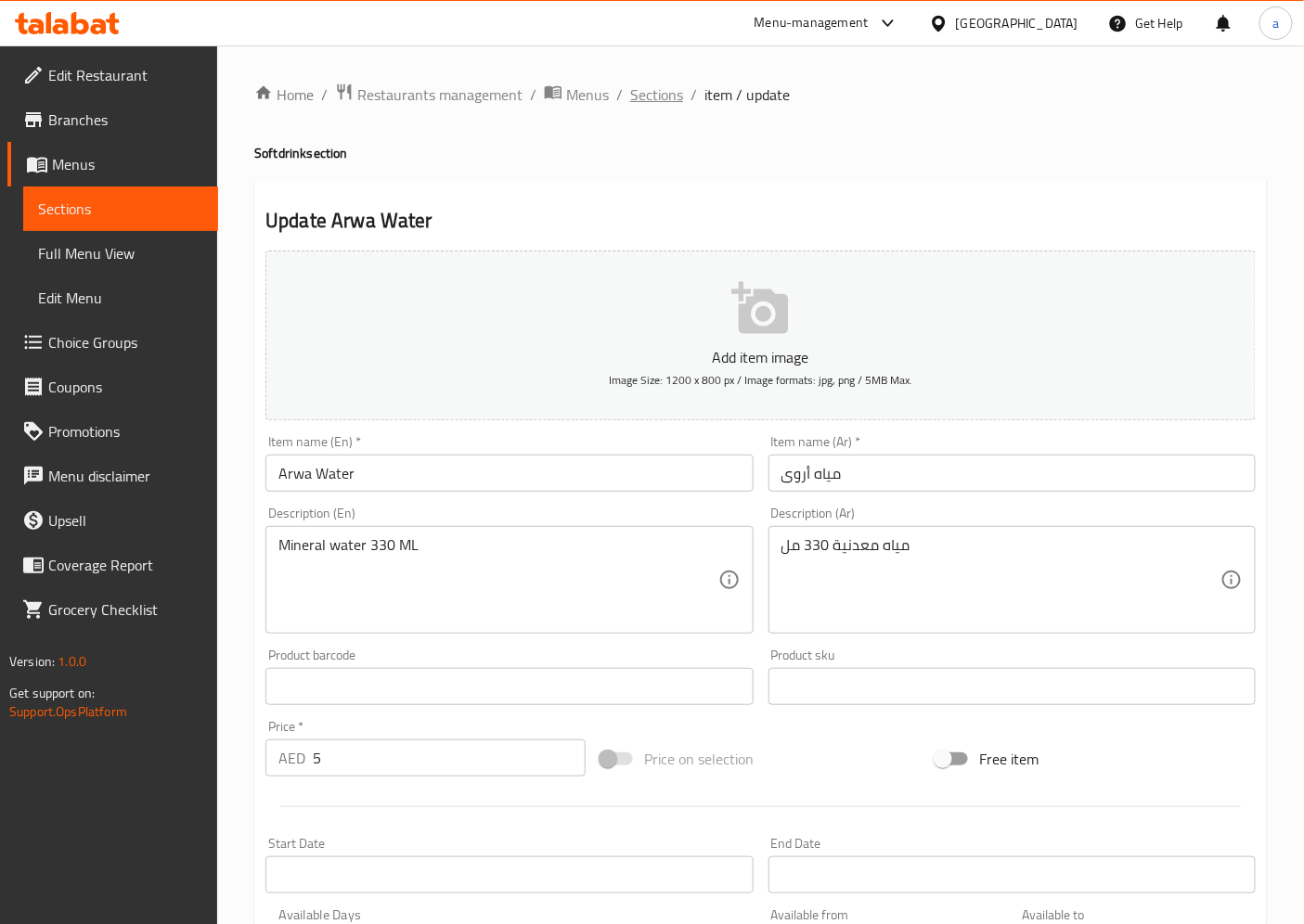
click at [669, 100] on span "Sections" at bounding box center [656, 95] width 53 height 22
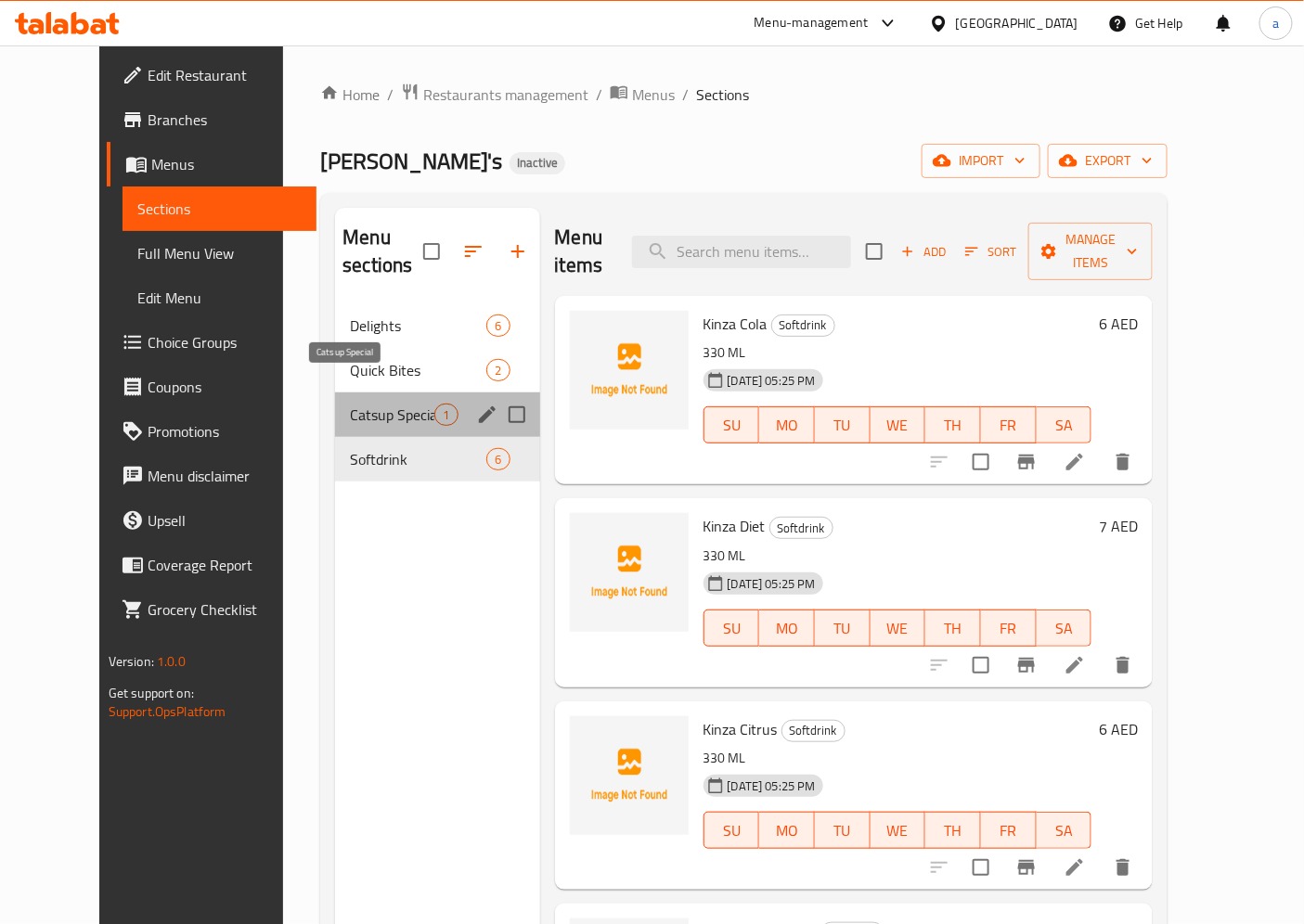
click at [350, 403] on span "Catsup Special" at bounding box center [392, 414] width 85 height 22
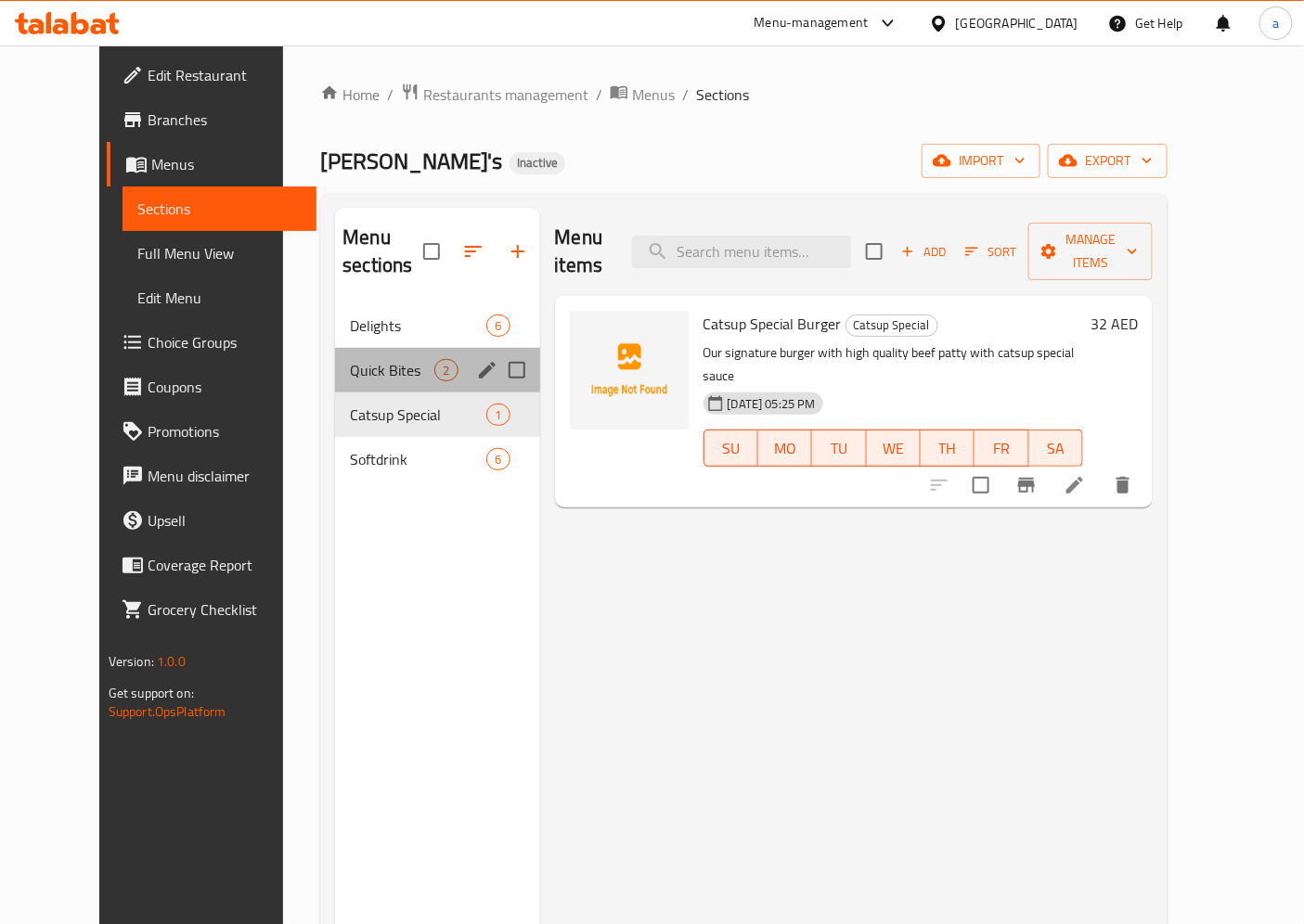
click at [345, 348] on div "Quick Bites 2" at bounding box center [437, 371] width 204 height 45
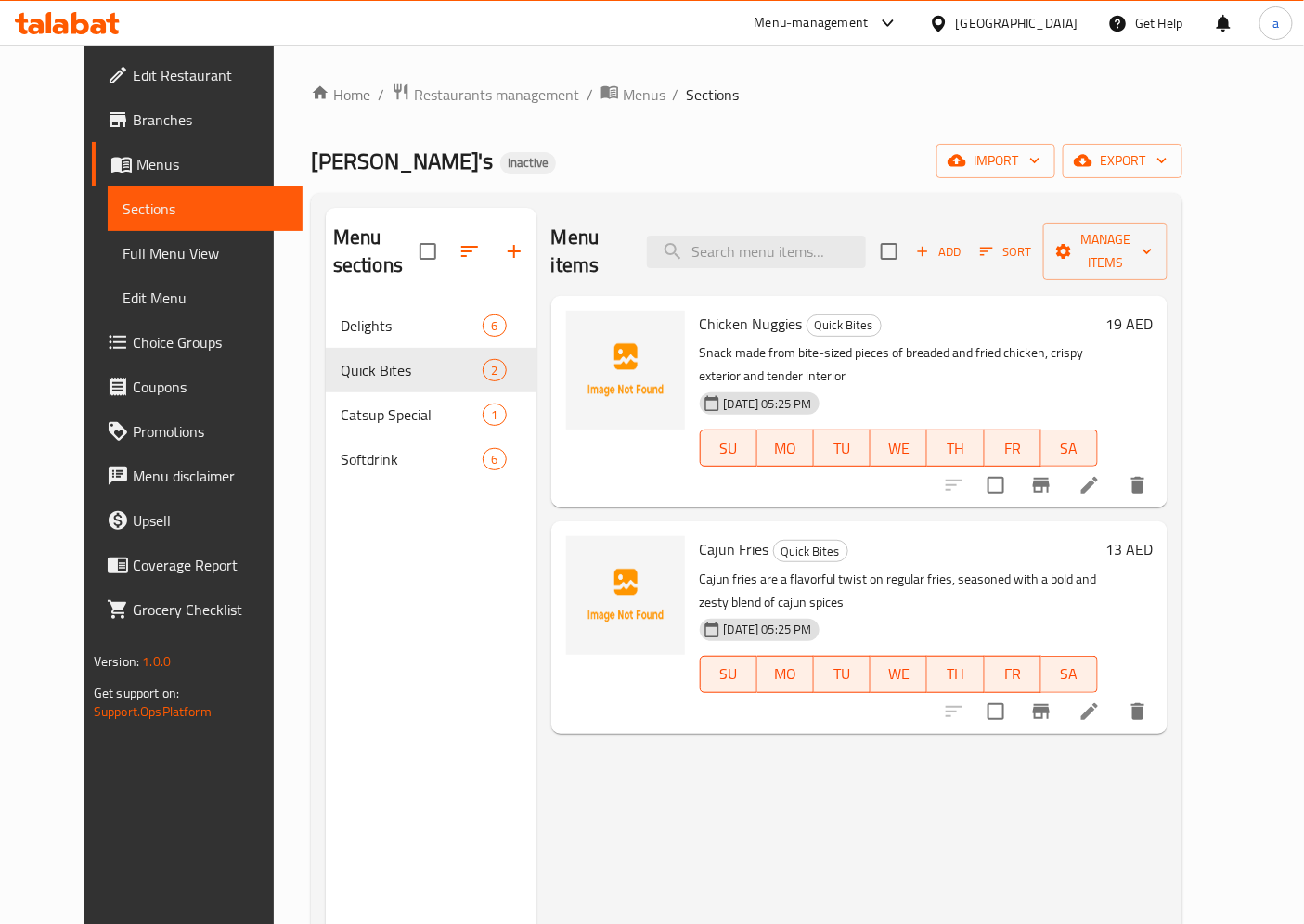
click at [1116, 695] on li at bounding box center [1090, 712] width 52 height 34
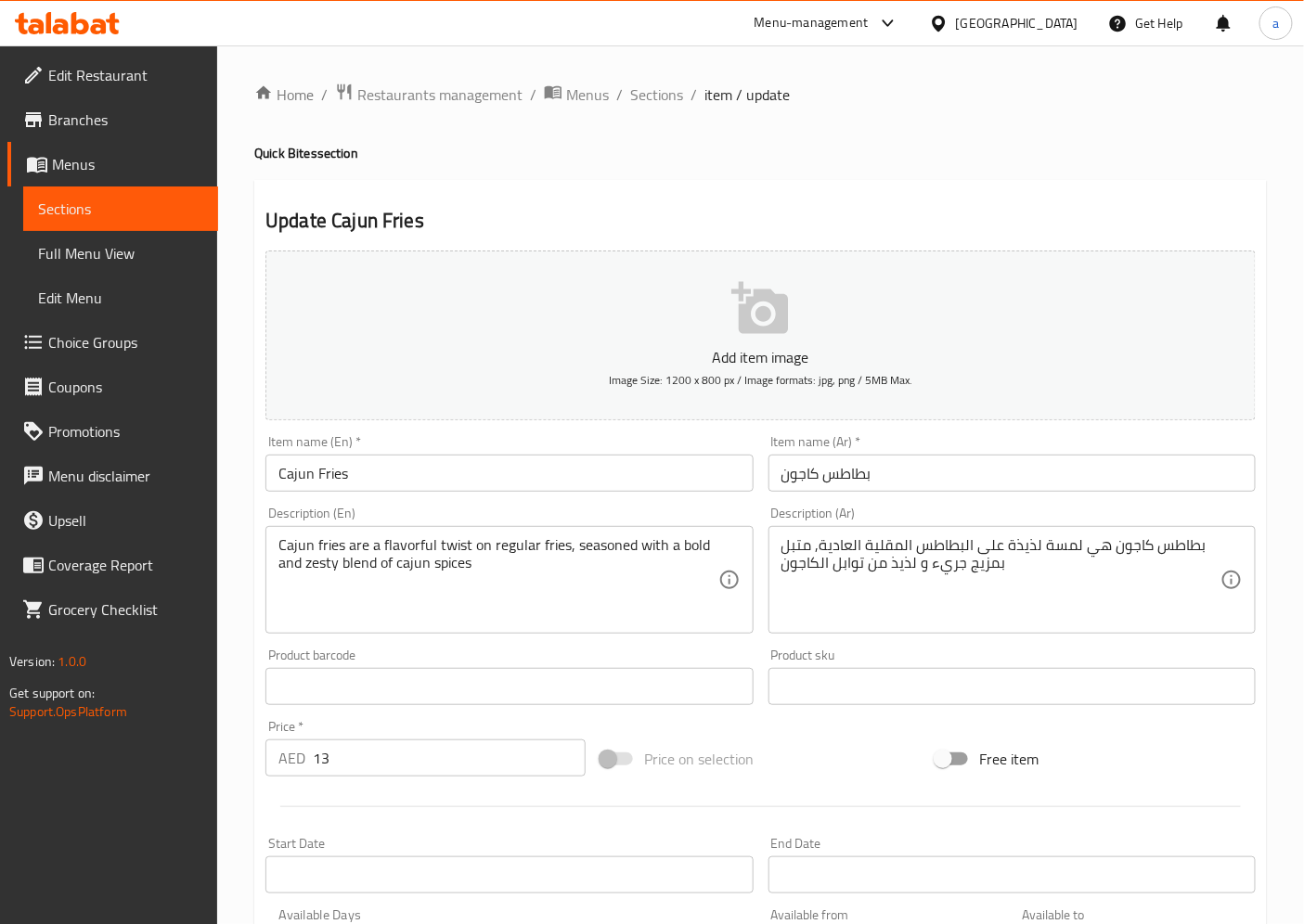
click at [283, 474] on input "Cajun Fries" at bounding box center [509, 473] width 487 height 37
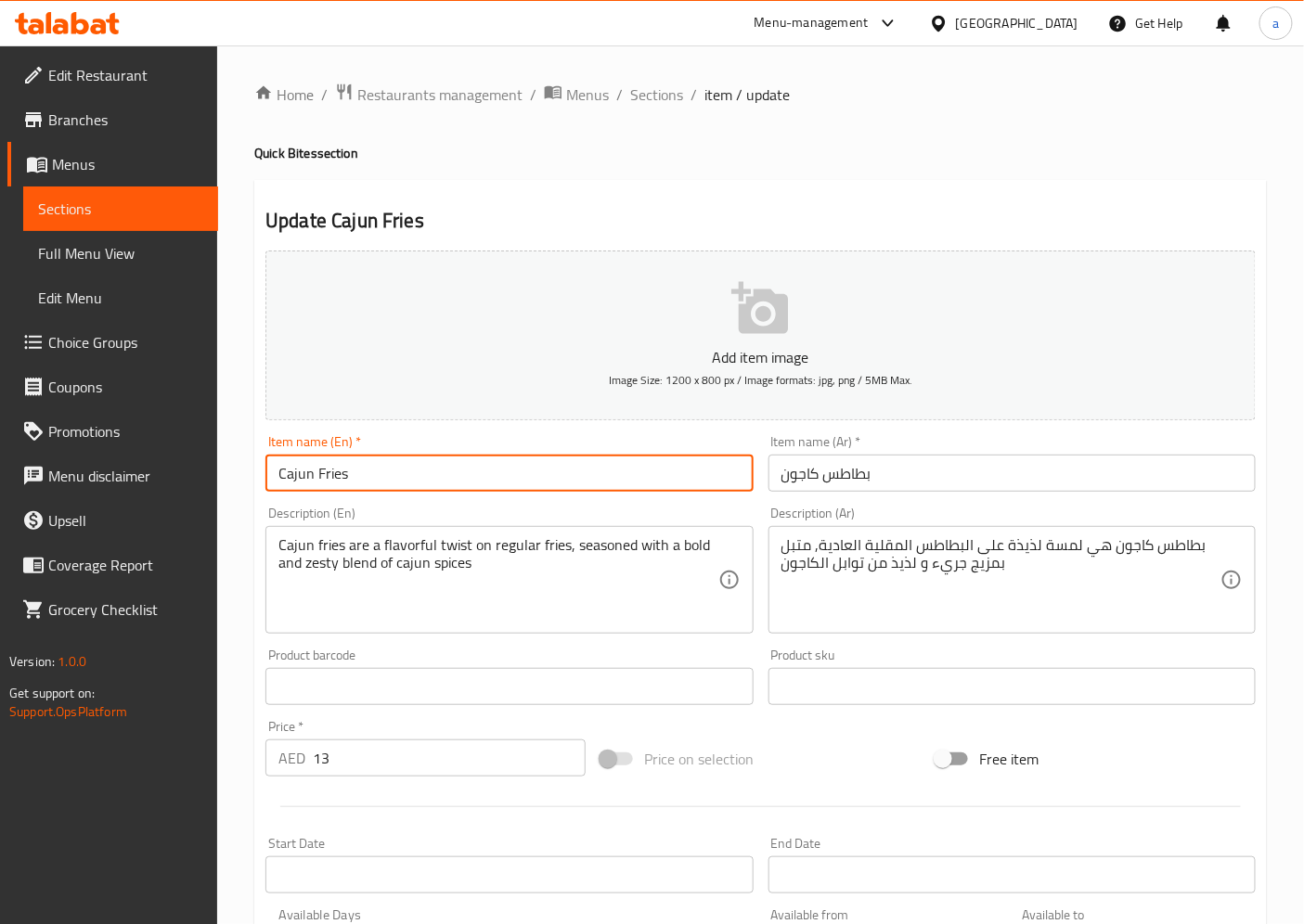
click at [283, 474] on input "Cajun Fries" at bounding box center [509, 473] width 487 height 37
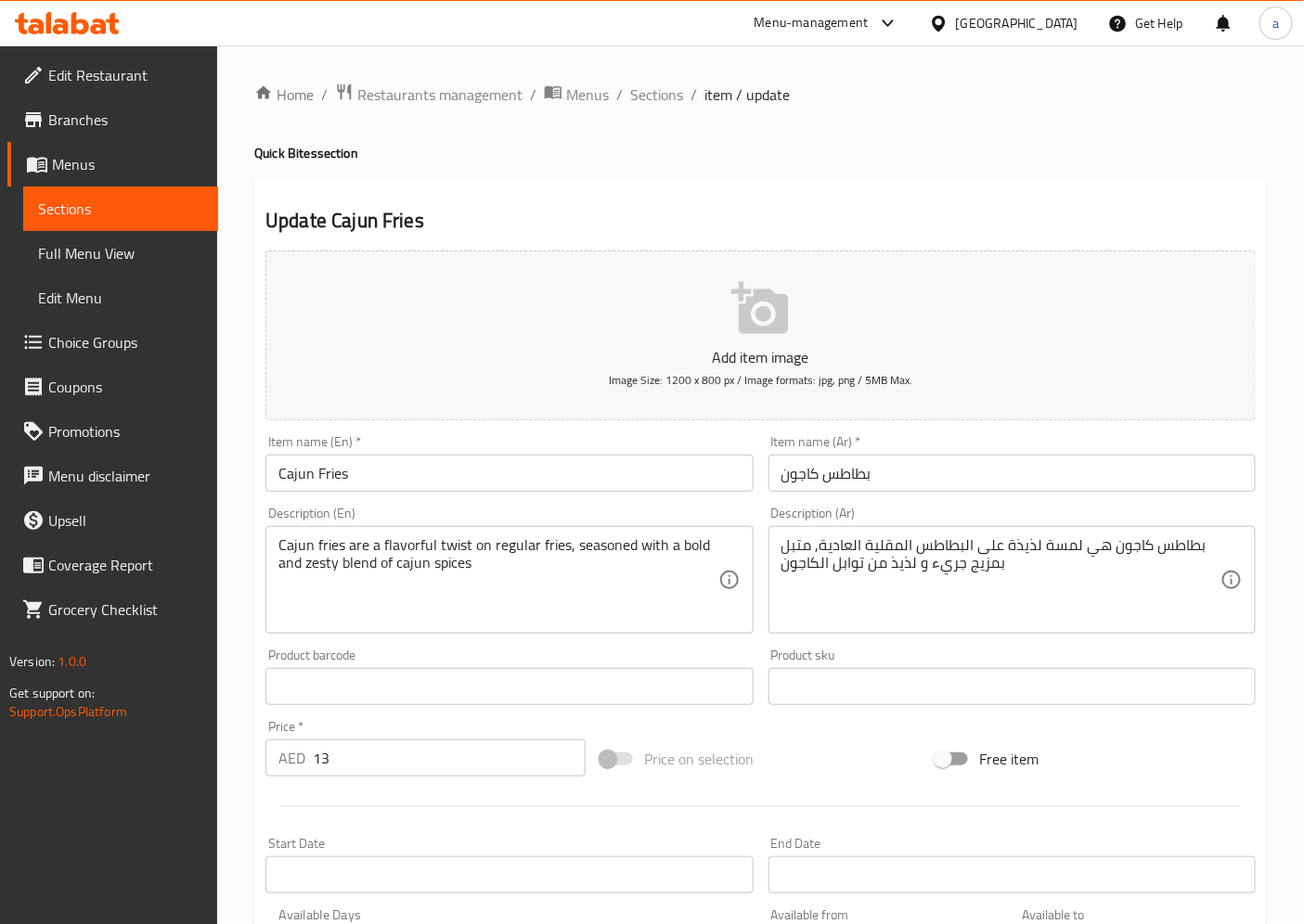
click at [1274, 442] on div "Home / Restaurants management / Menus / Sections / item / update Quick Bites se…" at bounding box center [760, 678] width 1087 height 1266
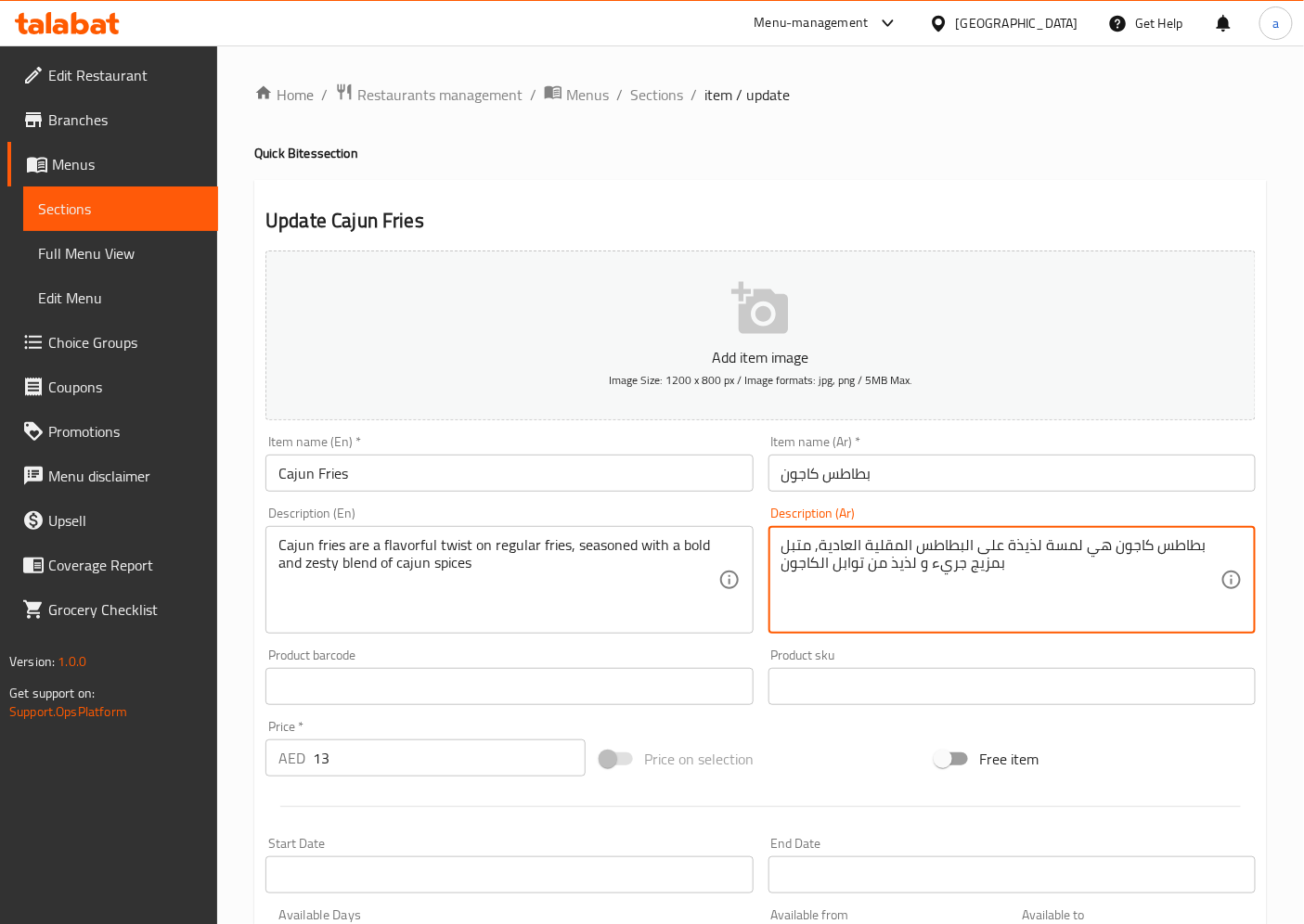
drag, startPoint x: 1040, startPoint y: 545, endPoint x: 1074, endPoint y: 541, distance: 34.2
click at [1074, 541] on textarea "بطاطس كاجون هي لمسة لذيذة على البطاطس المقلية العادية, متبل بمزيج جريء و لذيذ م…" at bounding box center [1000, 580] width 439 height 88
click at [1066, 553] on textarea "بطاطس كاجون هي لمسة لذيذة على البطاطس المقلية العادية, متبل بمزيج جريء و لذيذ م…" at bounding box center [1000, 580] width 439 height 88
drag, startPoint x: 1042, startPoint y: 545, endPoint x: 1077, endPoint y: 557, distance: 37.0
click at [1077, 557] on textarea "بطاطس كاجون هي لمسة لذيذة على البطاطس المقلية العادية, متبل بمزيج جريء و لذيذ م…" at bounding box center [1000, 580] width 439 height 88
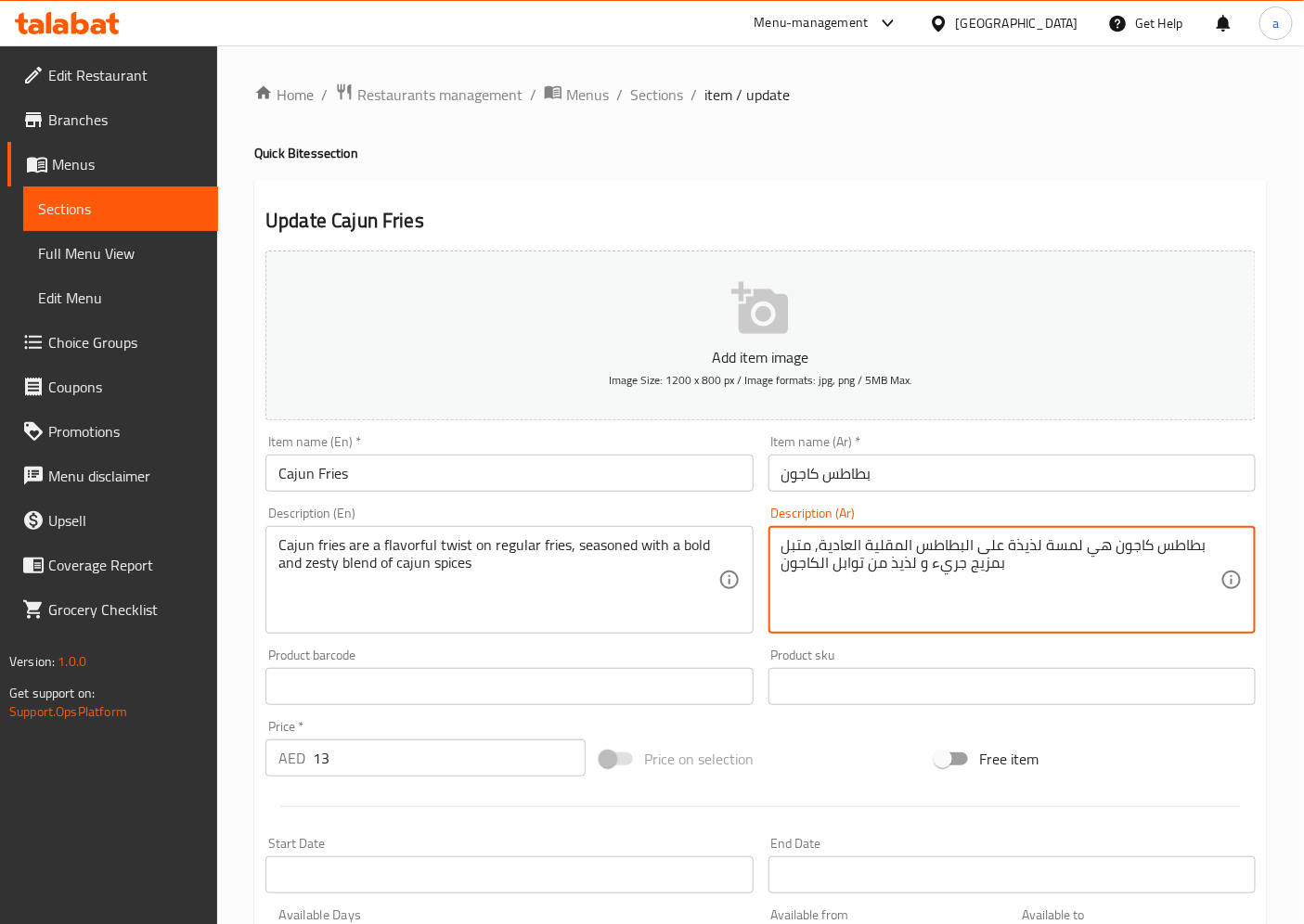
click at [1077, 554] on textarea "بطاطس كاجون هي لمسة لذيذة على البطاطس المقلية العادية, متبل بمزيج جريء و لذيذ م…" at bounding box center [1000, 580] width 439 height 88
drag, startPoint x: 1040, startPoint y: 544, endPoint x: 1078, endPoint y: 545, distance: 38.0
click at [1078, 545] on textarea "بطاطس كاجون هي لمسة لذيذة على البطاطس المقلية العادية, متبل بمزيج جريء و لذيذ م…" at bounding box center [1000, 580] width 439 height 88
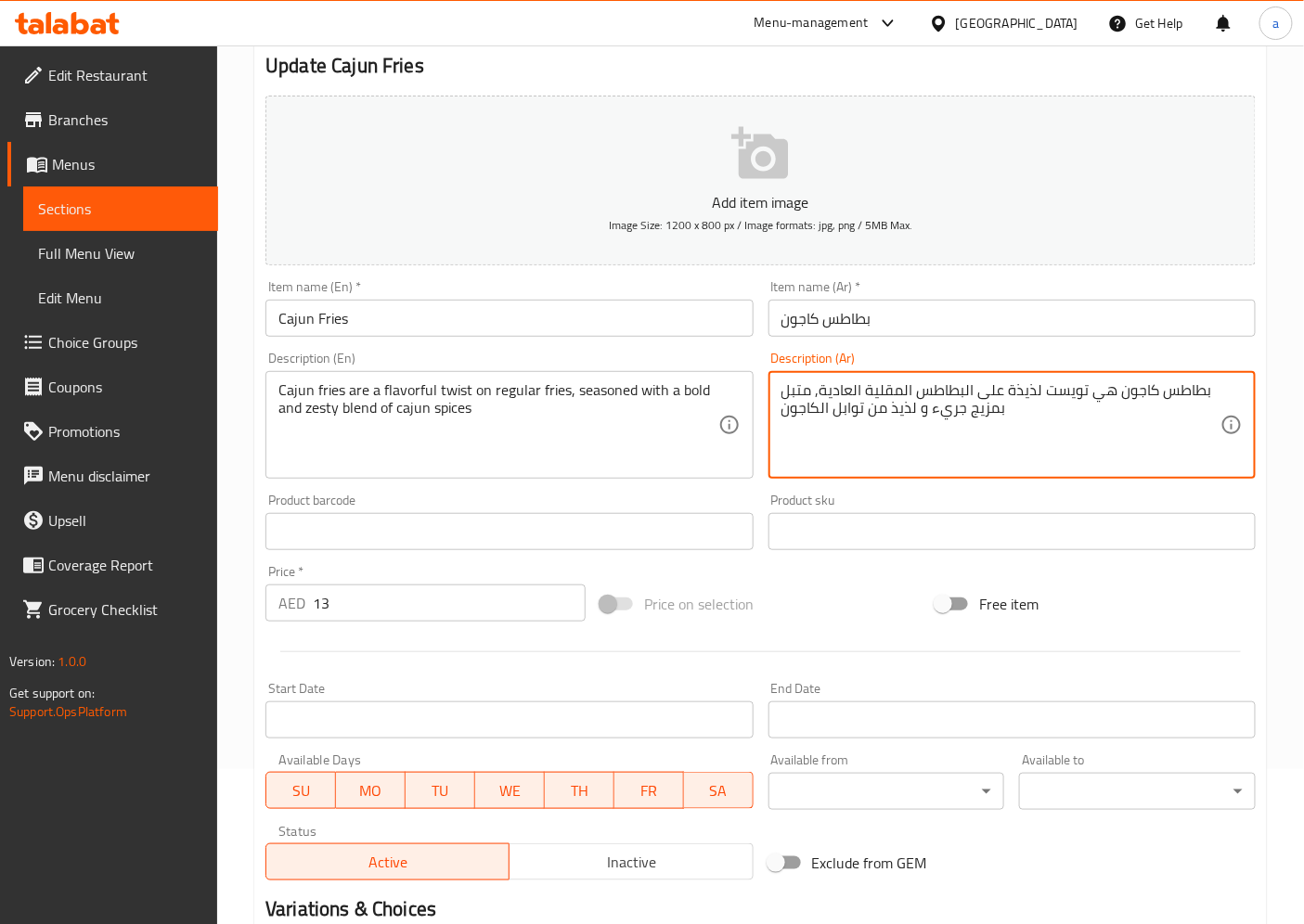
scroll to position [383, 0]
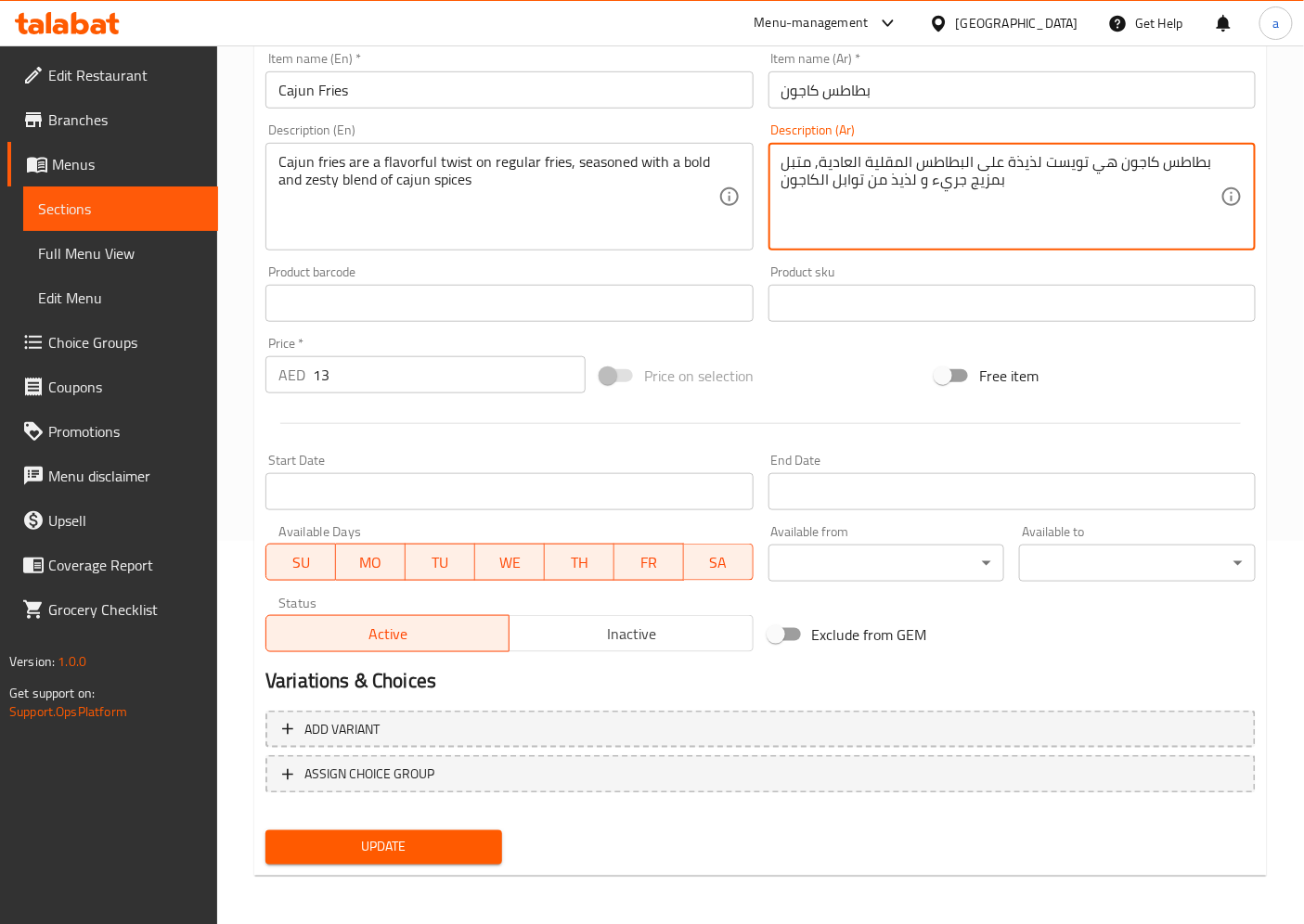
click at [461, 842] on span "Update" at bounding box center [384, 848] width 207 height 23
click at [412, 849] on span "Update" at bounding box center [384, 848] width 207 height 23
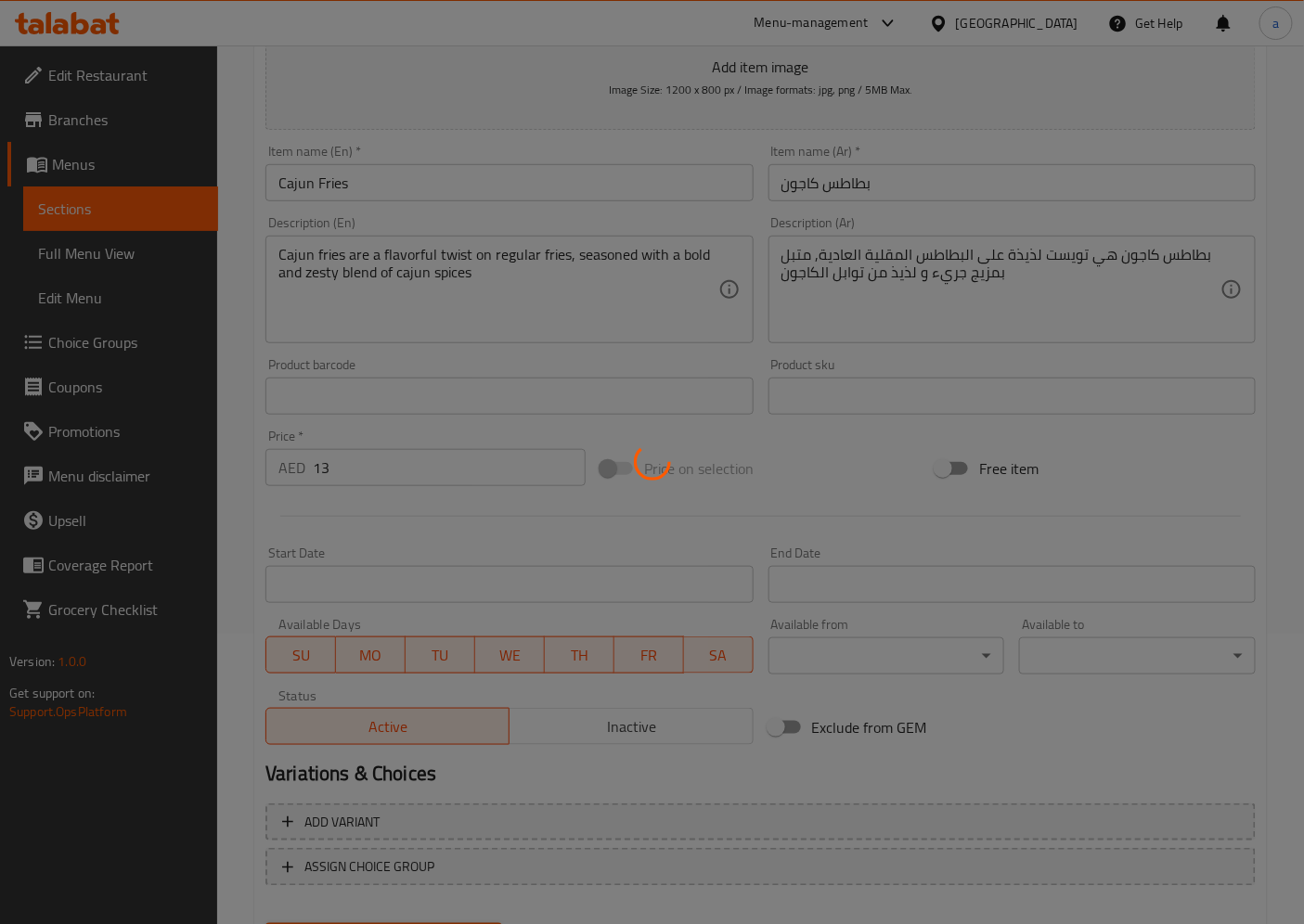
scroll to position [0, 0]
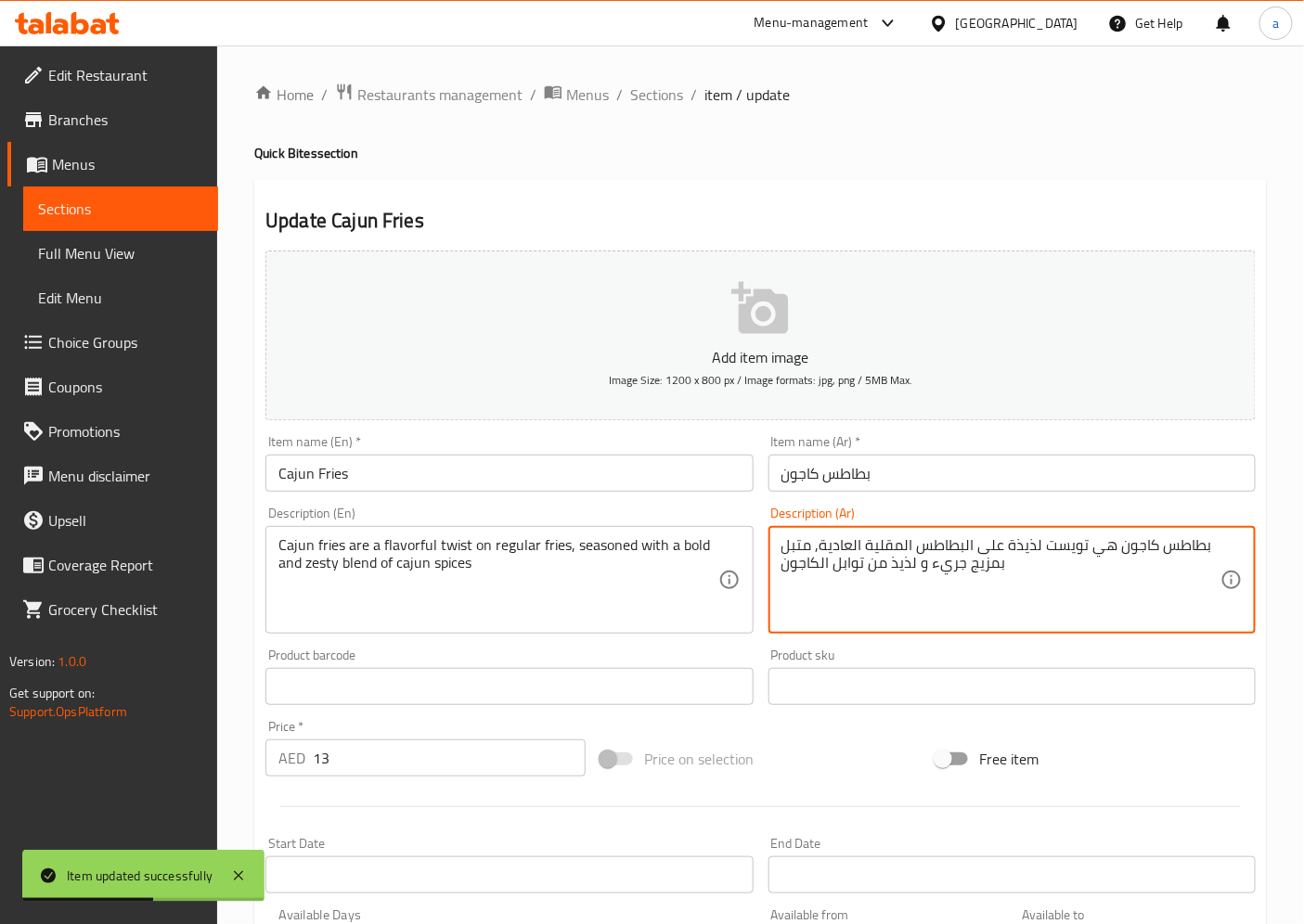
click at [1007, 546] on textarea "بطاطس كاجون هي تويست لذيذة على البطاطس المقلية العادية, متبل بمزيج جريء و لذيذ …" at bounding box center [1000, 580] width 439 height 88
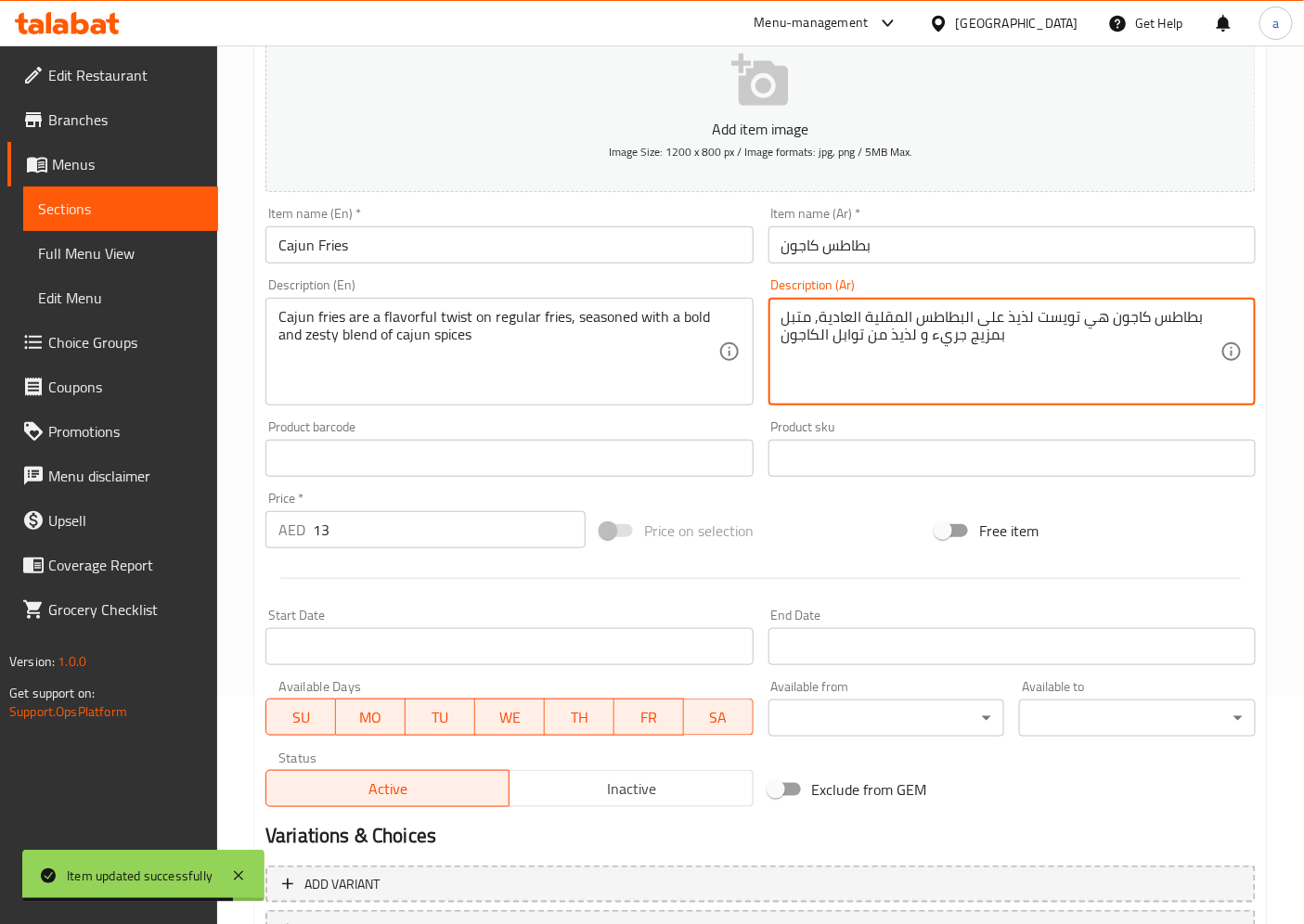
scroll to position [383, 0]
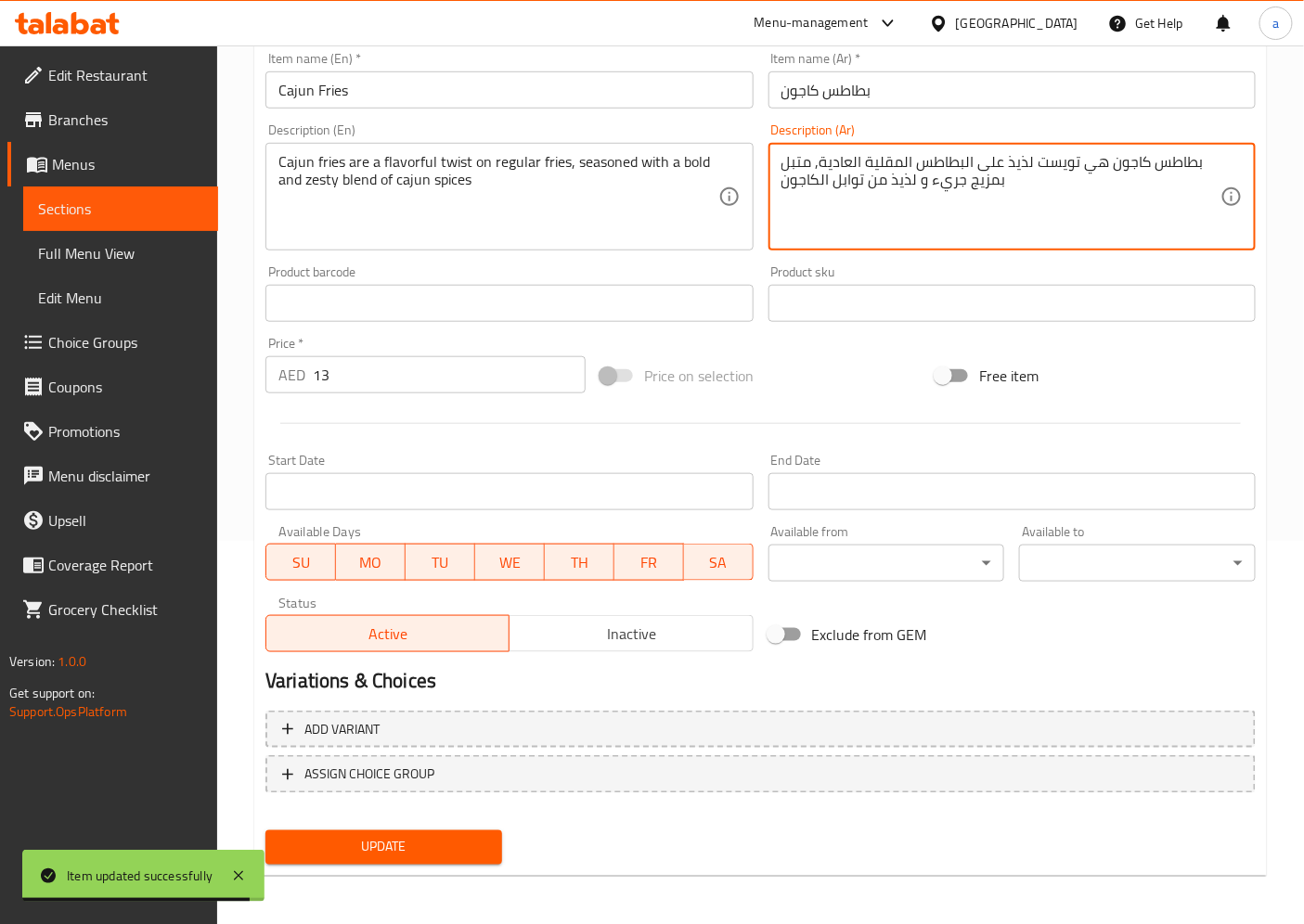
type textarea "بطاطس كاجون هي تويست لذيذ على البطاطس المقلية العادية, متبل بمزيج جريء و لذيذ م…"
click at [476, 847] on span "Update" at bounding box center [384, 848] width 207 height 23
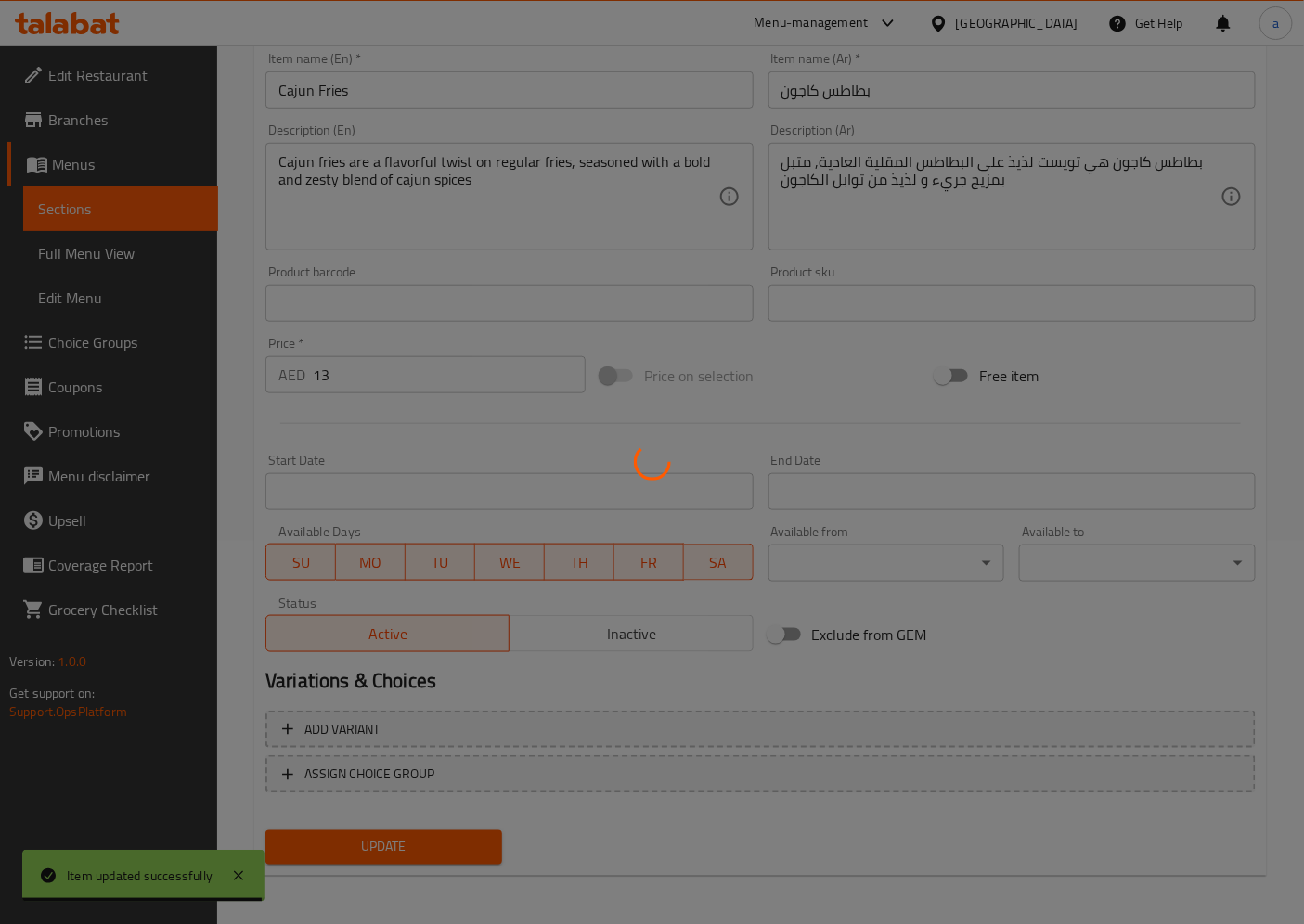
scroll to position [0, 0]
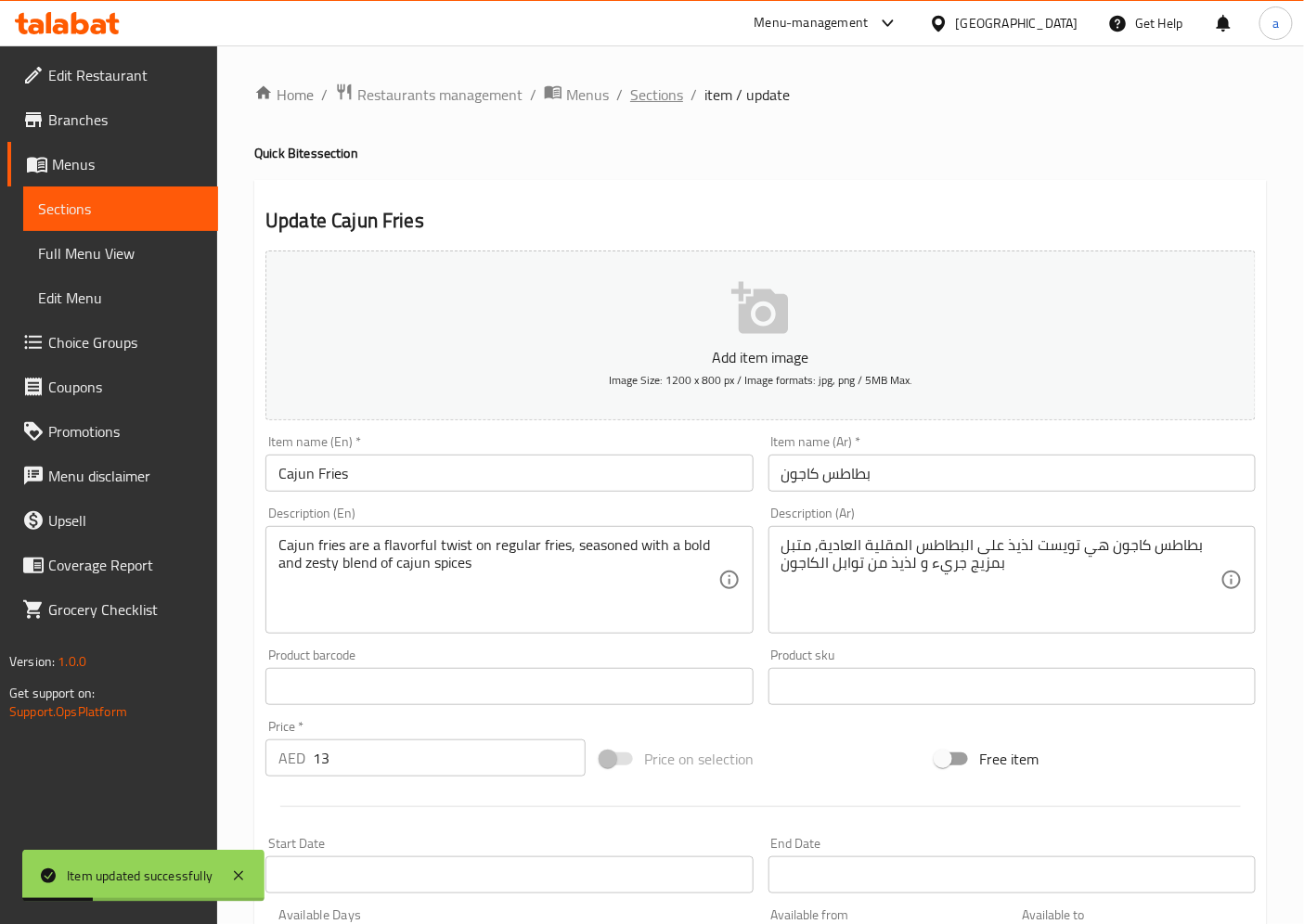
click at [649, 99] on span "Sections" at bounding box center [656, 95] width 53 height 22
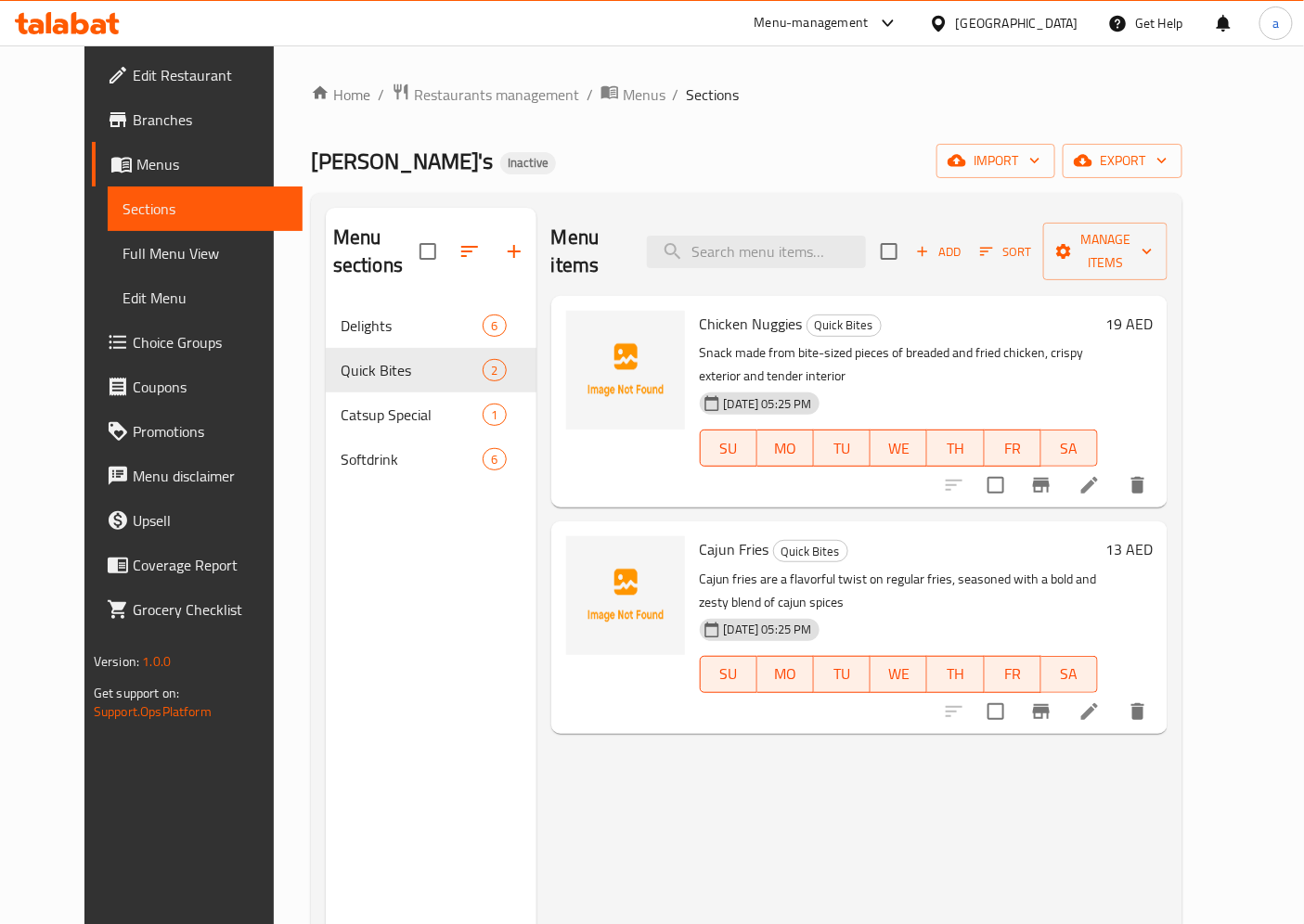
click at [92, 145] on link "Menus" at bounding box center [197, 164] width 211 height 45
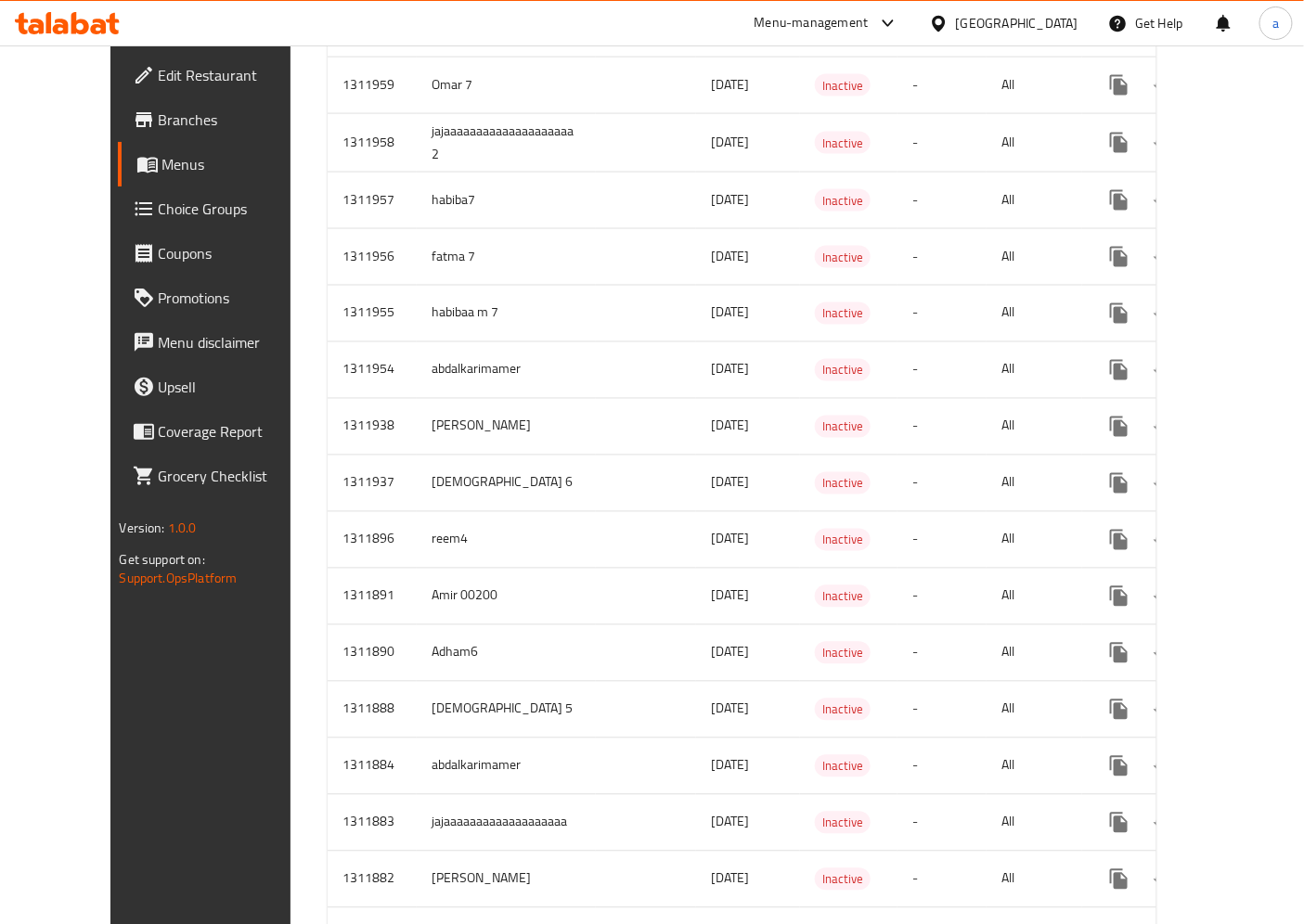
scroll to position [928, 0]
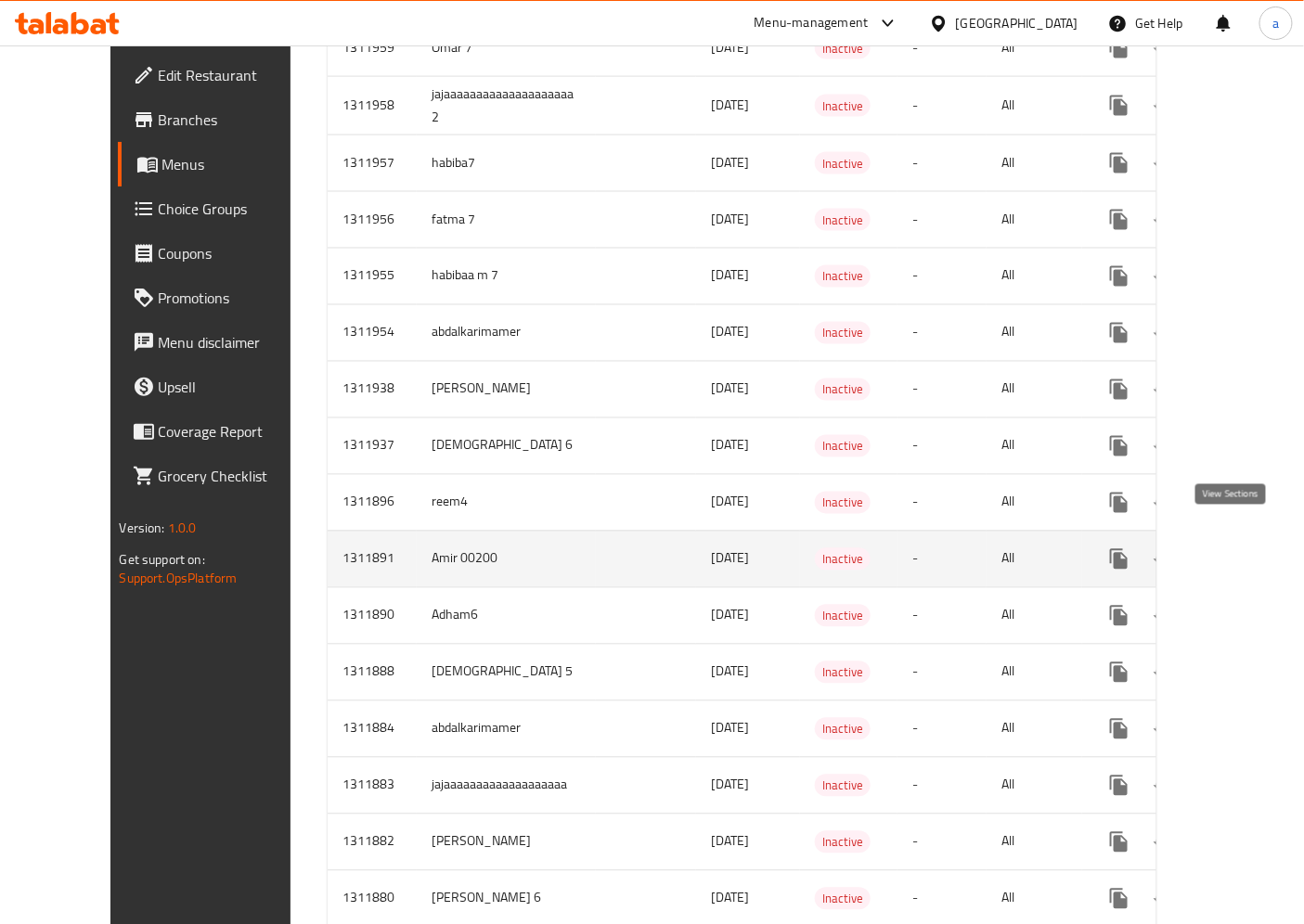
click at [1242, 549] on icon "enhanced table" at bounding box center [1253, 560] width 22 height 22
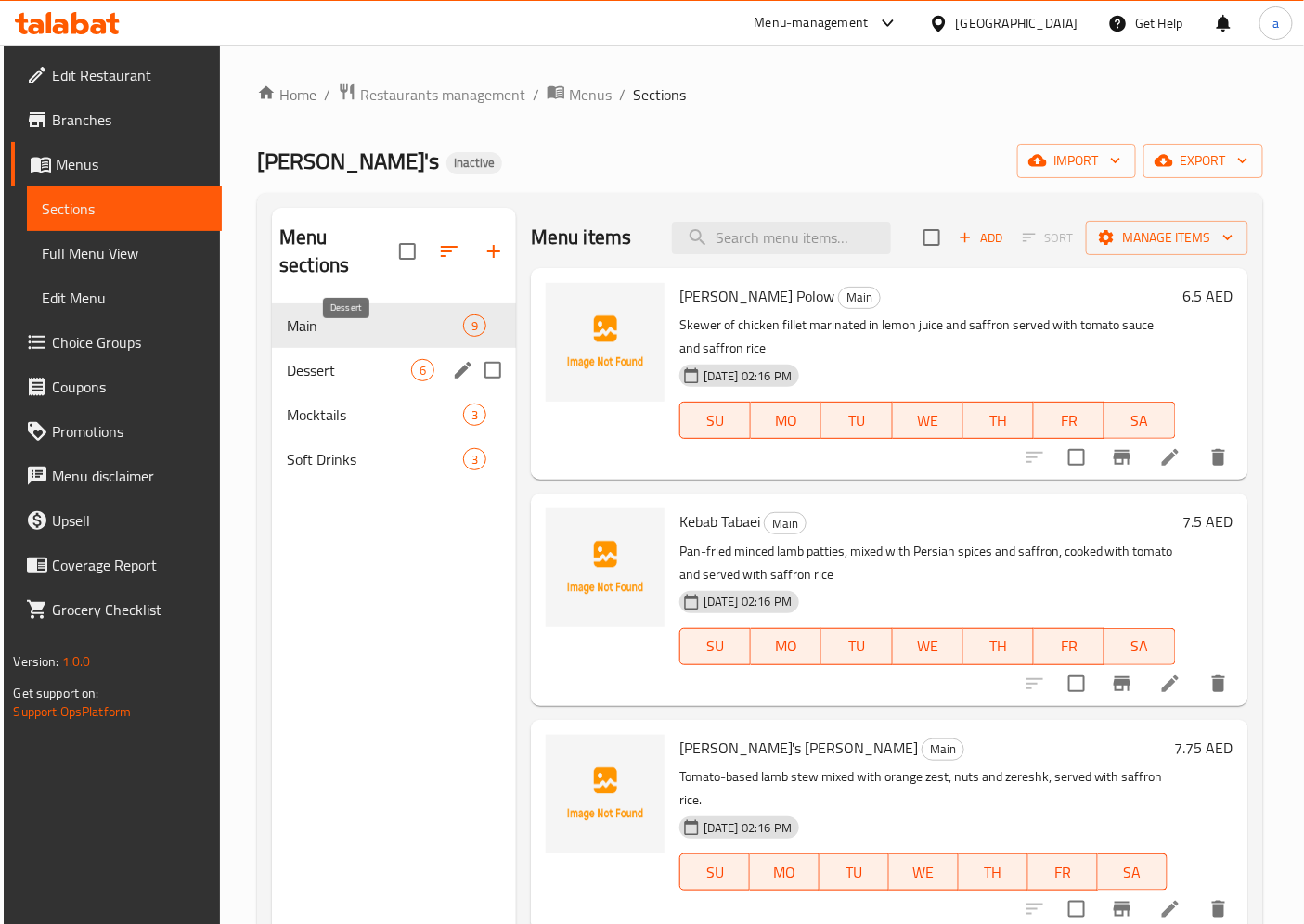
click at [311, 360] on span "Dessert" at bounding box center [348, 371] width 124 height 22
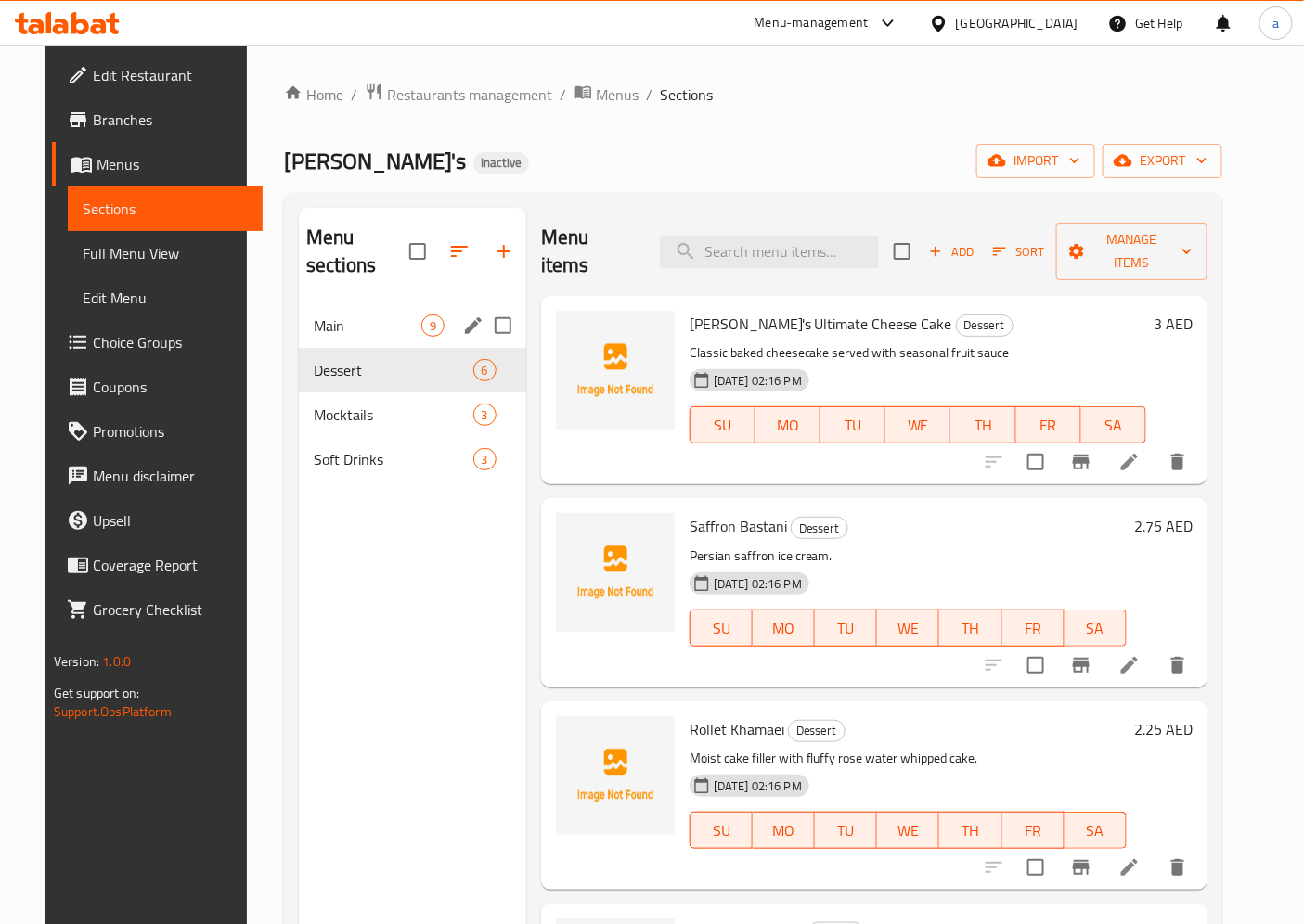
click at [328, 312] on div "Main 9" at bounding box center [413, 326] width 227 height 45
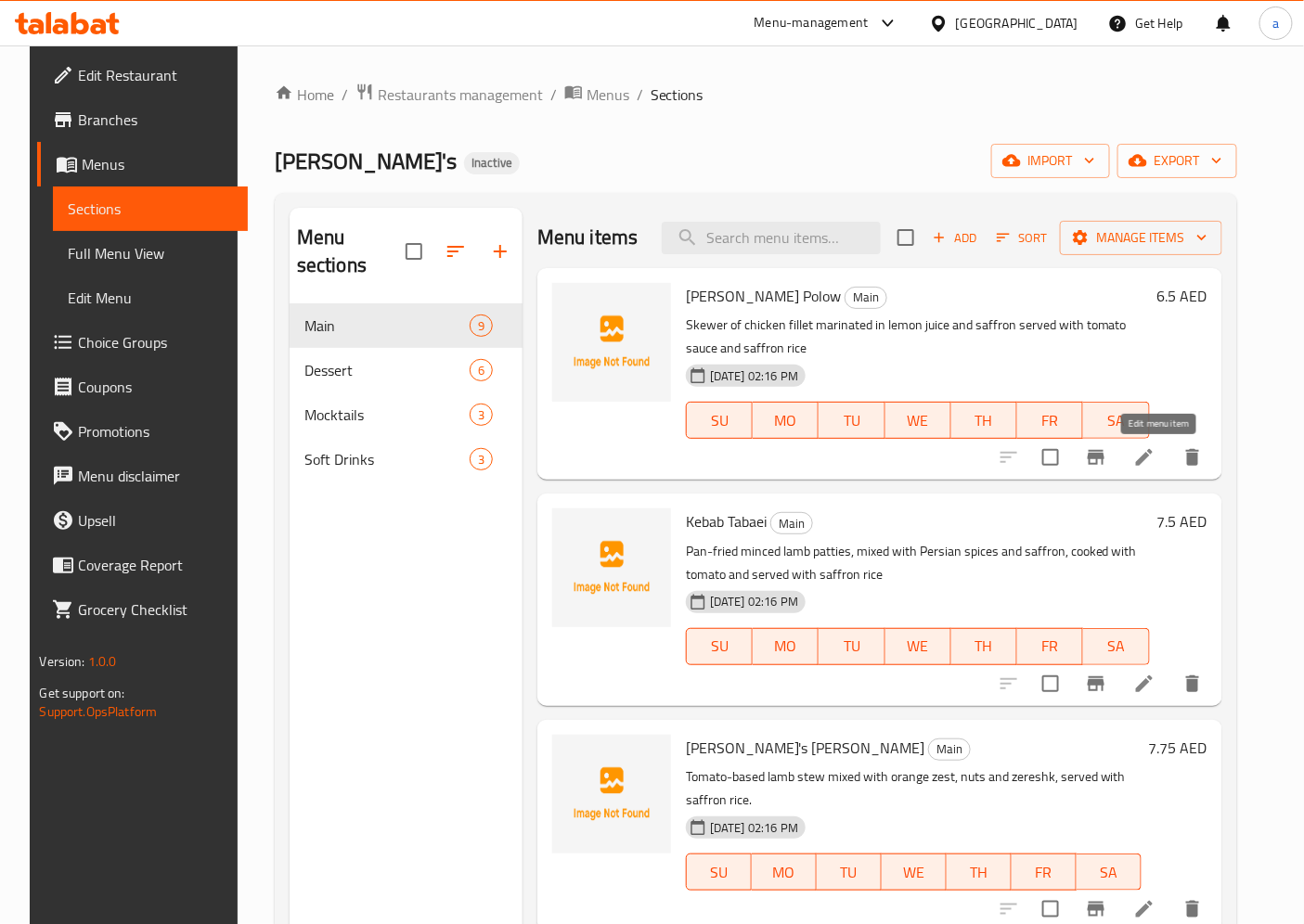
click at [1155, 450] on icon at bounding box center [1144, 457] width 22 height 22
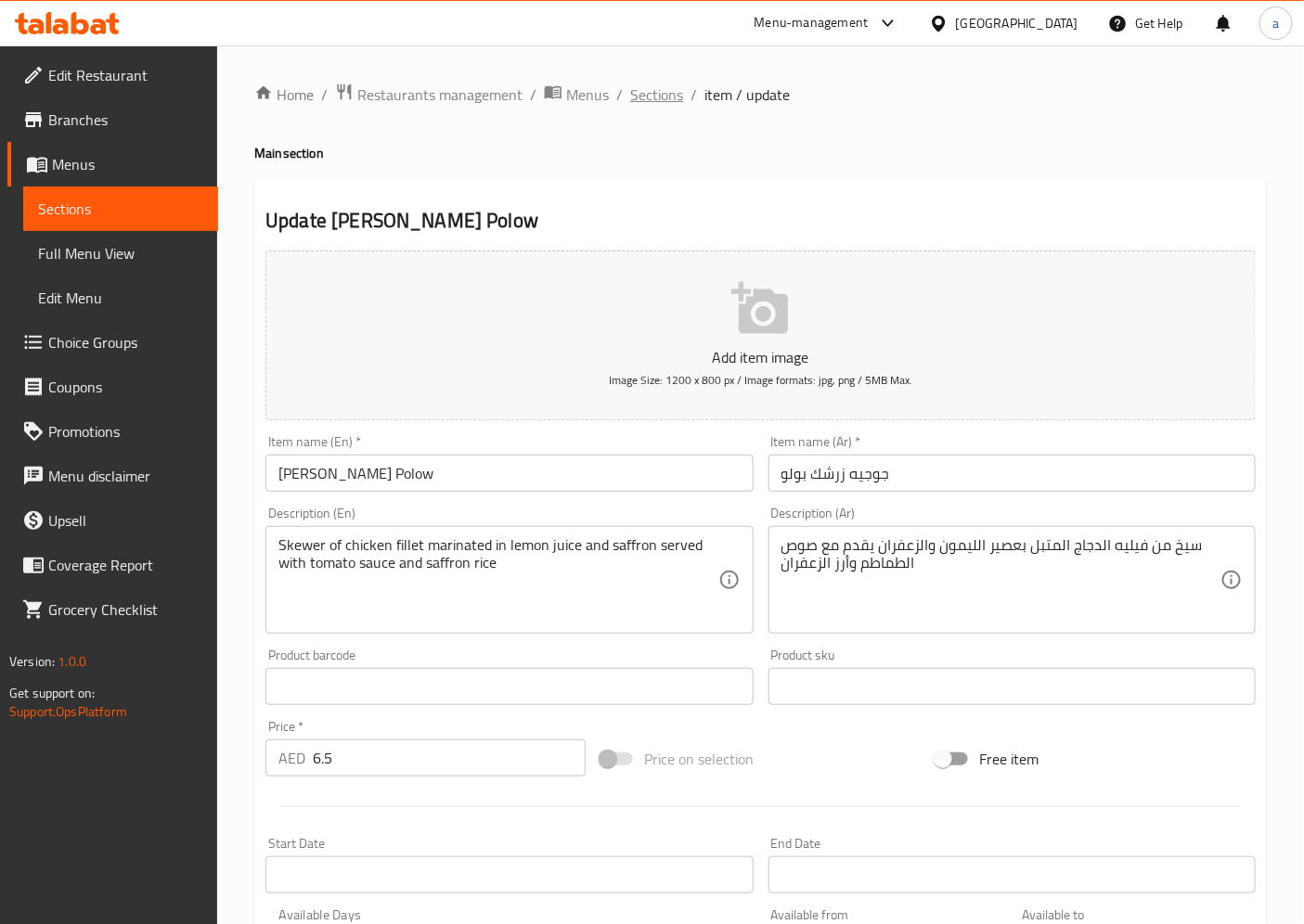
click at [637, 90] on span "Sections" at bounding box center [656, 95] width 53 height 22
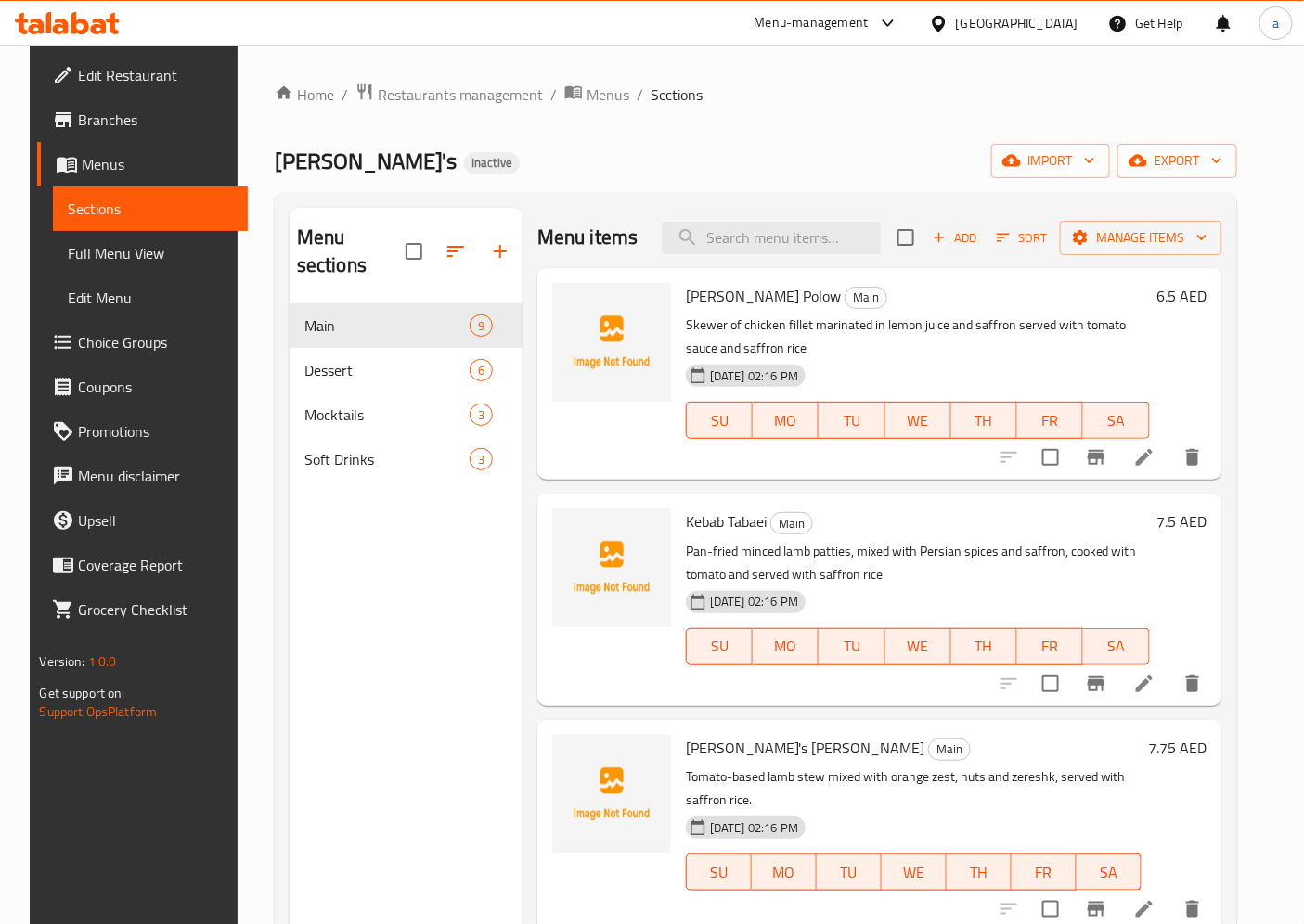
click at [1170, 685] on li at bounding box center [1144, 684] width 52 height 34
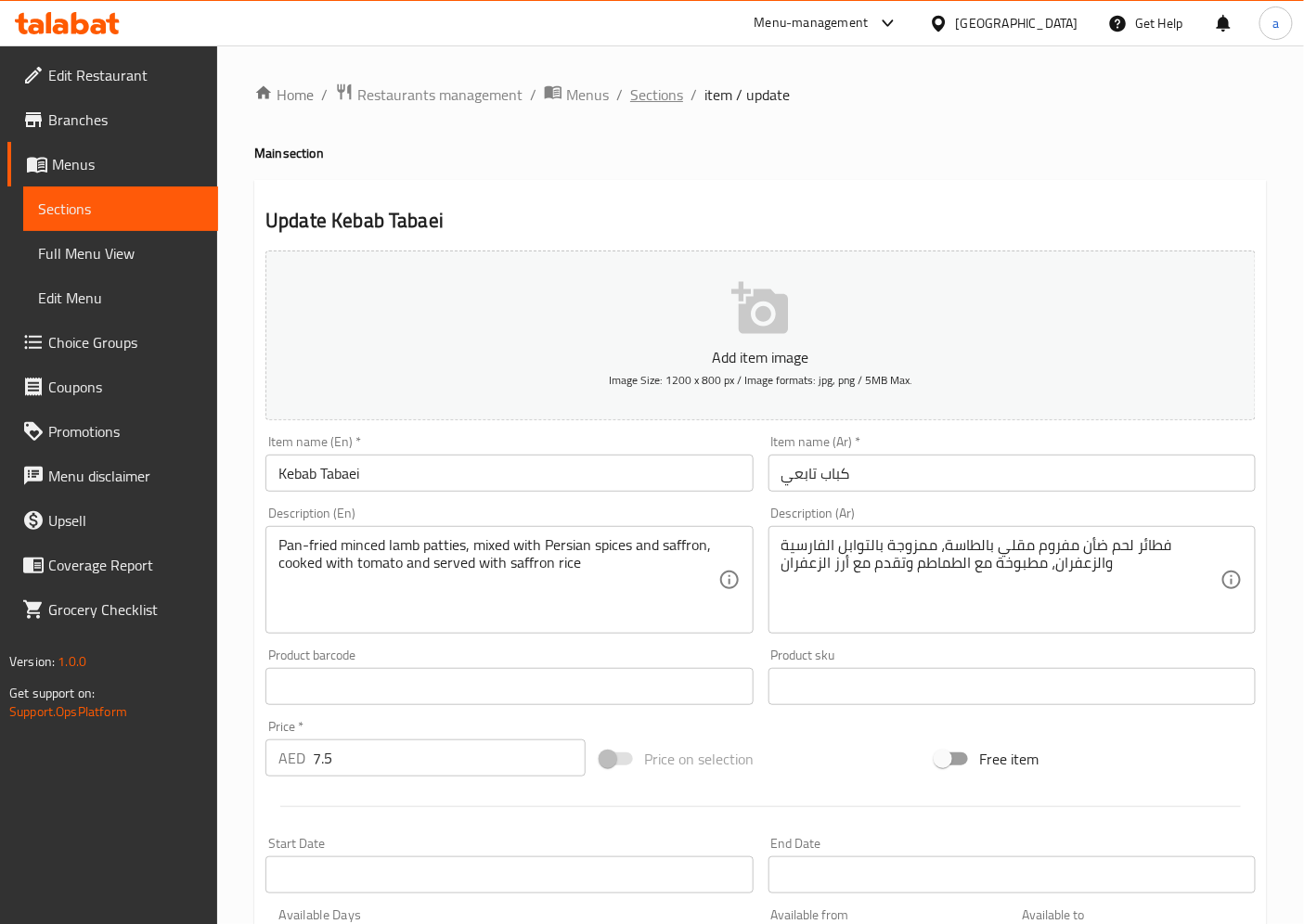
click at [672, 88] on span "Sections" at bounding box center [656, 95] width 53 height 22
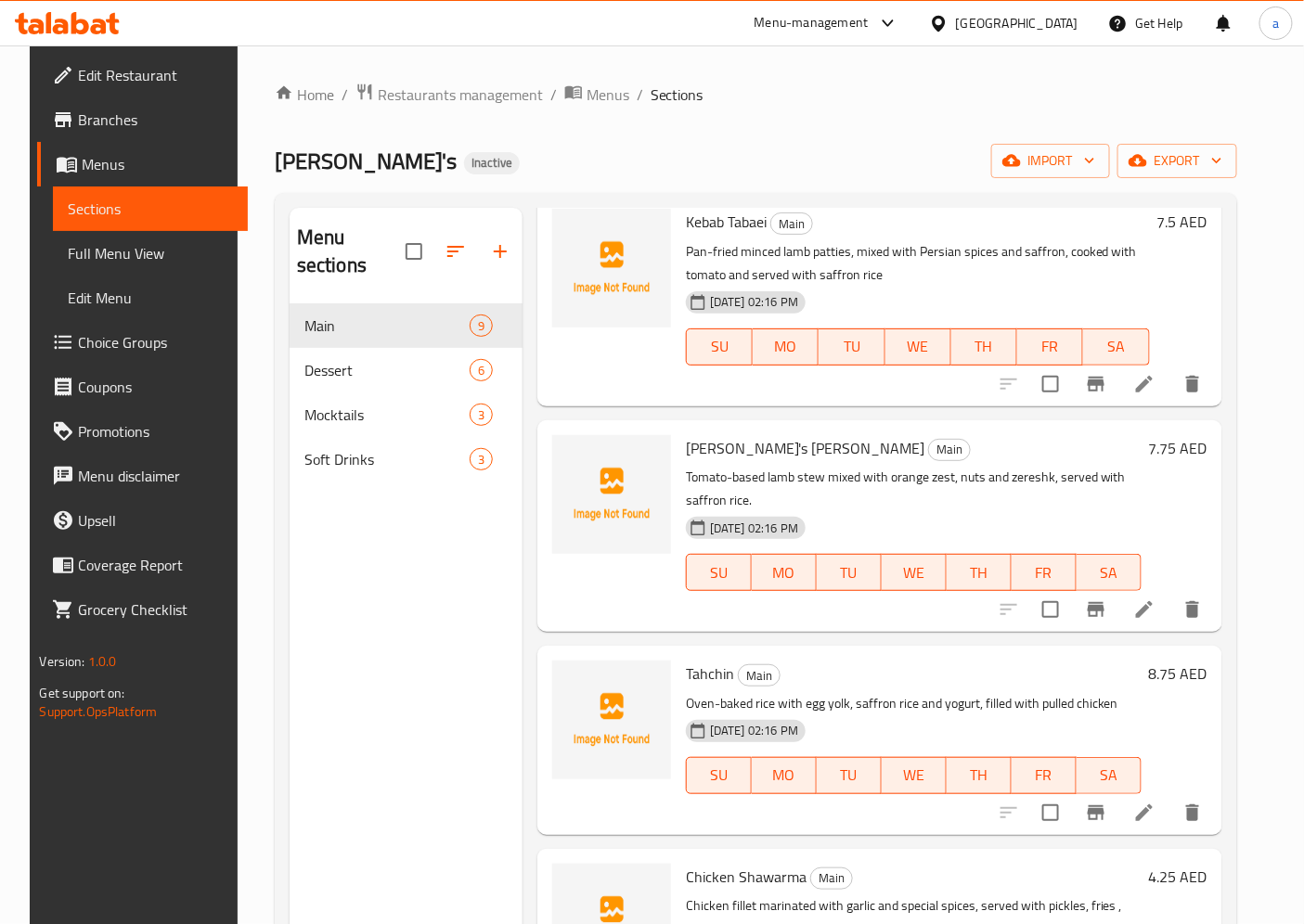
scroll to position [309, 0]
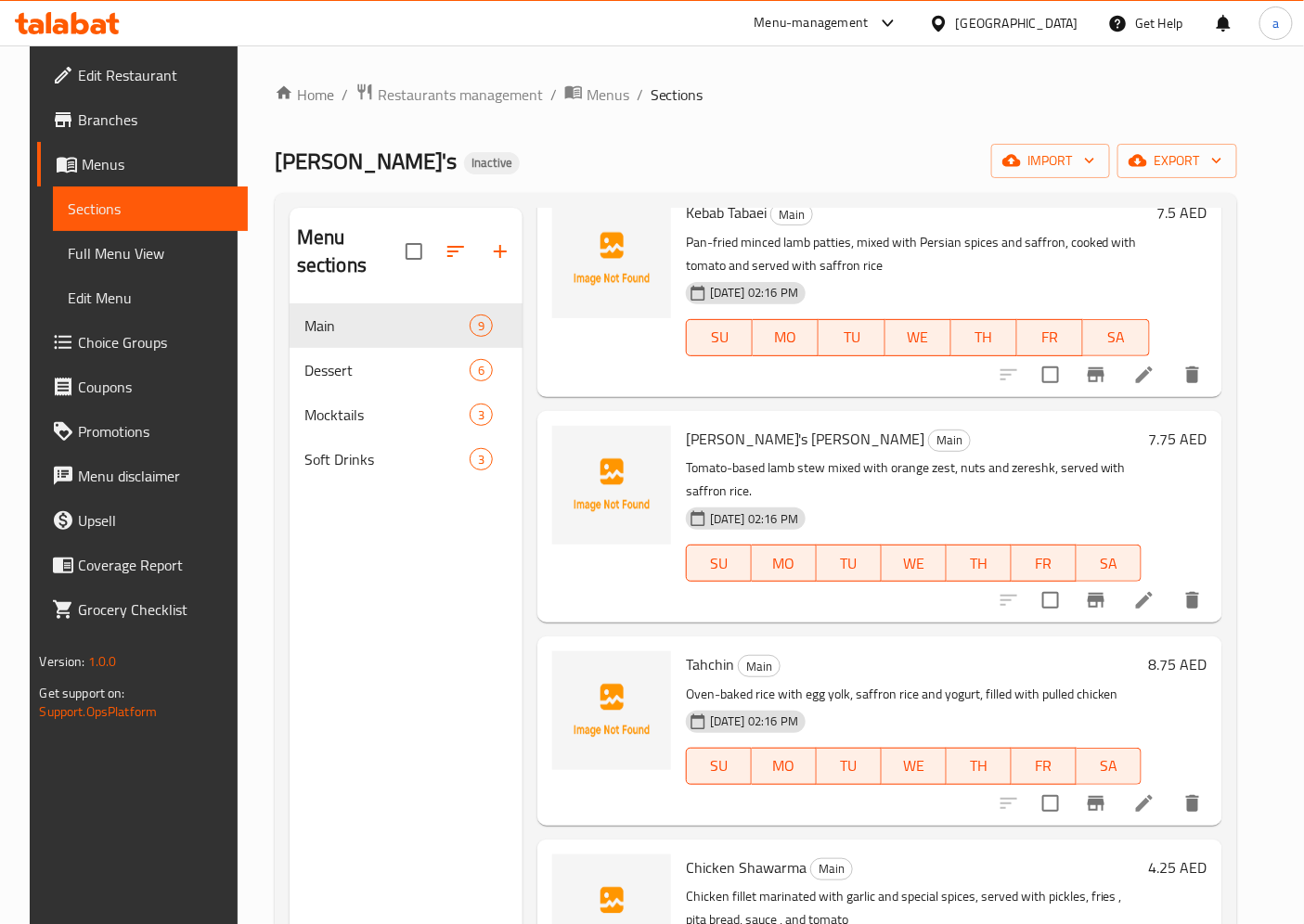
click at [1157, 617] on li at bounding box center [1144, 601] width 52 height 34
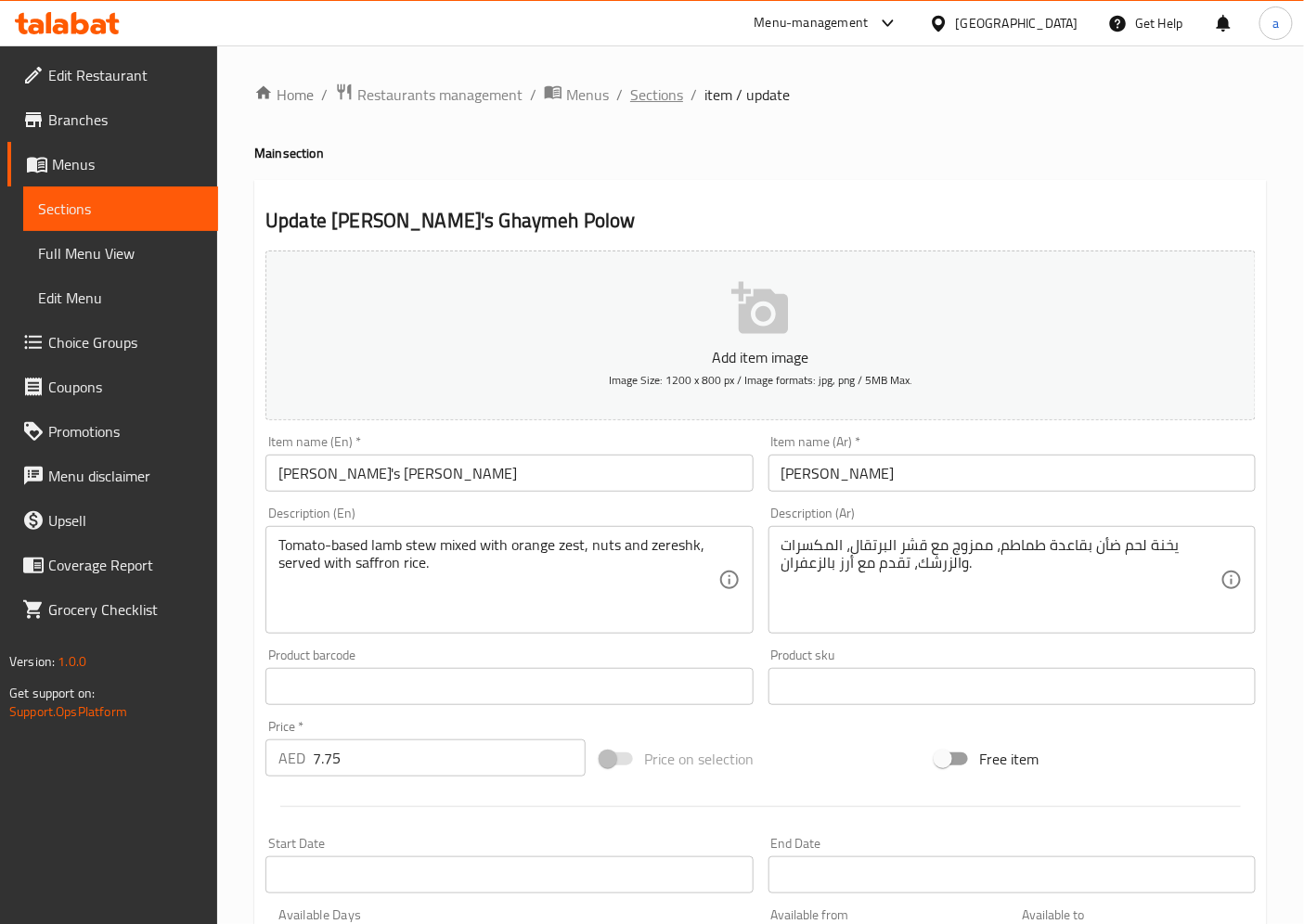
click at [649, 93] on span "Sections" at bounding box center [656, 95] width 53 height 22
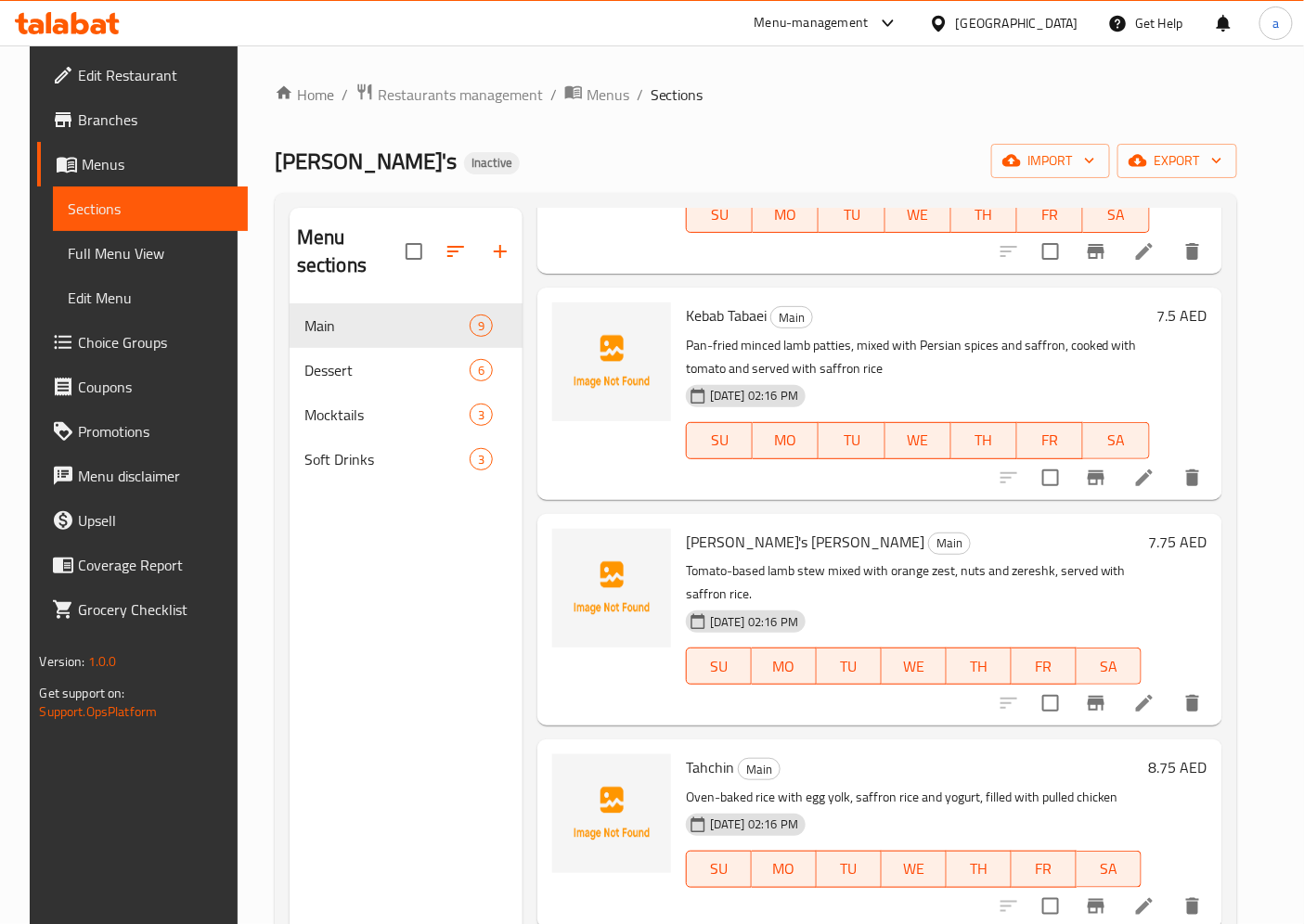
scroll to position [515, 0]
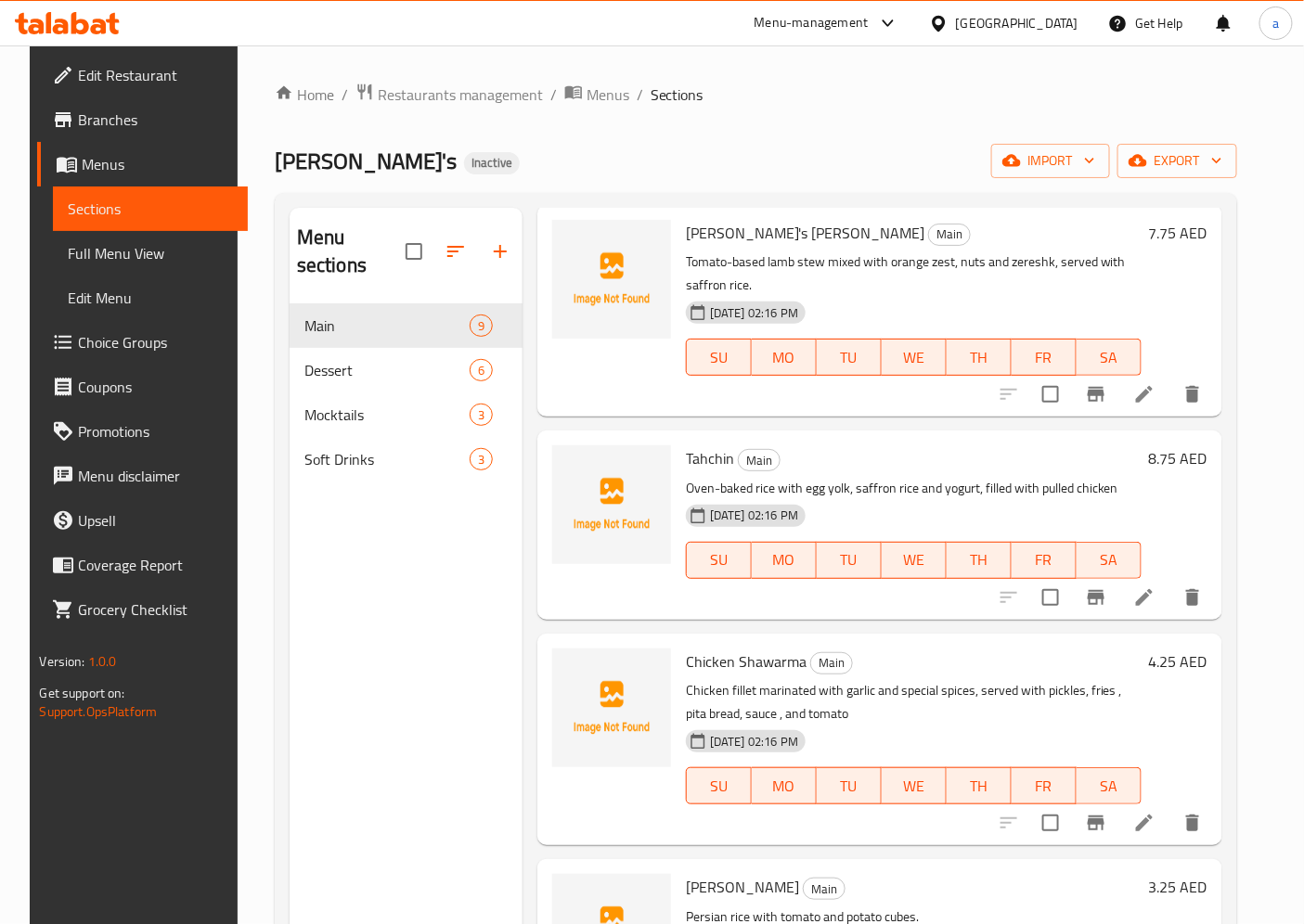
click at [1170, 594] on li at bounding box center [1144, 598] width 52 height 34
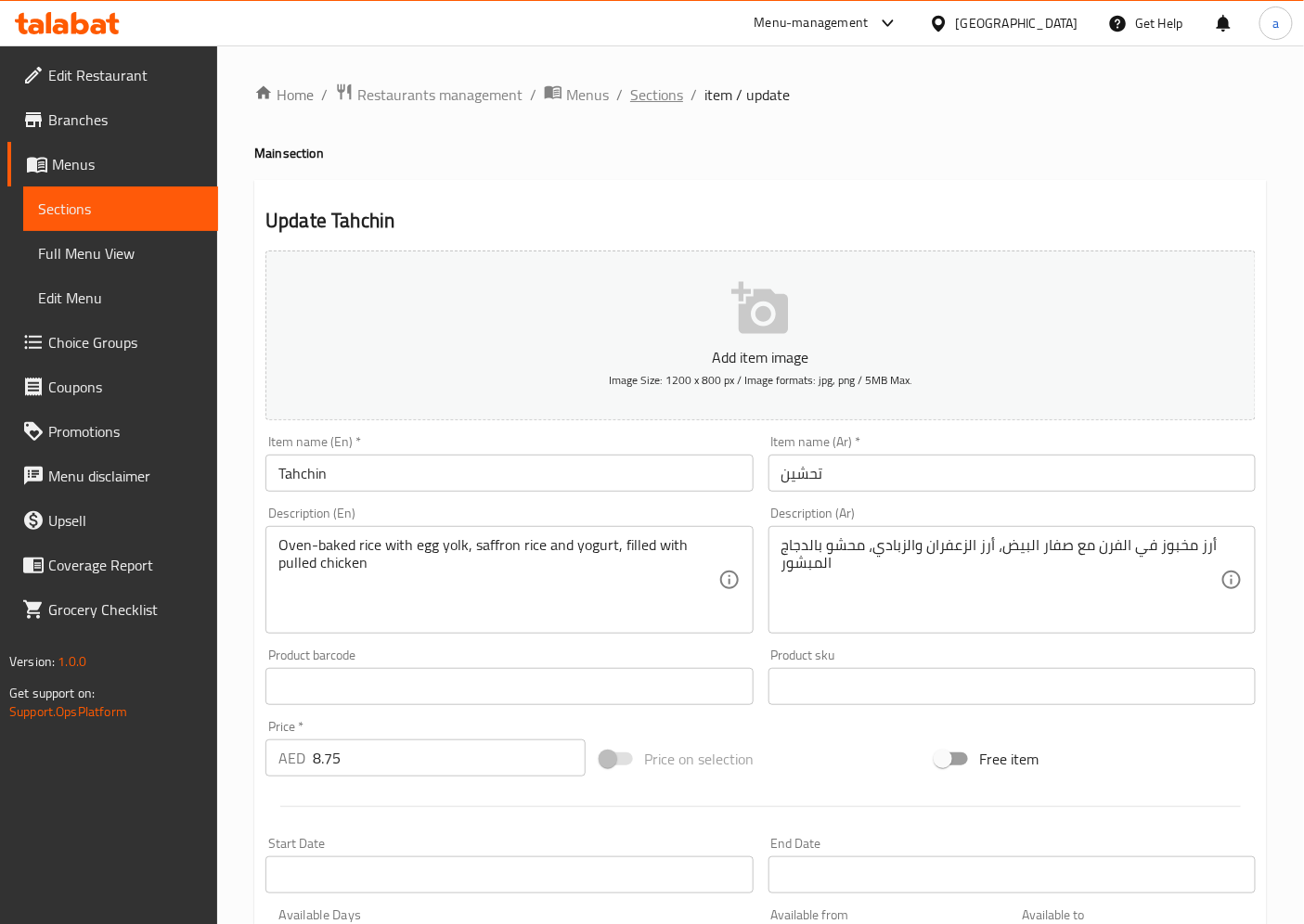
click at [668, 97] on span "Sections" at bounding box center [656, 95] width 53 height 22
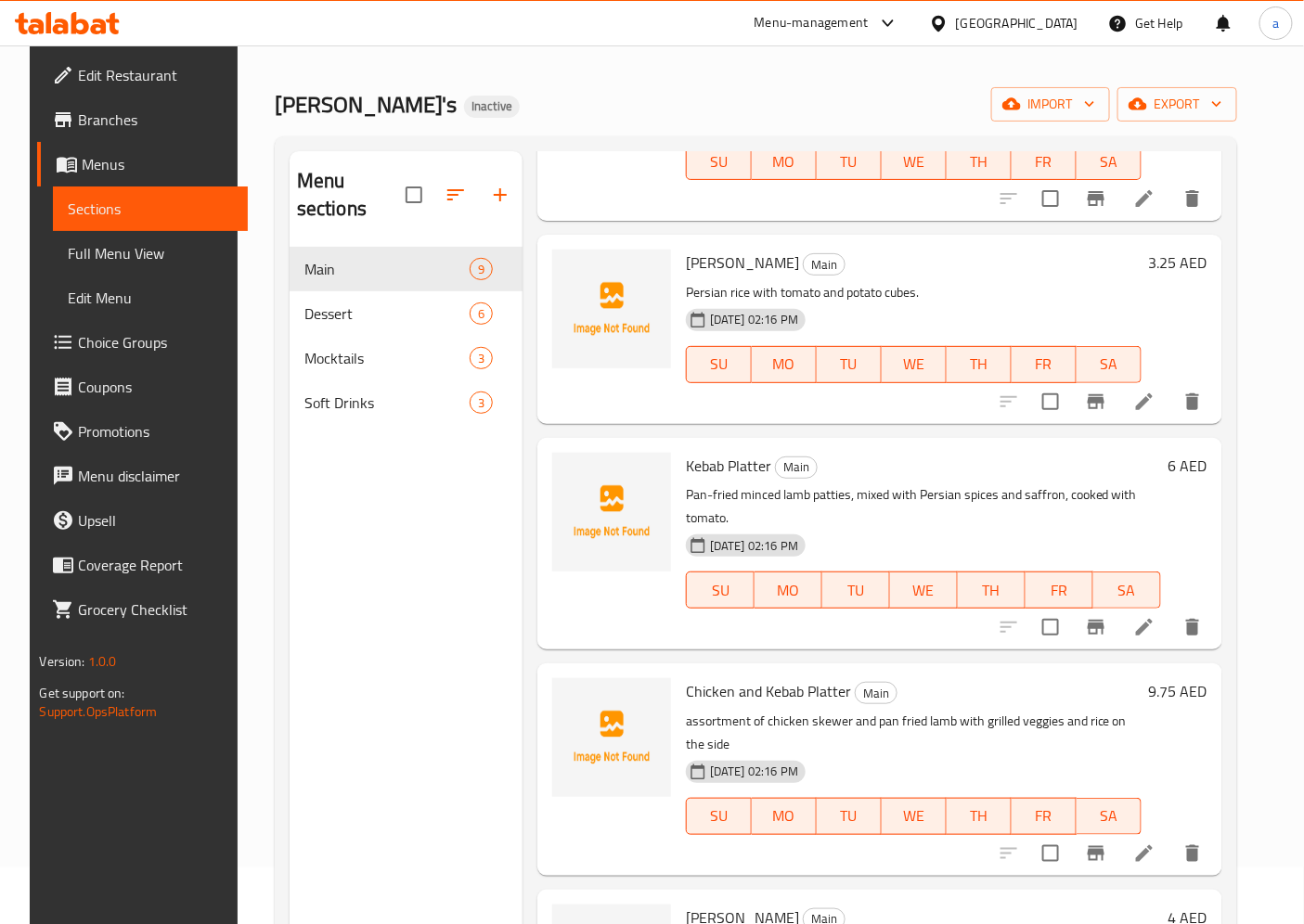
scroll to position [103, 0]
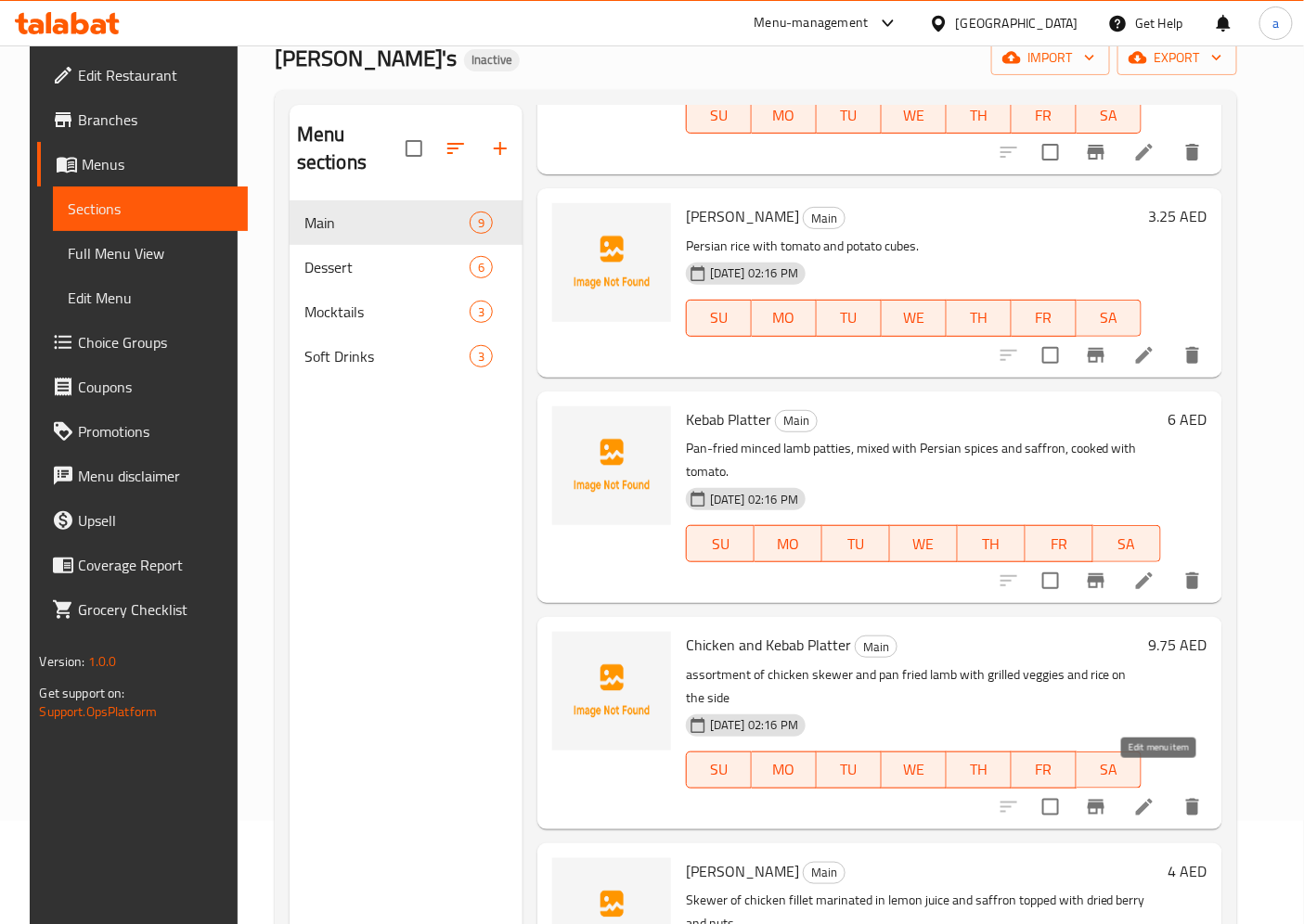
click at [1152, 798] on icon at bounding box center [1144, 807] width 17 height 17
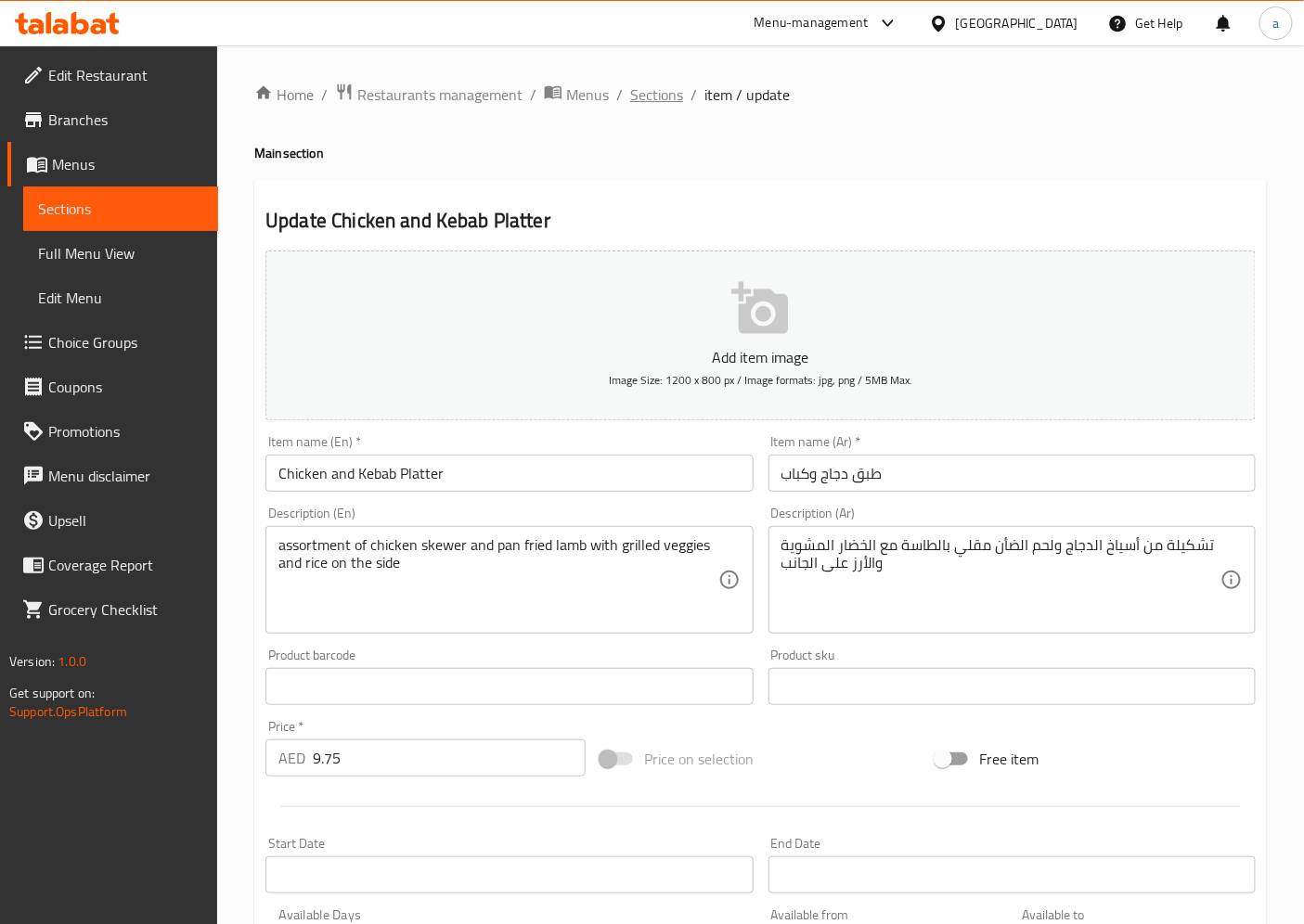
click at [668, 87] on span "Sections" at bounding box center [656, 95] width 53 height 22
